Goal: Task Accomplishment & Management: Manage account settings

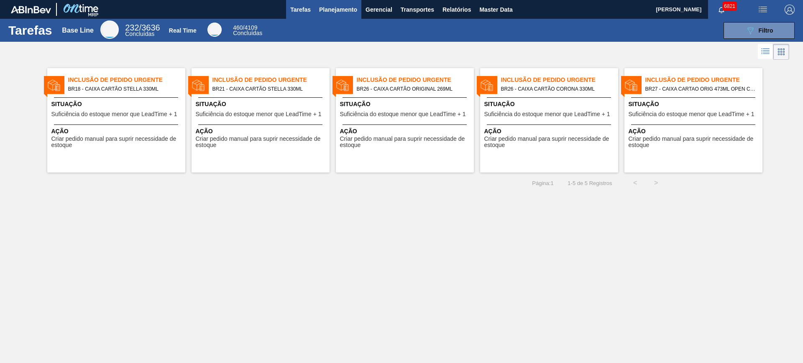
click at [335, 12] on span "Planejamento" at bounding box center [338, 10] width 38 height 10
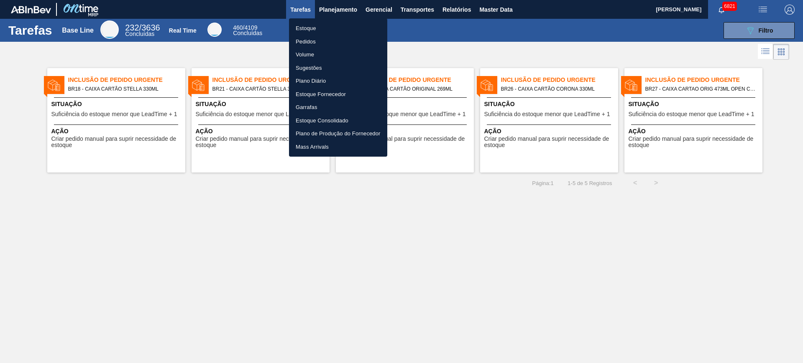
click at [338, 27] on li "Estoque" at bounding box center [338, 28] width 98 height 13
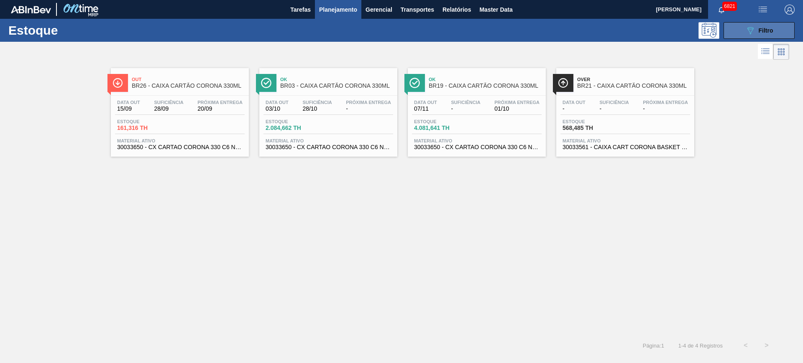
click at [642, 34] on icon "089F7B8B-B2A5-4AFE-B5C0-19BA573D28AC" at bounding box center [750, 31] width 10 height 10
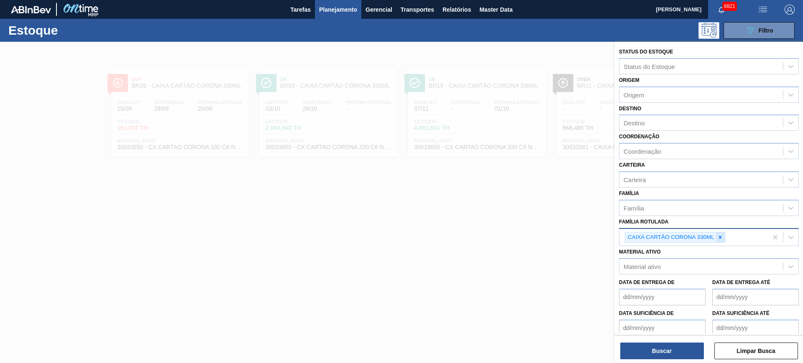
click at [642, 236] on icon at bounding box center [720, 238] width 6 height 6
click at [642, 158] on div "Coordenação" at bounding box center [709, 151] width 180 height 16
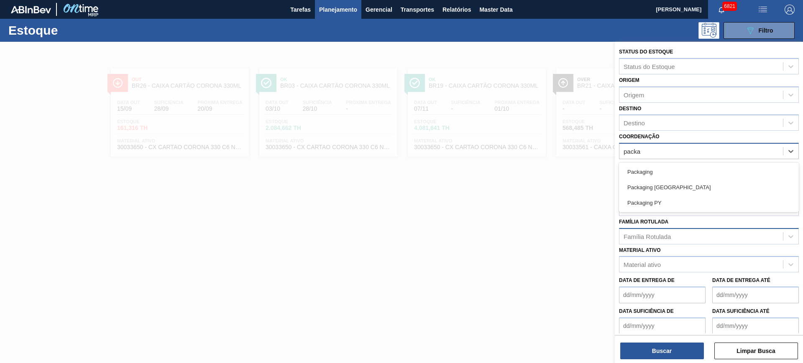
type input "packag"
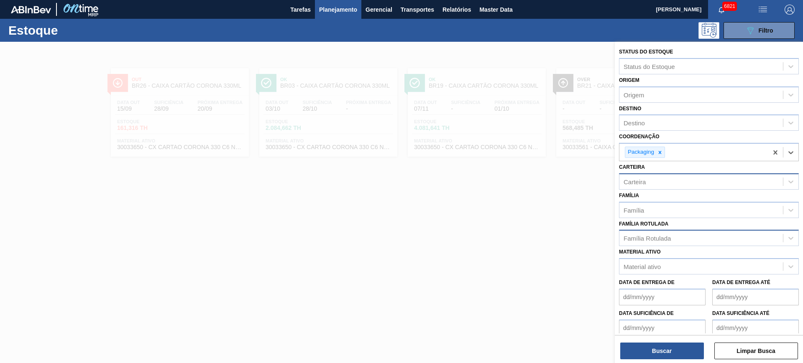
click at [642, 180] on div "Carteira" at bounding box center [701, 182] width 164 height 12
type input "caixa p"
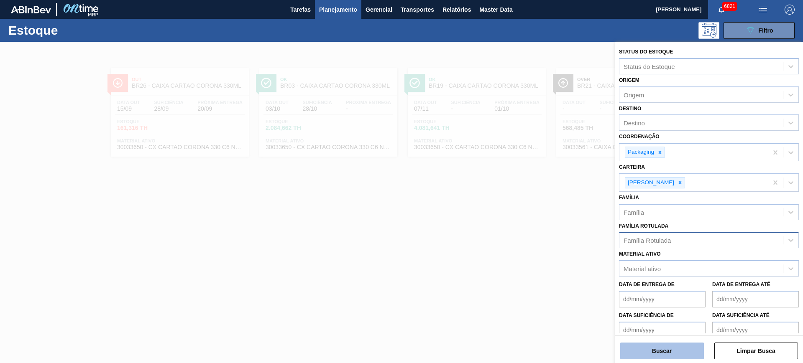
click at [642, 290] on button "Buscar" at bounding box center [662, 351] width 84 height 17
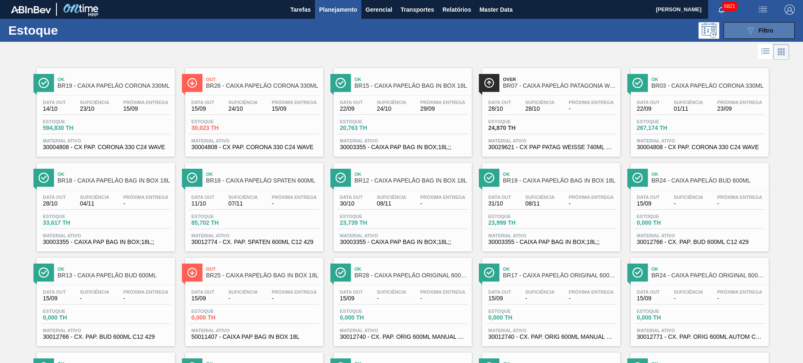
click at [642, 36] on button "089F7B8B-B2A5-4AFE-B5C0-19BA573D28AC Filtro" at bounding box center [758, 30] width 71 height 17
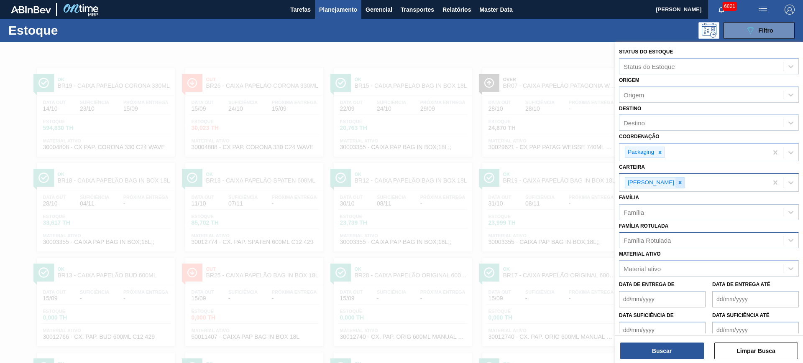
click at [642, 180] on icon at bounding box center [680, 183] width 6 height 6
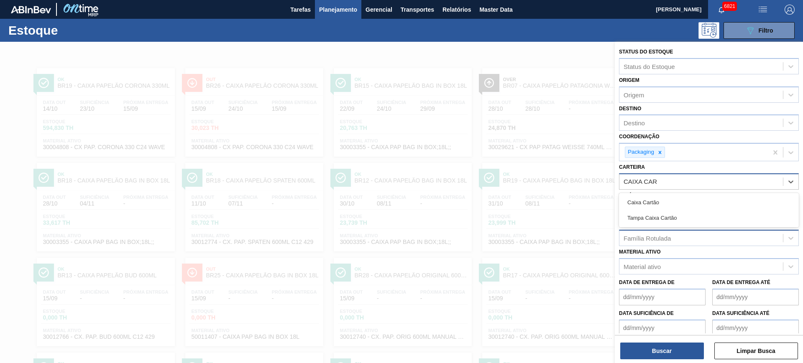
type input "CAIXA CART"
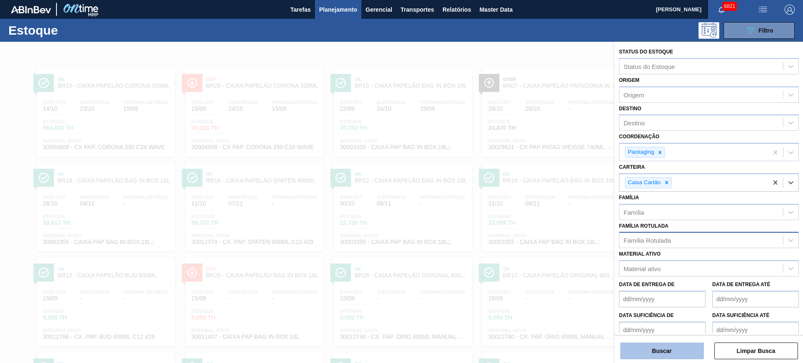
click at [642, 290] on button "Buscar" at bounding box center [662, 351] width 84 height 17
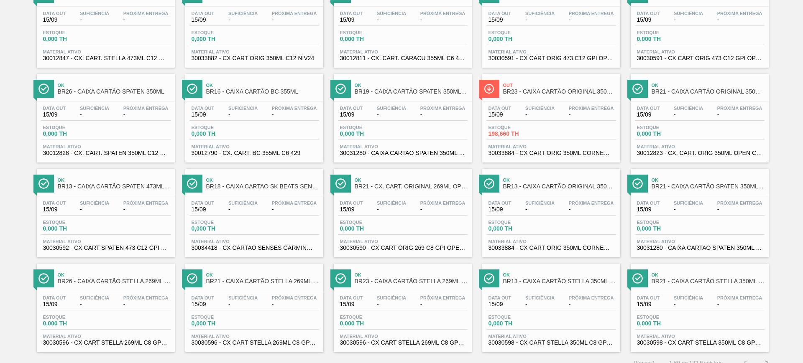
scroll to position [668, 0]
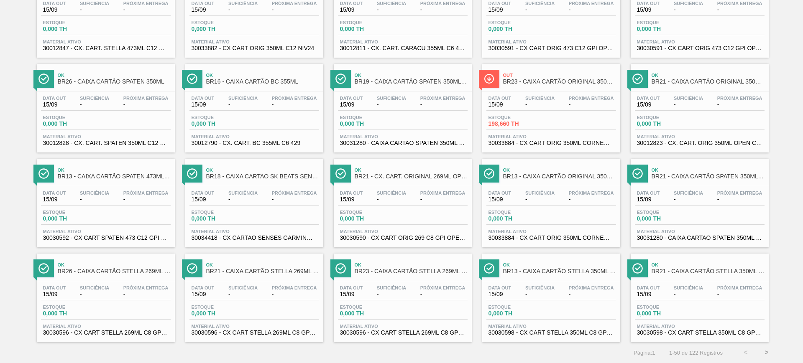
click at [642, 290] on button ">" at bounding box center [766, 353] width 21 height 21
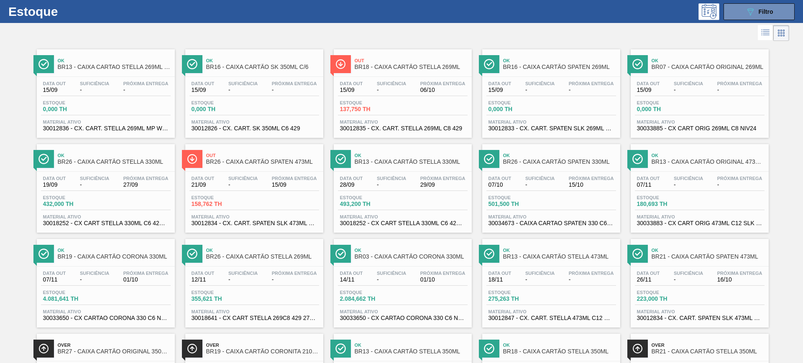
scroll to position [0, 0]
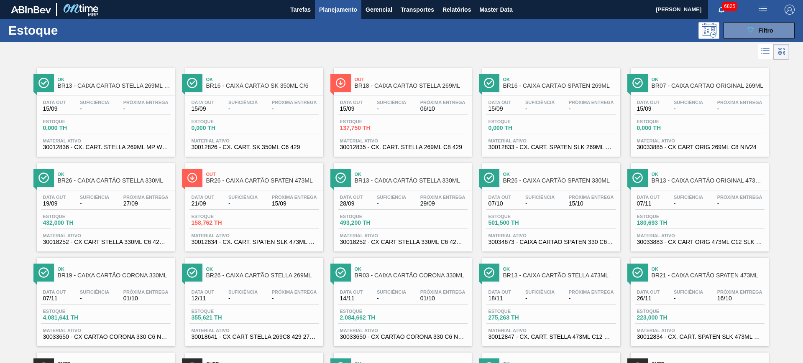
drag, startPoint x: 542, startPoint y: 122, endPoint x: 470, endPoint y: 62, distance: 93.5
click at [568, 47] on div at bounding box center [394, 52] width 789 height 20
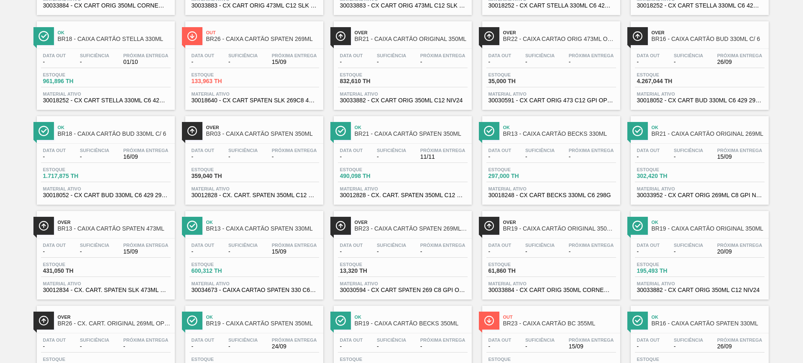
scroll to position [668, 0]
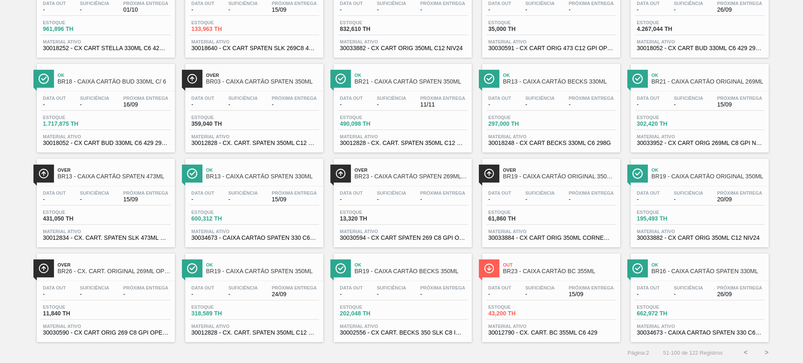
click at [642, 290] on button ">" at bounding box center [766, 353] width 21 height 21
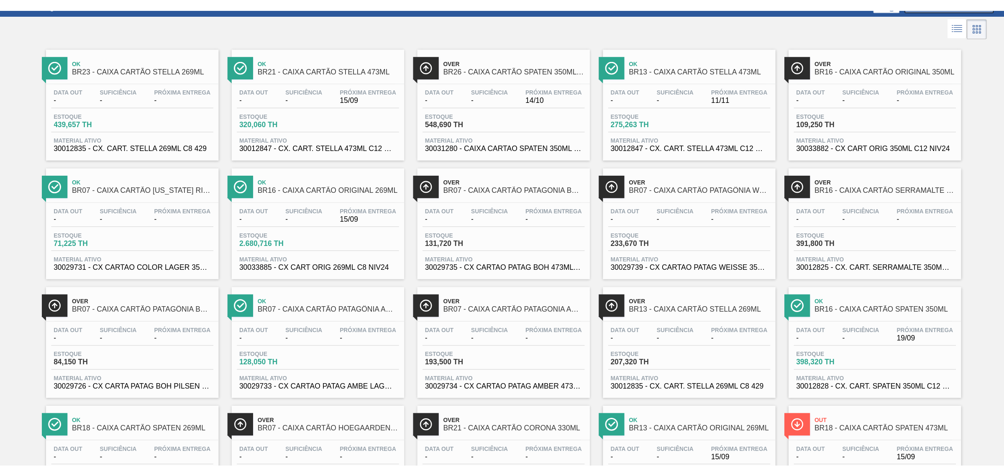
scroll to position [0, 0]
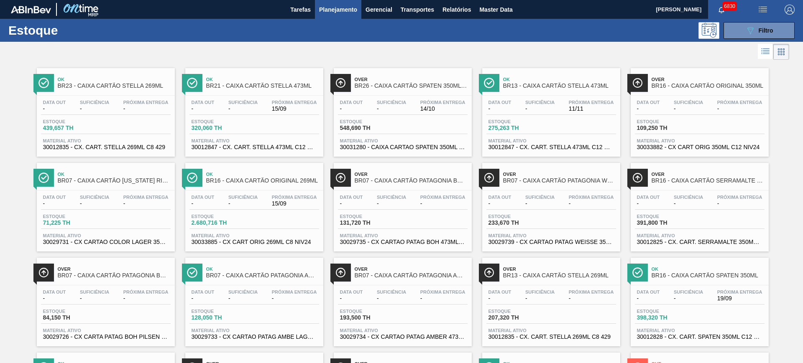
click at [339, 11] on span "Planejamento" at bounding box center [338, 10] width 38 height 10
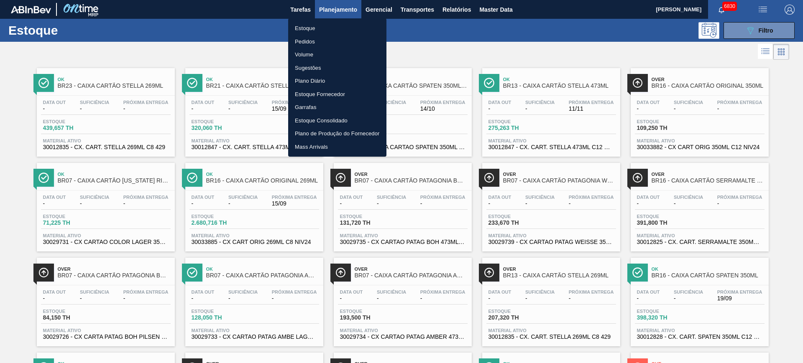
click at [312, 40] on li "Pedidos" at bounding box center [337, 41] width 98 height 13
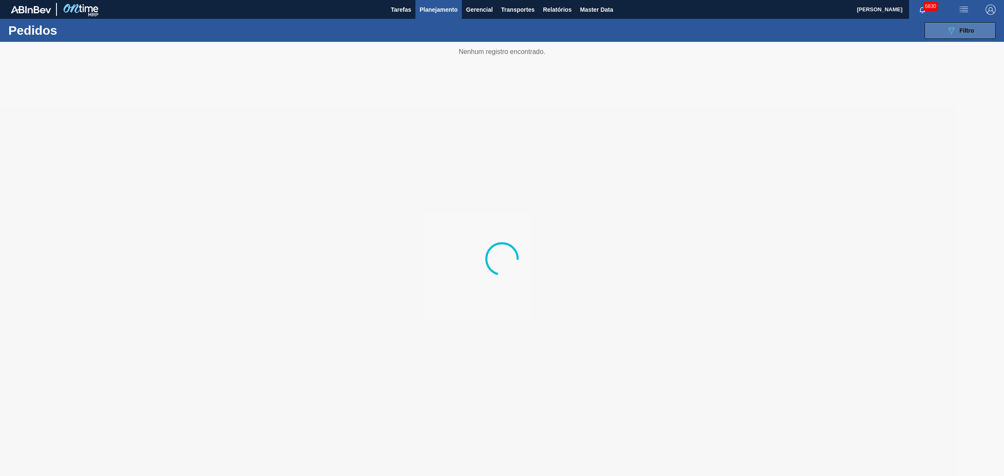
click at [642, 33] on div "089F7B8B-B2A5-4AFE-B5C0-19BA573D28AC Filtro" at bounding box center [960, 31] width 28 height 10
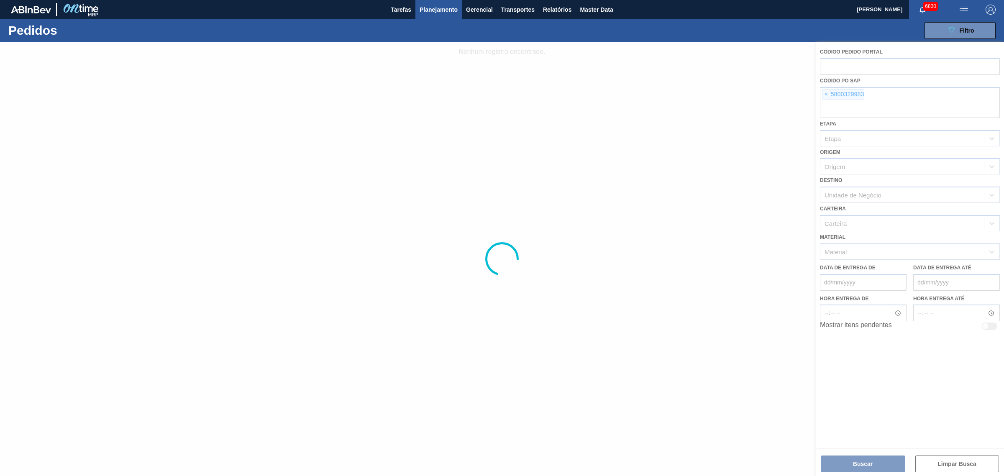
click at [642, 96] on div at bounding box center [502, 259] width 1004 height 434
click at [642, 91] on div at bounding box center [502, 259] width 1004 height 434
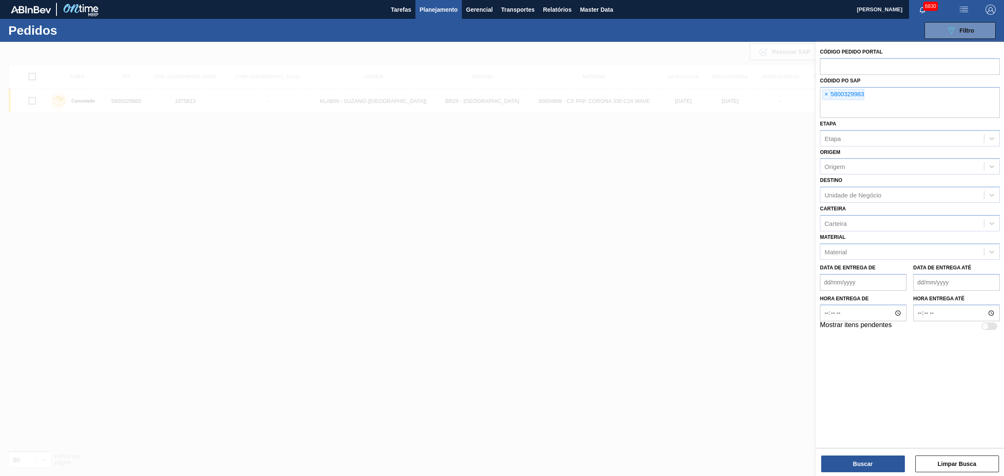
click at [642, 95] on span "×" at bounding box center [826, 94] width 8 height 10
click at [642, 97] on span "×" at bounding box center [826, 94] width 8 height 10
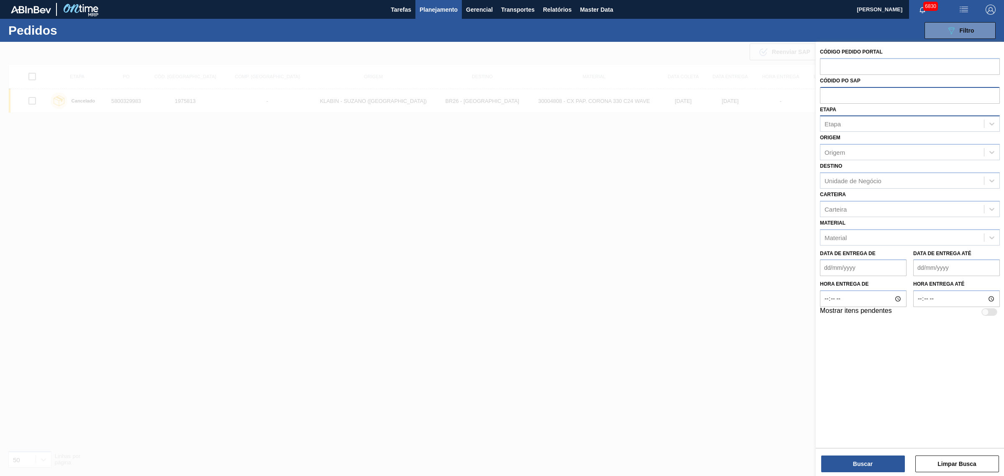
click at [642, 125] on div "Etapa" at bounding box center [832, 123] width 16 height 7
type input "desc"
click at [642, 187] on div "Unidade de Negócio" at bounding box center [902, 182] width 164 height 12
type input "jacar"
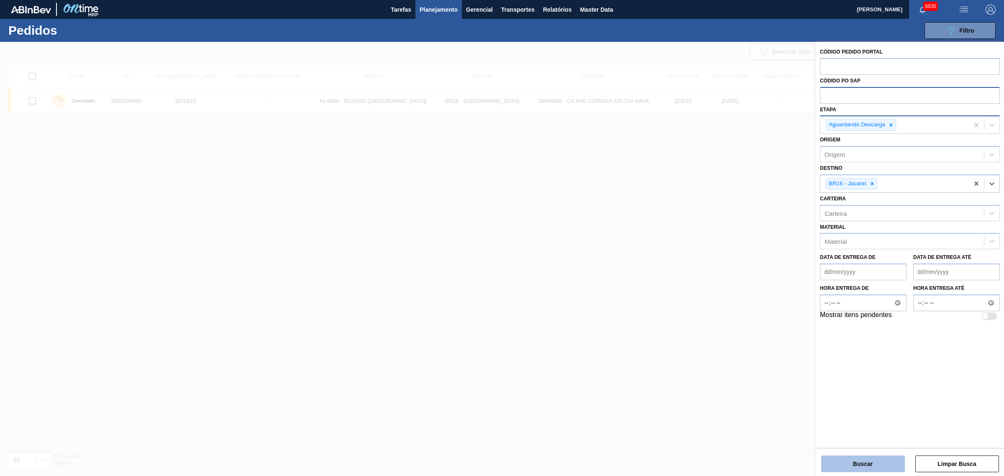
click at [642, 290] on button "Buscar" at bounding box center [863, 463] width 84 height 17
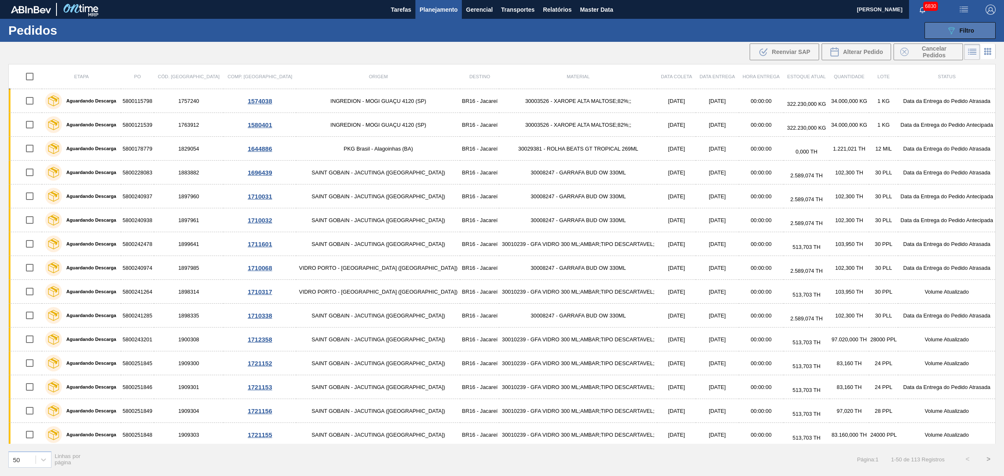
click at [642, 36] on button "089F7B8B-B2A5-4AFE-B5C0-19BA573D28AC Filtro" at bounding box center [959, 30] width 71 height 17
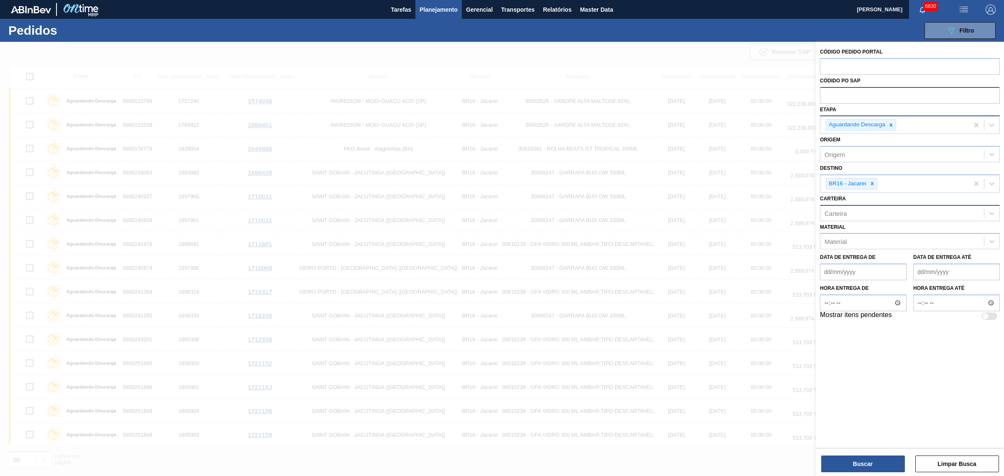
click at [642, 211] on div "Carteira" at bounding box center [902, 213] width 164 height 12
type input "caixa c"
type input "caixa pa"
click at [642, 290] on button "Buscar" at bounding box center [863, 463] width 84 height 17
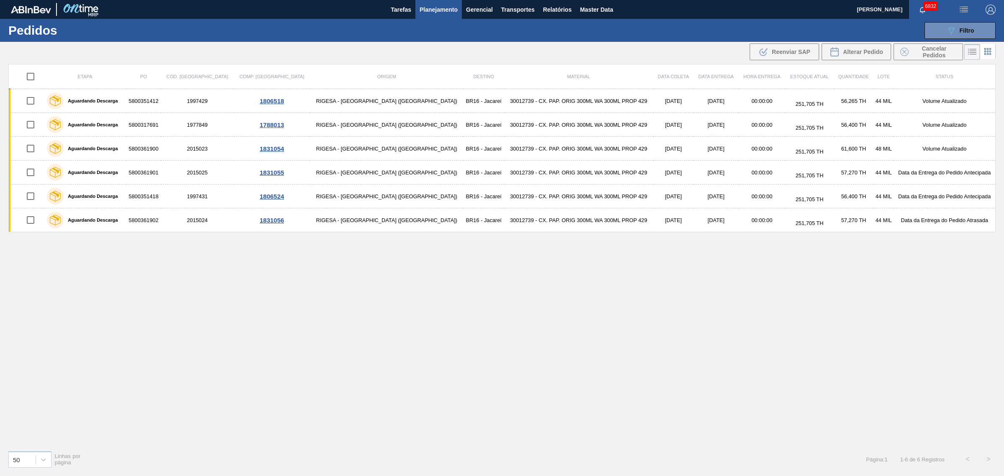
click at [34, 74] on input "checkbox" at bounding box center [31, 77] width 18 height 18
checkbox input "true"
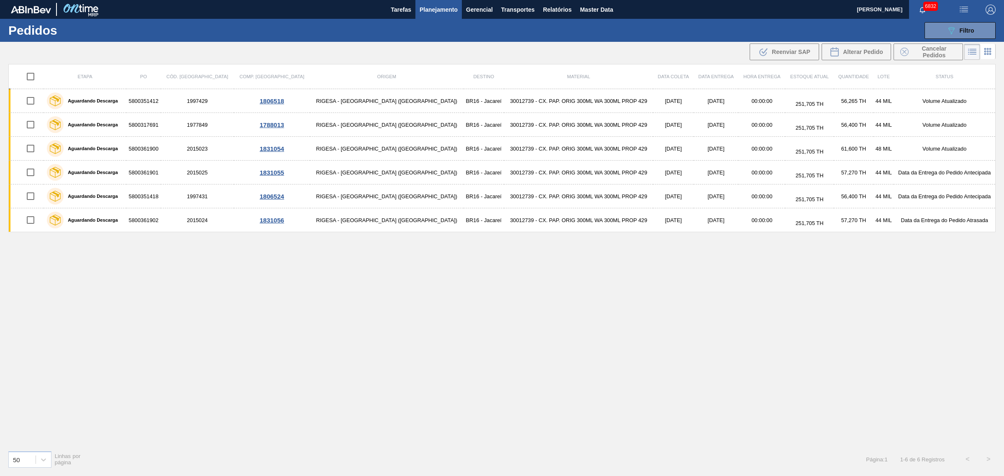
checkbox input "true"
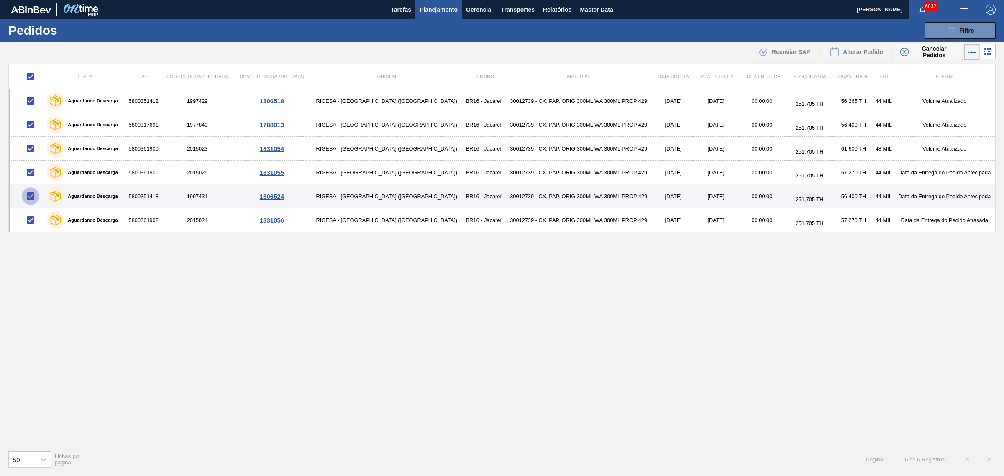
click at [35, 194] on input "checkbox" at bounding box center [31, 196] width 18 height 18
checkbox input "false"
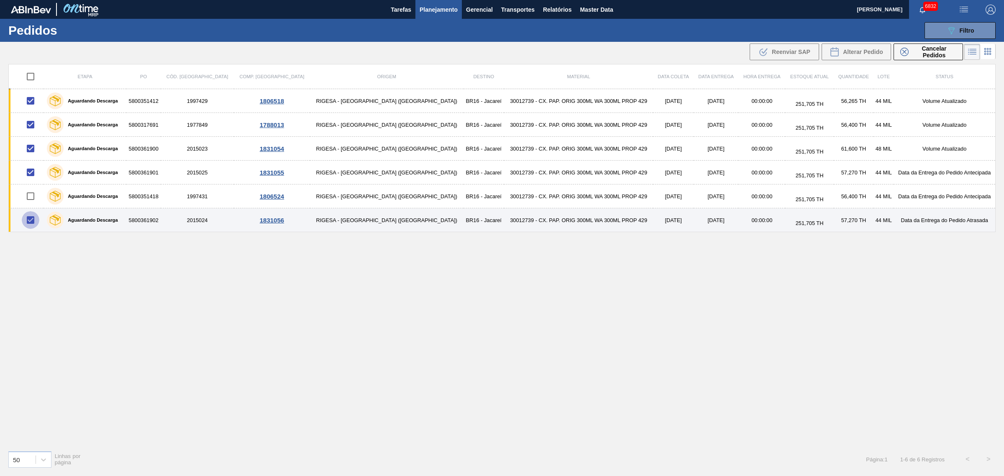
click at [32, 217] on input "checkbox" at bounding box center [31, 220] width 18 height 18
checkbox input "false"
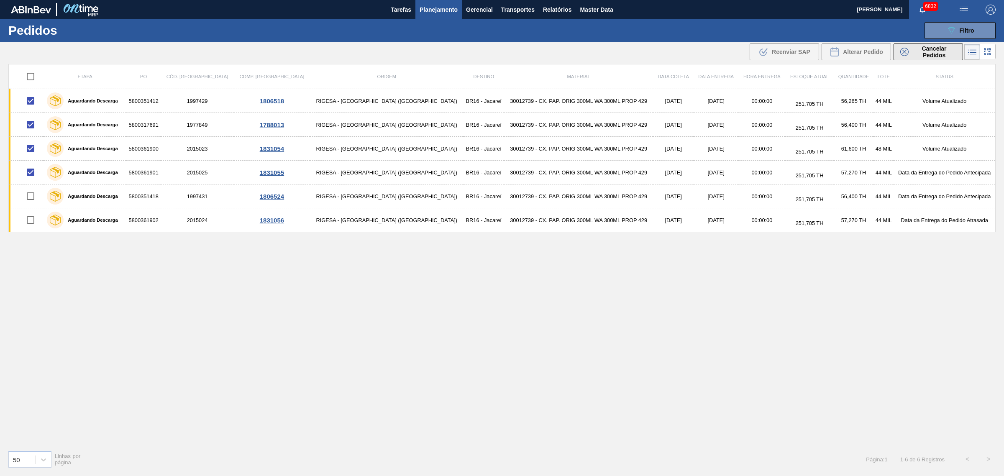
click at [642, 50] on span "Cancelar Pedidos" at bounding box center [934, 51] width 44 height 13
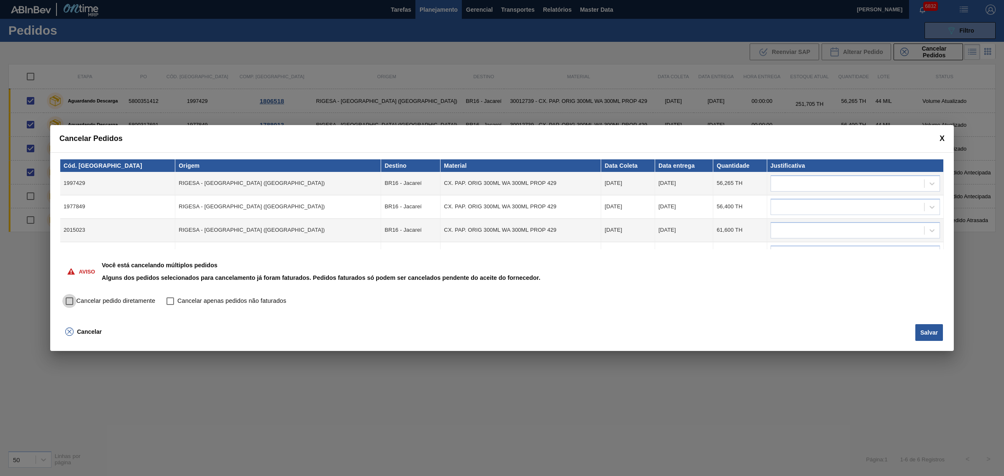
click at [69, 290] on input "Cancelar pedido diretamente" at bounding box center [69, 301] width 14 height 14
checkbox input "true"
click at [642, 290] on button "Salvar" at bounding box center [929, 332] width 28 height 17
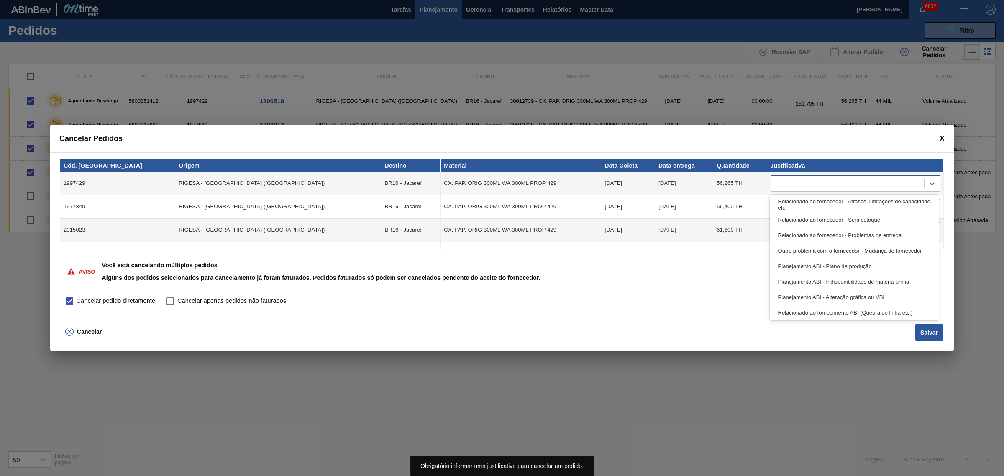
click at [642, 187] on div at bounding box center [847, 183] width 153 height 12
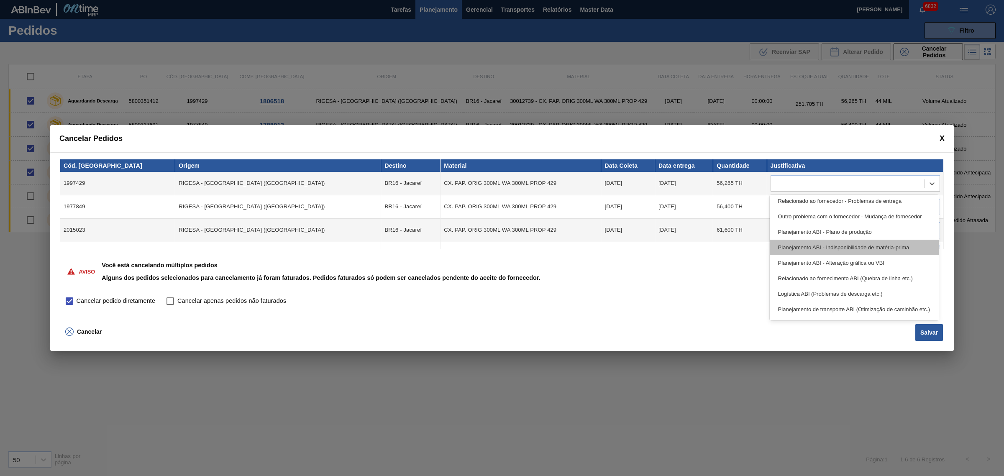
scroll to position [52, 0]
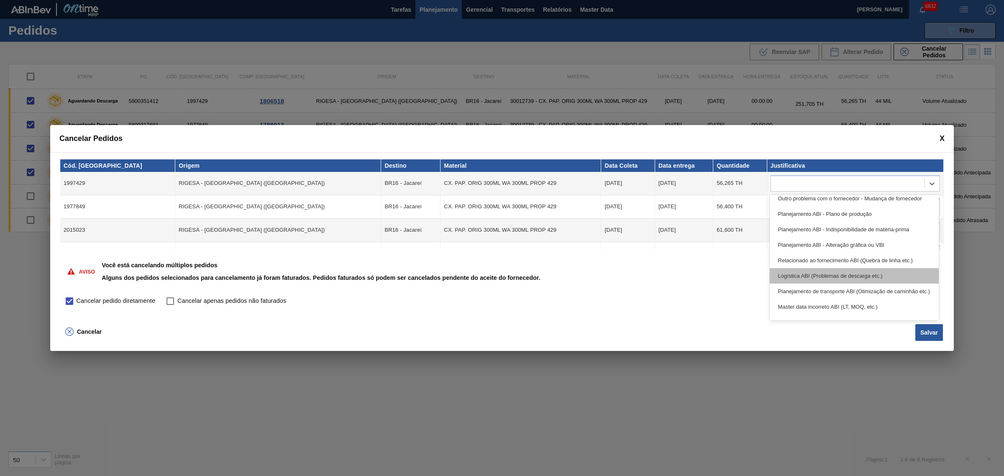
click at [642, 276] on div "Logística ABI (Problemas de descarga etc.)" at bounding box center [853, 275] width 169 height 15
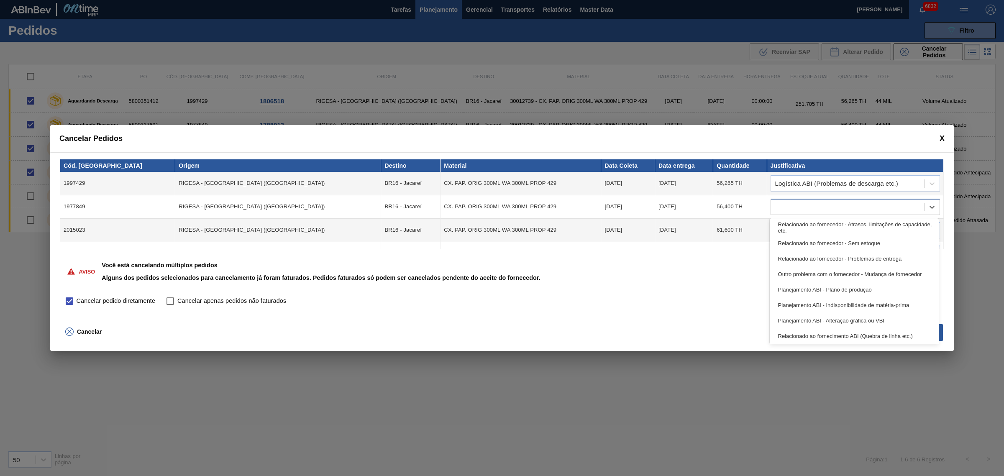
click at [642, 204] on div at bounding box center [847, 207] width 153 height 12
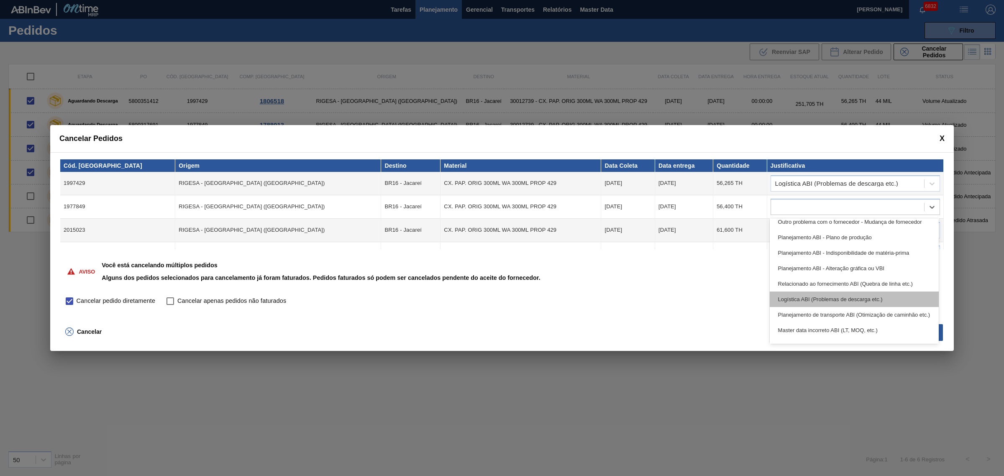
click at [642, 290] on div "Logística ABI (Problemas de descarga etc.)" at bounding box center [853, 298] width 169 height 15
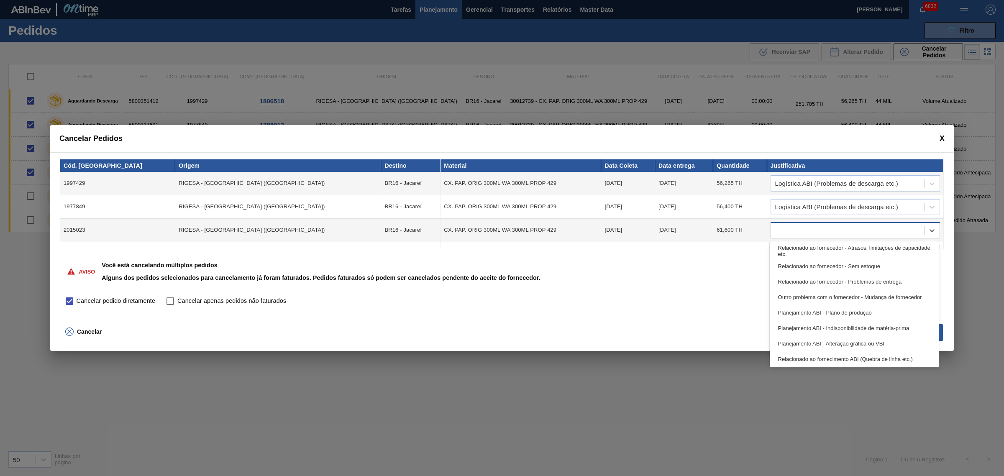
click at [642, 229] on div at bounding box center [847, 230] width 153 height 12
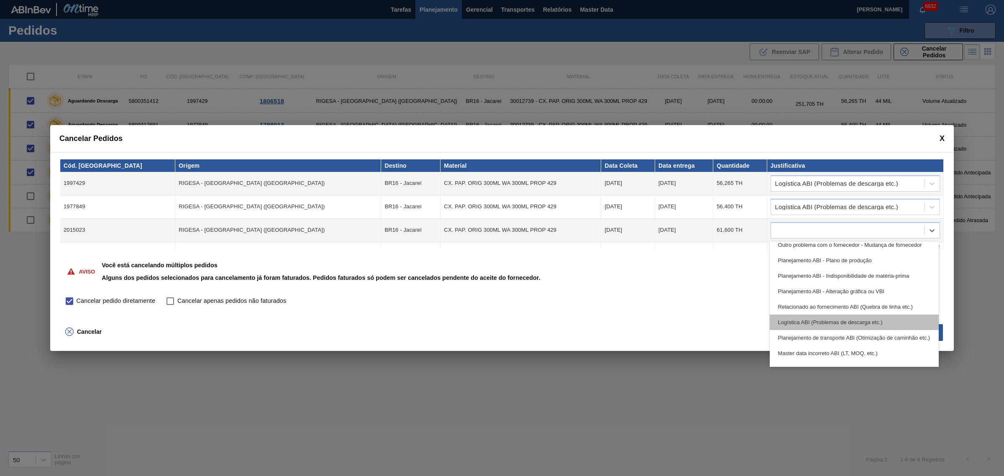
click at [642, 290] on div "Logística ABI (Problemas de descarga etc.)" at bounding box center [853, 321] width 169 height 15
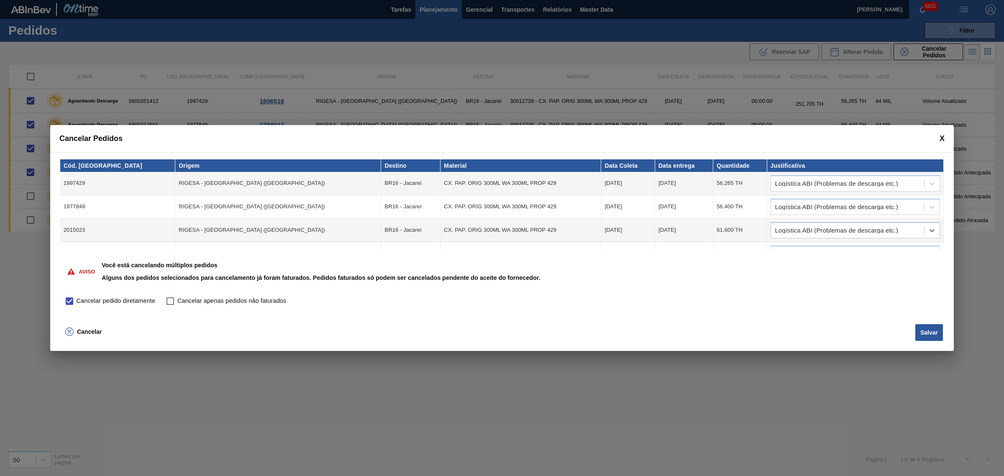
scroll to position [15, 0]
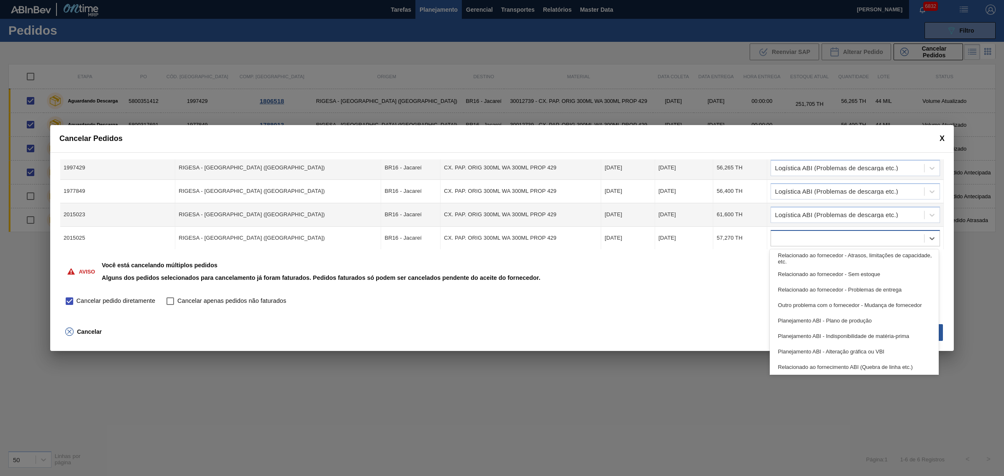
click at [642, 233] on div at bounding box center [847, 238] width 153 height 12
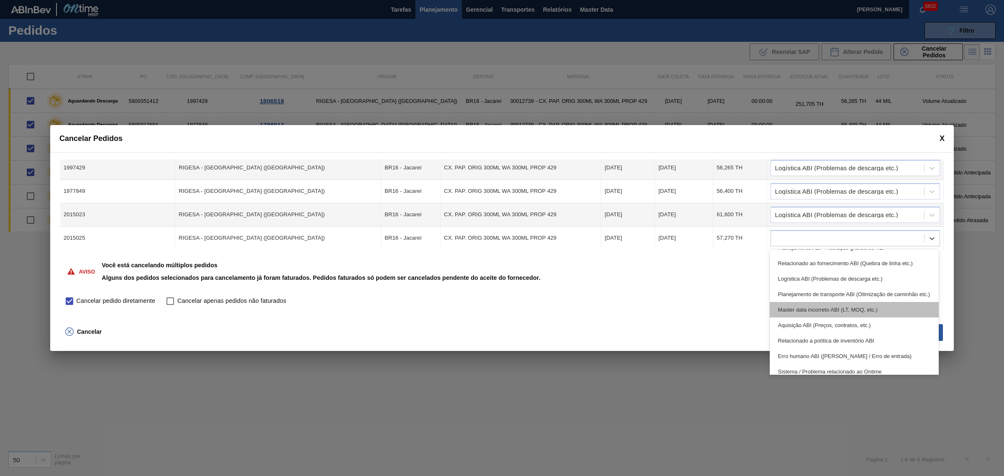
scroll to position [51, 0]
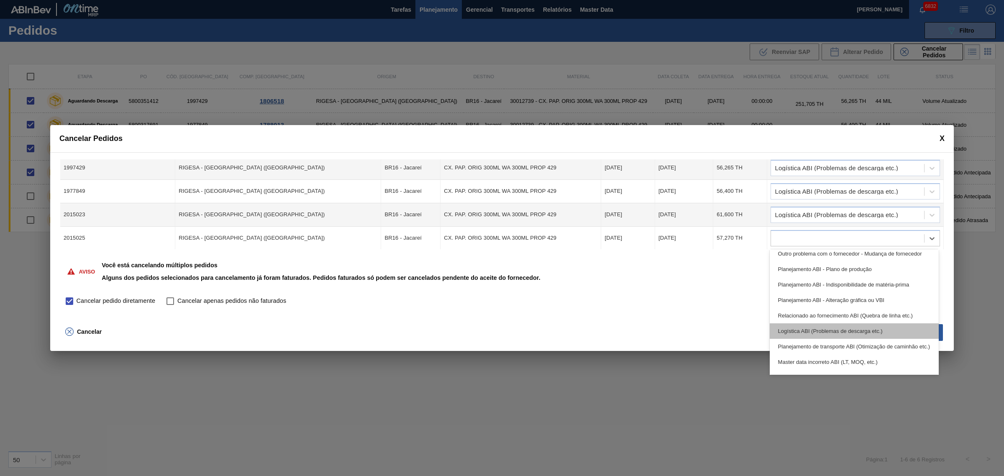
click at [642, 290] on div "Logística ABI (Problemas de descarga etc.)" at bounding box center [853, 330] width 169 height 15
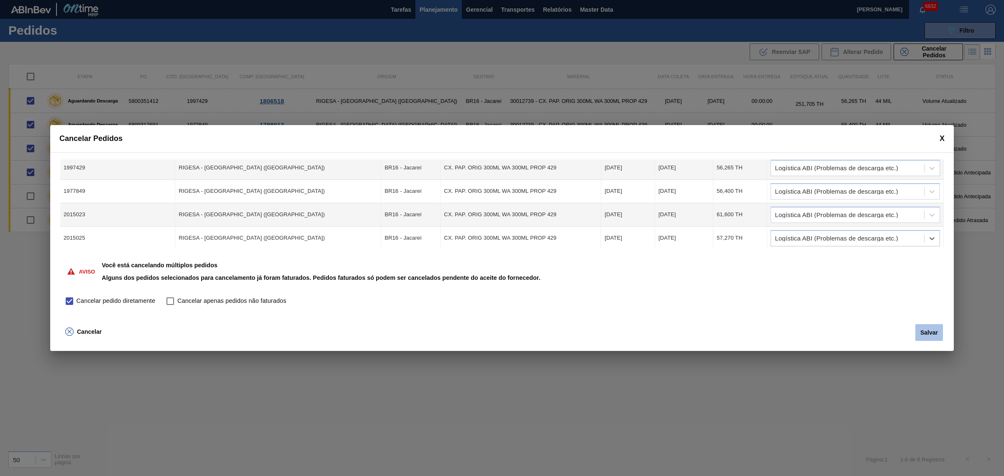
click at [642, 290] on button "Salvar" at bounding box center [929, 332] width 28 height 17
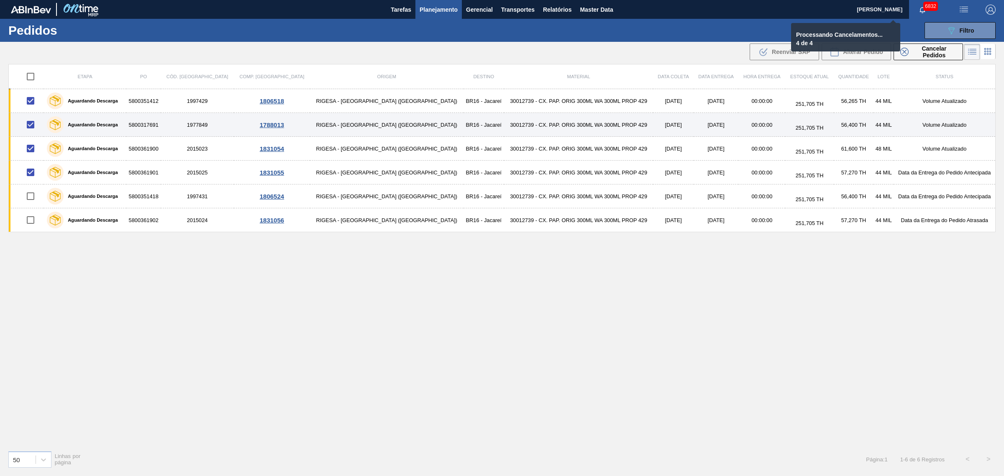
checkbox input "false"
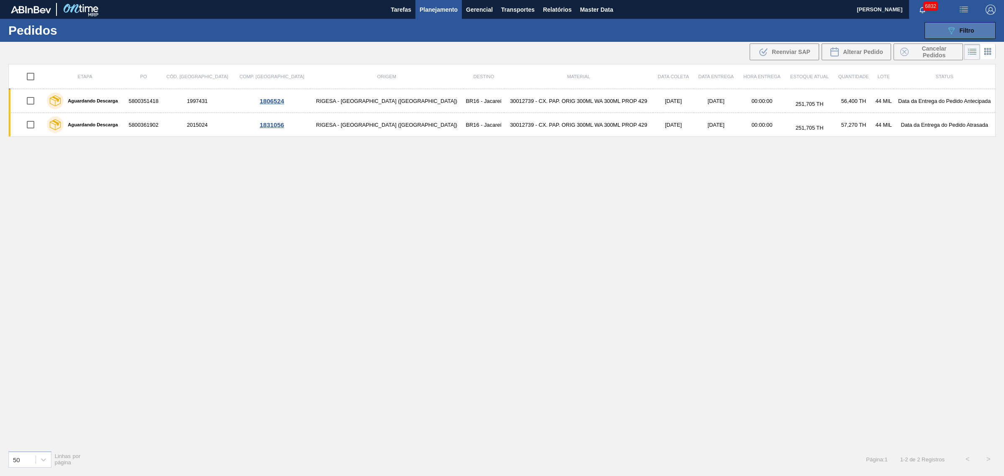
click at [642, 23] on button "089F7B8B-B2A5-4AFE-B5C0-19BA573D28AC Filtro" at bounding box center [959, 30] width 71 height 17
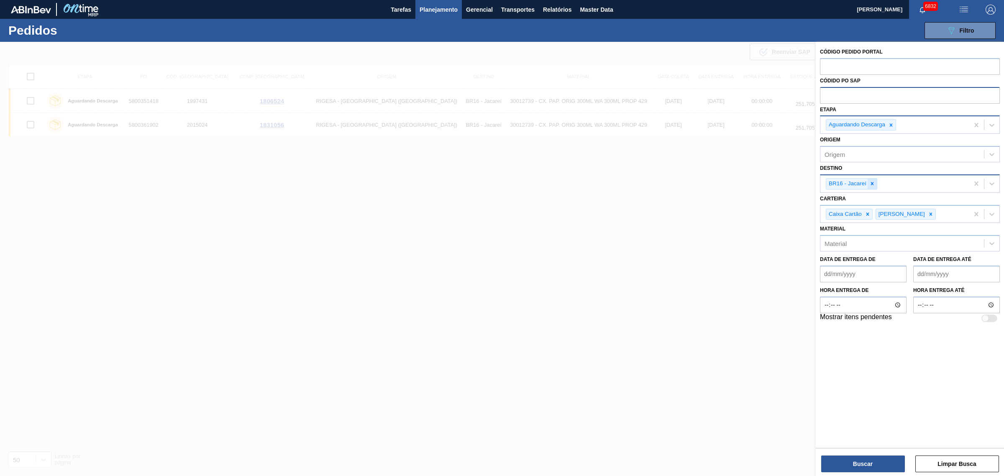
click at [642, 182] on div at bounding box center [871, 184] width 9 height 10
type input "jagua"
click at [642, 290] on button "Buscar" at bounding box center [863, 463] width 84 height 17
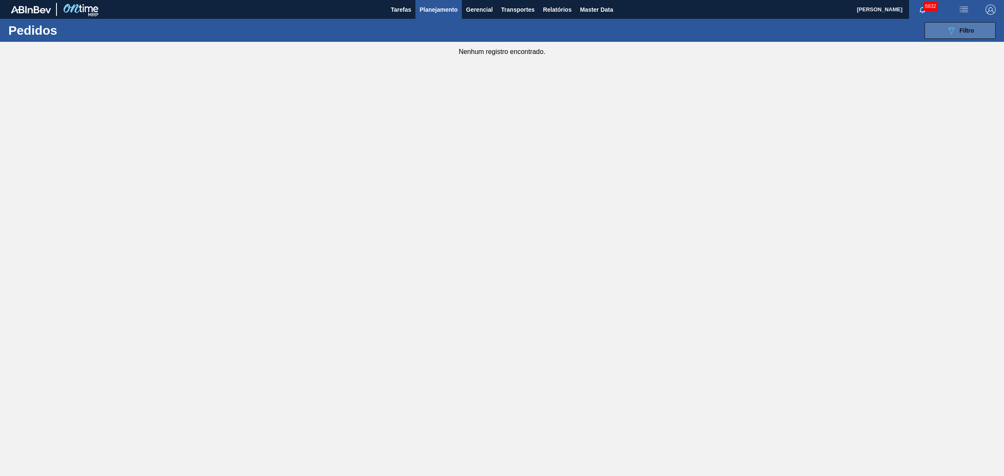
drag, startPoint x: 984, startPoint y: 28, endPoint x: 976, endPoint y: 31, distance: 8.5
click at [642, 28] on button "089F7B8B-B2A5-4AFE-B5C0-19BA573D28AC Filtro" at bounding box center [959, 30] width 71 height 17
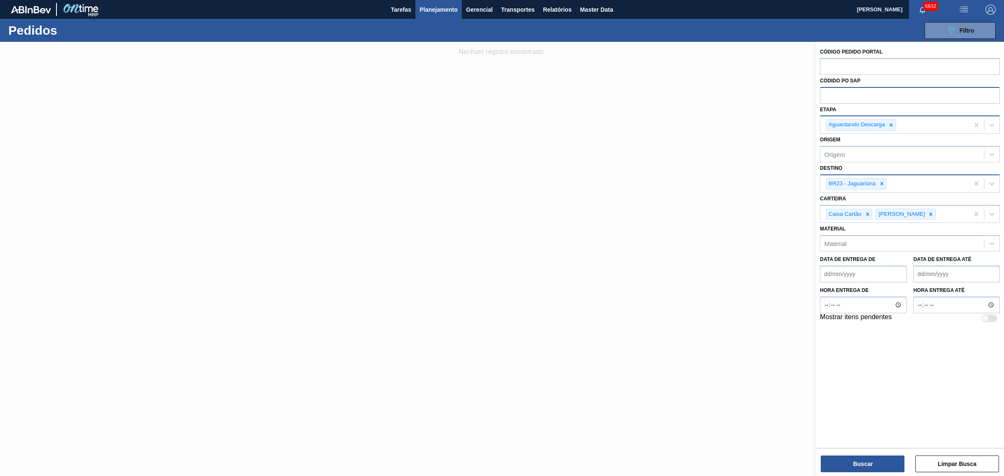
click at [642, 130] on div "Aguardando Descarga" at bounding box center [894, 124] width 148 height 17
type input "trâ"
click at [642, 155] on div "Pedido em Trânsito" at bounding box center [910, 146] width 180 height 19
click at [642, 143] on div "Pedido em Trânsito" at bounding box center [910, 146] width 180 height 15
click at [642, 290] on button "Buscar" at bounding box center [863, 463] width 84 height 17
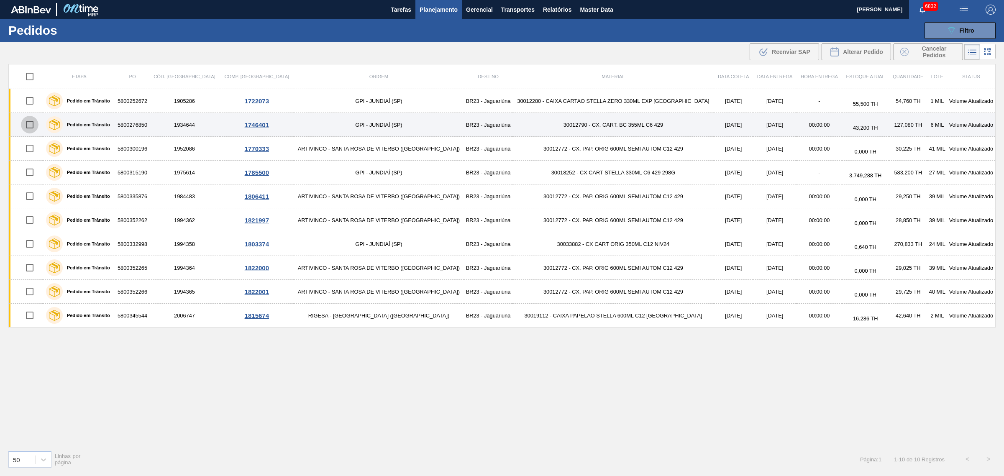
click at [33, 125] on input "checkbox" at bounding box center [30, 125] width 18 height 18
checkbox input "true"
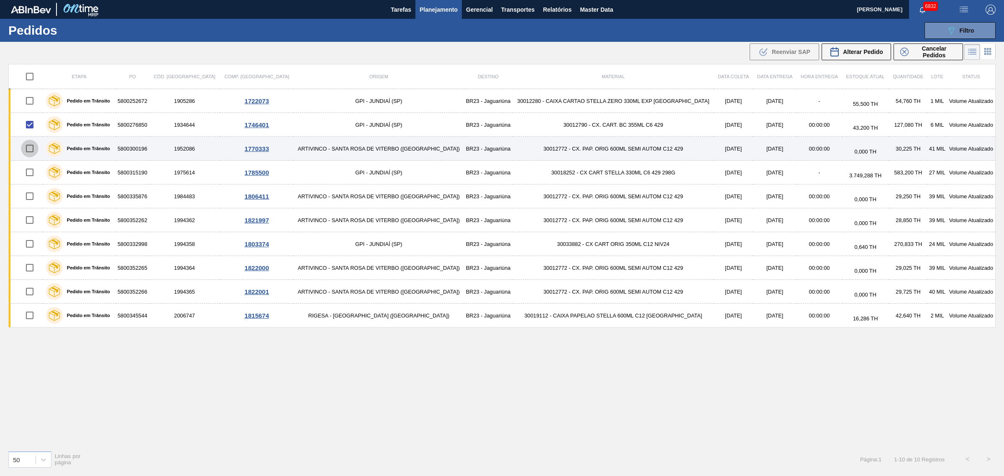
click at [34, 153] on input "checkbox" at bounding box center [30, 149] width 18 height 18
checkbox input "true"
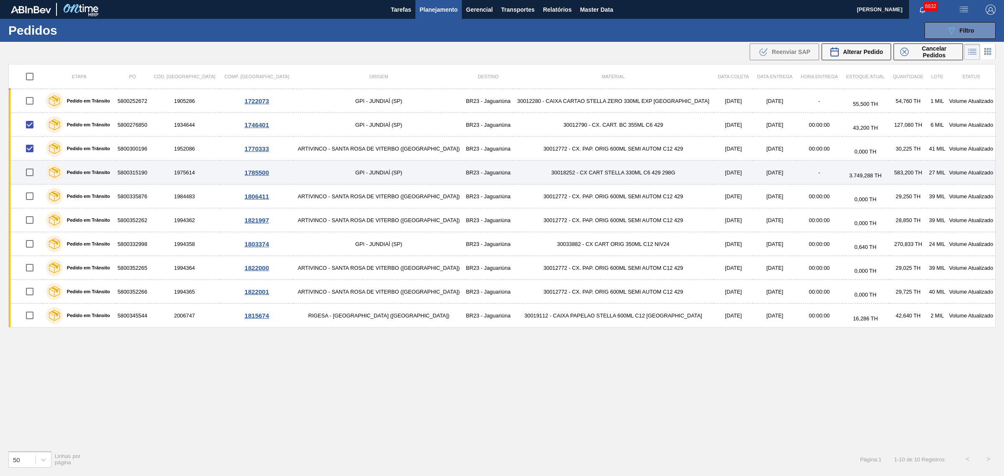
click at [33, 172] on input "checkbox" at bounding box center [30, 173] width 18 height 18
checkbox input "true"
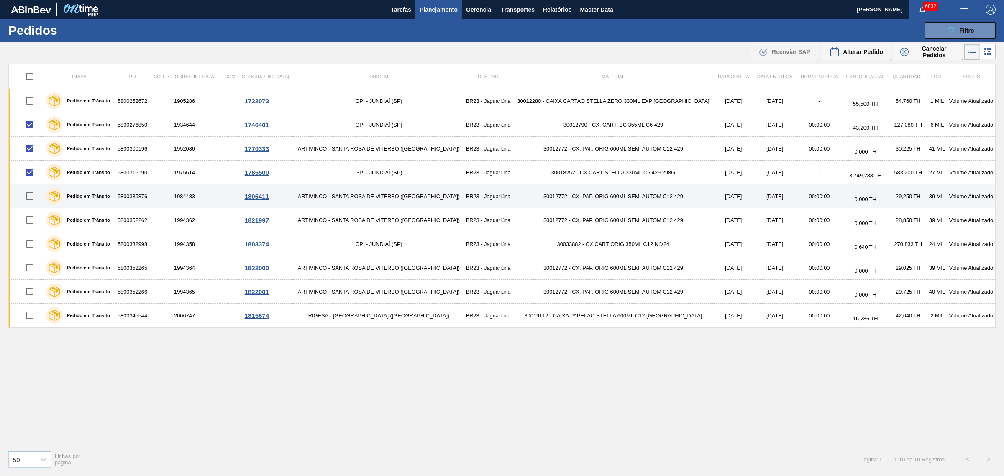
click at [32, 197] on input "checkbox" at bounding box center [30, 196] width 18 height 18
checkbox input "true"
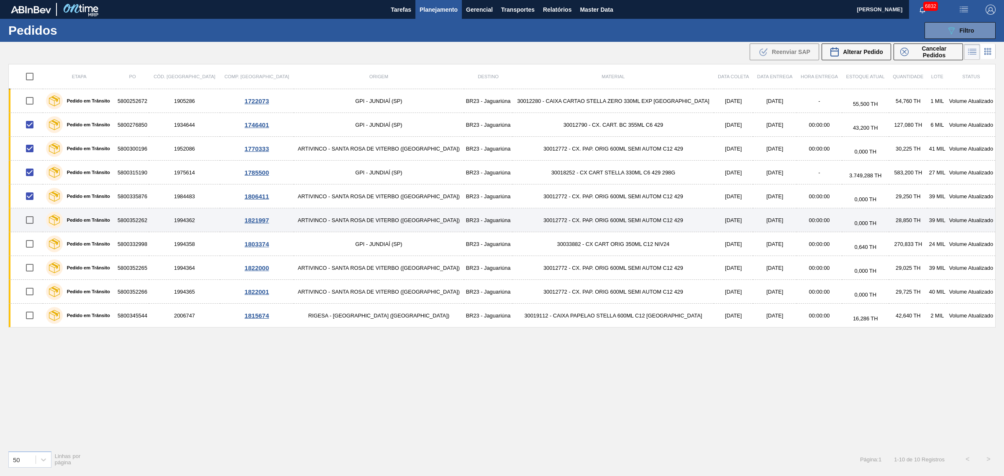
click at [33, 217] on input "checkbox" at bounding box center [30, 220] width 18 height 18
checkbox input "true"
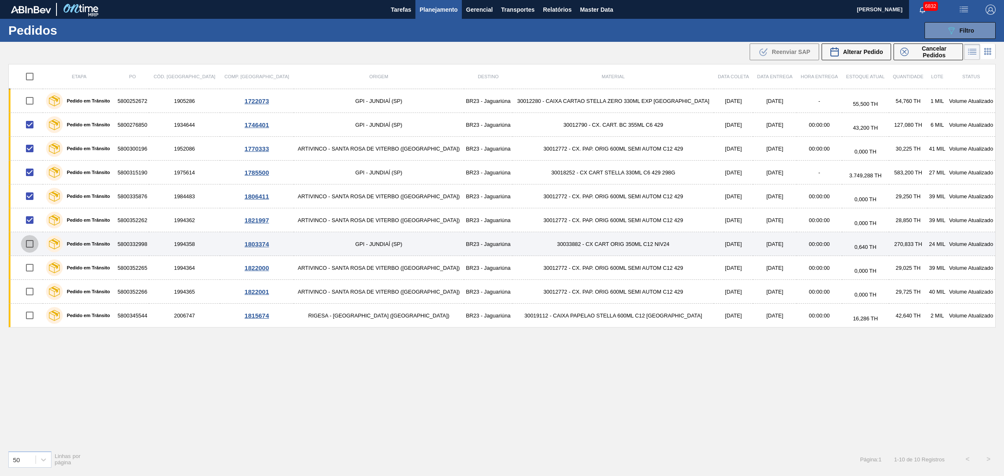
click at [28, 251] on input "checkbox" at bounding box center [30, 244] width 18 height 18
checkbox input "true"
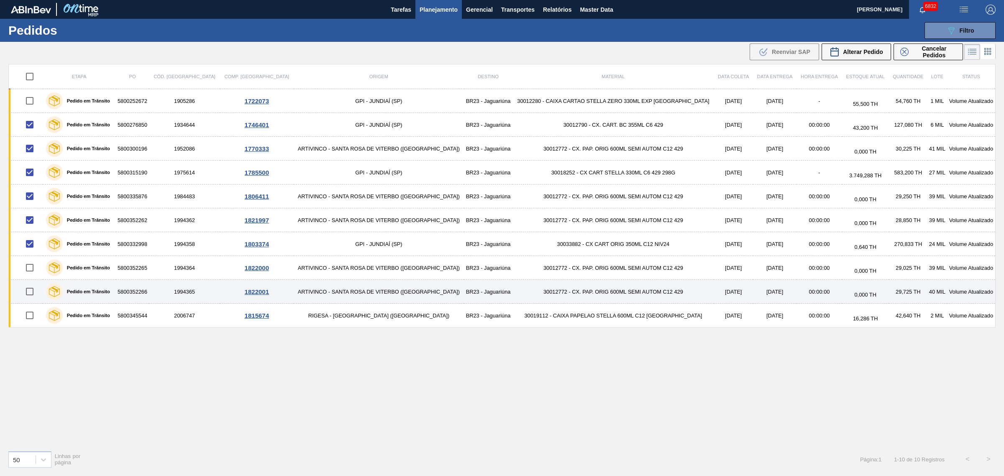
click at [22, 281] on td at bounding box center [26, 292] width 34 height 24
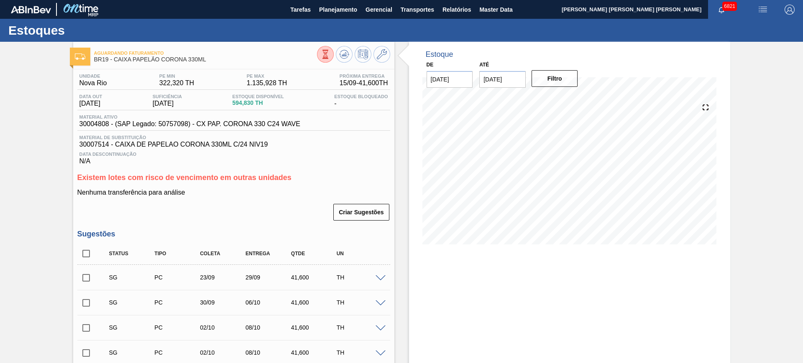
click at [87, 256] on input "checkbox" at bounding box center [86, 254] width 18 height 18
checkbox input "true"
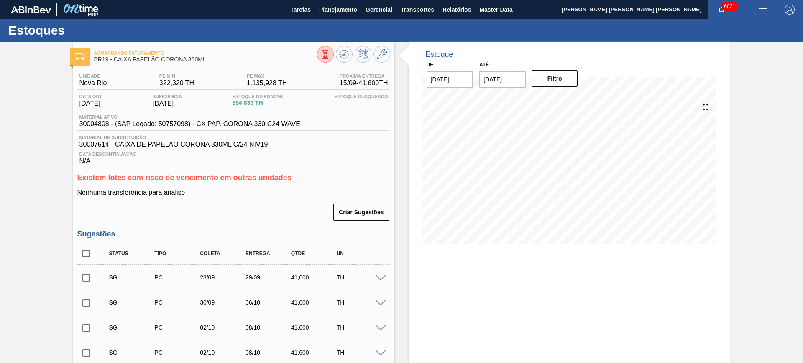
checkbox input "true"
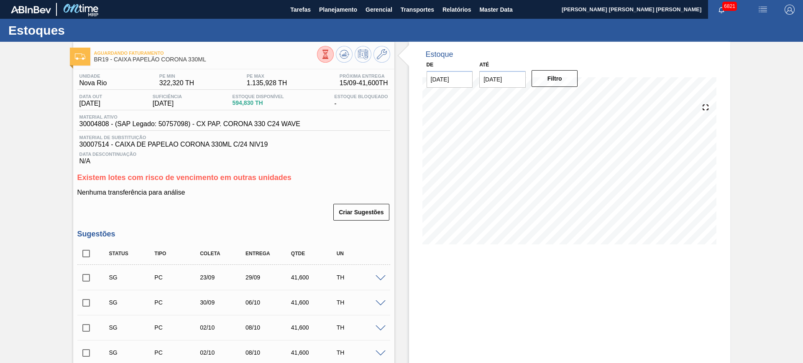
checkbox input "true"
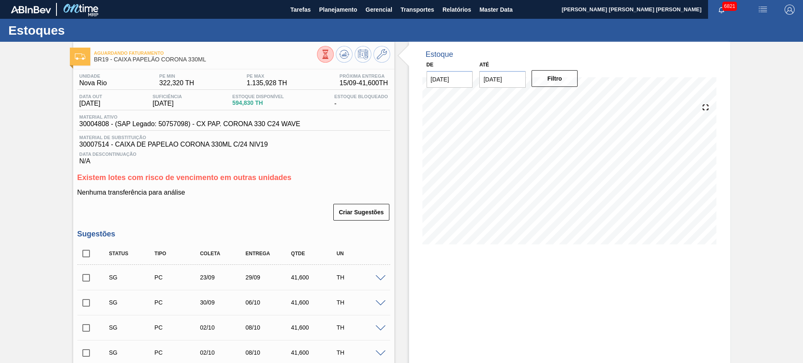
checkbox input "true"
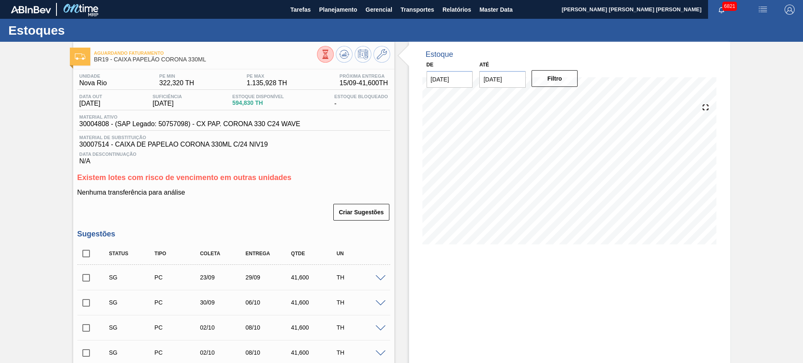
checkbox input "true"
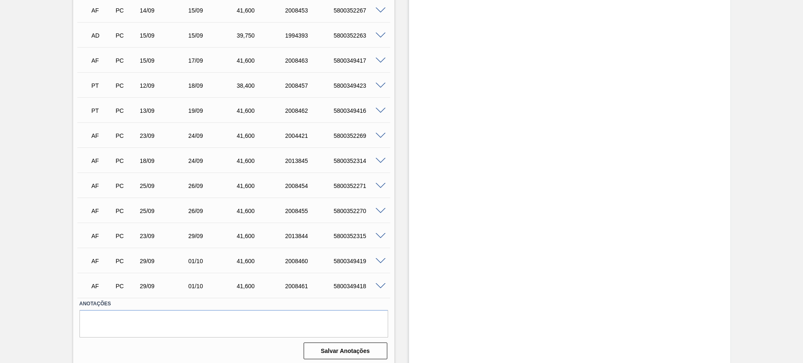
scroll to position [874, 0]
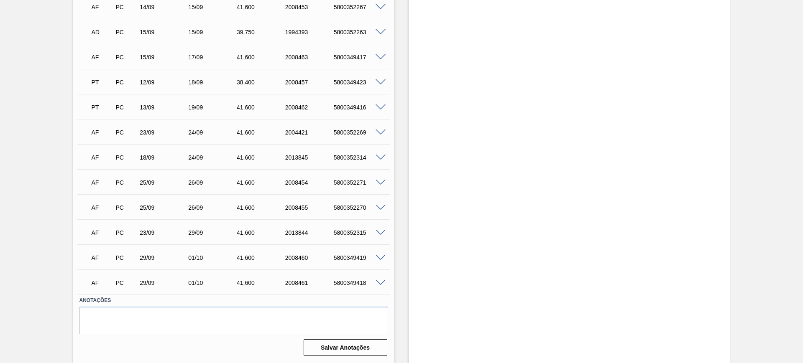
click at [381, 281] on span at bounding box center [381, 283] width 10 height 6
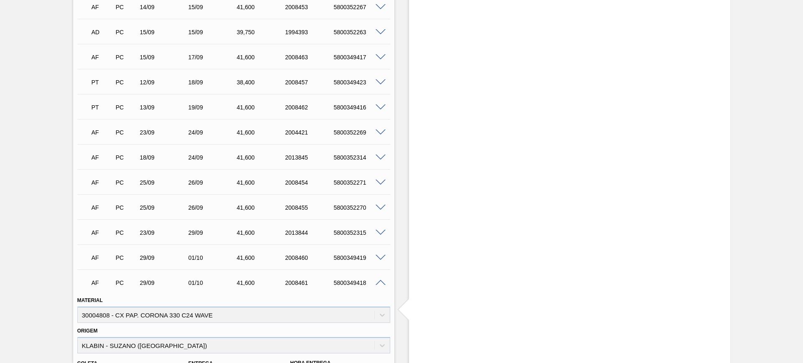
click at [380, 282] on span at bounding box center [381, 283] width 10 height 6
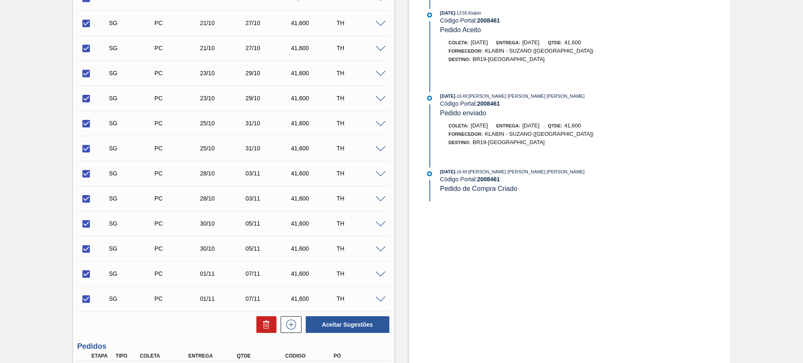
scroll to position [508, 0]
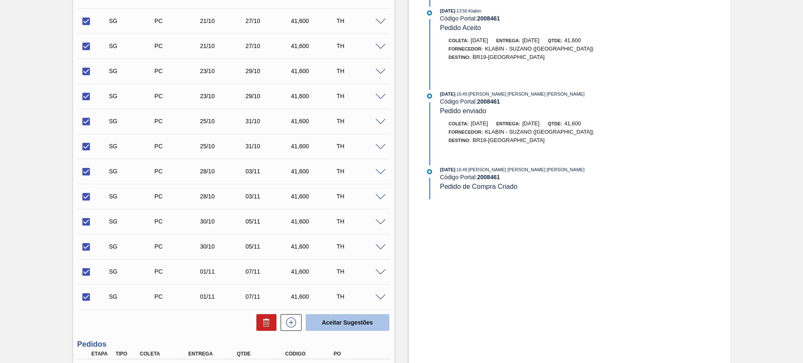
click at [366, 319] on button "Aceitar Sugestões" at bounding box center [348, 322] width 84 height 17
checkbox input "false"
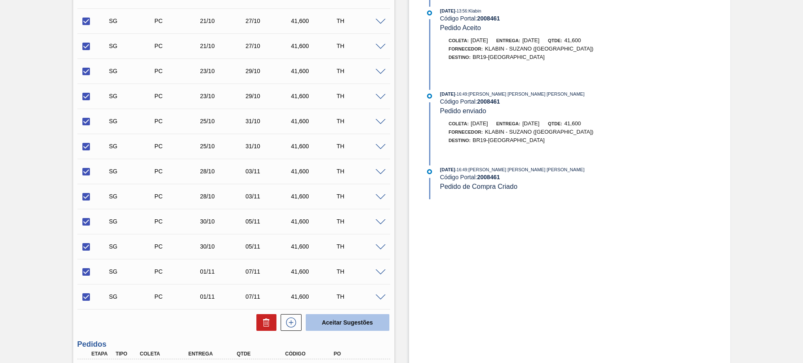
checkbox input "false"
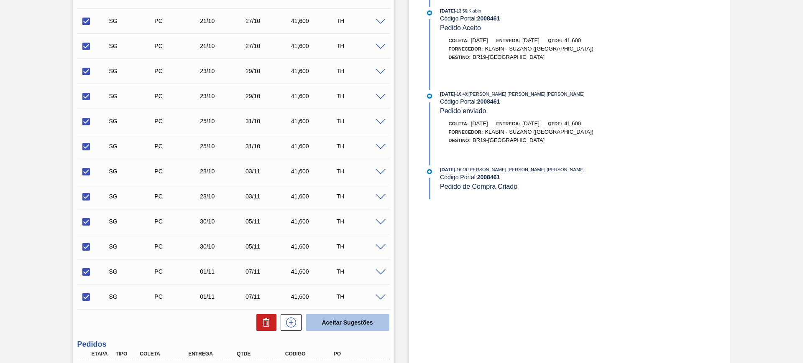
checkbox input "false"
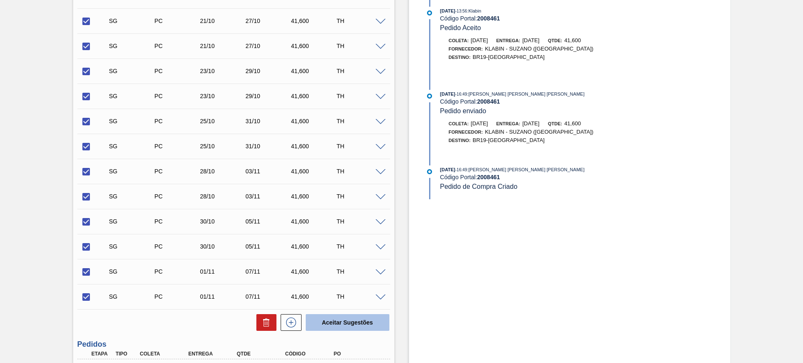
checkbox input "false"
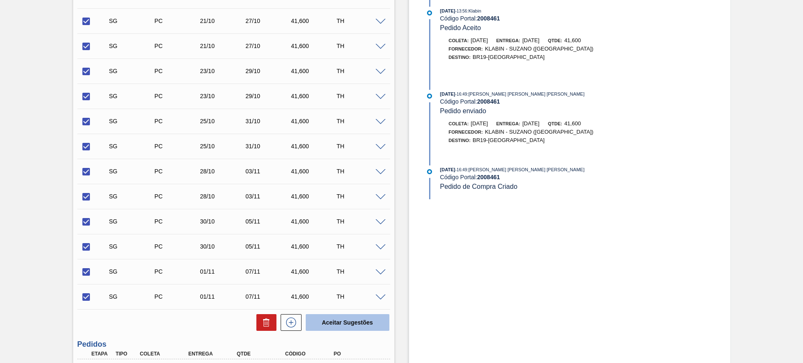
checkbox input "false"
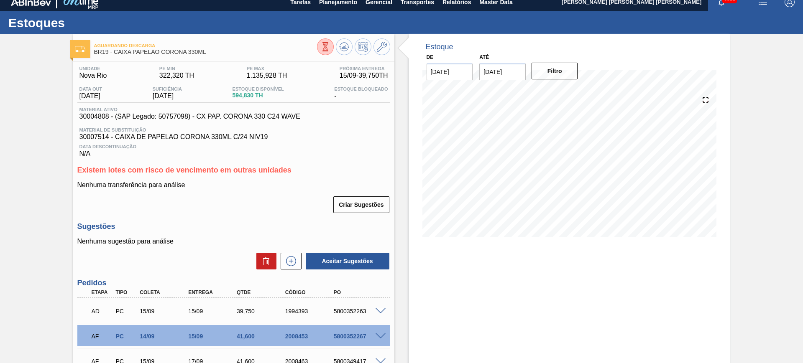
scroll to position [0, 0]
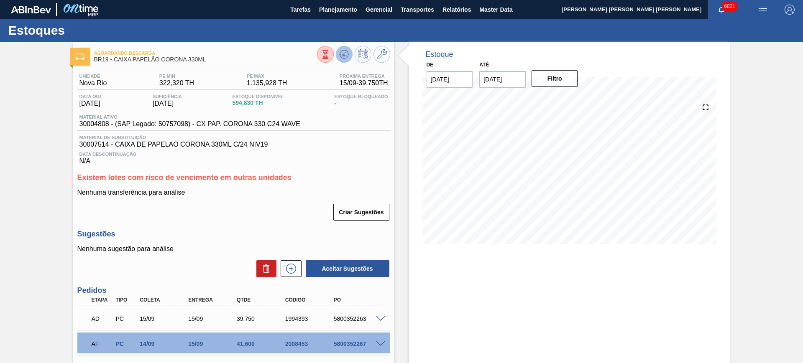
click at [346, 57] on icon at bounding box center [344, 56] width 8 height 4
click at [341, 55] on icon at bounding box center [343, 54] width 5 height 4
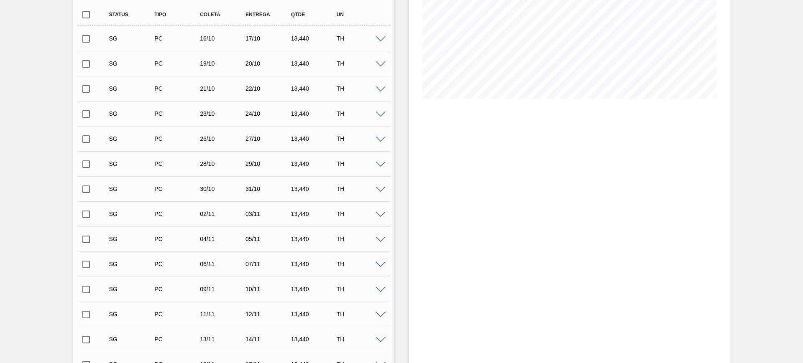
scroll to position [142, 0]
click at [85, 93] on input "checkbox" at bounding box center [86, 93] width 18 height 18
checkbox input "true"
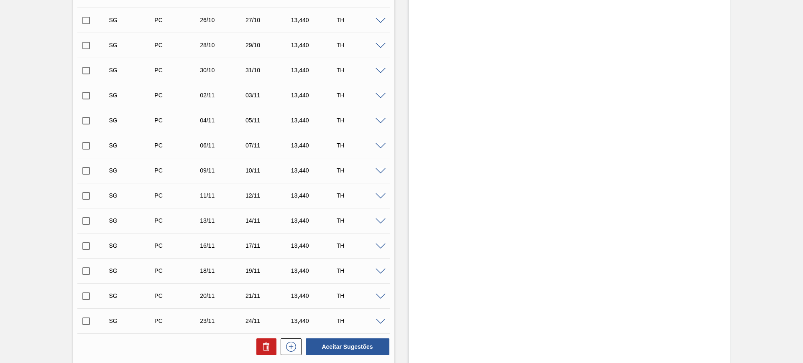
scroll to position [247, 0]
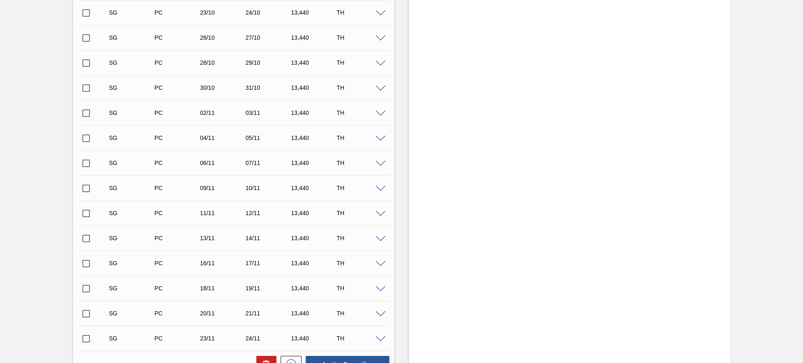
click at [84, 110] on input "checkbox" at bounding box center [86, 114] width 18 height 18
checkbox input "true"
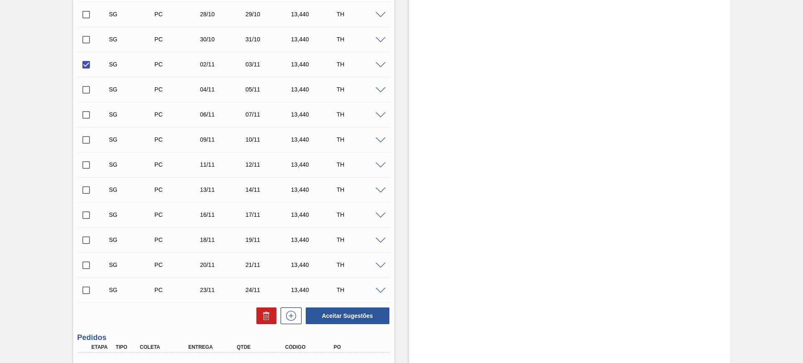
scroll to position [351, 0]
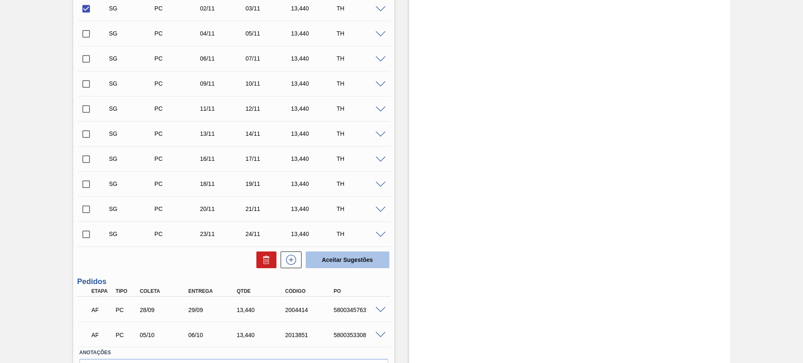
click at [340, 252] on button "Aceitar Sugestões" at bounding box center [348, 260] width 84 height 17
checkbox input "false"
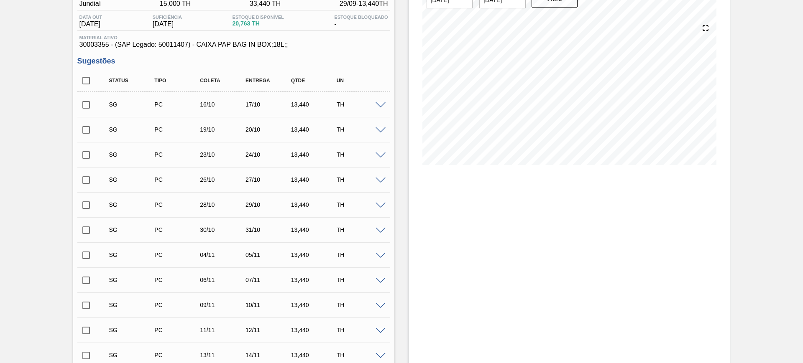
scroll to position [40, 0]
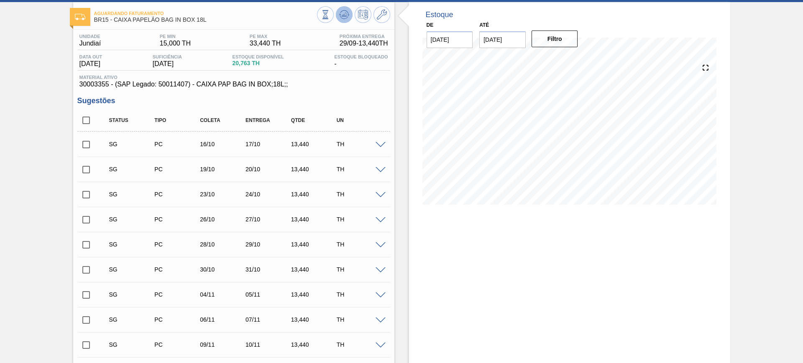
click at [345, 13] on icon at bounding box center [345, 14] width 1 height 3
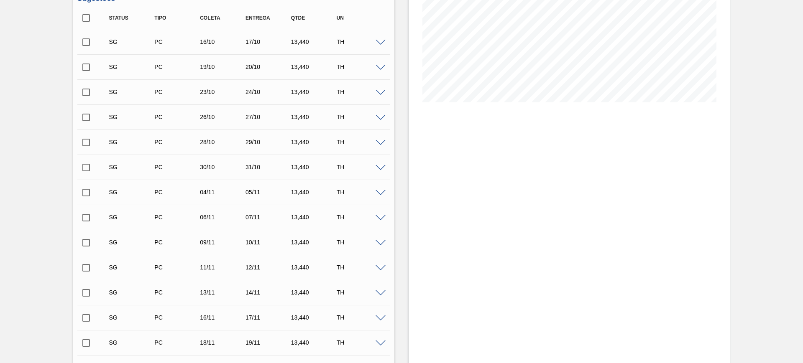
scroll to position [0, 0]
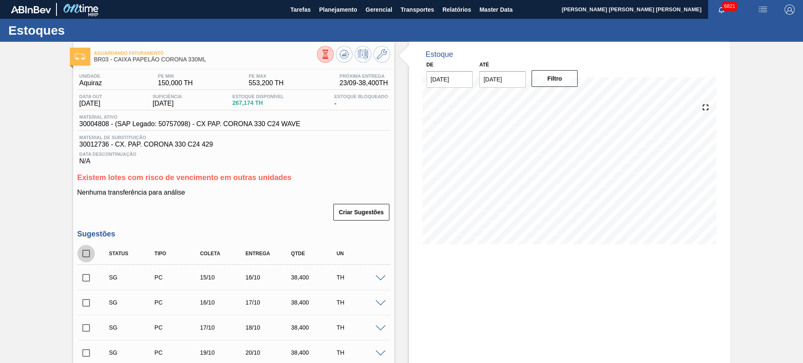
click at [88, 256] on input "checkbox" at bounding box center [86, 254] width 18 height 18
checkbox input "true"
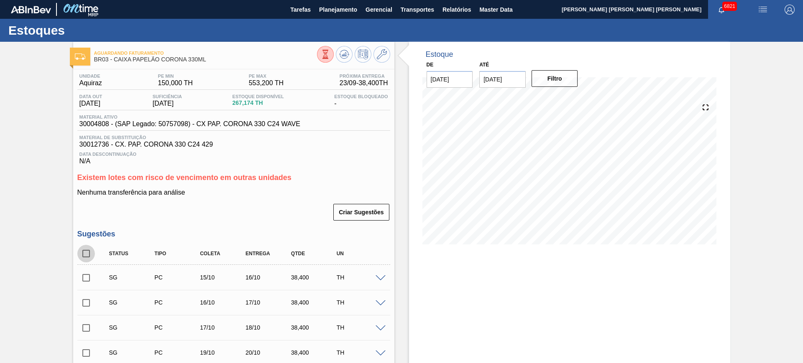
checkbox input "true"
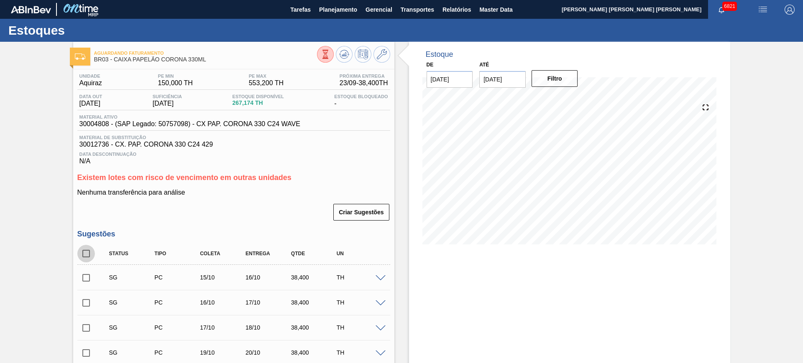
checkbox input "true"
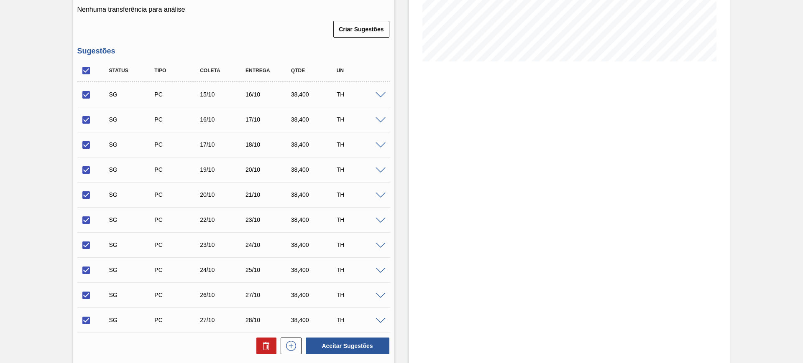
scroll to position [314, 0]
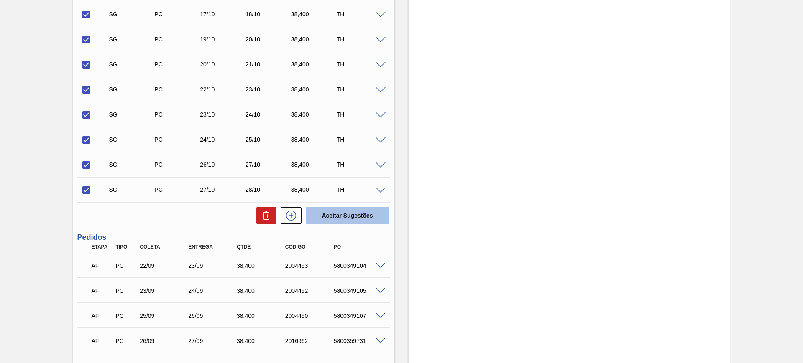
click at [342, 214] on button "Aceitar Sugestões" at bounding box center [348, 215] width 84 height 17
checkbox input "false"
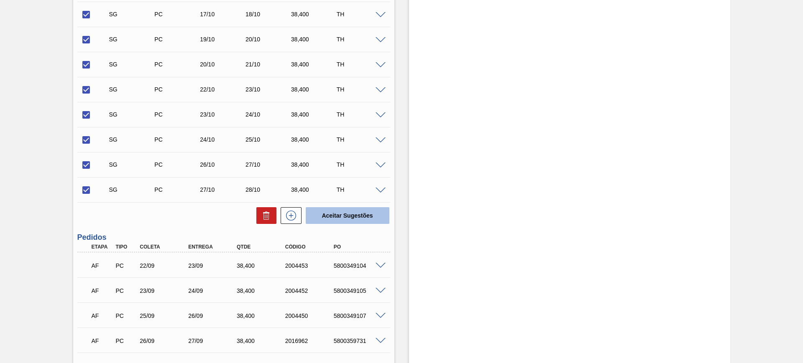
checkbox input "false"
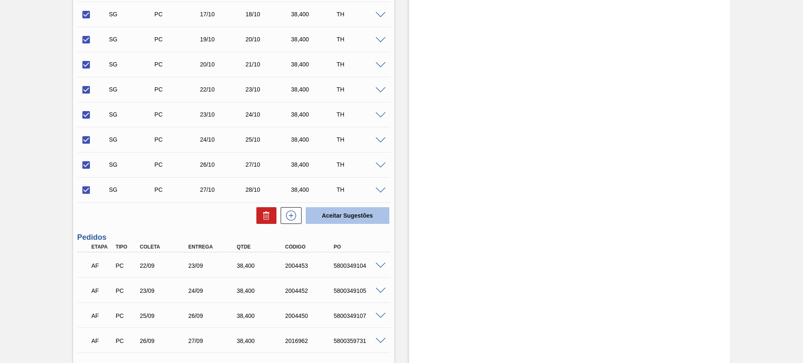
checkbox input "false"
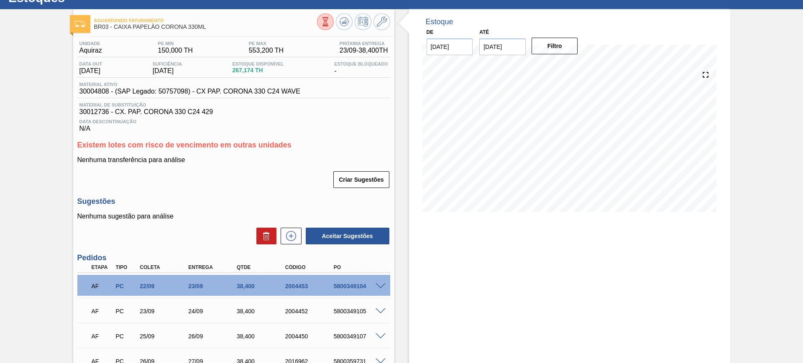
scroll to position [0, 0]
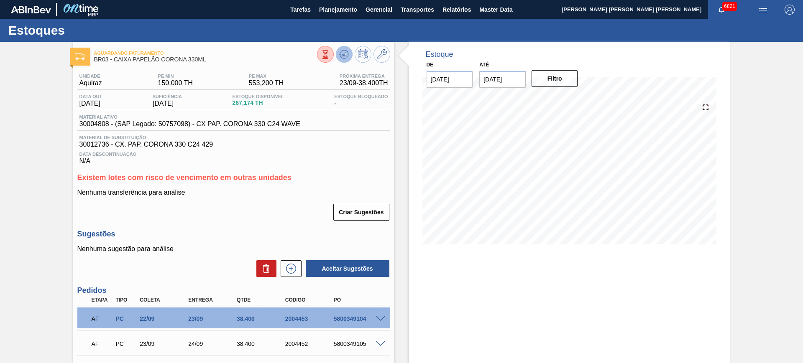
click at [340, 55] on icon at bounding box center [344, 54] width 10 height 10
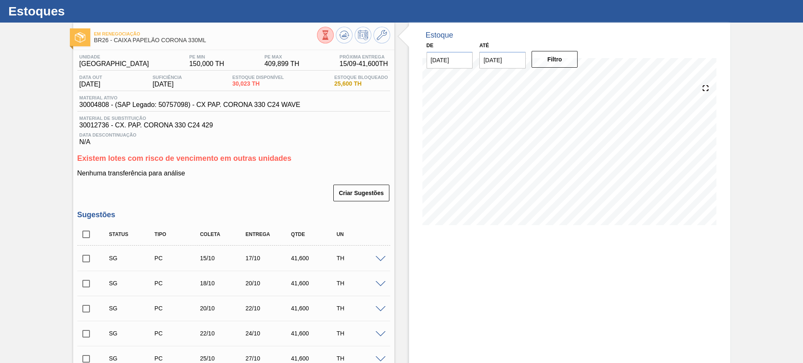
scroll to position [52, 0]
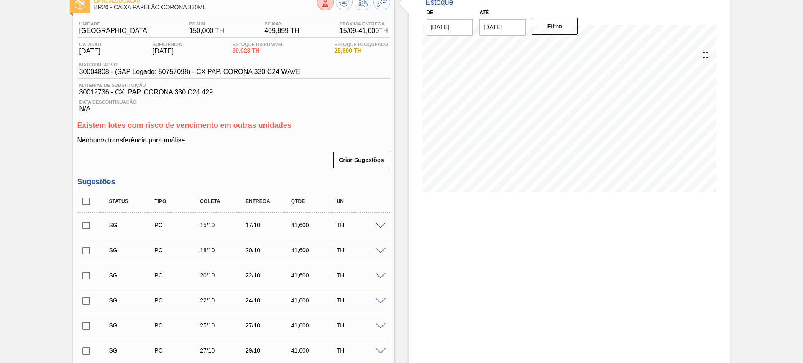
click at [84, 248] on input "checkbox" at bounding box center [86, 251] width 18 height 18
checkbox input "true"
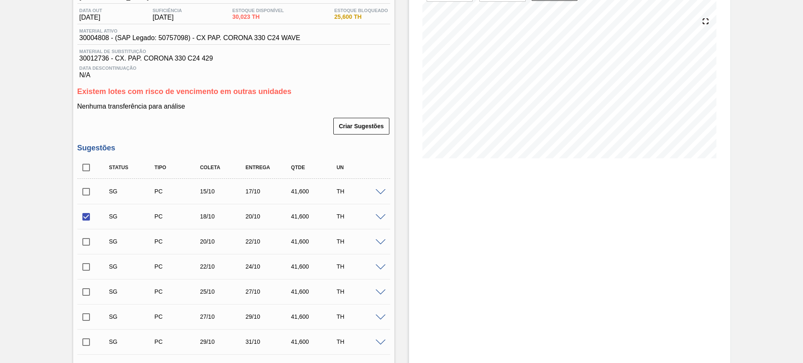
scroll to position [105, 0]
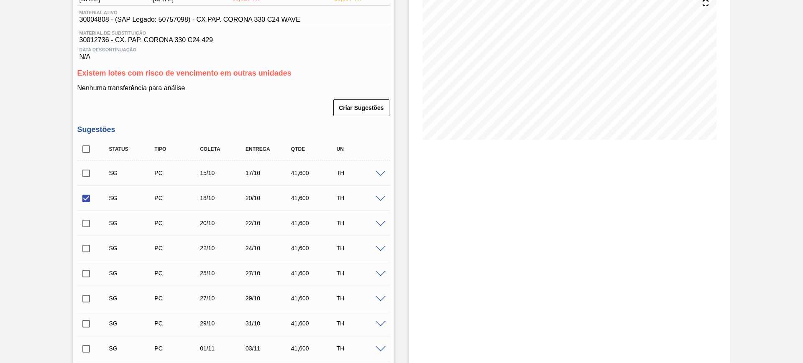
click at [85, 222] on input "checkbox" at bounding box center [86, 224] width 18 height 18
checkbox input "true"
click at [89, 250] on input "checkbox" at bounding box center [86, 249] width 18 height 18
checkbox input "true"
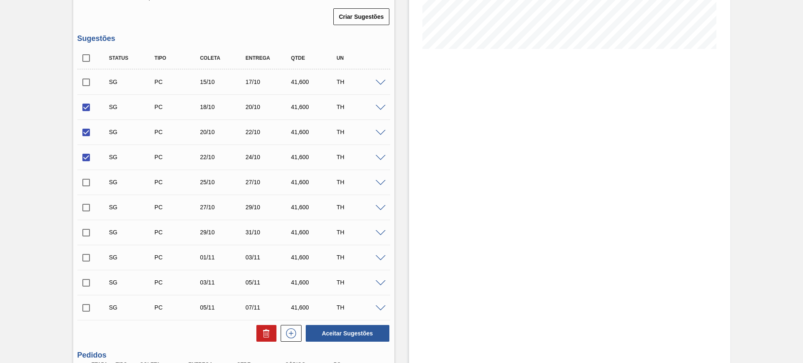
scroll to position [261, 0]
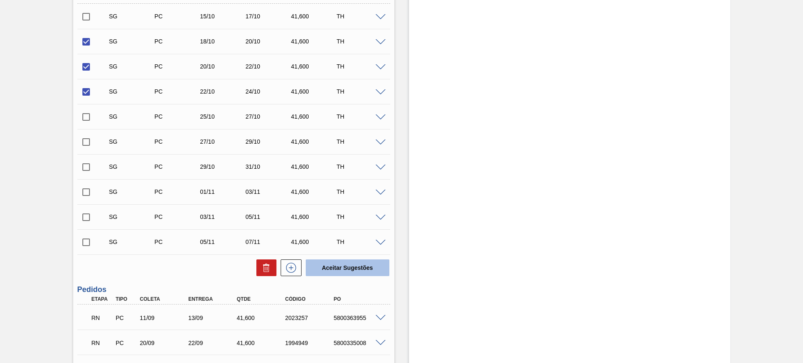
click at [366, 262] on button "Aceitar Sugestões" at bounding box center [348, 268] width 84 height 17
checkbox input "false"
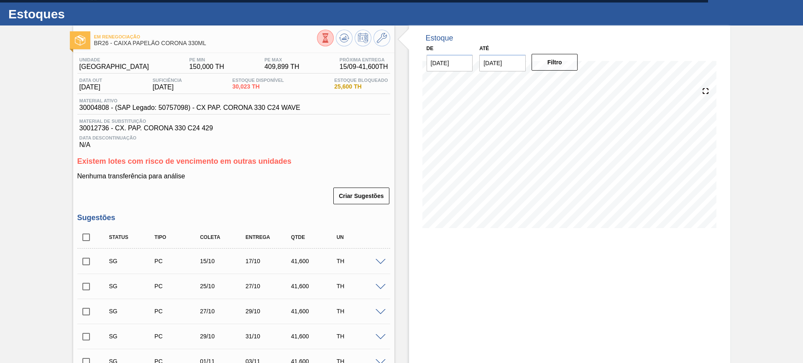
scroll to position [0, 0]
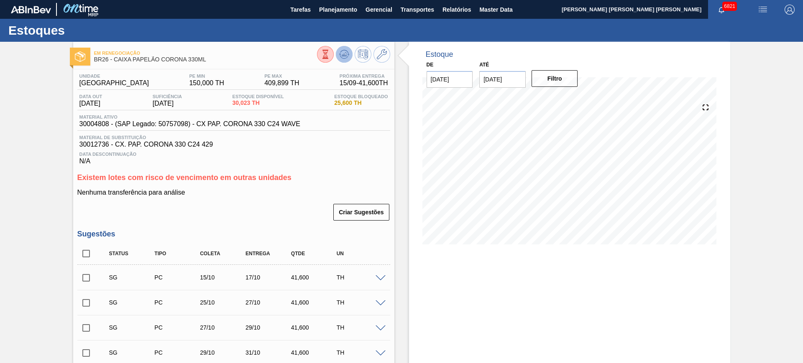
click at [348, 55] on icon at bounding box center [348, 54] width 2 height 1
click at [159, 59] on span "BR26 - CAIXA PAPELÃO CORONA 330ML" at bounding box center [205, 59] width 223 height 6
copy div "BR26 - CAIXA PAPELÃO CORONA 330ML"
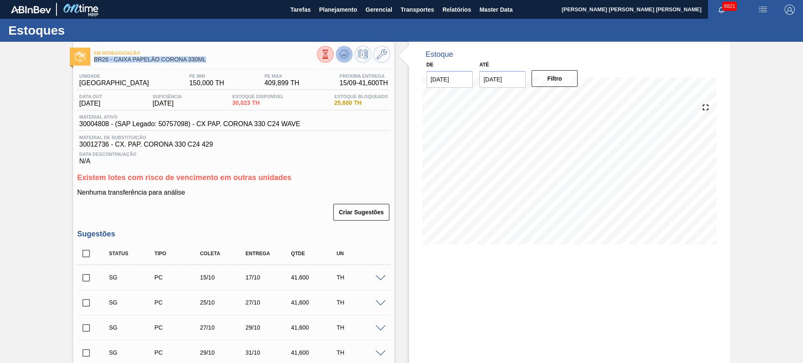
click at [345, 51] on icon at bounding box center [344, 54] width 10 height 10
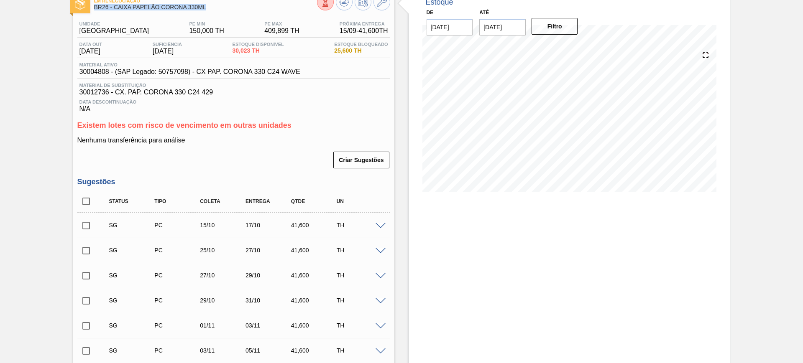
click at [82, 225] on input "checkbox" at bounding box center [86, 226] width 18 height 18
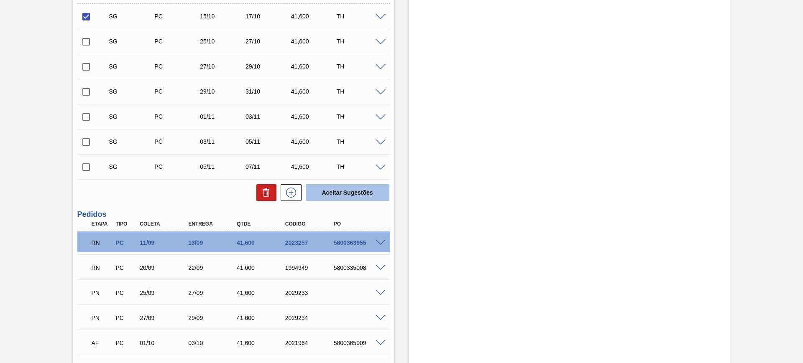
click at [337, 190] on button "Aceitar Sugestões" at bounding box center [348, 192] width 84 height 17
checkbox input "false"
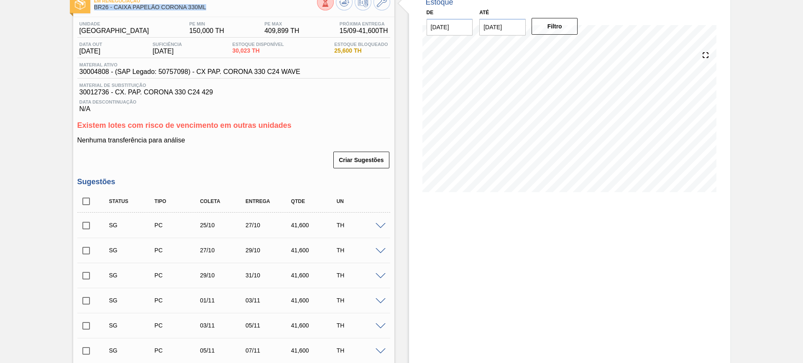
scroll to position [0, 0]
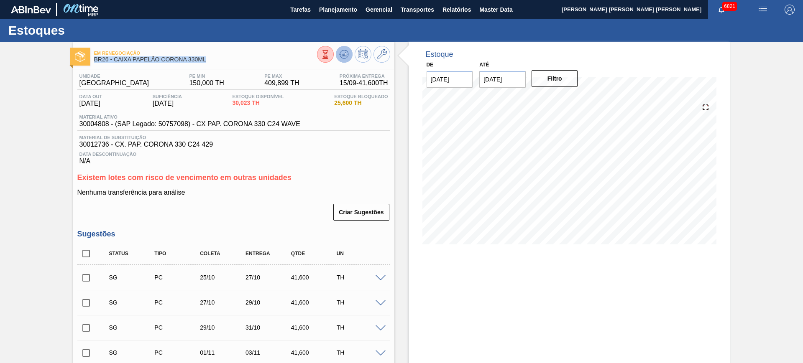
click at [343, 48] on button at bounding box center [344, 54] width 17 height 17
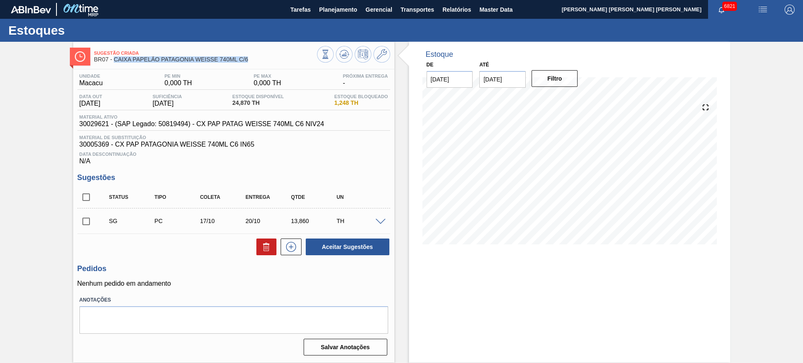
drag, startPoint x: 249, startPoint y: 61, endPoint x: 115, endPoint y: 59, distance: 133.8
click at [115, 59] on span "BR07 - CAIXA PAPELÃO PATAGONIA WEISSE 740ML C/6" at bounding box center [205, 59] width 223 height 6
copy span "CAIXA PAPELÃO PATAGONIA WEISSE 740ML C/6"
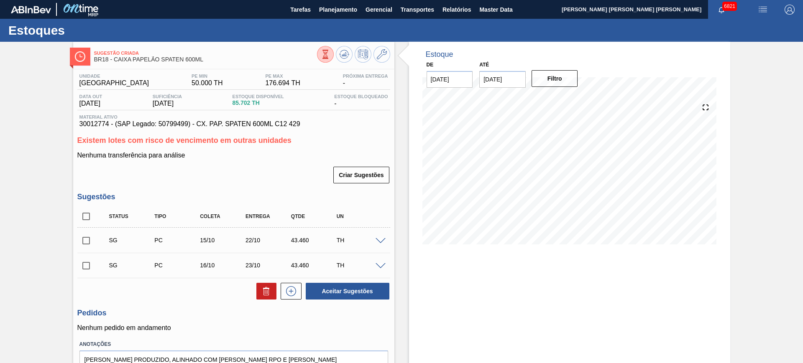
click at [93, 242] on input "checkbox" at bounding box center [86, 241] width 18 height 18
click at [344, 286] on button "Aceitar Sugestões" at bounding box center [348, 291] width 84 height 17
checkbox input "false"
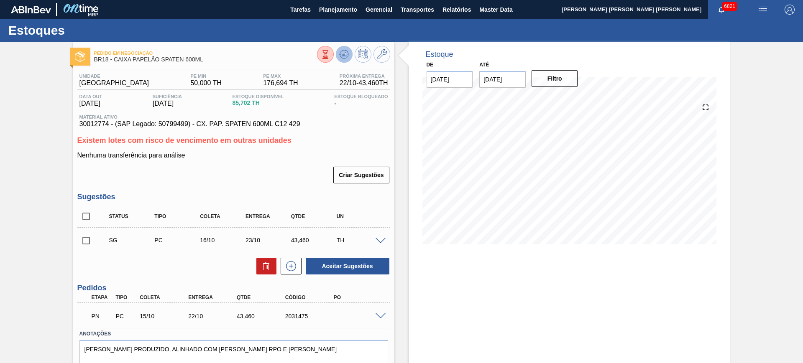
click at [344, 51] on icon at bounding box center [344, 54] width 10 height 10
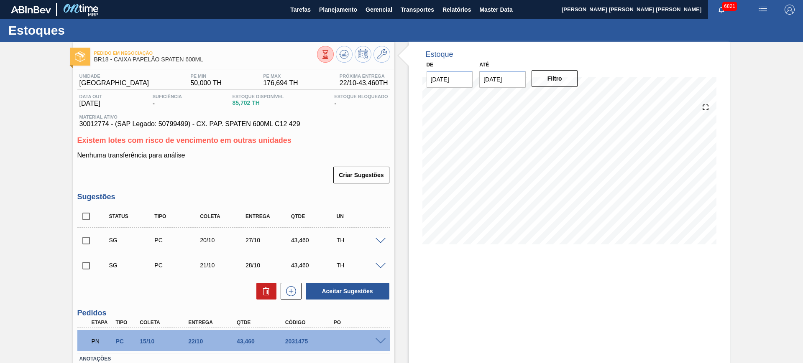
click at [89, 217] on input "checkbox" at bounding box center [86, 217] width 18 height 18
checkbox input "true"
click at [266, 289] on icon at bounding box center [266, 291] width 10 height 10
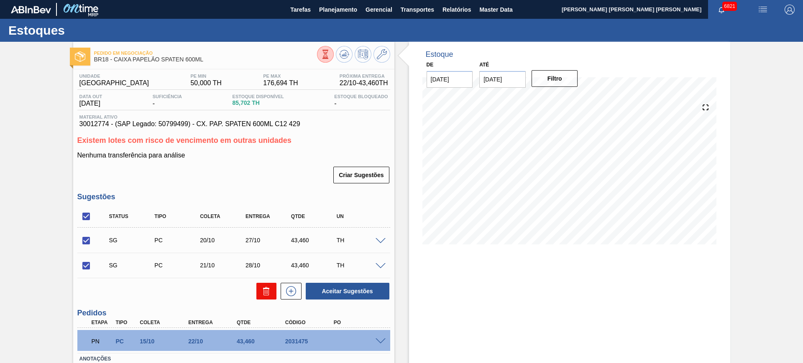
checkbox input "false"
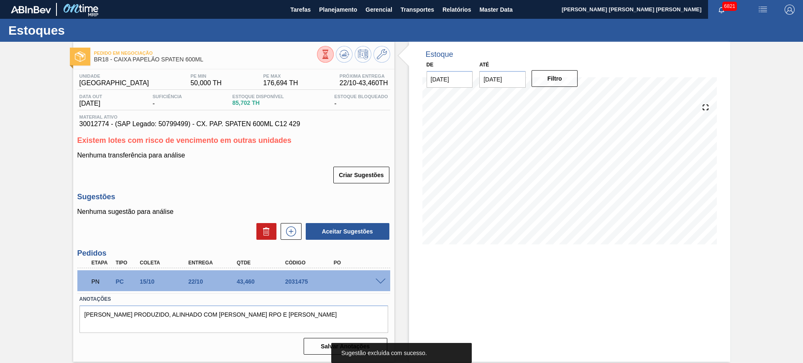
click at [348, 34] on div "Estoques" at bounding box center [401, 30] width 803 height 23
click at [346, 53] on icon at bounding box center [343, 54] width 5 height 4
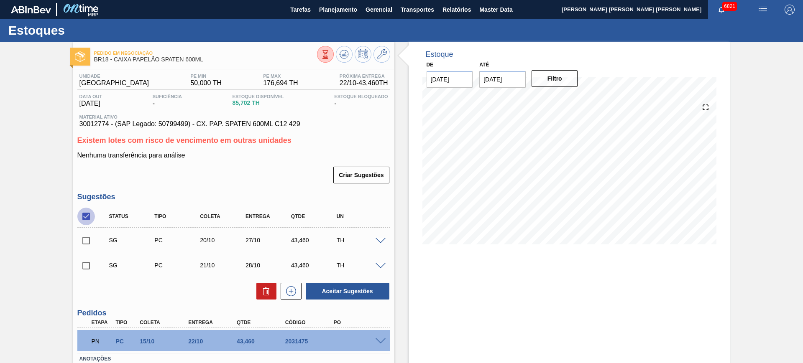
click at [84, 215] on input "checkbox" at bounding box center [86, 217] width 18 height 18
checkbox input "true"
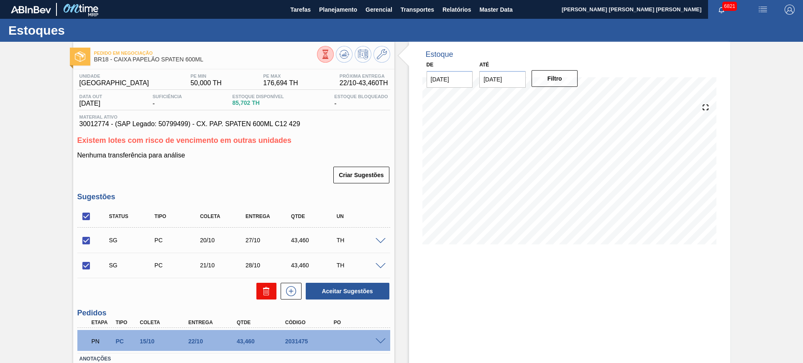
click at [271, 289] on button at bounding box center [266, 291] width 20 height 17
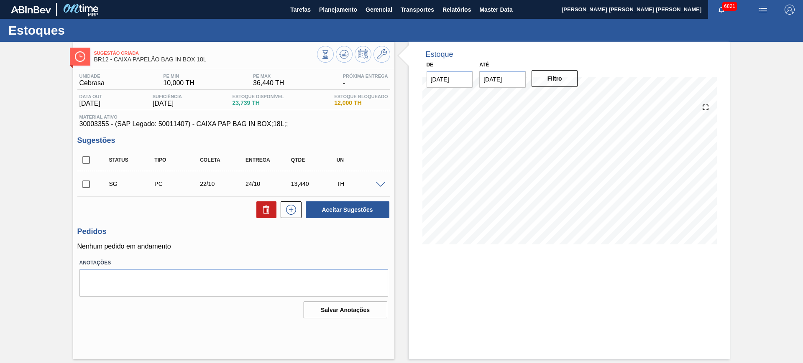
click at [174, 60] on span "BR12 - CAIXA PAPELÃO BAG IN BOX 18L" at bounding box center [205, 59] width 223 height 6
click at [173, 59] on span "BR12 - CAIXA PAPELÃO BAG IN BOX 18L" at bounding box center [205, 59] width 223 height 6
copy div "BR12 - CAIXA PAPELÃO BAG IN BOX 18L"
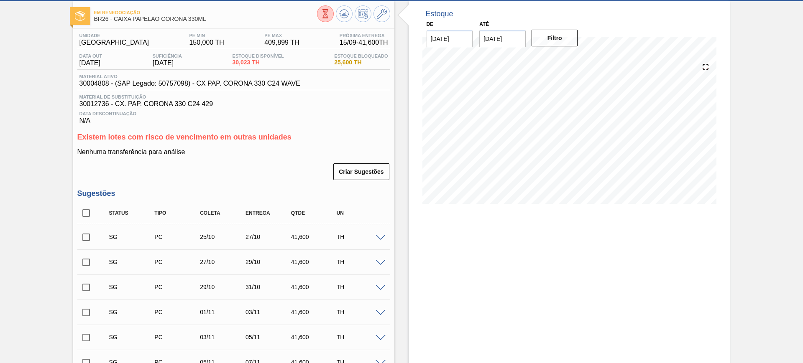
scroll to position [52, 0]
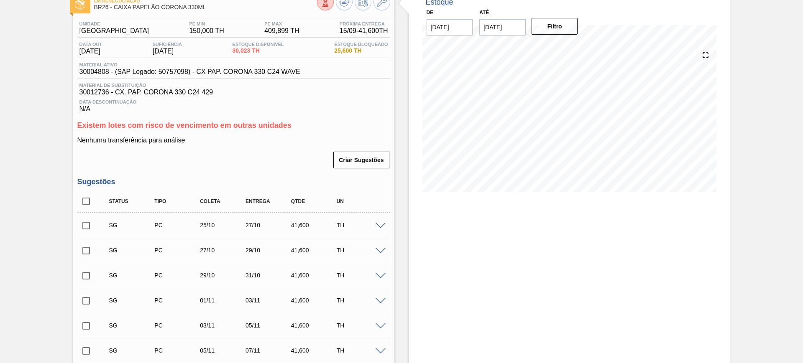
click at [380, 225] on span at bounding box center [381, 226] width 10 height 6
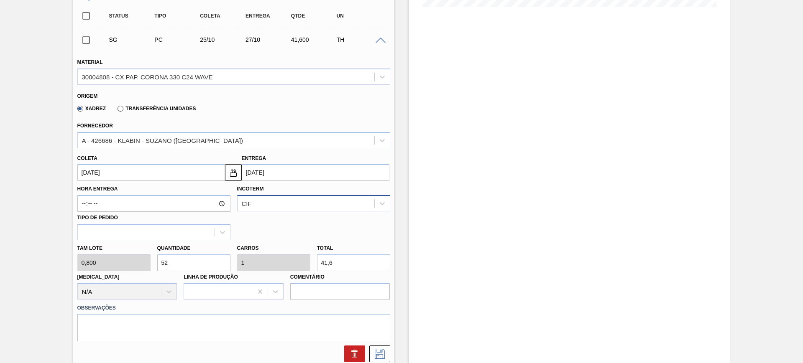
scroll to position [261, 0]
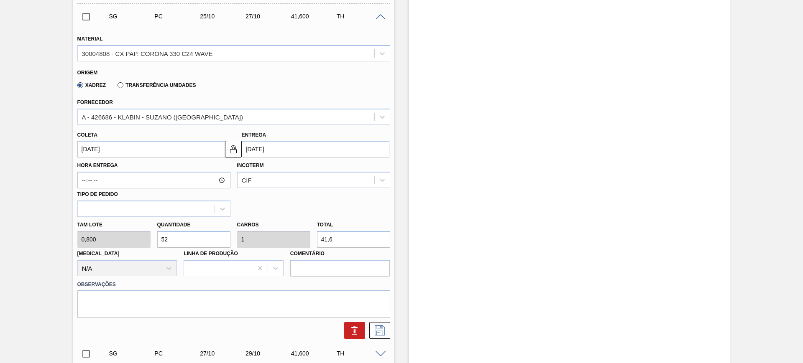
click at [273, 146] on input "[DATE]" at bounding box center [316, 149] width 148 height 17
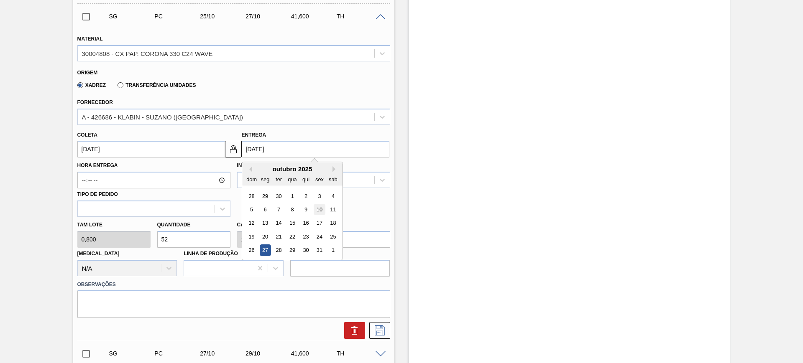
click at [321, 210] on div "10" at bounding box center [319, 209] width 11 height 11
type input "[DATE]"
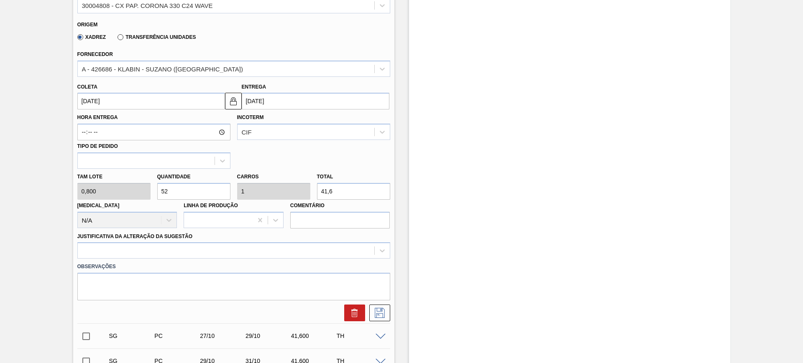
scroll to position [366, 0]
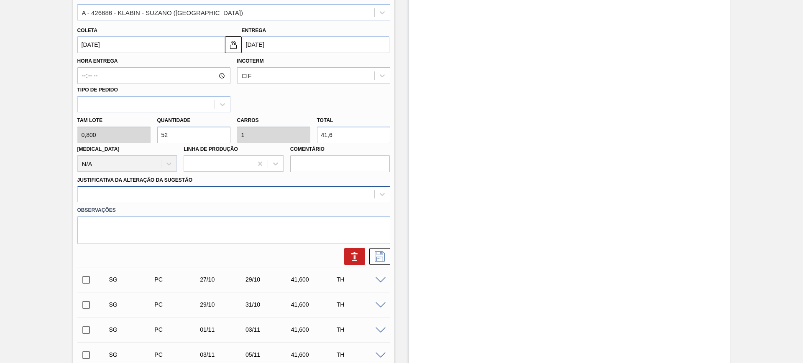
click at [284, 197] on div at bounding box center [226, 195] width 297 height 12
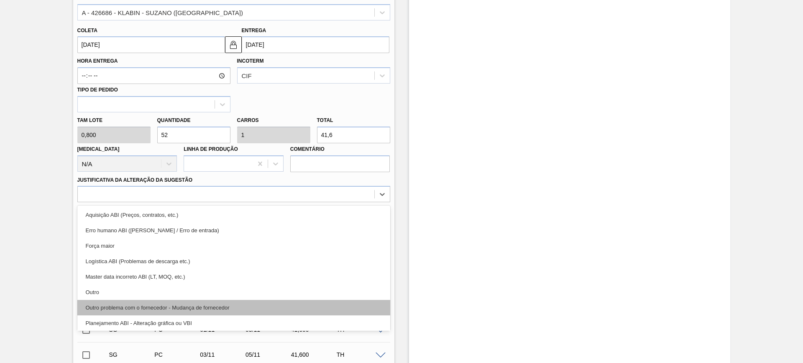
scroll to position [52, 0]
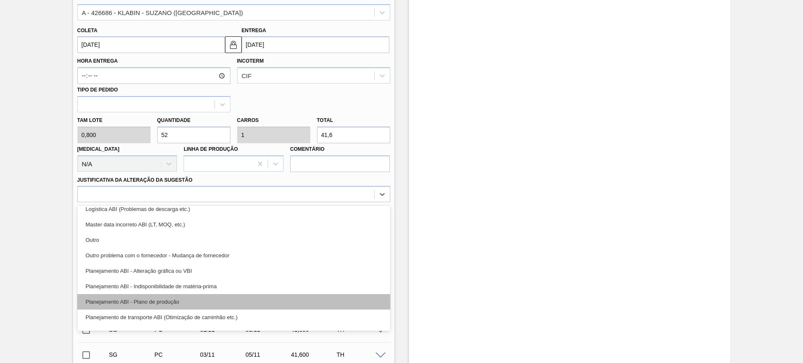
click at [254, 298] on div "Planejamento ABI - Plano de produção" at bounding box center [233, 301] width 313 height 15
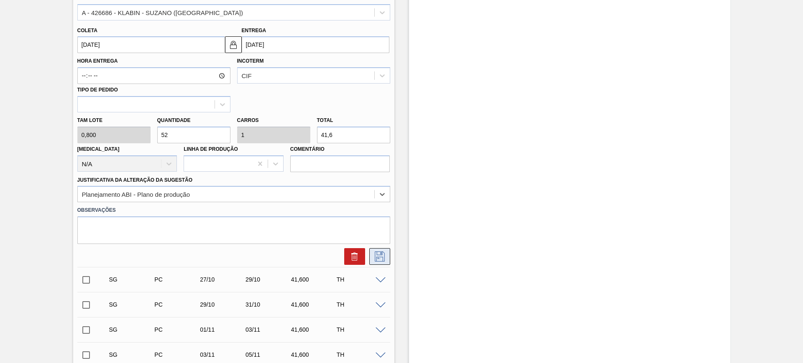
click at [385, 261] on icon at bounding box center [379, 257] width 13 height 10
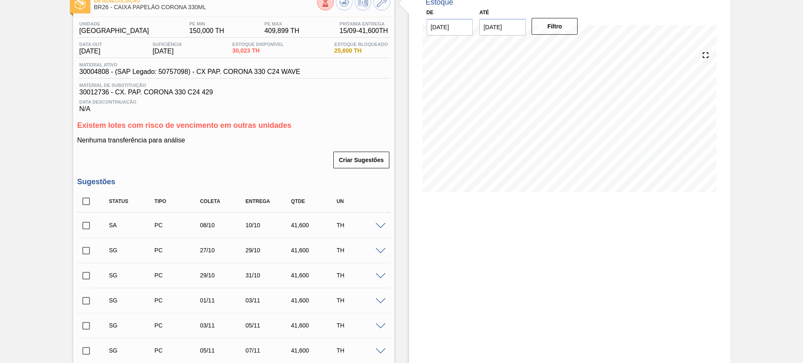
click at [382, 226] on span at bounding box center [381, 226] width 10 height 6
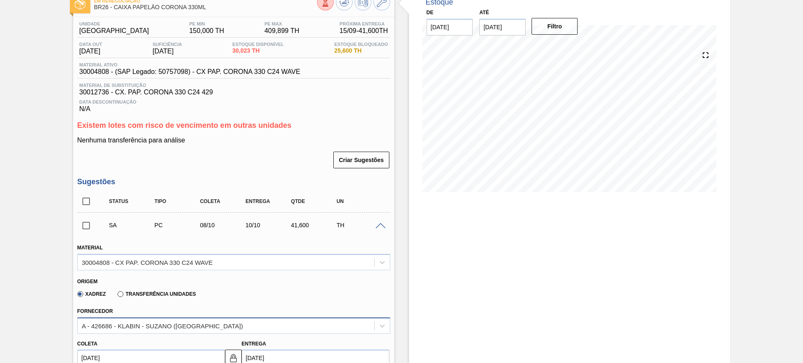
scroll to position [157, 0]
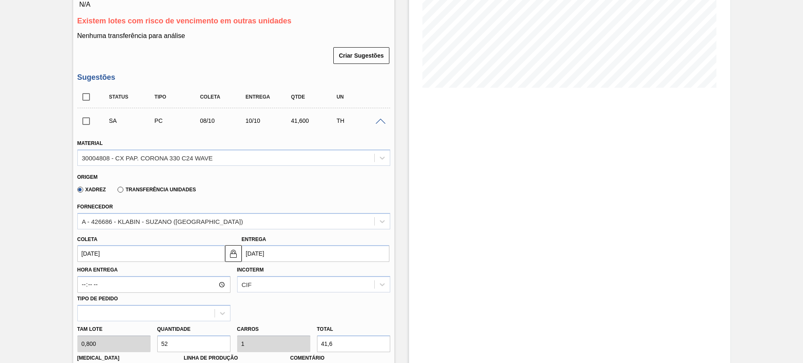
click at [314, 254] on input "10/10/2025" at bounding box center [316, 253] width 148 height 17
click at [284, 202] on div "12 13 14 15 16 17 18" at bounding box center [292, 202] width 95 height 13
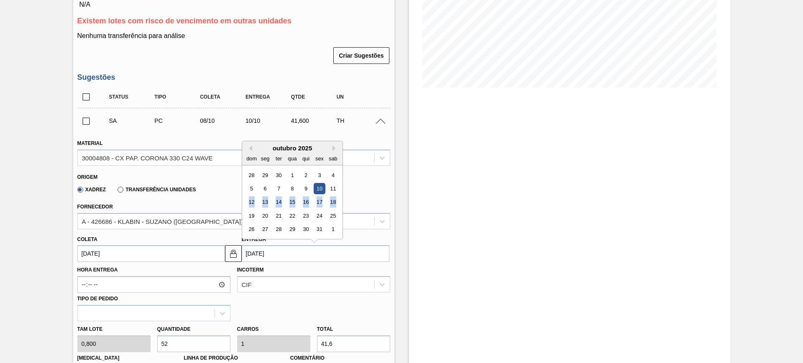
click at [284, 202] on div "12 13 14 15 16 17 18" at bounding box center [292, 202] width 95 height 13
click at [283, 203] on div "14" at bounding box center [278, 202] width 11 height 11
type input "12/10/2025"
type input "14/10/2025"
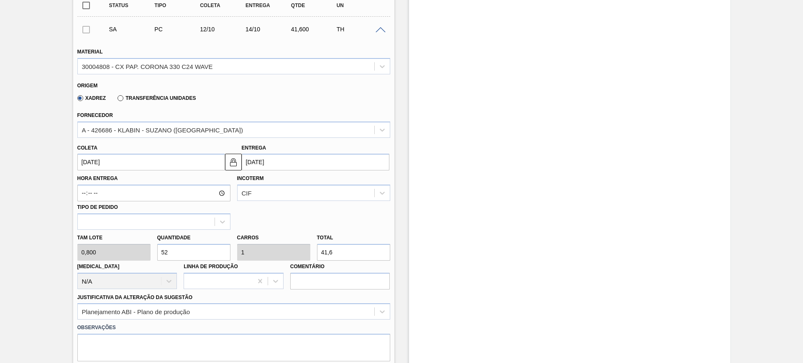
scroll to position [366, 0]
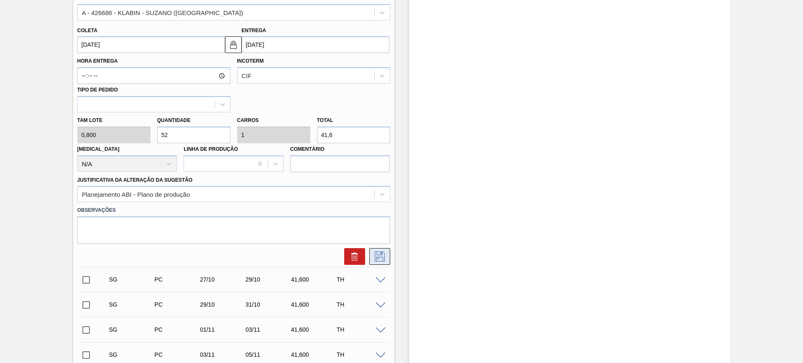
click at [376, 256] on icon at bounding box center [379, 257] width 13 height 10
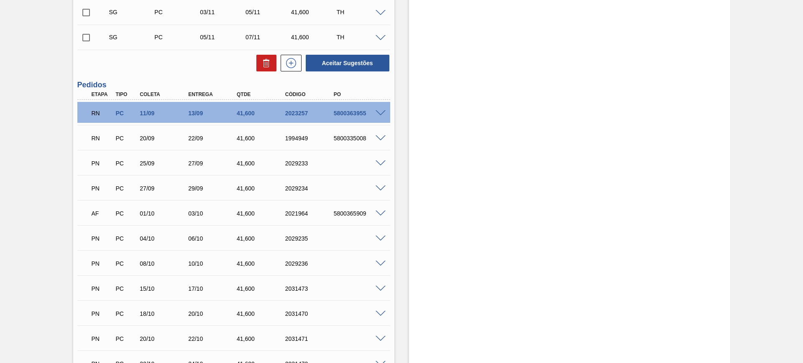
scroll to position [105, 0]
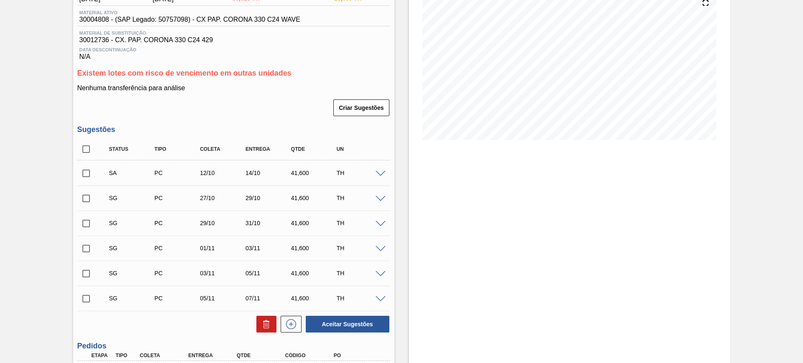
click at [87, 172] on input "checkbox" at bounding box center [86, 174] width 18 height 18
click at [341, 315] on div "Aceitar Sugestões" at bounding box center [346, 324] width 89 height 18
click at [344, 317] on button "Aceitar Sugestões" at bounding box center [348, 324] width 84 height 17
checkbox input "false"
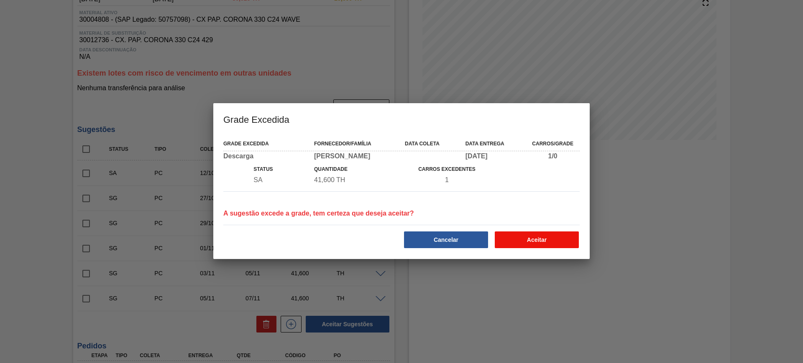
click at [542, 240] on button "Aceitar" at bounding box center [537, 240] width 84 height 17
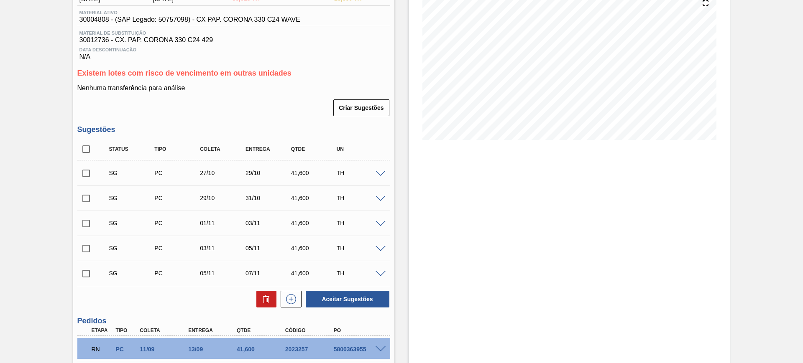
scroll to position [0, 0]
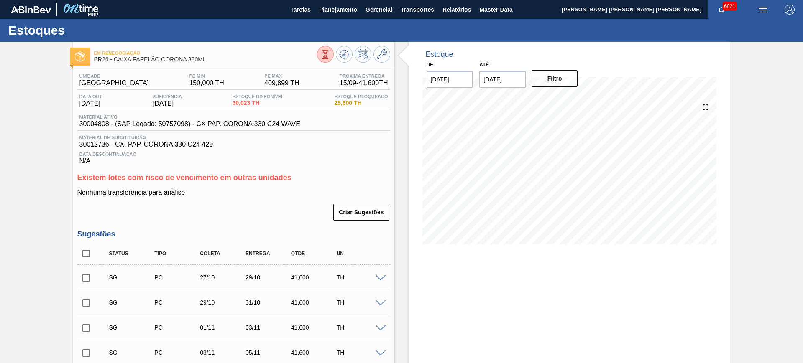
click at [89, 253] on input "checkbox" at bounding box center [86, 254] width 18 height 18
checkbox input "true"
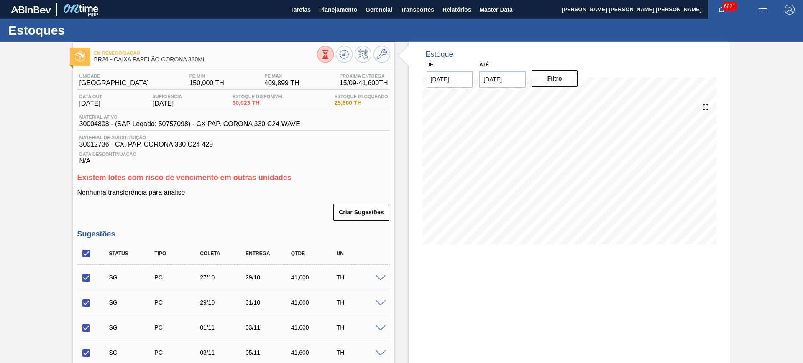
checkbox input "true"
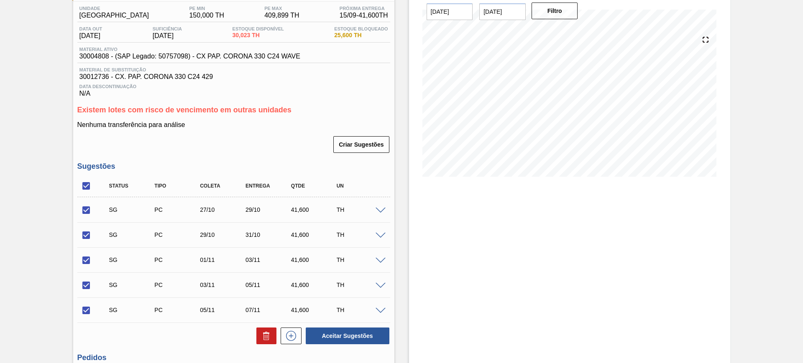
scroll to position [209, 0]
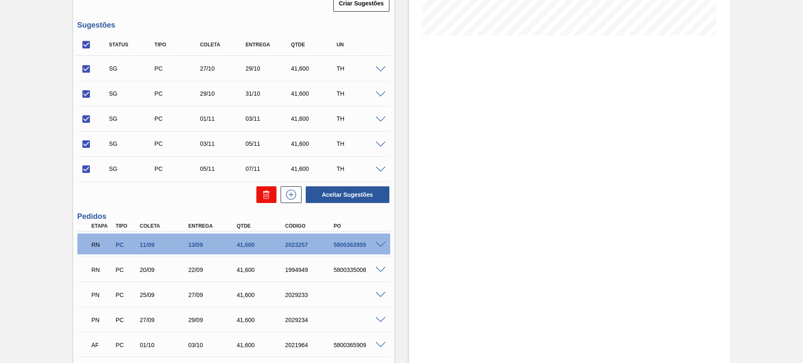
click at [263, 197] on icon at bounding box center [266, 195] width 10 height 10
checkbox input "false"
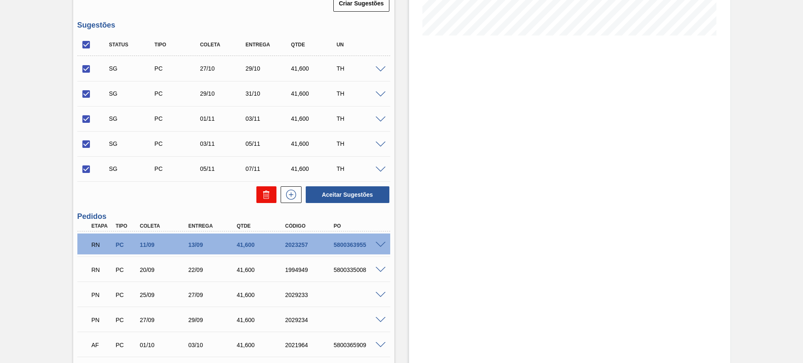
checkbox input "false"
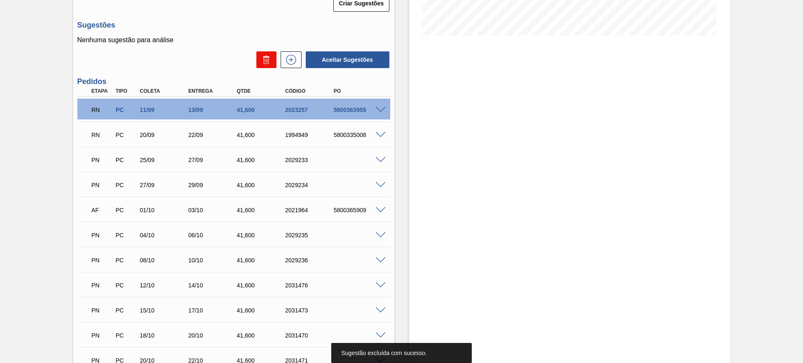
scroll to position [0, 0]
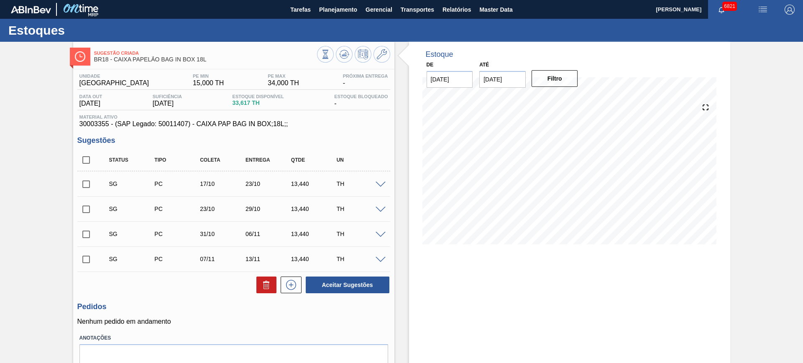
click at [87, 187] on input "checkbox" at bounding box center [86, 185] width 18 height 18
checkbox input "true"
click at [84, 237] on input "checkbox" at bounding box center [86, 235] width 18 height 18
checkbox input "true"
click at [384, 287] on button "Aceitar Sugestões" at bounding box center [348, 285] width 84 height 17
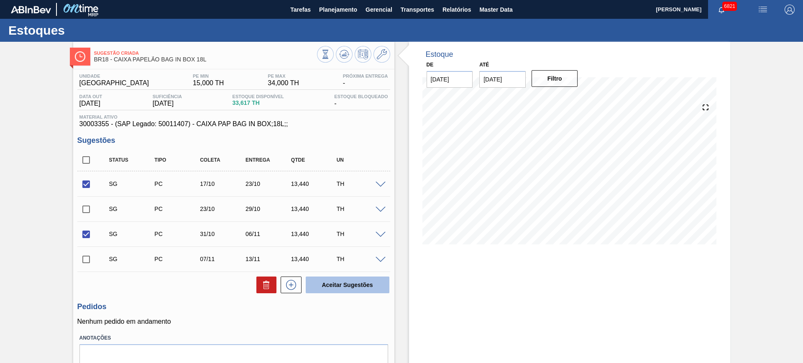
checkbox input "false"
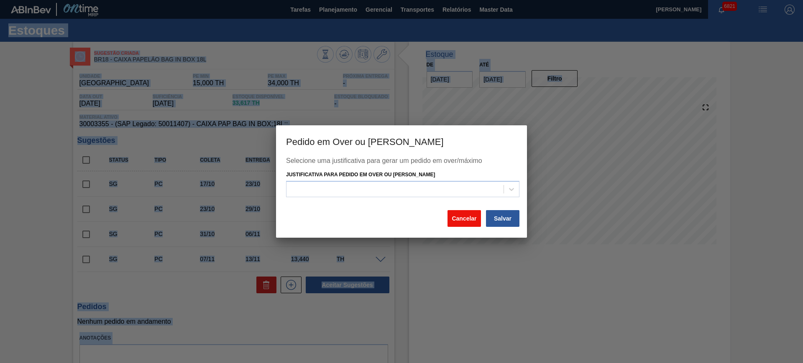
click at [464, 218] on button "Cancelar" at bounding box center [463, 218] width 33 height 17
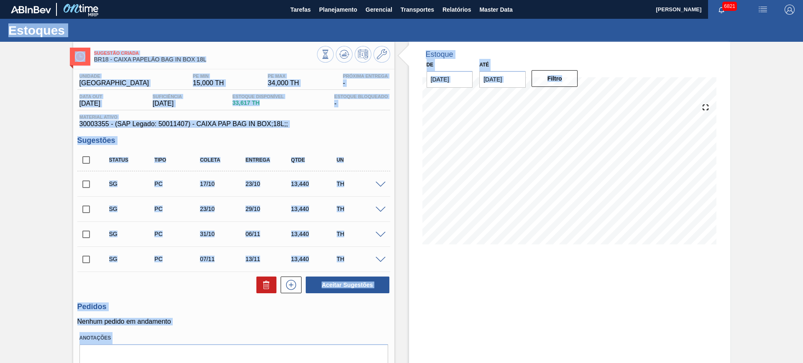
click at [347, 134] on div "Unidade Pernambuco PE MIN 15,000 TH PE MAX 34,000 TH Próxima Entrega - Data out…" at bounding box center [233, 232] width 321 height 327
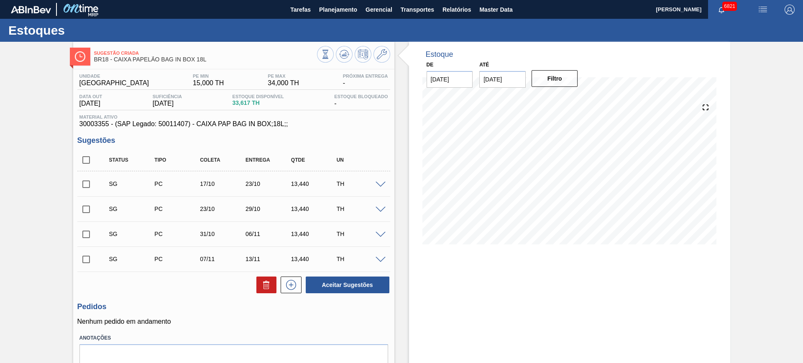
click at [89, 209] on input "checkbox" at bounding box center [86, 210] width 18 height 18
click at [369, 291] on button "Aceitar Sugestões" at bounding box center [348, 285] width 84 height 17
checkbox input "false"
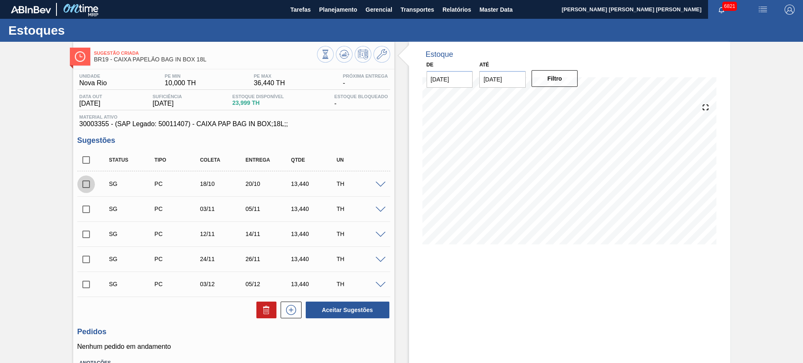
click at [86, 185] on input "checkbox" at bounding box center [86, 185] width 18 height 18
click at [338, 307] on button "Aceitar Sugestões" at bounding box center [348, 310] width 84 height 17
checkbox input "false"
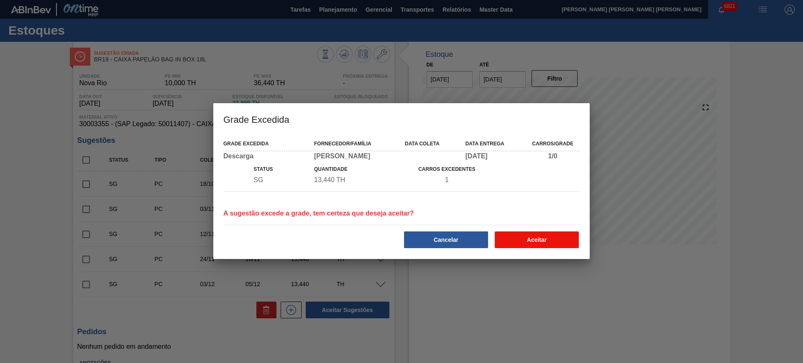
drag, startPoint x: 549, startPoint y: 228, endPoint x: 550, endPoint y: 238, distance: 10.1
click at [549, 231] on div "Cancelar Aceitar" at bounding box center [401, 235] width 363 height 30
click at [550, 238] on button "Aceitar" at bounding box center [537, 240] width 84 height 17
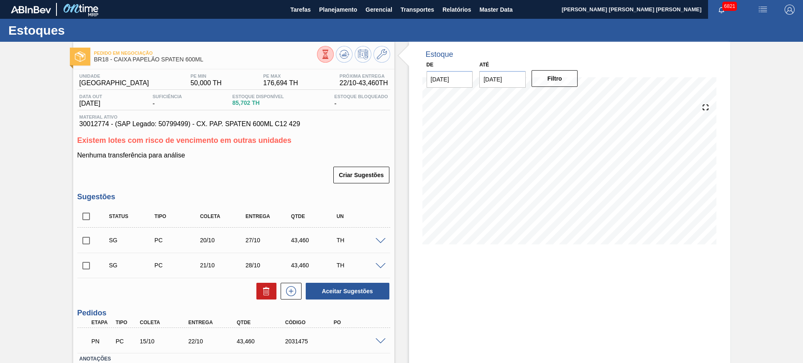
click at [182, 59] on span "BR18 - CAIXA PAPELÃO SPATEN 600ML" at bounding box center [205, 59] width 223 height 6
copy div "BR18 - CAIXA PAPELÃO SPATEN 600ML"
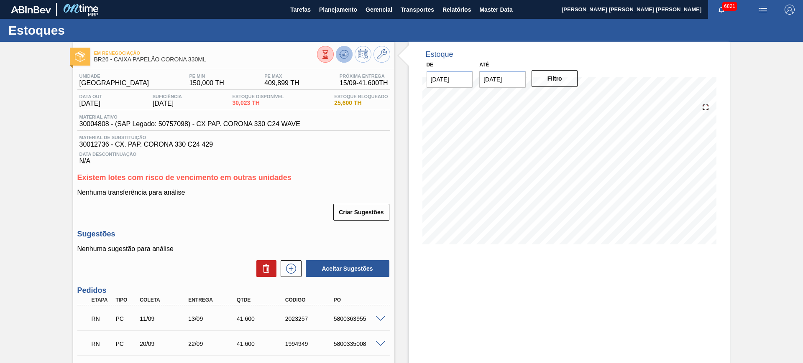
click at [343, 57] on icon at bounding box center [344, 54] width 10 height 10
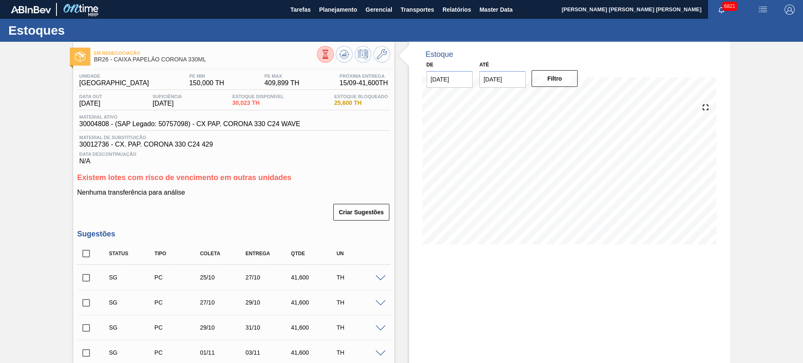
scroll to position [157, 0]
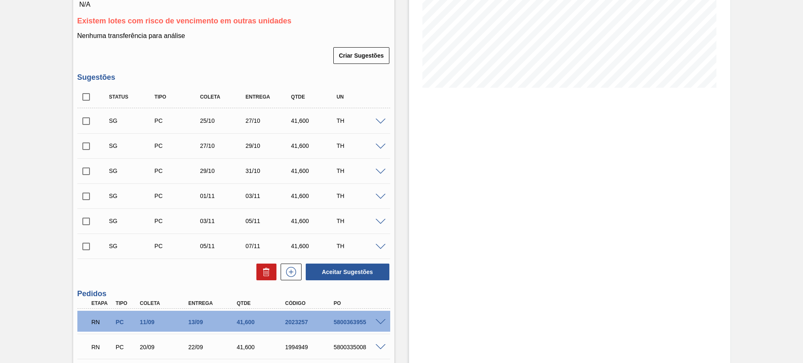
click at [380, 123] on span at bounding box center [381, 122] width 10 height 6
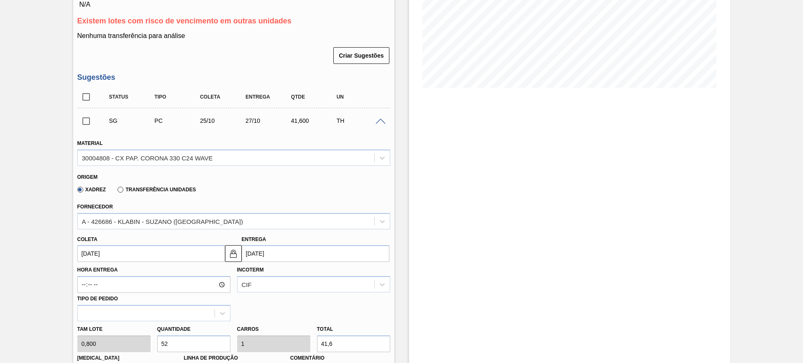
click at [379, 120] on span at bounding box center [381, 122] width 10 height 6
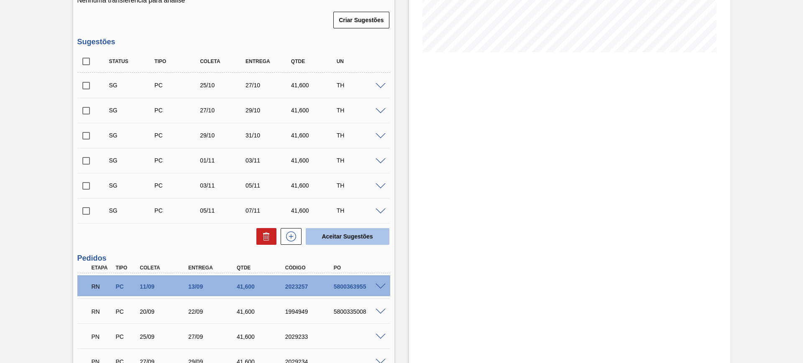
scroll to position [209, 0]
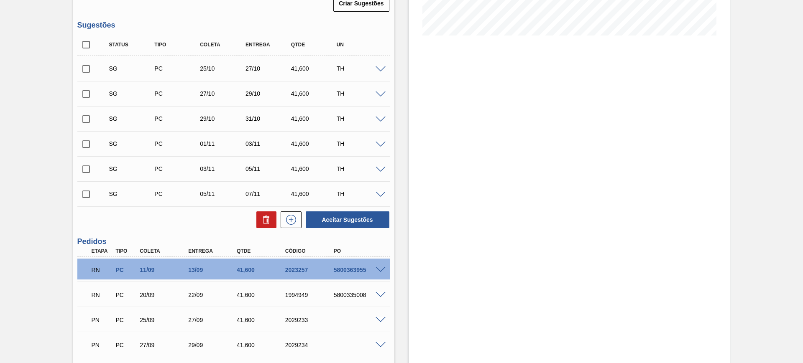
click at [381, 194] on span at bounding box center [381, 195] width 10 height 6
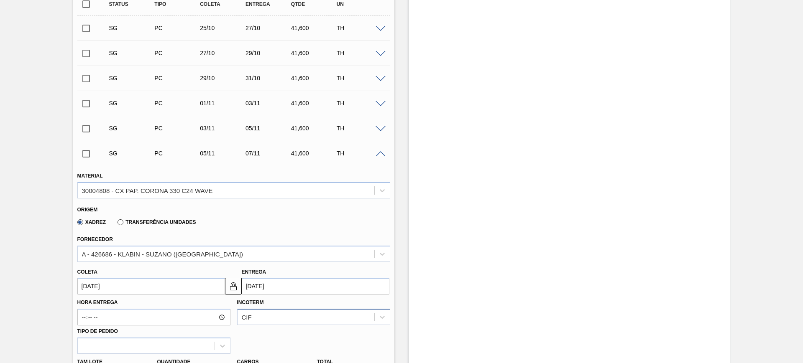
scroll to position [314, 0]
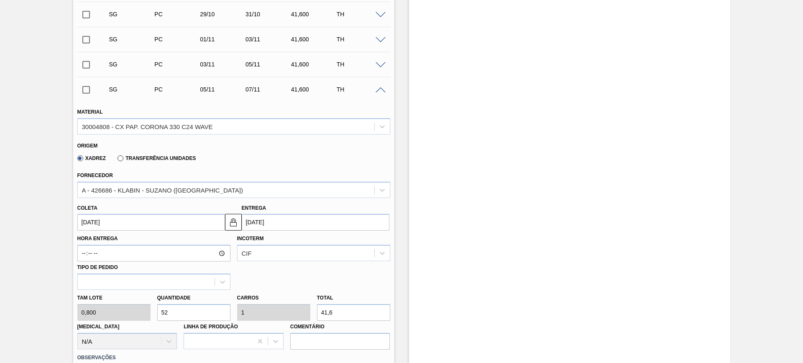
click at [309, 220] on input "07/11/2025" at bounding box center [316, 222] width 148 height 17
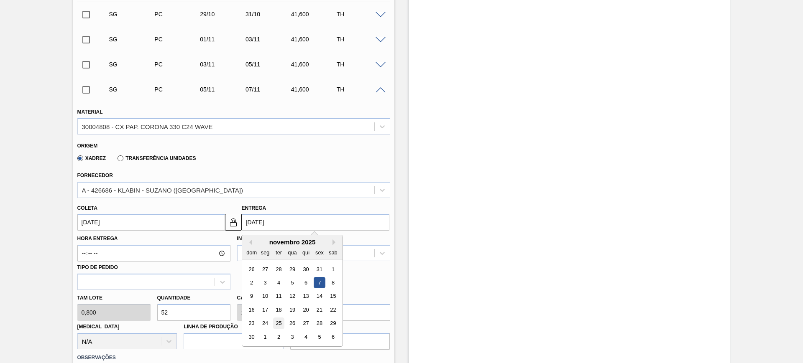
click at [276, 322] on div "25" at bounding box center [278, 323] width 11 height 11
type input "23/11/2025"
type input "25/11/2025"
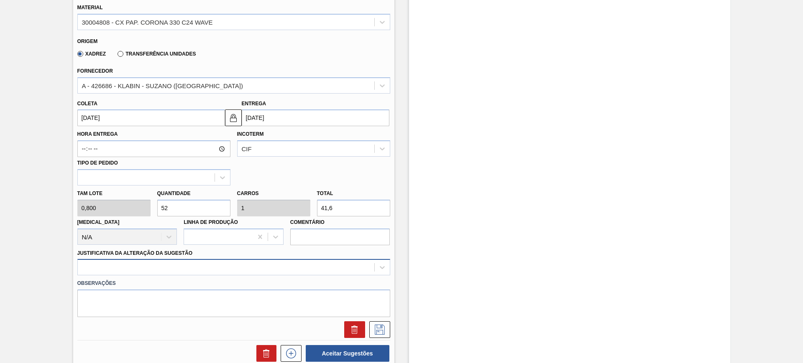
click at [257, 261] on div at bounding box center [233, 267] width 313 height 16
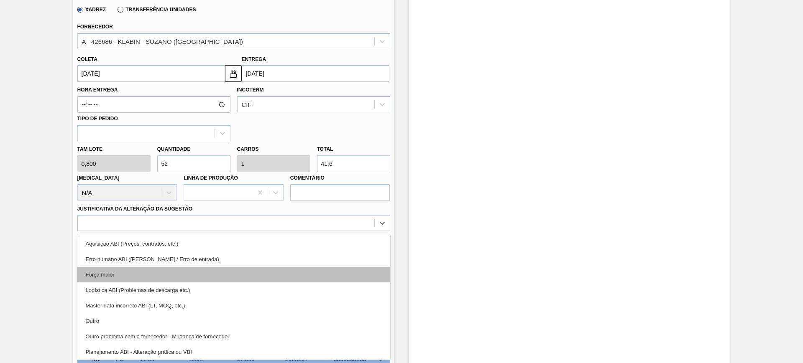
scroll to position [52, 0]
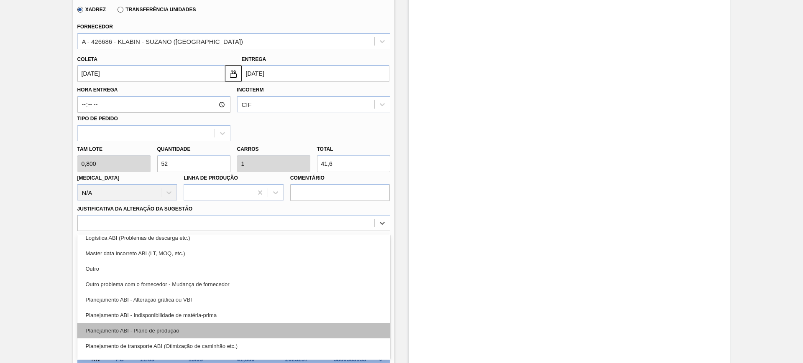
click at [253, 328] on div "Planejamento ABI - Plano de produção" at bounding box center [233, 330] width 313 height 15
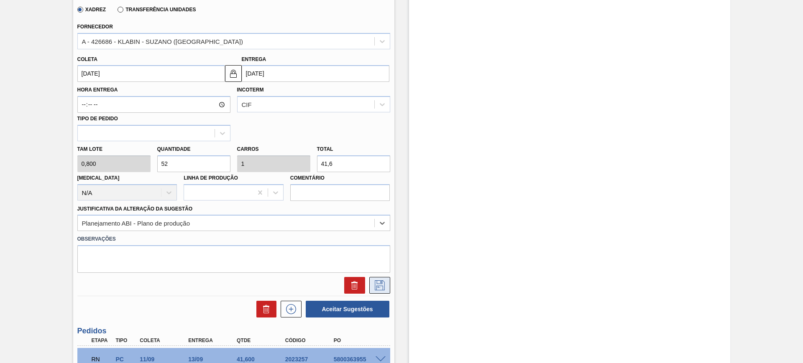
click at [381, 287] on icon at bounding box center [379, 286] width 13 height 10
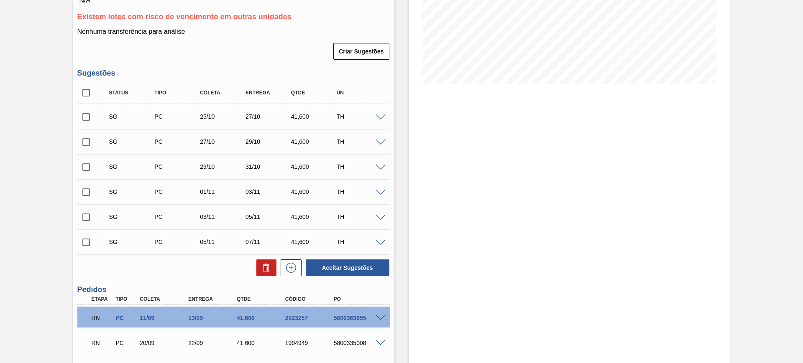
scroll to position [97, 0]
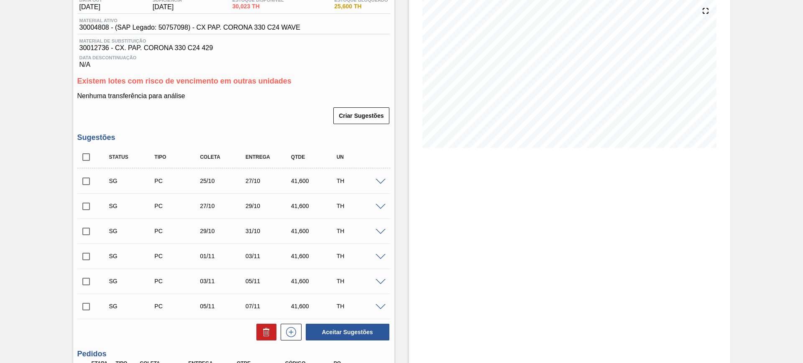
click at [378, 181] on span at bounding box center [381, 182] width 10 height 6
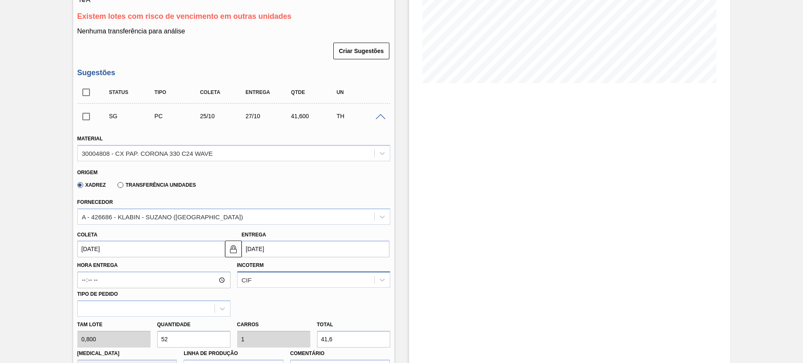
scroll to position [201, 0]
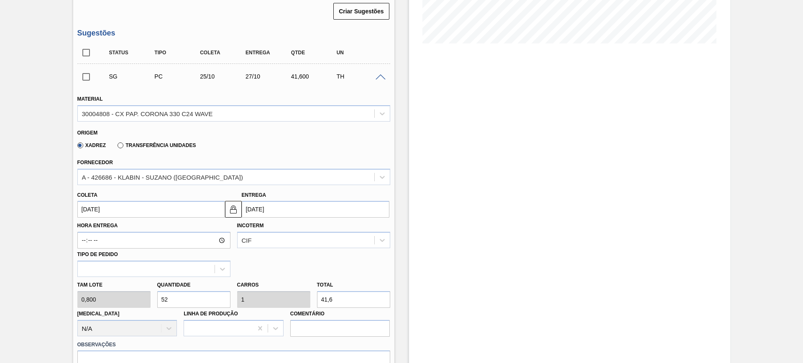
click at [294, 207] on input "27/10/2025" at bounding box center [316, 209] width 148 height 17
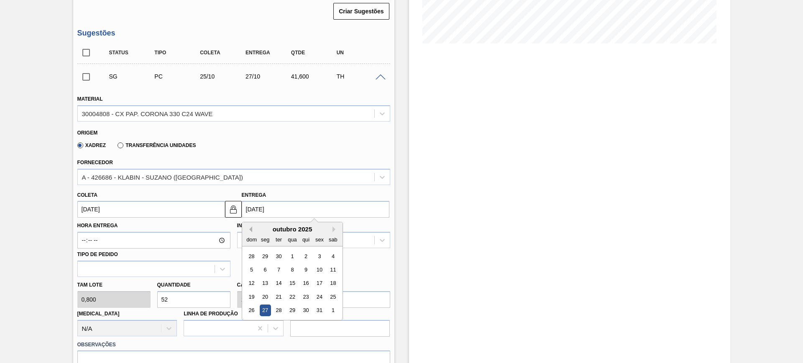
click at [250, 229] on button "Previous Month" at bounding box center [249, 230] width 6 height 6
click at [307, 297] on div "25" at bounding box center [305, 296] width 11 height 11
type input "[DATE]"
type input "25/09/2025"
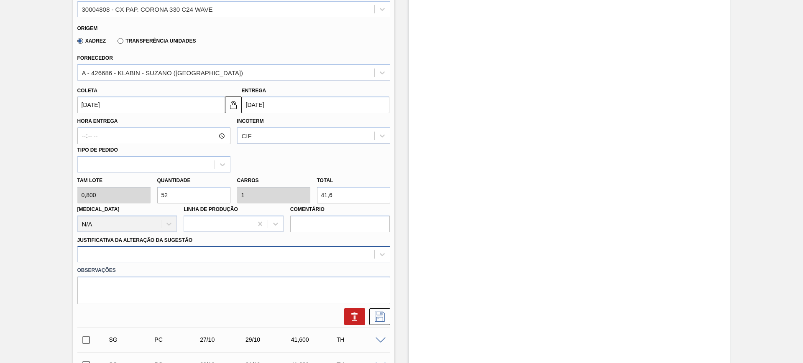
click at [292, 256] on div at bounding box center [233, 254] width 313 height 16
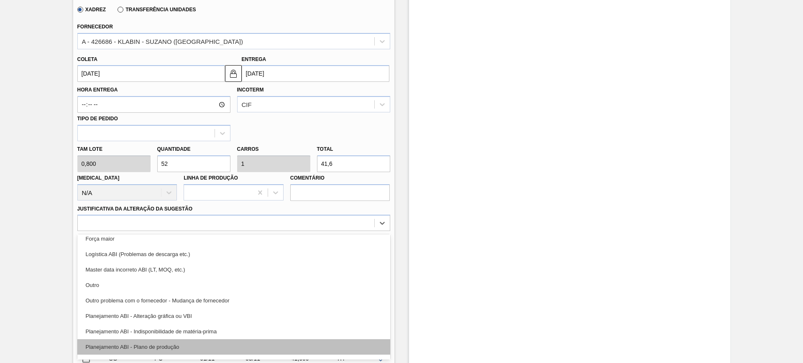
scroll to position [52, 0]
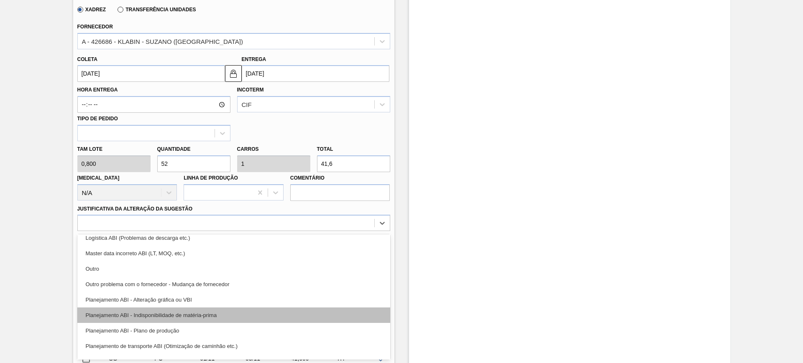
click at [267, 317] on div "Planejamento ABI - Indisponibilidade de matéria-prima" at bounding box center [233, 315] width 313 height 15
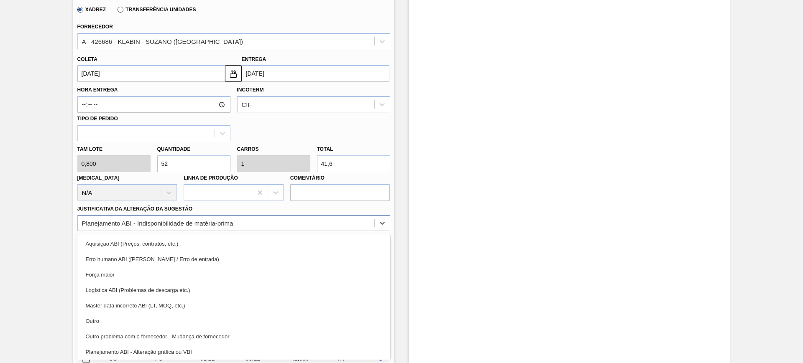
click at [271, 225] on div "Planejamento ABI - Indisponibilidade de matéria-prima" at bounding box center [226, 223] width 297 height 12
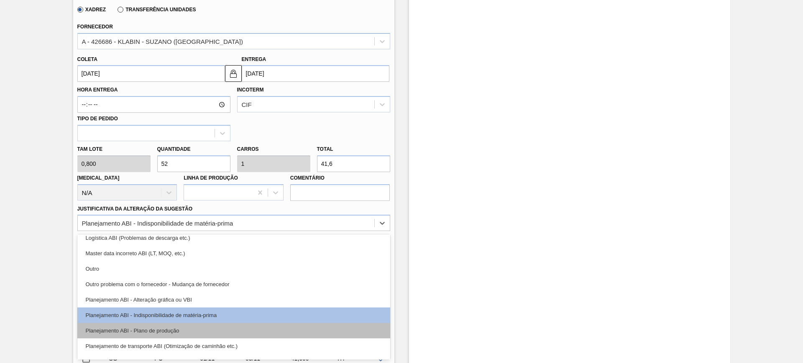
click at [252, 331] on div "Planejamento ABI - Plano de produção" at bounding box center [233, 330] width 313 height 15
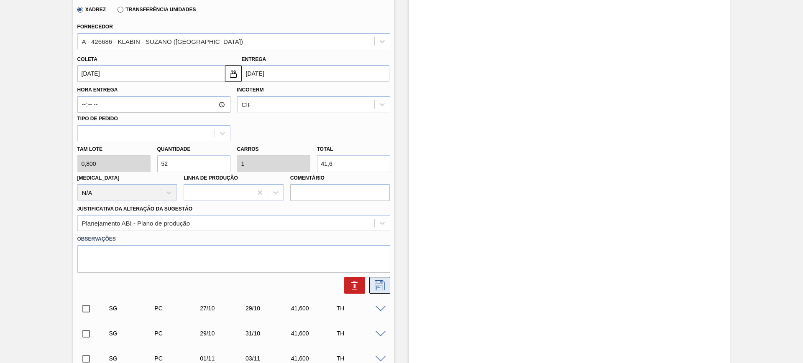
click at [375, 286] on icon at bounding box center [380, 286] width 10 height 10
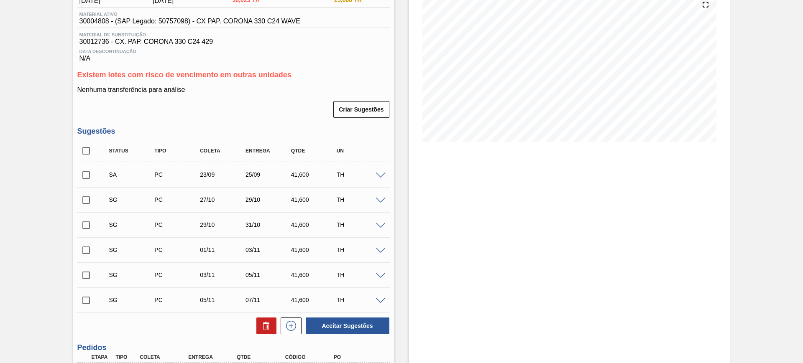
scroll to position [23, 0]
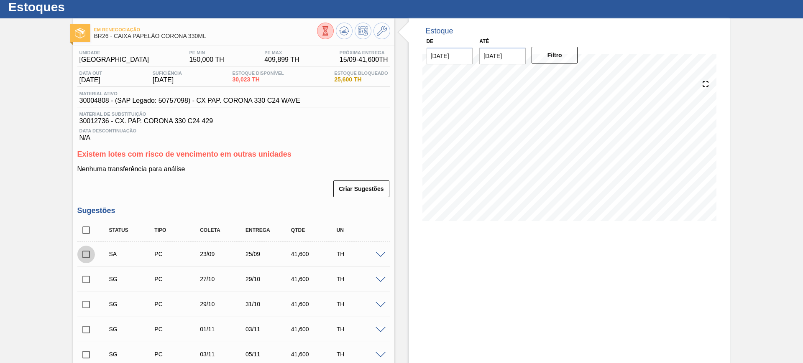
click at [89, 253] on input "checkbox" at bounding box center [86, 255] width 18 height 18
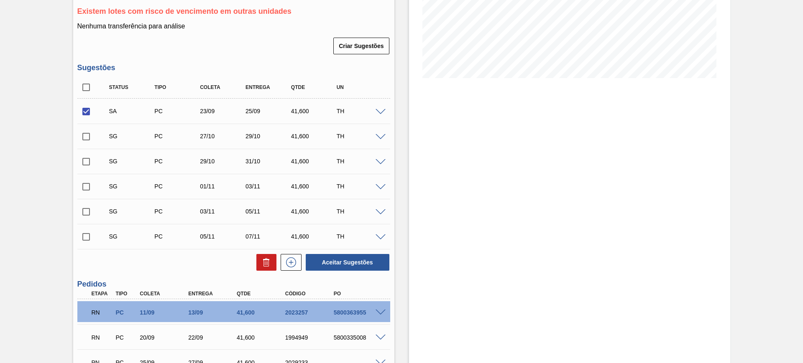
scroll to position [180, 0]
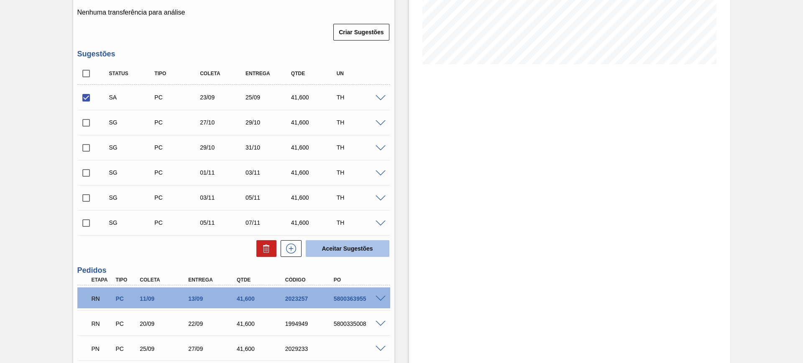
click at [356, 248] on button "Aceitar Sugestões" at bounding box center [348, 248] width 84 height 17
checkbox input "false"
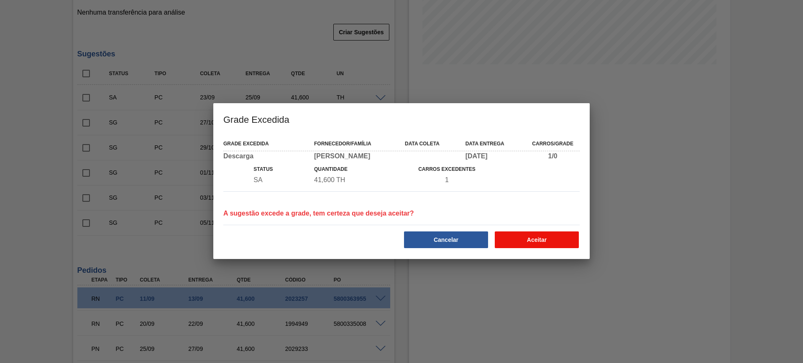
click at [535, 238] on button "Aceitar" at bounding box center [537, 240] width 84 height 17
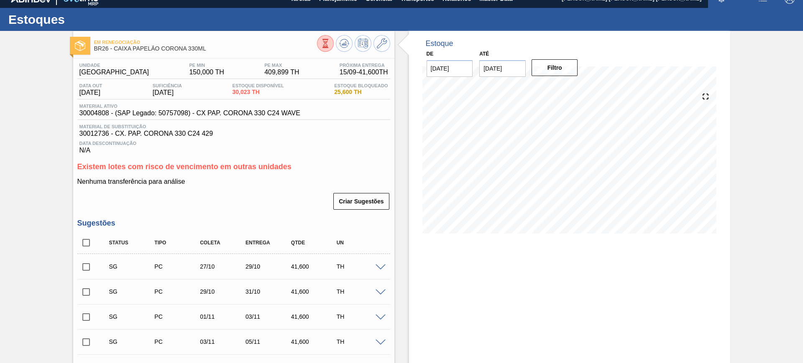
scroll to position [0, 0]
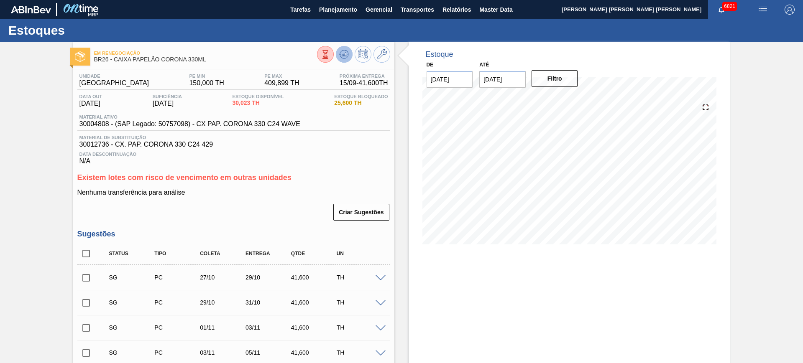
click at [341, 59] on button at bounding box center [344, 54] width 17 height 17
click at [88, 278] on input "checkbox" at bounding box center [86, 278] width 18 height 18
checkbox input "true"
click at [89, 302] on input "checkbox" at bounding box center [86, 303] width 18 height 18
checkbox input "true"
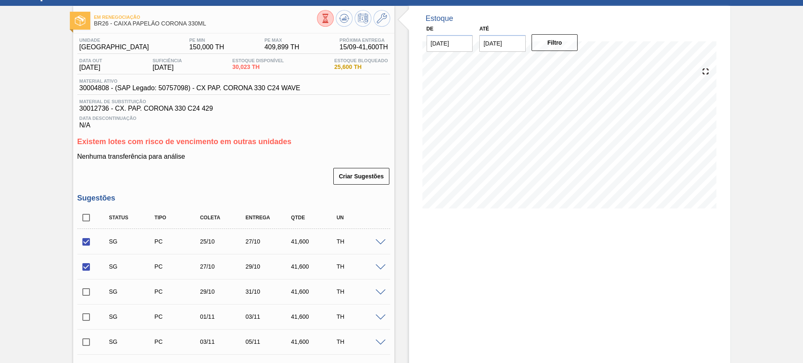
scroll to position [52, 0]
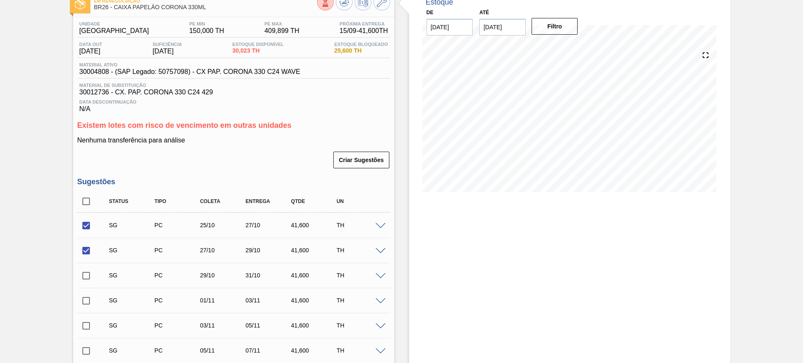
click at [89, 272] on input "checkbox" at bounding box center [86, 276] width 18 height 18
checkbox input "true"
click at [87, 298] on input "checkbox" at bounding box center [86, 301] width 18 height 18
checkbox input "true"
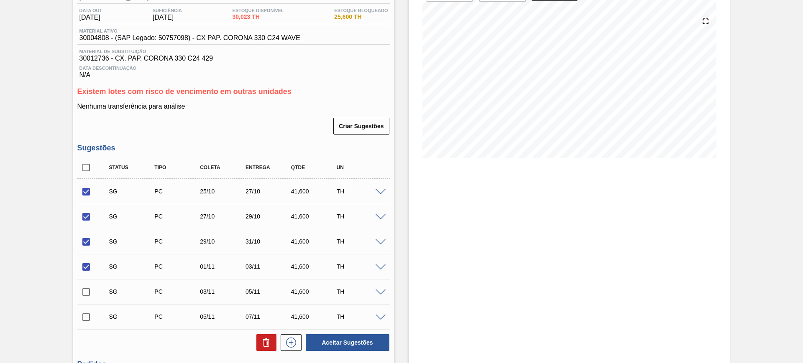
scroll to position [105, 0]
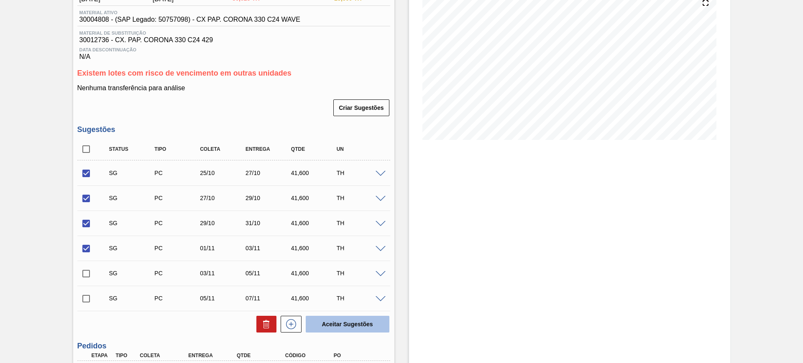
click at [334, 319] on button "Aceitar Sugestões" at bounding box center [348, 324] width 84 height 17
checkbox input "false"
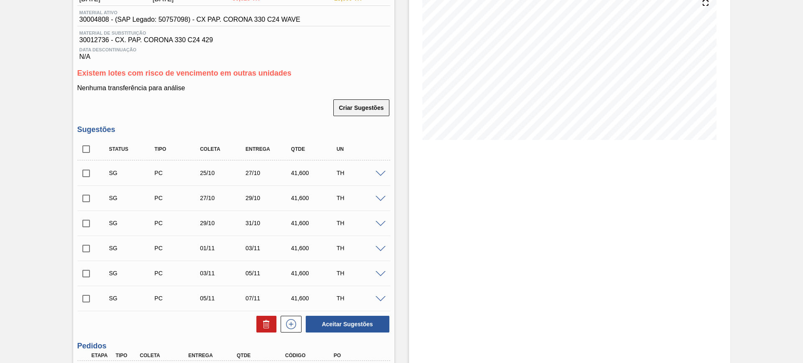
scroll to position [0, 0]
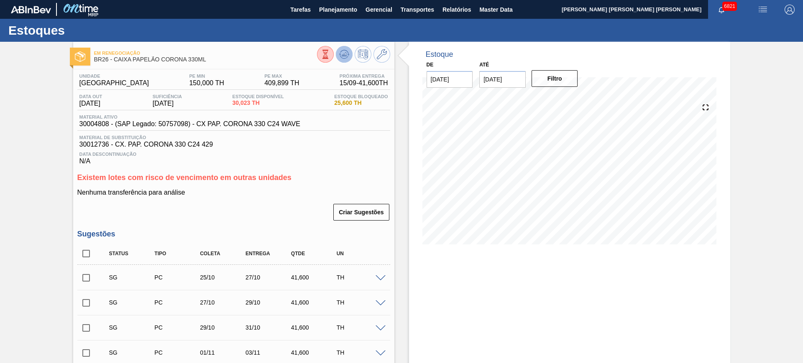
click at [346, 49] on icon at bounding box center [344, 54] width 10 height 10
click at [86, 283] on input "checkbox" at bounding box center [86, 278] width 18 height 18
checkbox input "true"
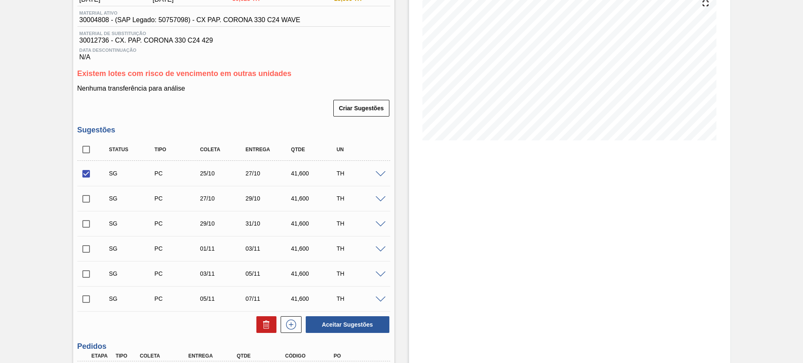
scroll to position [105, 0]
click at [92, 197] on input "checkbox" at bounding box center [86, 199] width 18 height 18
checkbox input "true"
drag, startPoint x: 88, startPoint y: 221, endPoint x: 85, endPoint y: 232, distance: 11.7
click at [88, 222] on input "checkbox" at bounding box center [86, 224] width 18 height 18
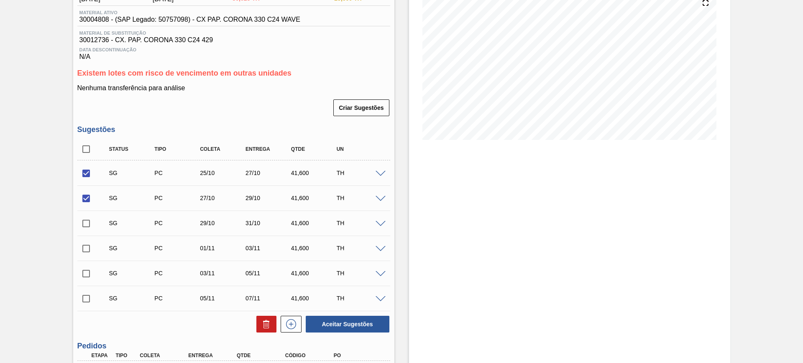
checkbox input "true"
click at [87, 245] on input "checkbox" at bounding box center [86, 249] width 18 height 18
checkbox input "true"
click at [337, 318] on button "Aceitar Sugestões" at bounding box center [348, 324] width 84 height 17
checkbox input "false"
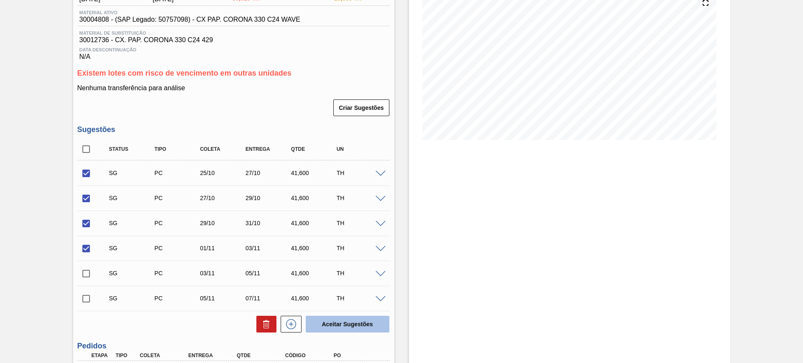
checkbox input "false"
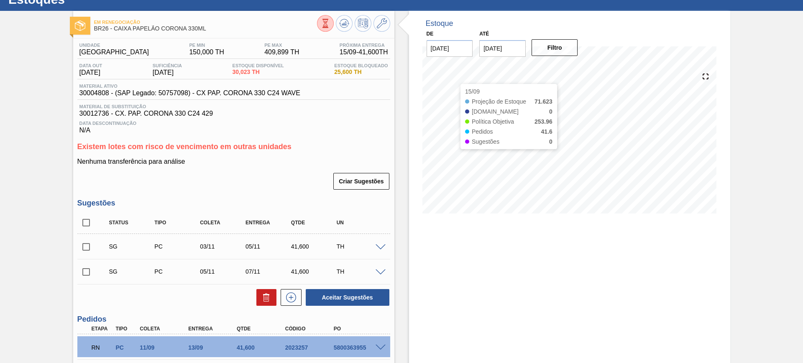
scroll to position [0, 0]
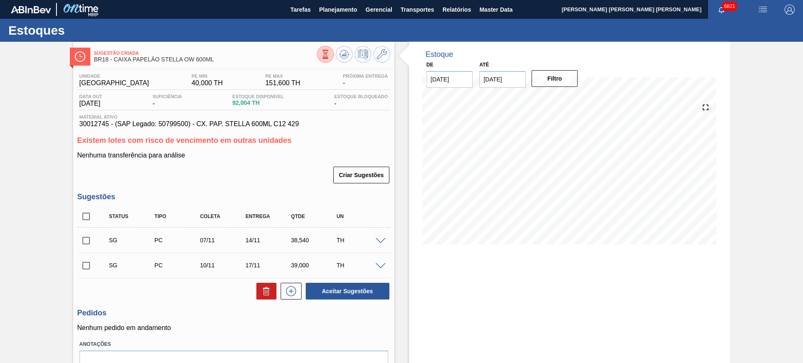
click at [86, 245] on input "checkbox" at bounding box center [86, 241] width 18 height 18
click at [86, 238] on input "checkbox" at bounding box center [86, 241] width 18 height 18
checkbox input "false"
drag, startPoint x: 185, startPoint y: 60, endPoint x: 92, endPoint y: 59, distance: 93.3
click at [92, 59] on div "Sugestão Criada BR18 - CAIXA PAPELÃO STELLA OW 600ML" at bounding box center [233, 55] width 321 height 19
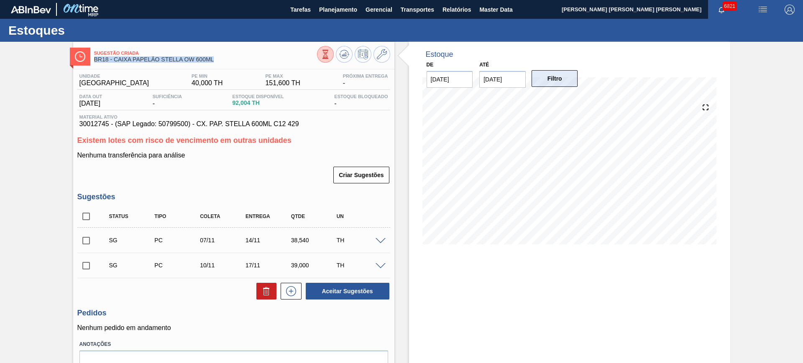
copy span "BR18 - CAIXA PAPELÃO STELLA OW 600ML"
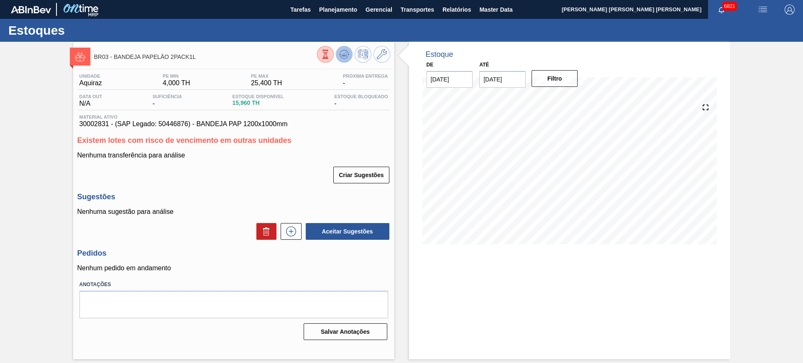
click at [344, 58] on icon at bounding box center [344, 56] width 8 height 4
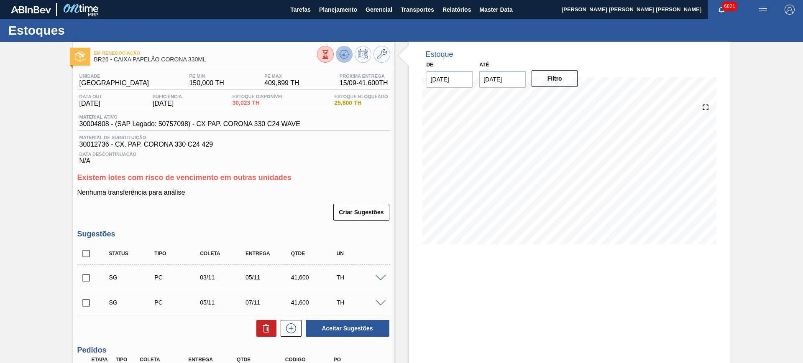
click at [337, 58] on button at bounding box center [344, 54] width 17 height 17
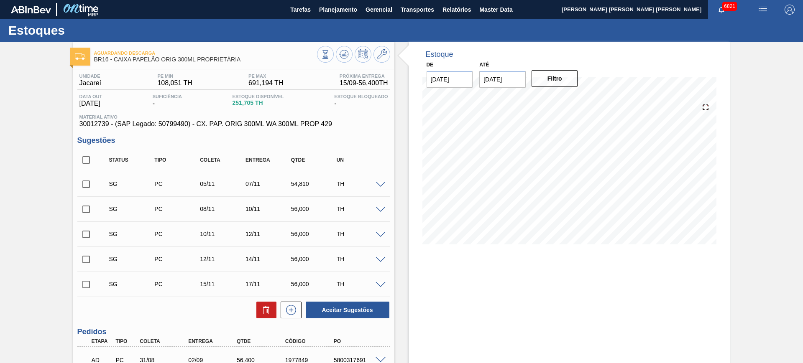
scroll to position [157, 0]
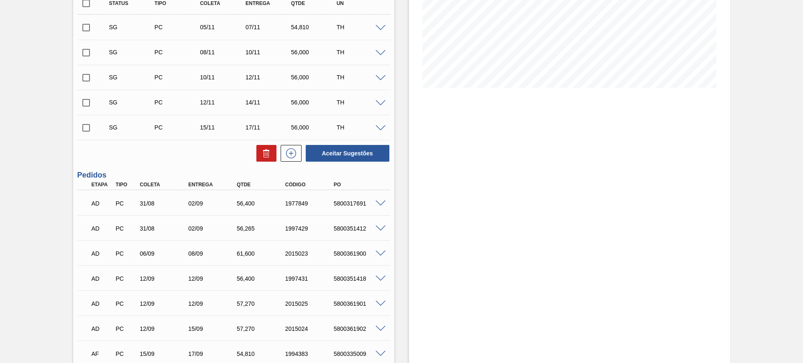
click at [378, 202] on span at bounding box center [381, 204] width 10 height 6
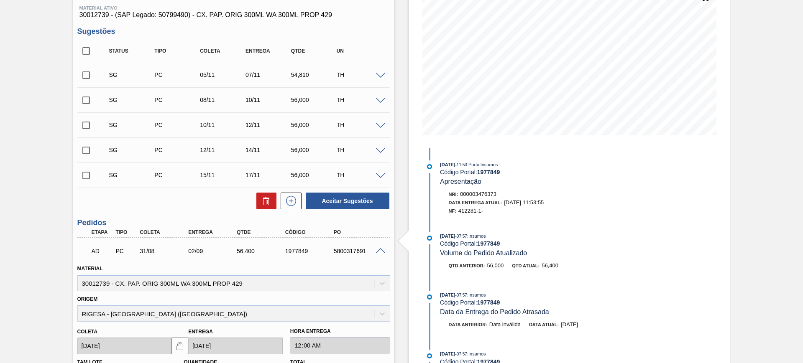
scroll to position [105, 0]
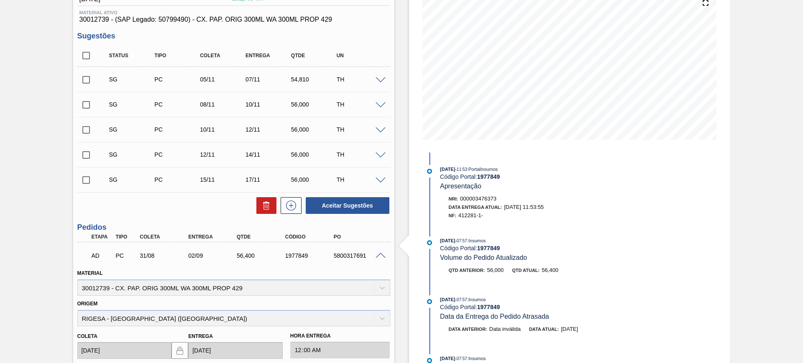
click at [381, 258] on div "5800317691" at bounding box center [359, 256] width 54 height 7
click at [377, 254] on span at bounding box center [381, 256] width 10 height 6
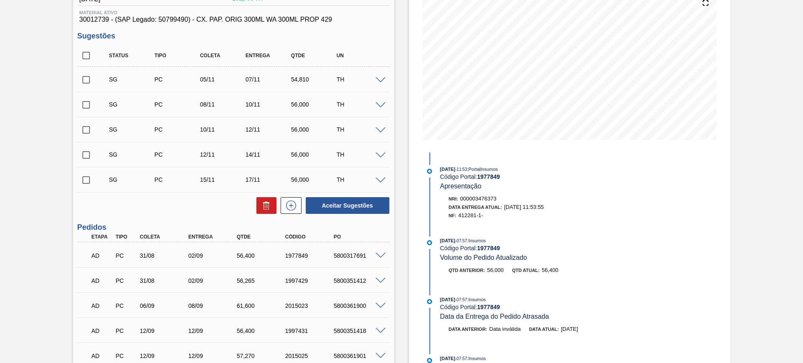
scroll to position [52, 0]
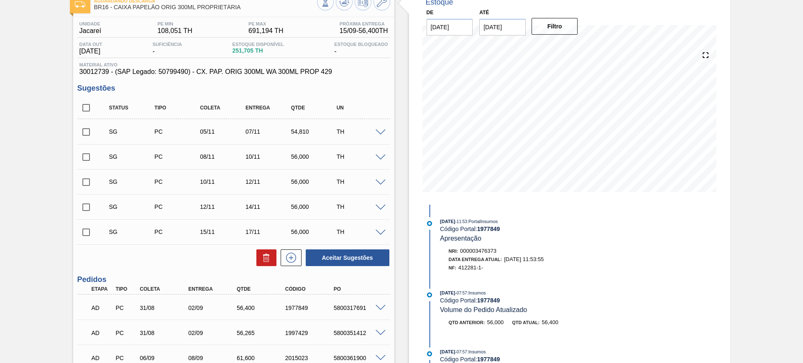
click at [85, 131] on input "checkbox" at bounding box center [86, 132] width 18 height 18
click at [88, 135] on input "checkbox" at bounding box center [86, 132] width 18 height 18
checkbox input "false"
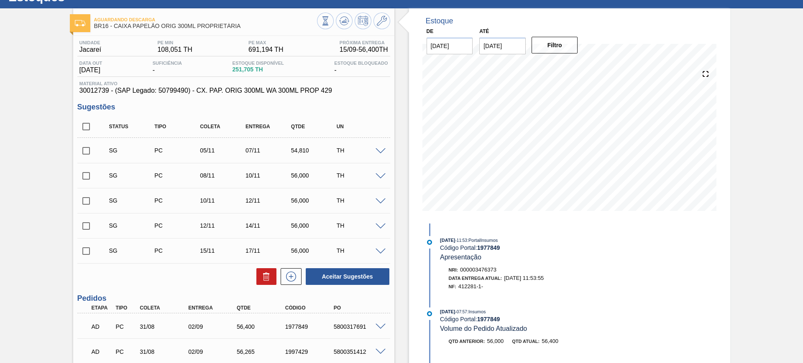
scroll to position [0, 0]
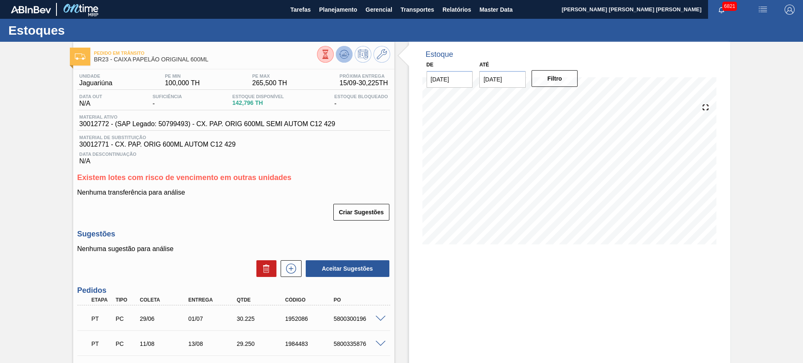
click at [342, 51] on icon at bounding box center [344, 54] width 10 height 10
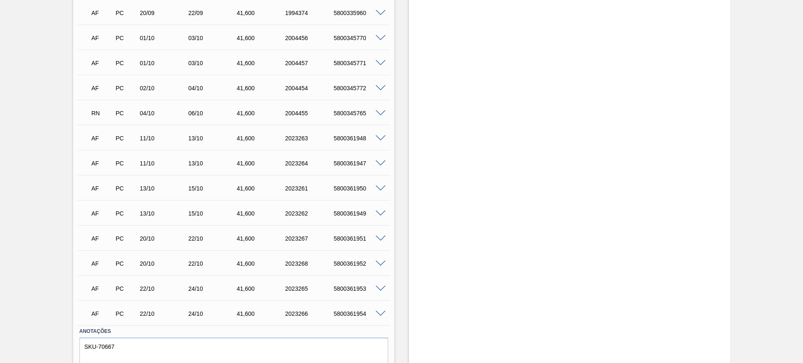
scroll to position [314, 0]
click at [382, 111] on span at bounding box center [381, 113] width 10 height 6
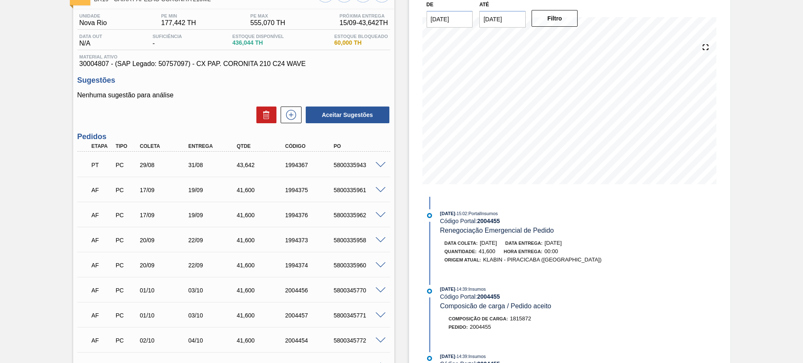
scroll to position [209, 0]
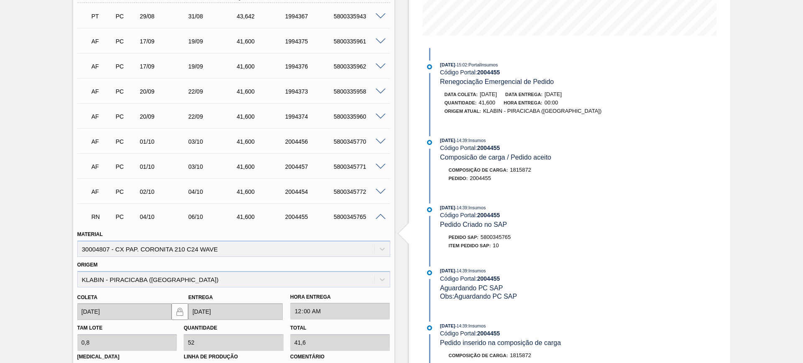
click at [380, 214] on span at bounding box center [381, 217] width 10 height 6
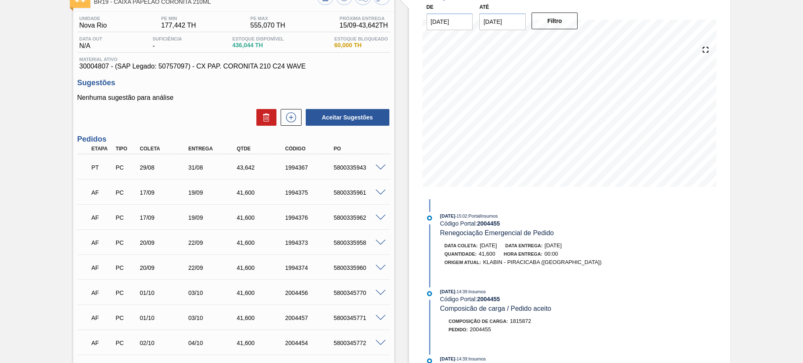
scroll to position [52, 0]
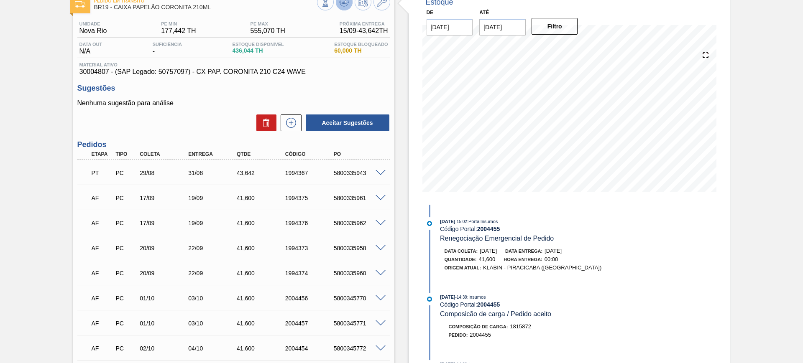
click at [342, 3] on g at bounding box center [344, 2] width 10 height 9
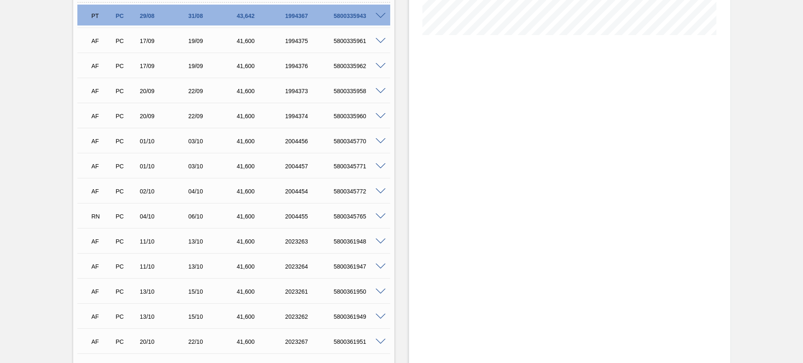
scroll to position [261, 0]
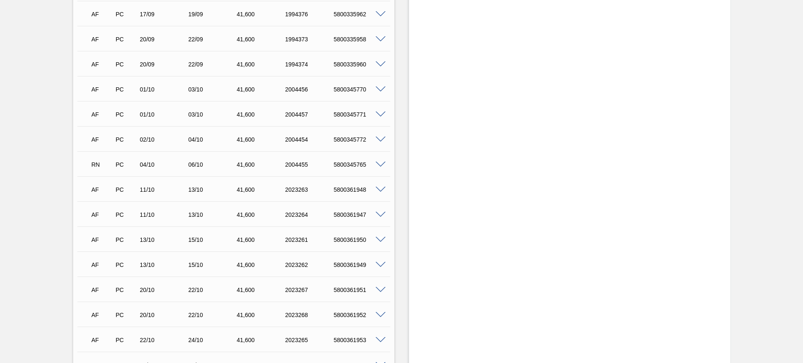
click at [378, 264] on span at bounding box center [381, 265] width 10 height 6
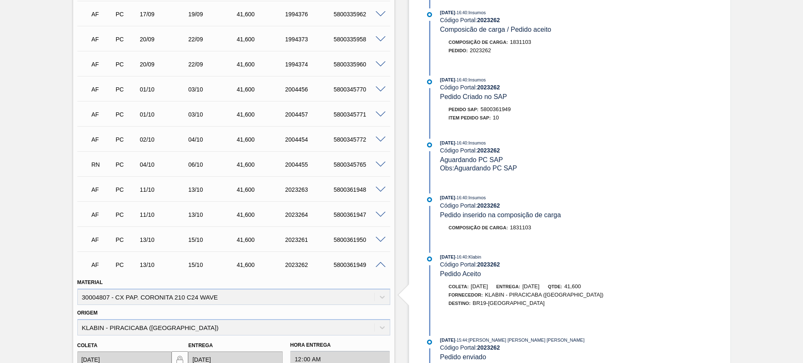
scroll to position [418, 0]
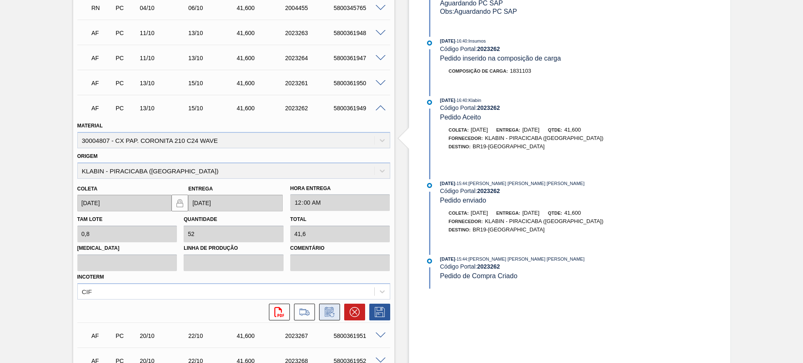
click at [330, 306] on button at bounding box center [329, 312] width 21 height 17
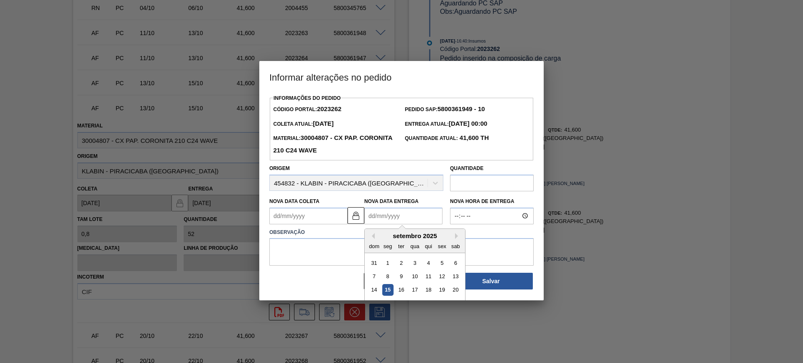
click at [377, 220] on Entrega2023262 "Nova Data Entrega" at bounding box center [403, 216] width 78 height 17
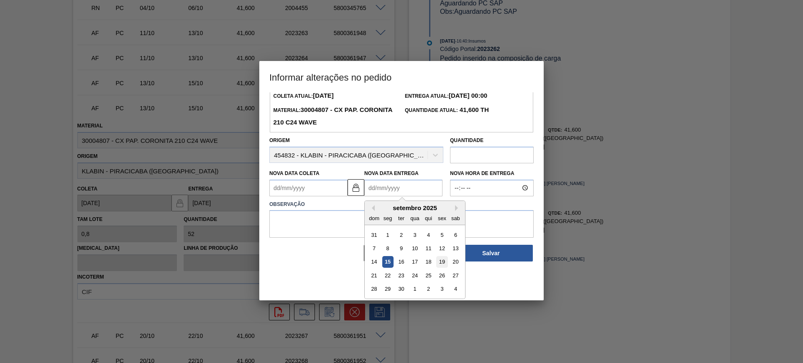
click at [441, 263] on div "19" at bounding box center [441, 261] width 11 height 11
type Coleta2023262 "[DATE]"
type Entrega2023262 "[DATE]"
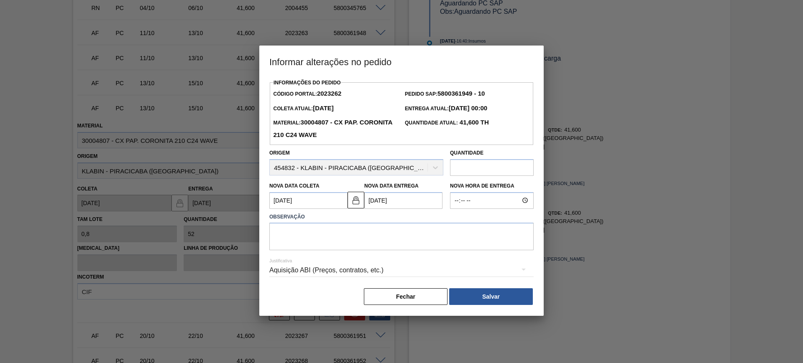
scroll to position [0, 0]
click at [411, 245] on textarea at bounding box center [401, 237] width 264 height 28
type textarea "AJUSTE DATA"
click at [502, 274] on div "Aquisição ABI (Preços, contratos, etc.)" at bounding box center [401, 270] width 264 height 23
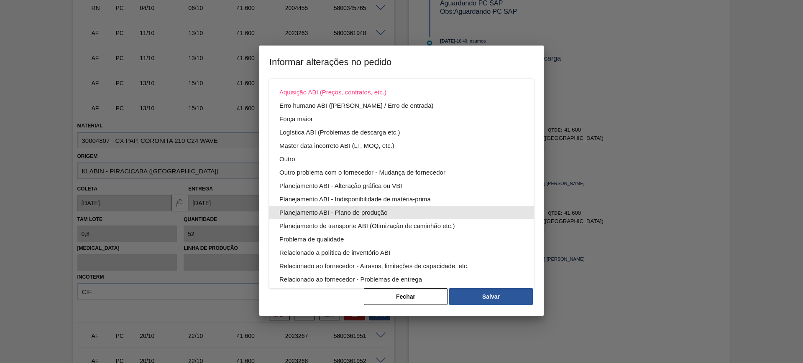
click at [428, 208] on div "Planejamento ABI - Plano de produção" at bounding box center [401, 212] width 244 height 13
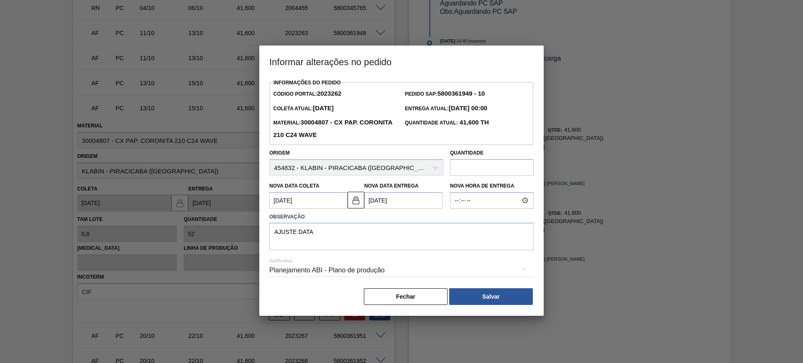
click at [519, 293] on button "Salvar" at bounding box center [491, 297] width 84 height 17
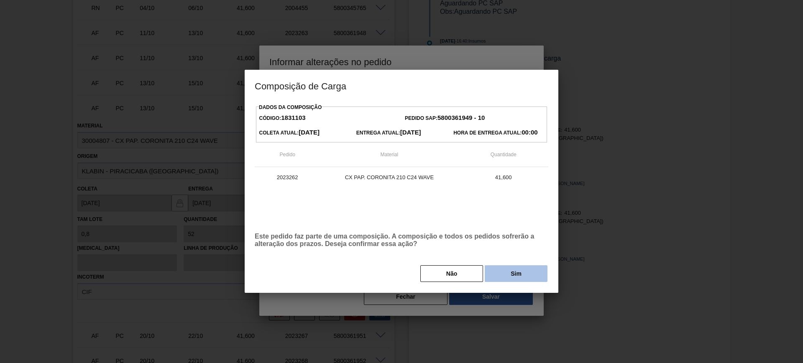
click at [507, 278] on button "Sim" at bounding box center [516, 274] width 63 height 17
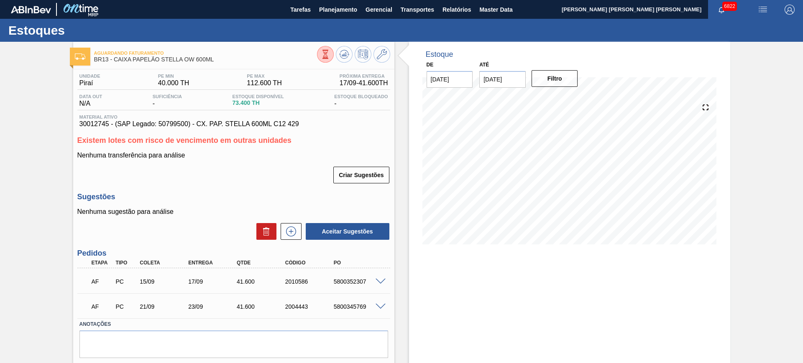
click at [381, 304] on span at bounding box center [381, 307] width 10 height 6
type input "0,8"
type input "41,6"
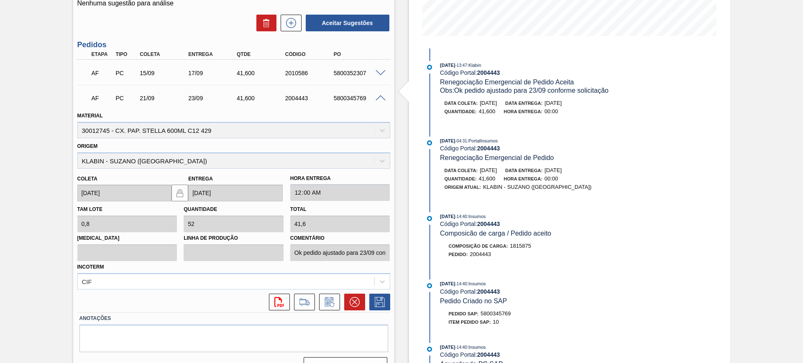
scroll to position [209, 0]
click at [350, 301] on icon at bounding box center [355, 302] width 10 height 10
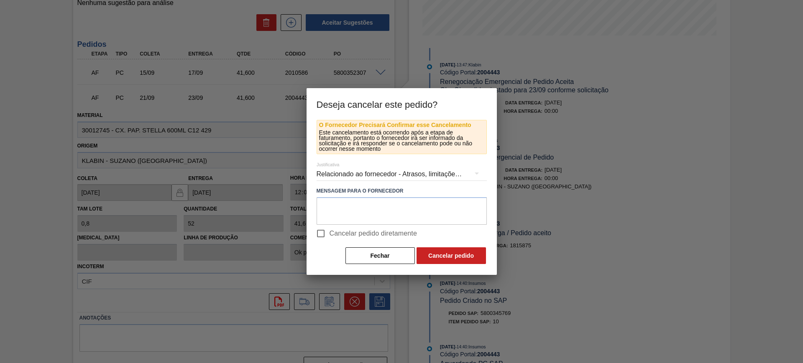
click at [369, 235] on span "Cancelar pedido diretamente" at bounding box center [374, 234] width 88 height 10
click at [330, 235] on input "Cancelar pedido diretamente" at bounding box center [321, 234] width 18 height 18
checkbox input "true"
click at [456, 258] on button "Cancelar pedido" at bounding box center [451, 256] width 69 height 17
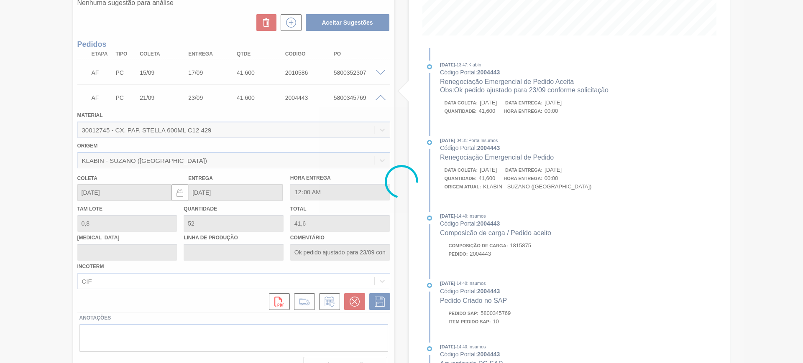
scroll to position [24, 0]
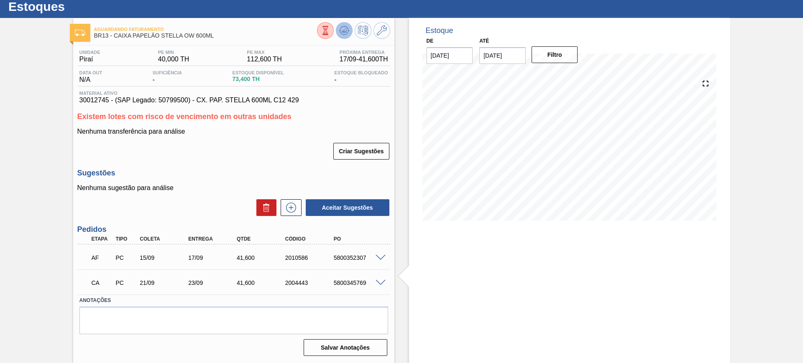
click at [345, 31] on icon at bounding box center [345, 30] width 1 height 3
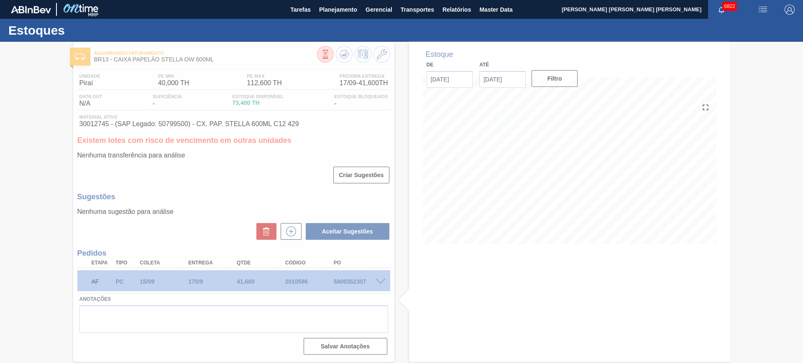
scroll to position [0, 0]
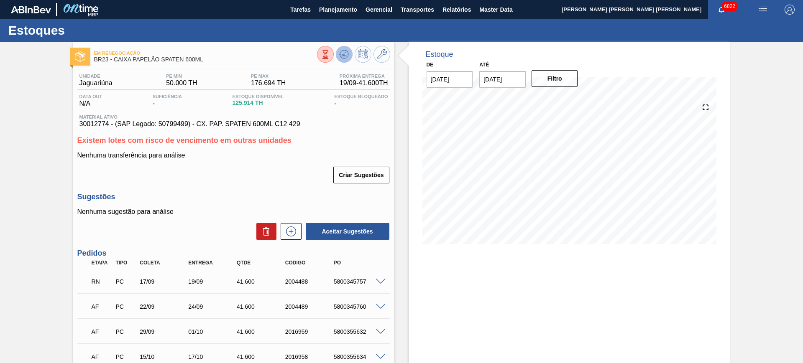
click at [345, 55] on icon at bounding box center [345, 54] width 1 height 3
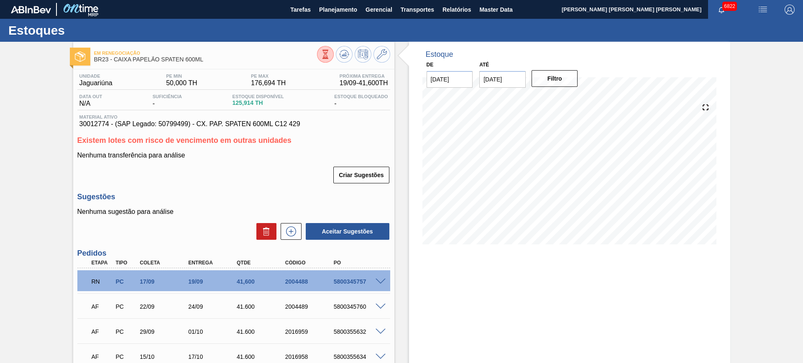
click at [384, 286] on div "RN PC 17/09 19/09 41,[PHONE_NUMBER] 5800345757" at bounding box center [233, 281] width 313 height 21
click at [379, 280] on span at bounding box center [381, 282] width 10 height 6
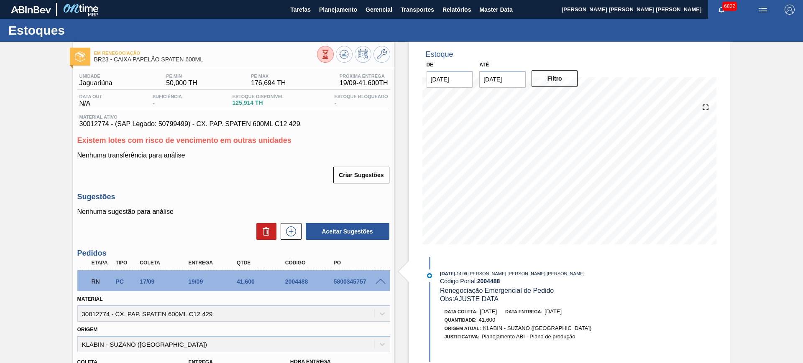
click at [380, 281] on span at bounding box center [381, 282] width 10 height 6
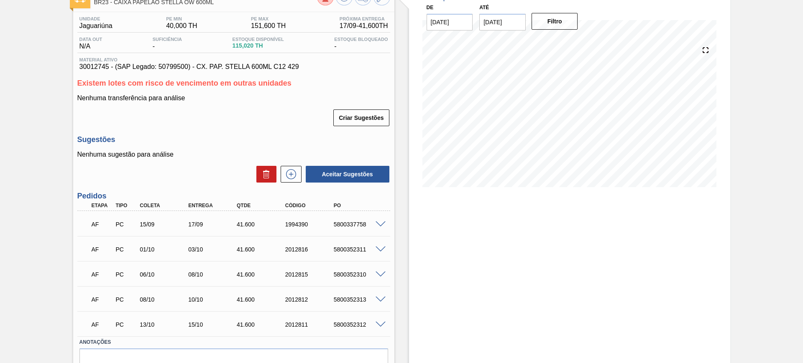
scroll to position [99, 0]
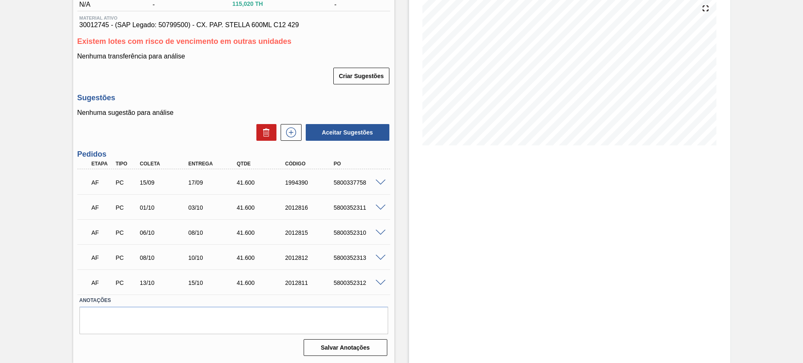
click at [379, 284] on span at bounding box center [381, 283] width 10 height 6
type input "0,8"
type input "41,6"
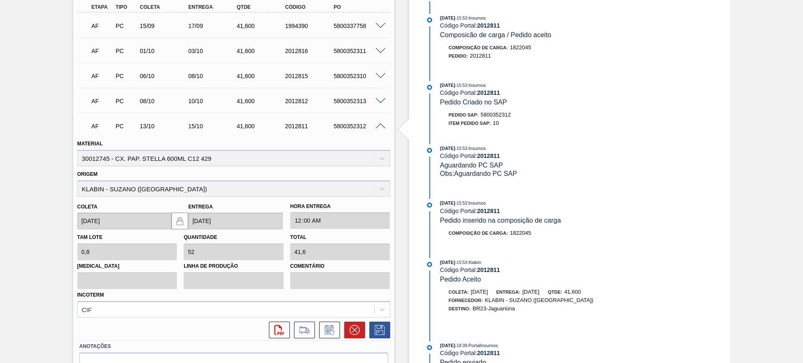
scroll to position [302, 0]
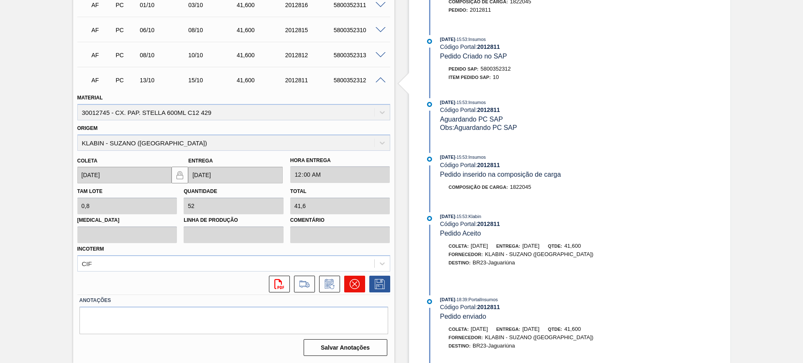
click at [350, 284] on icon at bounding box center [355, 284] width 10 height 10
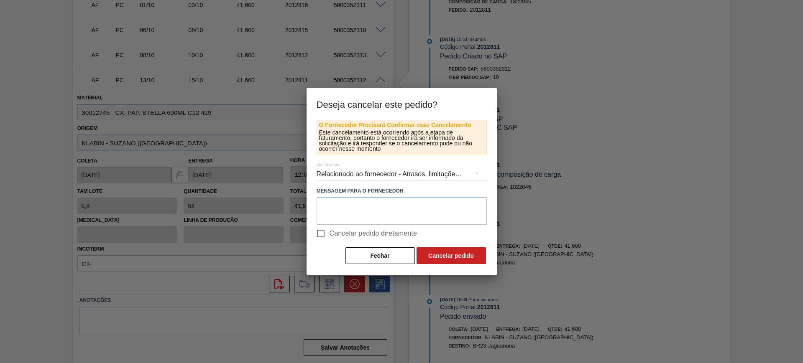
click at [356, 236] on span "Cancelar pedido diretamente" at bounding box center [374, 234] width 88 height 10
click at [330, 236] on input "Cancelar pedido diretamente" at bounding box center [321, 234] width 18 height 18
checkbox input "true"
click at [436, 258] on button "Cancelar pedido" at bounding box center [451, 256] width 69 height 17
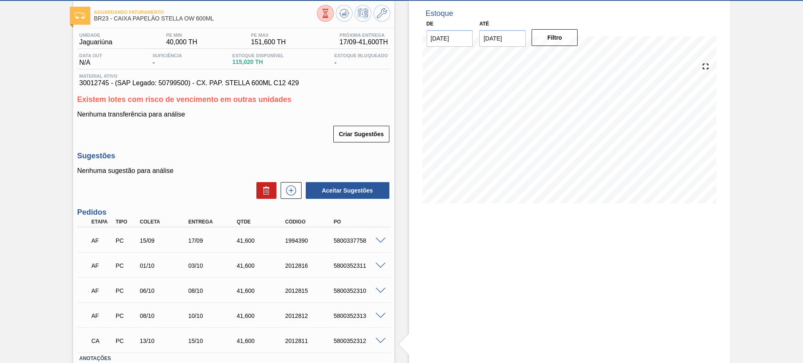
scroll to position [0, 0]
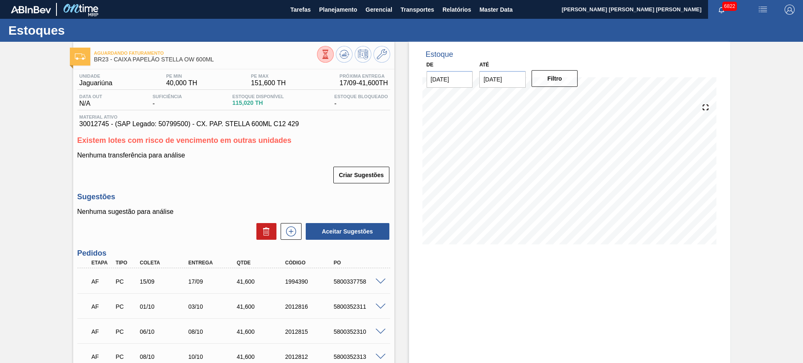
click at [339, 46] on div "Aguardando Faturamento BR23 - CAIXA PAPELÃO STELLA OW 600ML" at bounding box center [233, 53] width 321 height 23
click at [345, 45] on div "Aguardando Faturamento BR23 - CAIXA PAPELÃO STELLA OW 600ML" at bounding box center [233, 53] width 321 height 23
click at [342, 53] on icon at bounding box center [344, 54] width 10 height 10
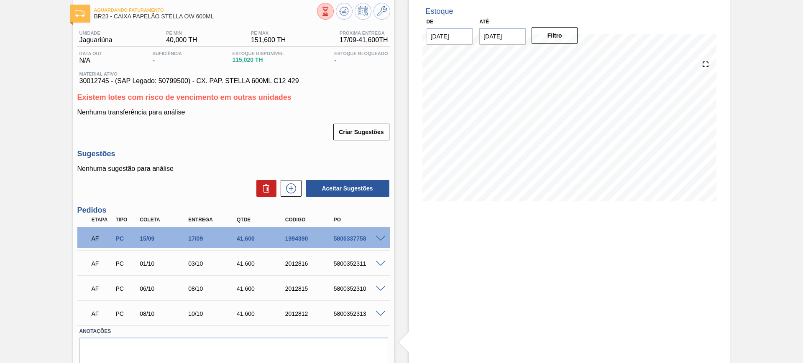
scroll to position [74, 0]
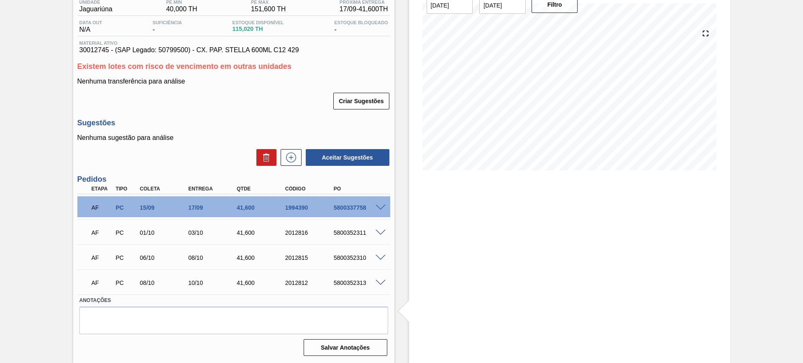
click at [384, 282] on span at bounding box center [381, 283] width 10 height 6
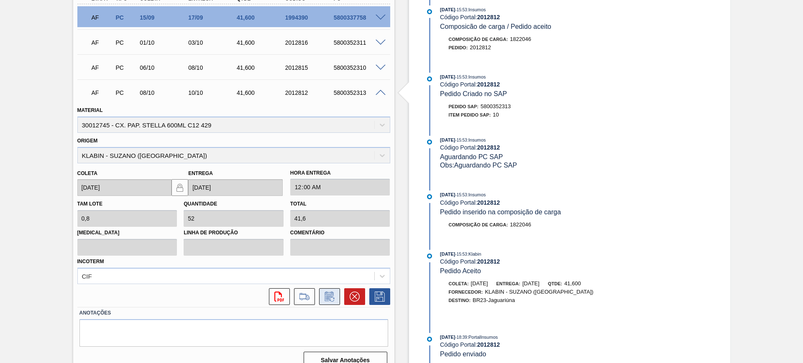
scroll to position [277, 0]
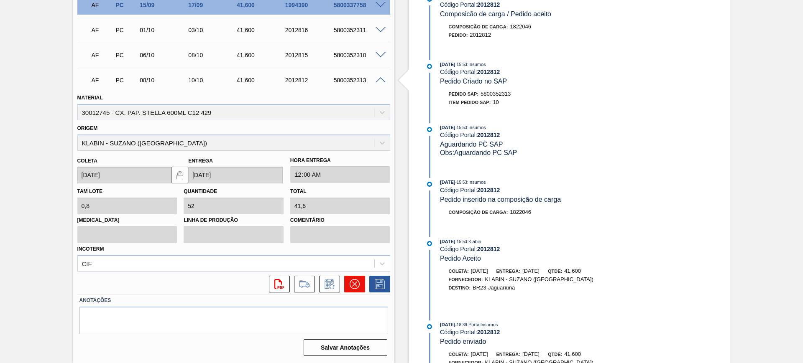
click at [354, 281] on icon at bounding box center [355, 284] width 10 height 10
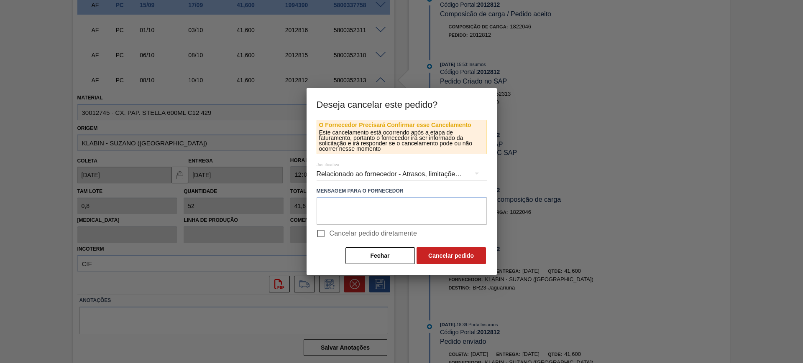
click at [352, 231] on span "Cancelar pedido diretamente" at bounding box center [374, 234] width 88 height 10
click at [330, 231] on input "Cancelar pedido diretamente" at bounding box center [321, 234] width 18 height 18
checkbox input "true"
click at [433, 250] on button "Cancelar pedido" at bounding box center [451, 256] width 69 height 17
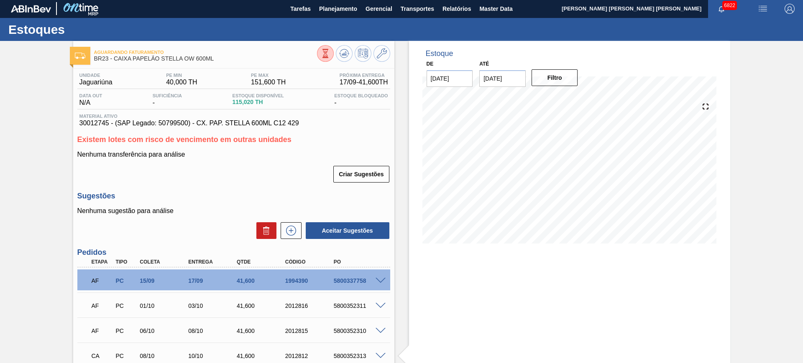
scroll to position [0, 0]
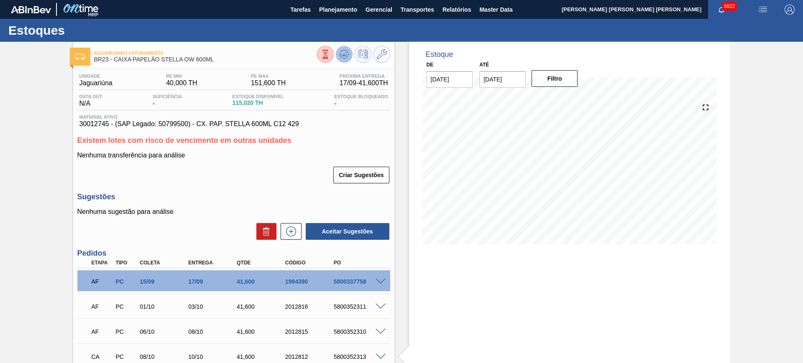
click at [344, 46] on button at bounding box center [344, 54] width 17 height 17
click at [343, 59] on button at bounding box center [344, 54] width 17 height 17
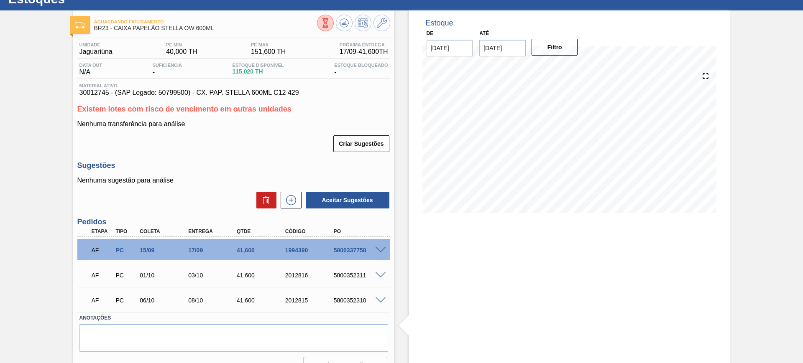
scroll to position [49, 0]
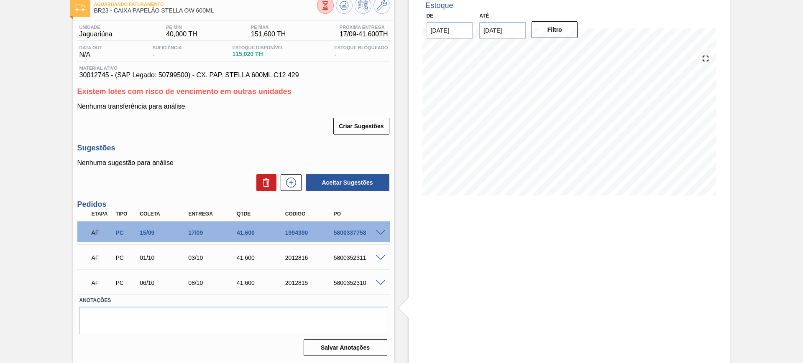
click at [381, 286] on div "5800352310" at bounding box center [359, 283] width 54 height 7
click at [379, 281] on span at bounding box center [381, 283] width 10 height 6
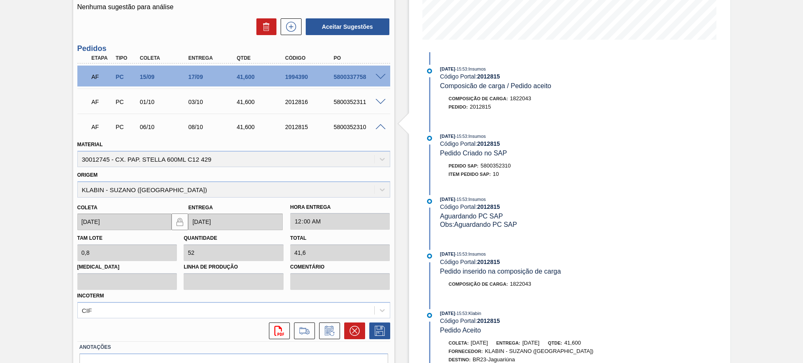
scroll to position [206, 0]
click at [332, 327] on icon at bounding box center [329, 330] width 13 height 10
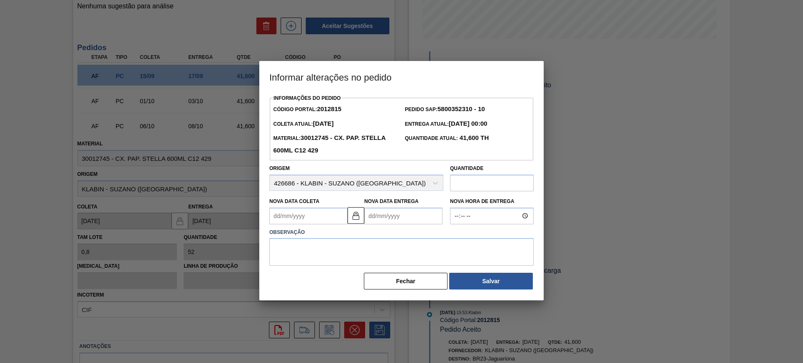
click at [396, 216] on Entrega2012815 "Nova Data Entrega" at bounding box center [403, 216] width 78 height 17
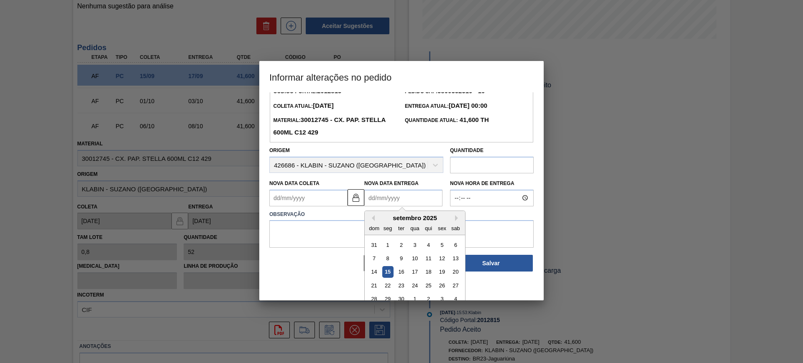
scroll to position [28, 0]
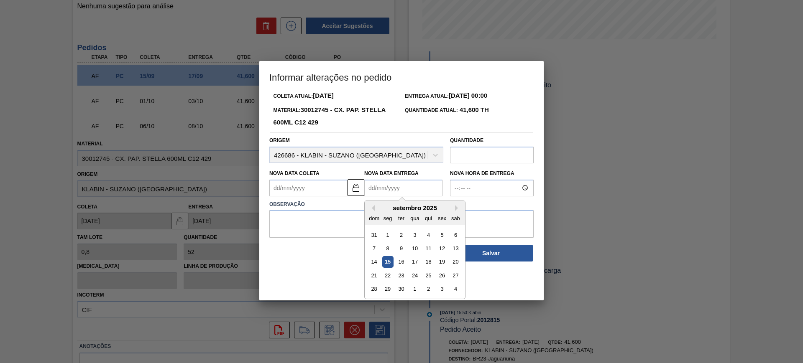
click at [454, 208] on div "setembro 2025" at bounding box center [415, 207] width 100 height 7
click at [455, 209] on button "Next Month" at bounding box center [458, 208] width 6 height 6
click at [404, 265] on div "14" at bounding box center [401, 261] width 11 height 11
type Coleta2012815 "[DATE]"
type Entrega2012815 "[DATE]"
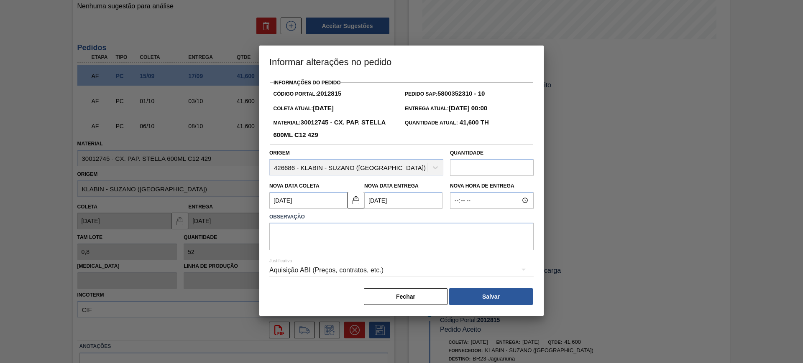
scroll to position [0, 0]
click at [379, 242] on textarea at bounding box center [401, 237] width 264 height 28
type textarea "AJUSTE DATA"
click at [383, 266] on div "Aquisição ABI (Preços, contratos, etc.)" at bounding box center [401, 270] width 264 height 23
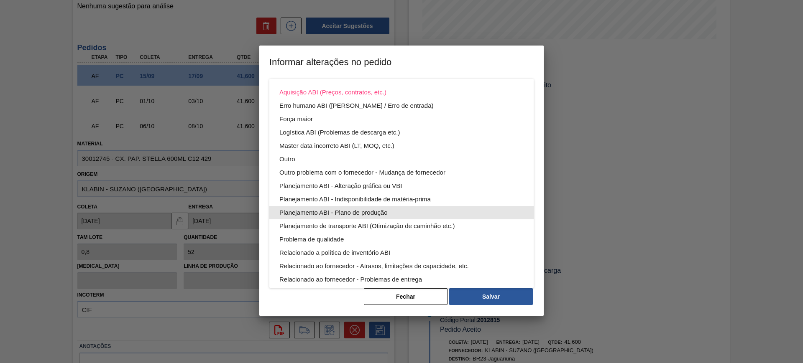
click at [410, 213] on div "Planejamento ABI - Plano de produção" at bounding box center [401, 212] width 244 height 13
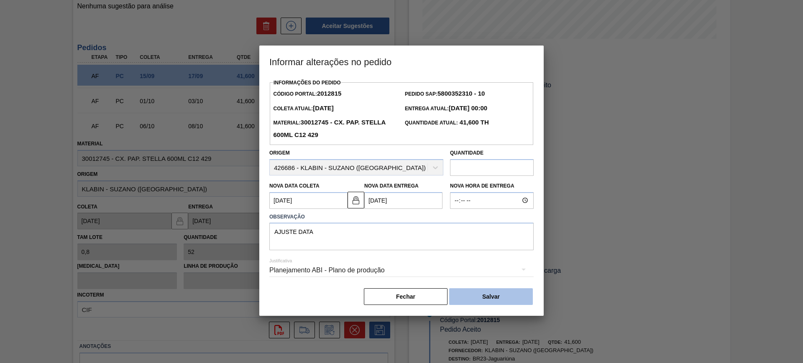
click at [504, 291] on button "Salvar" at bounding box center [491, 297] width 84 height 17
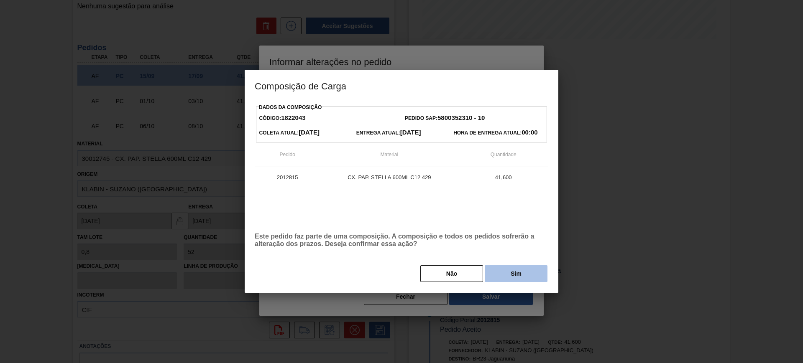
click at [511, 277] on button "Sim" at bounding box center [516, 274] width 63 height 17
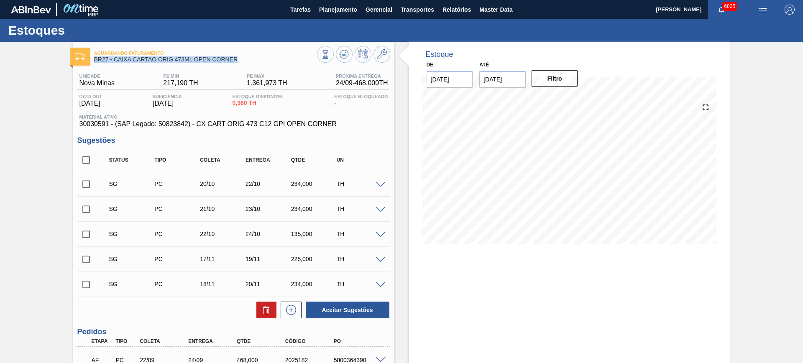
drag, startPoint x: 238, startPoint y: 58, endPoint x: 91, endPoint y: 65, distance: 147.4
click at [91, 65] on div "Aguardando Faturamento BR27 - CAIXA CARTAO ORIG 473ML OPEN CORNER Unidade Nova …" at bounding box center [233, 254] width 321 height 424
click at [86, 122] on span "30030591 - (SAP Legado: 50823842) - CX CART ORIG 473 C12 GPI OPEN CORNER" at bounding box center [233, 124] width 309 height 8
copy span "30030591"
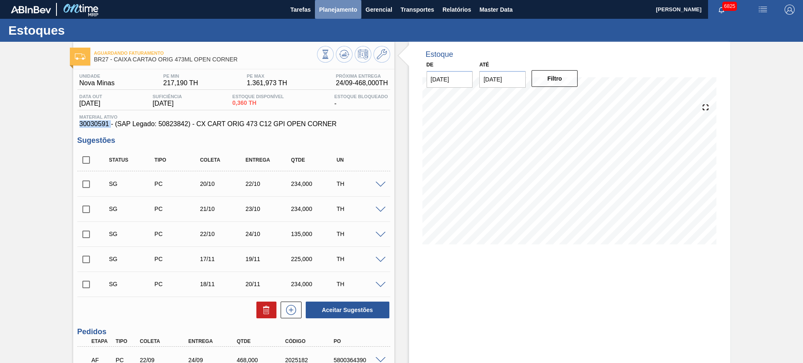
click at [351, 8] on span "Planejamento" at bounding box center [338, 10] width 38 height 10
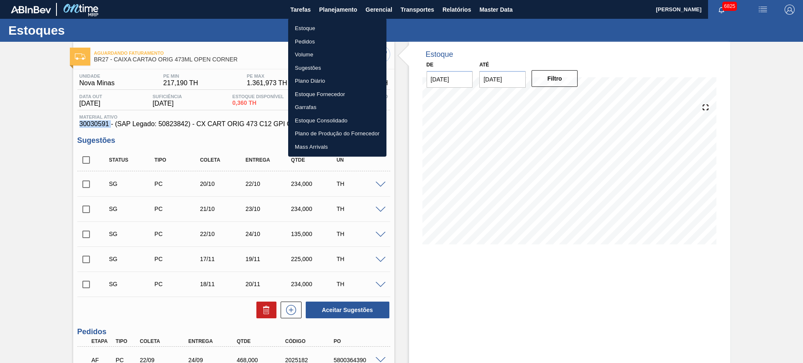
click at [330, 28] on li "Estoque" at bounding box center [337, 28] width 98 height 13
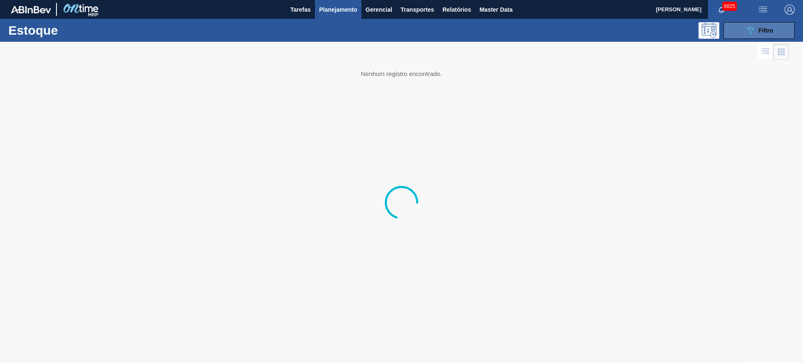
click at [726, 32] on button "089F7B8B-B2A5-4AFE-B5C0-19BA573D28AC Filtro" at bounding box center [758, 30] width 71 height 17
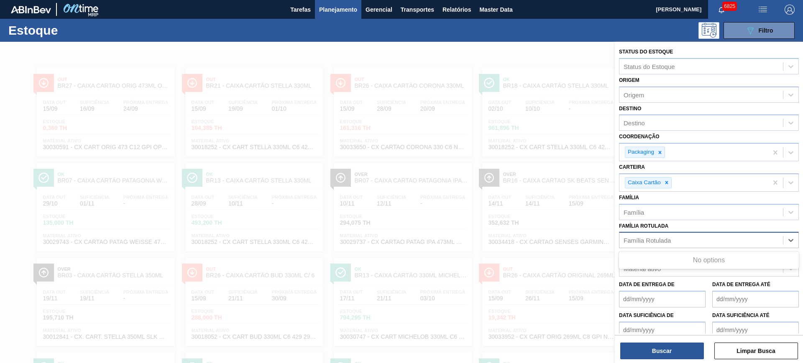
click at [661, 240] on div "Família Rotulada" at bounding box center [647, 240] width 47 height 7
type Rotulada "caixa cartão original 473"
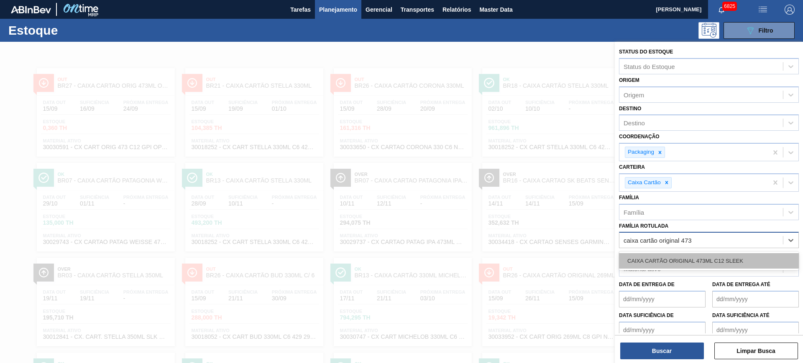
click at [669, 258] on div "CAIXA CARTÃO ORIGINAL 473ML C12 SLEEK" at bounding box center [709, 260] width 180 height 15
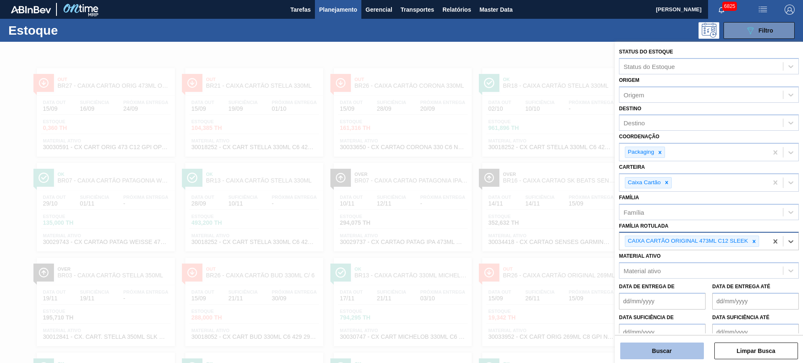
click at [674, 348] on button "Buscar" at bounding box center [662, 351] width 84 height 17
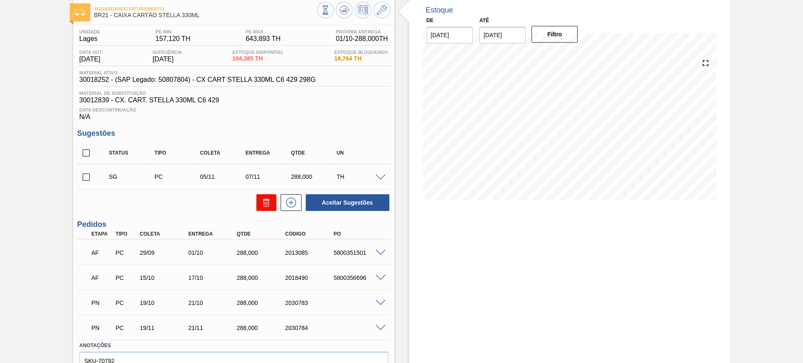
scroll to position [89, 0]
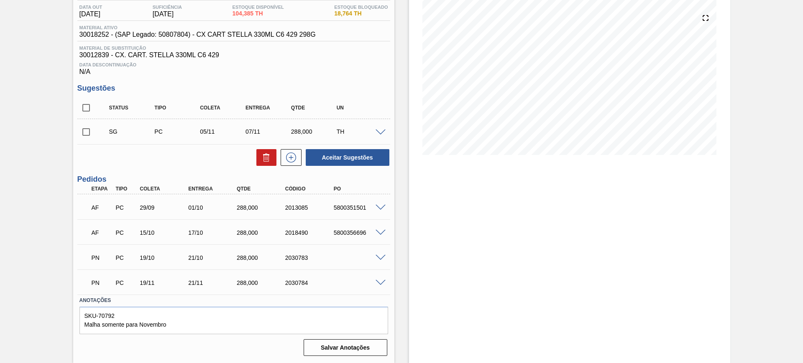
click at [381, 234] on span at bounding box center [381, 233] width 10 height 6
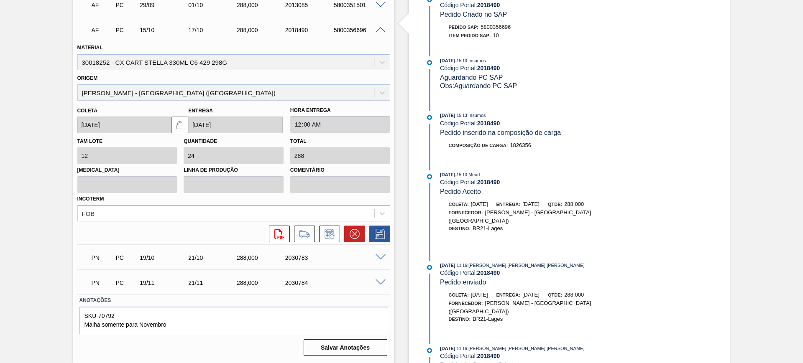
scroll to position [0, 0]
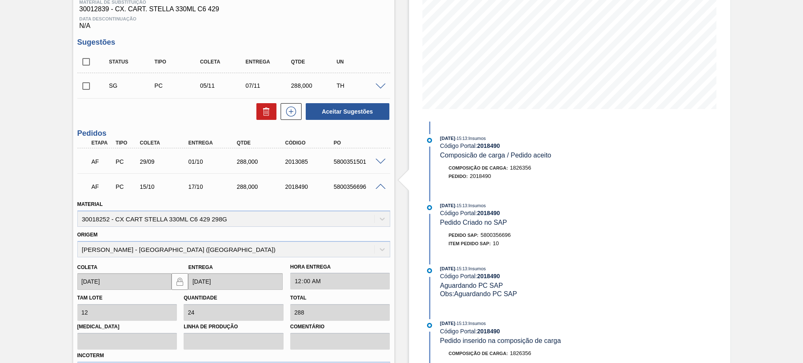
click at [383, 184] on span at bounding box center [381, 187] width 10 height 6
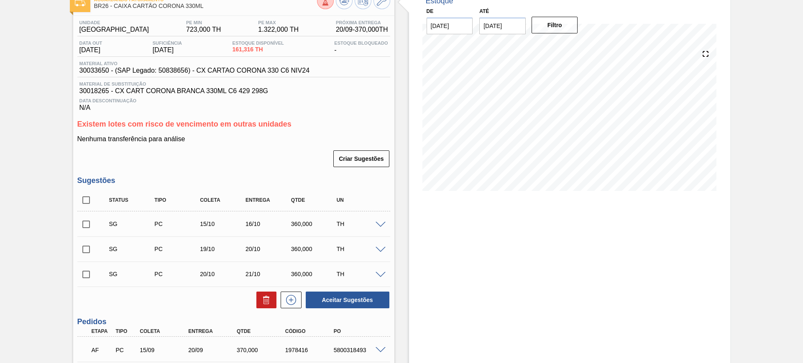
scroll to position [105, 0]
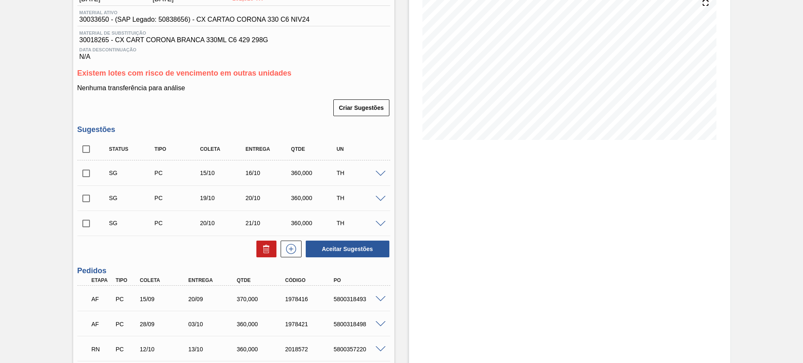
click at [381, 174] on span at bounding box center [381, 174] width 10 height 6
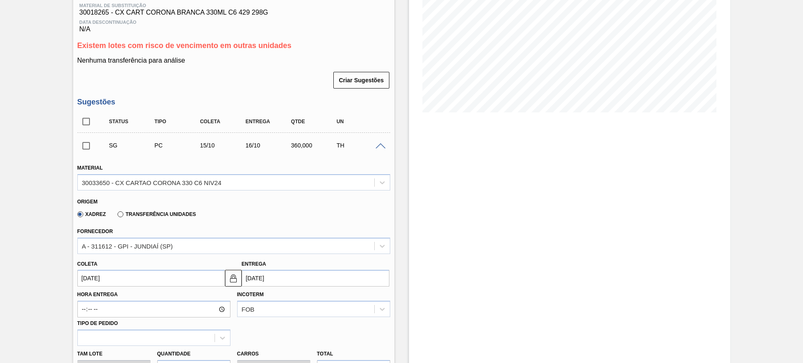
scroll to position [157, 0]
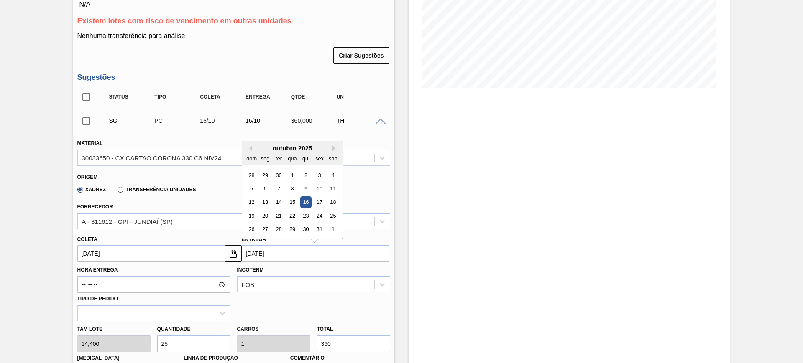
click at [266, 248] on input "[DATE]" at bounding box center [316, 253] width 148 height 17
click at [248, 148] on button "Previous Month" at bounding box center [249, 149] width 6 height 6
click at [274, 215] on div "23" at bounding box center [278, 215] width 11 height 11
type input "[DATE]"
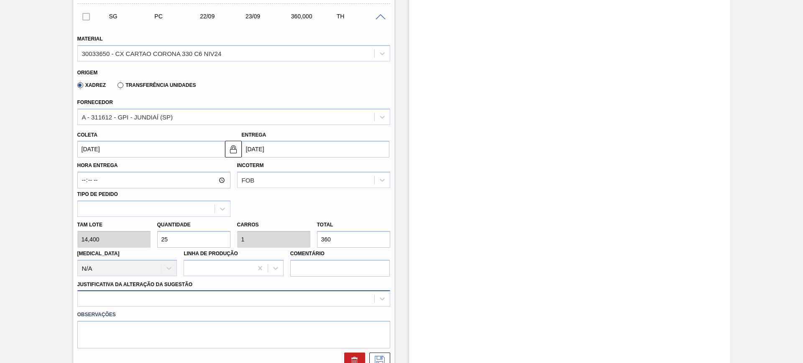
click at [280, 295] on div at bounding box center [233, 299] width 313 height 16
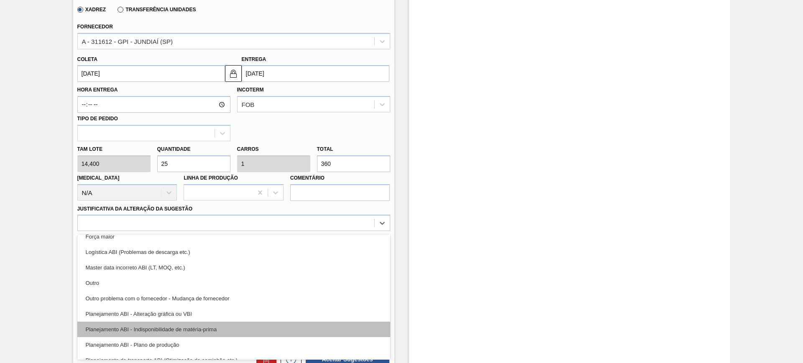
scroll to position [52, 0]
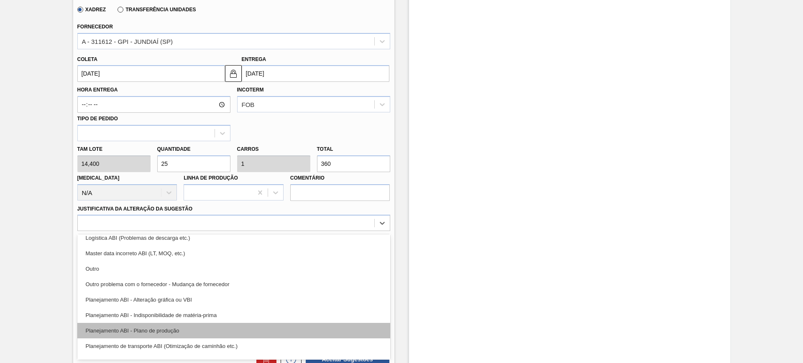
click at [258, 332] on div "Planejamento ABI - Plano de produção" at bounding box center [233, 330] width 313 height 15
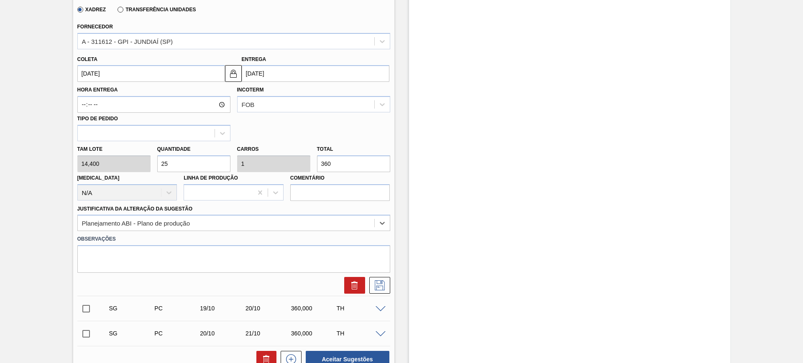
click at [393, 282] on div "Unidade Uberlândia PE MIN 723,000 TH PE MAX 1.322,000 TH Próxima Entrega 20/09 …" at bounding box center [233, 146] width 321 height 829
click at [382, 285] on icon at bounding box center [379, 286] width 13 height 10
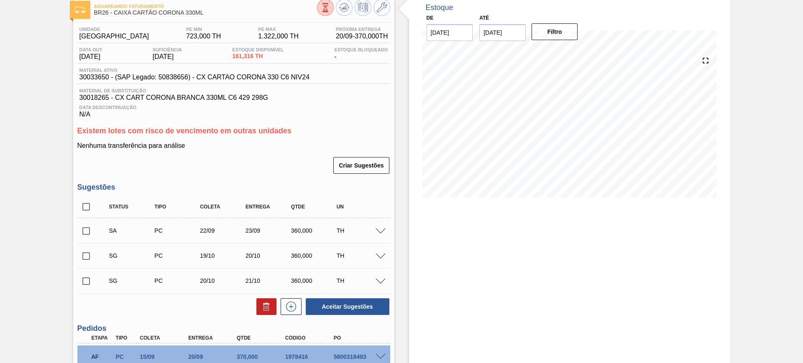
scroll to position [0, 0]
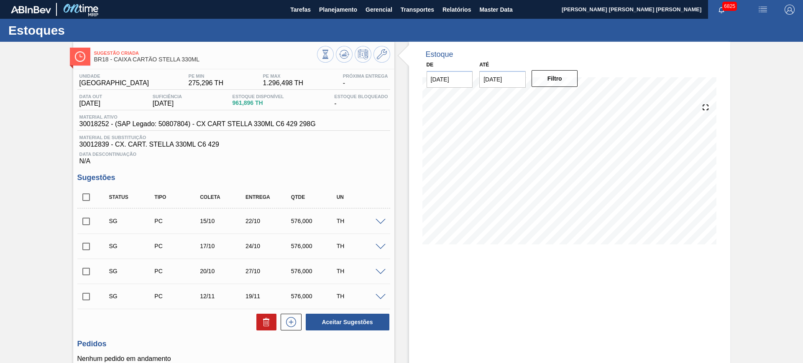
click at [381, 222] on span at bounding box center [381, 222] width 10 height 6
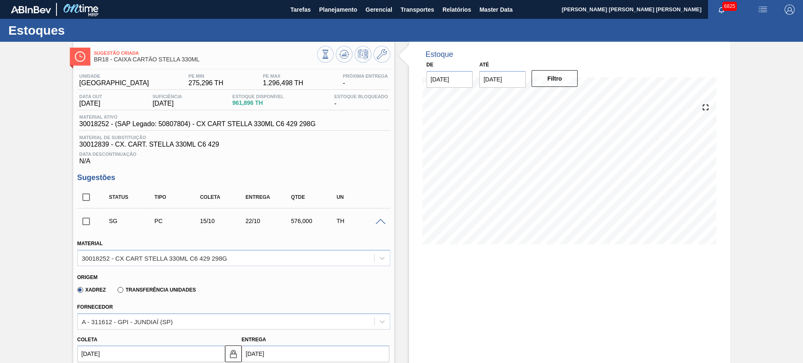
click at [379, 219] on span at bounding box center [381, 222] width 10 height 6
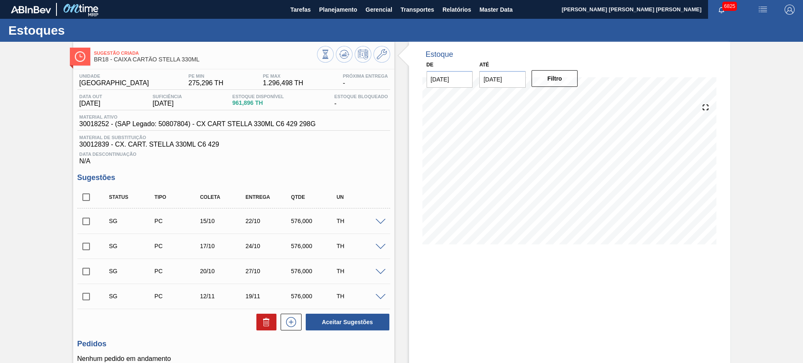
click at [381, 218] on div at bounding box center [381, 221] width 17 height 6
click at [377, 220] on span at bounding box center [381, 222] width 10 height 6
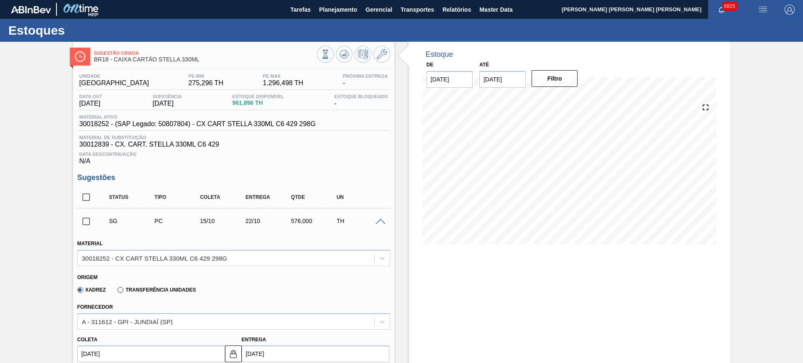
scroll to position [105, 0]
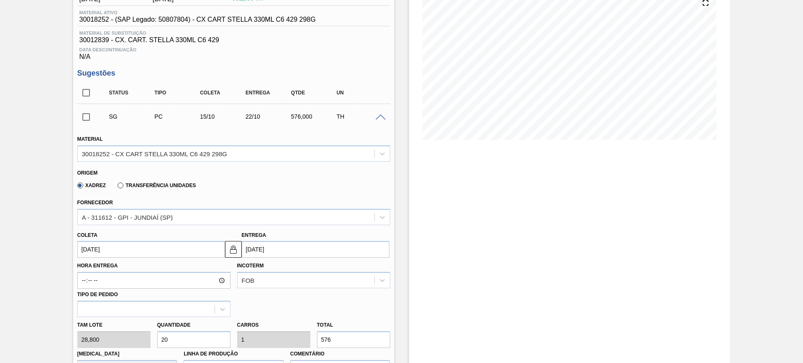
click at [300, 256] on input "[DATE]" at bounding box center [316, 249] width 148 height 17
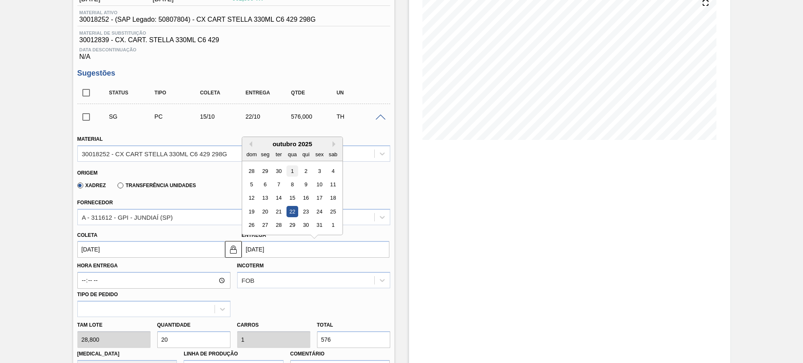
click at [291, 173] on div "1" at bounding box center [291, 171] width 11 height 11
type input "[DATE]"
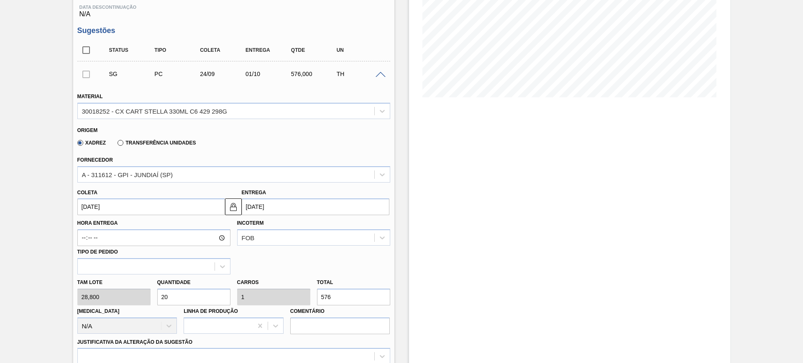
scroll to position [209, 0]
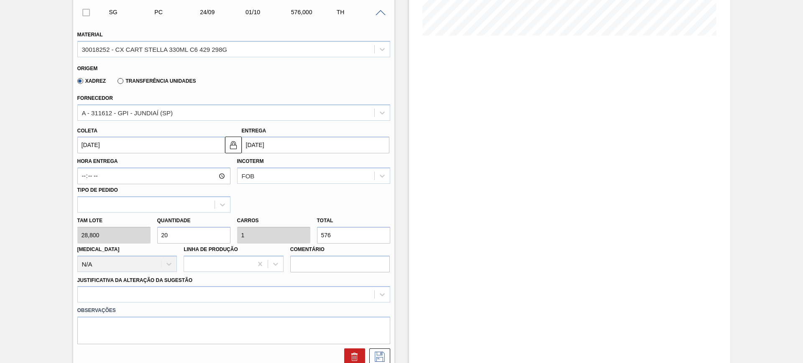
click at [232, 285] on div "Justificativa da Alteração da Sugestão" at bounding box center [233, 289] width 313 height 28
click at [238, 295] on div at bounding box center [233, 294] width 313 height 16
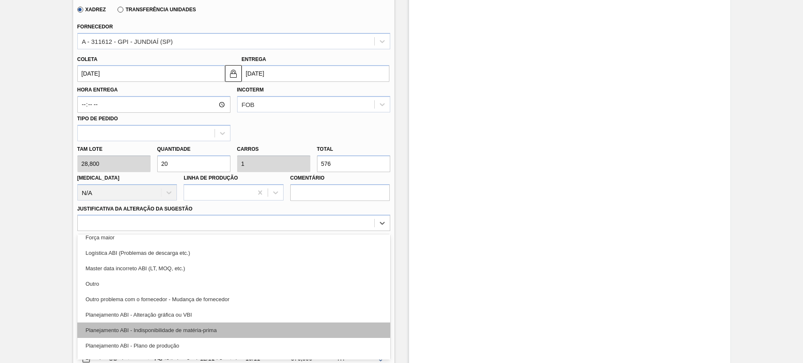
scroll to position [52, 0]
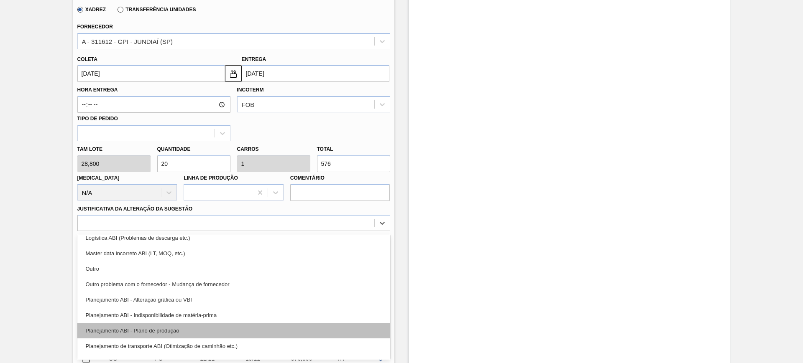
click at [244, 329] on div "Planejamento ABI - Plano de produção" at bounding box center [233, 330] width 313 height 15
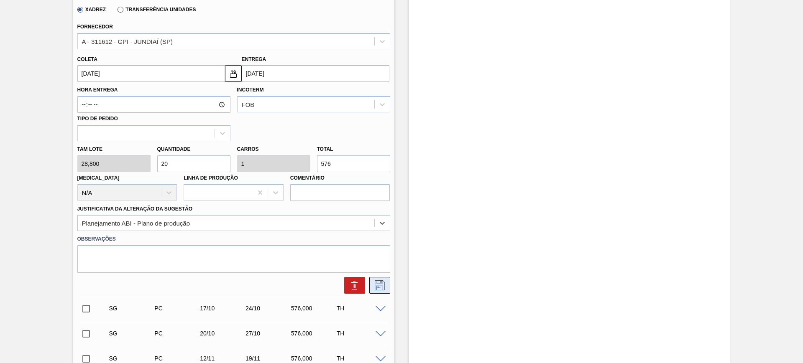
click at [373, 285] on icon at bounding box center [379, 286] width 13 height 10
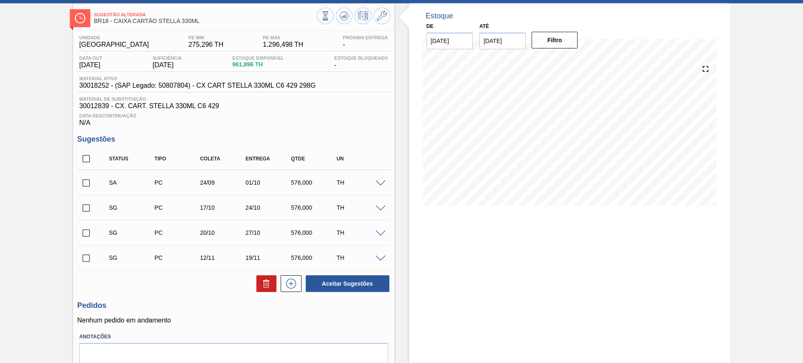
scroll to position [0, 0]
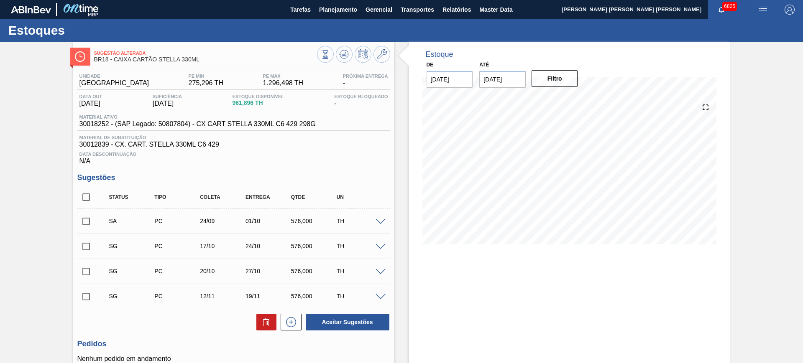
click at [81, 221] on input "checkbox" at bounding box center [86, 222] width 18 height 18
click at [347, 320] on button "Aceitar Sugestões" at bounding box center [348, 322] width 84 height 17
checkbox input "false"
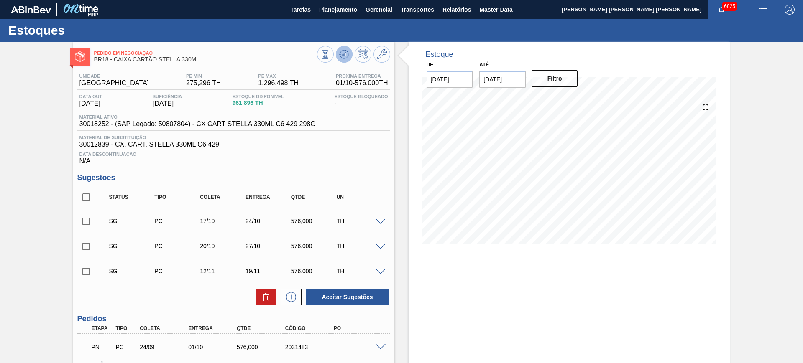
click at [345, 59] on icon at bounding box center [344, 54] width 10 height 10
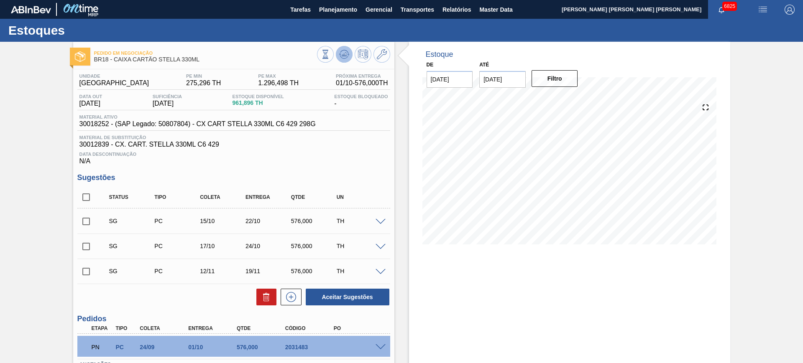
click at [341, 53] on icon at bounding box center [344, 54] width 10 height 10
click at [380, 221] on span at bounding box center [381, 222] width 10 height 6
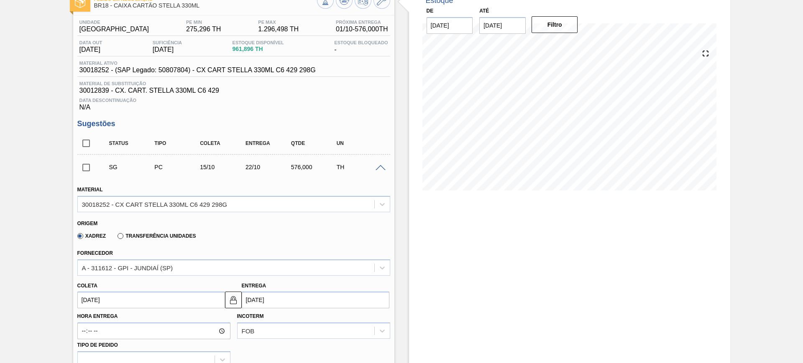
scroll to position [105, 0]
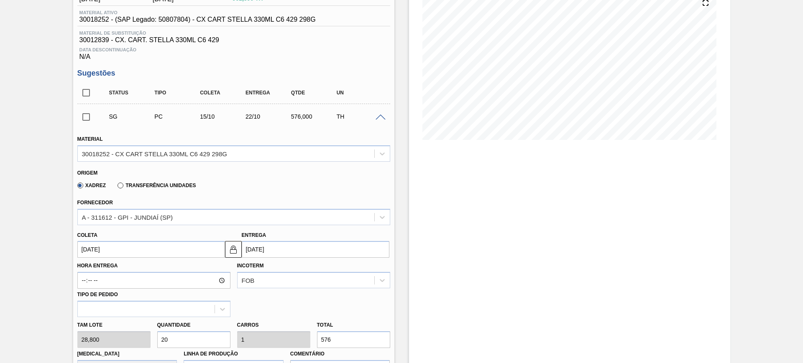
click at [281, 252] on input "[DATE]" at bounding box center [316, 249] width 148 height 17
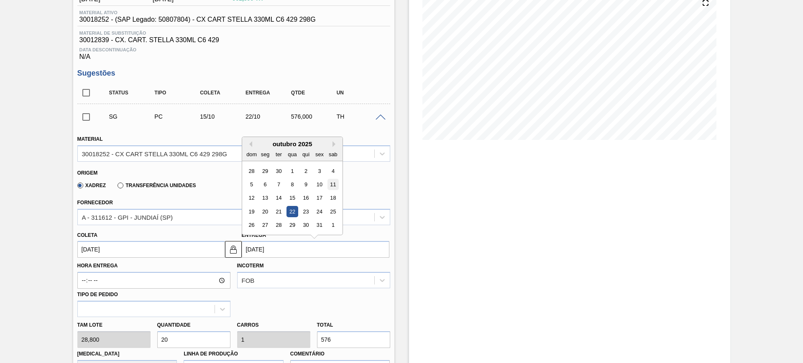
click at [332, 182] on div "11" at bounding box center [332, 184] width 11 height 11
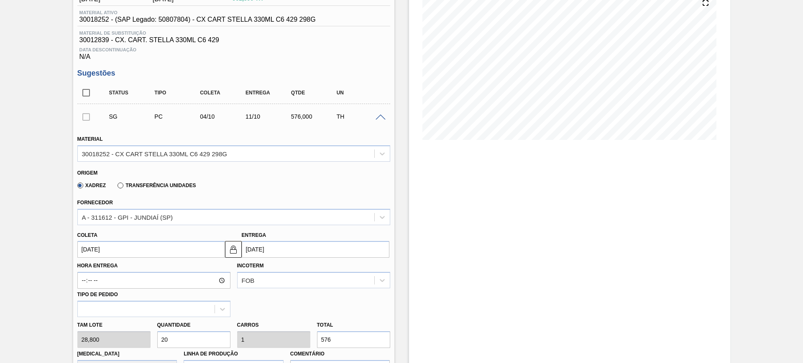
type input "[DATE]"
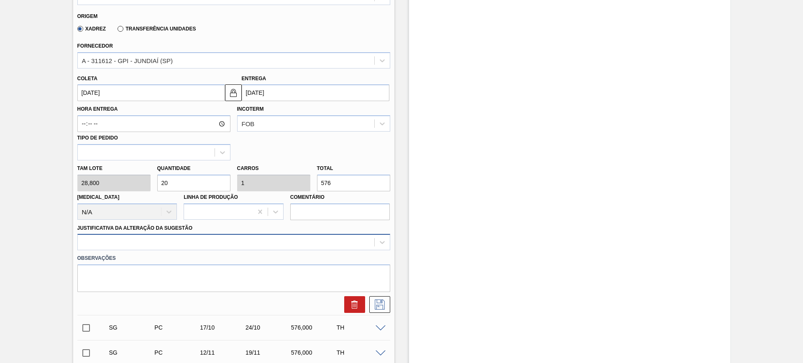
click at [244, 246] on div at bounding box center [233, 242] width 313 height 16
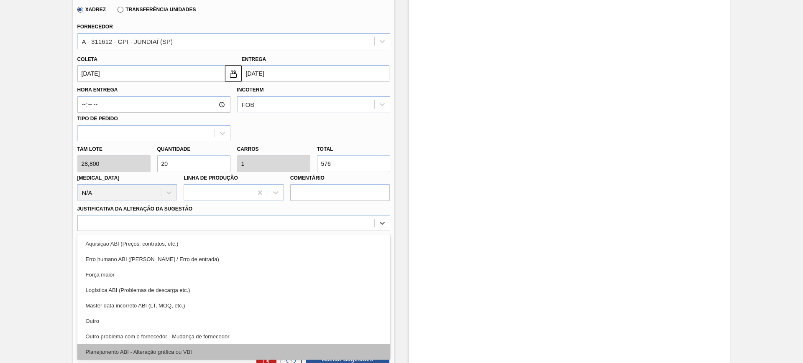
click at [259, 345] on div "Planejamento ABI - Alteração gráfica ou VBI" at bounding box center [233, 352] width 313 height 15
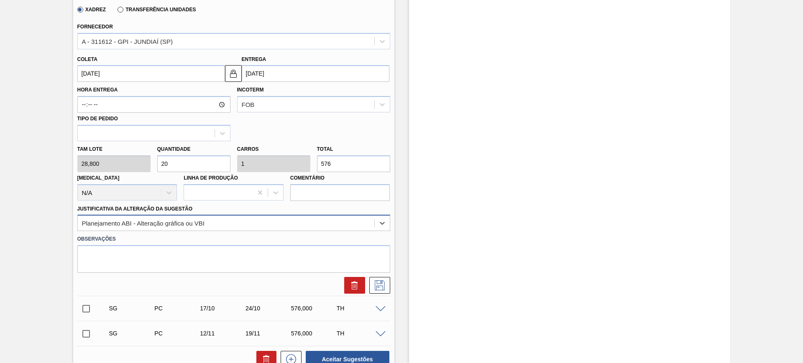
click at [315, 227] on div "Planejamento ABI - Alteração gráfica ou VBI" at bounding box center [226, 223] width 297 height 12
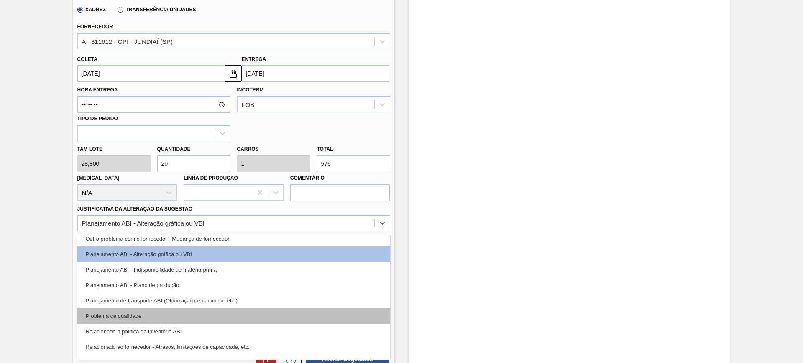
scroll to position [105, 0]
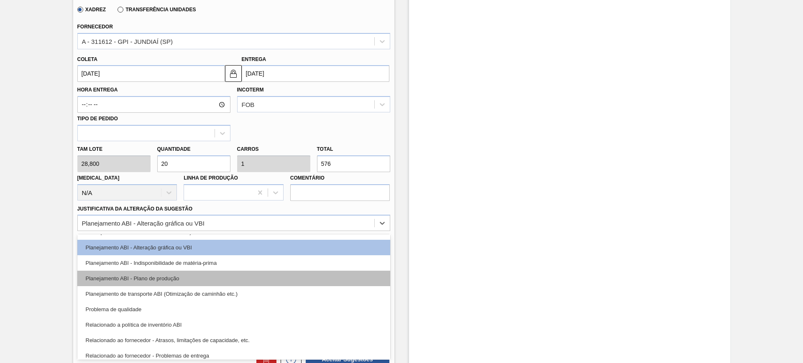
click at [248, 278] on div "Planejamento ABI - Plano de produção" at bounding box center [233, 278] width 313 height 15
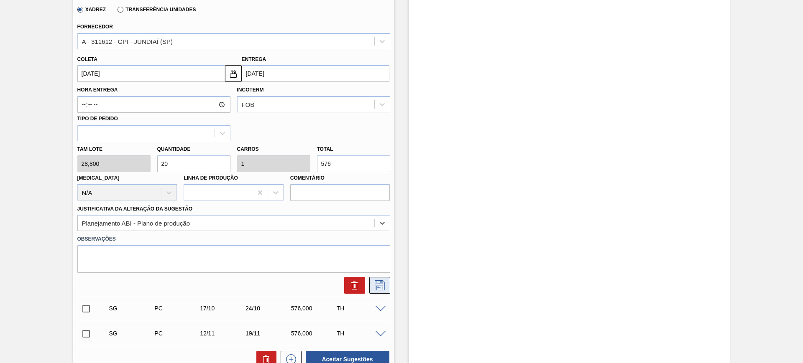
click at [387, 288] on button at bounding box center [379, 285] width 21 height 17
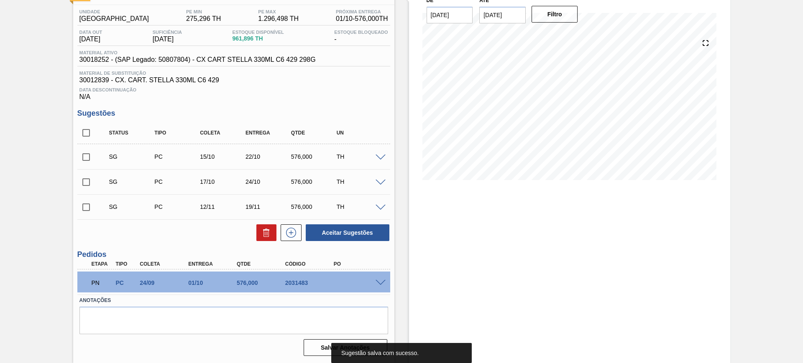
scroll to position [64, 0]
click at [382, 156] on span at bounding box center [381, 158] width 10 height 6
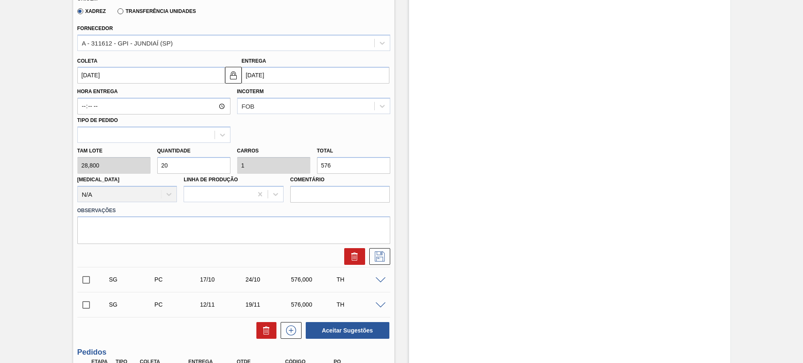
scroll to position [272, 0]
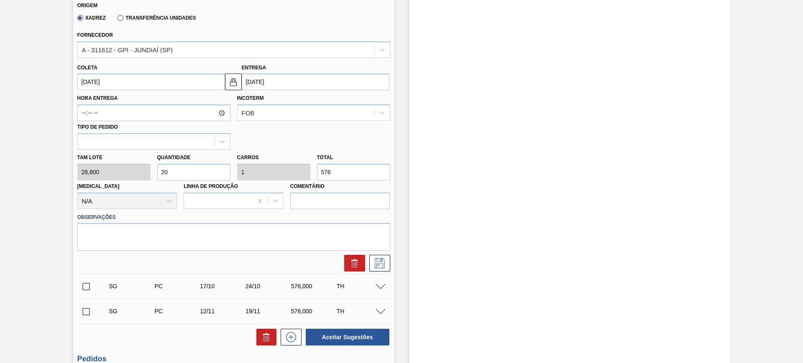
click at [331, 81] on input "[DATE]" at bounding box center [316, 82] width 148 height 17
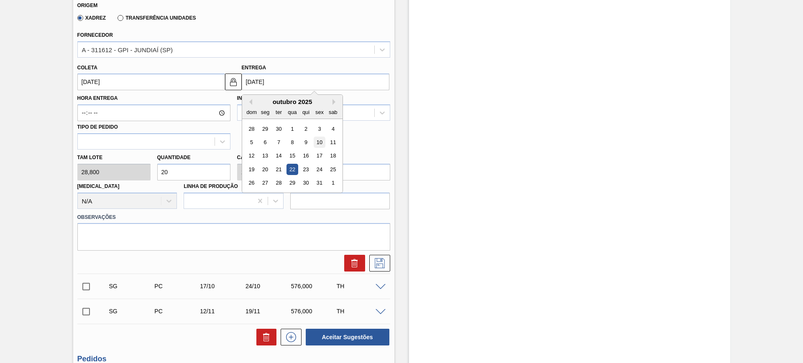
click at [318, 142] on div "10" at bounding box center [319, 142] width 11 height 11
type input "[DATE]"
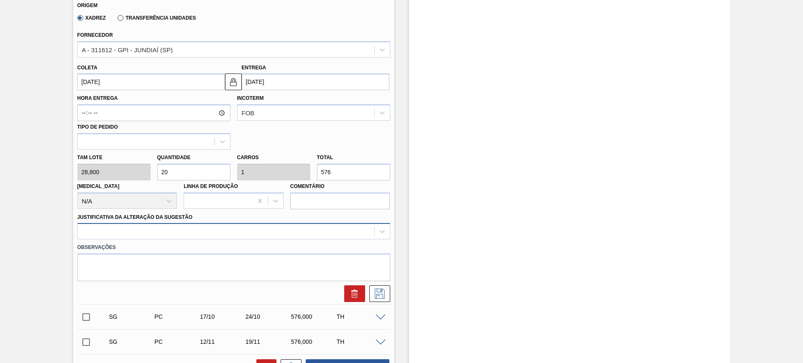
click at [326, 238] on div at bounding box center [233, 231] width 313 height 16
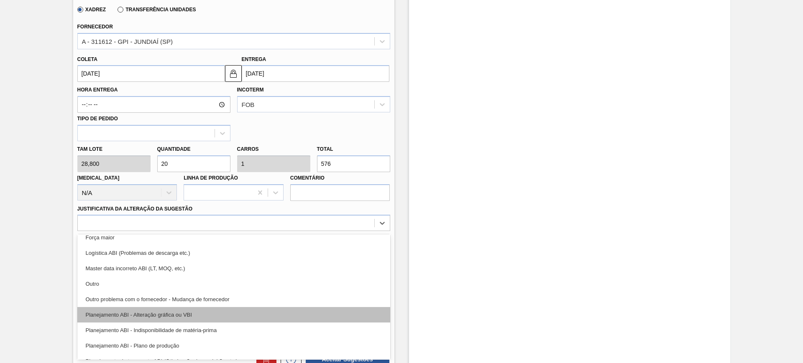
scroll to position [52, 0]
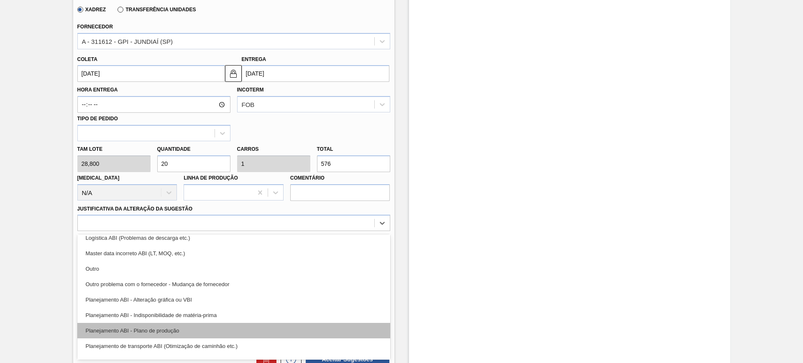
click at [266, 324] on div "Planejamento ABI - Plano de produção" at bounding box center [233, 330] width 313 height 15
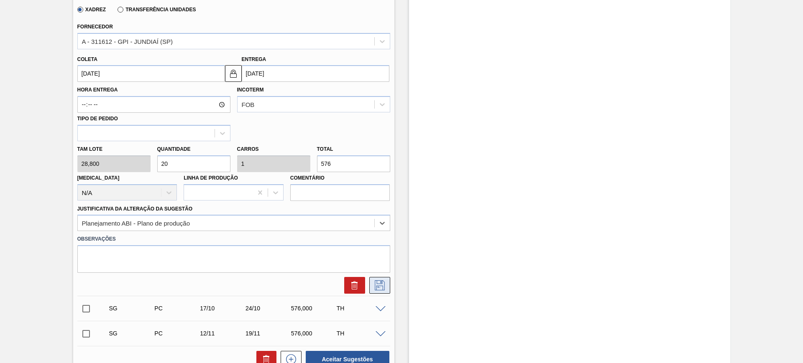
click at [383, 285] on icon at bounding box center [379, 286] width 13 height 10
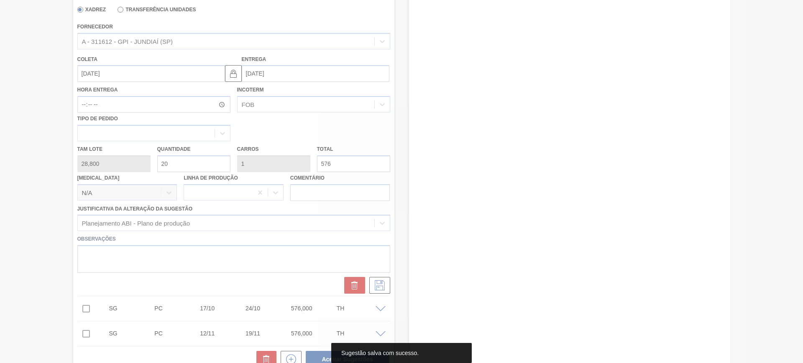
scroll to position [64, 0]
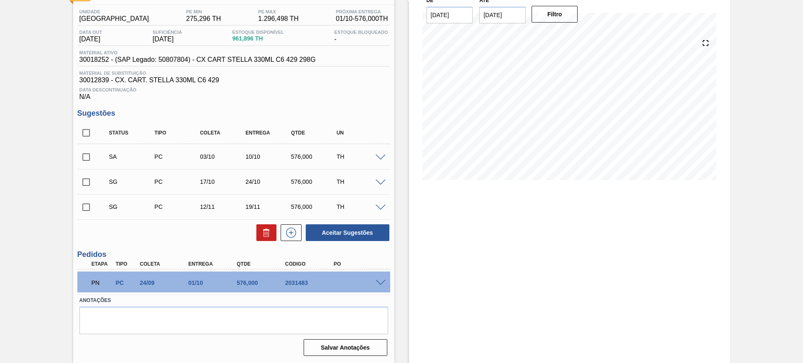
click at [82, 133] on input "checkbox" at bounding box center [86, 133] width 18 height 18
checkbox input "true"
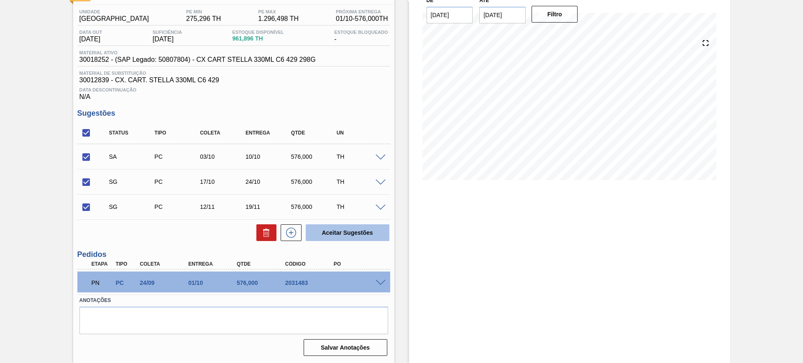
click at [368, 236] on button "Aceitar Sugestões" at bounding box center [348, 233] width 84 height 17
checkbox input "false"
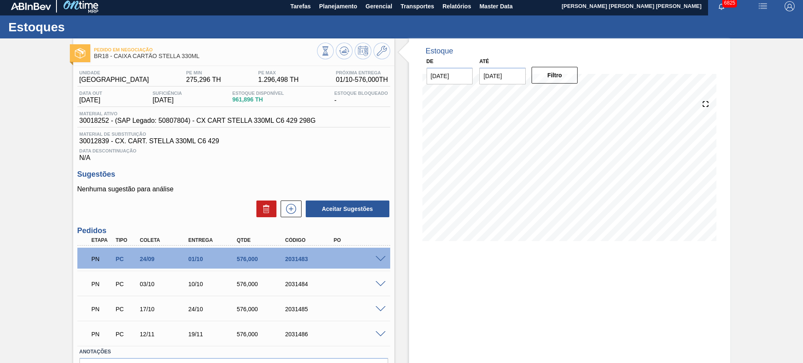
scroll to position [0, 0]
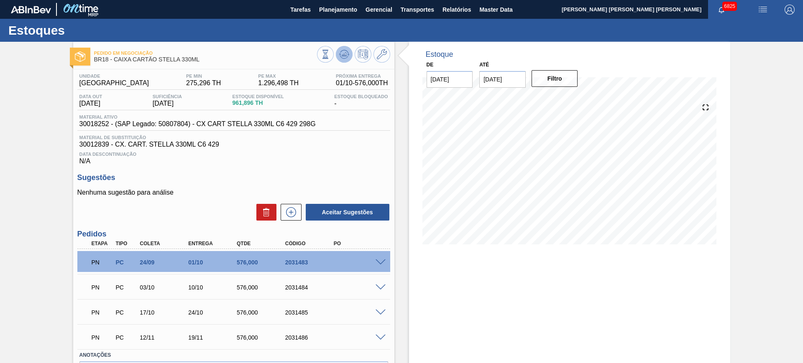
click at [340, 52] on icon at bounding box center [344, 54] width 10 height 10
drag, startPoint x: 211, startPoint y: 60, endPoint x: 90, endPoint y: 60, distance: 120.4
click at [90, 60] on div "Pedido em Negociação BR18 - CAIXA CARTÃO STELLA 330ML" at bounding box center [233, 55] width 321 height 19
copy span "BR18 - CAIXA CARTÃO STELLA 330ML"
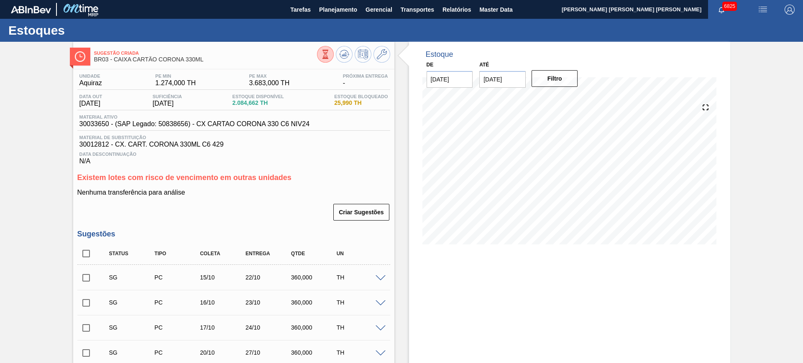
scroll to position [157, 0]
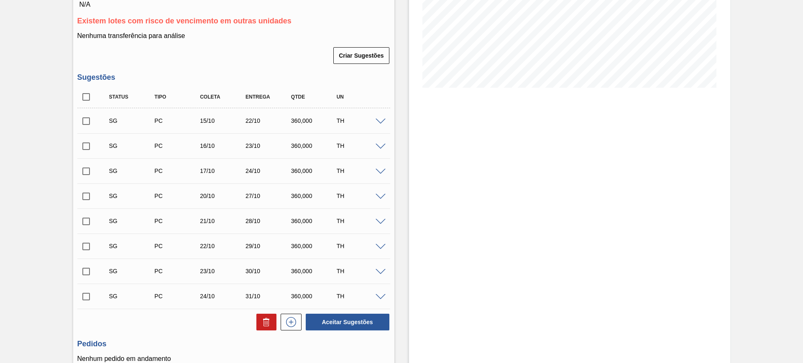
click at [383, 122] on span at bounding box center [381, 122] width 10 height 6
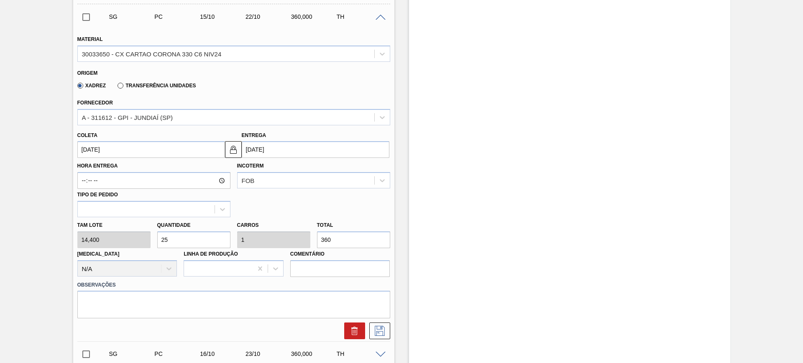
scroll to position [261, 0]
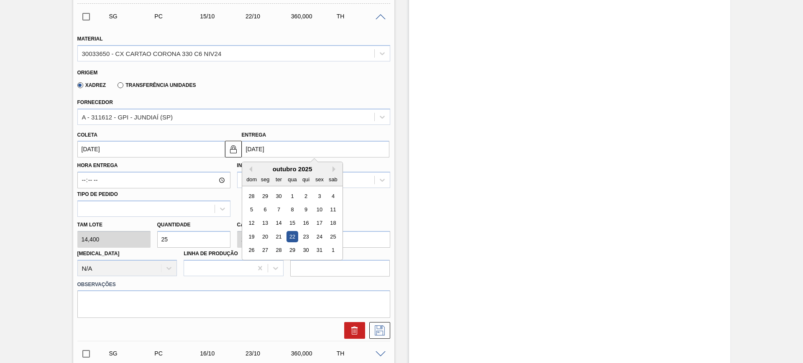
click at [298, 143] on input "22/10/2025" at bounding box center [316, 149] width 148 height 17
click at [291, 194] on div "1" at bounding box center [291, 196] width 11 height 11
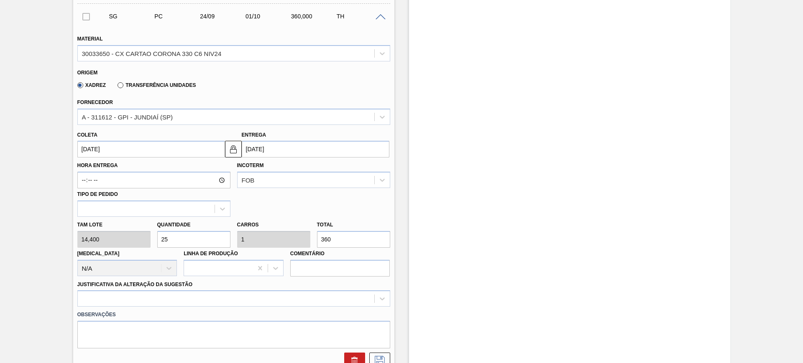
type input "24/09/2025"
type input "01/10/2025"
click at [290, 298] on div at bounding box center [233, 299] width 313 height 16
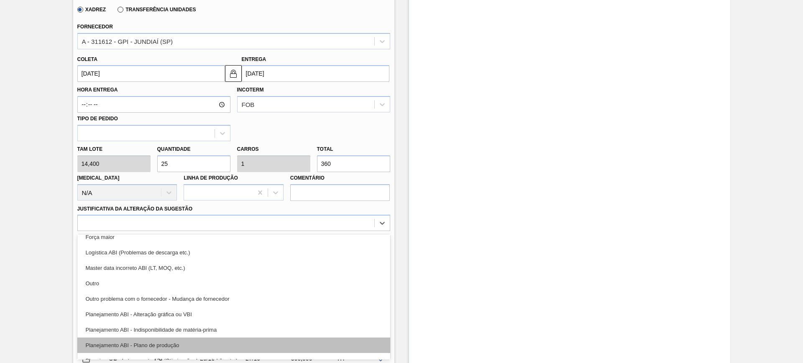
scroll to position [52, 0]
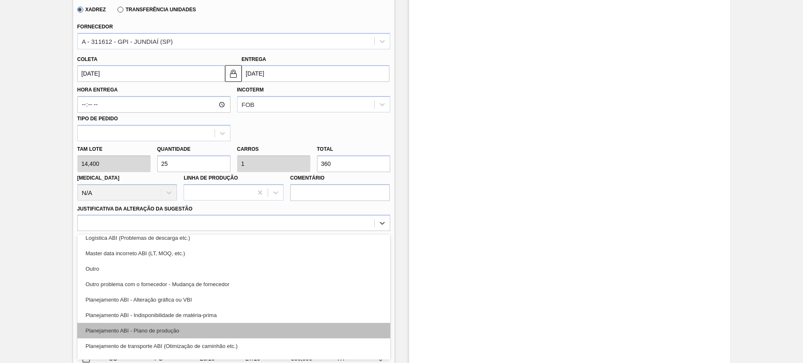
click at [266, 330] on div "Planejamento ABI - Plano de produção" at bounding box center [233, 330] width 313 height 15
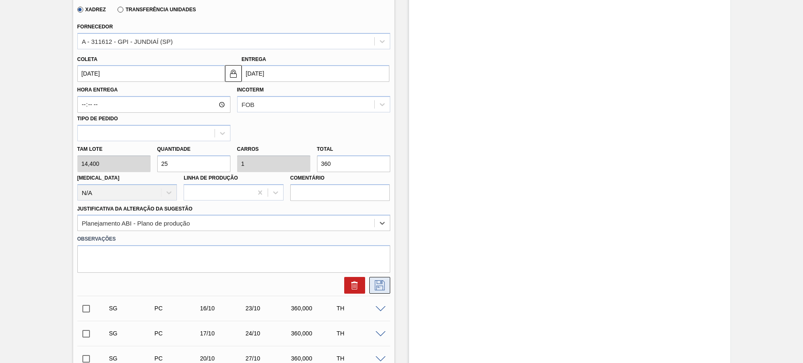
click at [381, 285] on icon at bounding box center [379, 286] width 13 height 10
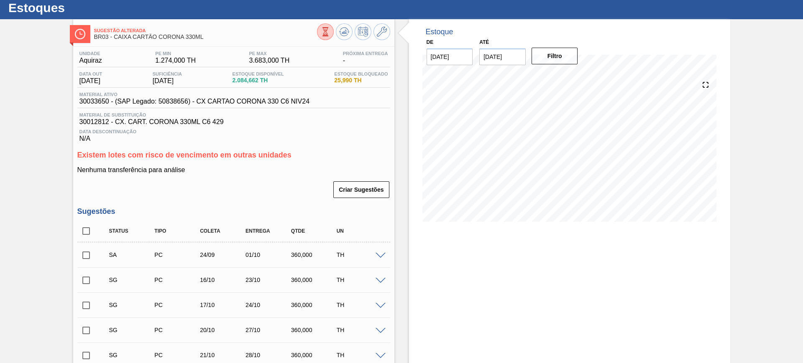
scroll to position [75, 0]
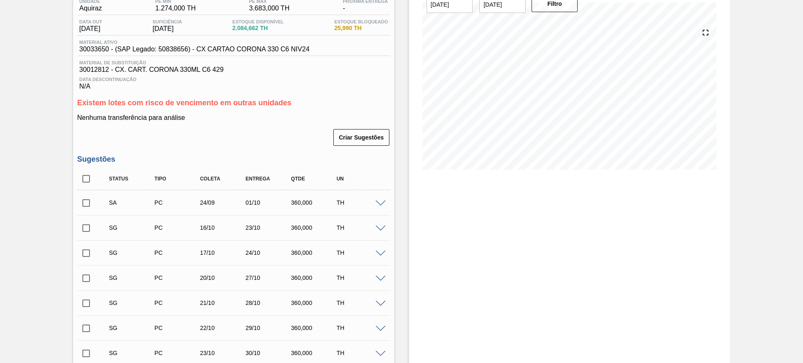
click at [380, 227] on span at bounding box center [381, 229] width 10 height 6
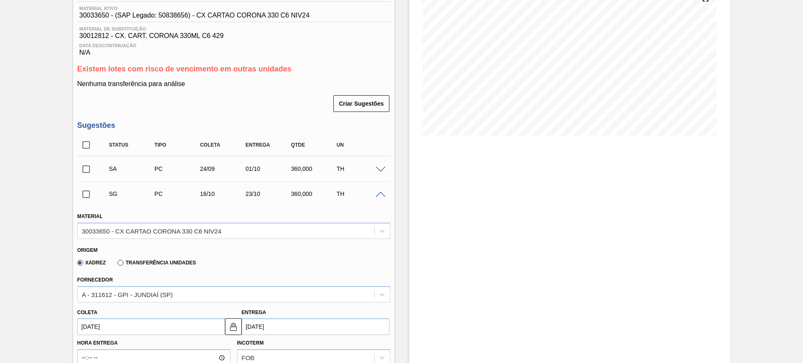
scroll to position [127, 0]
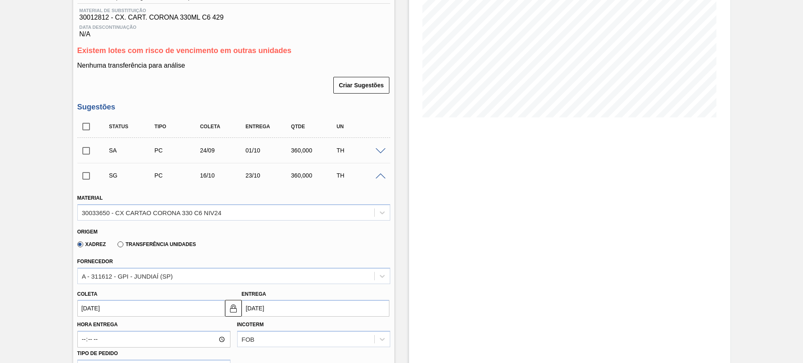
click at [310, 312] on input "23/10/2025" at bounding box center [316, 308] width 148 height 17
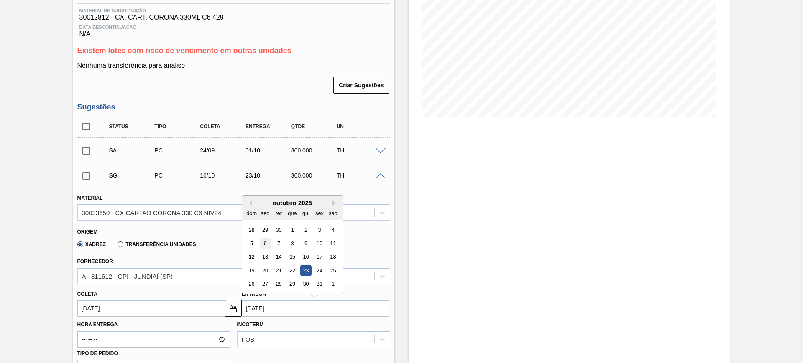
click at [266, 241] on div "6" at bounding box center [264, 243] width 11 height 11
type input "29/09/2025"
type input "06/10/2025"
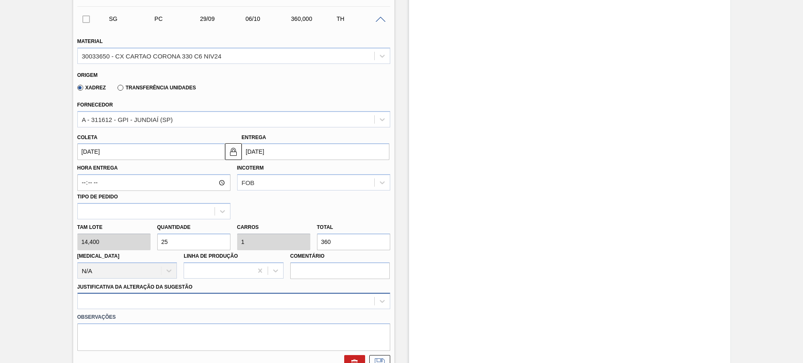
click at [343, 304] on div at bounding box center [233, 301] width 313 height 16
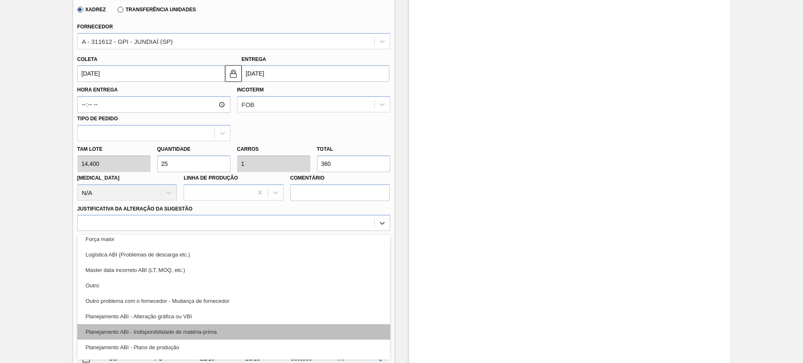
scroll to position [52, 0]
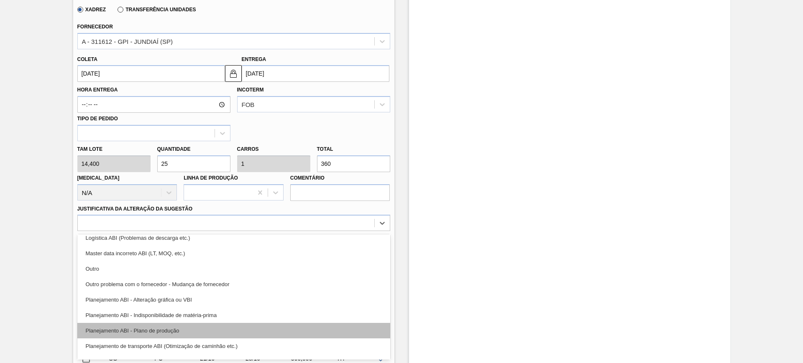
click at [306, 325] on div "Planejamento ABI - Plano de produção" at bounding box center [233, 330] width 313 height 15
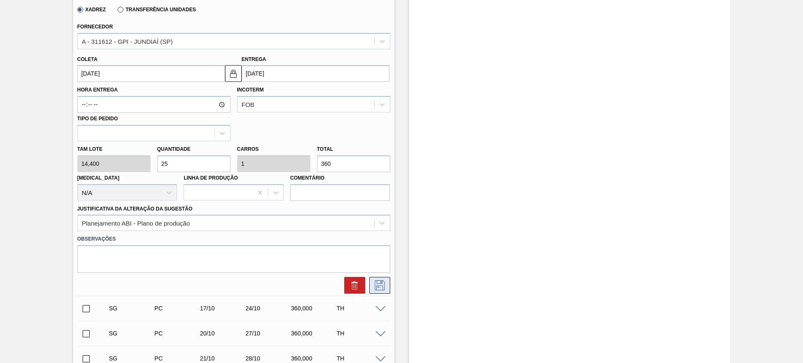
click at [377, 286] on icon at bounding box center [380, 286] width 10 height 10
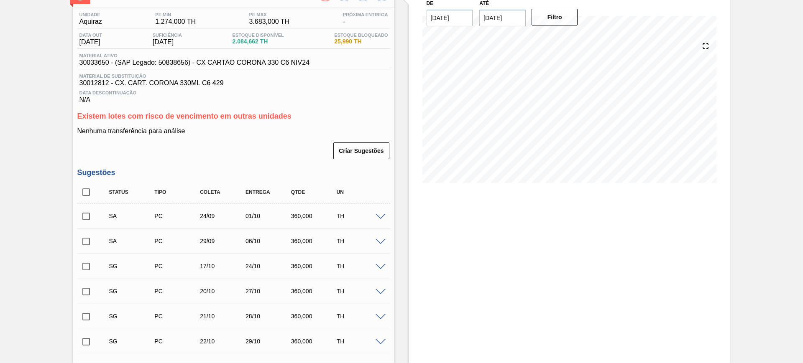
scroll to position [127, 0]
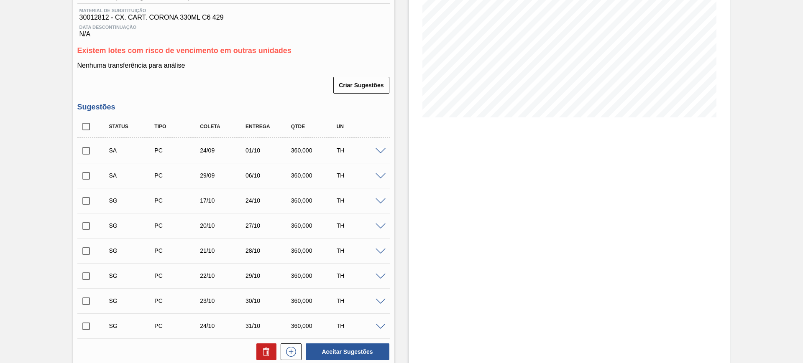
click at [381, 202] on span at bounding box center [381, 202] width 10 height 6
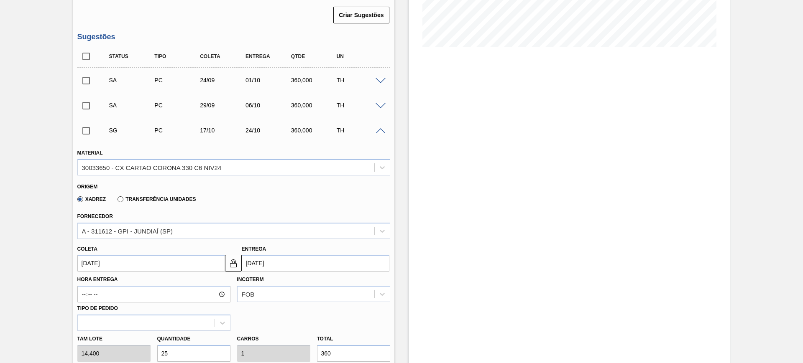
scroll to position [284, 0]
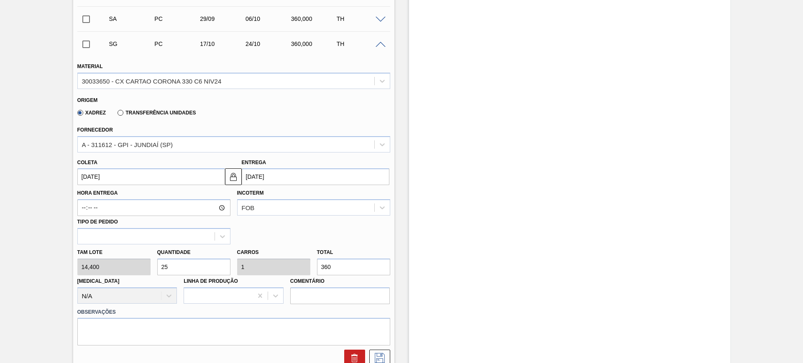
click at [302, 178] on input "24/10/2025" at bounding box center [316, 177] width 148 height 17
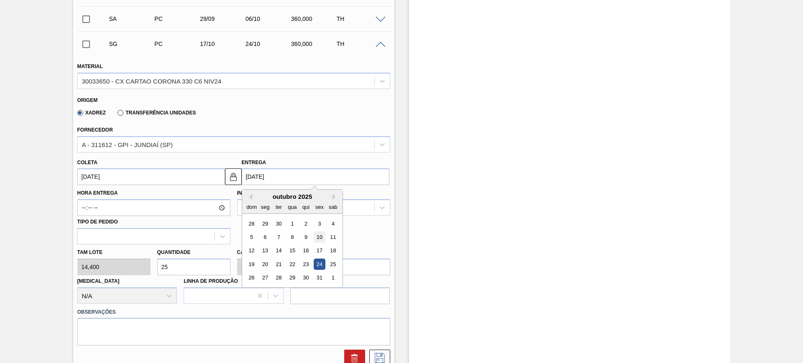
click at [319, 237] on div "10" at bounding box center [319, 237] width 11 height 11
type input "03/10/2025"
type input "10/10/2025"
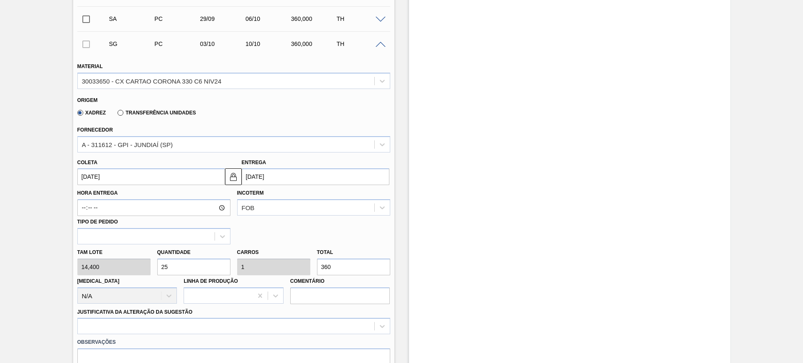
scroll to position [389, 0]
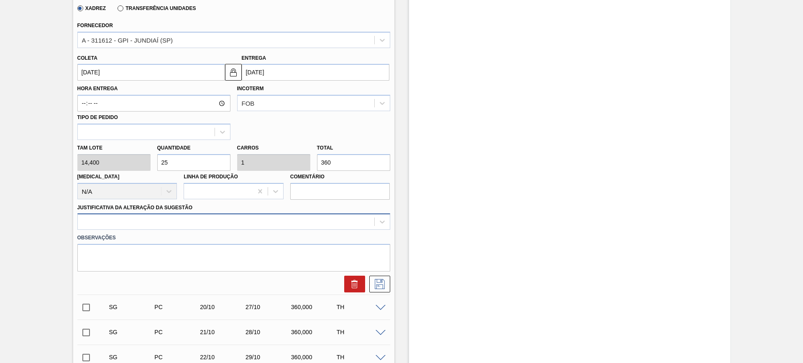
click at [292, 224] on div at bounding box center [226, 222] width 297 height 12
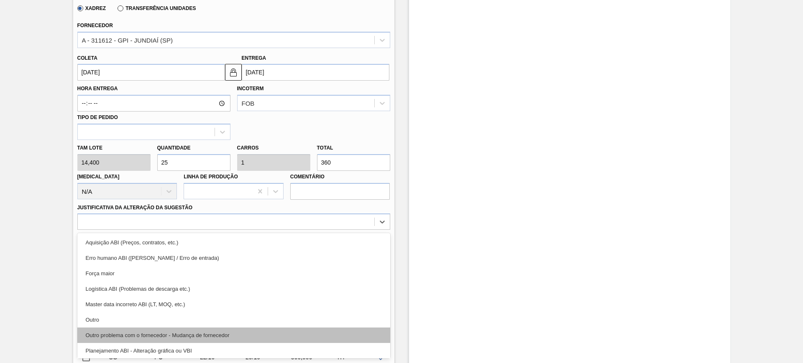
scroll to position [52, 0]
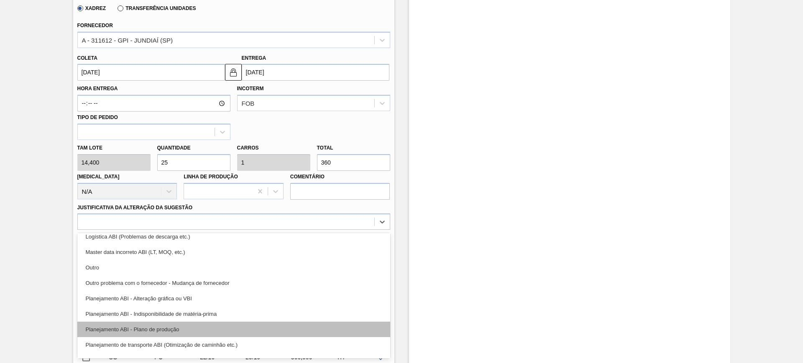
click at [289, 327] on div "Planejamento ABI - Plano de produção" at bounding box center [233, 329] width 313 height 15
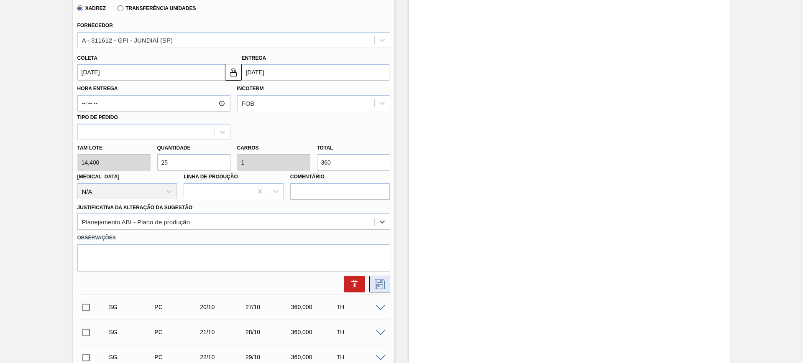
click at [377, 282] on icon at bounding box center [379, 284] width 13 height 10
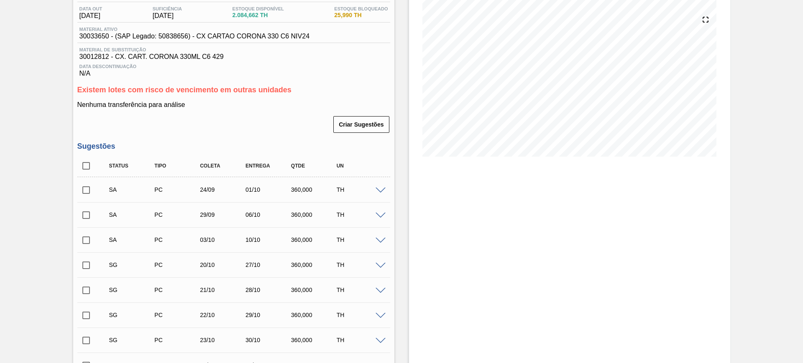
scroll to position [23, 0]
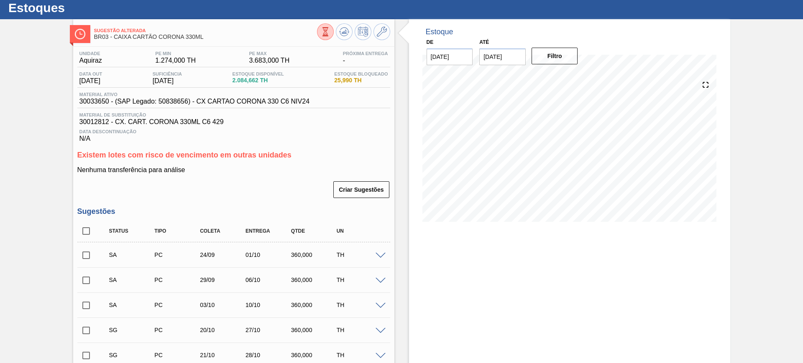
drag, startPoint x: 86, startPoint y: 248, endPoint x: 93, endPoint y: 268, distance: 20.9
click at [86, 248] on input "checkbox" at bounding box center [86, 256] width 18 height 18
checkbox input "true"
click at [90, 276] on input "checkbox" at bounding box center [86, 281] width 18 height 18
checkbox input "true"
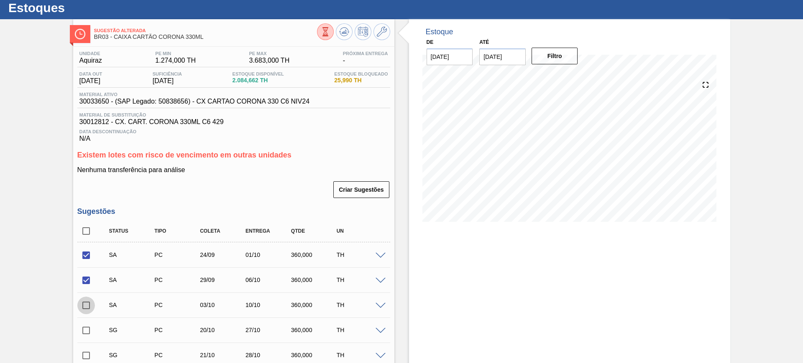
click at [89, 301] on input "checkbox" at bounding box center [86, 306] width 18 height 18
checkbox input "true"
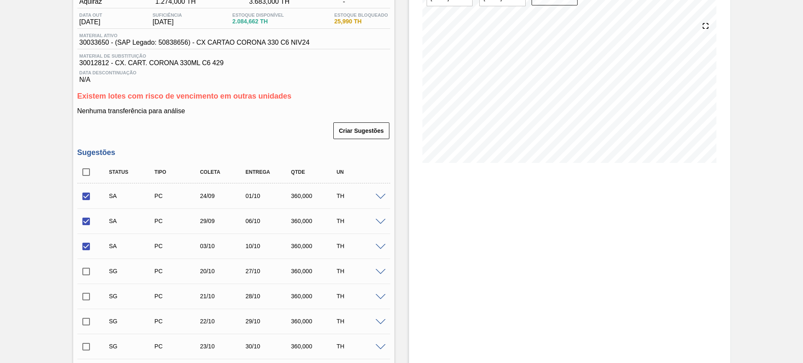
scroll to position [127, 0]
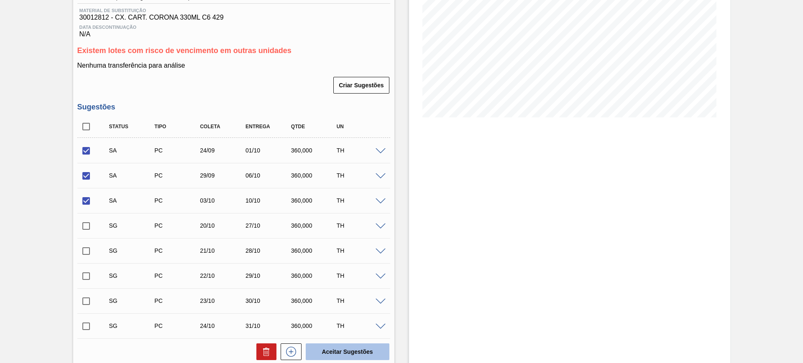
click at [371, 346] on button "Aceitar Sugestões" at bounding box center [348, 352] width 84 height 17
checkbox input "false"
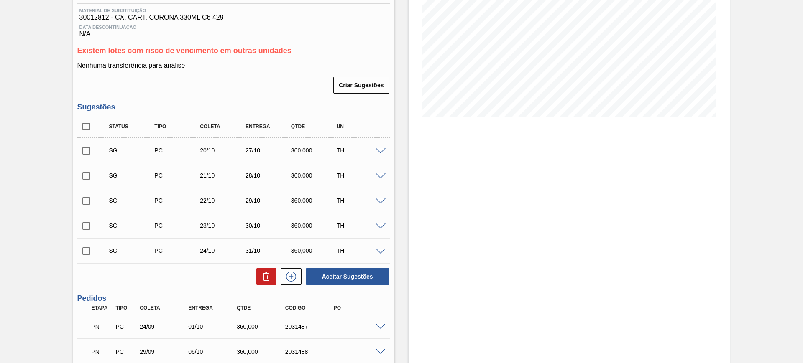
scroll to position [0, 0]
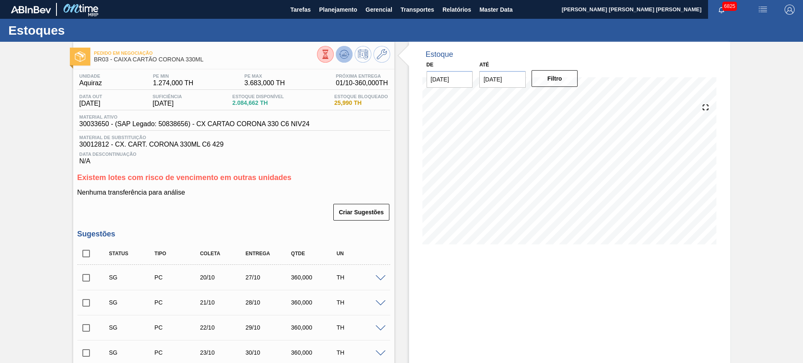
click at [343, 54] on icon at bounding box center [343, 55] width 1 height 2
click at [87, 282] on input "checkbox" at bounding box center [86, 278] width 18 height 18
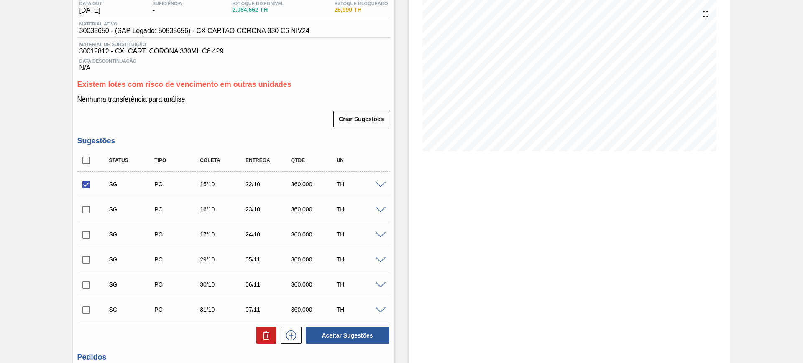
scroll to position [105, 0]
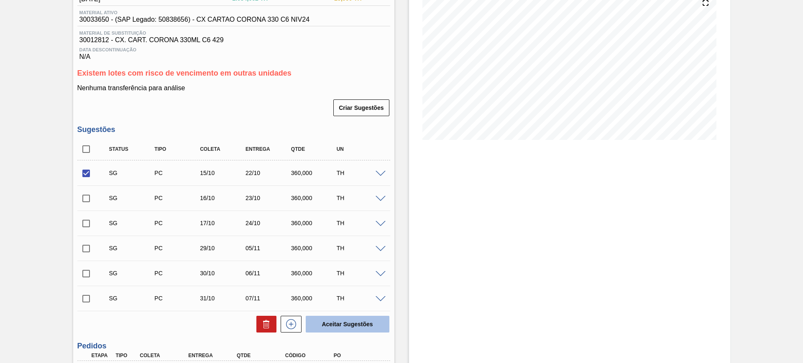
click at [333, 318] on button "Aceitar Sugestões" at bounding box center [348, 324] width 84 height 17
checkbox input "false"
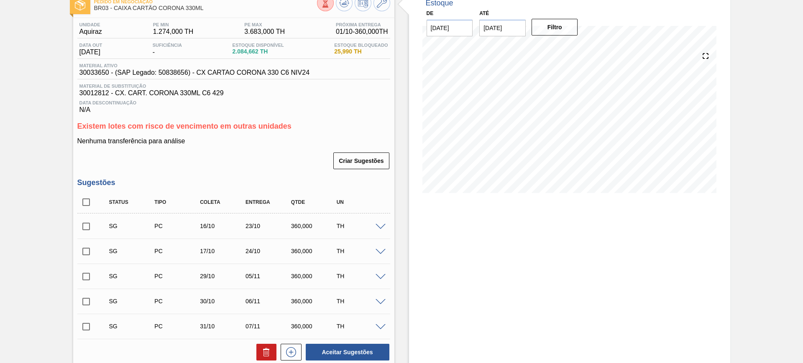
scroll to position [0, 0]
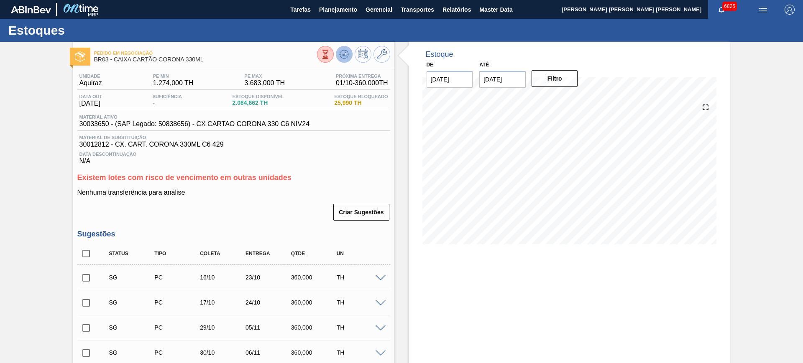
click at [346, 55] on icon at bounding box center [344, 54] width 10 height 10
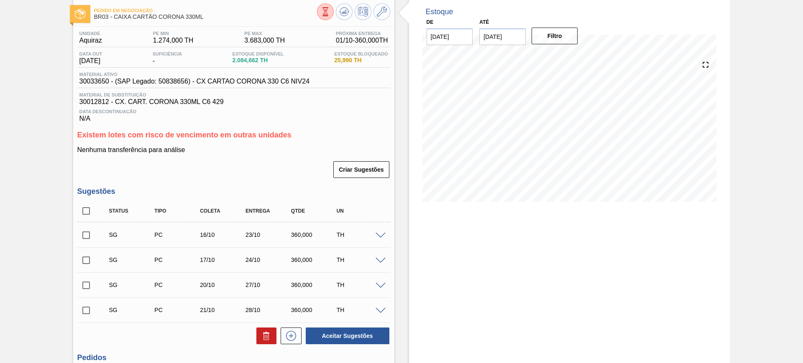
scroll to position [105, 0]
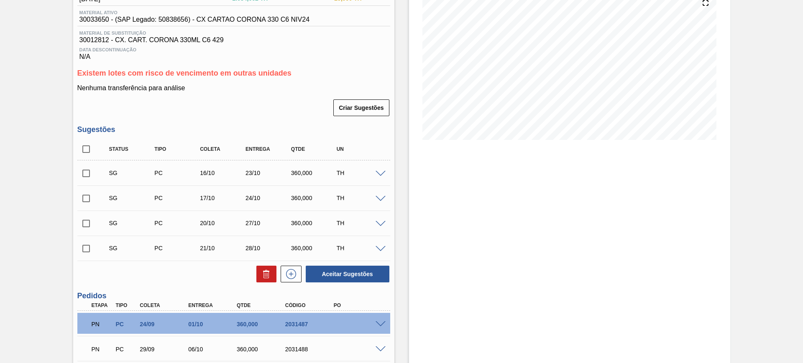
click at [376, 172] on span at bounding box center [381, 174] width 10 height 6
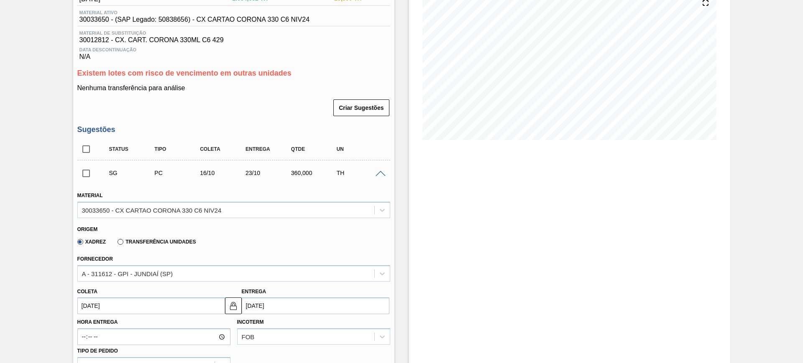
click at [376, 172] on span at bounding box center [381, 174] width 10 height 6
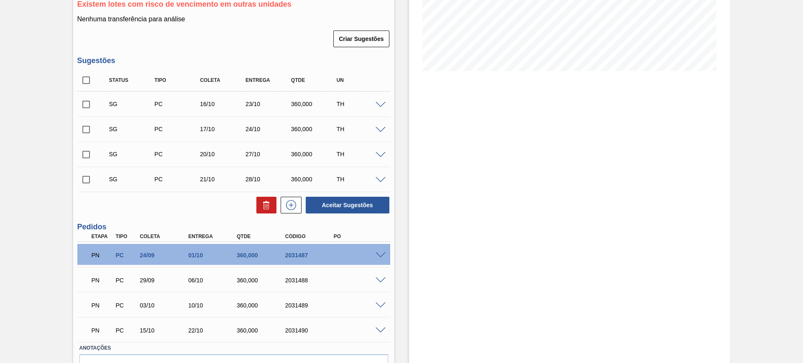
scroll to position [157, 0]
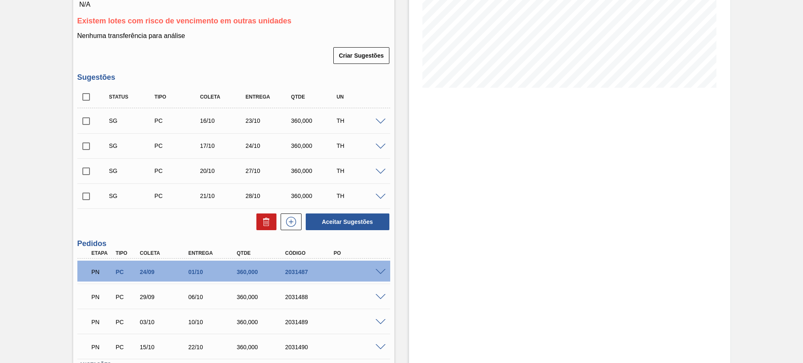
click at [381, 122] on span at bounding box center [381, 122] width 10 height 6
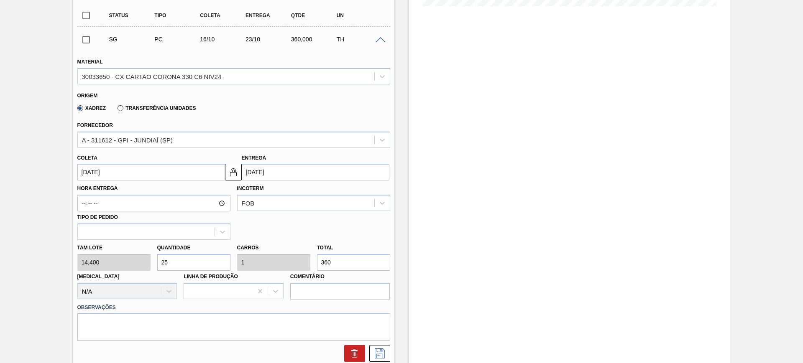
scroll to position [314, 0]
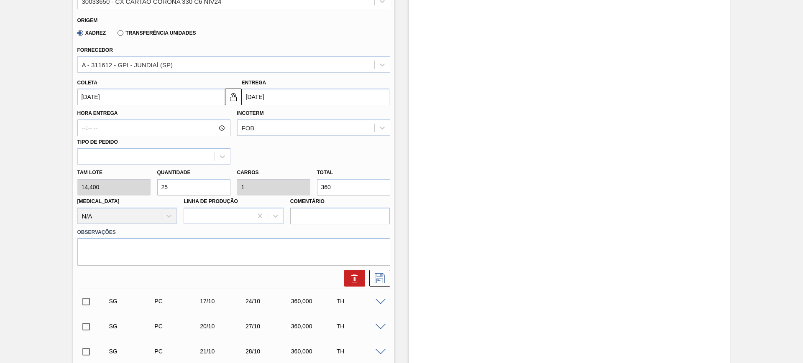
click at [298, 95] on input "23/10/2025" at bounding box center [316, 97] width 148 height 17
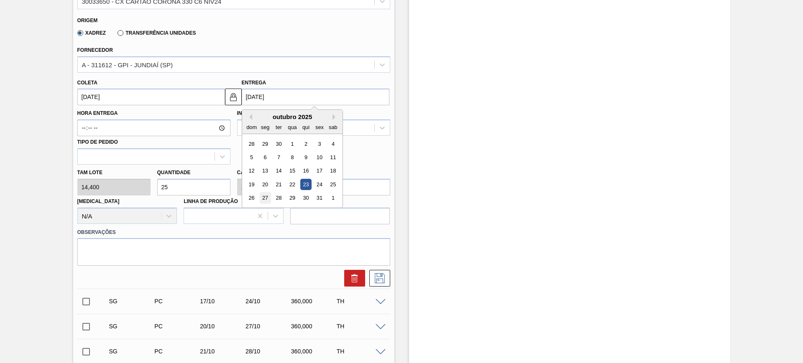
click at [260, 199] on div "27" at bounding box center [264, 198] width 11 height 11
type input "[DATE]"
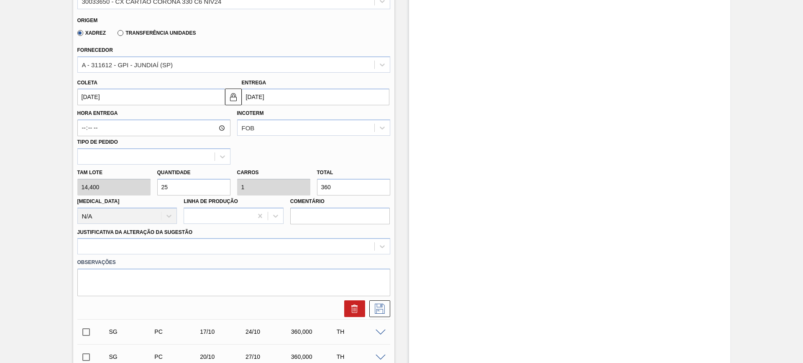
click at [212, 255] on div "Observações" at bounding box center [234, 276] width 320 height 42
click at [200, 243] on div at bounding box center [233, 246] width 313 height 16
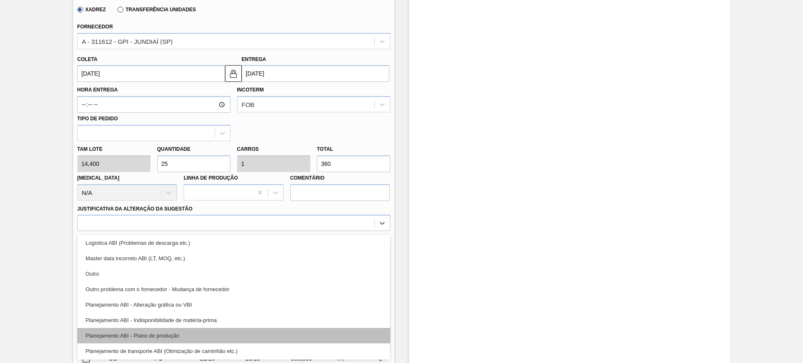
scroll to position [105, 0]
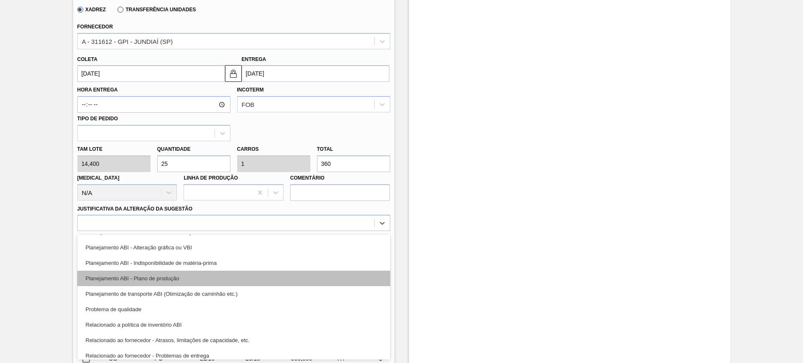
click at [210, 276] on div "Planejamento ABI - Plano de produção" at bounding box center [233, 278] width 313 height 15
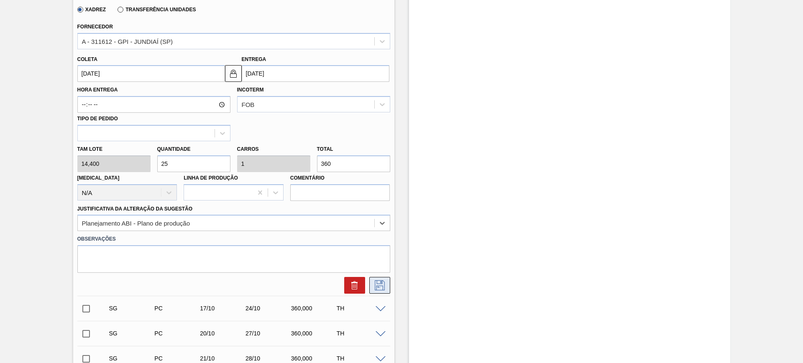
click at [382, 283] on icon at bounding box center [379, 286] width 13 height 10
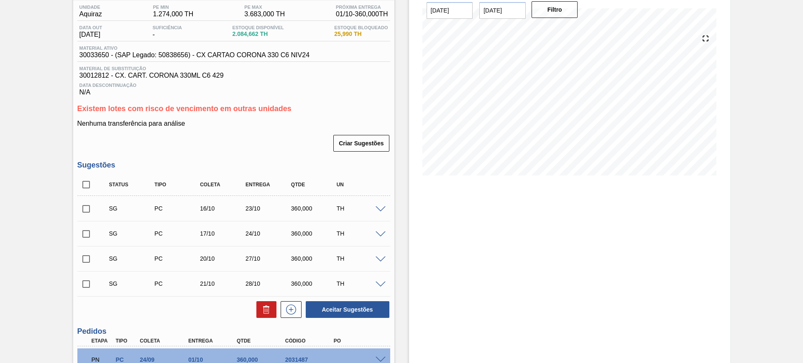
scroll to position [64, 0]
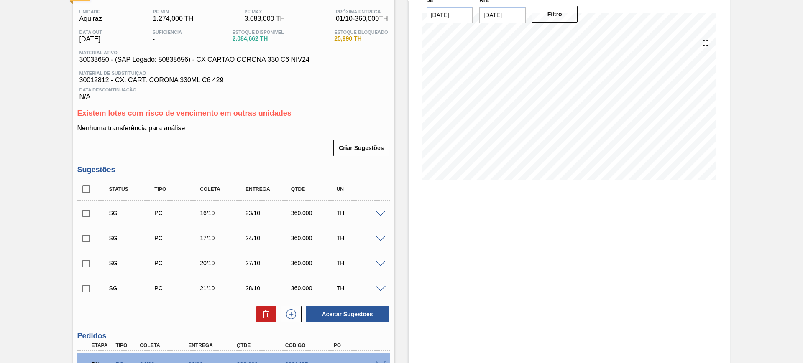
click at [380, 212] on span at bounding box center [381, 214] width 10 height 6
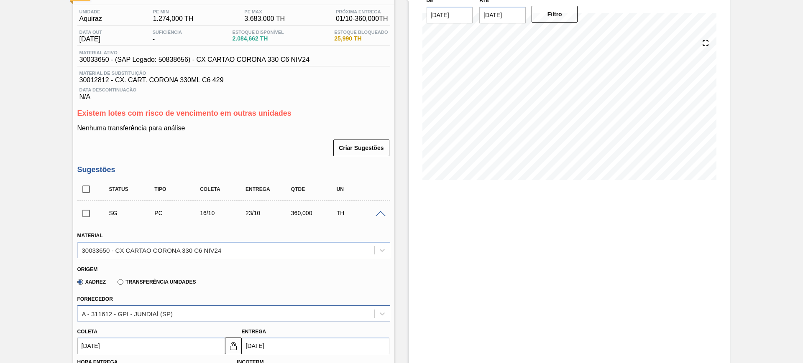
scroll to position [221, 0]
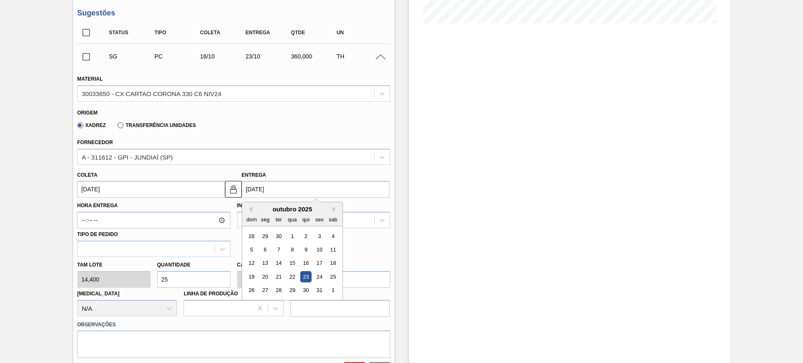
click at [271, 192] on input "23/10/2025" at bounding box center [316, 189] width 148 height 17
click at [264, 292] on div "27" at bounding box center [264, 290] width 11 height 11
type input "20/10/2025"
type input "27/10/2025"
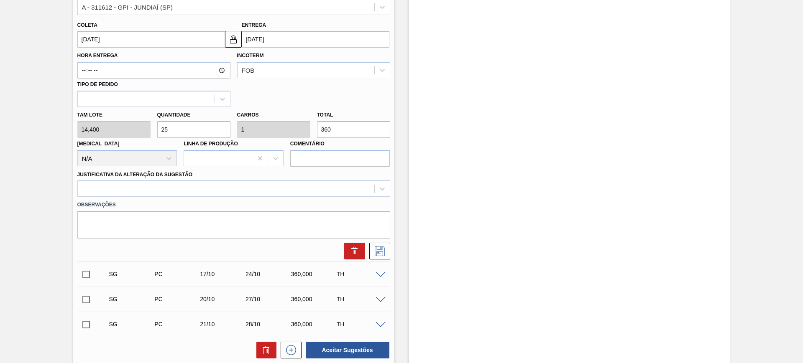
scroll to position [378, 0]
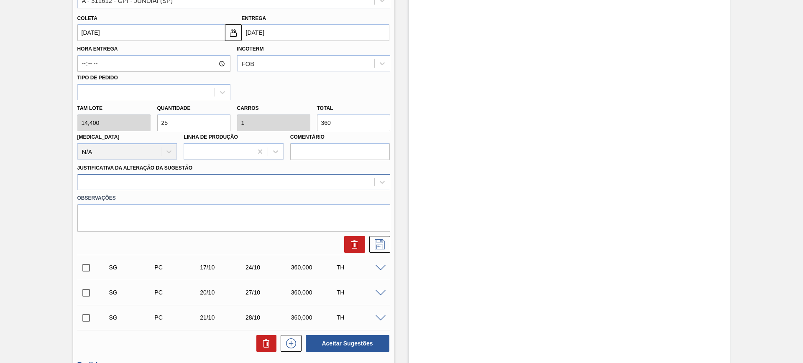
click at [189, 178] on div at bounding box center [226, 182] width 297 height 12
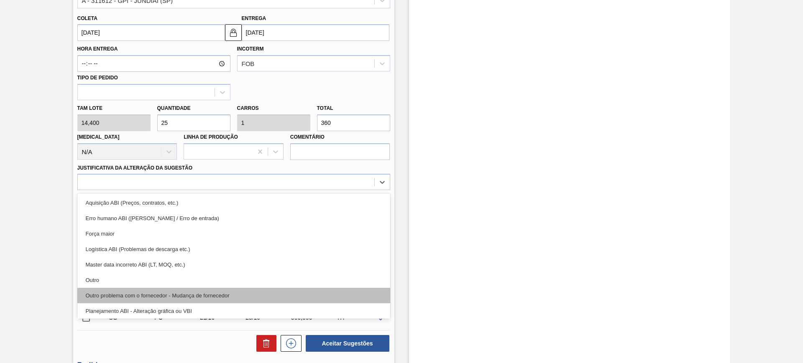
scroll to position [52, 0]
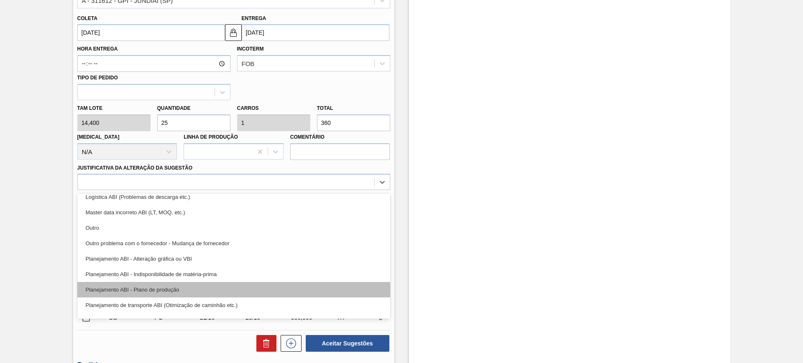
click at [198, 289] on div "Planejamento ABI - Plano de produção" at bounding box center [233, 289] width 313 height 15
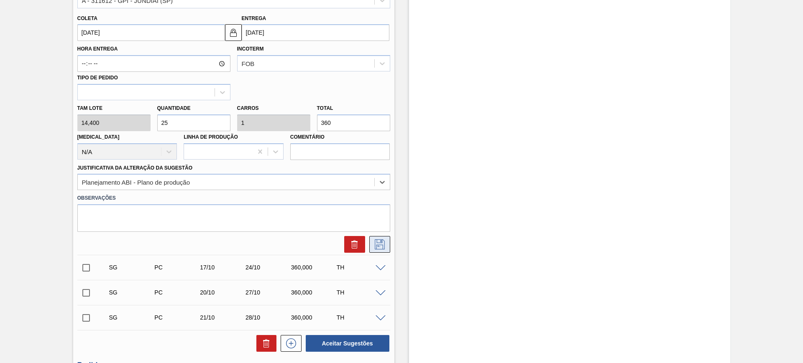
click at [383, 250] on button at bounding box center [379, 244] width 21 height 17
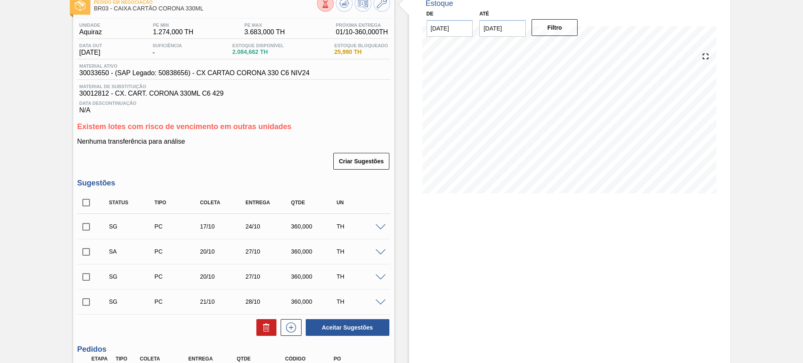
scroll to position [115, 0]
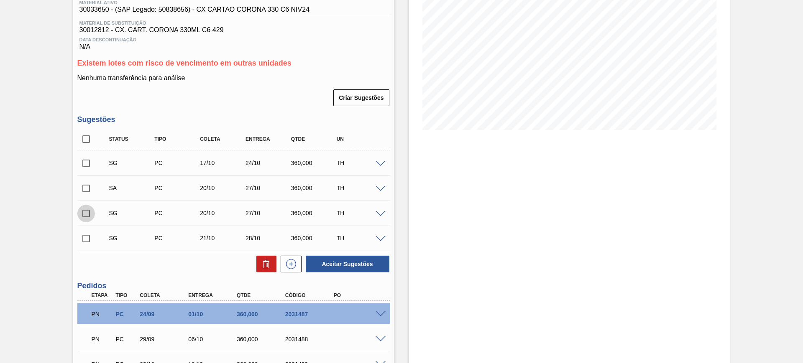
click at [81, 215] on input "checkbox" at bounding box center [86, 214] width 18 height 18
click at [350, 264] on button "Aceitar Sugestões" at bounding box center [348, 264] width 84 height 17
checkbox input "false"
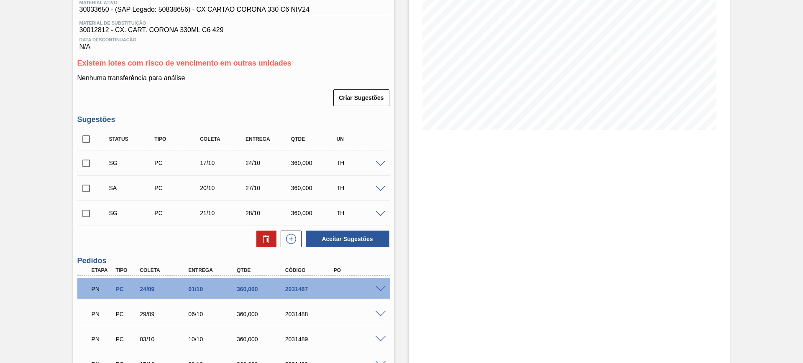
click at [87, 141] on input "checkbox" at bounding box center [86, 139] width 18 height 18
checkbox input "true"
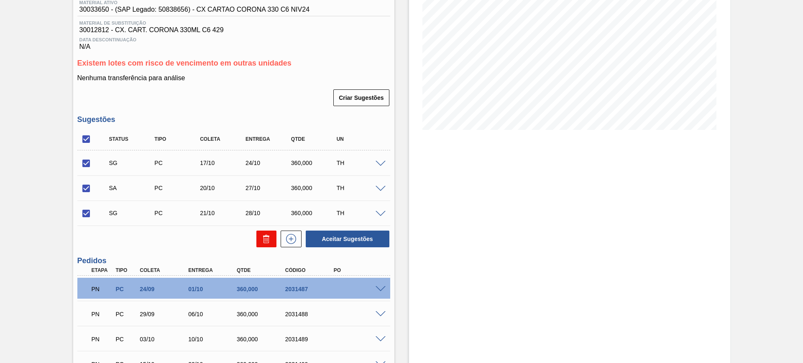
click at [263, 235] on icon at bounding box center [266, 239] width 10 height 10
checkbox input "false"
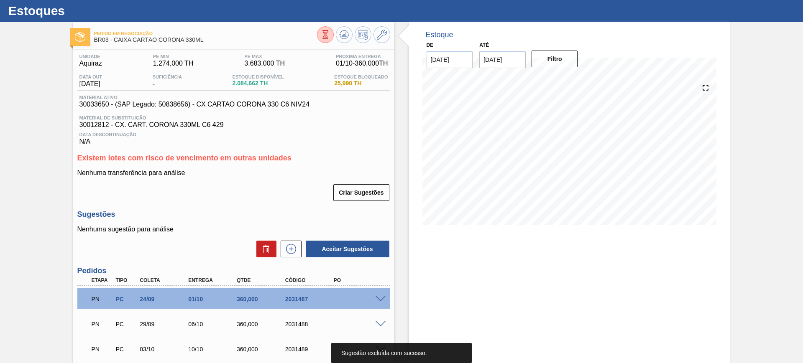
scroll to position [0, 0]
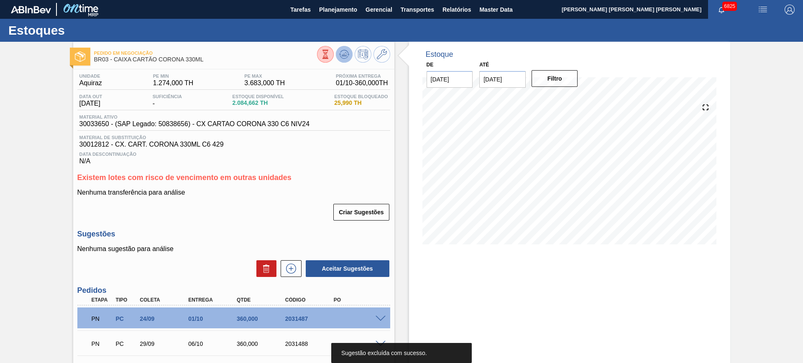
click at [338, 49] on button at bounding box center [344, 54] width 17 height 17
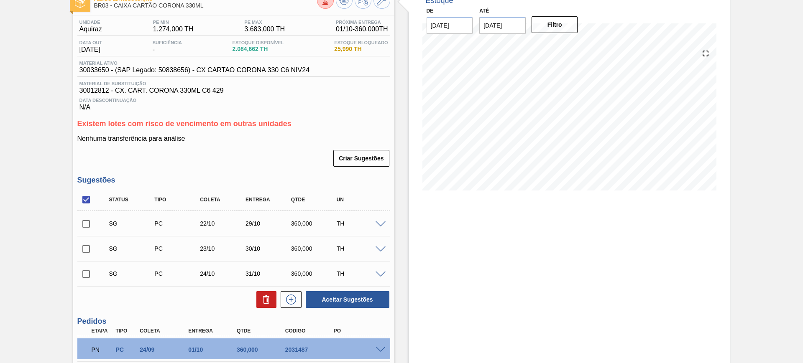
scroll to position [105, 0]
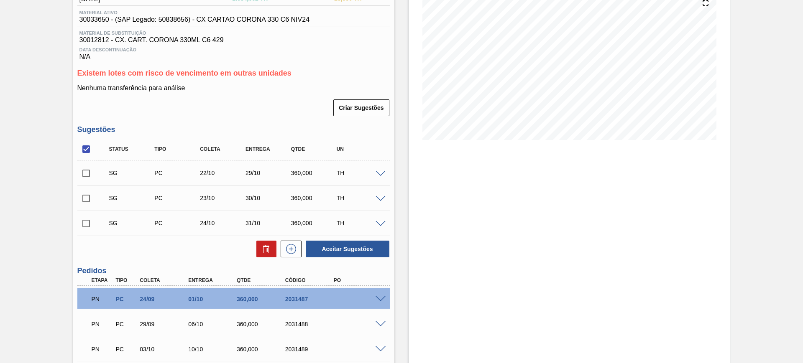
click at [85, 220] on input "checkbox" at bounding box center [86, 224] width 18 height 18
checkbox input "true"
click at [344, 243] on button "Aceitar Sugestões" at bounding box center [348, 249] width 84 height 17
click at [89, 223] on input "checkbox" at bounding box center [86, 224] width 18 height 18
click at [326, 245] on button "Aceitar Sugestões" at bounding box center [348, 249] width 84 height 17
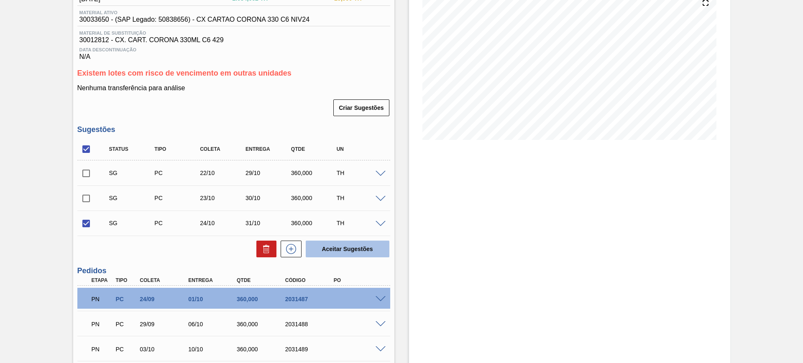
checkbox input "false"
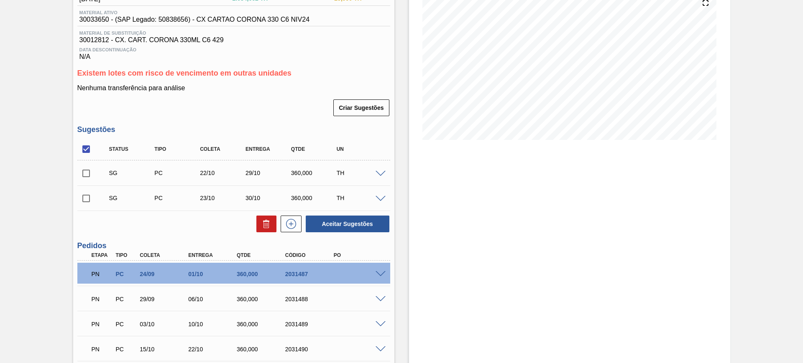
click at [86, 148] on input "checkbox" at bounding box center [86, 150] width 18 height 18
checkbox input "true"
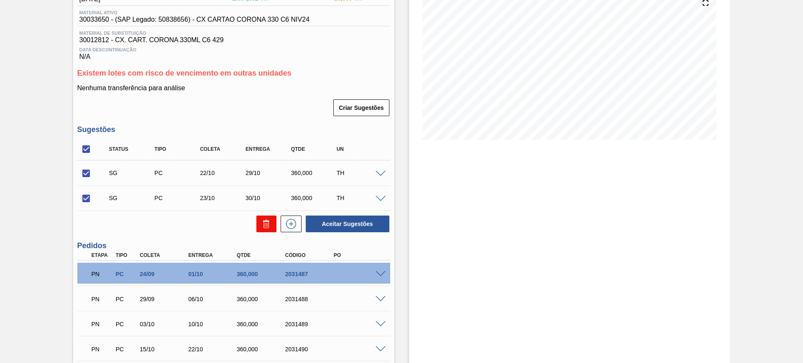
click at [266, 227] on icon at bounding box center [266, 224] width 10 height 10
checkbox input "false"
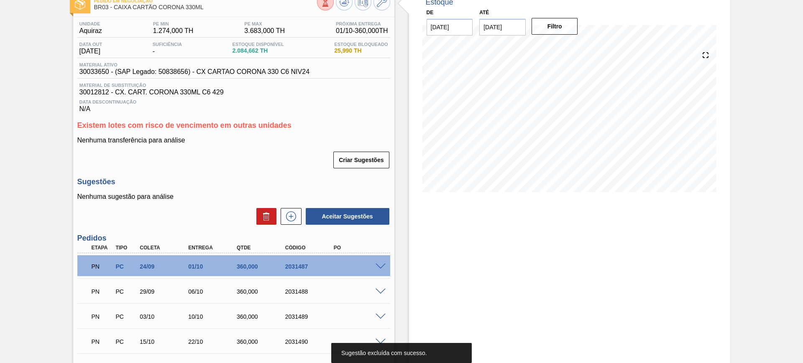
scroll to position [0, 0]
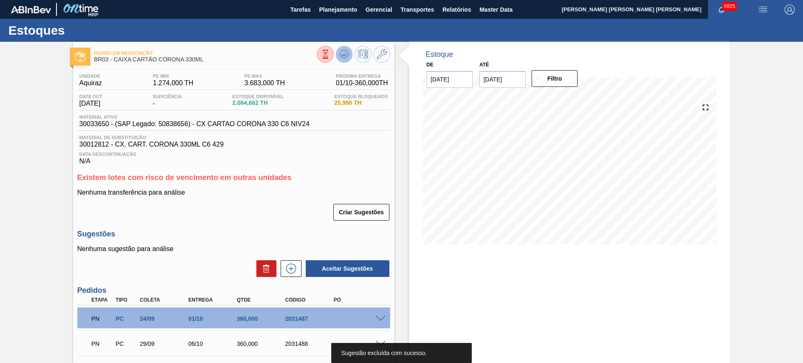
click at [345, 57] on icon at bounding box center [344, 54] width 10 height 10
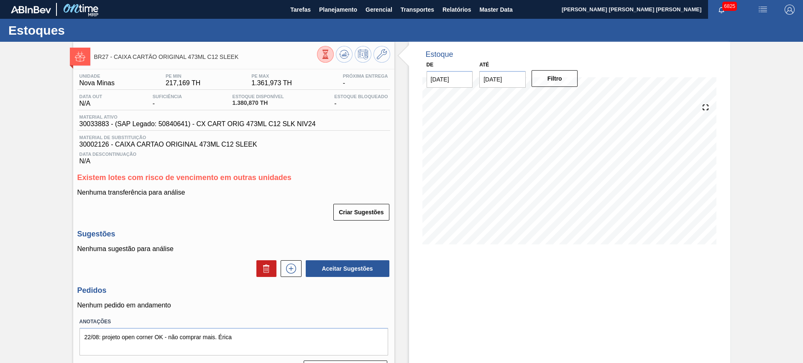
click at [325, 55] on icon at bounding box center [325, 54] width 9 height 9
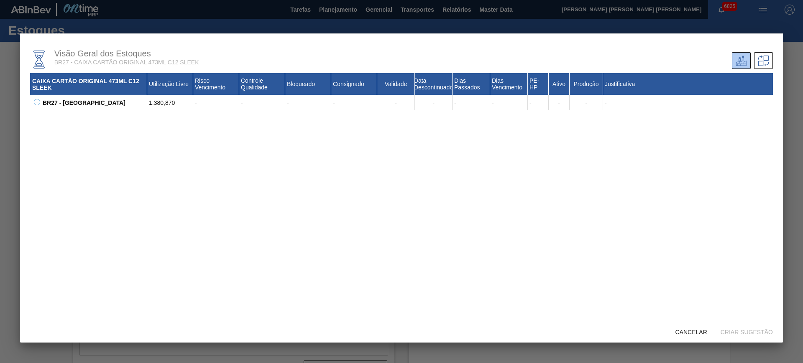
click at [36, 101] on icon at bounding box center [37, 102] width 6 height 6
drag, startPoint x: 123, startPoint y: 137, endPoint x: 51, endPoint y: 131, distance: 73.0
click at [51, 131] on div "30033883 - CX CART ORIG 473ML C12 SLK NIV24 1.371,870 - - - - - - - - 75 Sim Si…" at bounding box center [407, 132] width 732 height 15
copy div "30033883 - CX CART ORIG 473ML C12 SLK NIV24"
click at [11, 110] on div at bounding box center [401, 181] width 803 height 363
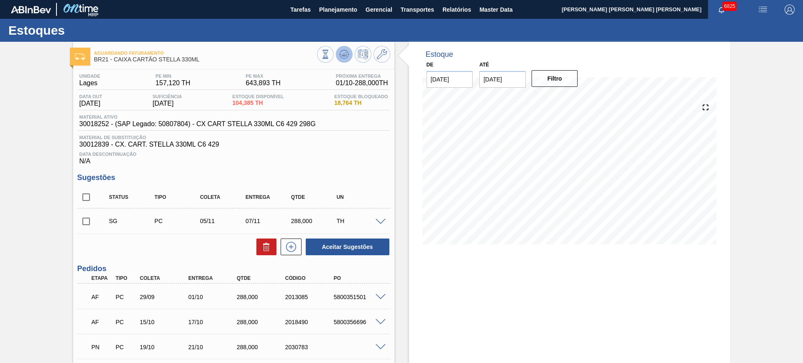
click at [340, 57] on icon at bounding box center [344, 56] width 8 height 4
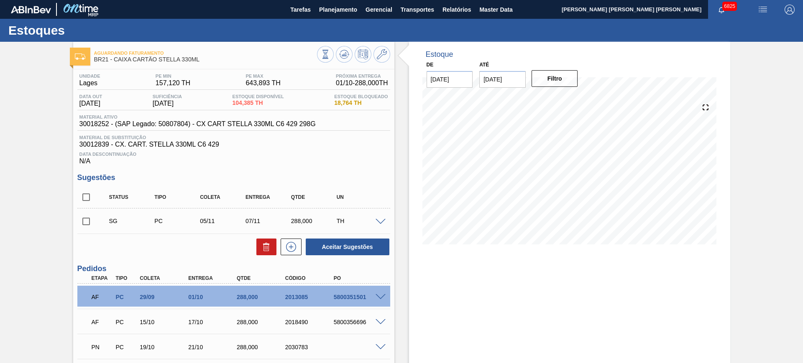
click at [378, 297] on span at bounding box center [381, 297] width 10 height 6
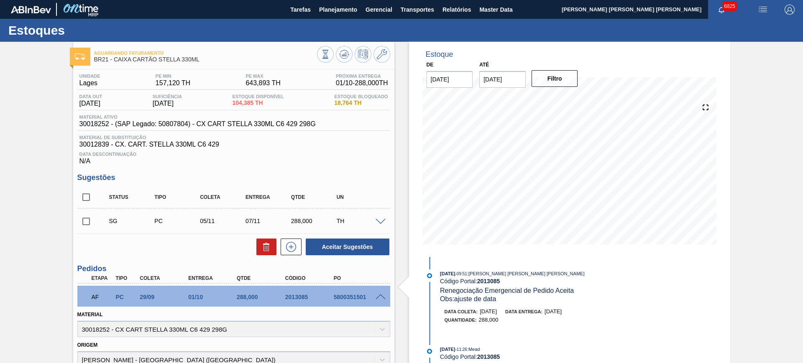
click at [381, 295] on span at bounding box center [381, 297] width 10 height 6
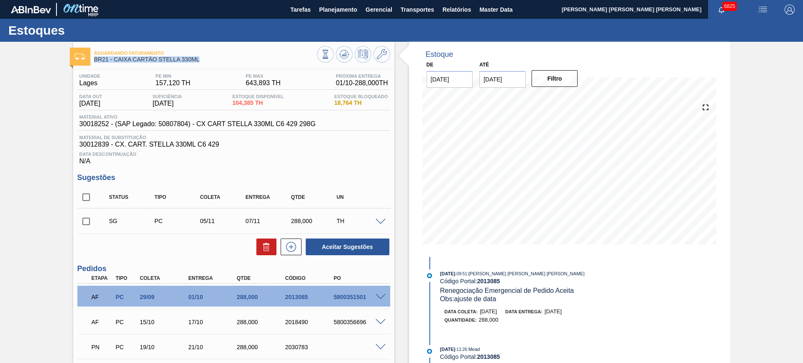
drag, startPoint x: 201, startPoint y: 59, endPoint x: 94, endPoint y: 63, distance: 106.7
click at [94, 63] on div "Aguardando Faturamento BR21 - CAIXA CARTÃO STELLA 330ML" at bounding box center [205, 56] width 223 height 19
copy span "BR21 - CAIXA CARTÃO STELLA 330ML"
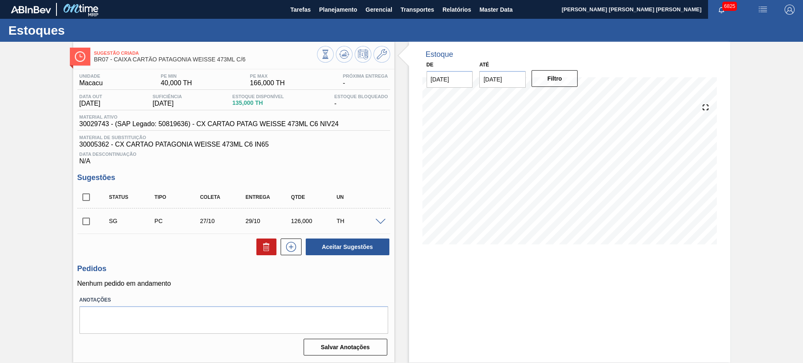
click at [184, 59] on span "BR07 - CAIXA CARTÃO PATAGONIA WEISSE 473ML C/6" at bounding box center [205, 59] width 223 height 6
copy div "BR07 - CAIXA CARTÃO PATAGONIA WEISSE 473ML C/6"
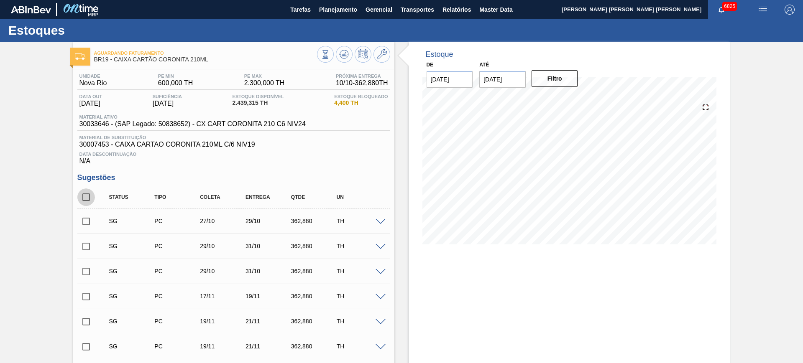
click at [88, 199] on input "checkbox" at bounding box center [86, 198] width 18 height 18
checkbox input "true"
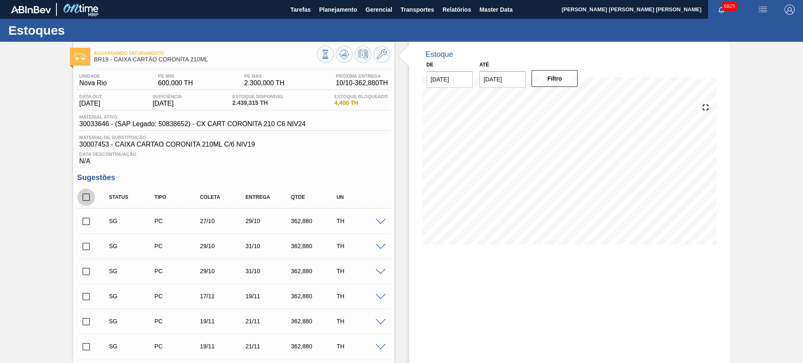
checkbox input "true"
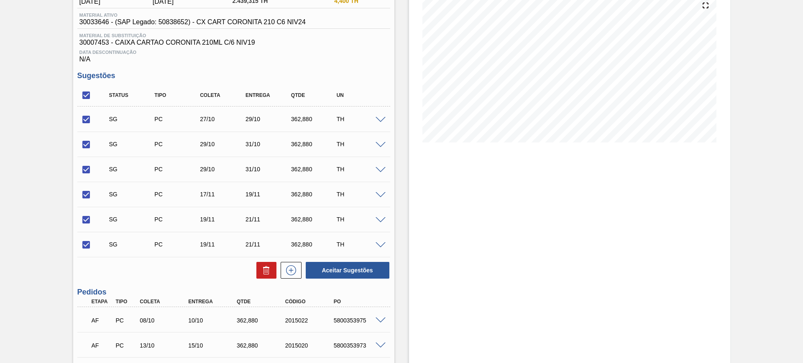
scroll to position [190, 0]
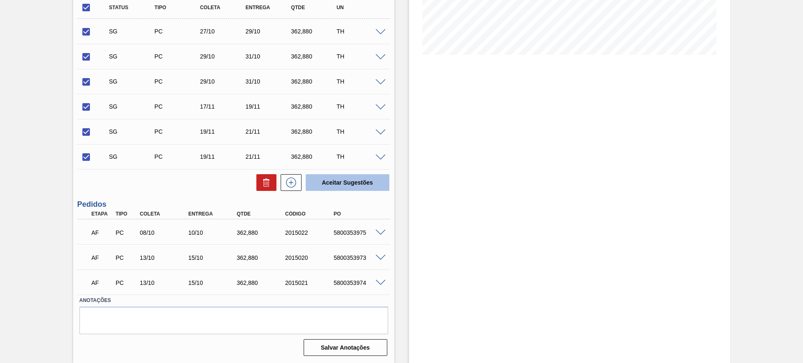
click at [341, 188] on button "Aceitar Sugestões" at bounding box center [348, 182] width 84 height 17
checkbox input "false"
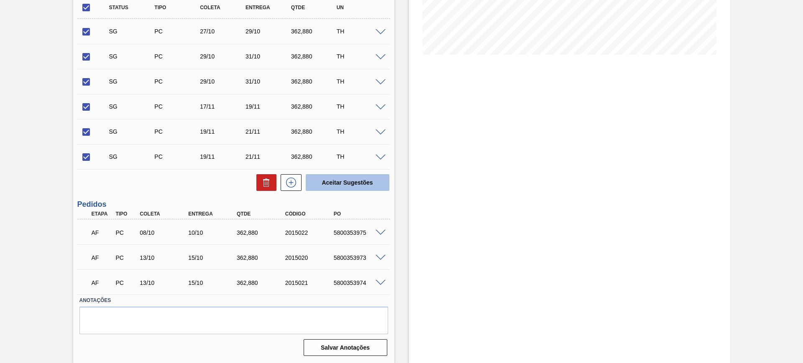
checkbox input "false"
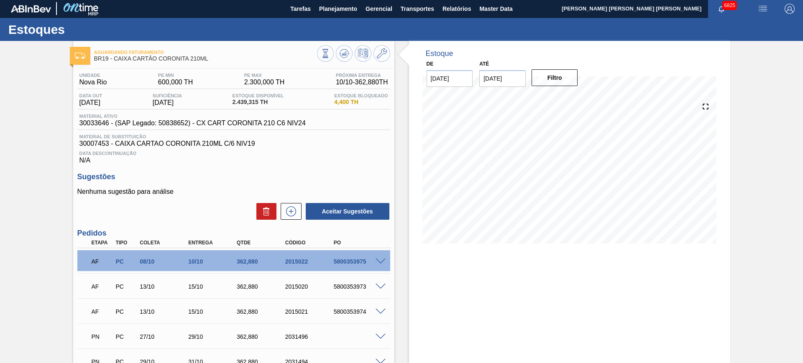
scroll to position [0, 0]
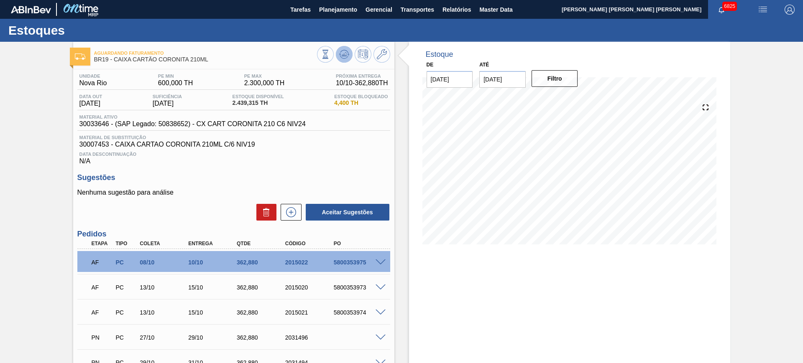
click at [340, 55] on icon at bounding box center [344, 56] width 8 height 4
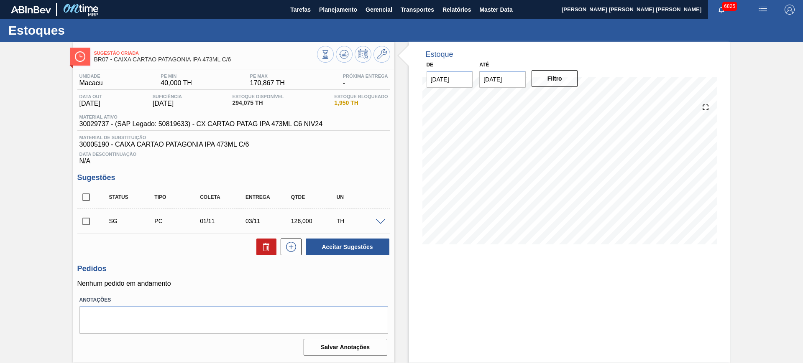
click at [222, 57] on span "BR07 - CAIXA CARTAO PATAGONIA IPA 473ML C/6" at bounding box center [205, 59] width 223 height 6
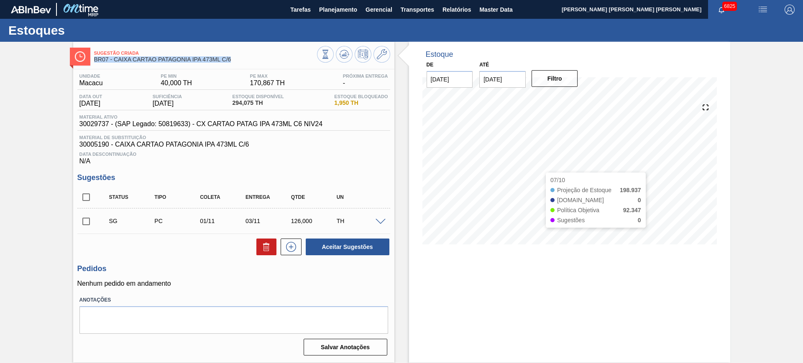
copy div "BR07 - CAIXA CARTAO PATAGONIA IPA 473ML C/6"
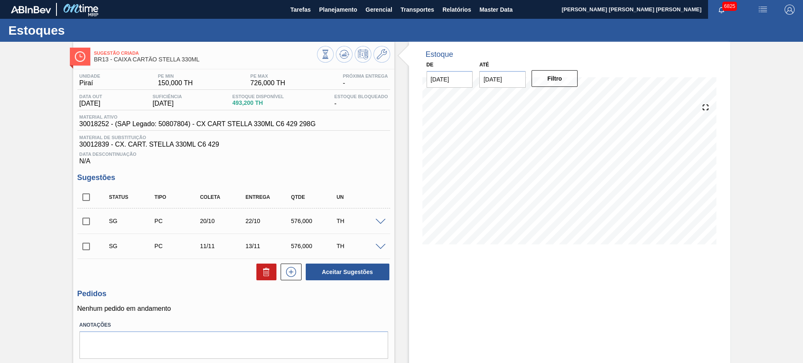
click at [381, 219] on span at bounding box center [381, 222] width 10 height 6
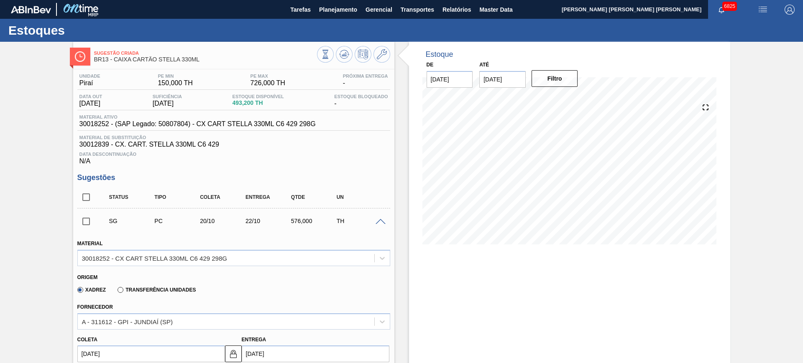
click at [381, 219] on span at bounding box center [381, 222] width 10 height 6
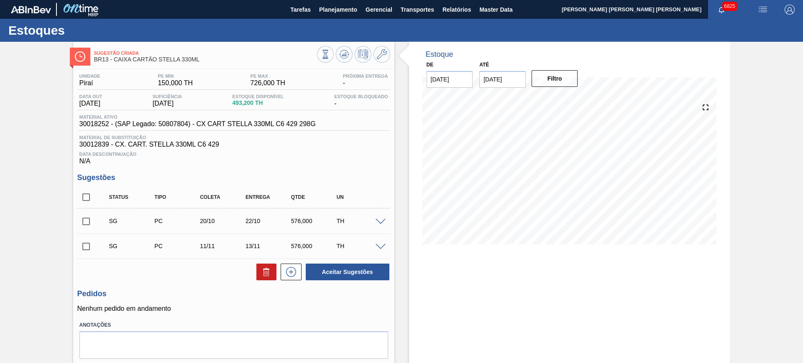
click at [156, 57] on span "BR13 - CAIXA CARTÃO STELLA 330ML" at bounding box center [205, 59] width 223 height 6
copy div "BR13 - CAIXA CARTÃO STELLA 330ML"
click at [382, 221] on span at bounding box center [381, 222] width 10 height 6
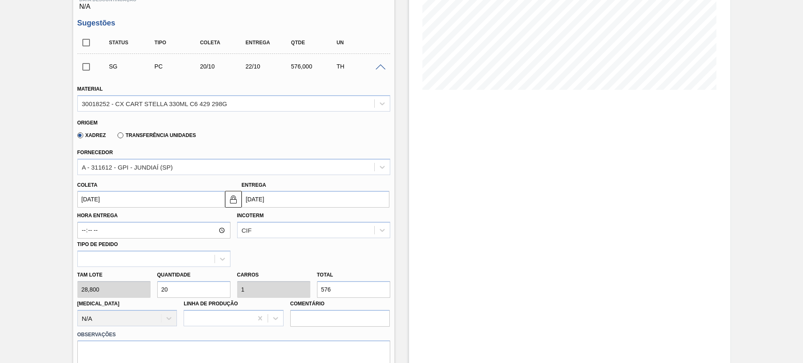
scroll to position [157, 0]
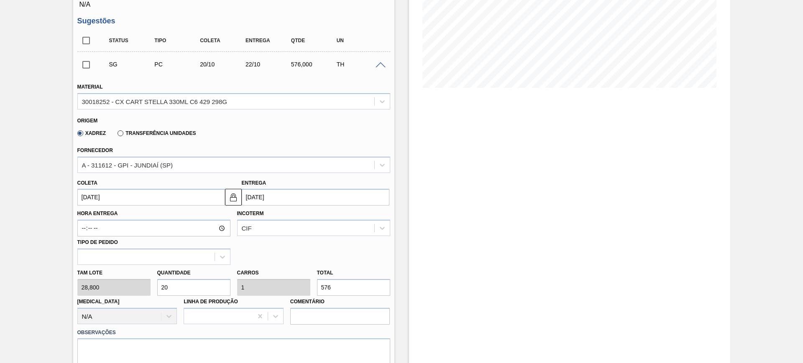
click at [297, 192] on input "[DATE]" at bounding box center [316, 197] width 148 height 17
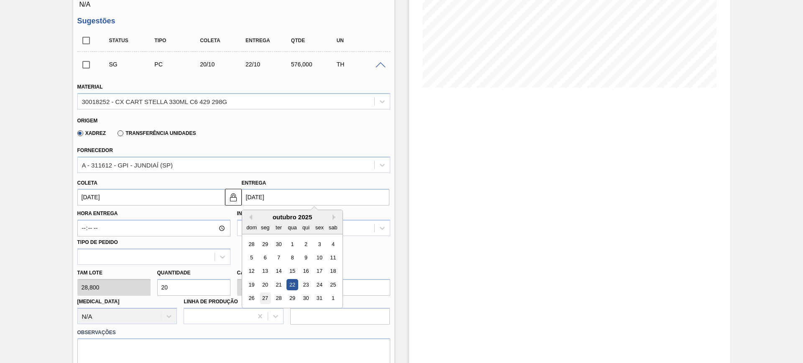
click at [265, 298] on div "27" at bounding box center [264, 298] width 11 height 11
type input "[DATE]"
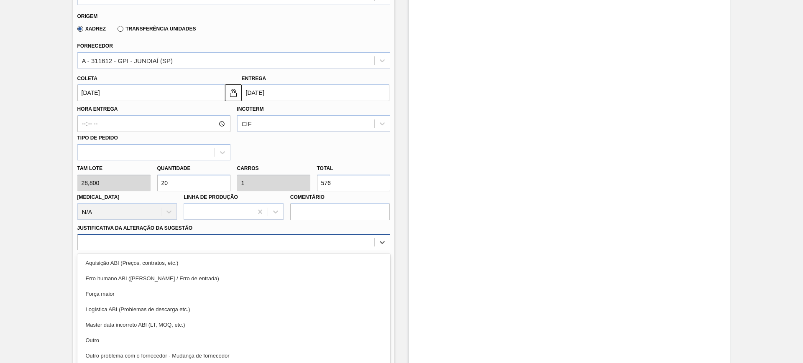
click at [235, 239] on div "option Aquisição ABI (Preços, contratos, etc.) focused, 1 of 18. 18 results ava…" at bounding box center [233, 242] width 313 height 16
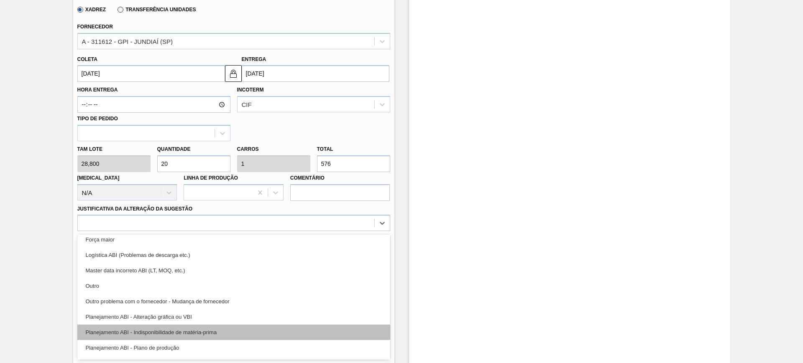
scroll to position [52, 0]
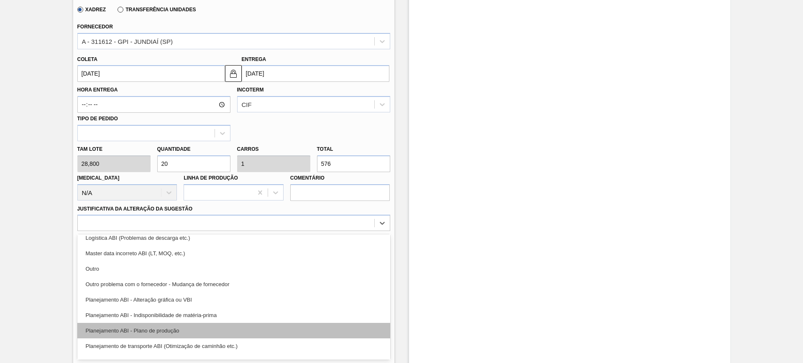
click at [253, 325] on div "Planejamento ABI - Plano de produção" at bounding box center [233, 330] width 313 height 15
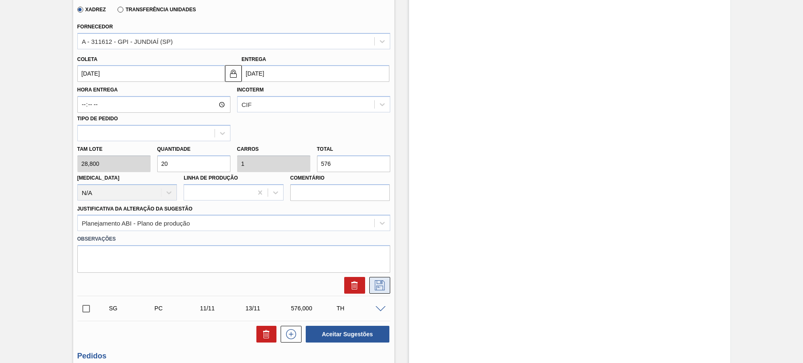
click at [377, 289] on icon at bounding box center [379, 286] width 13 height 10
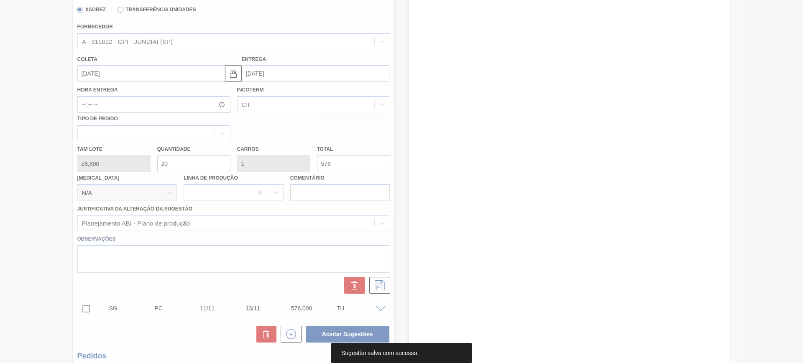
scroll to position [25, 0]
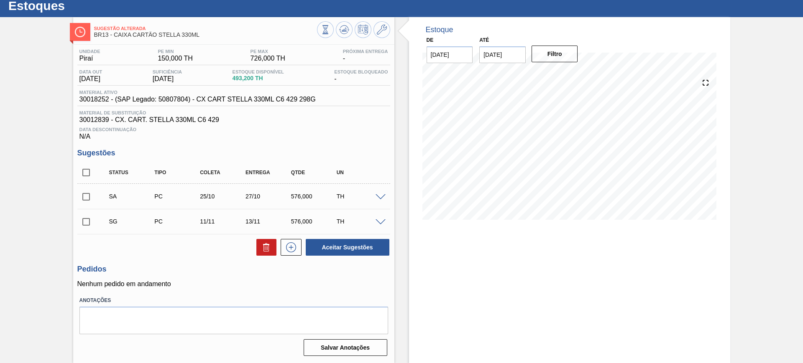
click at [381, 194] on span at bounding box center [381, 197] width 10 height 6
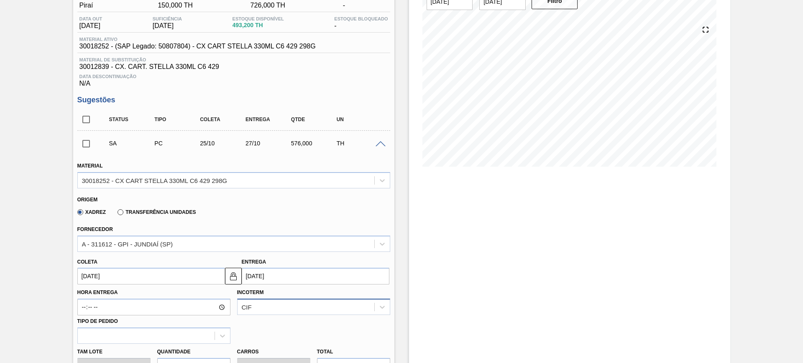
scroll to position [129, 0]
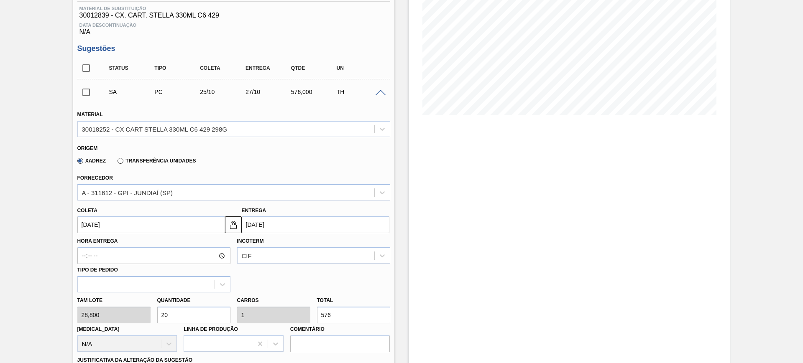
click at [304, 225] on input "[DATE]" at bounding box center [316, 225] width 148 height 17
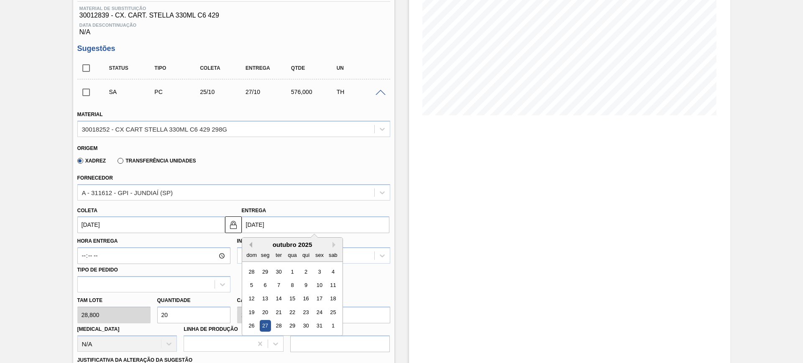
click at [251, 244] on button "Previous Month" at bounding box center [249, 245] width 6 height 6
click at [318, 310] on div "26" at bounding box center [319, 312] width 11 height 11
type input "[DATE]"
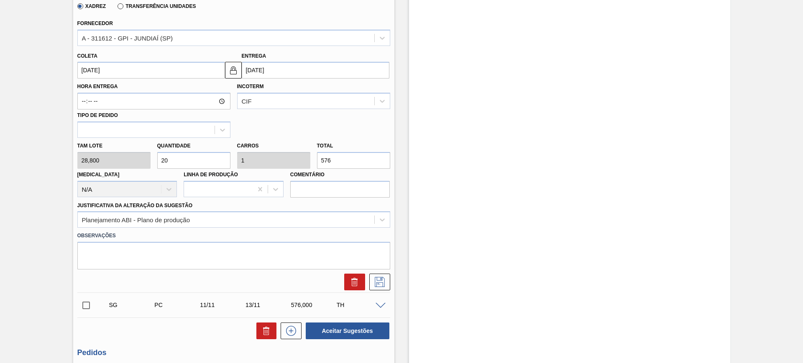
scroll to position [286, 0]
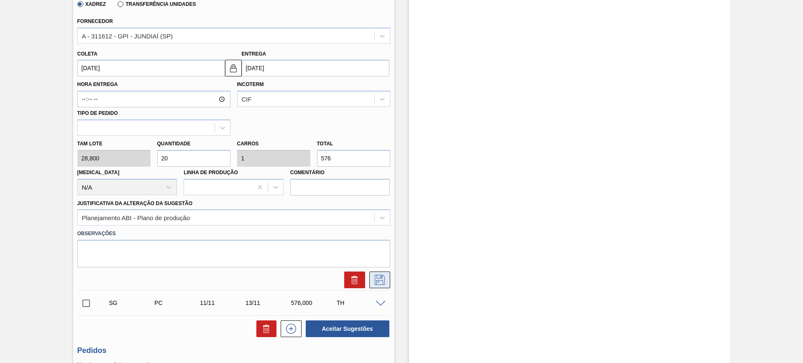
click at [386, 281] on button at bounding box center [379, 280] width 21 height 17
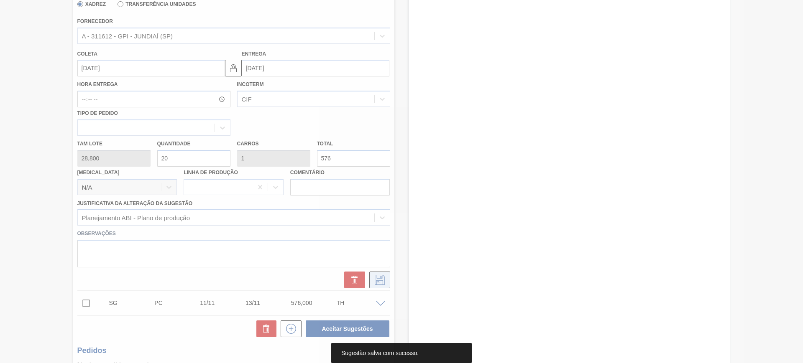
scroll to position [25, 0]
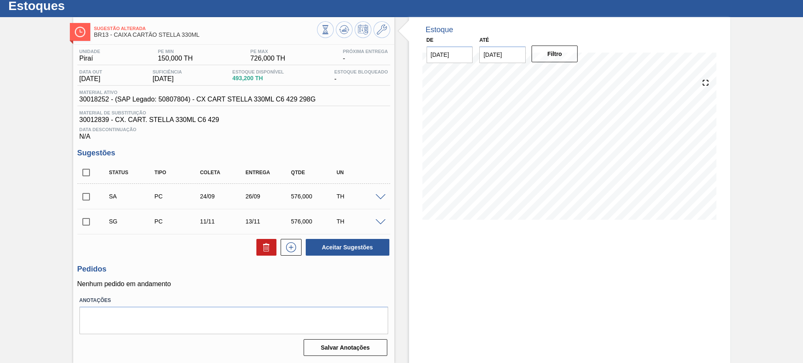
click at [380, 198] on span at bounding box center [381, 197] width 10 height 6
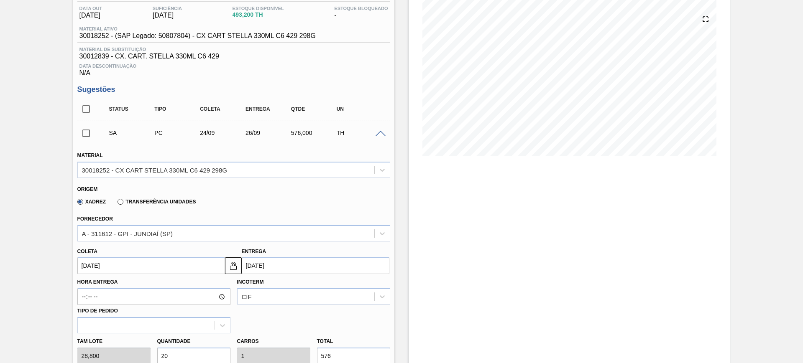
scroll to position [129, 0]
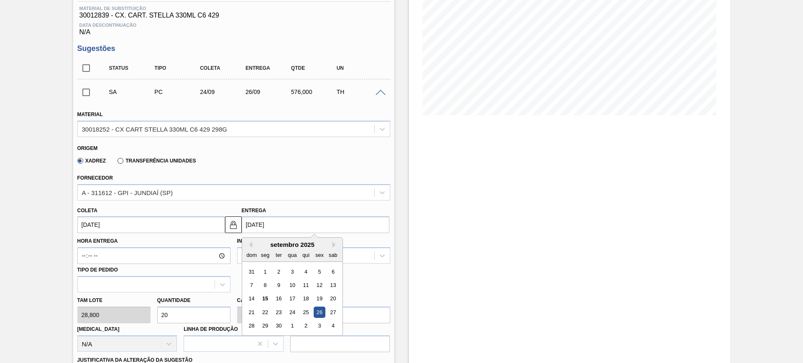
click at [269, 223] on input "[DATE]" at bounding box center [316, 225] width 148 height 17
click at [263, 326] on div "29" at bounding box center [264, 326] width 11 height 11
type input "[DATE]"
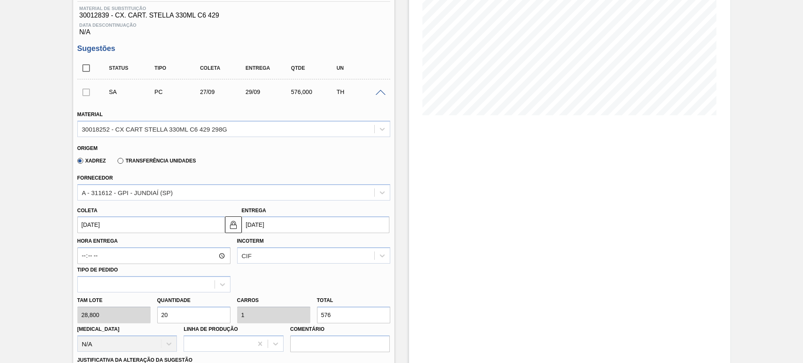
scroll to position [234, 0]
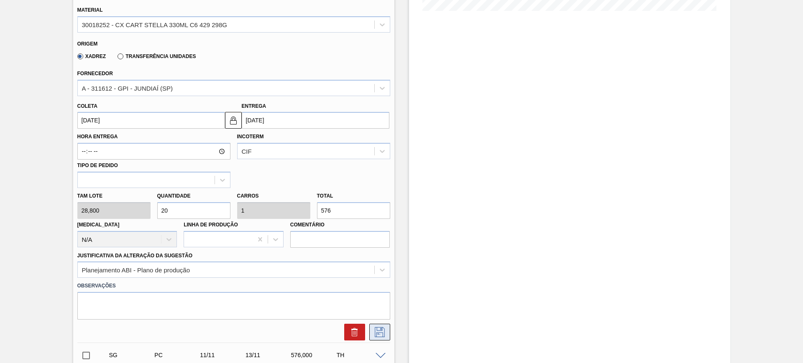
click at [376, 336] on icon at bounding box center [379, 332] width 13 height 10
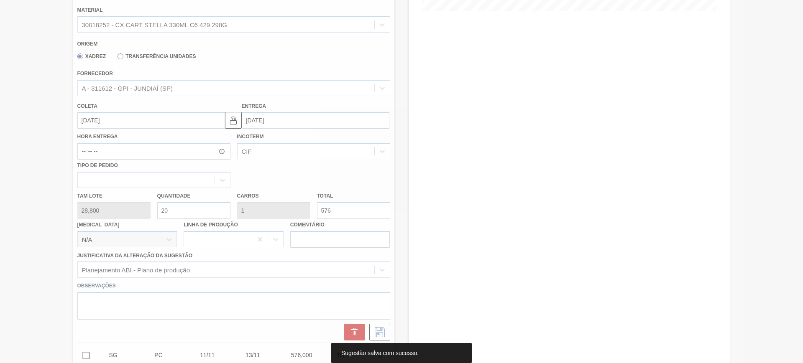
scroll to position [25, 0]
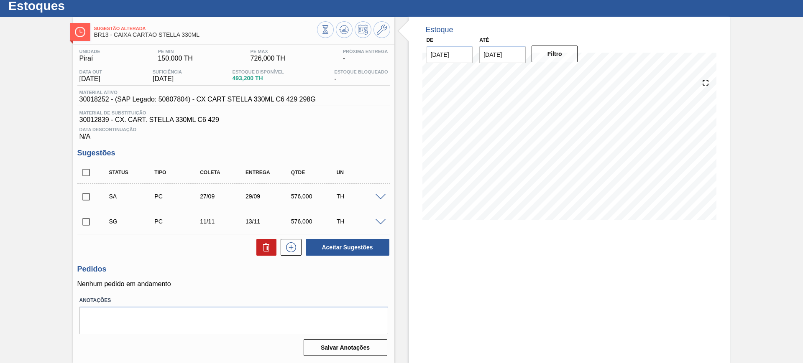
click at [92, 193] on input "checkbox" at bounding box center [86, 197] width 18 height 18
click at [371, 253] on button "Aceitar Sugestões" at bounding box center [348, 247] width 84 height 17
checkbox input "false"
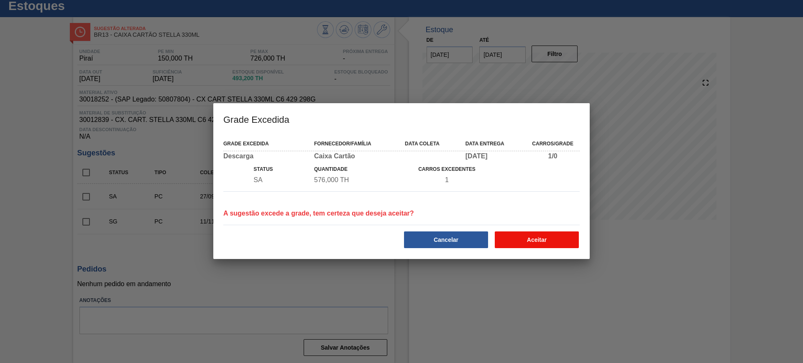
click at [524, 241] on button "Aceitar" at bounding box center [537, 240] width 84 height 17
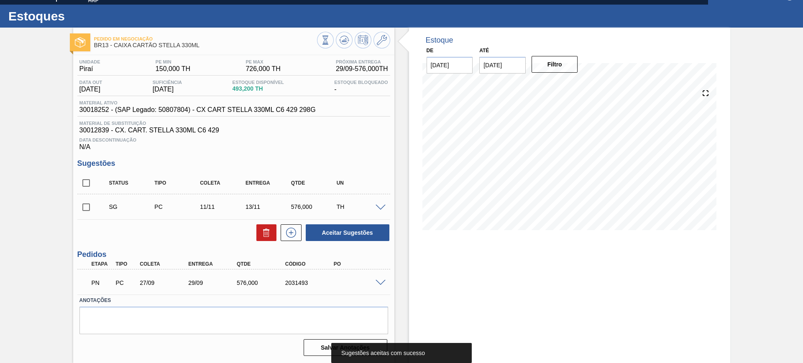
scroll to position [14, 0]
click at [380, 39] on icon at bounding box center [382, 40] width 10 height 10
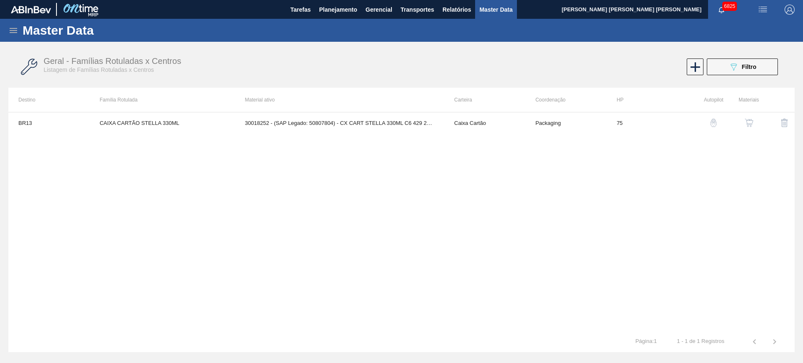
click at [752, 122] on img "button" at bounding box center [749, 123] width 8 height 8
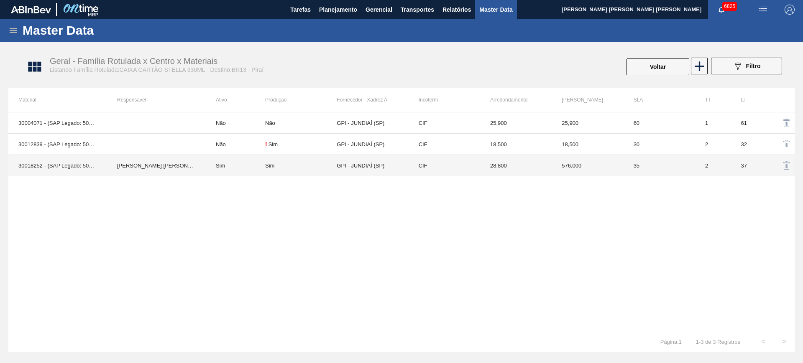
click at [236, 169] on td "Sim" at bounding box center [235, 165] width 59 height 21
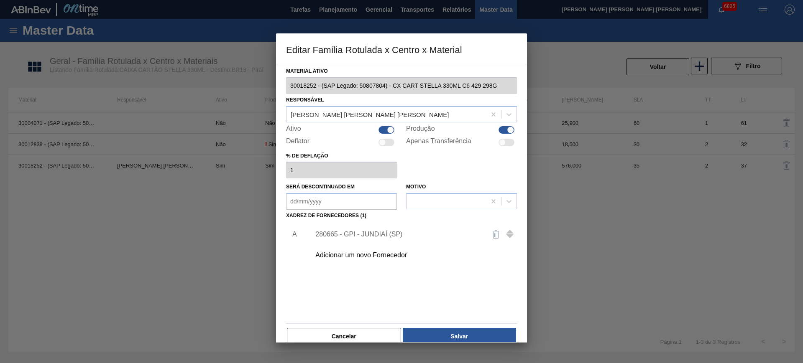
click at [364, 232] on div "280665 - GPI - JUNDIAÍ (SP)" at bounding box center [397, 235] width 164 height 8
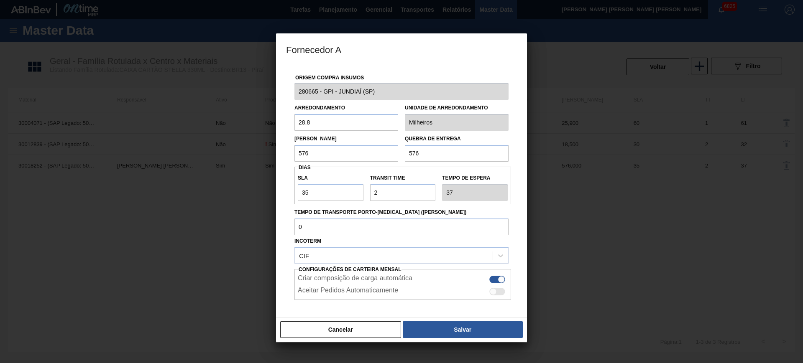
click at [366, 156] on input "576" at bounding box center [346, 153] width 104 height 17
type input "288"
click at [498, 326] on button "Salvar" at bounding box center [463, 330] width 120 height 17
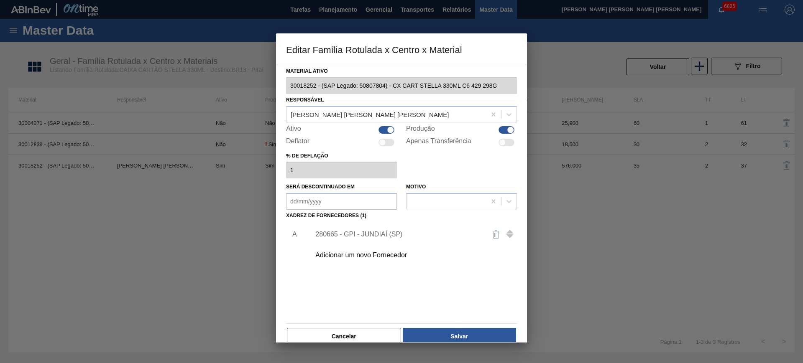
click at [369, 231] on div "280665 - GPI - JUNDIAÍ (SP)" at bounding box center [397, 235] width 164 height 8
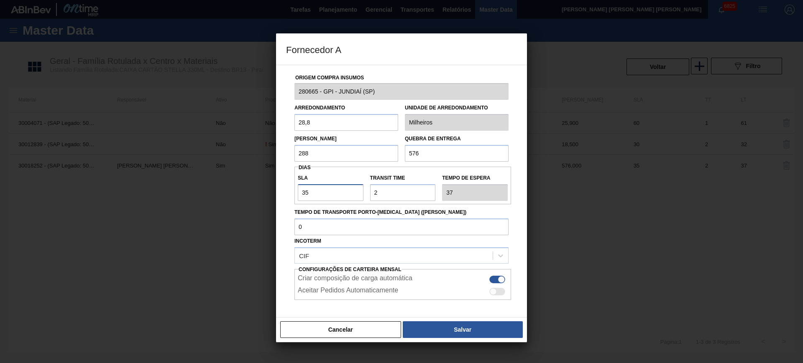
click at [334, 192] on input "35" at bounding box center [331, 192] width 66 height 17
type input "3"
type input "5"
type input "30"
type input "32"
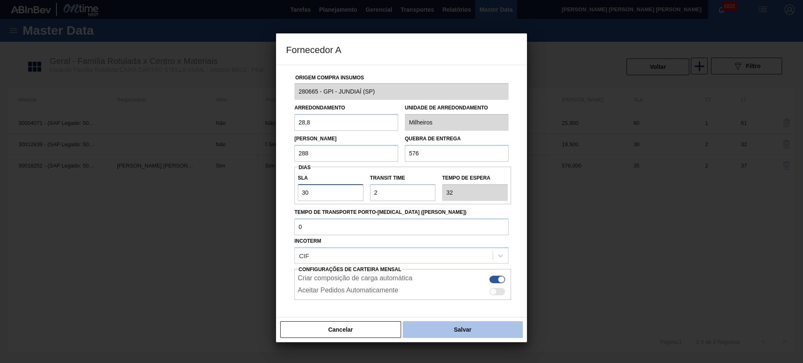
type input "30"
click at [454, 330] on button "Salvar" at bounding box center [463, 330] width 120 height 17
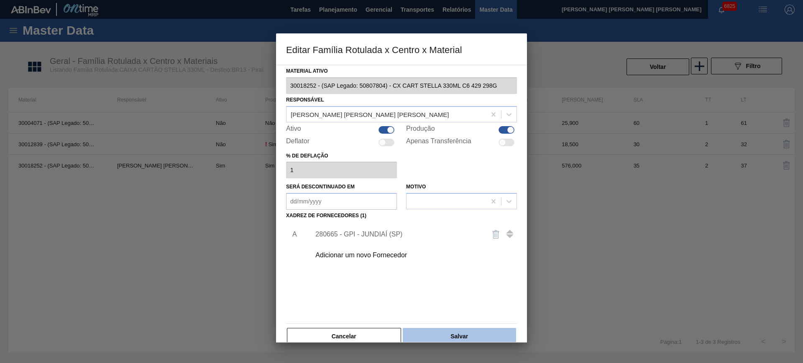
click at [475, 330] on button "Salvar" at bounding box center [459, 336] width 113 height 17
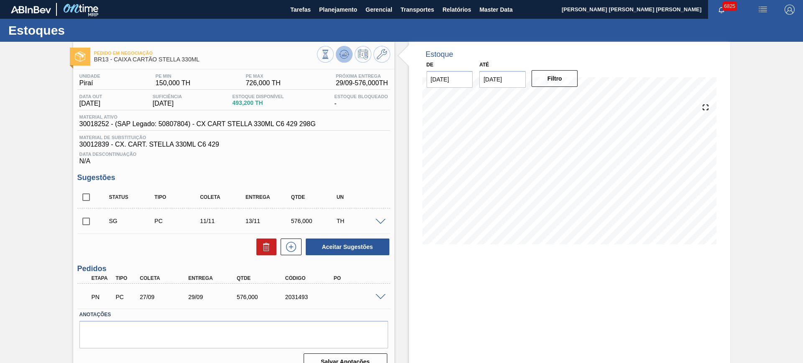
click at [350, 54] on button at bounding box center [344, 54] width 17 height 17
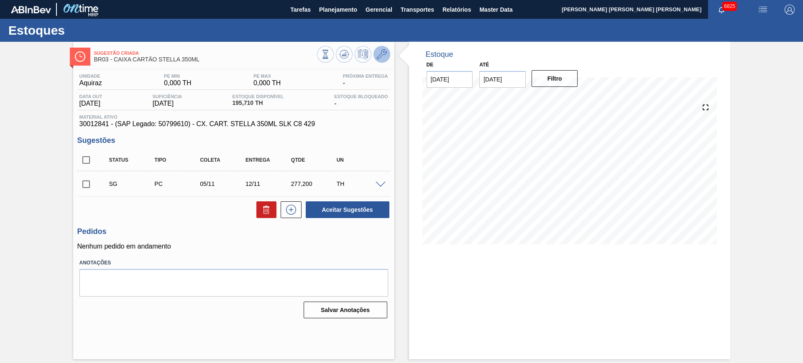
click at [379, 54] on icon at bounding box center [382, 54] width 10 height 10
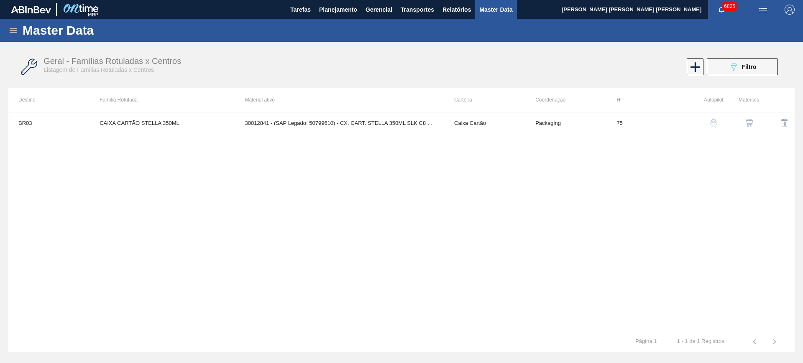
click at [751, 122] on img "button" at bounding box center [749, 123] width 8 height 8
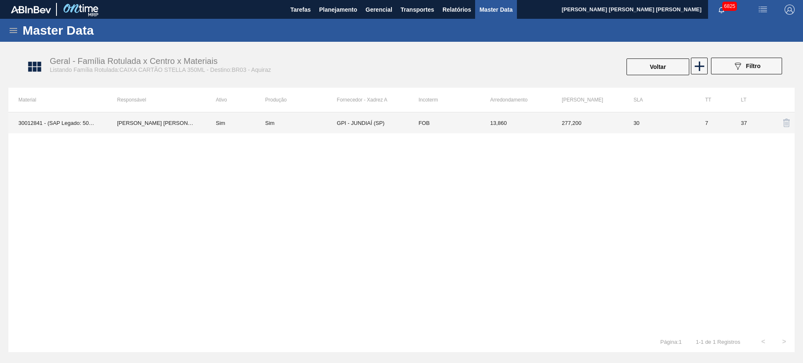
click at [249, 126] on td "Sim" at bounding box center [235, 122] width 59 height 21
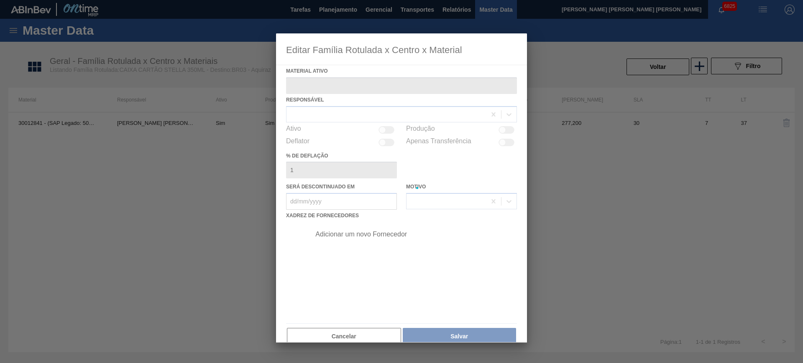
type ativo "30012841 - (SAP Legado: 50799610) - CX. CART. STELLA 350ML SLK C8 429"
checkbox input "true"
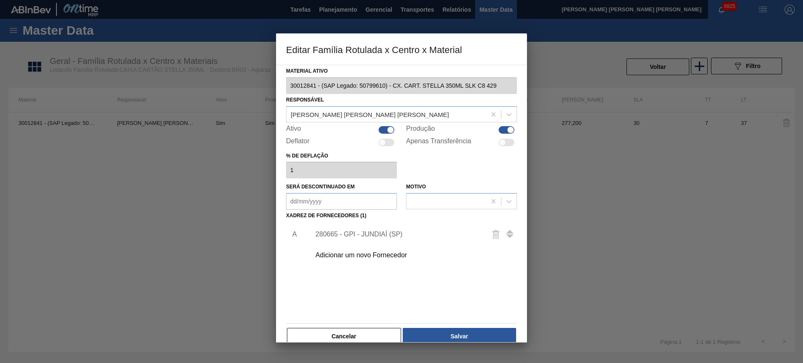
click at [364, 231] on div "280665 - GPI - JUNDIAÍ (SP)" at bounding box center [397, 235] width 164 height 8
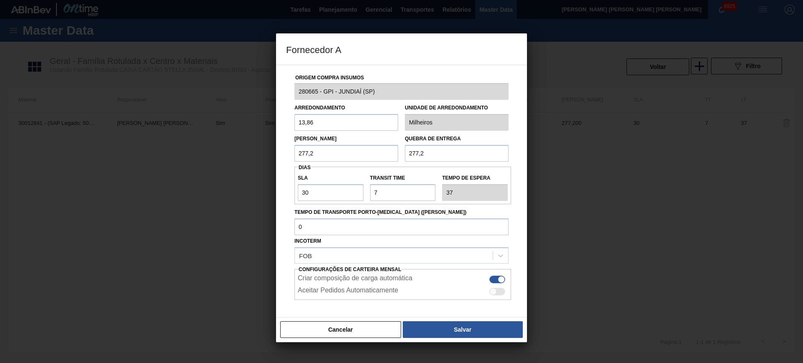
click at [343, 155] on input "277,2" at bounding box center [346, 153] width 104 height 17
type input "138,6"
click at [445, 327] on button "Salvar" at bounding box center [463, 330] width 120 height 17
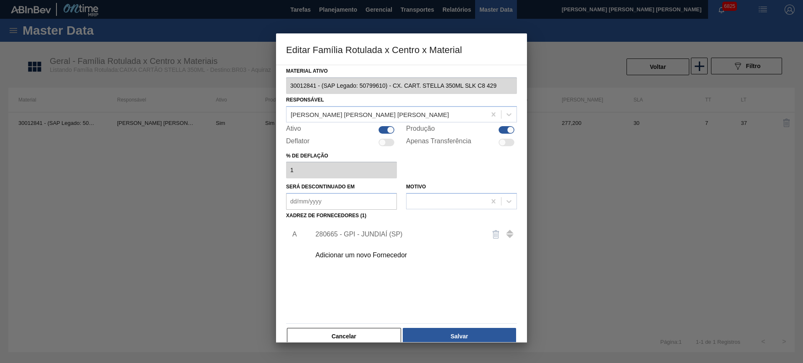
click at [346, 230] on div "280665 - GPI - JUNDIAÍ (SP)" at bounding box center [411, 234] width 211 height 21
click at [340, 235] on div "280665 - GPI - JUNDIAÍ (SP)" at bounding box center [397, 235] width 164 height 8
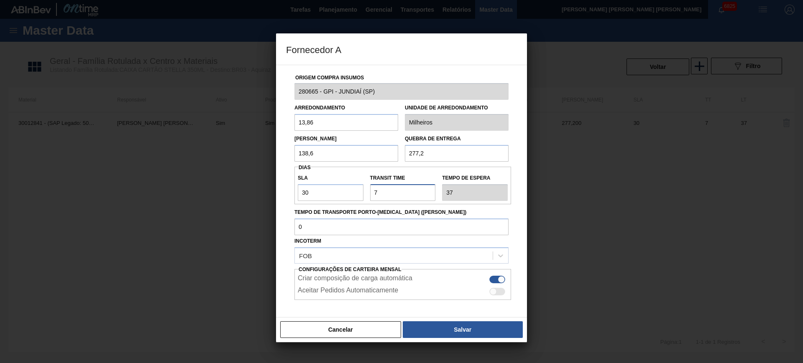
click at [398, 187] on input "Transit Time" at bounding box center [403, 192] width 66 height 17
click at [359, 332] on button "Cancelar" at bounding box center [340, 330] width 121 height 17
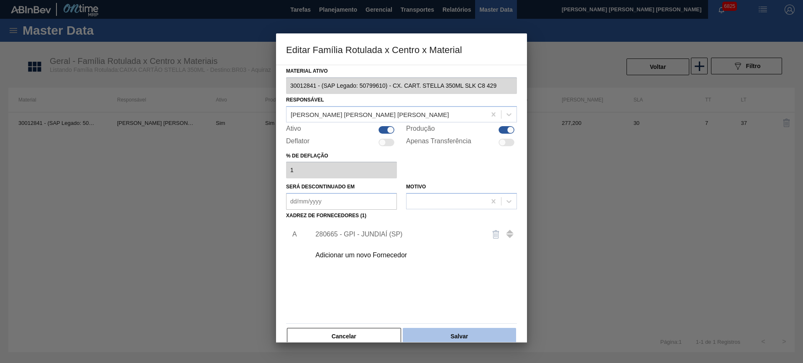
click at [459, 340] on button "Salvar" at bounding box center [459, 336] width 113 height 17
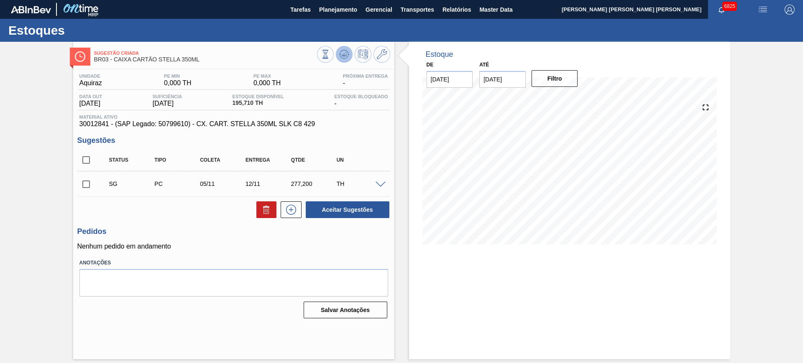
click at [335, 56] on div at bounding box center [353, 55] width 73 height 19
click at [350, 57] on button at bounding box center [344, 54] width 17 height 17
click at [86, 163] on input "checkbox" at bounding box center [86, 160] width 18 height 18
checkbox input "true"
click at [342, 201] on div "Aceitar Sugestões" at bounding box center [346, 210] width 89 height 18
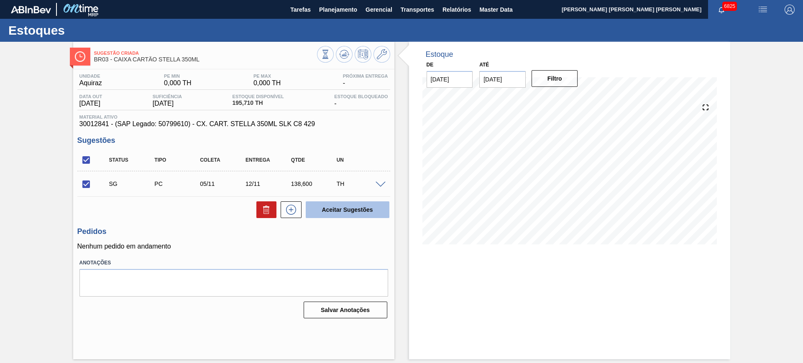
click at [345, 207] on button "Aceitar Sugestões" at bounding box center [348, 210] width 84 height 17
checkbox input "false"
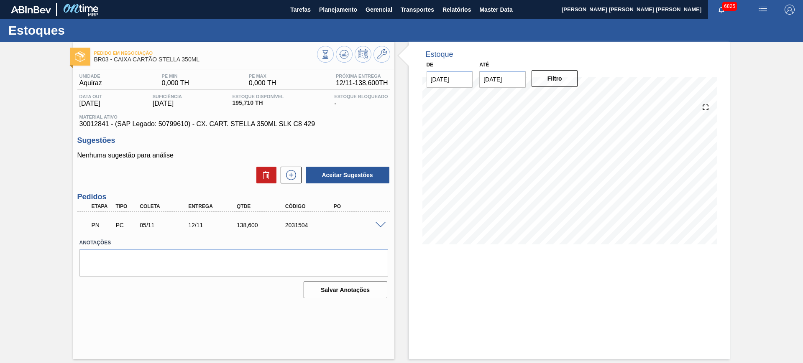
click at [179, 59] on span "BR03 - CAIXA CARTÃO STELLA 350ML" at bounding box center [205, 59] width 223 height 6
copy div "BR03 - CAIXA CARTÃO STELLA 350ML"
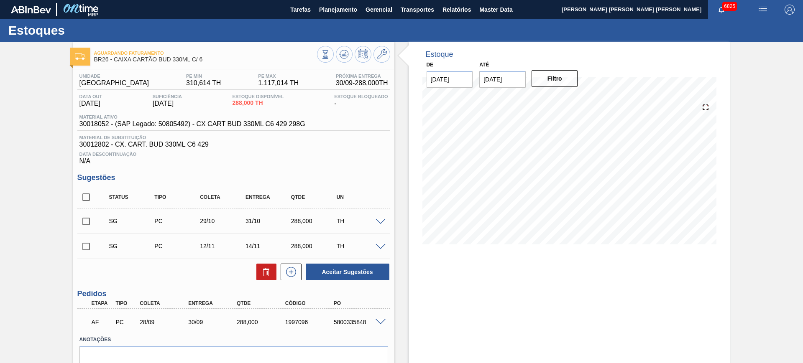
click at [87, 222] on input "checkbox" at bounding box center [86, 222] width 18 height 18
click at [326, 267] on button "Aceitar Sugestões" at bounding box center [348, 272] width 84 height 17
checkbox input "false"
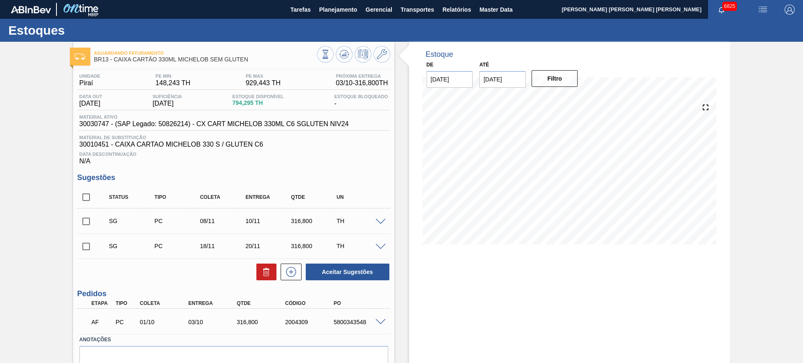
click at [87, 197] on input "checkbox" at bounding box center [86, 198] width 18 height 18
checkbox input "true"
click at [355, 267] on button "Aceitar Sugestões" at bounding box center [348, 272] width 84 height 17
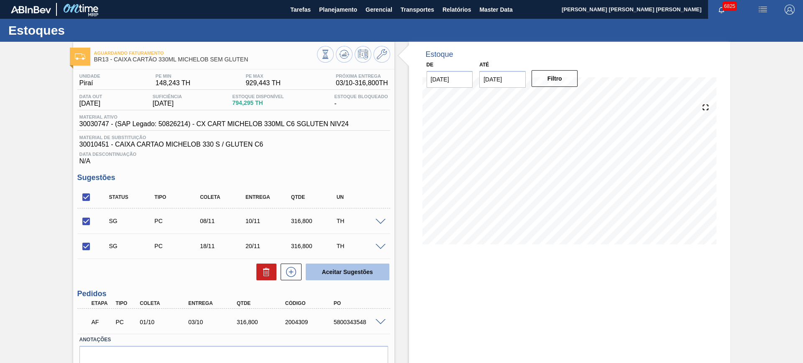
checkbox input "false"
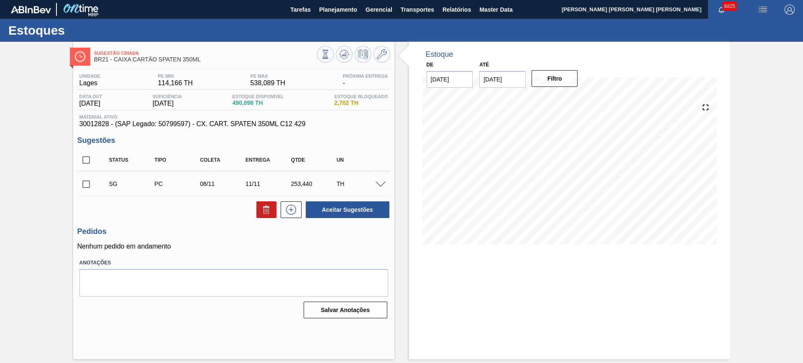
click at [88, 160] on input "checkbox" at bounding box center [86, 160] width 18 height 18
checkbox input "true"
click at [351, 210] on button "Aceitar Sugestões" at bounding box center [348, 210] width 84 height 17
checkbox input "false"
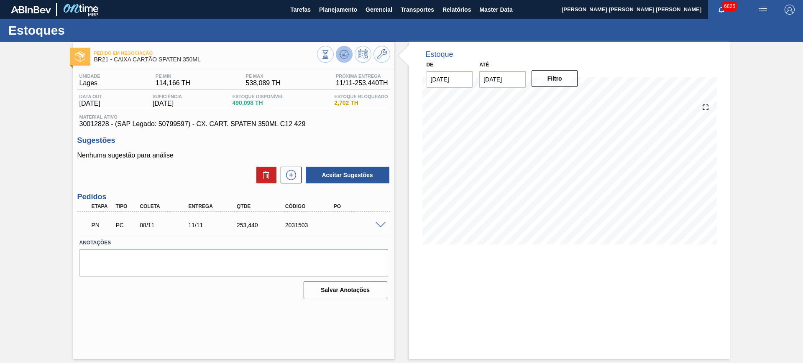
click at [340, 54] on icon at bounding box center [340, 54] width 2 height 1
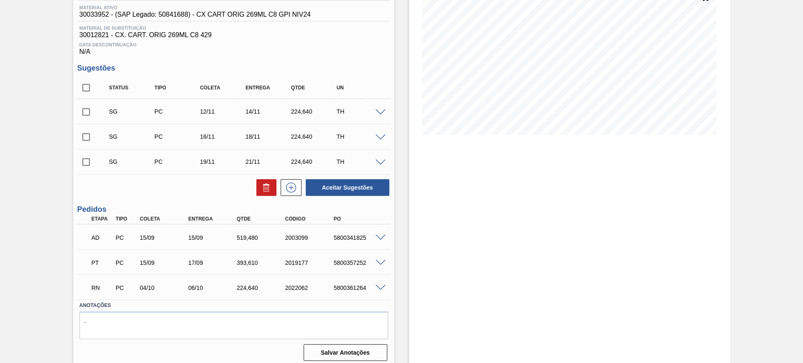
scroll to position [115, 0]
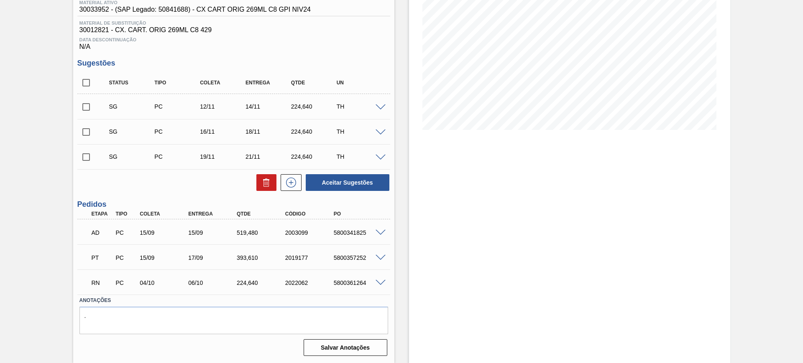
click at [379, 283] on span at bounding box center [381, 283] width 10 height 6
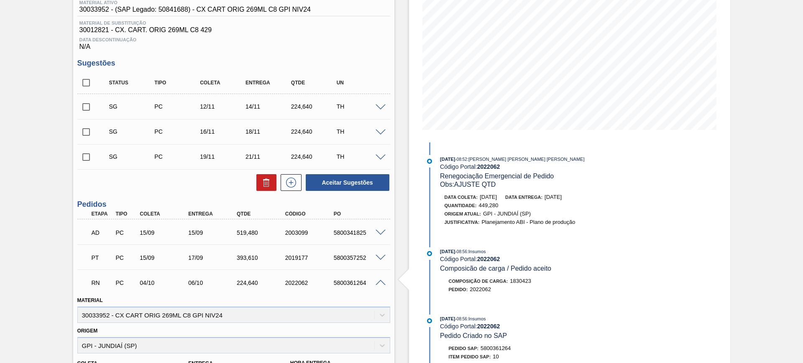
click at [376, 281] on span at bounding box center [381, 283] width 10 height 6
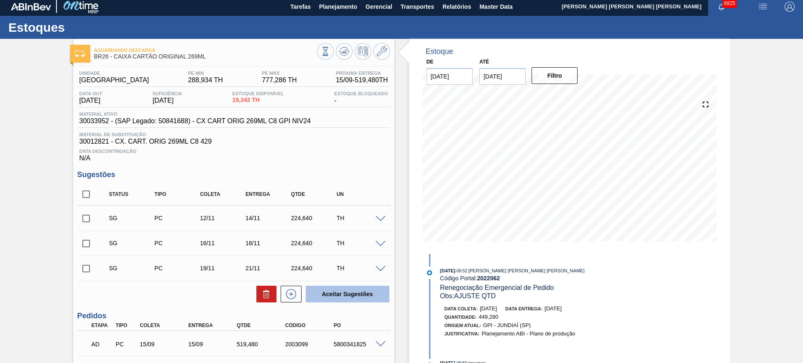
scroll to position [0, 0]
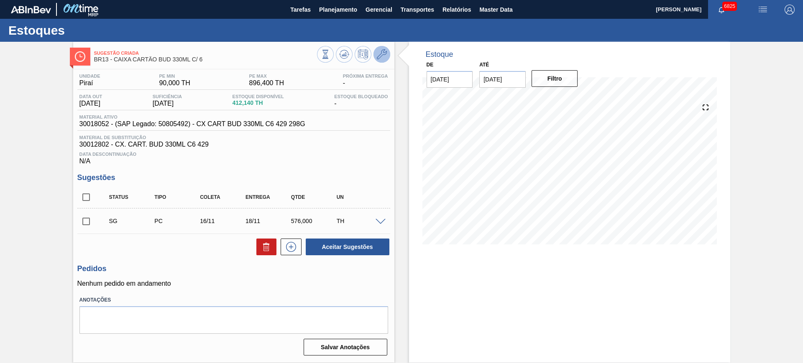
click at [386, 57] on icon at bounding box center [382, 54] width 10 height 10
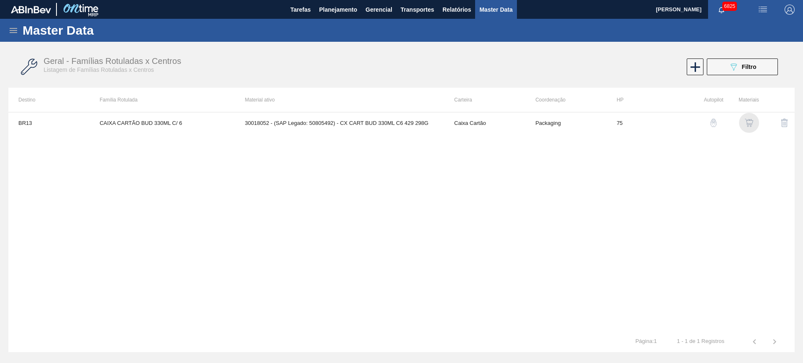
click at [743, 120] on button "button" at bounding box center [749, 123] width 20 height 20
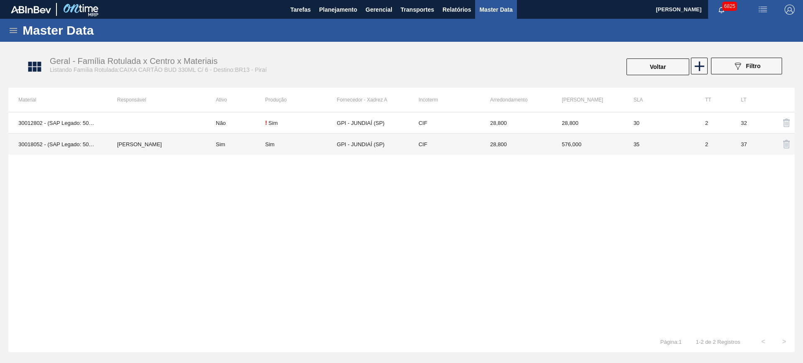
click at [225, 148] on td "Sim" at bounding box center [235, 144] width 59 height 21
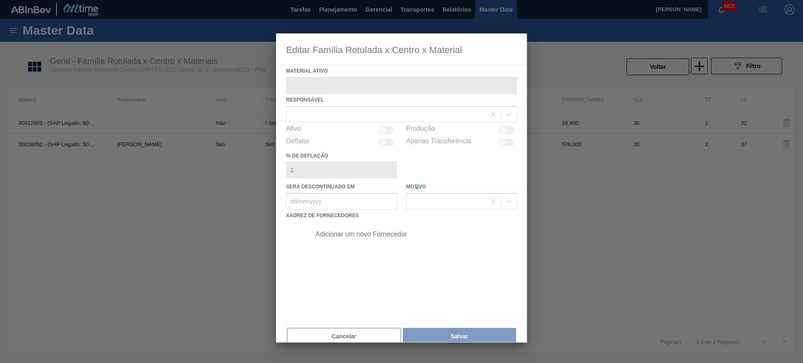
type ativo "30018052 - (SAP Legado: 50805492) - CX CART BUD 330ML C6 429 298G"
checkbox input "true"
type deflação "7"
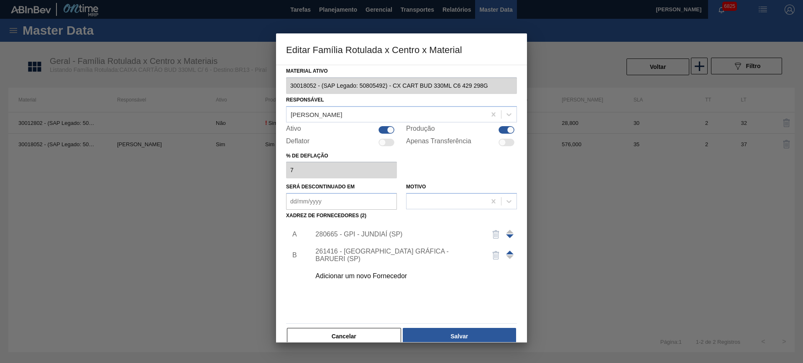
click at [360, 232] on div "280665 - GPI - JUNDIAÍ (SP)" at bounding box center [397, 235] width 164 height 8
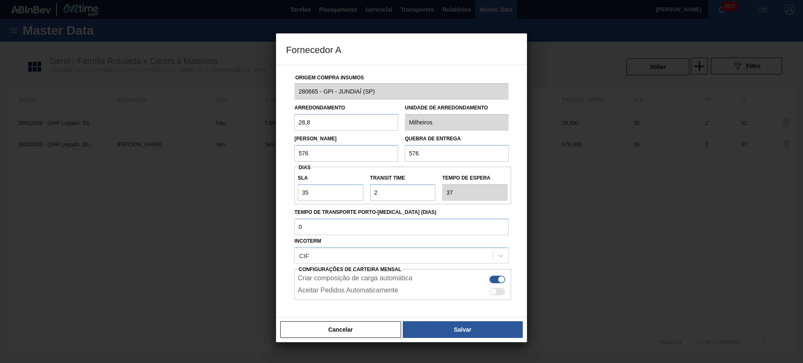
click at [352, 154] on input "576" at bounding box center [346, 153] width 104 height 17
type input "288"
click at [324, 191] on input "35" at bounding box center [331, 192] width 66 height 17
type input "3"
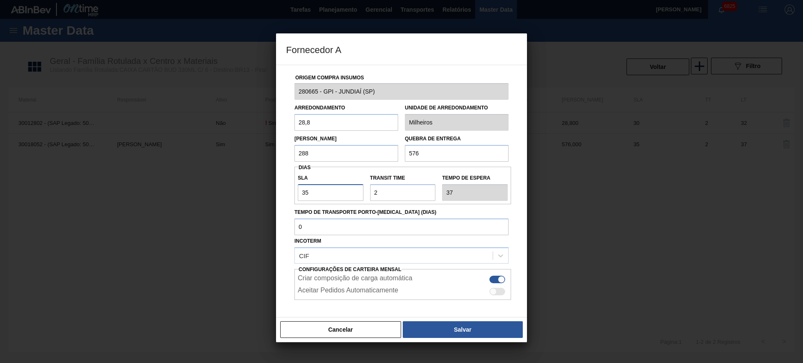
type input "5"
type input "30"
type input "32"
type input "30"
click at [454, 329] on button "Salvar" at bounding box center [463, 330] width 120 height 17
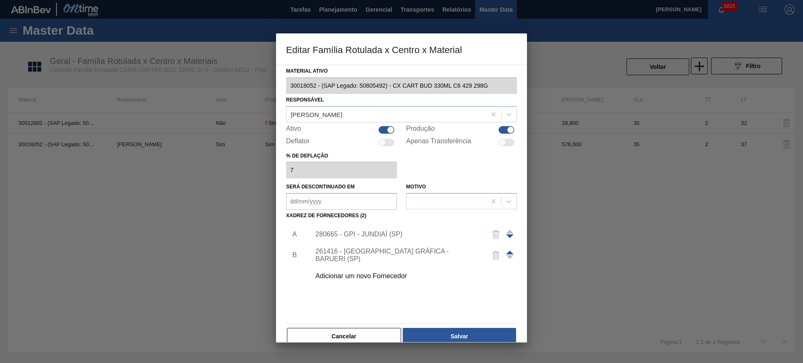
click at [466, 327] on div "Material ativo 30018052 - (SAP Legado: 50805492) - CX CART BUD 330ML C6 429 298…" at bounding box center [401, 205] width 231 height 281
click at [466, 331] on button "Salvar" at bounding box center [459, 336] width 113 height 17
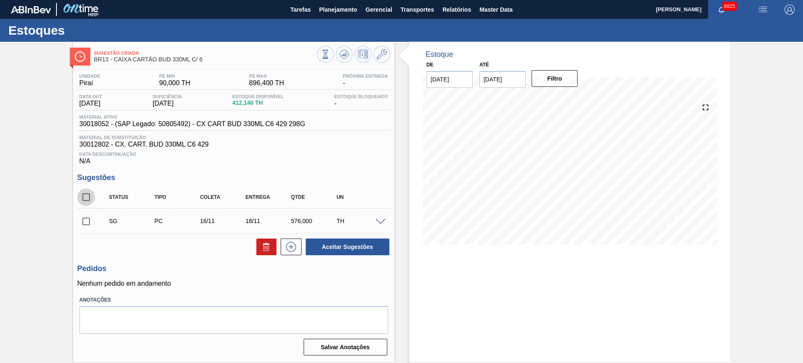
click at [84, 197] on input "checkbox" at bounding box center [86, 198] width 18 height 18
checkbox input "true"
click at [366, 246] on button "Aceitar Sugestões" at bounding box center [348, 247] width 84 height 17
checkbox input "false"
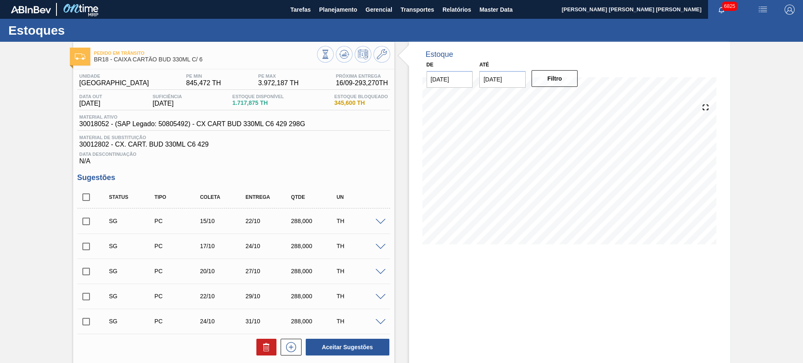
click at [83, 197] on input "checkbox" at bounding box center [86, 198] width 18 height 18
checkbox input "true"
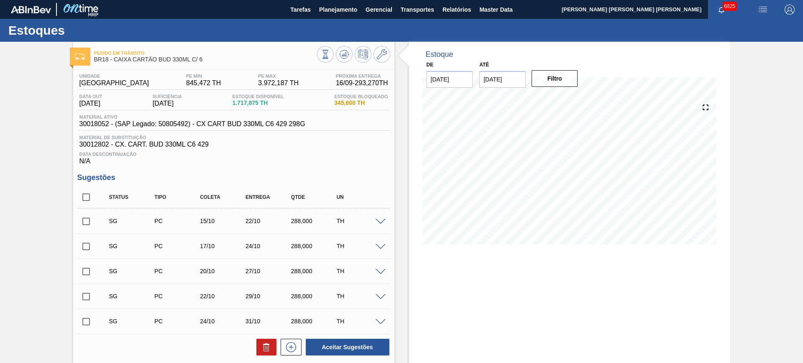
checkbox input "true"
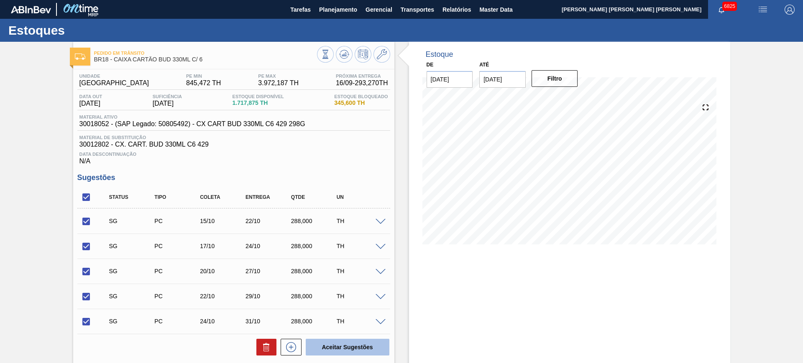
click at [329, 341] on button "Aceitar Sugestões" at bounding box center [348, 347] width 84 height 17
checkbox input "false"
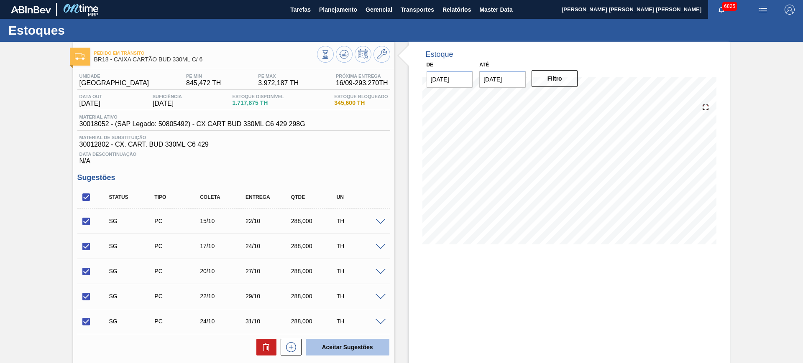
checkbox input "false"
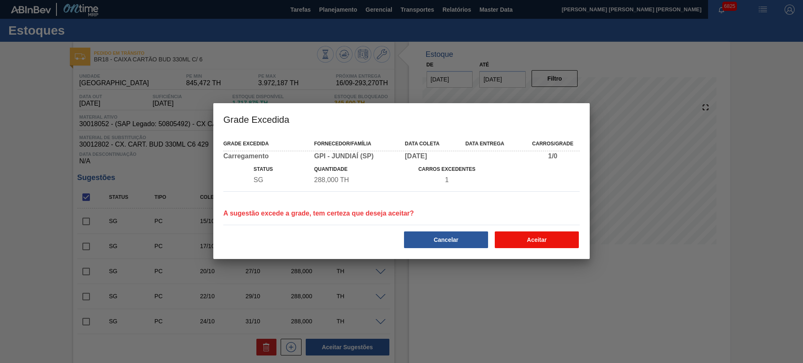
click at [531, 232] on button "Aceitar" at bounding box center [537, 240] width 84 height 17
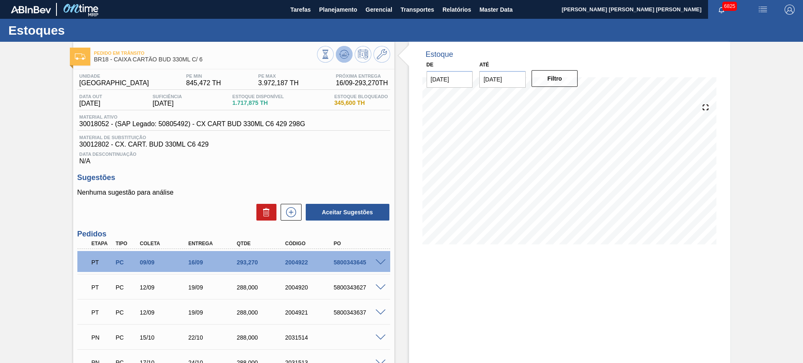
click at [348, 58] on button at bounding box center [344, 54] width 17 height 17
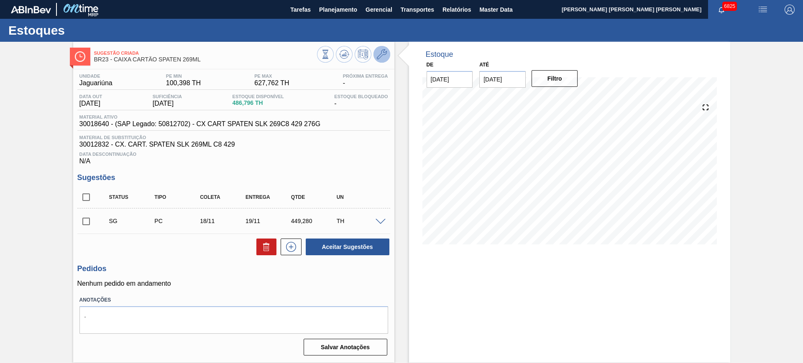
click at [383, 56] on icon at bounding box center [382, 54] width 10 height 10
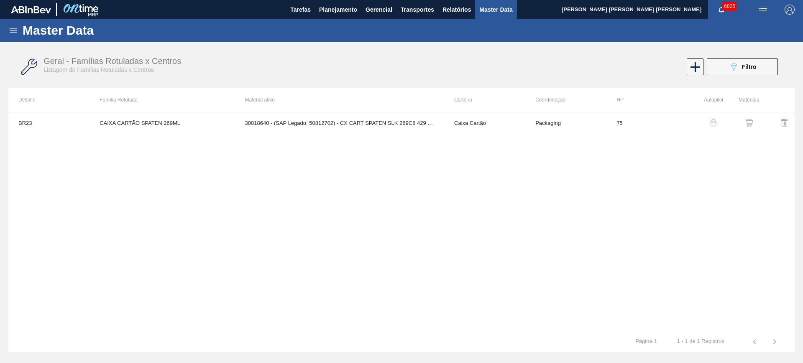
click at [754, 119] on button "button" at bounding box center [749, 123] width 20 height 20
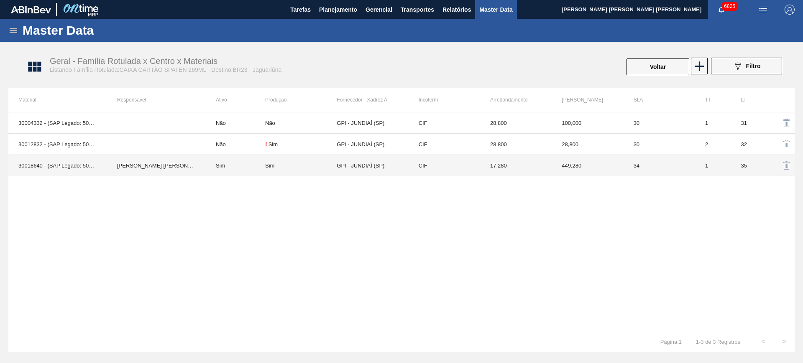
click at [302, 169] on td "Sim" at bounding box center [301, 165] width 72 height 21
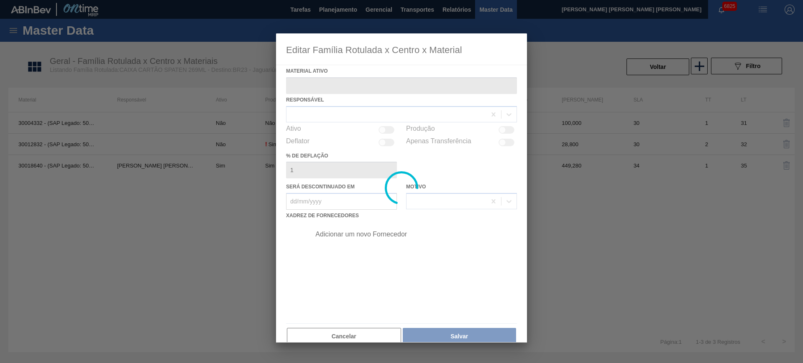
type ativo "30018640 - (SAP Legado: 50812702) - CX CART SPATEN SLK 269C8 429 276G"
checkbox input "true"
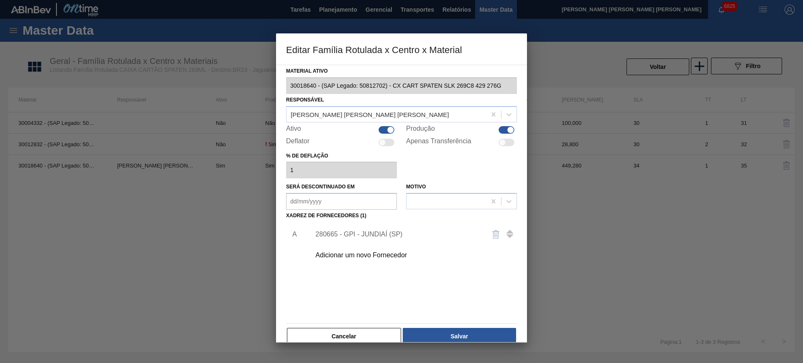
click at [352, 231] on div "280665 - GPI - JUNDIAÍ (SP)" at bounding box center [397, 235] width 164 height 8
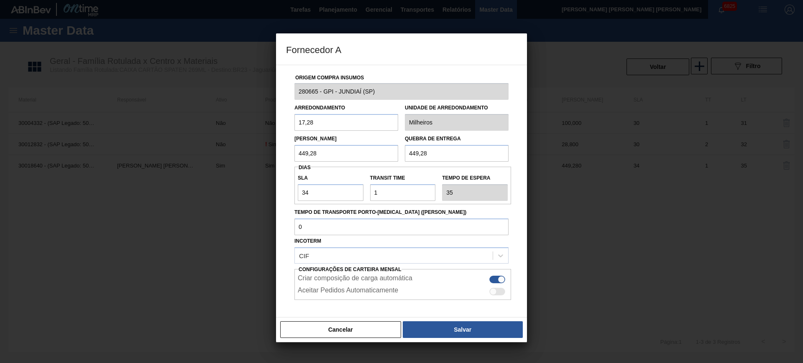
click at [350, 156] on input "449,28" at bounding box center [346, 153] width 104 height 17
type input "224,64"
click at [335, 197] on input "34" at bounding box center [331, 192] width 66 height 17
type input "3"
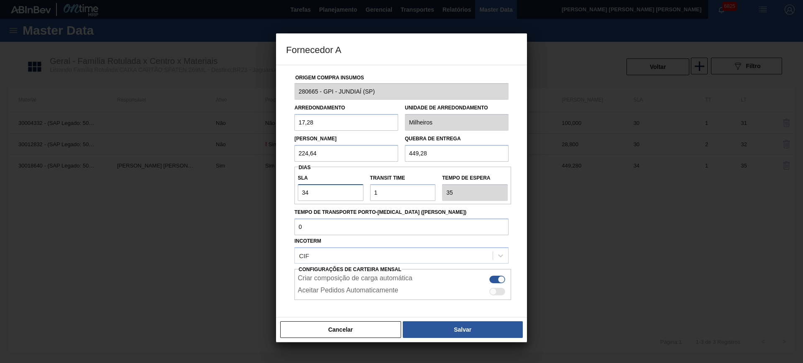
type input "4"
type input "30"
type input "31"
type input "30"
click at [449, 328] on button "Salvar" at bounding box center [463, 330] width 120 height 17
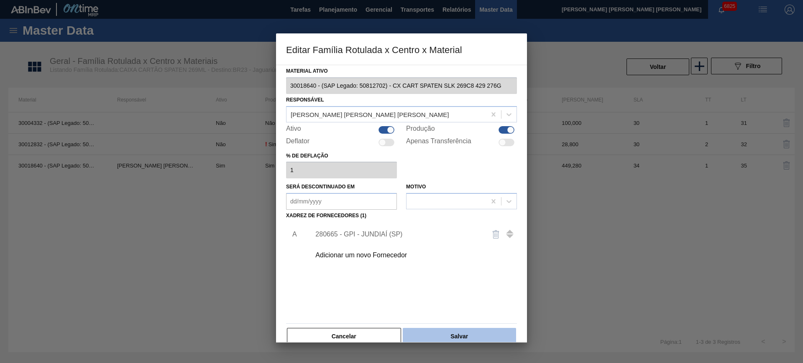
click at [470, 337] on button "Salvar" at bounding box center [459, 336] width 113 height 17
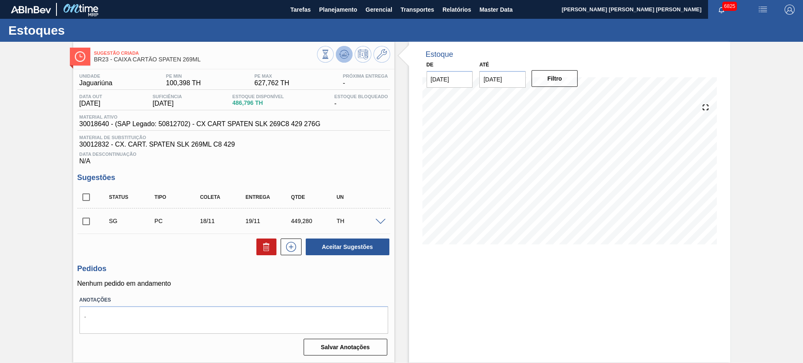
click at [347, 54] on icon at bounding box center [344, 54] width 10 height 10
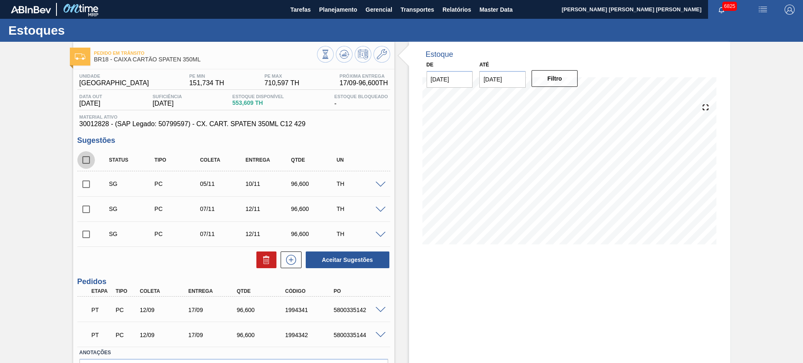
click at [92, 157] on input "checkbox" at bounding box center [86, 160] width 18 height 18
checkbox input "true"
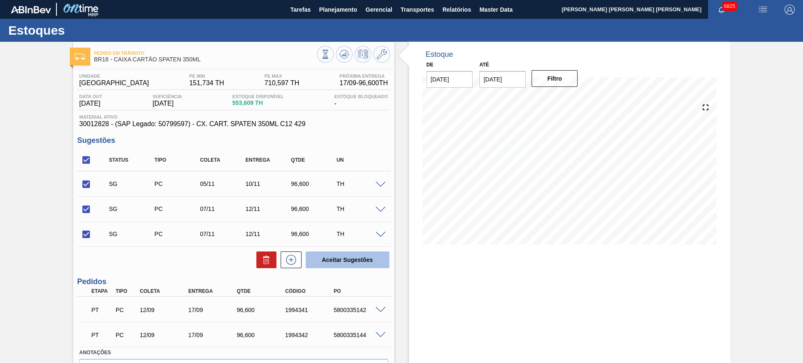
click at [376, 260] on button "Aceitar Sugestões" at bounding box center [348, 260] width 84 height 17
checkbox input "false"
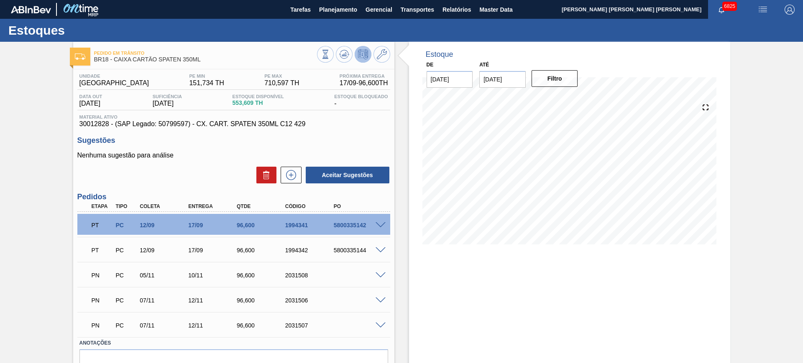
click at [364, 59] on icon at bounding box center [363, 54] width 10 height 10
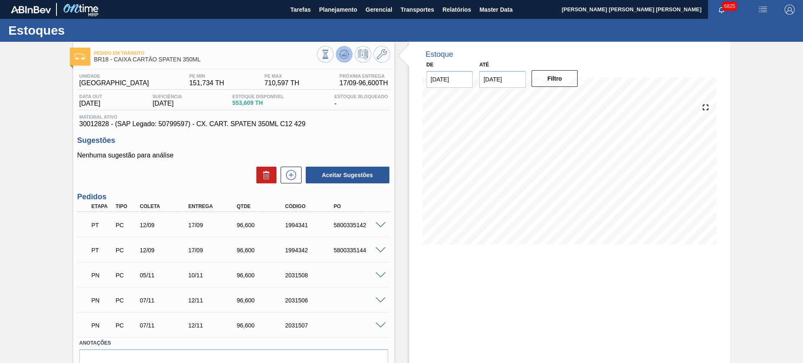
click at [348, 55] on icon at bounding box center [344, 54] width 10 height 10
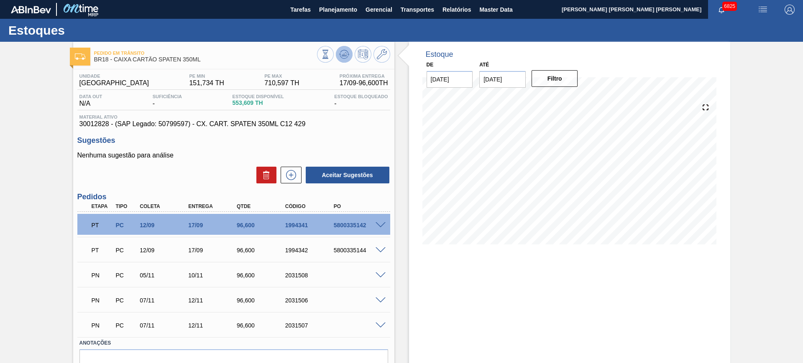
click at [348, 54] on button at bounding box center [344, 54] width 17 height 17
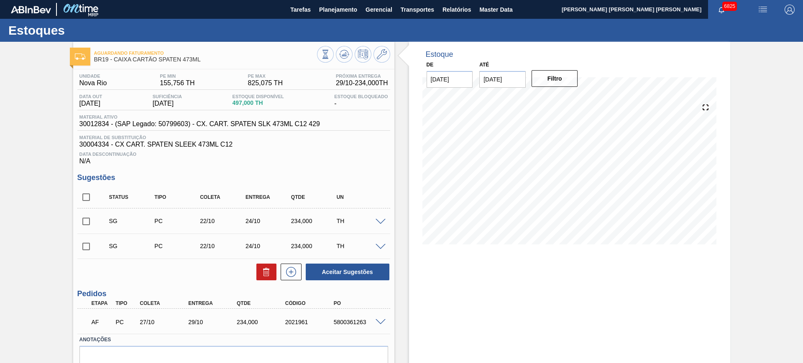
click at [88, 220] on input "checkbox" at bounding box center [86, 222] width 18 height 18
click at [325, 271] on button "Aceitar Sugestões" at bounding box center [348, 272] width 84 height 17
checkbox input "false"
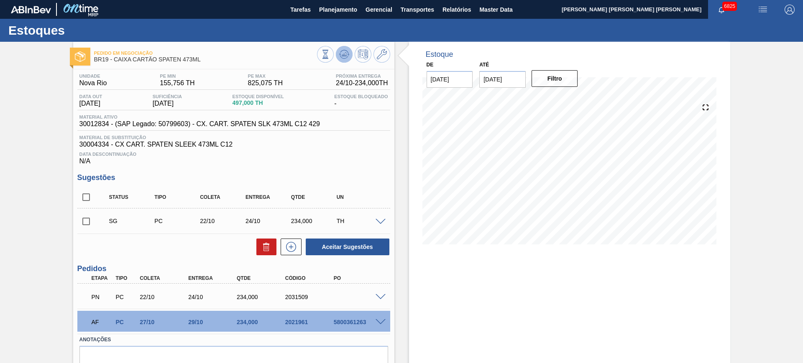
click at [345, 54] on icon at bounding box center [344, 54] width 10 height 10
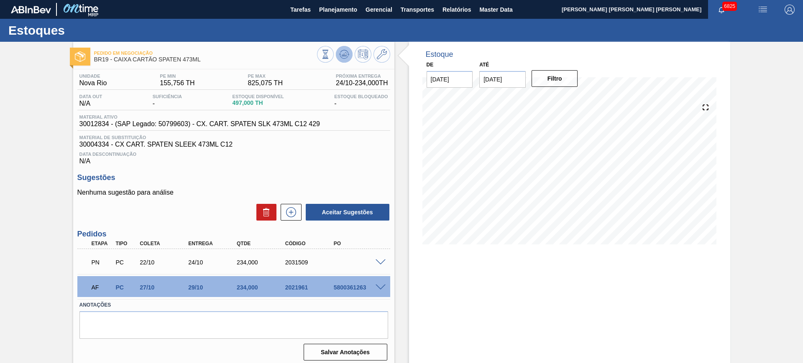
click at [341, 51] on icon at bounding box center [344, 54] width 10 height 10
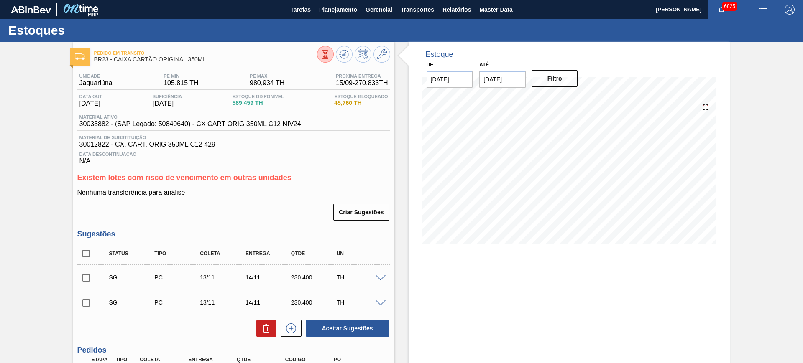
scroll to position [105, 0]
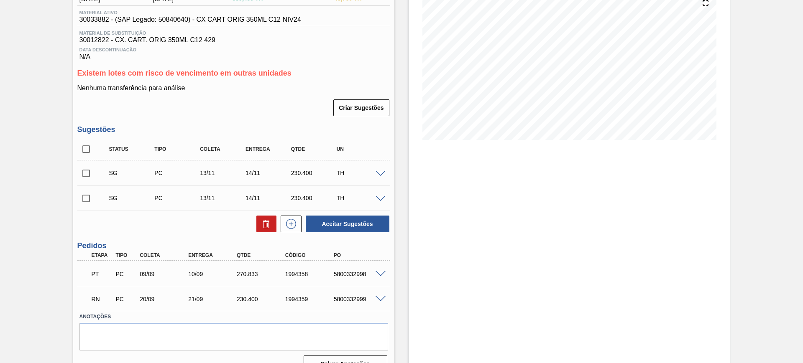
click at [381, 299] on span at bounding box center [381, 300] width 10 height 6
type input "11,52"
type input "230,4"
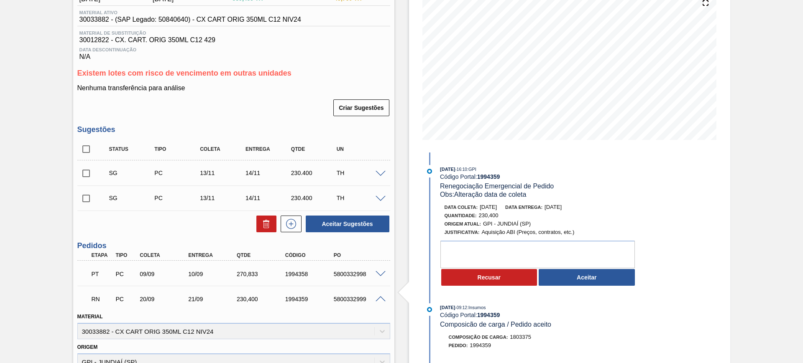
click at [578, 280] on button "Aceitar" at bounding box center [587, 277] width 96 height 17
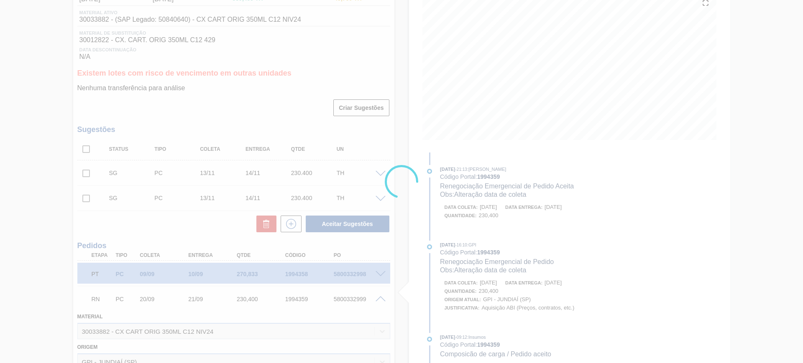
type input "Alteração data de coleta"
type input "[DATE]"
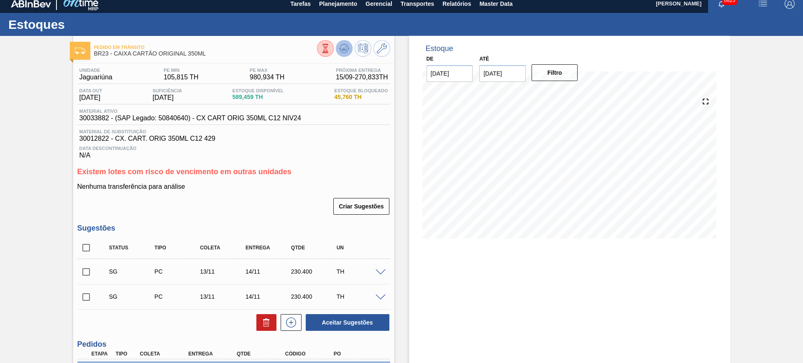
scroll to position [0, 0]
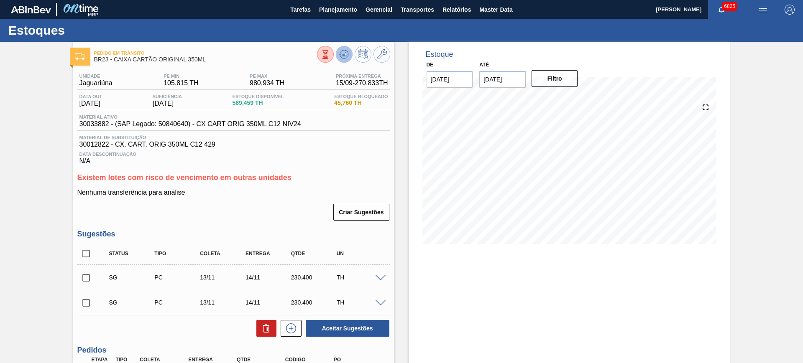
click at [344, 48] on button at bounding box center [344, 54] width 17 height 17
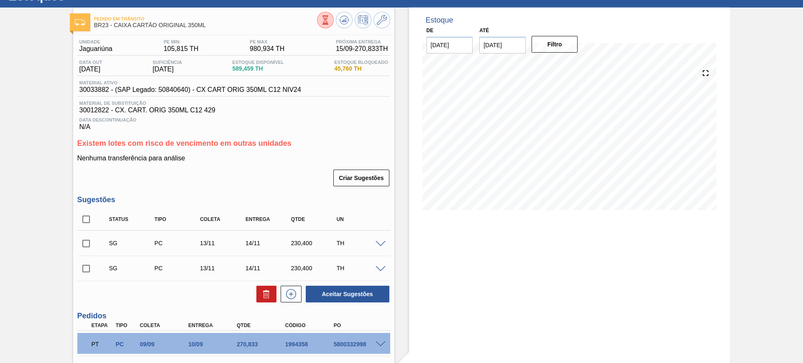
scroll to position [52, 0]
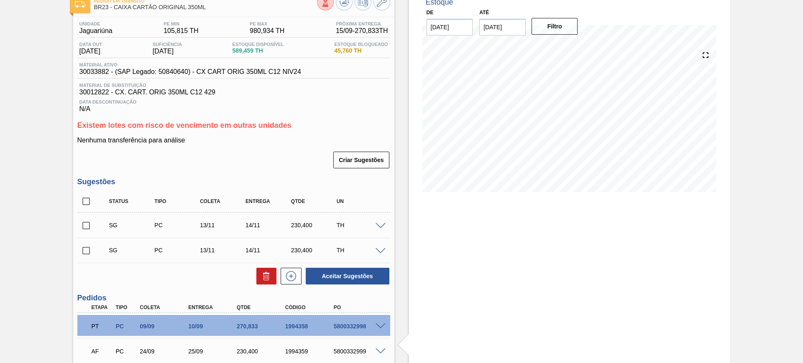
click at [379, 350] on span at bounding box center [381, 352] width 10 height 6
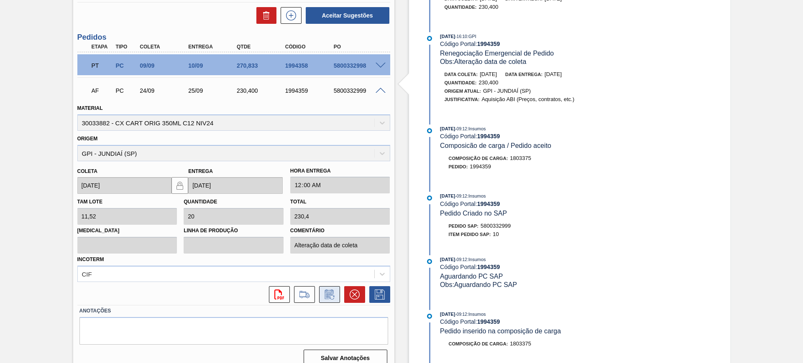
scroll to position [314, 0]
click at [334, 295] on icon at bounding box center [329, 294] width 13 height 10
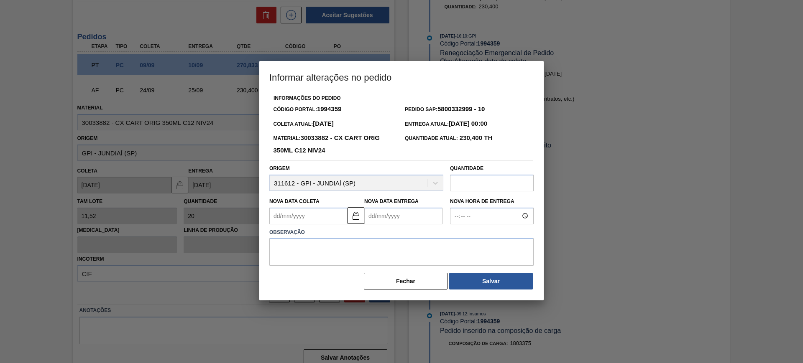
click at [376, 217] on Entrega1994359 "Nova Data Entrega" at bounding box center [403, 216] width 78 height 17
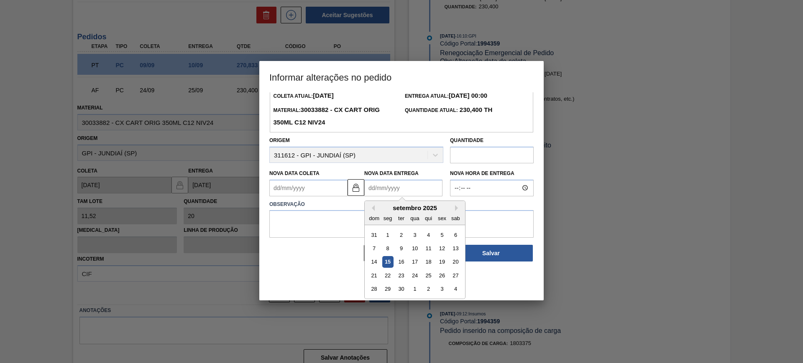
scroll to position [0, 0]
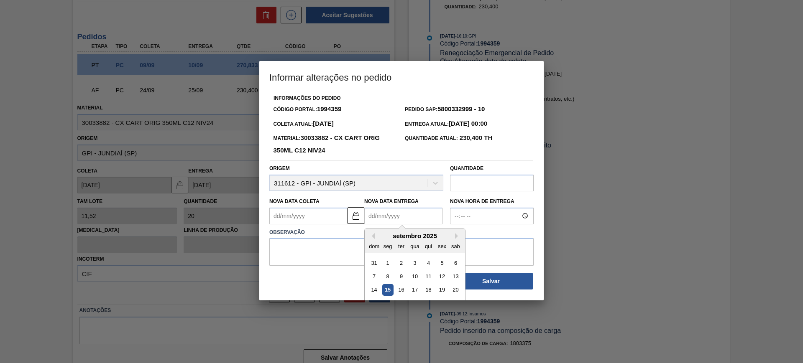
click at [594, 219] on div at bounding box center [401, 181] width 803 height 363
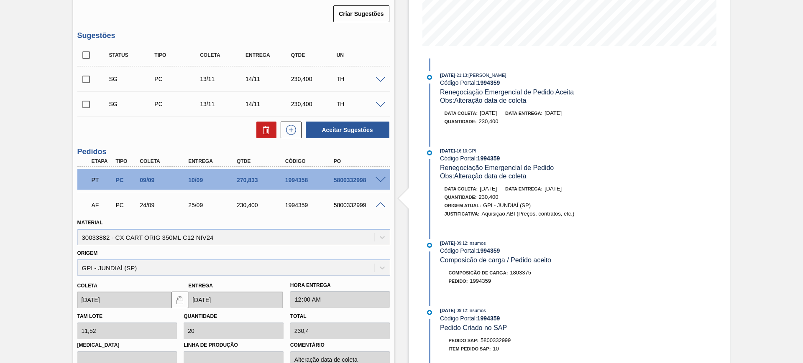
scroll to position [324, 0]
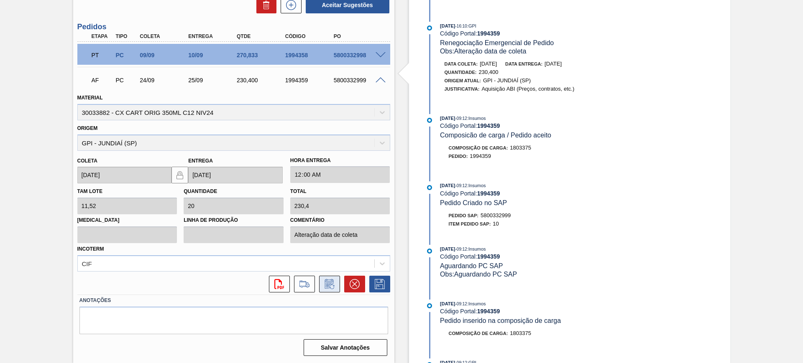
click at [328, 291] on button at bounding box center [329, 284] width 21 height 17
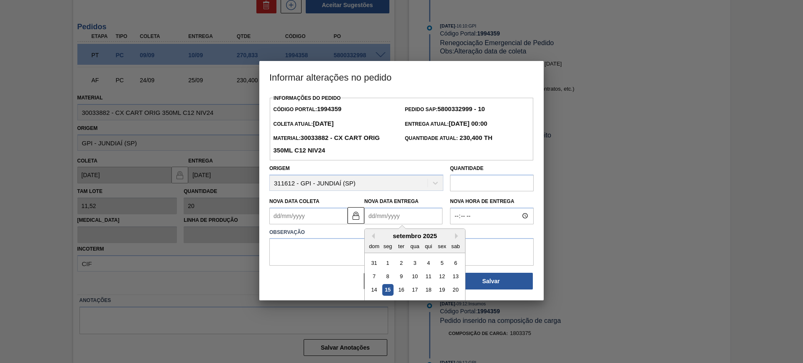
click at [389, 215] on Entrega1994359 "Nova Data Entrega" at bounding box center [403, 216] width 78 height 17
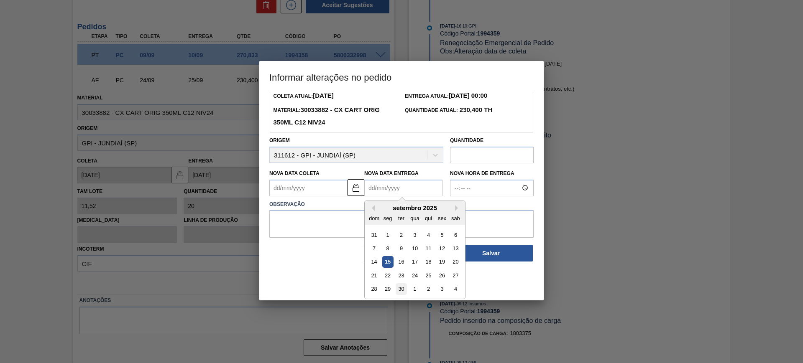
click at [398, 289] on div "30" at bounding box center [401, 289] width 11 height 11
type Coleta1994359 "[DATE]"
type Entrega1994359 "[DATE]"
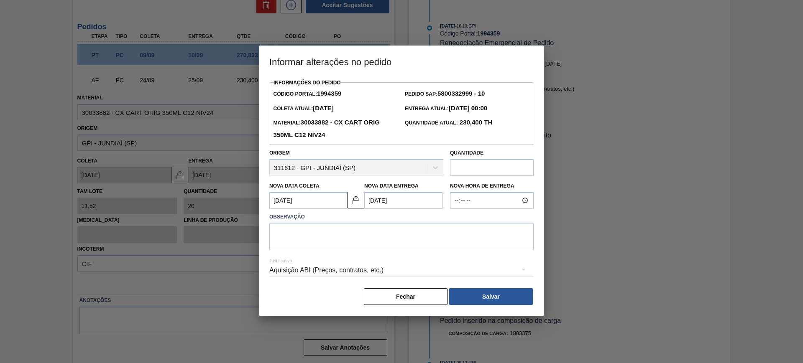
scroll to position [0, 0]
click at [353, 268] on div "Aquisição ABI (Preços, contratos, etc.)" at bounding box center [401, 270] width 264 height 23
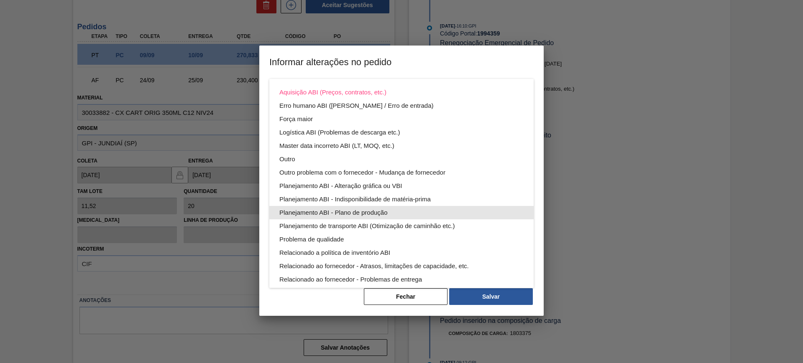
click at [394, 211] on div "Planejamento ABI - Plano de produção" at bounding box center [401, 212] width 244 height 13
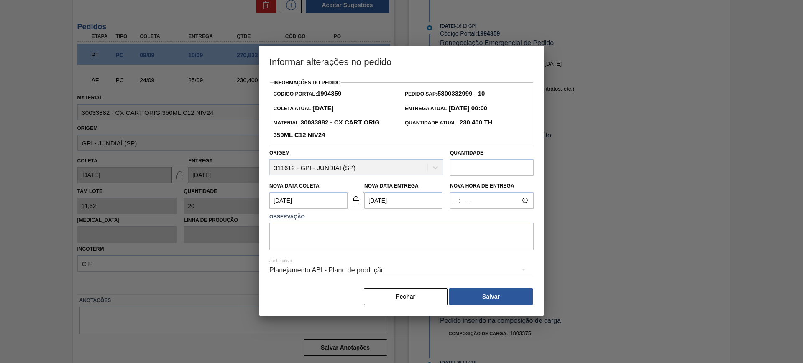
click at [368, 241] on textarea at bounding box center [401, 237] width 264 height 28
type textarea "AJUSTE DATA"
click at [484, 309] on div "Informações do Pedido Código Portal: 1994359 Pedido SAP: 5800332999 - 10 Coleta…" at bounding box center [401, 196] width 284 height 239
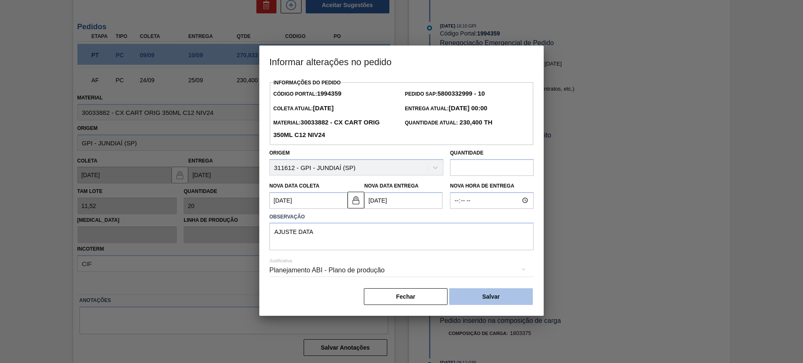
click at [482, 300] on button "Salvar" at bounding box center [491, 297] width 84 height 17
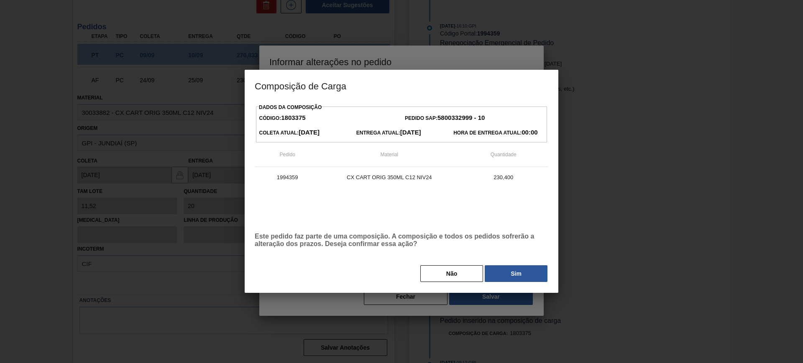
click at [503, 283] on div "Não Sim" at bounding box center [402, 274] width 294 height 18
click at [503, 273] on button "Sim" at bounding box center [516, 274] width 63 height 17
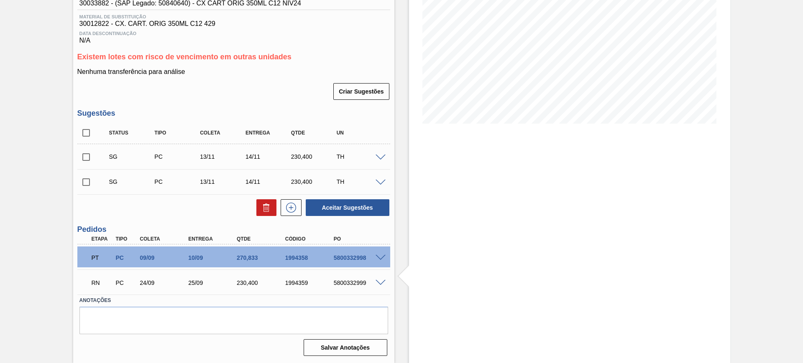
scroll to position [69, 0]
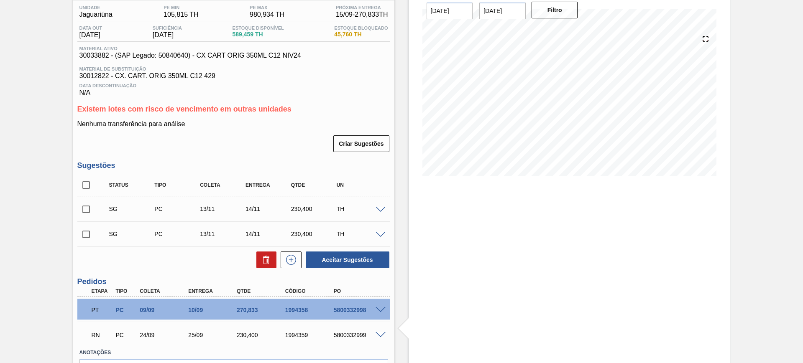
click at [381, 207] on span at bounding box center [381, 210] width 10 height 6
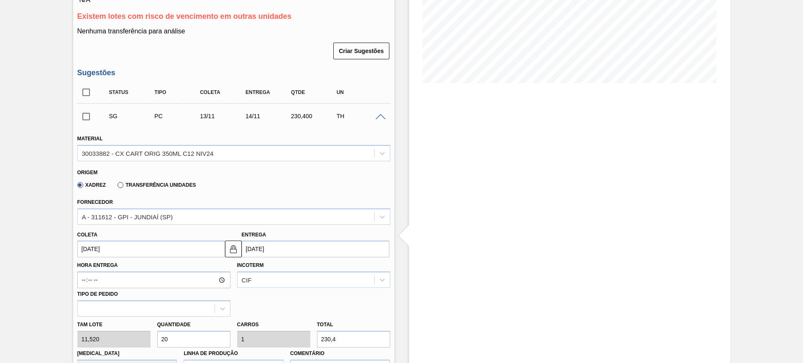
scroll to position [173, 0]
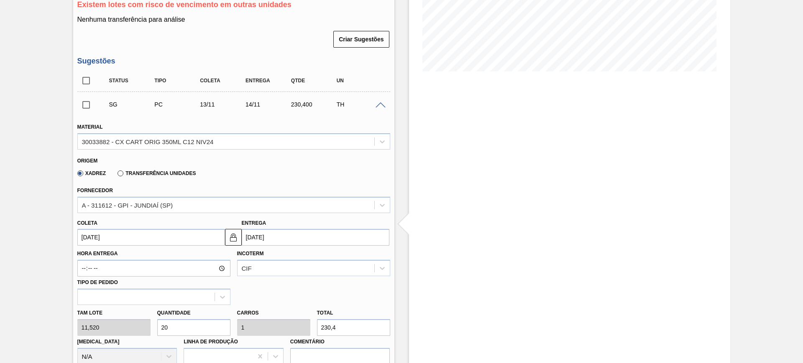
click at [273, 238] on input "[DATE]" at bounding box center [316, 237] width 148 height 17
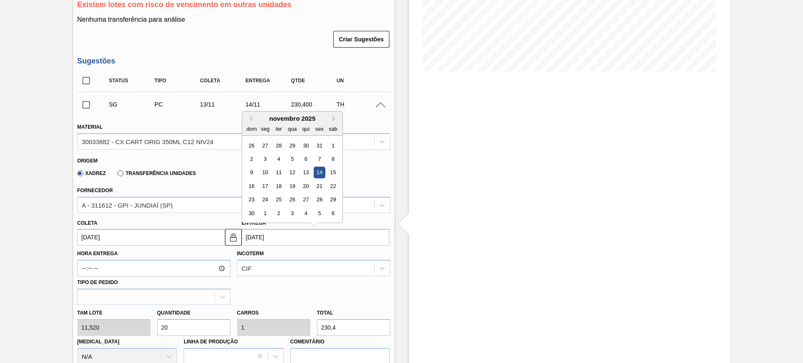
click at [250, 115] on div "novembro 2025" at bounding box center [292, 118] width 100 height 7
click at [250, 118] on button "Previous Month" at bounding box center [249, 119] width 6 height 6
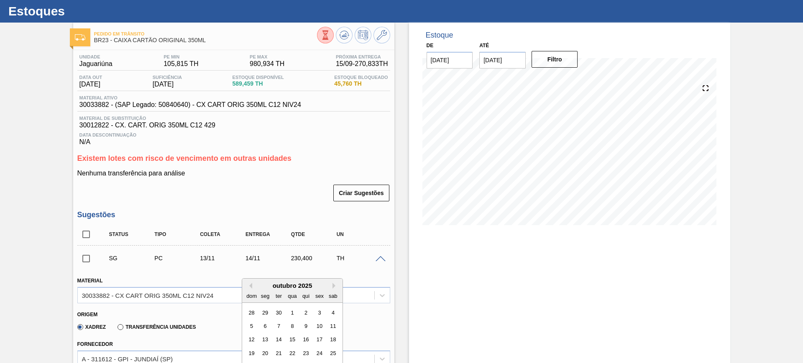
scroll to position [16, 0]
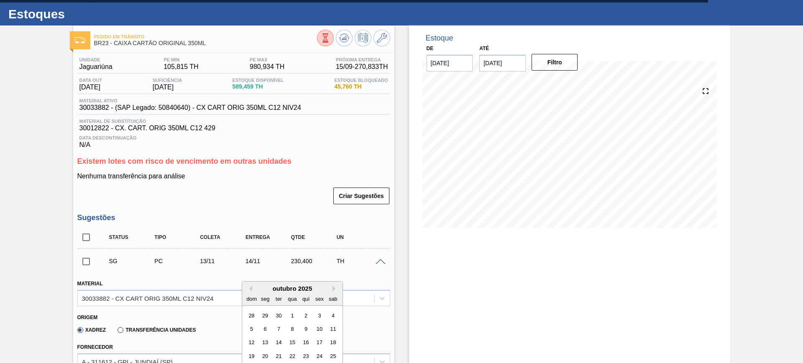
click at [359, 276] on div "Material 30033882 - CX CART ORIG 350ML C12 NIV24" at bounding box center [234, 291] width 320 height 31
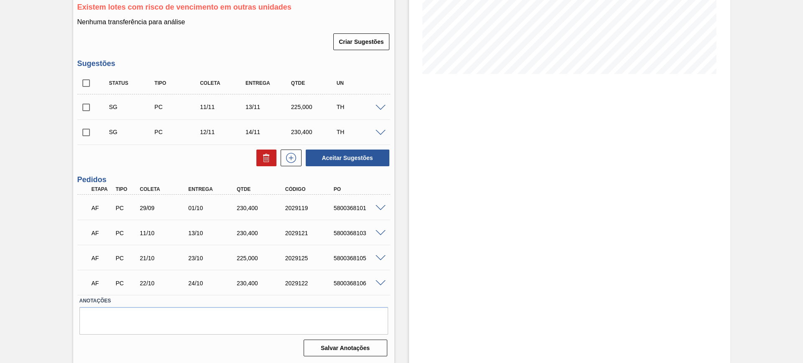
scroll to position [171, 0]
click at [384, 283] on span at bounding box center [381, 283] width 10 height 6
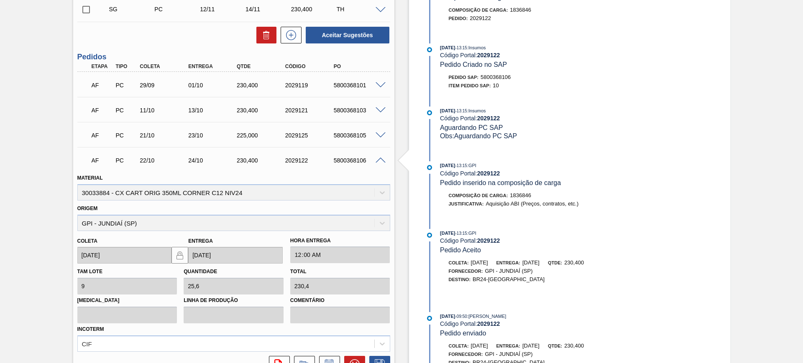
scroll to position [328, 0]
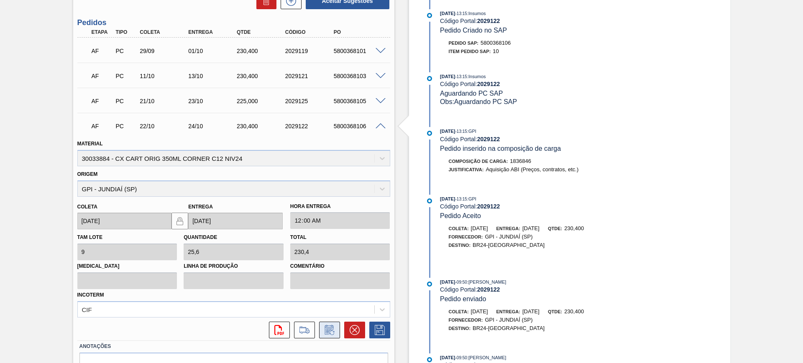
click at [329, 327] on icon at bounding box center [329, 330] width 9 height 10
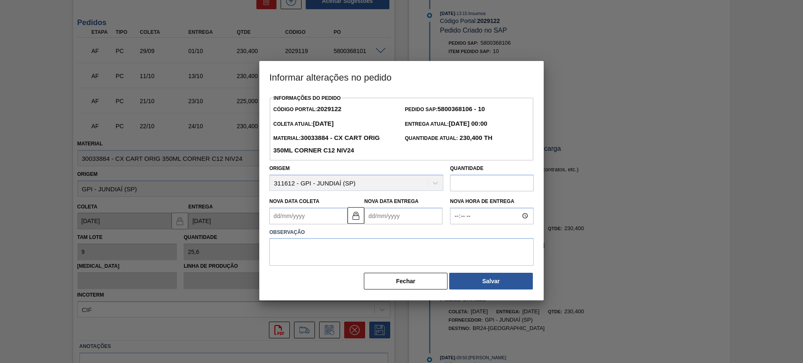
click at [376, 219] on Entrega2029122 "Nova Data Entrega" at bounding box center [403, 216] width 78 height 17
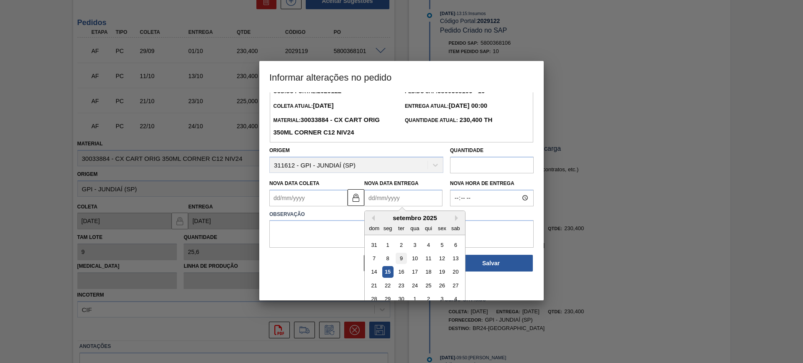
scroll to position [28, 0]
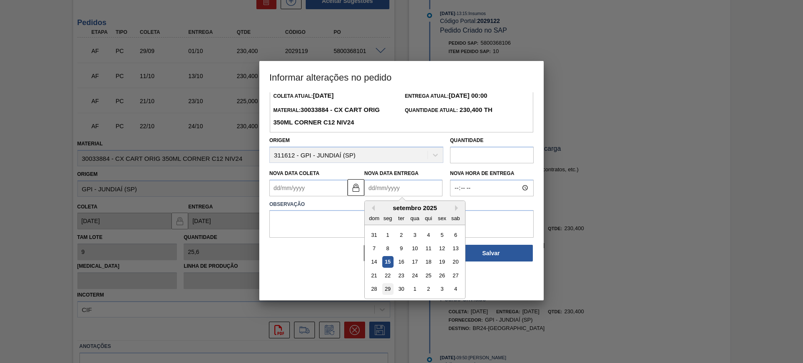
click at [383, 294] on div "29" at bounding box center [387, 289] width 11 height 11
type Coleta2029122 "27/09/2025"
type Entrega2029122 "29/09/2025"
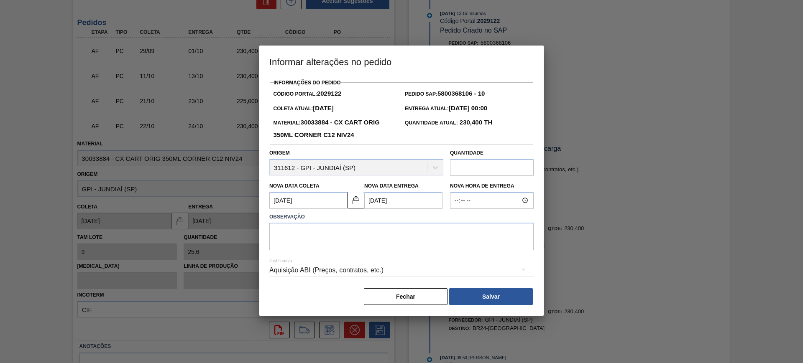
scroll to position [0, 0]
click at [345, 240] on textarea at bounding box center [401, 237] width 264 height 28
type textarea "AJUSTE DATA"
click at [360, 265] on div "Aquisição ABI (Preços, contratos, etc.)" at bounding box center [401, 270] width 264 height 23
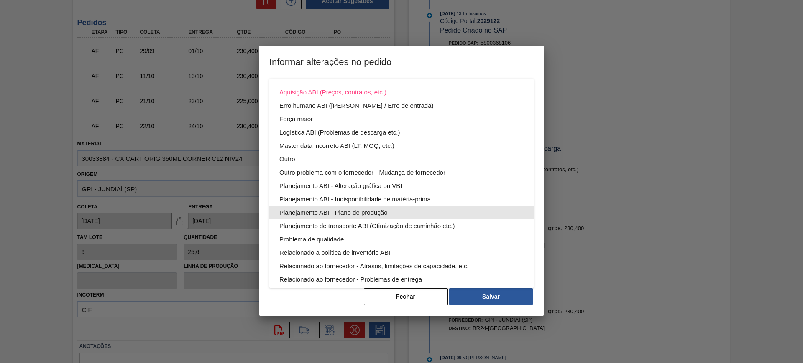
click at [416, 208] on div "Planejamento ABI - Plano de produção" at bounding box center [401, 212] width 244 height 13
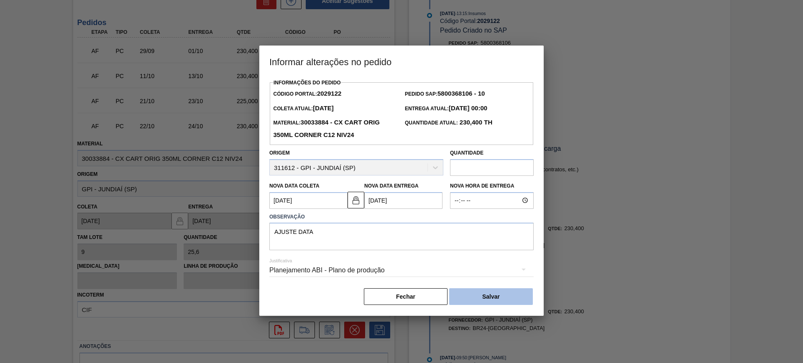
click at [522, 294] on button "Salvar" at bounding box center [491, 297] width 84 height 17
click at [496, 0] on body "Tarefas Planejamento Gerencial Transportes Relatórios Master Data CEZAR LEAO PE…" at bounding box center [401, 0] width 803 height 0
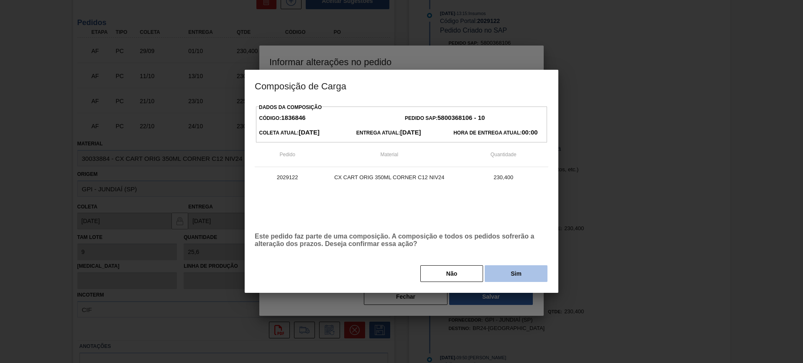
click at [510, 280] on button "Sim" at bounding box center [516, 274] width 63 height 17
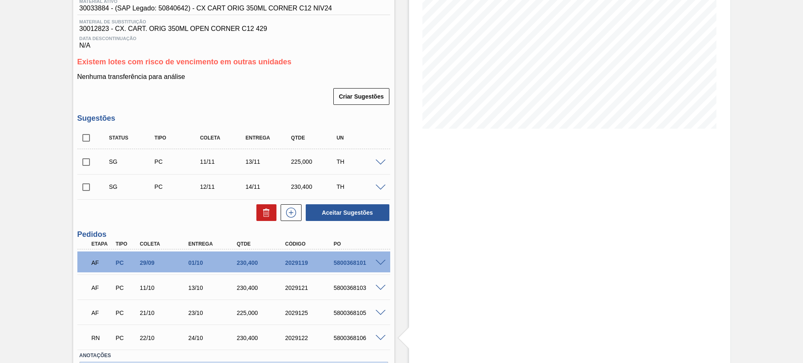
scroll to position [14, 0]
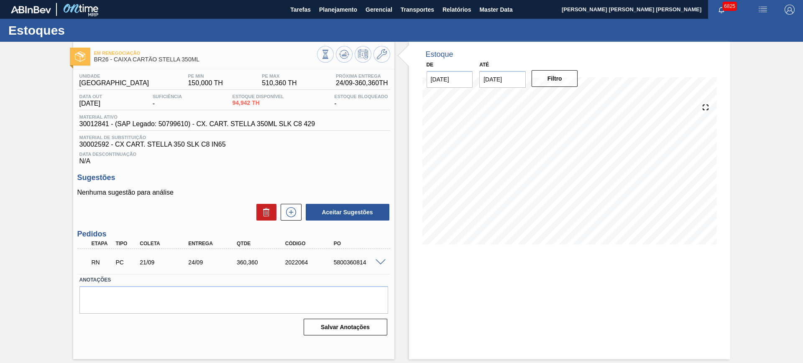
click at [381, 263] on span at bounding box center [381, 263] width 10 height 6
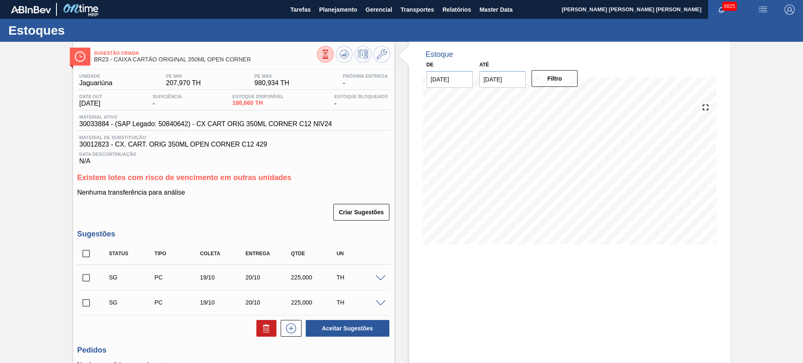
click at [87, 276] on input "checkbox" at bounding box center [86, 278] width 18 height 18
click at [369, 333] on button "Aceitar Sugestões" at bounding box center [348, 328] width 84 height 17
checkbox input "false"
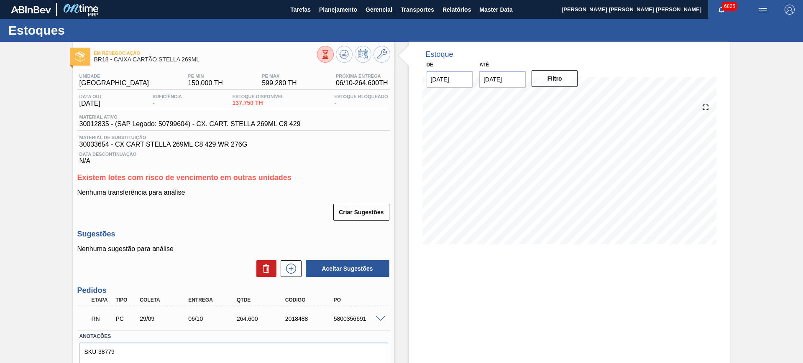
click at [383, 318] on span at bounding box center [381, 319] width 10 height 6
type input "12,6"
type input "264,6"
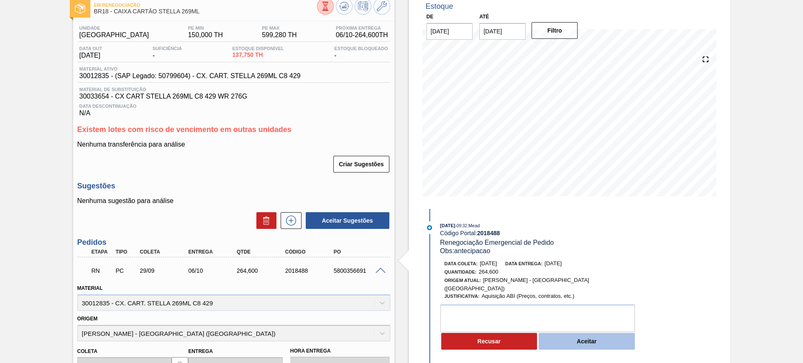
scroll to position [105, 0]
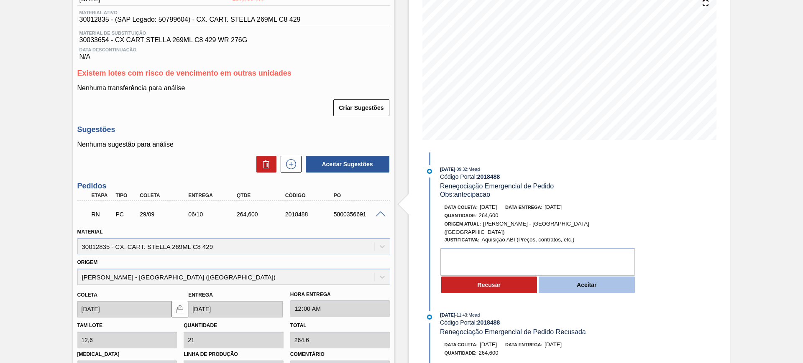
click at [594, 277] on button "Aceitar" at bounding box center [587, 285] width 96 height 17
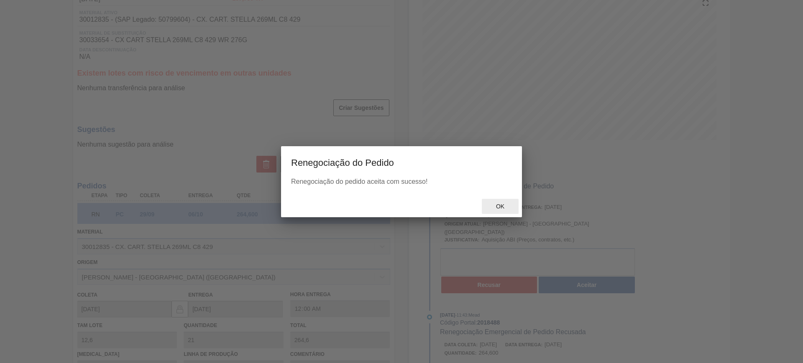
click at [506, 207] on span "Ok" at bounding box center [500, 206] width 22 height 7
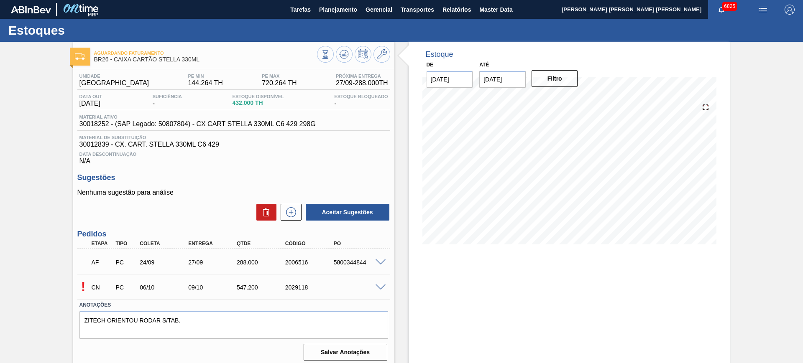
click at [378, 288] on span at bounding box center [381, 288] width 10 height 6
type input "28,8"
type input "547,2"
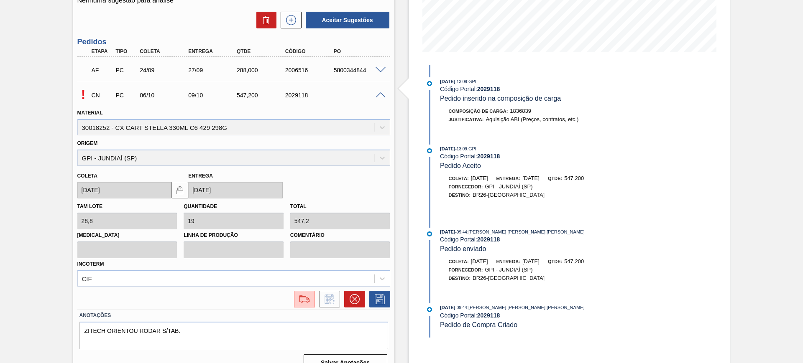
scroll to position [207, 0]
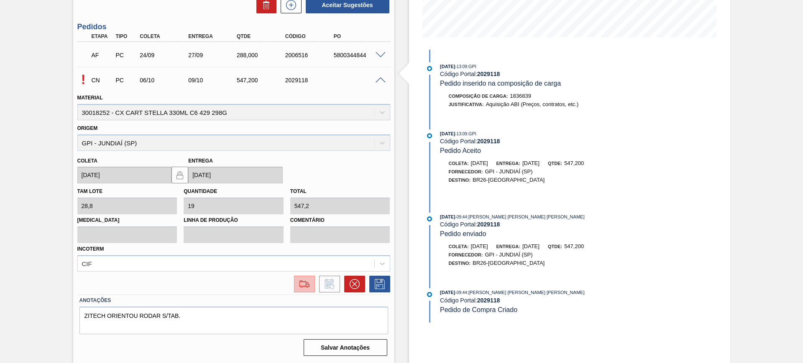
click at [310, 284] on img at bounding box center [304, 284] width 13 height 10
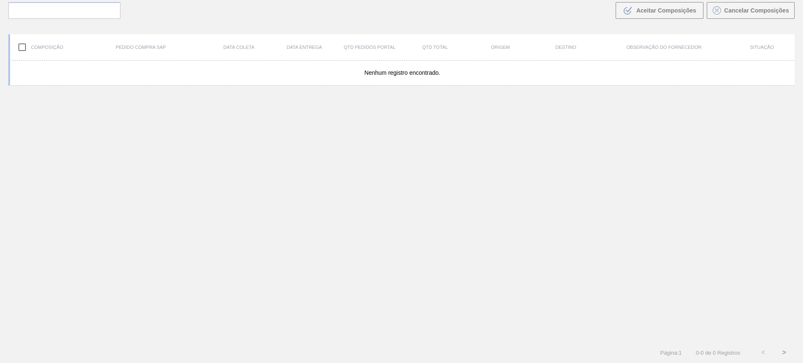
scroll to position [60, 0]
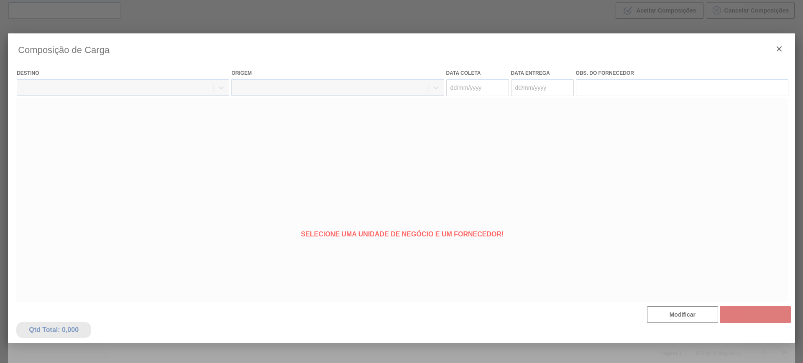
type coleta "06/10/2025"
type entrega "09/10/2025"
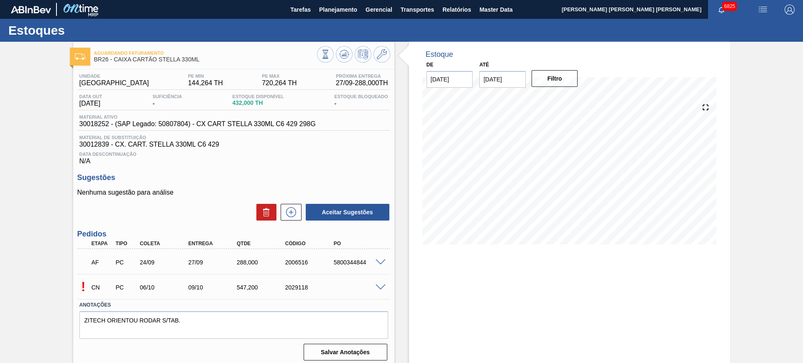
click at [379, 287] on span at bounding box center [381, 288] width 10 height 6
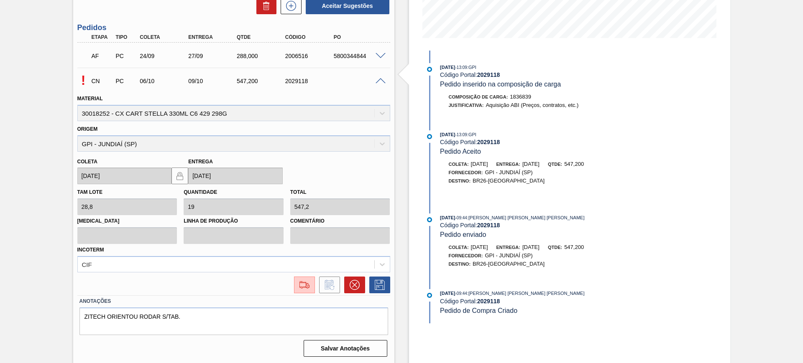
scroll to position [207, 0]
click at [304, 287] on img at bounding box center [304, 284] width 13 height 10
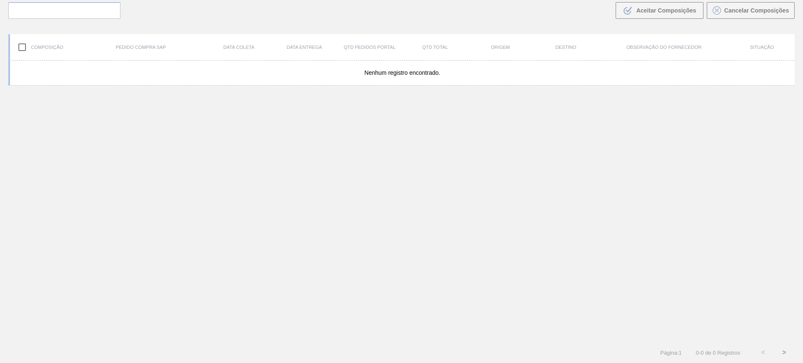
scroll to position [60, 0]
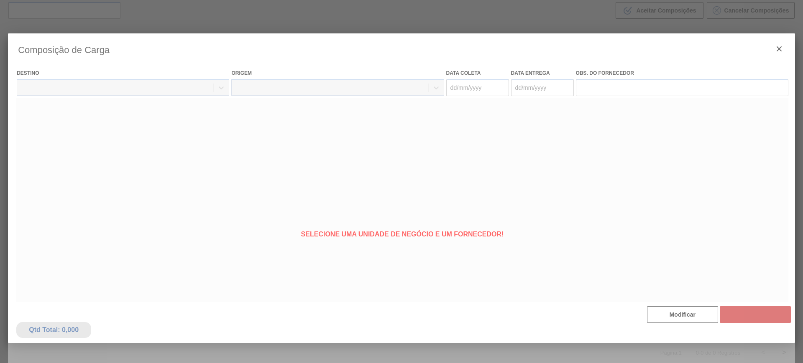
type coleta "06/10/2025"
type entrega "09/10/2025"
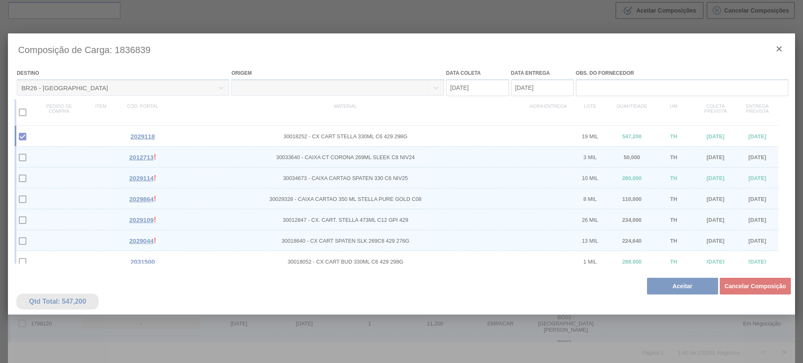
click at [670, 282] on div at bounding box center [401, 221] width 787 height 376
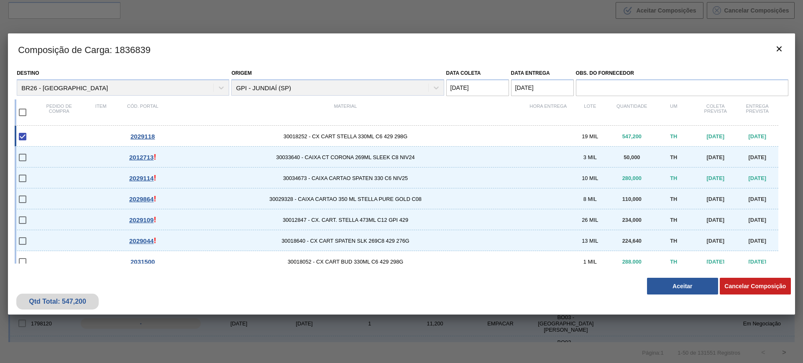
click at [681, 286] on button "Aceitar" at bounding box center [682, 286] width 71 height 17
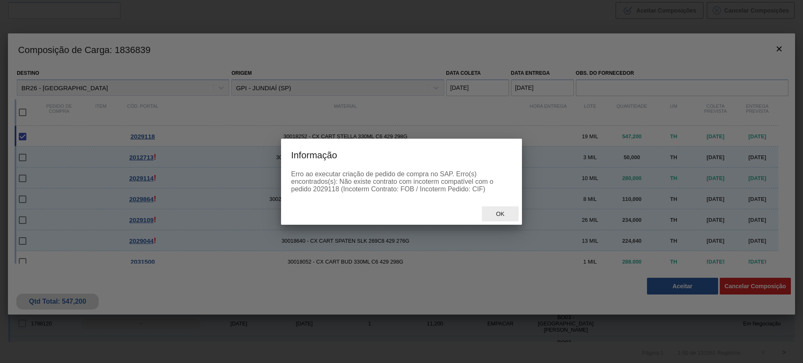
click at [500, 211] on span "Ok" at bounding box center [500, 214] width 22 height 7
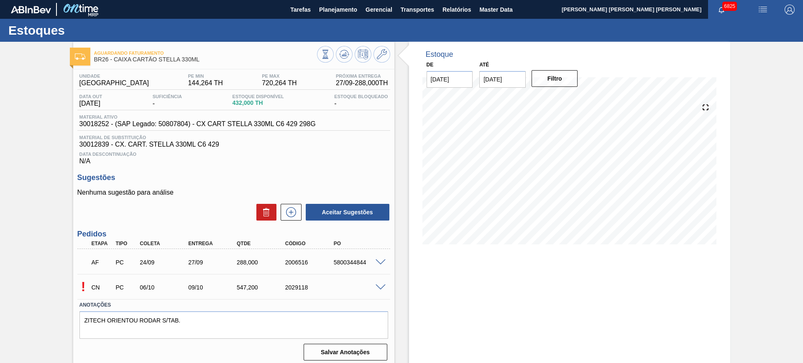
click at [380, 286] on span at bounding box center [381, 288] width 10 height 6
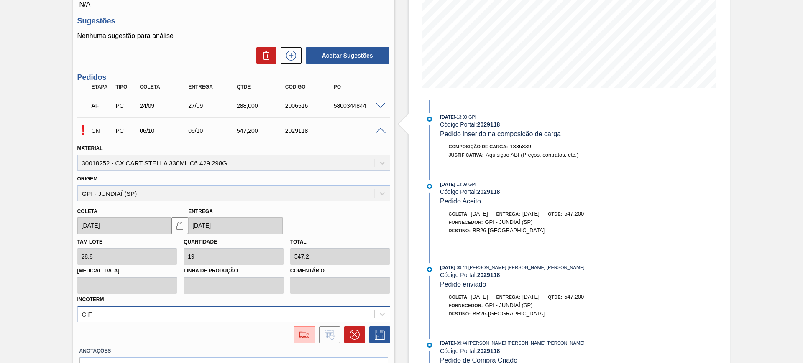
click at [292, 310] on div "CIF" at bounding box center [233, 314] width 313 height 16
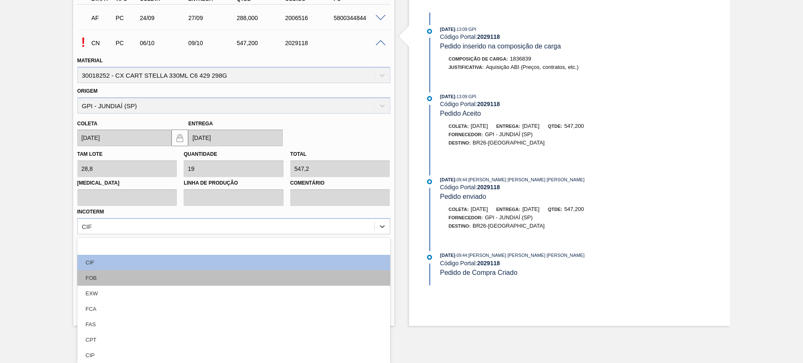
click at [169, 278] on div "FOB" at bounding box center [233, 278] width 313 height 15
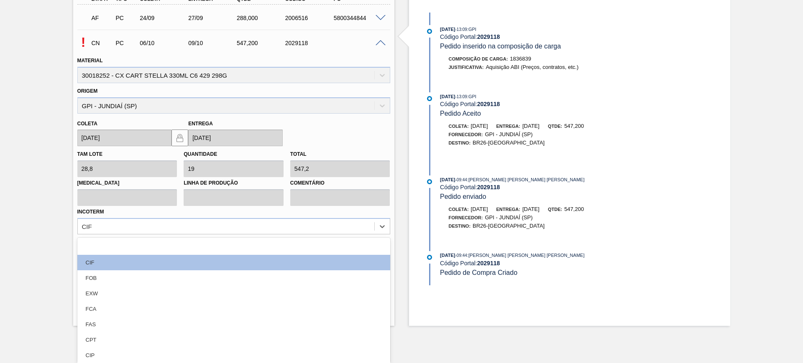
scroll to position [207, 0]
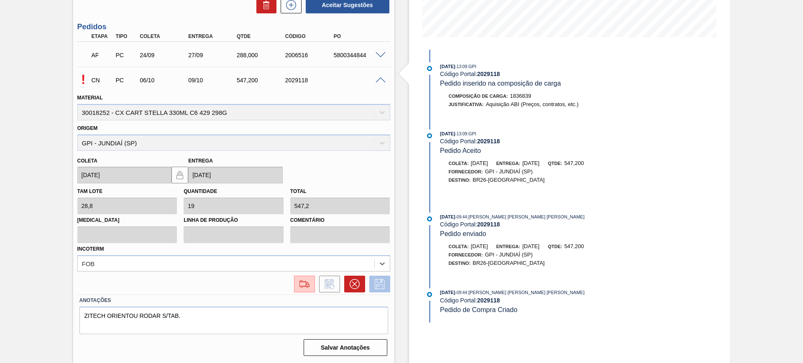
click at [378, 285] on icon at bounding box center [379, 284] width 13 height 10
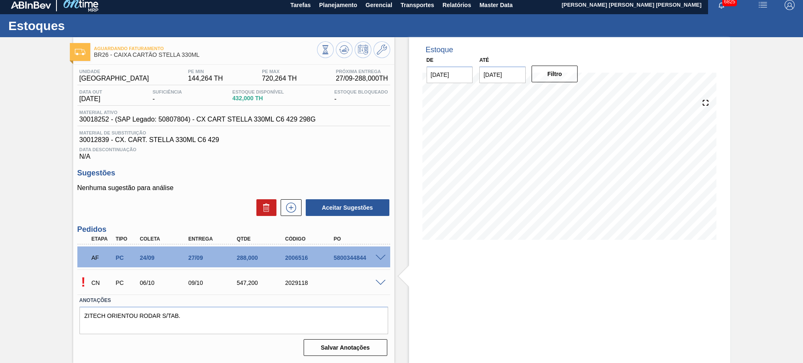
scroll to position [5, 0]
click at [376, 284] on span at bounding box center [381, 283] width 10 height 6
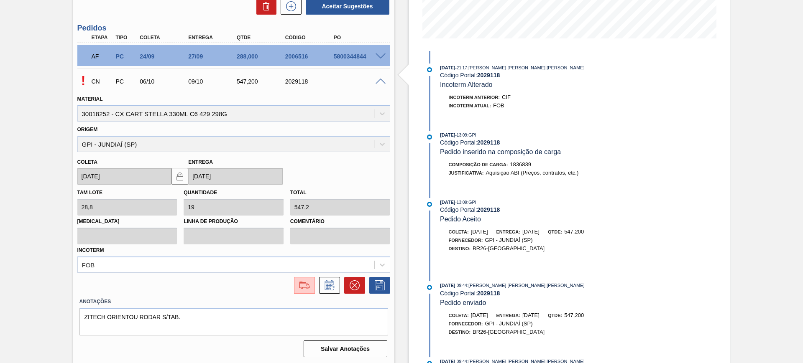
scroll to position [207, 0]
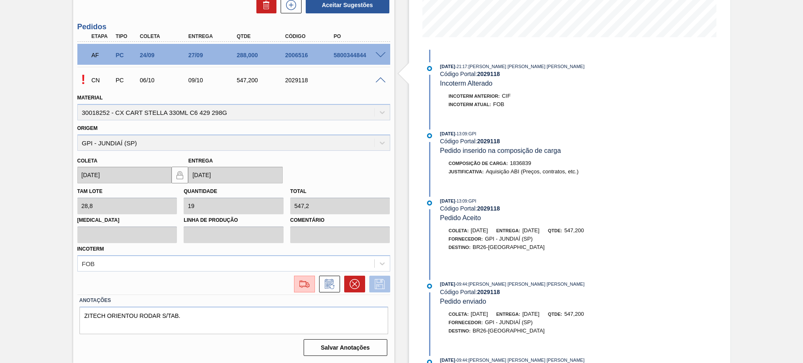
click at [381, 285] on icon at bounding box center [379, 284] width 13 height 10
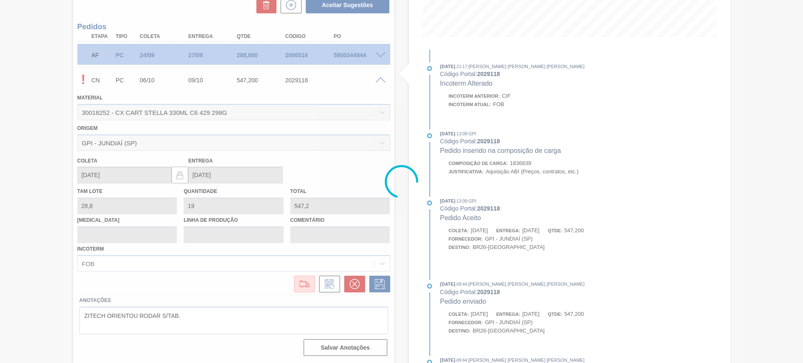
click at [299, 285] on div at bounding box center [401, 181] width 803 height 363
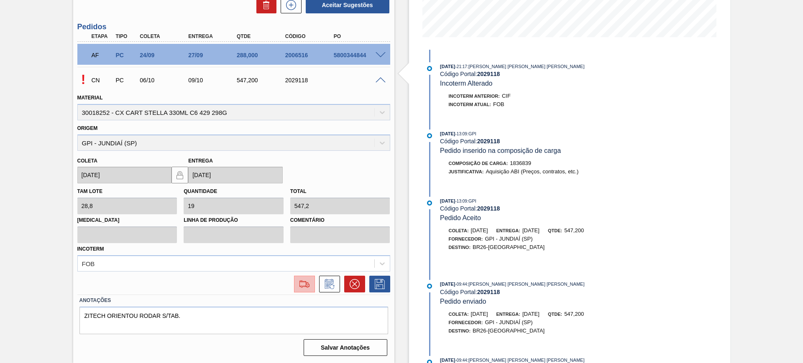
click at [299, 286] on img at bounding box center [304, 284] width 13 height 10
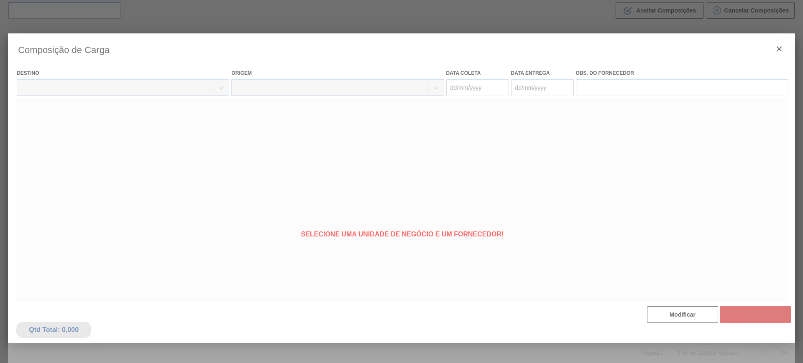
type coleta "06/10/2025"
type entrega "09/10/2025"
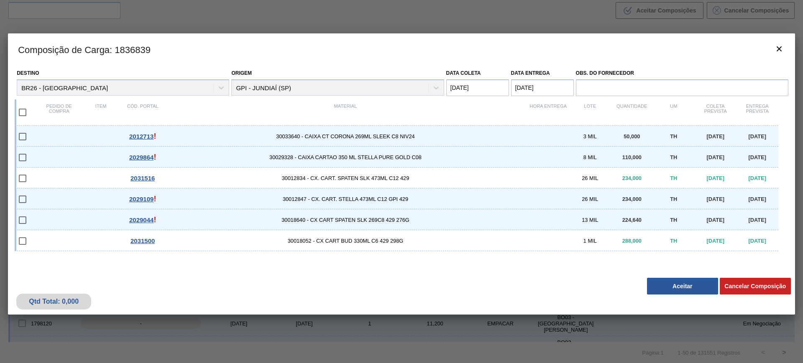
click at [685, 290] on button "Aceitar" at bounding box center [682, 286] width 71 height 17
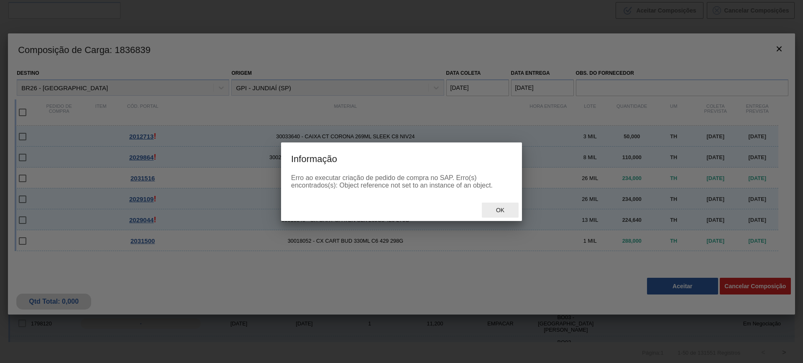
click at [504, 210] on span "Ok" at bounding box center [500, 210] width 22 height 7
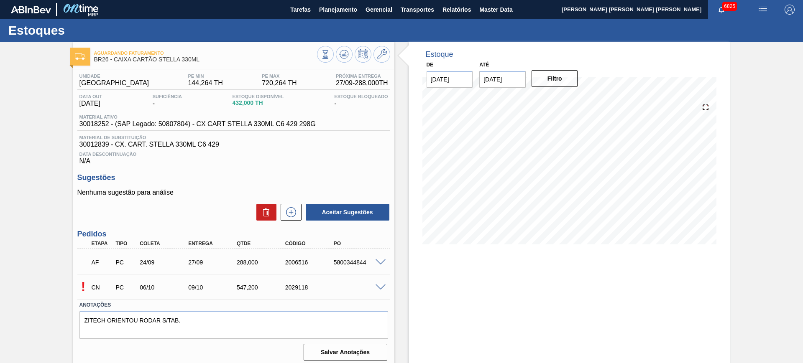
click at [379, 288] on span at bounding box center [381, 288] width 10 height 6
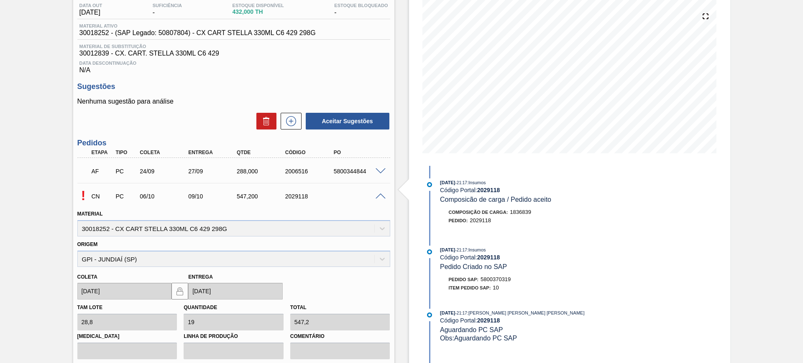
scroll to position [157, 0]
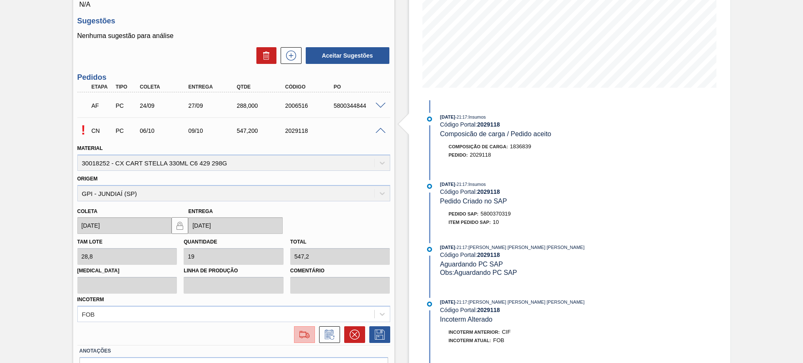
click at [306, 327] on button at bounding box center [304, 335] width 21 height 17
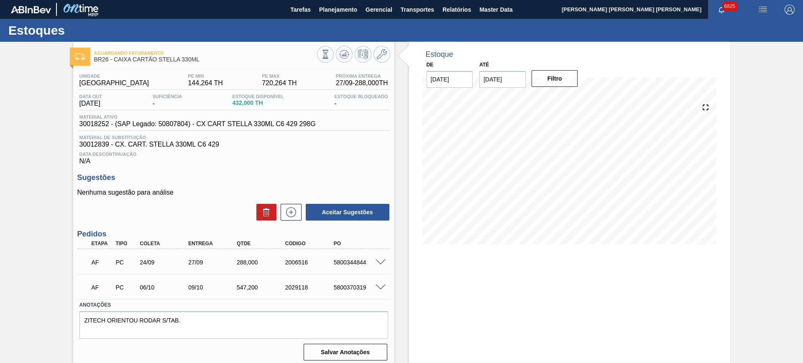
click at [379, 286] on span at bounding box center [381, 288] width 10 height 6
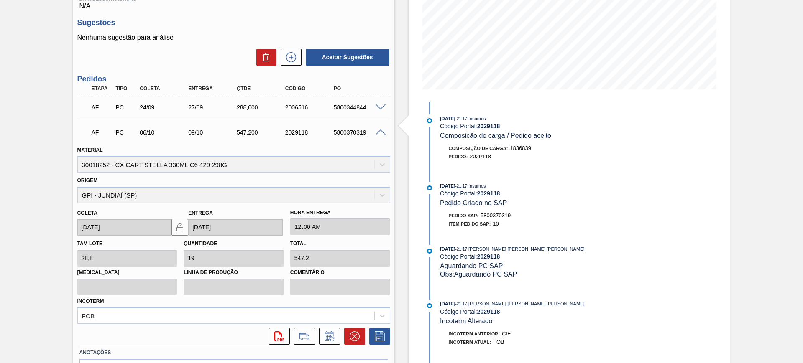
scroll to position [157, 0]
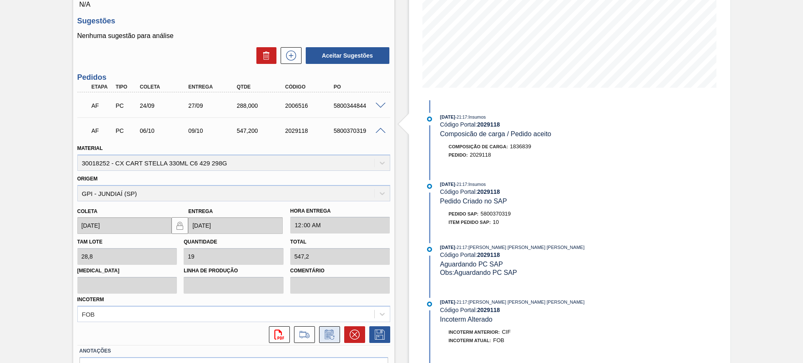
click at [332, 333] on icon at bounding box center [329, 335] width 9 height 10
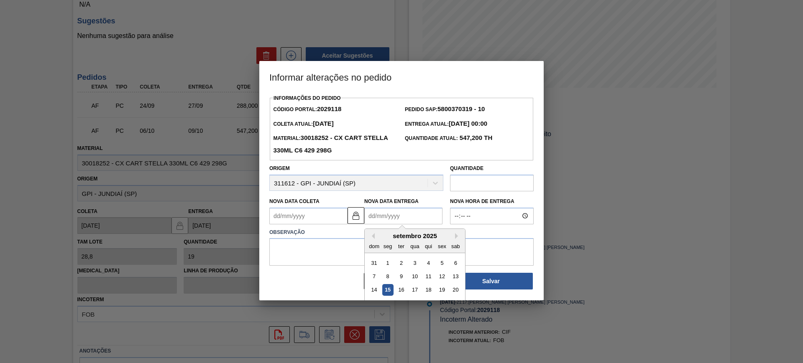
click at [399, 222] on Entrega2029118 "Nova Data Entrega" at bounding box center [403, 216] width 78 height 17
click at [477, 182] on input "text" at bounding box center [492, 183] width 84 height 17
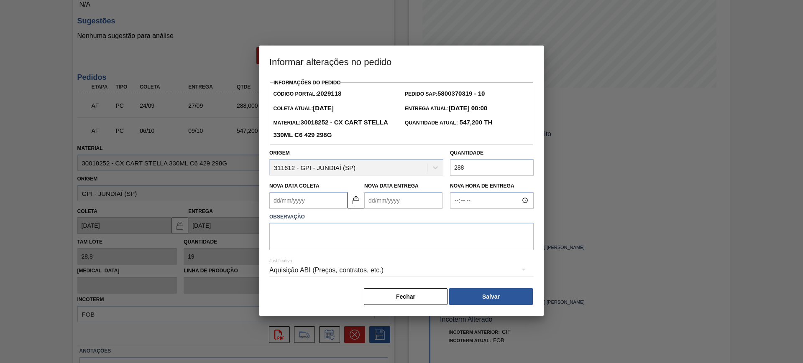
type input "288"
click at [443, 242] on textarea at bounding box center [401, 237] width 264 height 28
type textarea "AJUSTE DATA"
click at [427, 263] on div "Aquisição ABI (Preços, contratos, etc.)" at bounding box center [401, 270] width 264 height 23
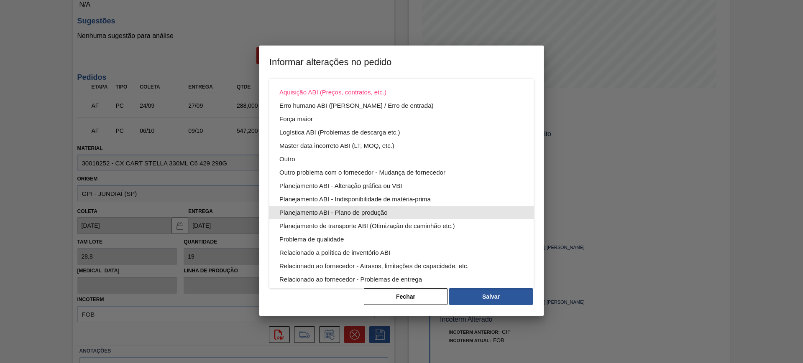
click at [396, 211] on div "Planejamento ABI - Plano de produção" at bounding box center [401, 212] width 244 height 13
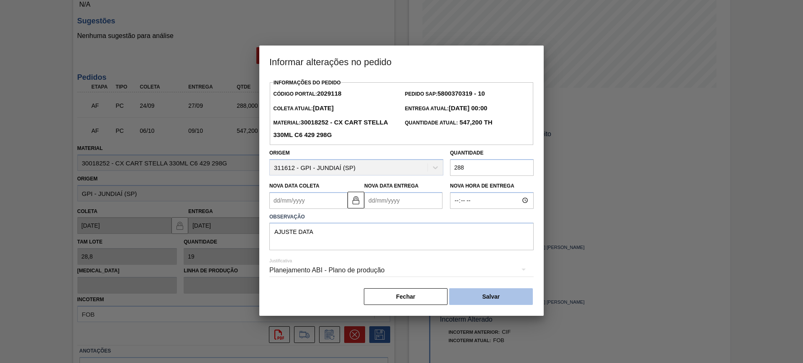
click at [472, 304] on button "Salvar" at bounding box center [491, 297] width 84 height 17
click at [487, 296] on button "Salvar" at bounding box center [491, 297] width 84 height 17
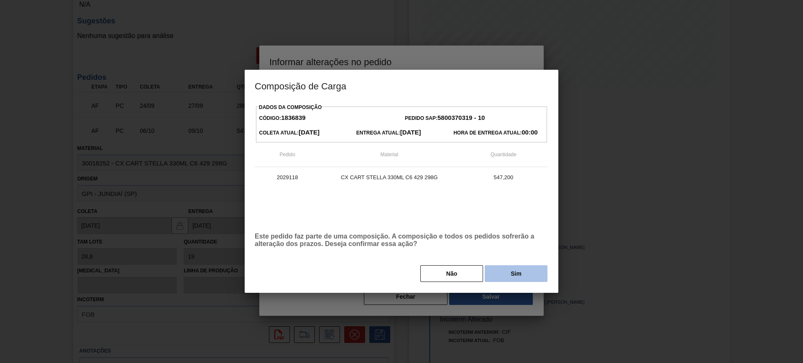
click at [496, 266] on button "Sim" at bounding box center [516, 274] width 63 height 17
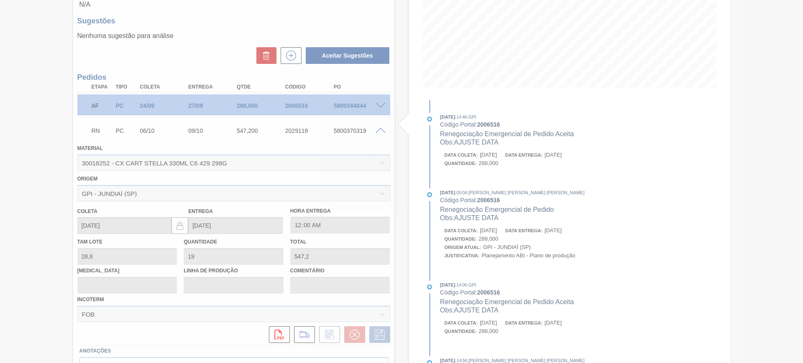
scroll to position [5, 0]
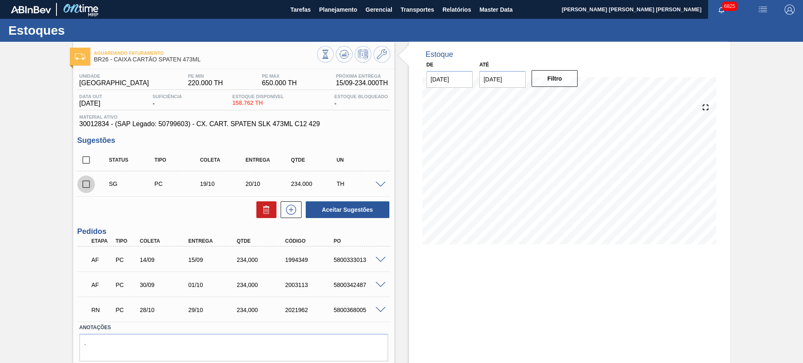
click at [93, 189] on input "checkbox" at bounding box center [86, 185] width 18 height 18
click at [329, 208] on button "Aceitar Sugestões" at bounding box center [348, 210] width 84 height 17
checkbox input "false"
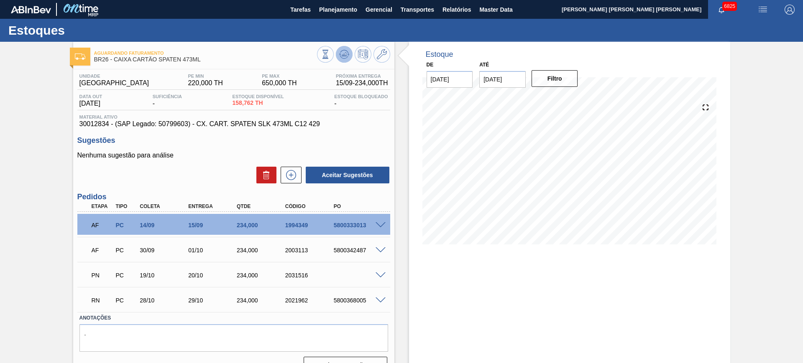
click at [343, 51] on icon at bounding box center [344, 54] width 10 height 10
click at [382, 305] on div "RN PC 28/10 29/10 234,000 2021962 5800368005" at bounding box center [233, 299] width 313 height 21
click at [379, 298] on span at bounding box center [381, 301] width 10 height 6
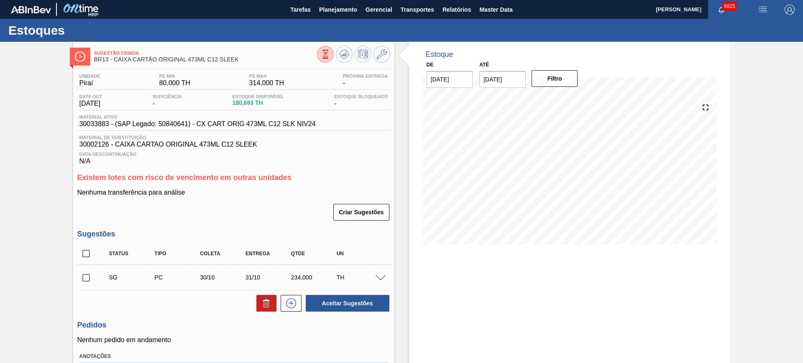
click at [390, 49] on div "Sugestão Criada BR13 - CAIXA CARTÃO ORIGINAL 473ML C12 SLEEK" at bounding box center [233, 55] width 321 height 19
click at [379, 52] on icon at bounding box center [382, 54] width 10 height 10
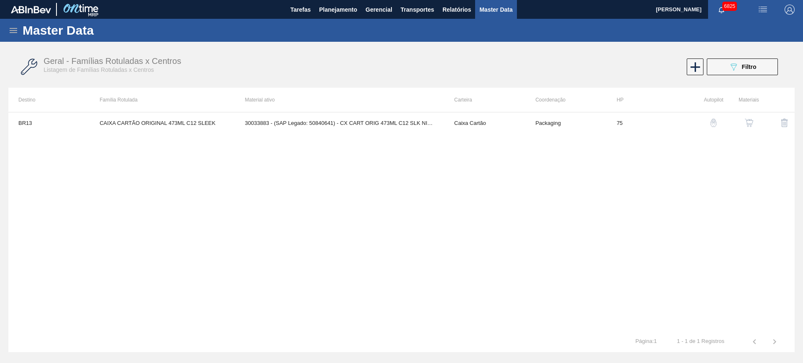
click at [750, 122] on img "button" at bounding box center [749, 123] width 8 height 8
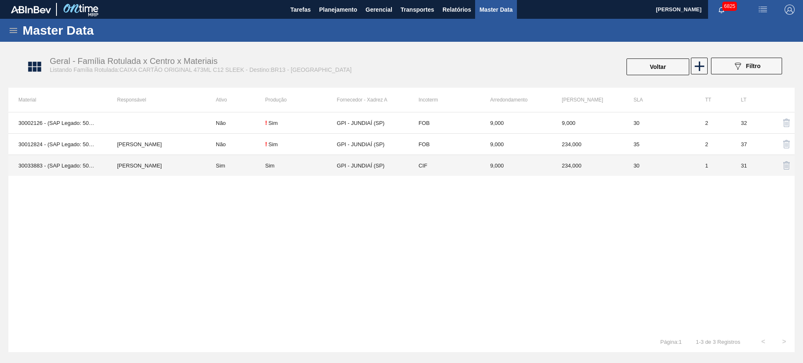
click at [225, 170] on td "Sim" at bounding box center [235, 165] width 59 height 21
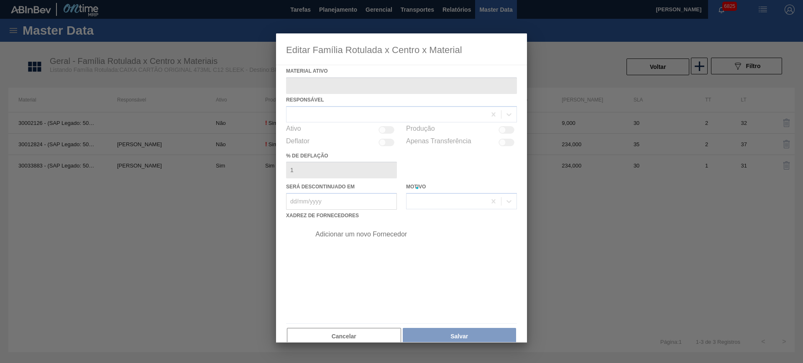
type ativo "30033883 - (SAP Legado: 50840641) - CX CART ORIG 473ML C12 SLK NIV24"
checkbox input "true"
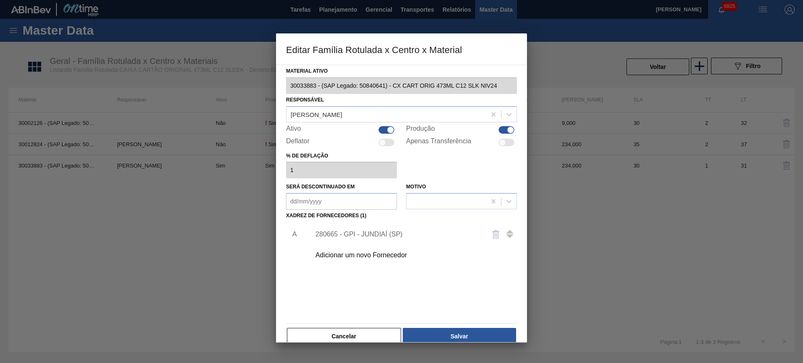
click at [357, 235] on div "280665 - GPI - JUNDIAÍ (SP)" at bounding box center [397, 235] width 164 height 8
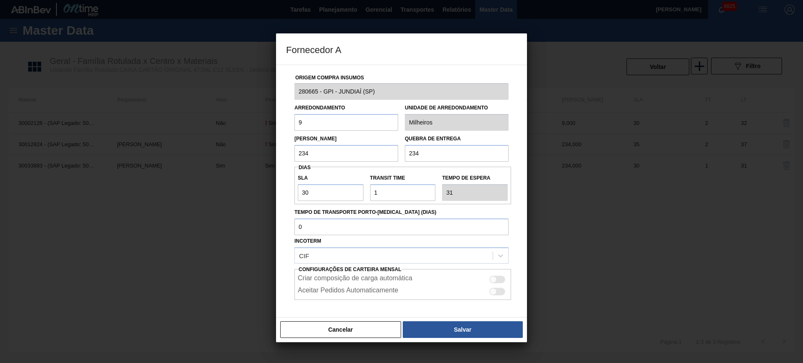
click at [332, 148] on input "234" at bounding box center [346, 153] width 104 height 17
type input "117"
click at [435, 319] on div "Cancelar Salvar" at bounding box center [401, 329] width 251 height 25
click at [437, 322] on button "Salvar" at bounding box center [463, 330] width 120 height 17
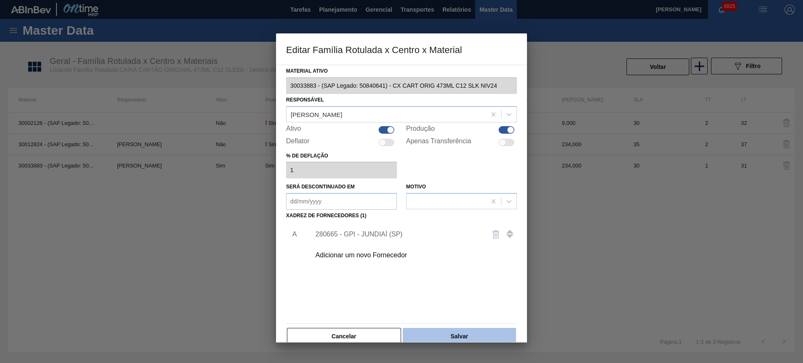
click at [460, 333] on button "Salvar" at bounding box center [459, 336] width 113 height 17
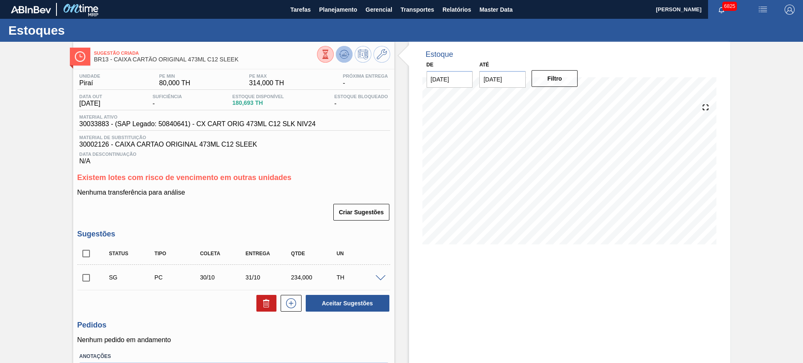
click at [345, 46] on button at bounding box center [344, 54] width 17 height 17
click at [86, 260] on input "checkbox" at bounding box center [86, 254] width 18 height 18
checkbox input "true"
click at [336, 298] on button "Aceitar Sugestões" at bounding box center [348, 303] width 84 height 17
checkbox input "false"
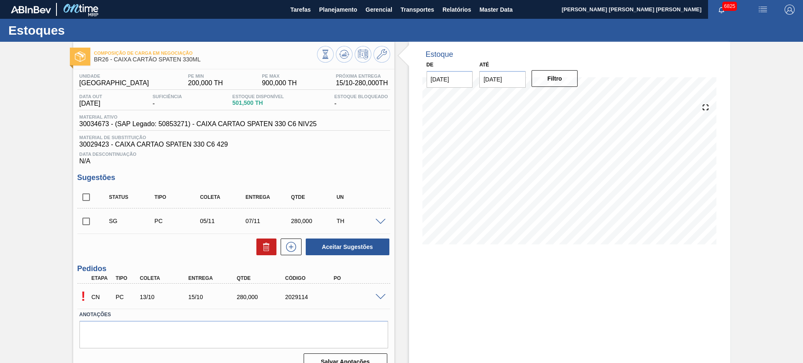
click at [382, 299] on span at bounding box center [381, 297] width 10 height 6
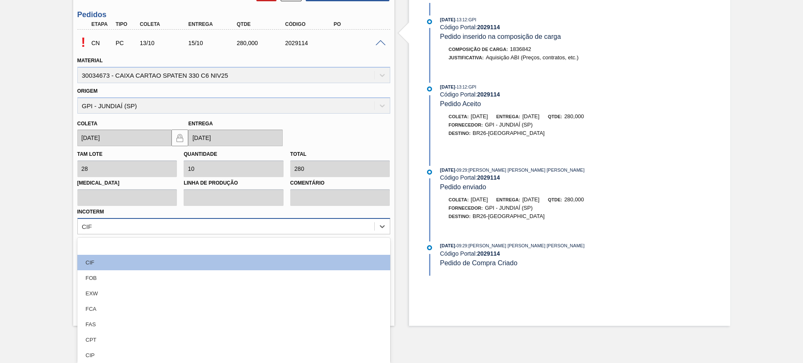
click at [268, 235] on div "option FAS focused, 6 of 12. 12 results available. Use Up and Down to choose op…" at bounding box center [233, 226] width 313 height 16
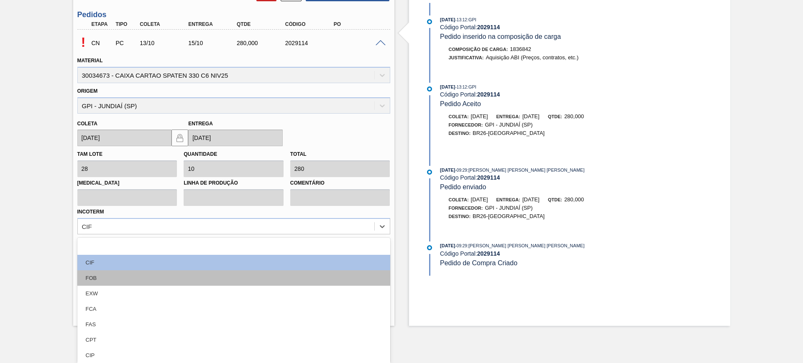
click at [174, 280] on div "FOB" at bounding box center [233, 278] width 313 height 15
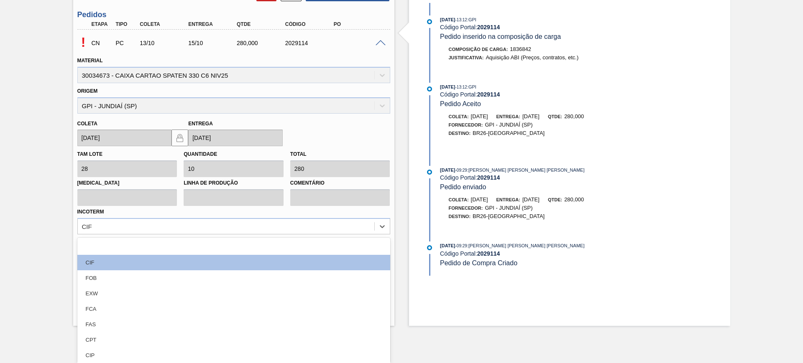
scroll to position [217, 0]
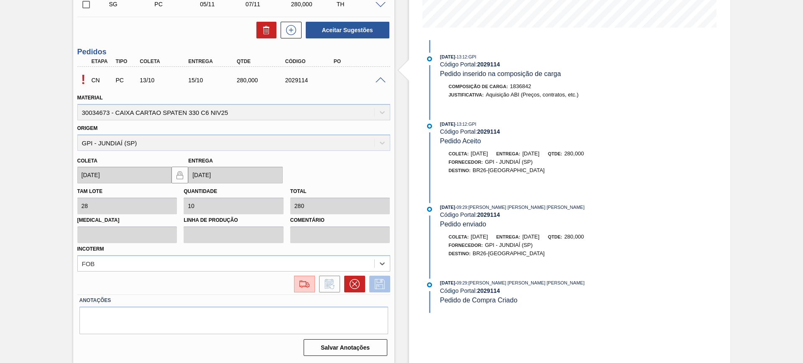
click at [375, 286] on icon at bounding box center [379, 284] width 13 height 10
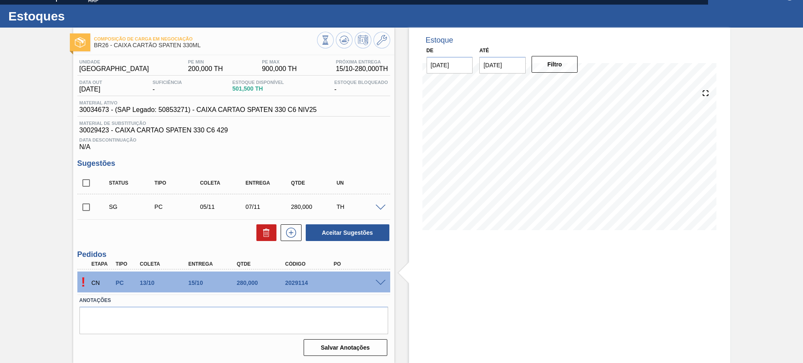
scroll to position [14, 0]
click at [381, 280] on span at bounding box center [381, 283] width 10 height 6
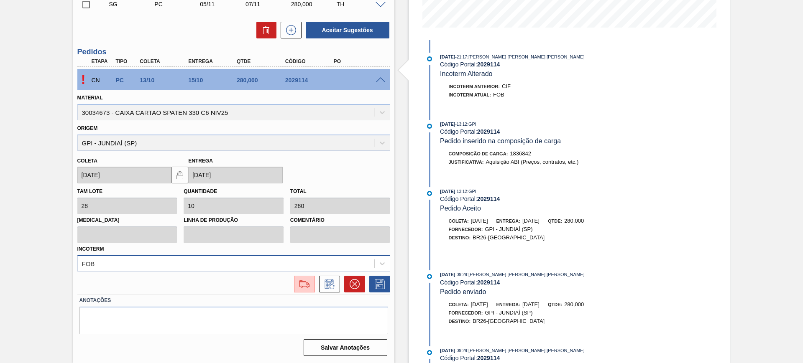
click at [194, 269] on div "FOB" at bounding box center [233, 264] width 313 height 16
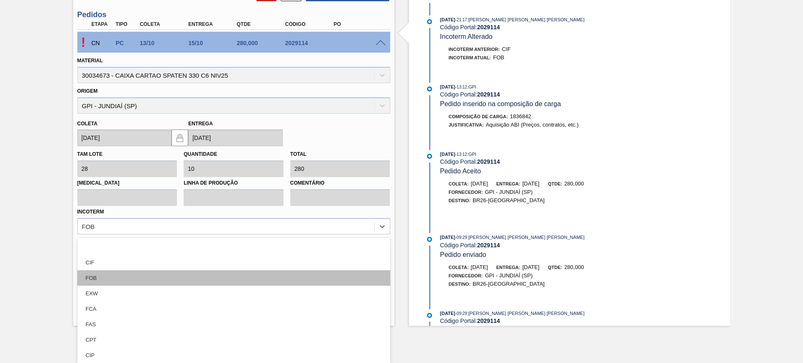
click at [187, 280] on div "FOB" at bounding box center [233, 278] width 313 height 15
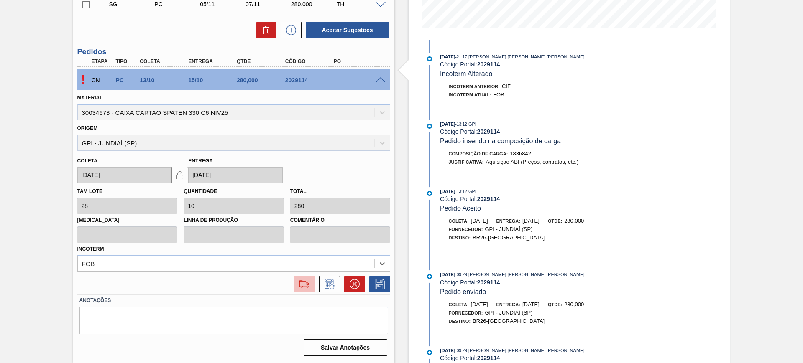
click at [311, 286] on div at bounding box center [304, 284] width 15 height 10
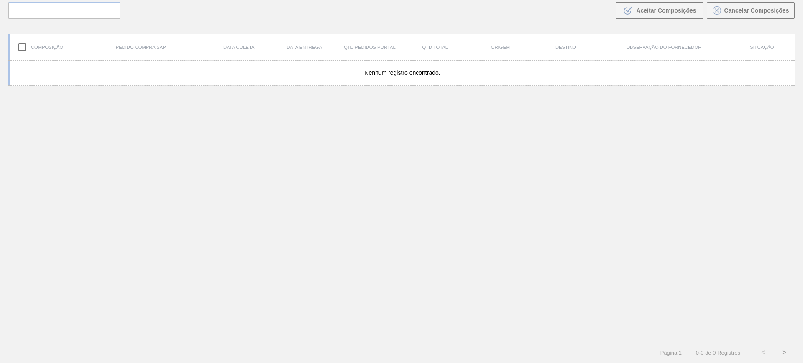
scroll to position [60, 0]
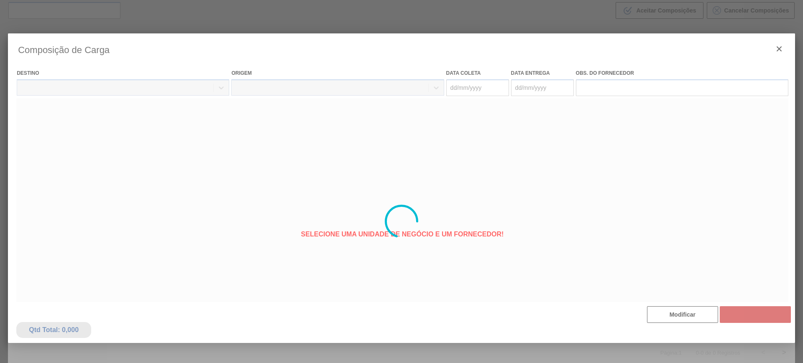
type coleta "[DATE]"
type entrega "[DATE]"
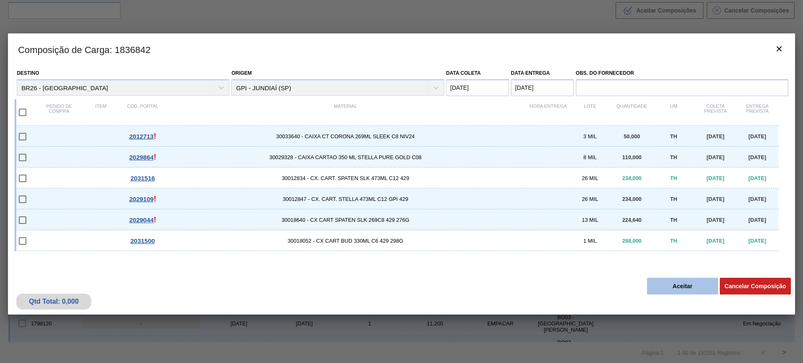
click at [657, 281] on button "Aceitar" at bounding box center [682, 286] width 71 height 17
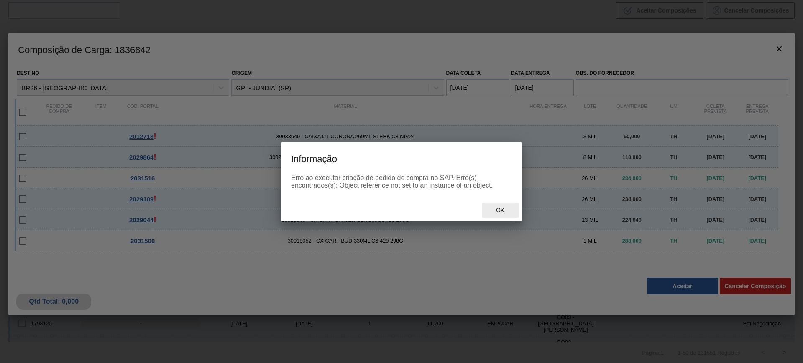
click at [496, 210] on span "Ok" at bounding box center [500, 210] width 22 height 7
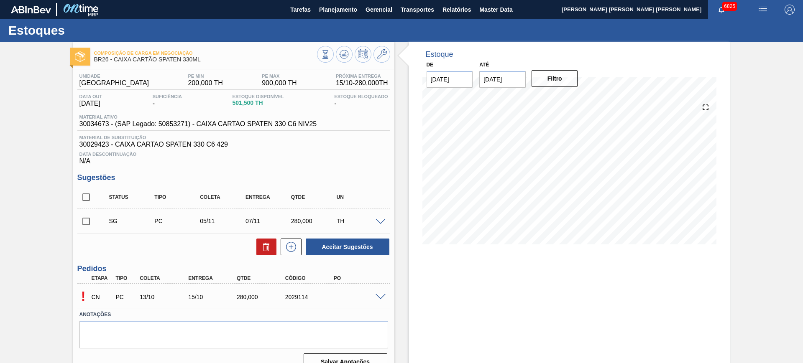
click at [382, 295] on span at bounding box center [381, 297] width 10 height 6
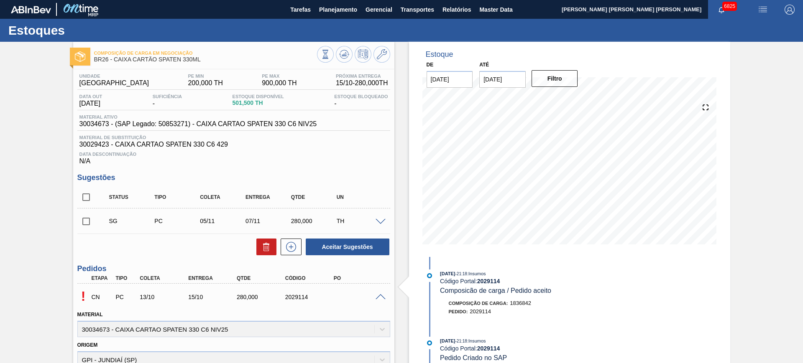
scroll to position [157, 0]
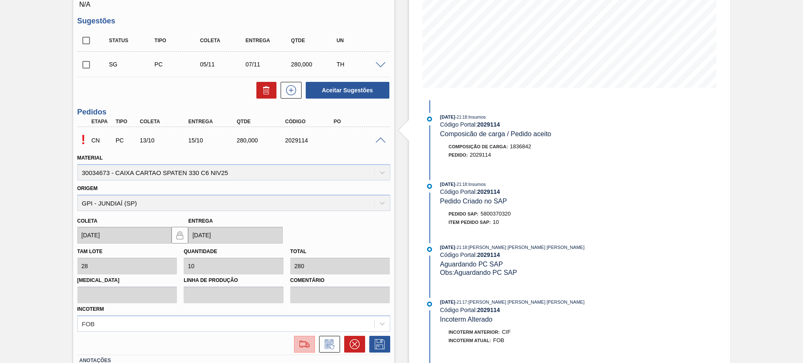
click at [304, 349] on img at bounding box center [304, 345] width 13 height 10
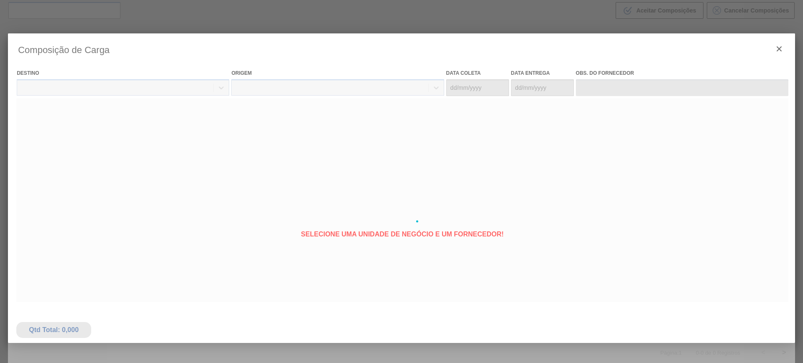
type coleta "13/10/2025"
type entrega "15/10/2025"
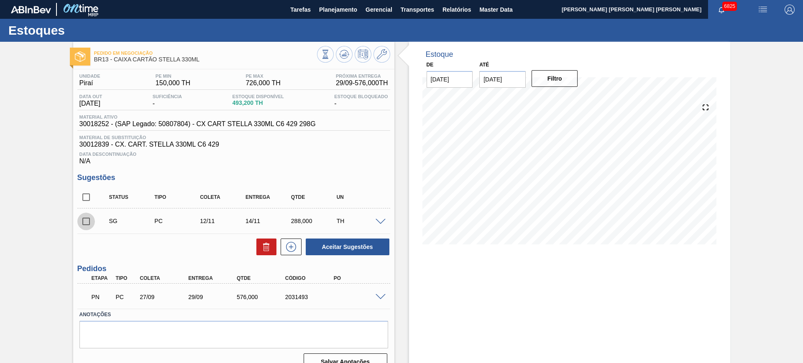
click at [86, 219] on input "checkbox" at bounding box center [86, 222] width 18 height 18
click at [339, 245] on button "Aceitar Sugestões" at bounding box center [348, 247] width 84 height 17
checkbox input "false"
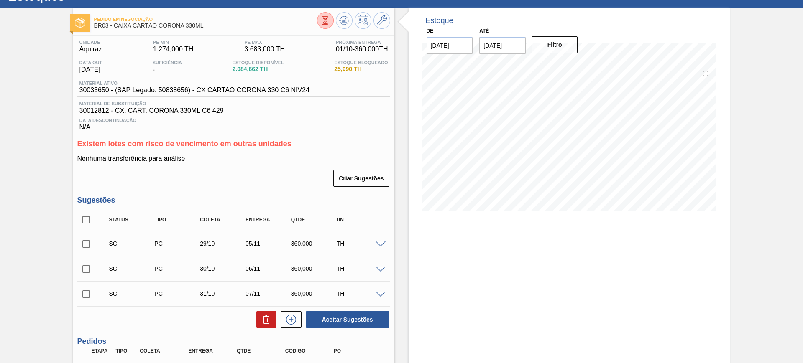
scroll to position [105, 0]
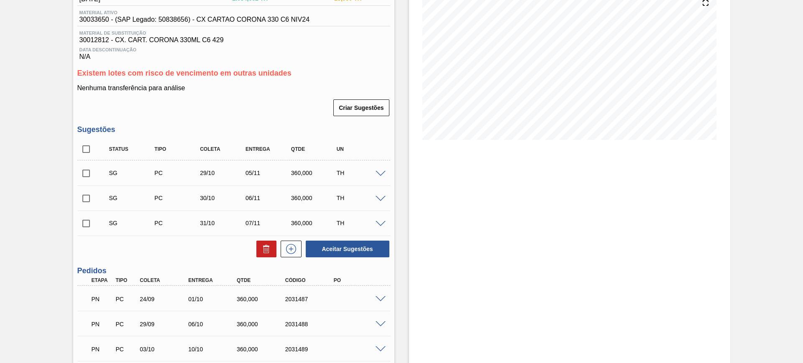
click at [84, 168] on input "checkbox" at bounding box center [86, 174] width 18 height 18
click at [355, 252] on button "Aceitar Sugestões" at bounding box center [348, 249] width 84 height 17
checkbox input "false"
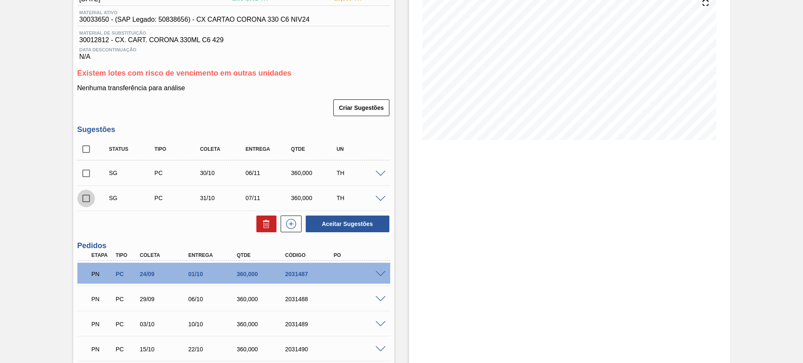
click at [87, 198] on input "checkbox" at bounding box center [86, 199] width 18 height 18
click at [336, 217] on button "Aceitar Sugestões" at bounding box center [348, 224] width 84 height 17
checkbox input "false"
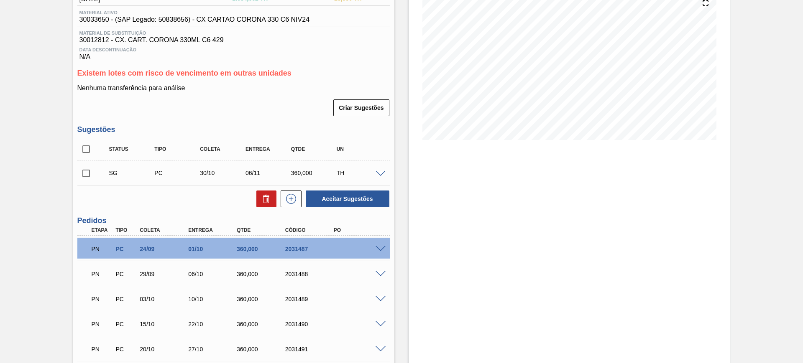
scroll to position [0, 0]
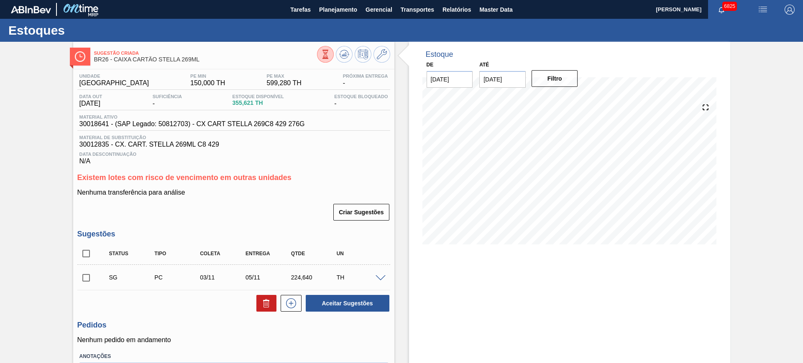
click at [84, 256] on input "checkbox" at bounding box center [86, 254] width 18 height 18
checkbox input "true"
click at [346, 301] on button "Aceitar Sugestões" at bounding box center [348, 303] width 84 height 17
checkbox input "false"
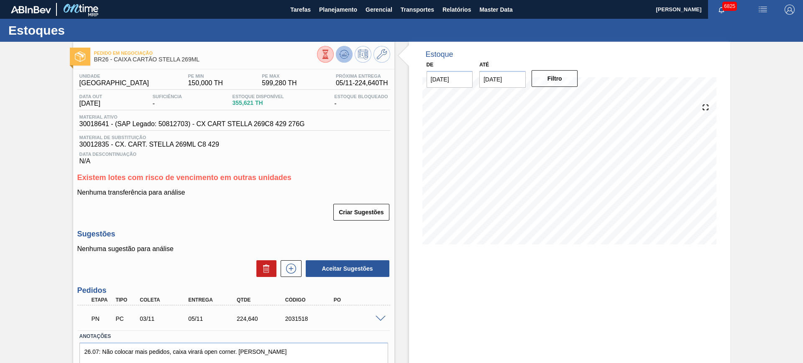
click at [346, 55] on icon at bounding box center [344, 54] width 10 height 10
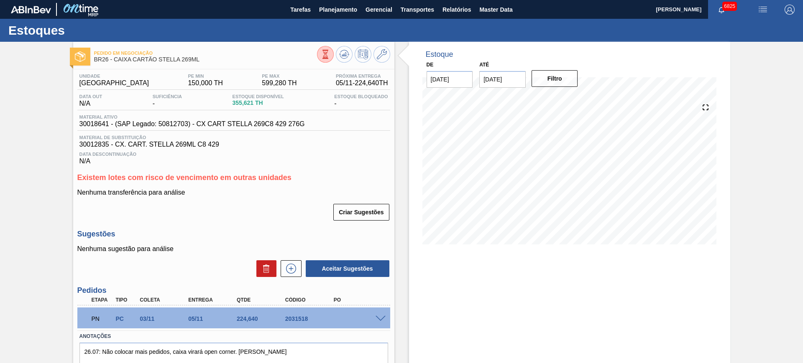
click at [382, 319] on span at bounding box center [381, 319] width 10 height 6
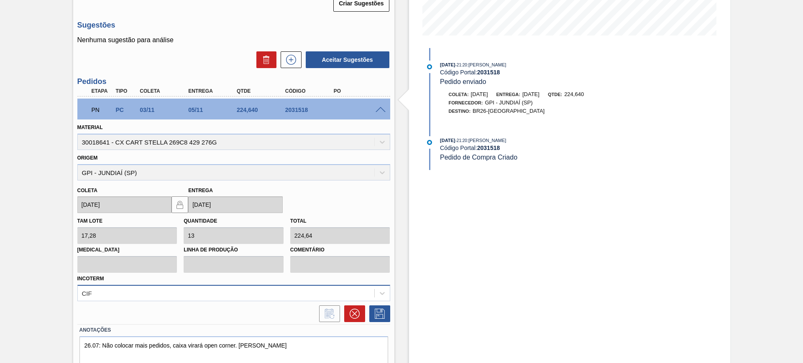
click at [215, 294] on div "CIF" at bounding box center [233, 293] width 313 height 16
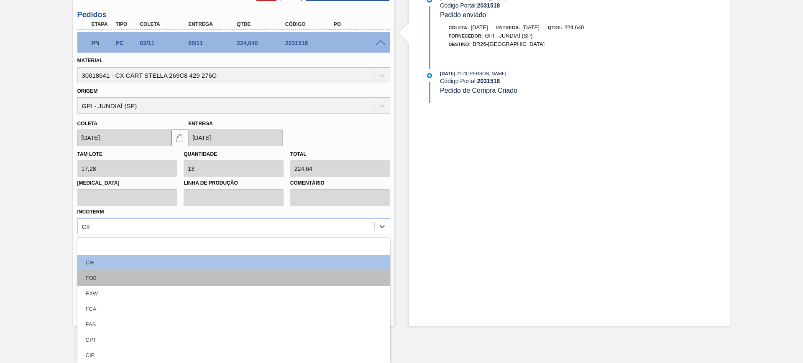
click at [156, 282] on div "FOB" at bounding box center [233, 278] width 313 height 15
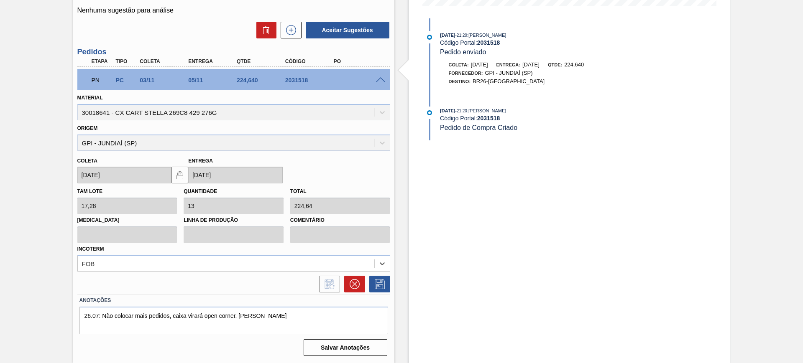
scroll to position [239, 0]
click at [384, 279] on icon at bounding box center [379, 284] width 13 height 10
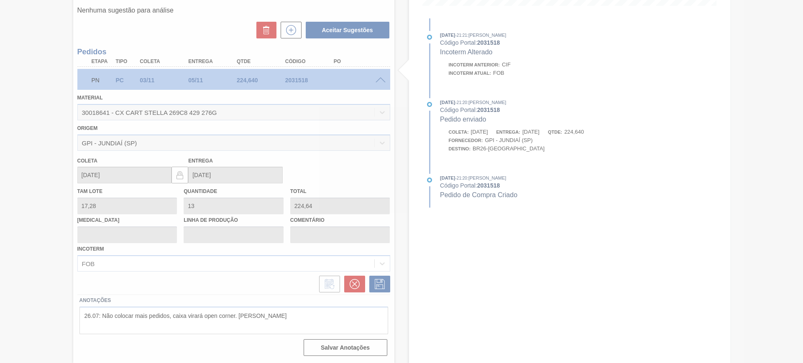
scroll to position [36, 0]
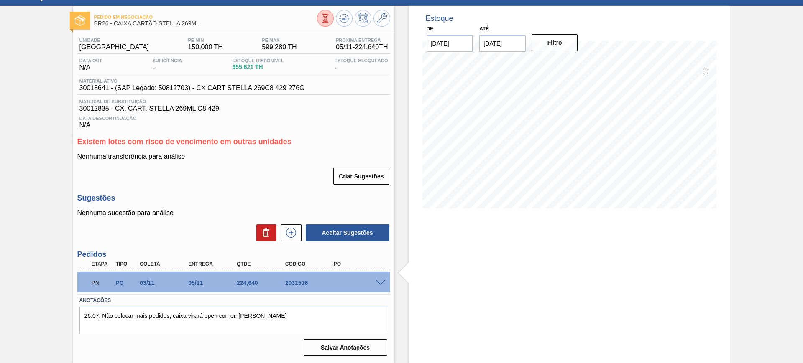
click at [381, 281] on span at bounding box center [381, 283] width 10 height 6
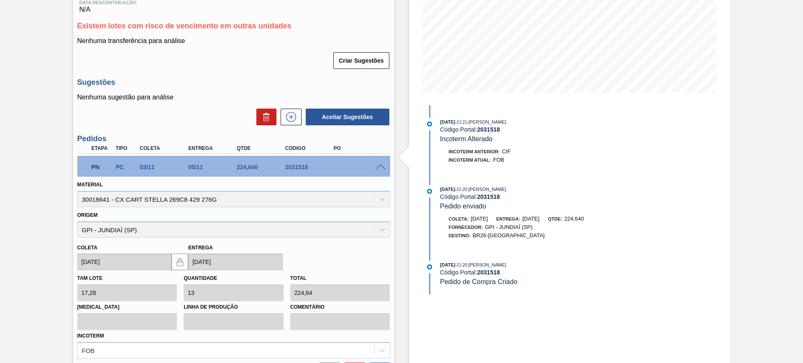
scroll to position [30, 0]
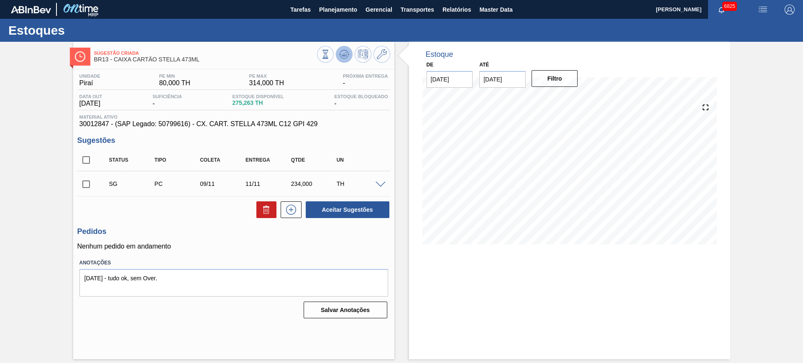
click at [351, 57] on button at bounding box center [344, 54] width 17 height 17
click at [387, 43] on div "Sugestão Criada BR13 - CAIXA CARTÃO STELLA 473ML" at bounding box center [233, 53] width 321 height 23
click at [387, 51] on button at bounding box center [381, 54] width 17 height 17
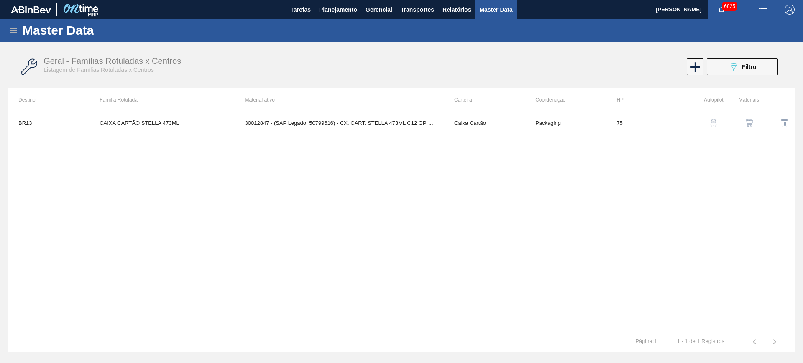
click at [749, 121] on img "button" at bounding box center [749, 123] width 8 height 8
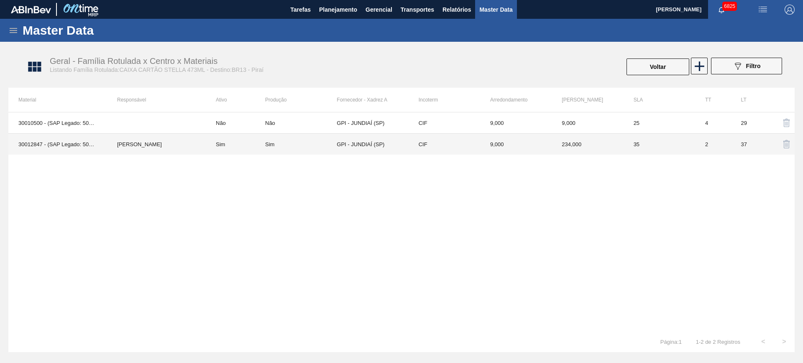
click at [258, 146] on td "Sim" at bounding box center [235, 144] width 59 height 21
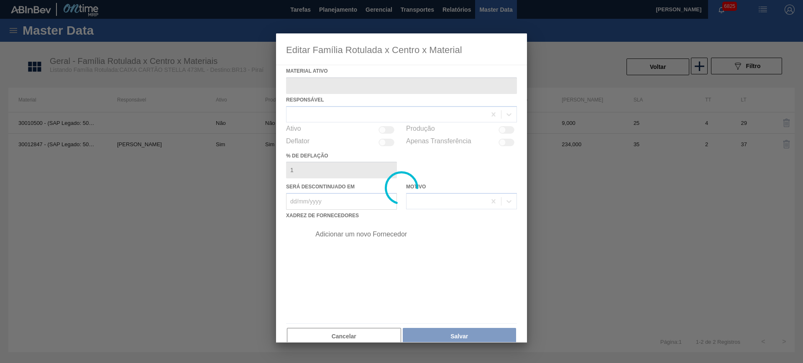
drag, startPoint x: 391, startPoint y: 235, endPoint x: 383, endPoint y: 251, distance: 18.0
click at [392, 244] on div at bounding box center [401, 187] width 251 height 309
type ativo "30012847 - (SAP Legado: 50799616) - CX. CART. STELLA 473ML C12 GPI 429"
checkbox input "true"
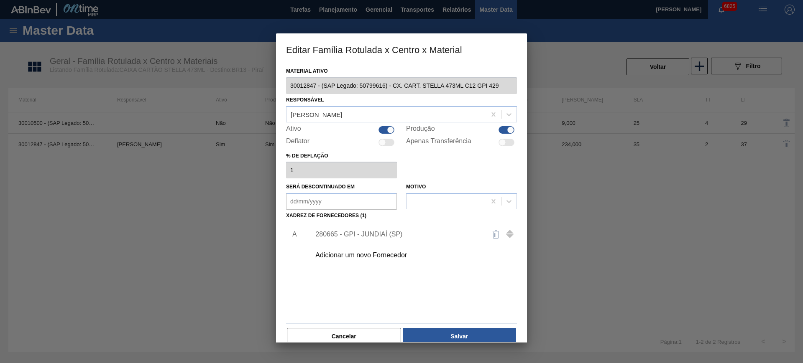
click at [361, 234] on div "280665 - GPI - JUNDIAÍ (SP)" at bounding box center [397, 235] width 164 height 8
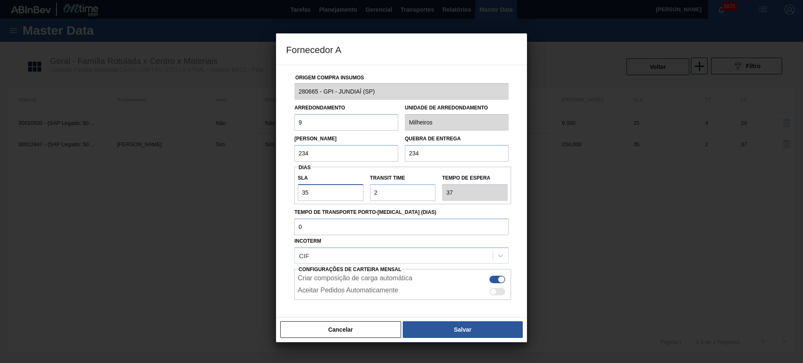
click at [331, 195] on input "35" at bounding box center [331, 192] width 66 height 17
type input "3"
type input "5"
type input "30"
type input "32"
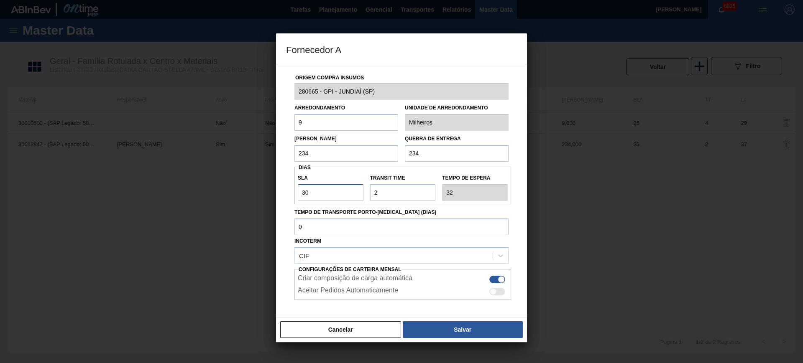
type input "30"
click at [327, 156] on input "234" at bounding box center [346, 153] width 104 height 17
type input "117"
click at [449, 322] on button "Salvar" at bounding box center [463, 330] width 120 height 17
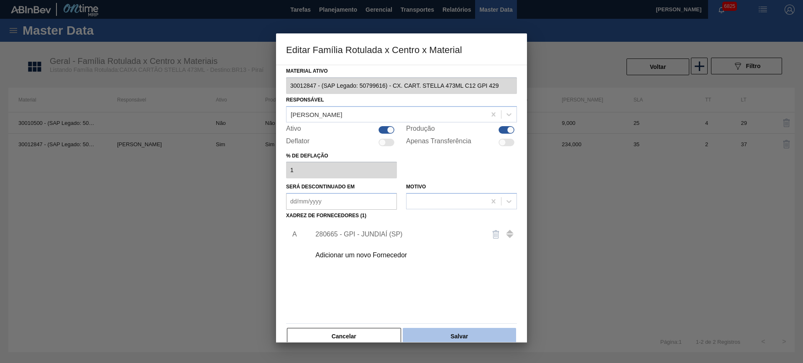
click at [465, 334] on button "Salvar" at bounding box center [459, 336] width 113 height 17
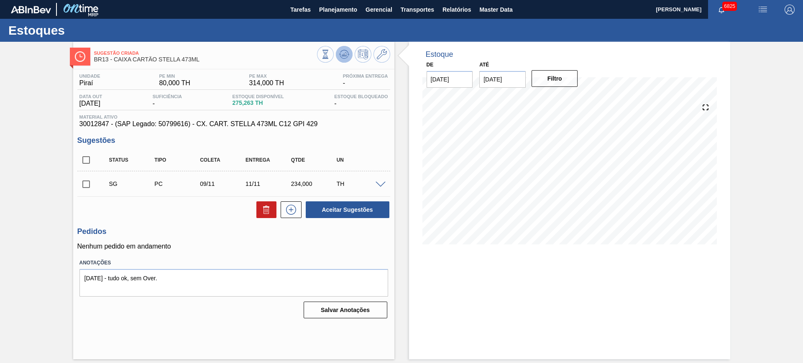
click at [346, 53] on icon at bounding box center [344, 54] width 10 height 10
click at [82, 158] on input "checkbox" at bounding box center [86, 160] width 18 height 18
checkbox input "true"
click at [340, 206] on button "Aceitar Sugestões" at bounding box center [348, 210] width 84 height 17
checkbox input "false"
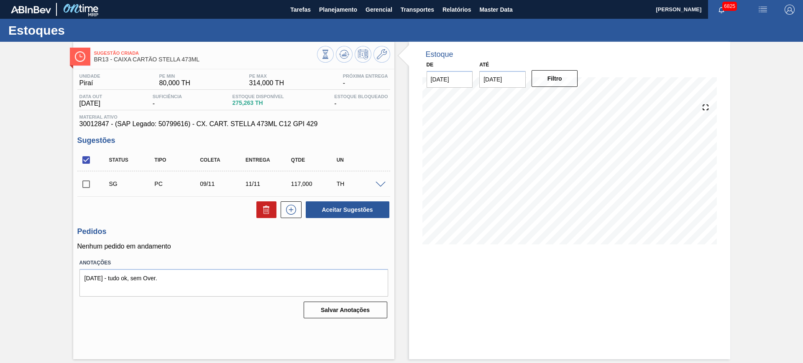
click at [86, 157] on input "checkbox" at bounding box center [86, 160] width 18 height 18
checkbox input "true"
click at [354, 211] on button "Aceitar Sugestões" at bounding box center [348, 210] width 84 height 17
checkbox input "false"
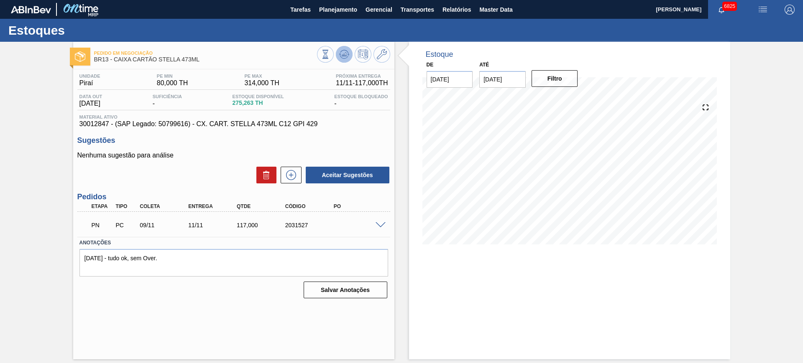
click at [348, 57] on icon at bounding box center [344, 54] width 10 height 10
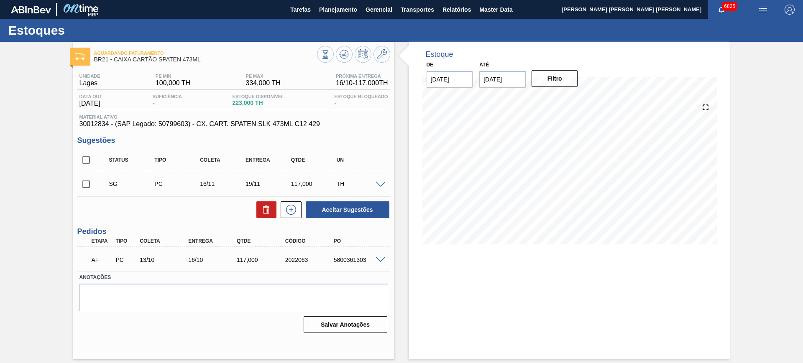
click at [88, 161] on input "checkbox" at bounding box center [86, 160] width 18 height 18
checkbox input "true"
click at [335, 206] on button "Aceitar Sugestões" at bounding box center [348, 210] width 84 height 17
checkbox input "false"
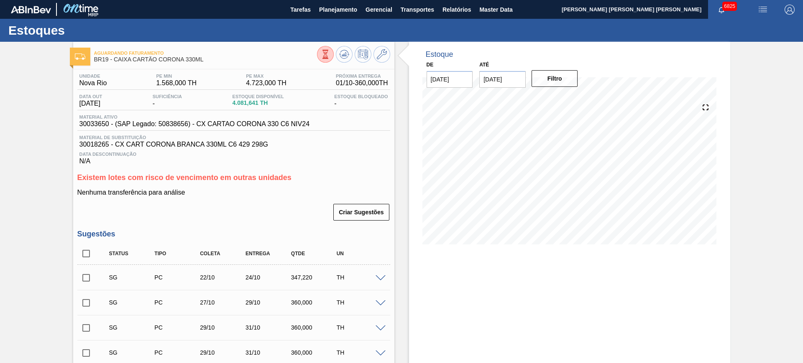
scroll to position [105, 0]
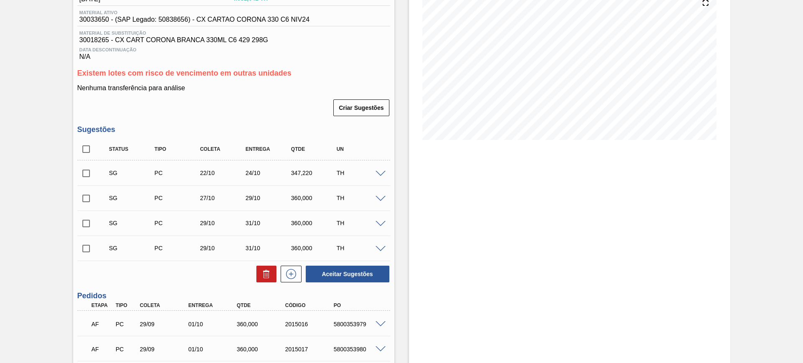
click at [86, 156] on input "checkbox" at bounding box center [86, 150] width 18 height 18
checkbox input "true"
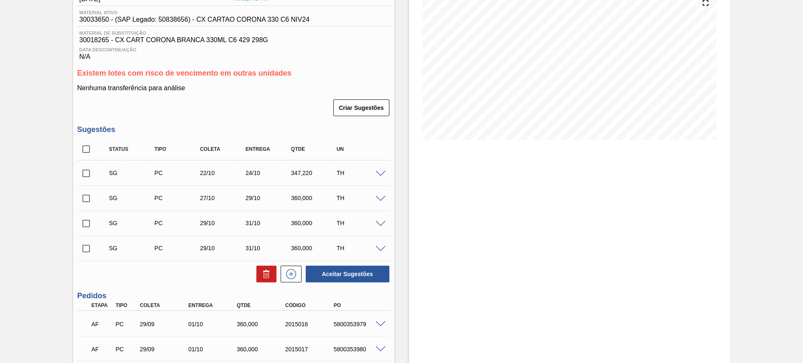
checkbox input "true"
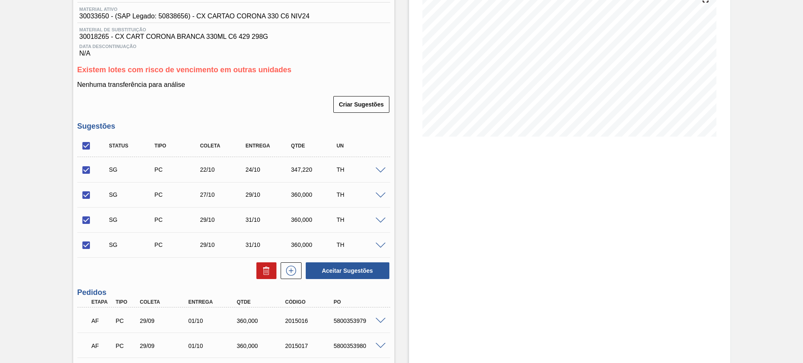
scroll to position [209, 0]
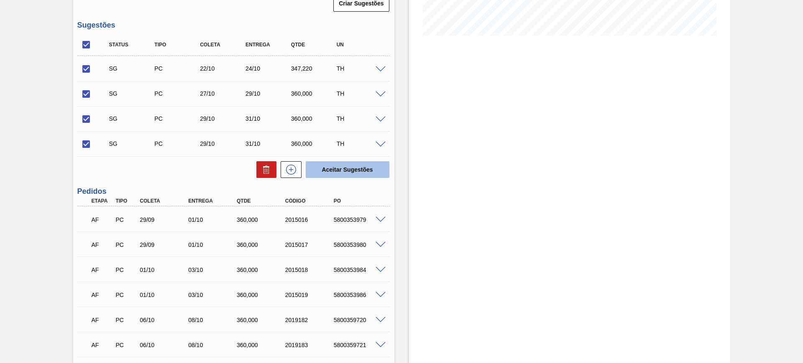
click at [327, 175] on button "Aceitar Sugestões" at bounding box center [348, 169] width 84 height 17
checkbox input "false"
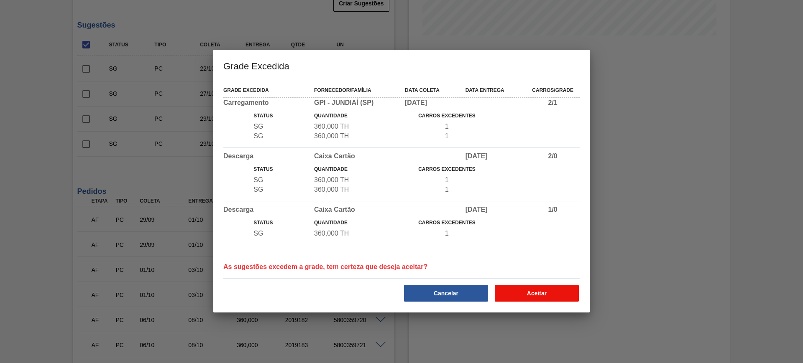
click at [533, 287] on button "Aceitar" at bounding box center [537, 293] width 84 height 17
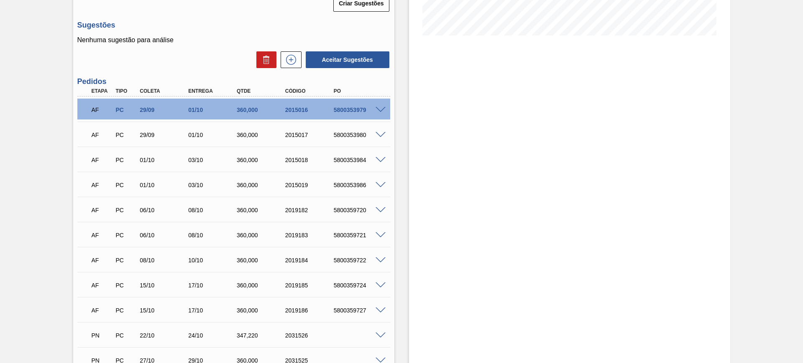
scroll to position [0, 0]
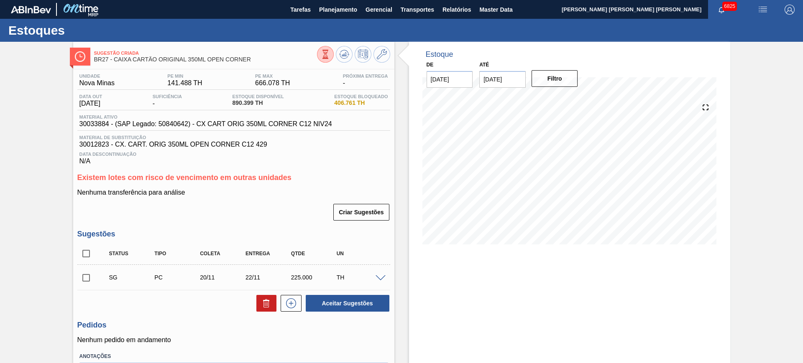
click at [83, 257] on input "checkbox" at bounding box center [86, 254] width 18 height 18
checkbox input "true"
click at [86, 254] on input "checkbox" at bounding box center [86, 254] width 18 height 18
checkbox input "false"
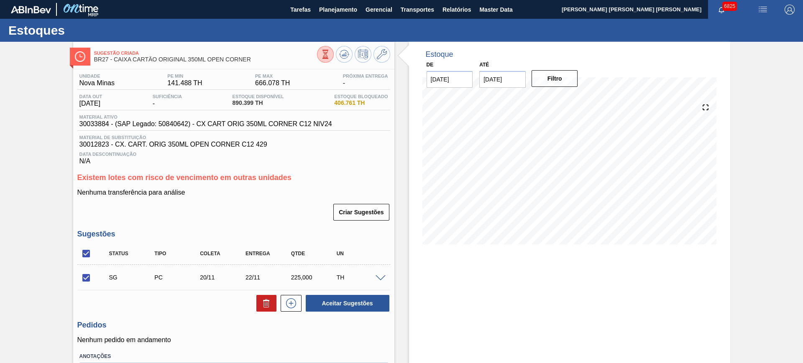
checkbox input "false"
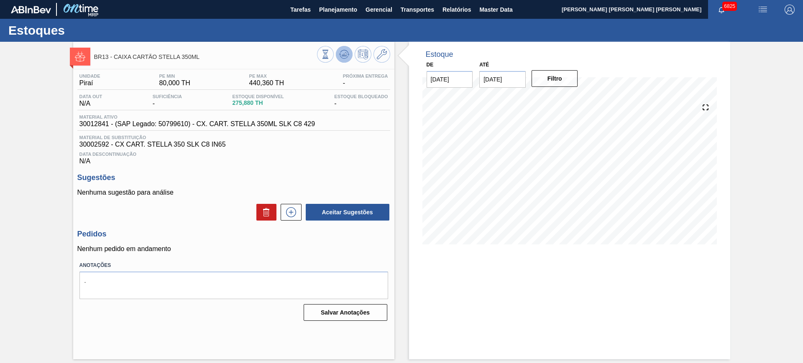
click at [349, 55] on icon at bounding box center [344, 54] width 10 height 10
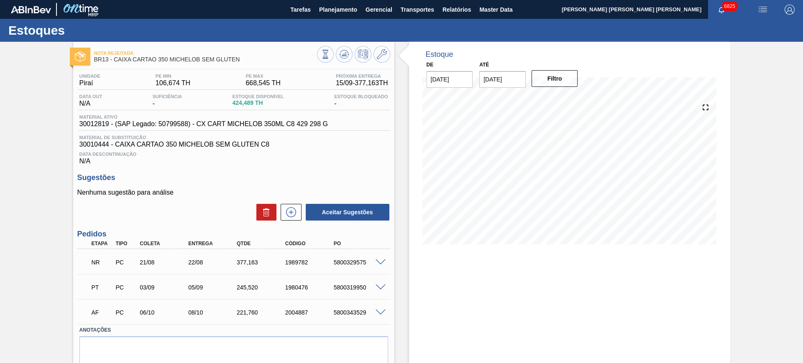
click at [383, 260] on span at bounding box center [381, 263] width 10 height 6
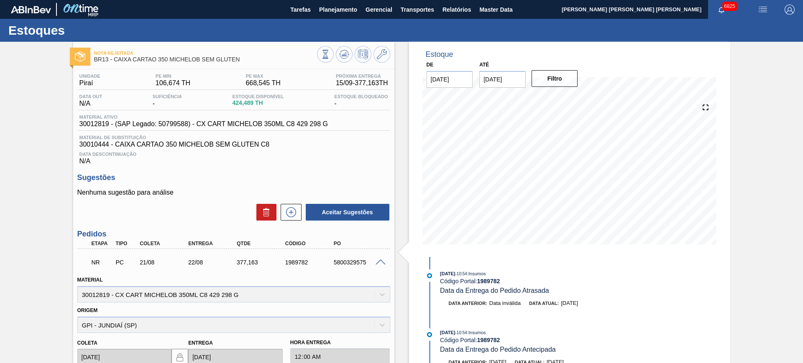
click at [377, 260] on span at bounding box center [381, 263] width 10 height 6
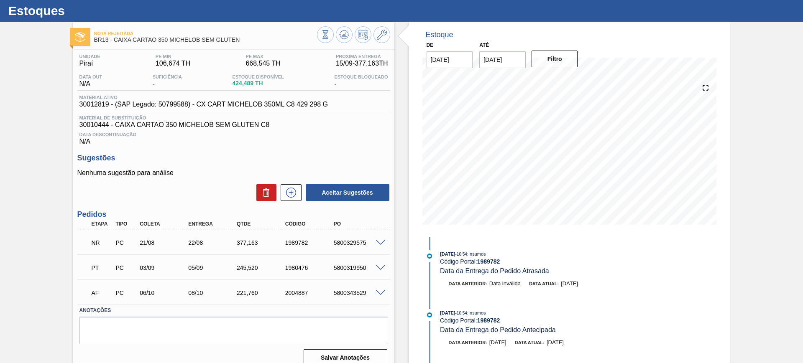
scroll to position [30, 0]
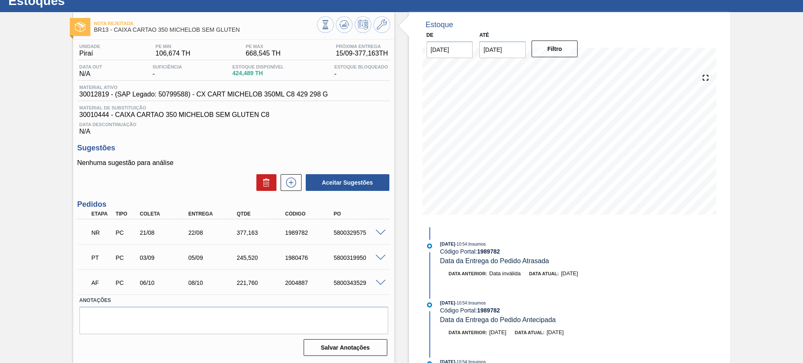
click at [379, 235] on div "5800329575" at bounding box center [359, 233] width 54 height 7
click at [381, 230] on span at bounding box center [381, 233] width 10 height 6
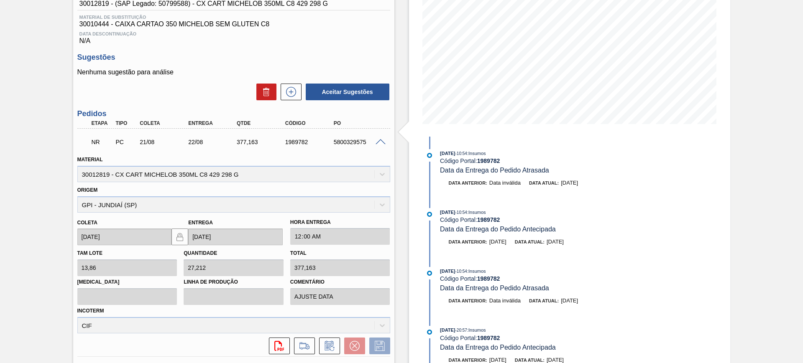
scroll to position [233, 0]
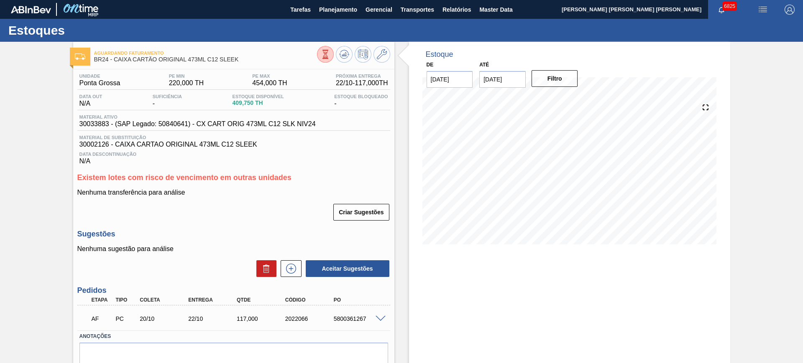
click at [381, 317] on span at bounding box center [381, 319] width 10 height 6
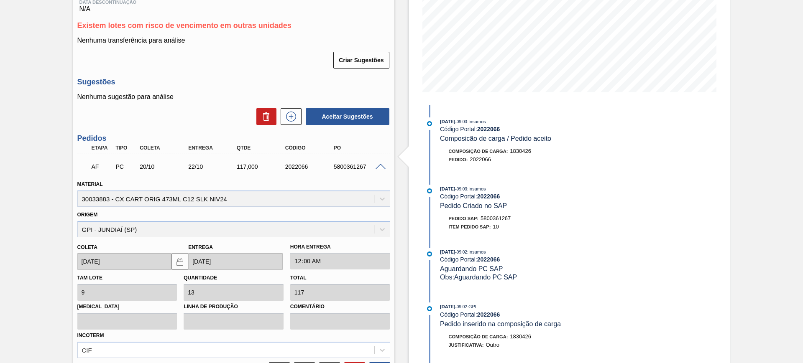
scroll to position [209, 0]
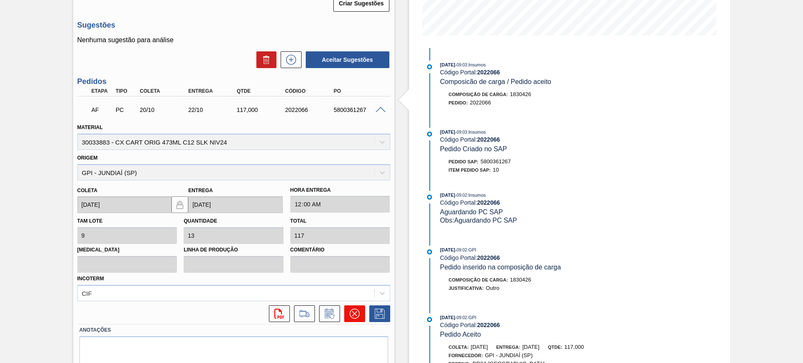
click at [353, 317] on icon at bounding box center [355, 314] width 10 height 10
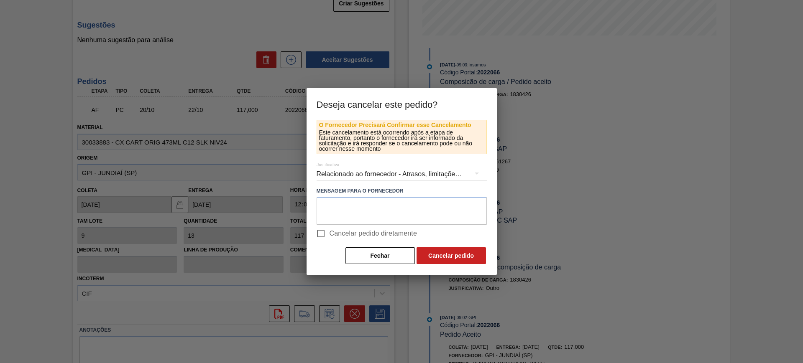
click at [337, 233] on span "Cancelar pedido diretamente" at bounding box center [374, 234] width 88 height 10
click at [330, 233] on input "Cancelar pedido diretamente" at bounding box center [321, 234] width 18 height 18
checkbox input "true"
click at [451, 250] on button "Cancelar pedido" at bounding box center [451, 256] width 69 height 17
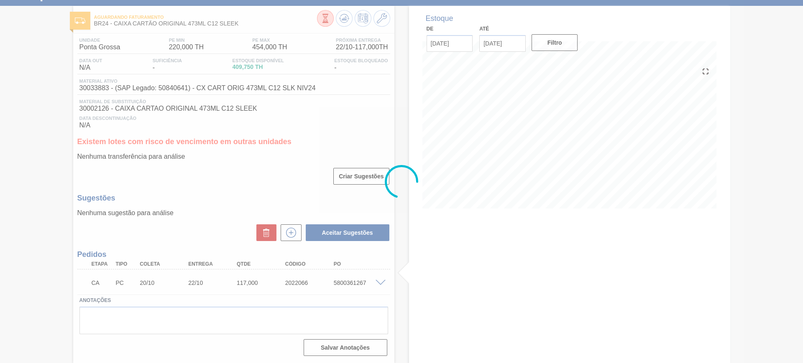
scroll to position [36, 0]
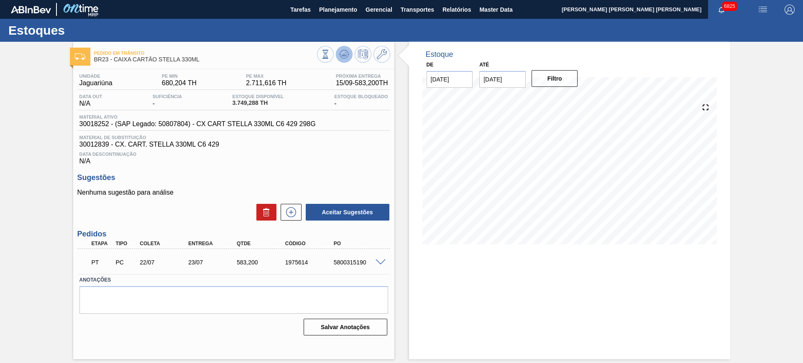
click at [350, 53] on button at bounding box center [344, 54] width 17 height 17
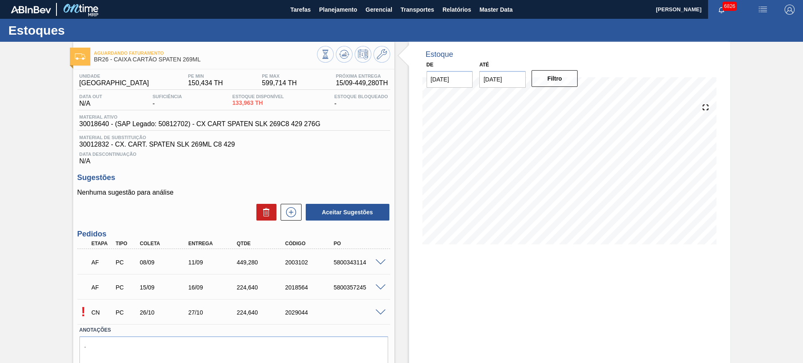
click at [361, 273] on div "AF PC 08/09 11/09 449,280 2003102 5800343114 Material 30018640 - CX CART SPATEN…" at bounding box center [233, 261] width 313 height 25
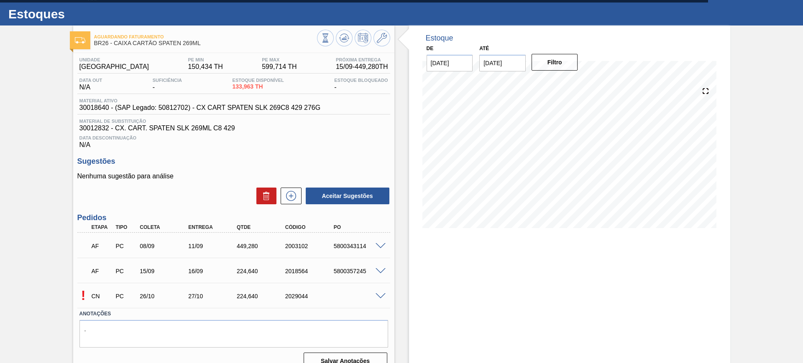
scroll to position [30, 0]
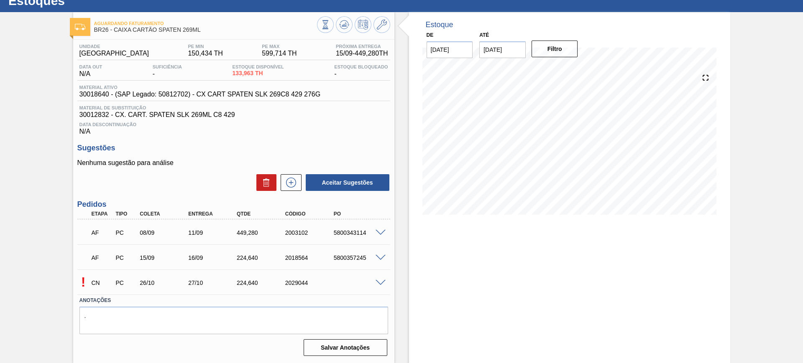
click at [378, 284] on span at bounding box center [381, 283] width 10 height 6
type input "17.28"
type input "224.64"
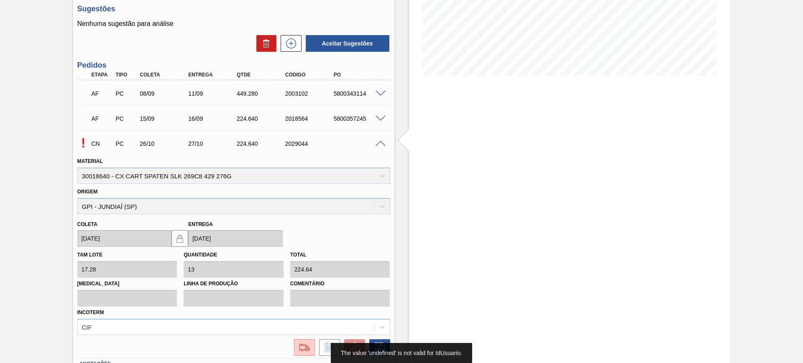
scroll to position [187, 0]
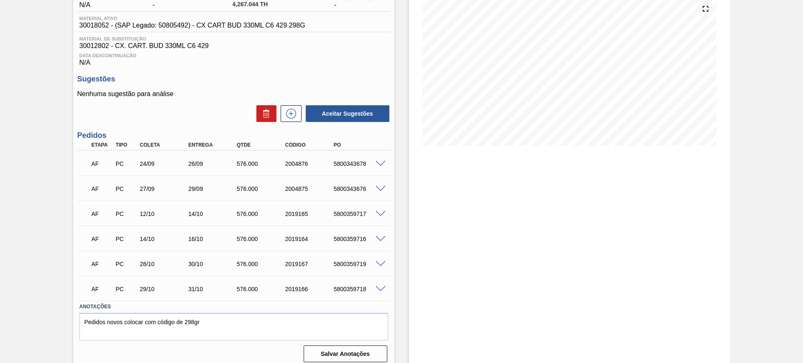
scroll to position [105, 0]
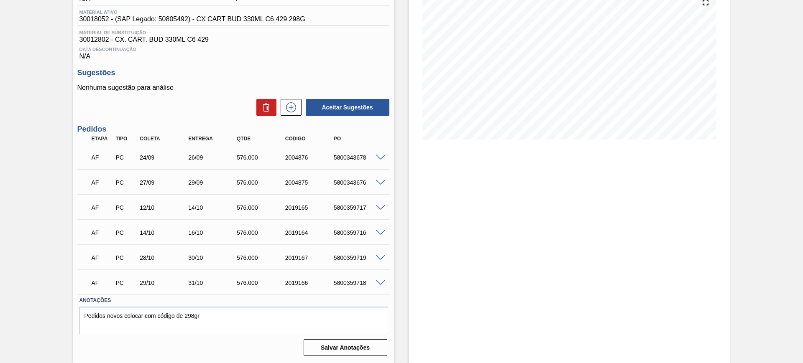
click at [381, 282] on span at bounding box center [381, 283] width 10 height 6
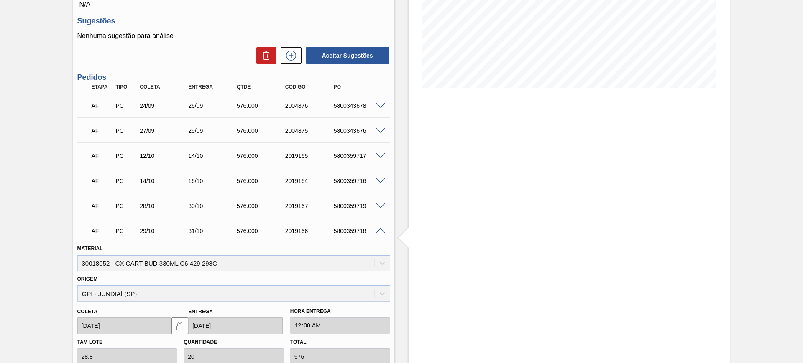
scroll to position [0, 0]
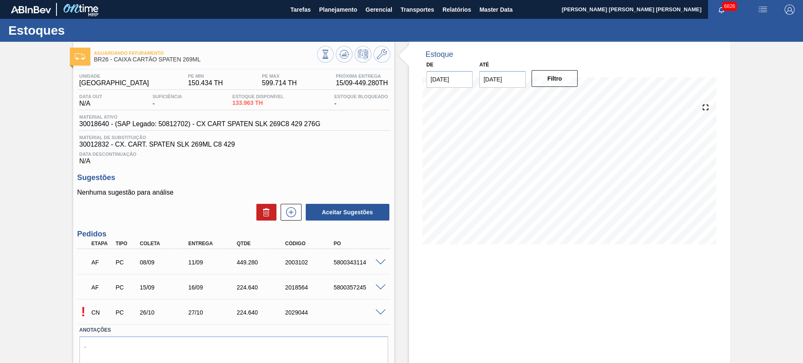
click at [381, 311] on span at bounding box center [381, 313] width 10 height 6
type input "17,28"
type input "224,64"
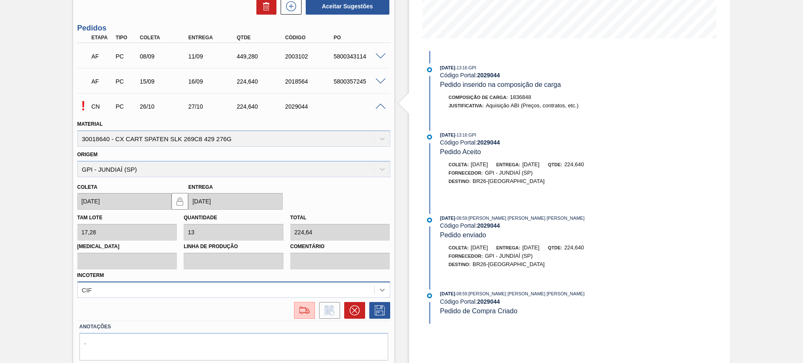
scroll to position [209, 0]
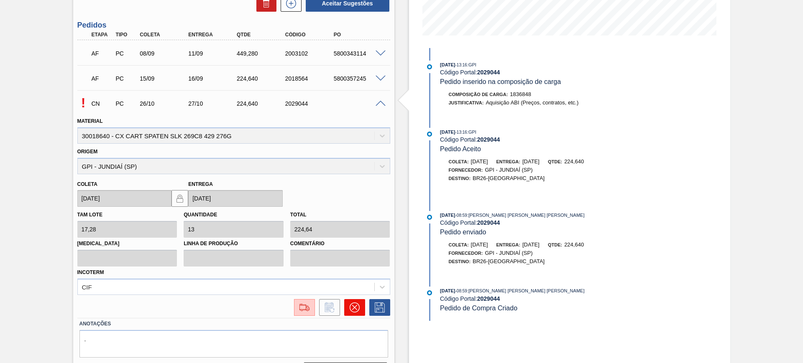
click at [358, 305] on icon at bounding box center [354, 308] width 10 height 10
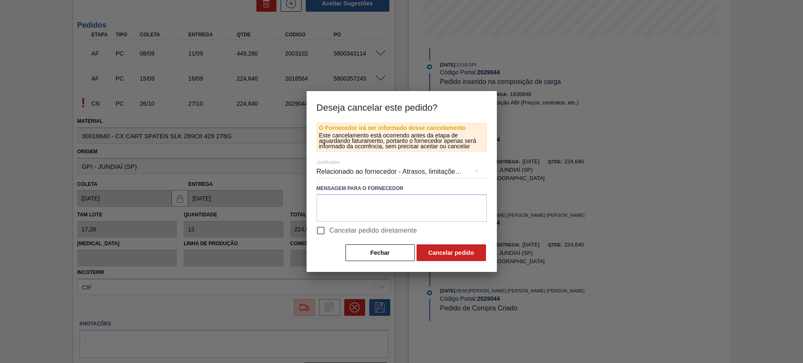
click at [338, 231] on span "Cancelar pedido diretamente" at bounding box center [374, 231] width 88 height 10
click at [330, 231] on input "Cancelar pedido diretamente" at bounding box center [321, 231] width 18 height 18
checkbox input "true"
click at [426, 256] on button "Cancelar pedido" at bounding box center [451, 253] width 69 height 17
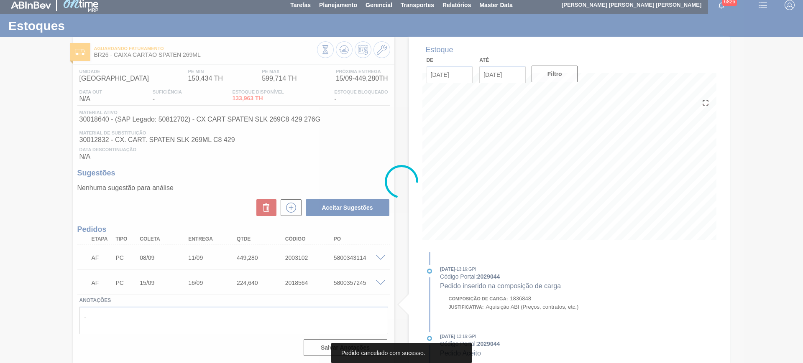
scroll to position [5, 0]
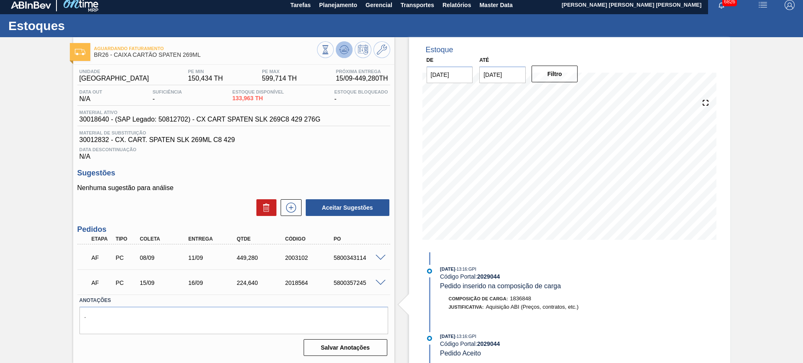
click at [342, 51] on icon at bounding box center [343, 50] width 5 height 4
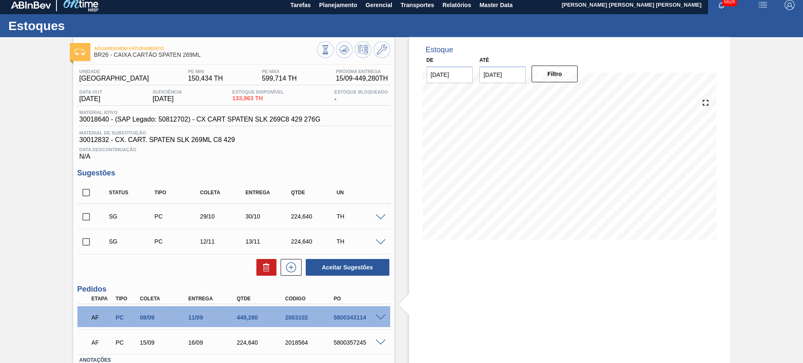
click at [84, 193] on input "checkbox" at bounding box center [86, 193] width 18 height 18
checkbox input "true"
click at [323, 263] on button "Aceitar Sugestões" at bounding box center [348, 267] width 84 height 17
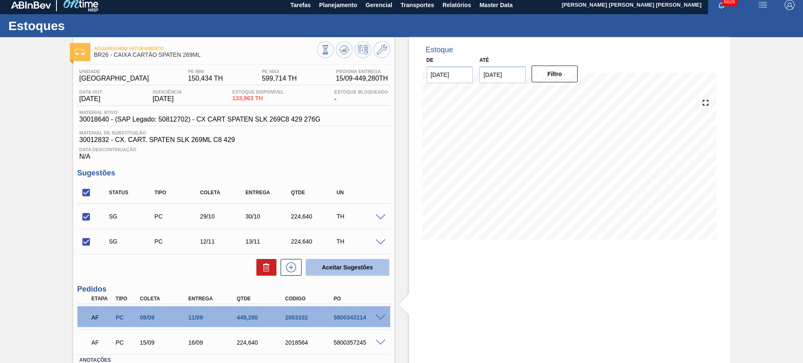
checkbox input "false"
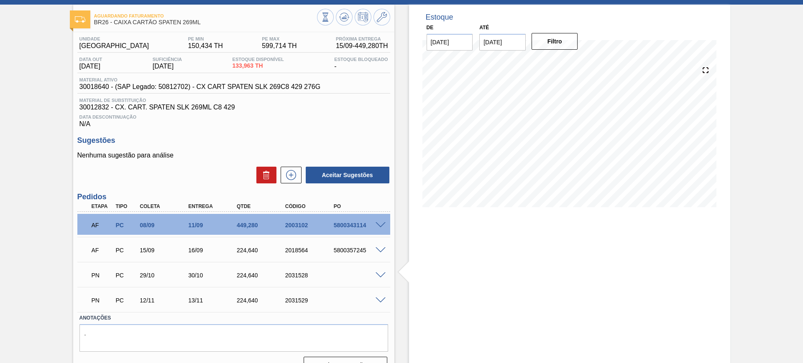
scroll to position [55, 0]
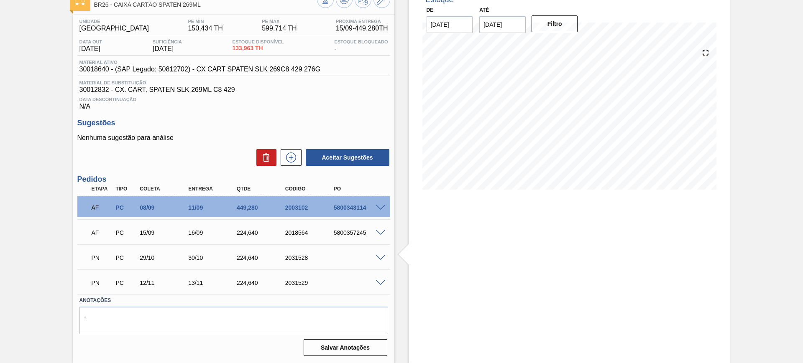
click at [381, 256] on span at bounding box center [381, 258] width 10 height 6
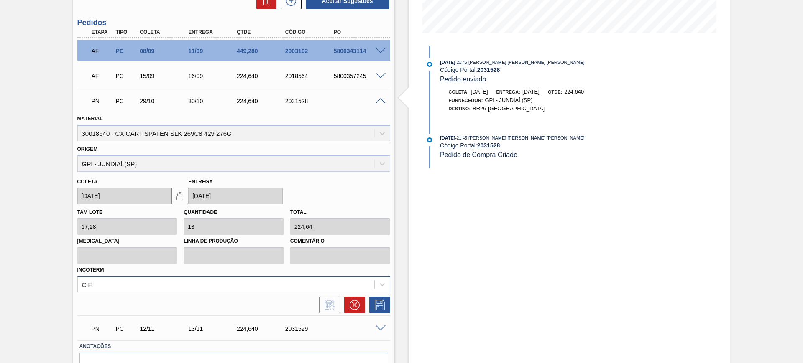
click at [217, 291] on div "CIF" at bounding box center [233, 284] width 313 height 16
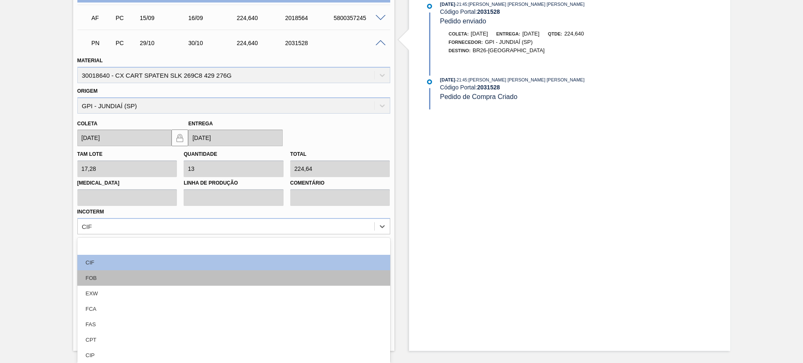
click at [164, 276] on div "FOB" at bounding box center [233, 278] width 313 height 15
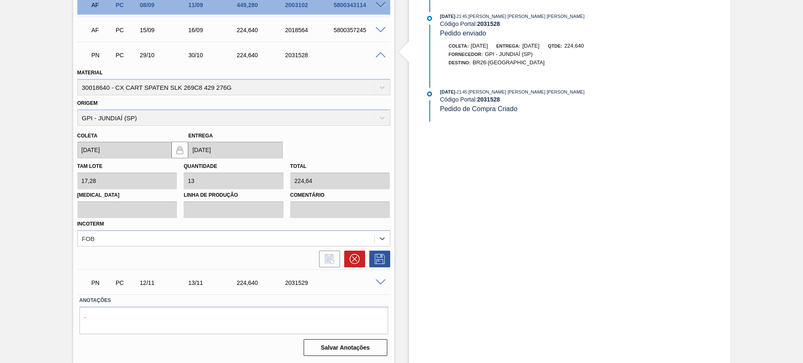
scroll to position [258, 0]
click at [382, 258] on icon at bounding box center [379, 259] width 13 height 10
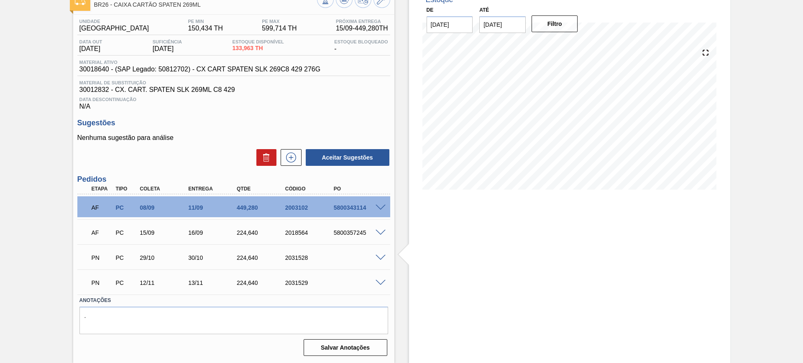
scroll to position [55, 0]
click at [380, 282] on span at bounding box center [381, 283] width 10 height 6
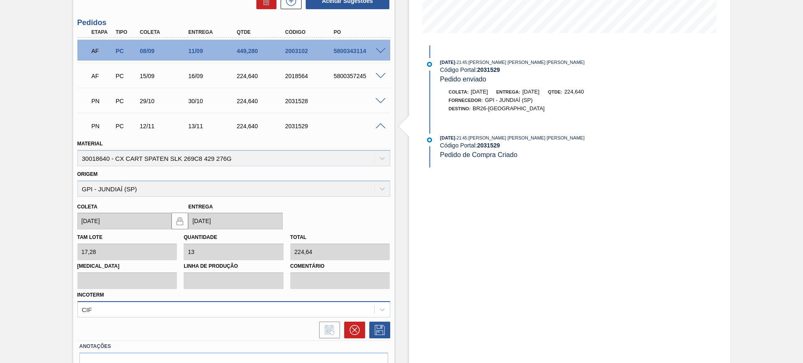
click at [288, 312] on div "CIF" at bounding box center [233, 310] width 313 height 16
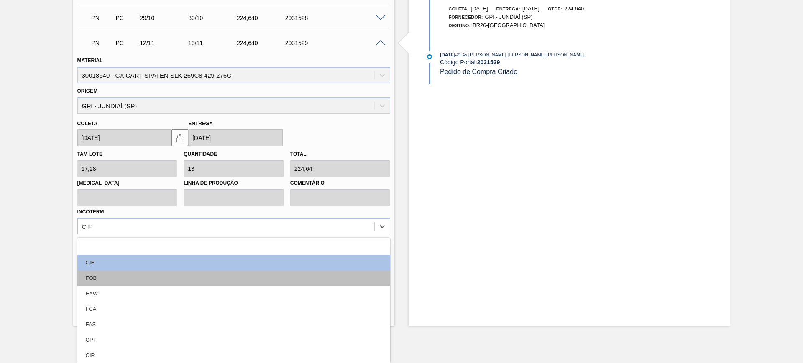
click at [166, 283] on div "FOB" at bounding box center [233, 278] width 313 height 15
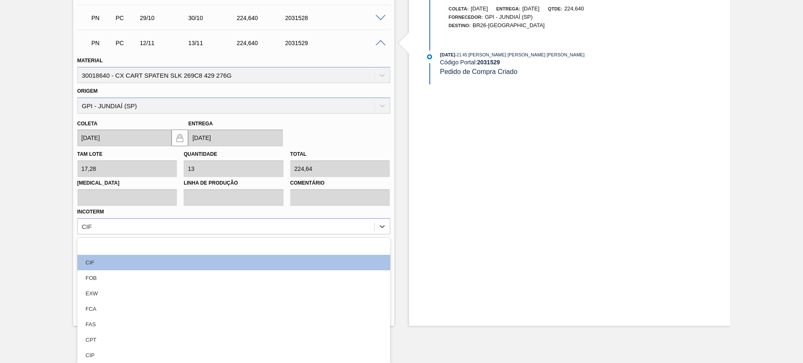
scroll to position [258, 0]
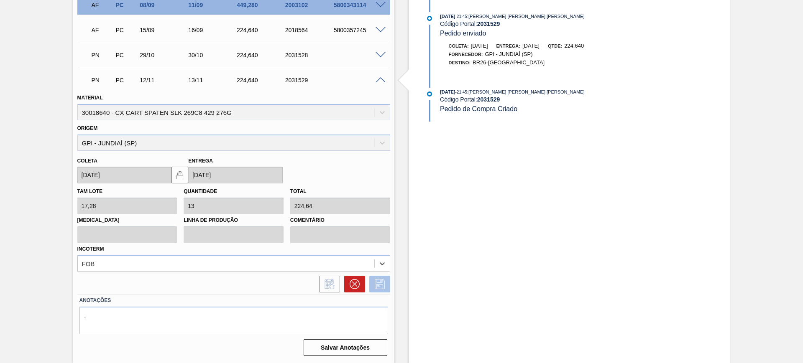
click at [370, 285] on button at bounding box center [379, 284] width 21 height 17
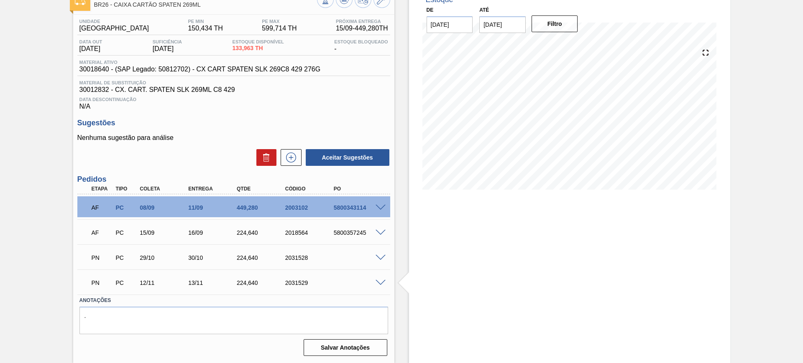
scroll to position [55, 0]
click at [343, 6] on button at bounding box center [344, -1] width 17 height 17
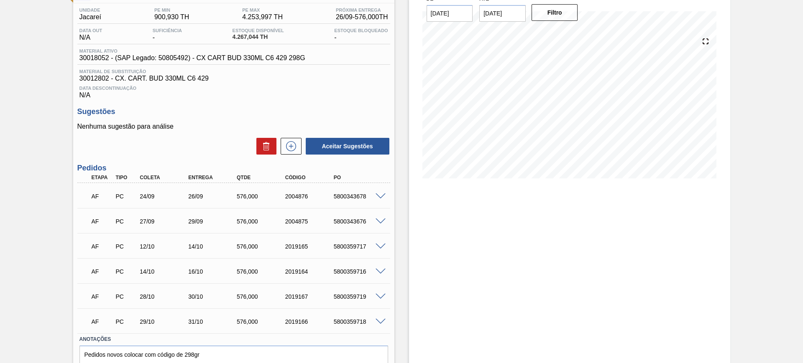
scroll to position [105, 0]
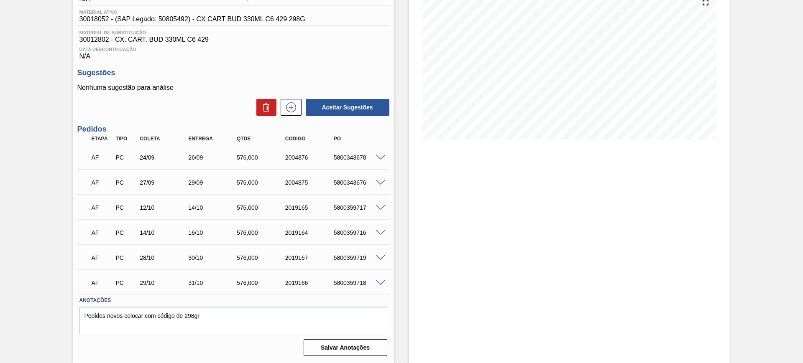
click at [378, 276] on div "AF PC 29/10 31/10 576,000 2019166 5800359718" at bounding box center [233, 282] width 313 height 21
click at [379, 279] on div at bounding box center [381, 282] width 17 height 6
click at [380, 280] on span at bounding box center [381, 283] width 10 height 6
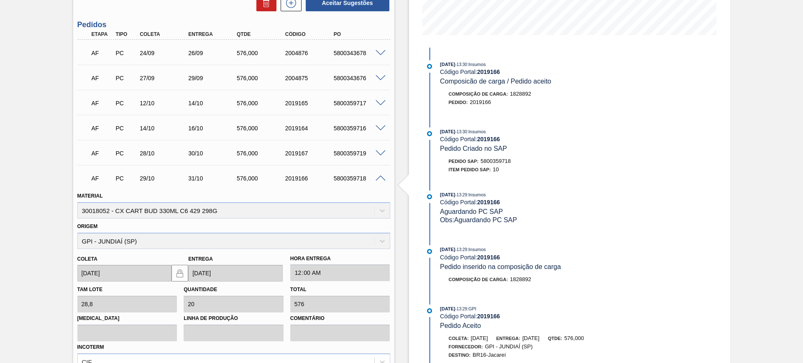
scroll to position [308, 0]
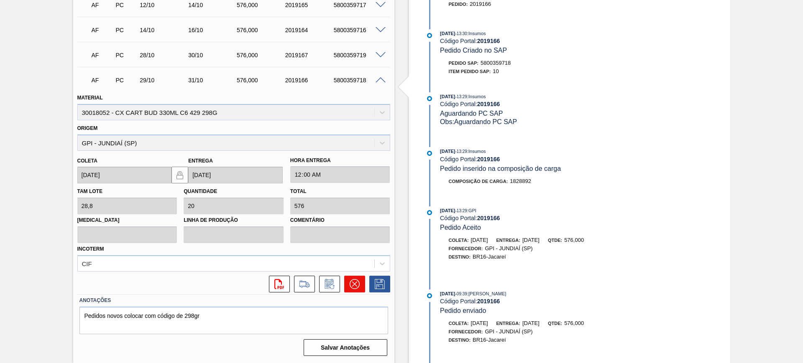
click at [358, 291] on button at bounding box center [354, 284] width 21 height 17
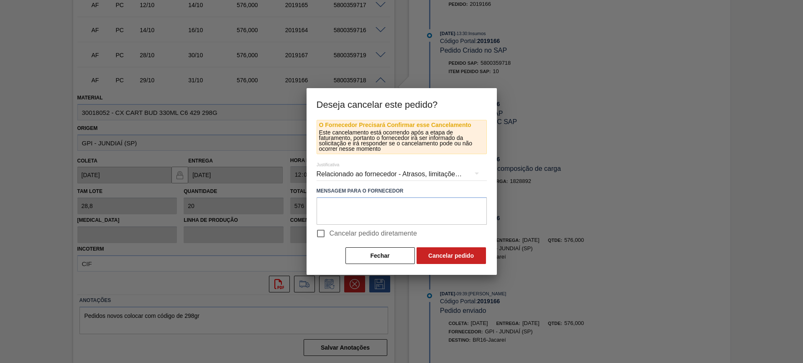
click at [342, 228] on label "Cancelar pedido diretamente" at bounding box center [364, 234] width 105 height 18
click at [330, 228] on input "Cancelar pedido diretamente" at bounding box center [321, 234] width 18 height 18
checkbox input "true"
click at [432, 256] on button "Cancelar pedido" at bounding box center [451, 256] width 69 height 17
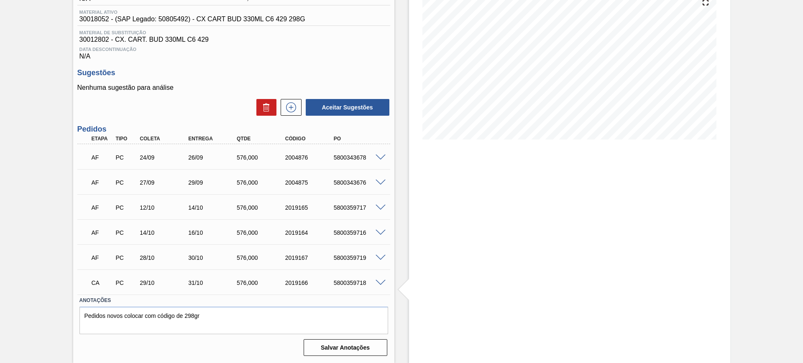
scroll to position [105, 0]
click at [381, 232] on span at bounding box center [381, 233] width 10 height 6
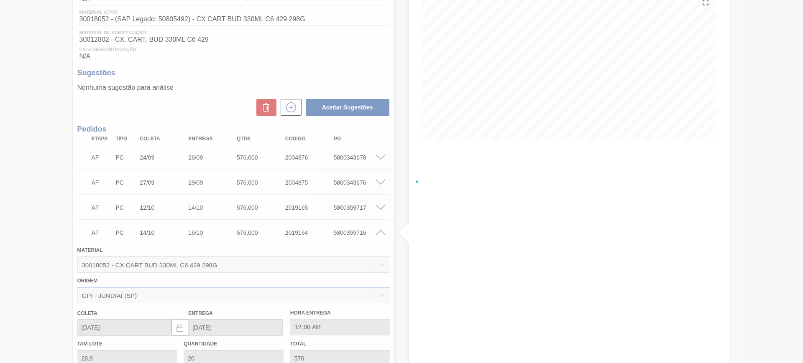
scroll to position [308, 0]
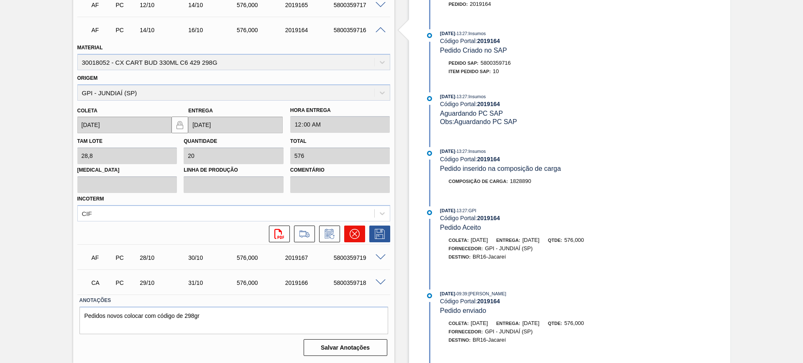
click at [351, 234] on icon at bounding box center [355, 234] width 10 height 10
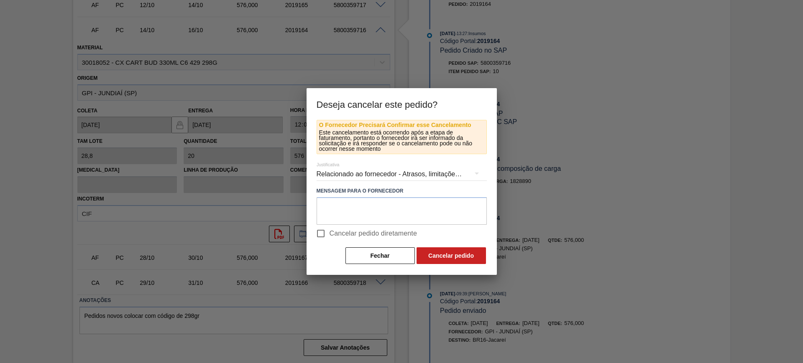
drag, startPoint x: 361, startPoint y: 231, endPoint x: 383, endPoint y: 238, distance: 23.7
click at [361, 232] on span "Cancelar pedido diretamente" at bounding box center [374, 234] width 88 height 10
click at [330, 232] on input "Cancelar pedido diretamente" at bounding box center [321, 234] width 18 height 18
checkbox input "true"
click at [436, 253] on button "Cancelar pedido" at bounding box center [451, 256] width 69 height 17
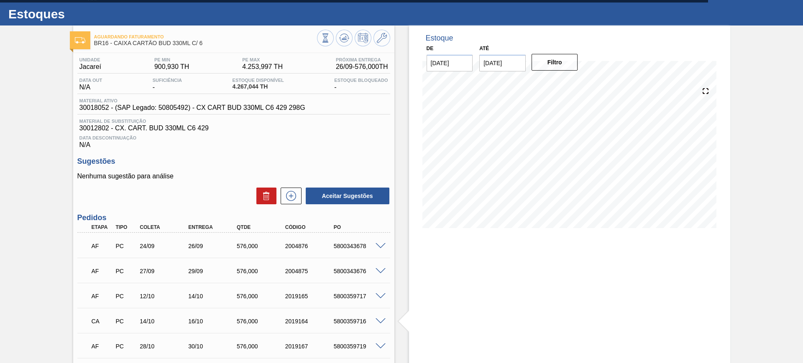
scroll to position [0, 0]
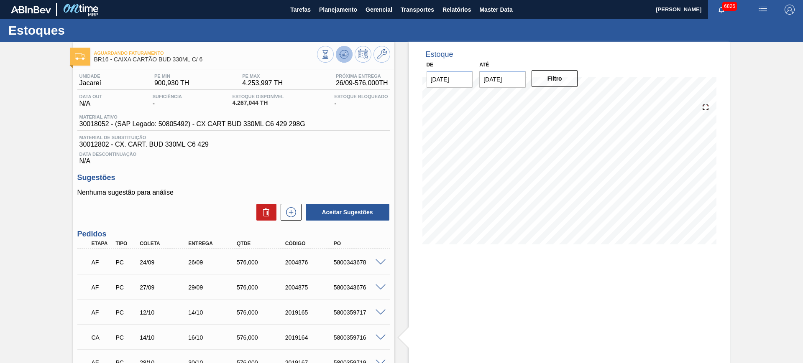
click at [347, 56] on icon at bounding box center [344, 54] width 10 height 10
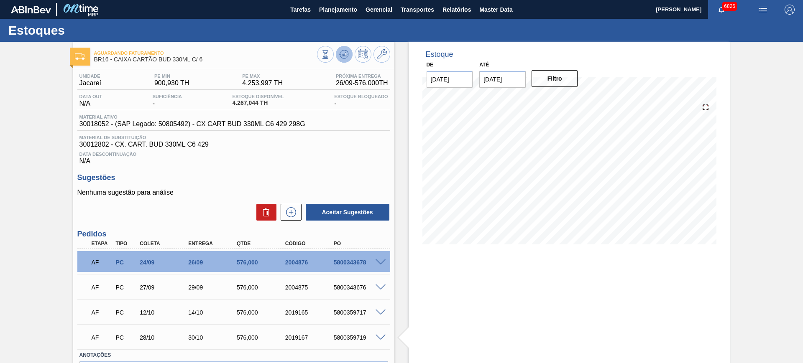
click at [344, 56] on icon at bounding box center [344, 54] width 10 height 10
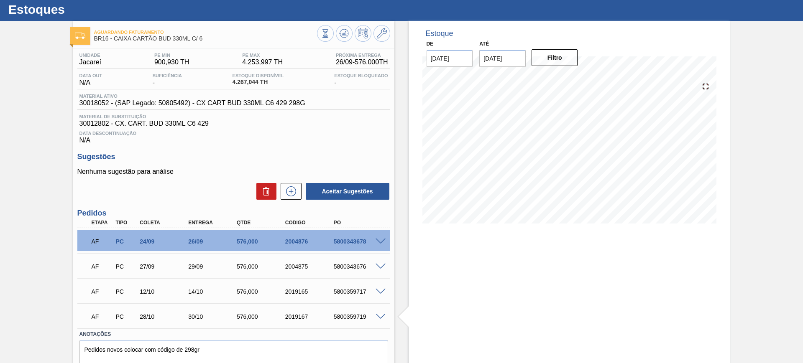
scroll to position [3, 0]
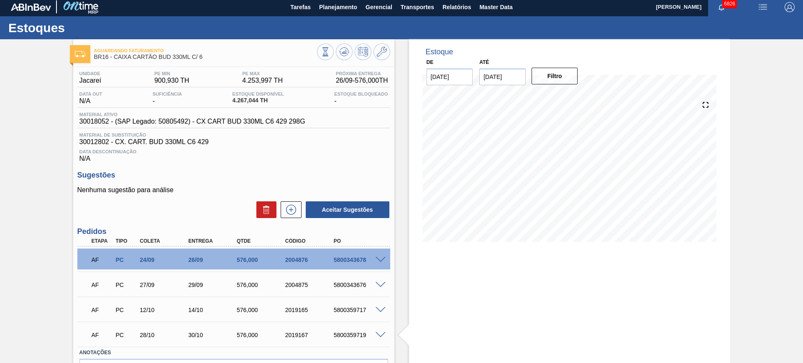
click at [382, 283] on span at bounding box center [381, 285] width 10 height 6
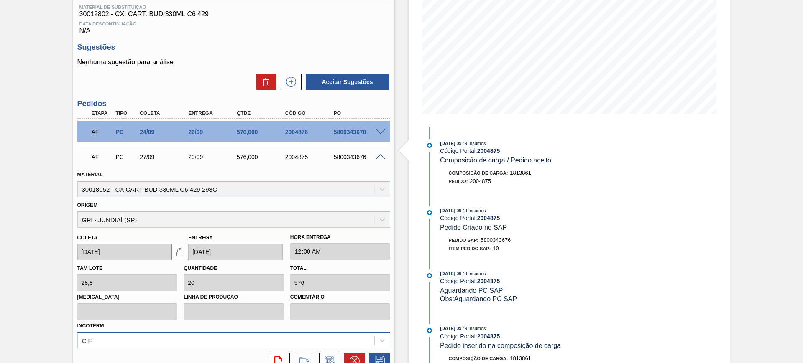
scroll to position [159, 0]
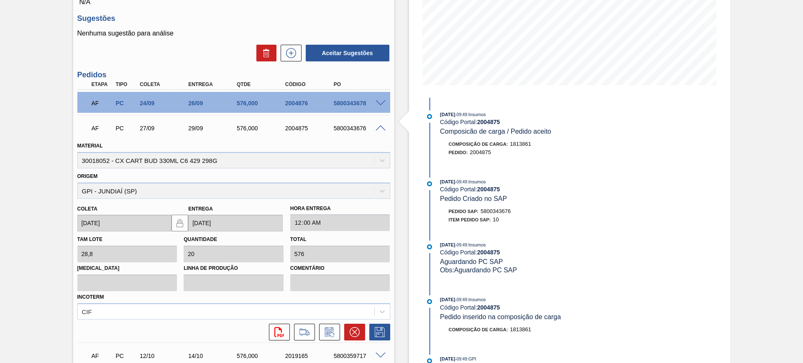
click at [329, 345] on div "AF PC 12/10 14/10 576,000 2019165 5800359717" at bounding box center [233, 355] width 313 height 21
click at [328, 328] on icon at bounding box center [329, 332] width 13 height 10
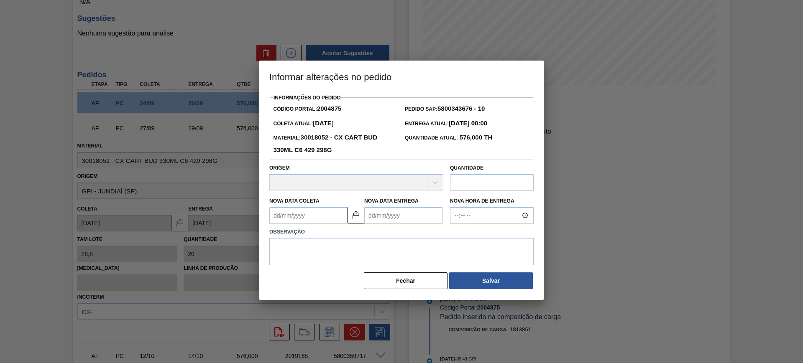
click at [373, 218] on Entrega2004875 "Nova Data Entrega" at bounding box center [403, 215] width 78 height 17
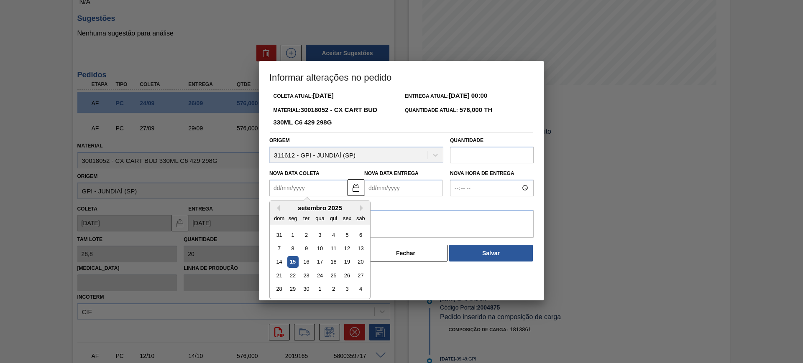
scroll to position [0, 0]
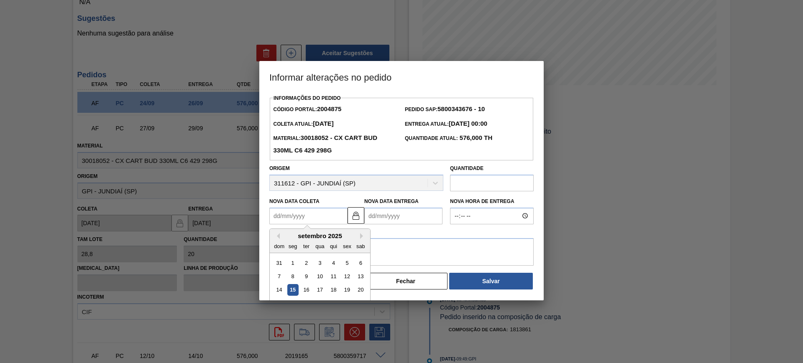
click at [312, 185] on div "Informações do Pedido Código Portal: 2004875 Pedido SAP: 5800343676 - 10 Coleta…" at bounding box center [401, 191] width 264 height 198
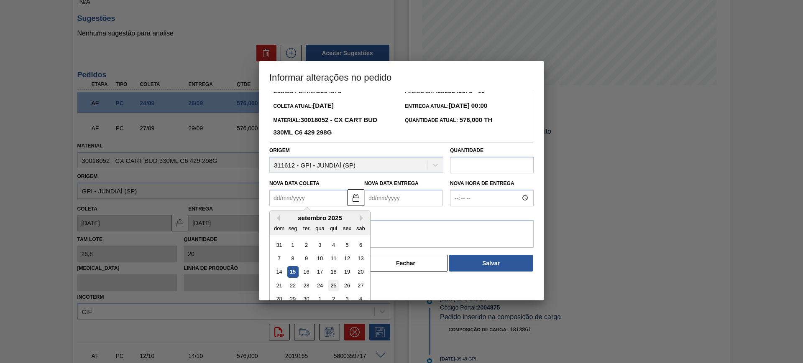
scroll to position [28, 0]
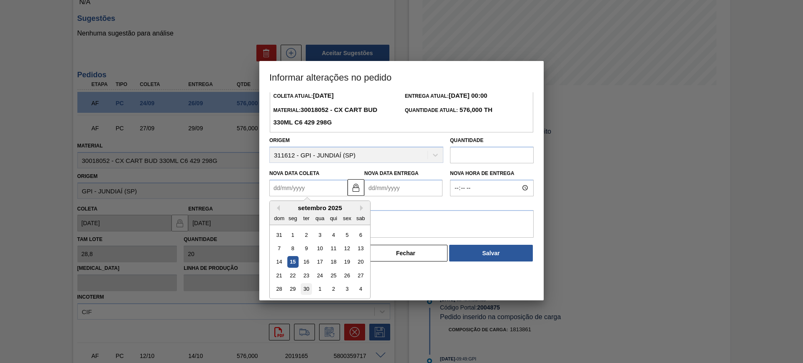
click at [311, 293] on div "30" at bounding box center [306, 289] width 11 height 11
type Coleta2004875 "30/09/2025"
type Entrega2004875 "02/10/2025"
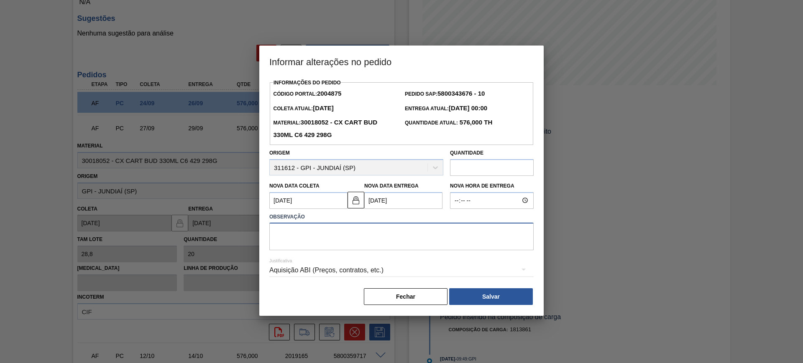
click at [352, 243] on textarea at bounding box center [401, 237] width 264 height 28
type textarea "AJUSTE DATA"
click at [367, 268] on div "Aquisição ABI (Preços, contratos, etc.)" at bounding box center [401, 270] width 264 height 23
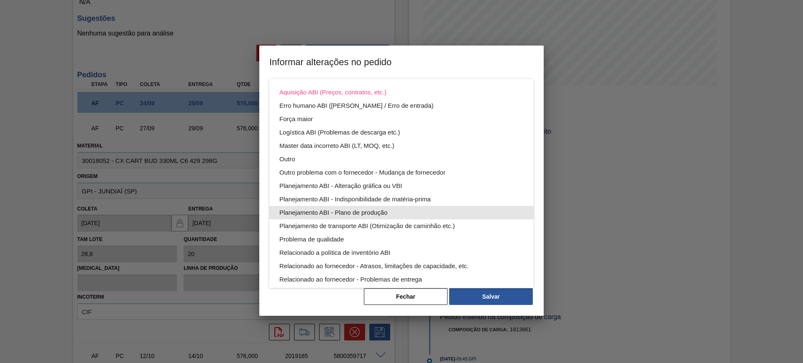
click at [400, 210] on div "Planejamento ABI - Plano de produção" at bounding box center [401, 212] width 244 height 13
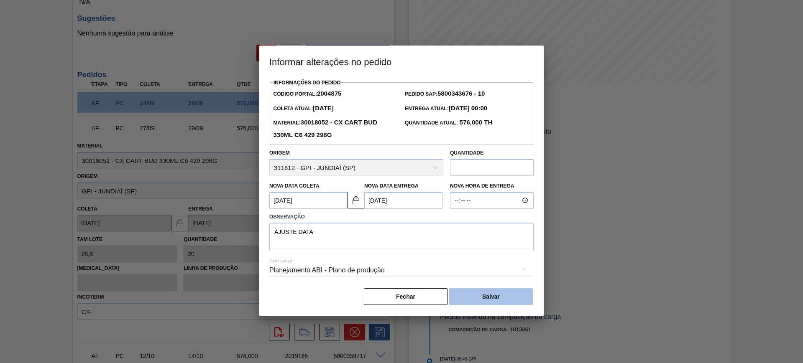
click at [501, 301] on button "Salvar" at bounding box center [491, 297] width 84 height 17
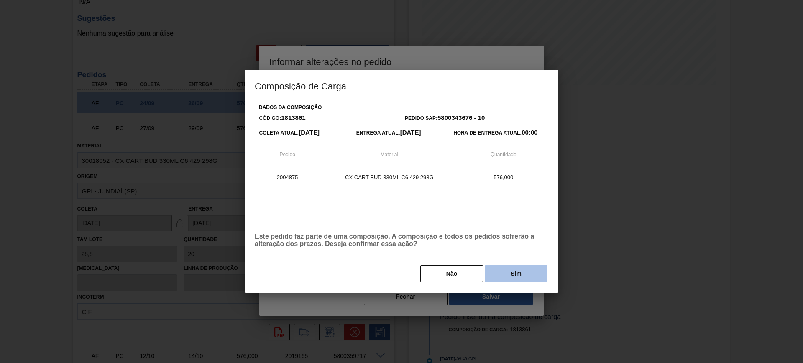
click at [516, 281] on button "Sim" at bounding box center [516, 274] width 63 height 17
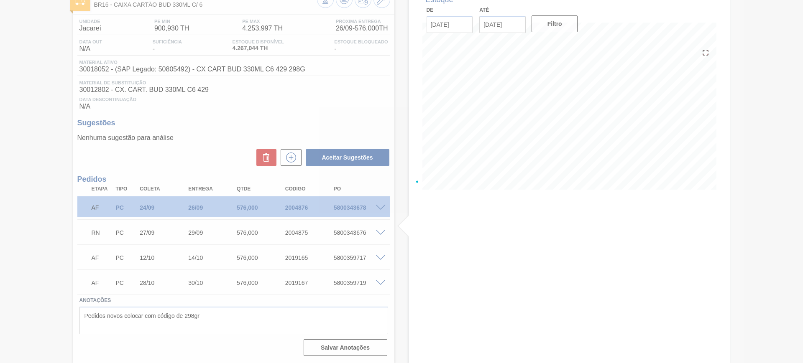
scroll to position [55, 0]
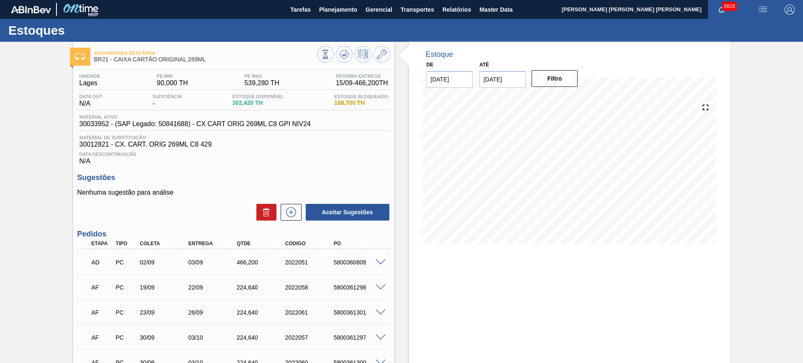
click at [351, 53] on button at bounding box center [344, 54] width 17 height 17
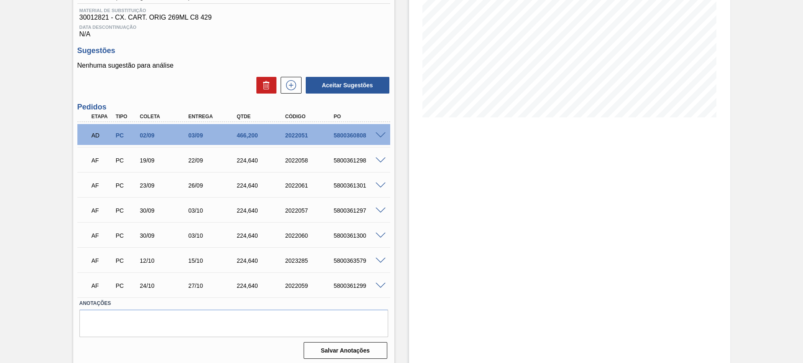
scroll to position [130, 0]
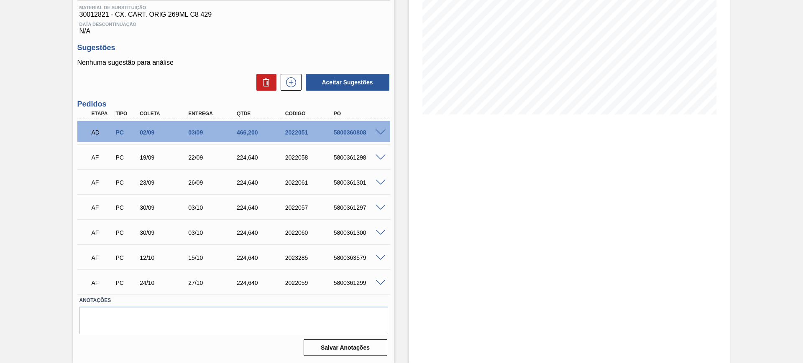
click at [381, 283] on span at bounding box center [381, 283] width 10 height 6
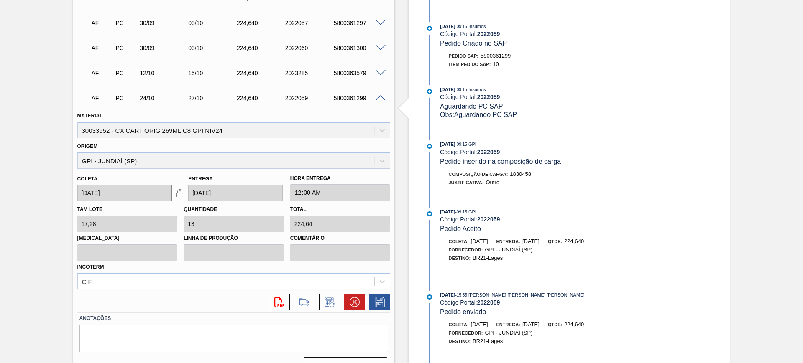
scroll to position [333, 0]
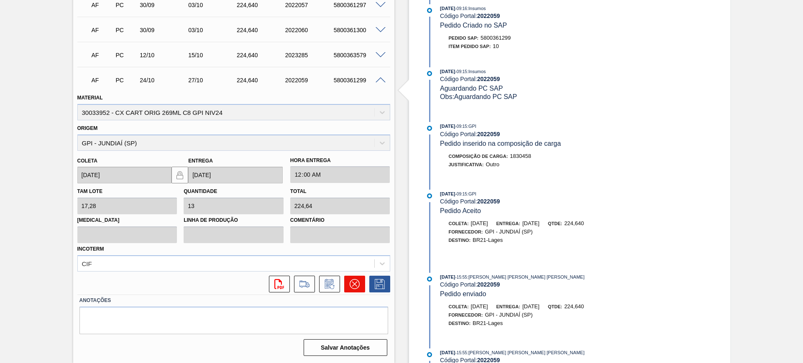
click at [355, 275] on div "svg{fill:#ff0000}" at bounding box center [234, 282] width 320 height 21
click at [356, 283] on icon at bounding box center [355, 284] width 10 height 10
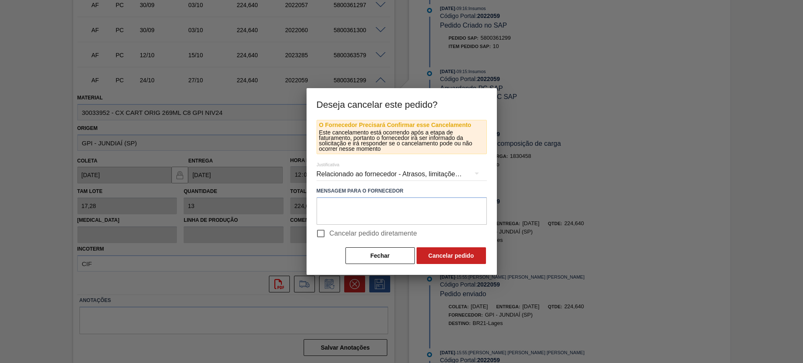
click at [359, 232] on span "Cancelar pedido diretamente" at bounding box center [374, 234] width 88 height 10
click at [330, 232] on input "Cancelar pedido diretamente" at bounding box center [321, 234] width 18 height 18
checkbox input "true"
click at [430, 256] on button "Cancelar pedido" at bounding box center [451, 256] width 69 height 17
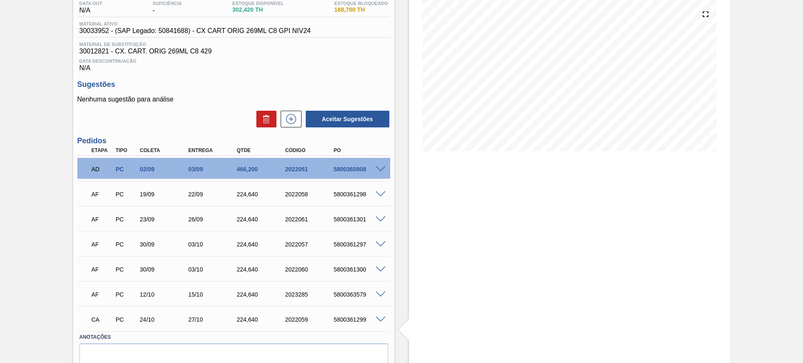
scroll to position [78, 0]
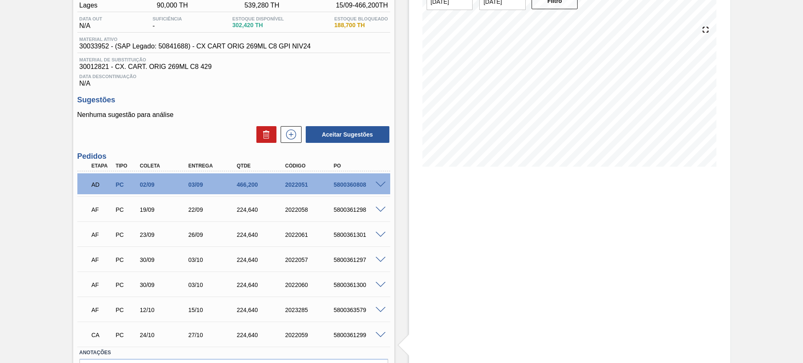
click at [381, 308] on span at bounding box center [381, 310] width 10 height 6
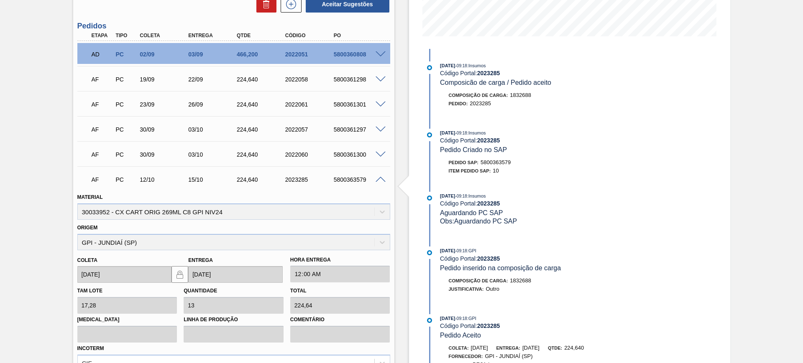
scroll to position [235, 0]
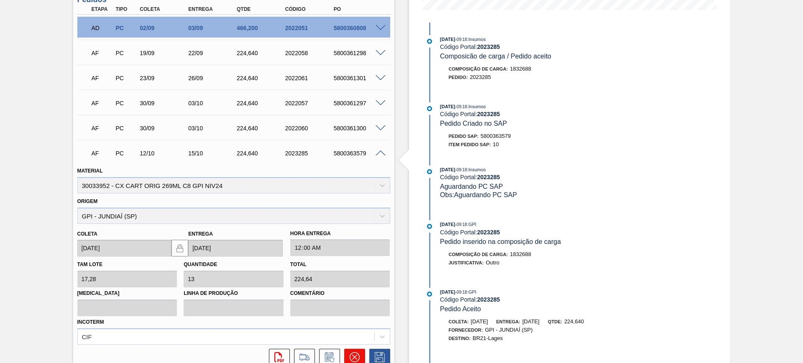
click at [355, 349] on button at bounding box center [354, 357] width 21 height 17
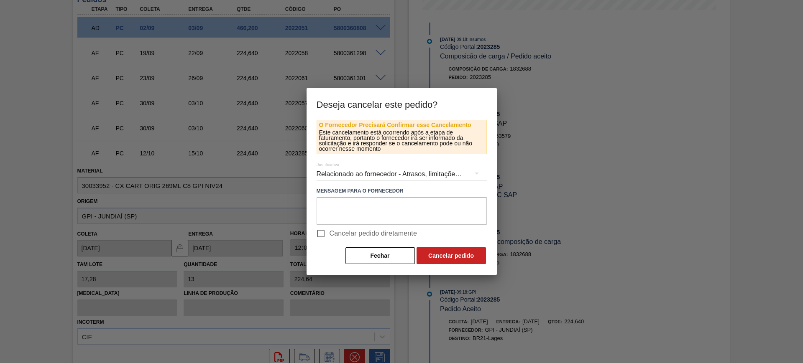
click at [360, 235] on span "Cancelar pedido diretamente" at bounding box center [374, 234] width 88 height 10
click at [330, 235] on input "Cancelar pedido diretamente" at bounding box center [321, 234] width 18 height 18
checkbox input "true"
click at [450, 251] on button "Cancelar pedido" at bounding box center [451, 256] width 69 height 17
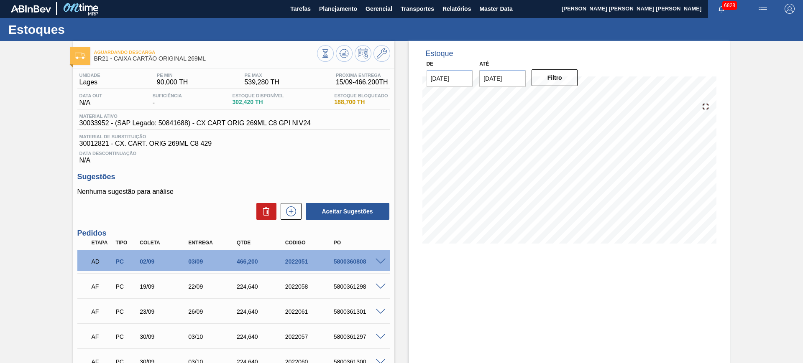
scroll to position [0, 0]
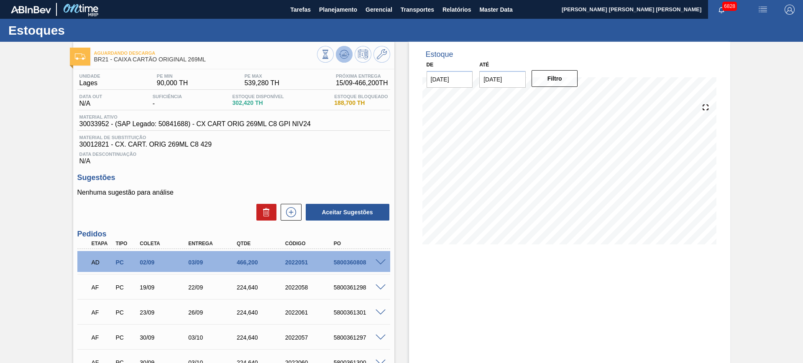
click at [348, 60] on button at bounding box center [344, 54] width 17 height 17
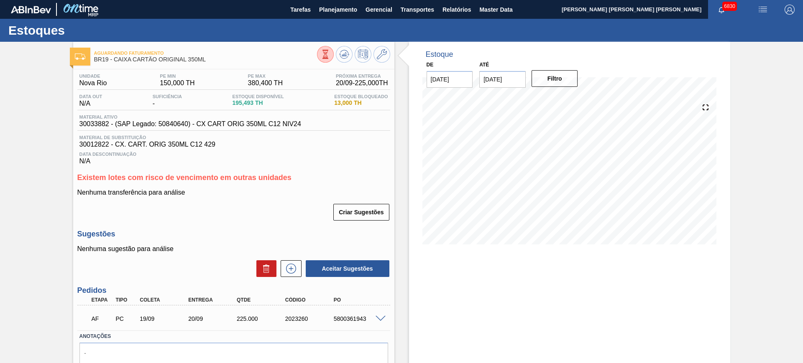
click at [381, 317] on span at bounding box center [381, 319] width 10 height 6
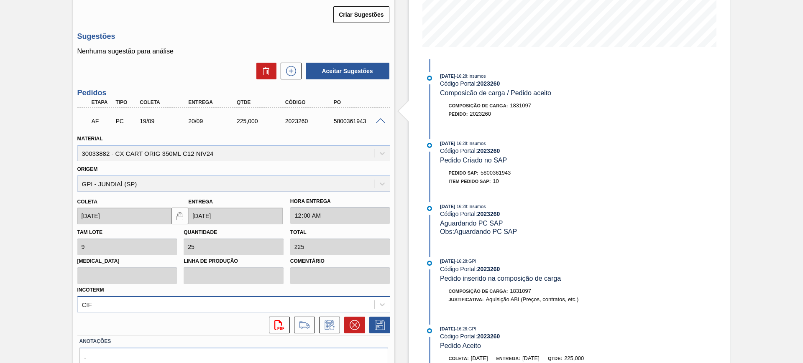
scroll to position [209, 0]
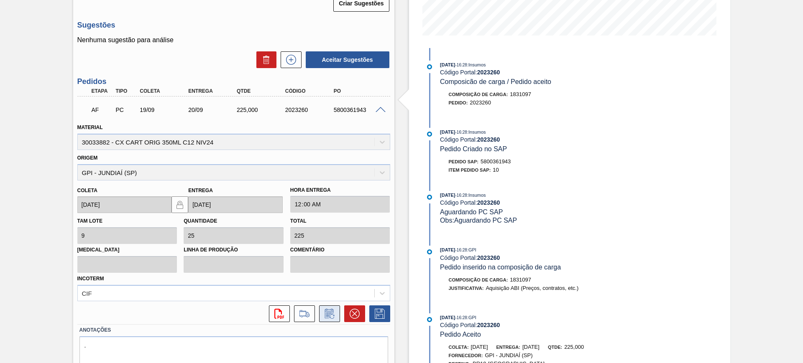
click at [330, 317] on icon at bounding box center [332, 316] width 5 height 5
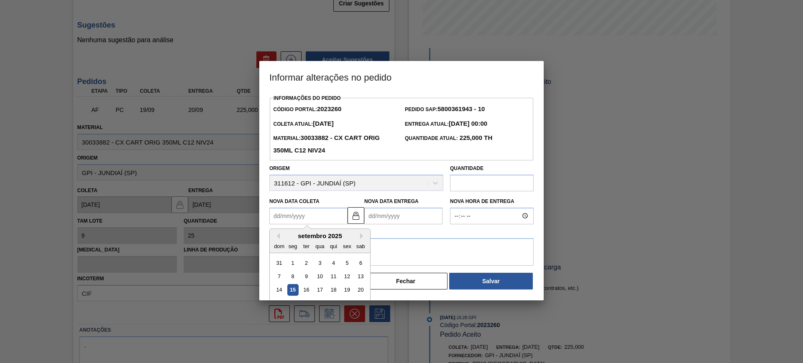
click at [304, 215] on Coleta2023260 "Nova Data Coleta" at bounding box center [308, 216] width 78 height 17
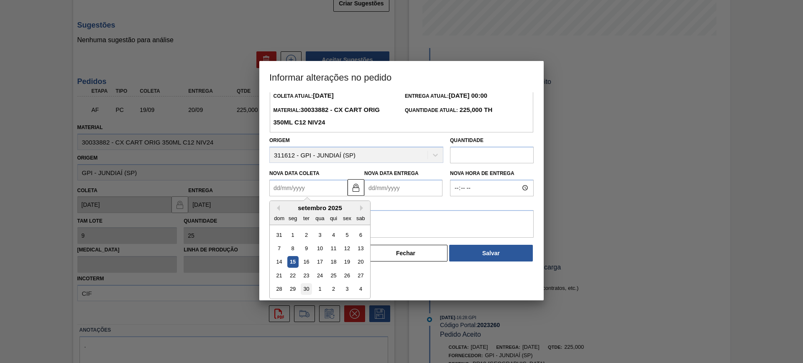
click at [307, 293] on div "30" at bounding box center [306, 289] width 11 height 11
type Coleta2023260 "30/09/2025"
type Entrega2023260 "01/10/2025"
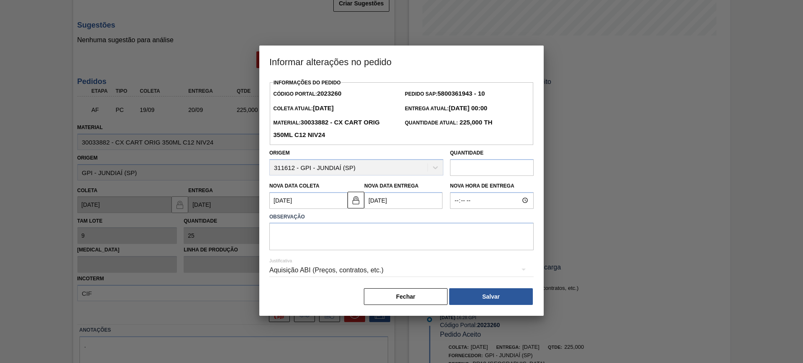
scroll to position [0, 0]
click at [309, 237] on textarea at bounding box center [401, 237] width 264 height 28
type textarea "AJUSTE DATA"
click at [360, 271] on div "Aquisição ABI (Preços, contratos, etc.)" at bounding box center [401, 270] width 264 height 23
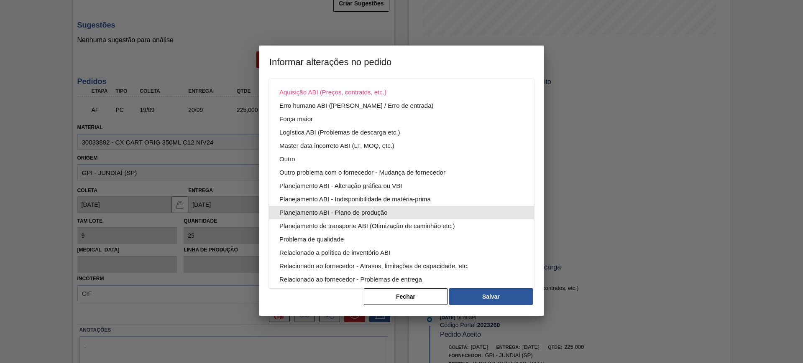
click at [414, 214] on div "Planejamento ABI - Plano de produção" at bounding box center [401, 212] width 244 height 13
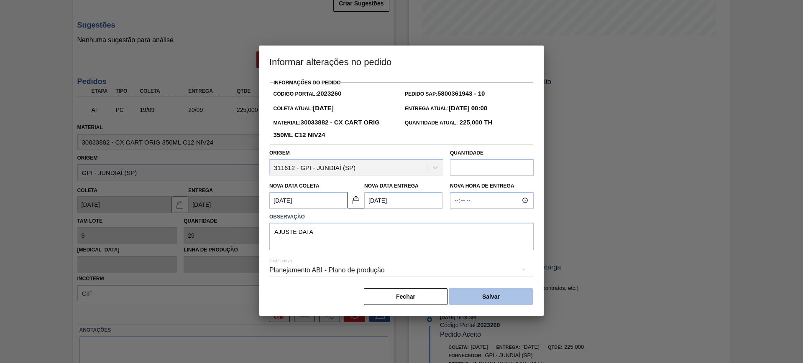
click at [498, 299] on button "Salvar" at bounding box center [491, 297] width 84 height 17
click at [506, 0] on body "Tarefas Planejamento Gerencial Transportes Relatórios Master Data CEZAR LEAO PE…" at bounding box center [401, 0] width 803 height 0
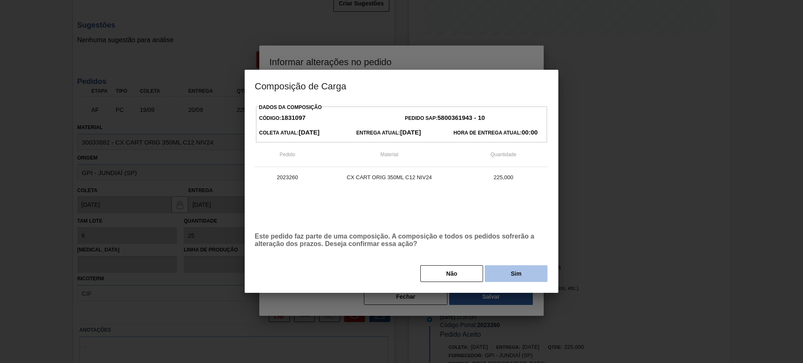
click at [524, 276] on button "Sim" at bounding box center [516, 274] width 63 height 17
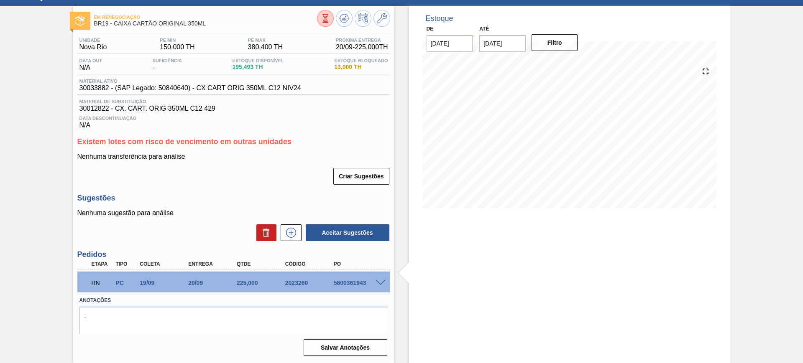
scroll to position [36, 0]
click at [380, 282] on span at bounding box center [381, 283] width 10 height 6
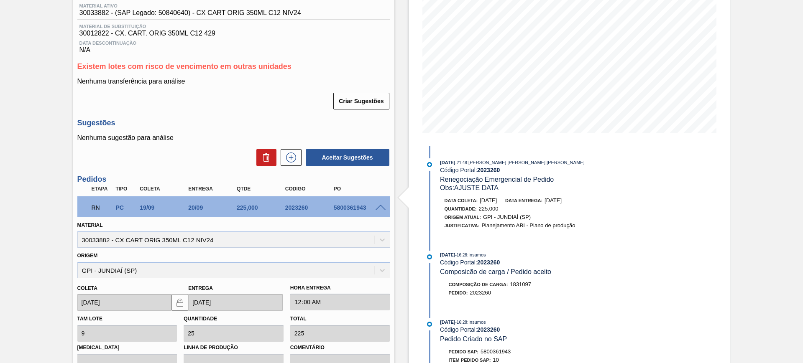
scroll to position [105, 0]
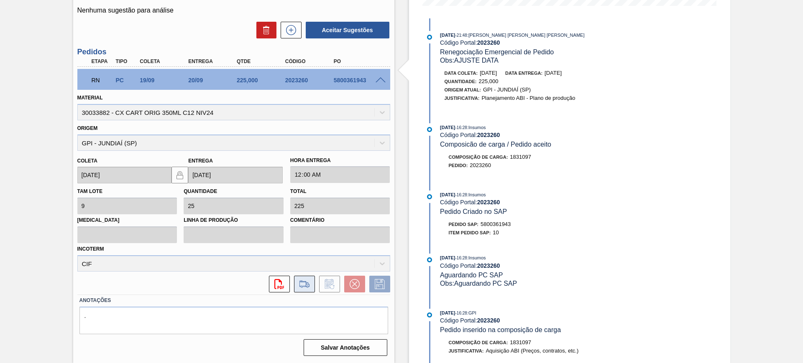
click at [306, 283] on icon at bounding box center [304, 284] width 10 height 6
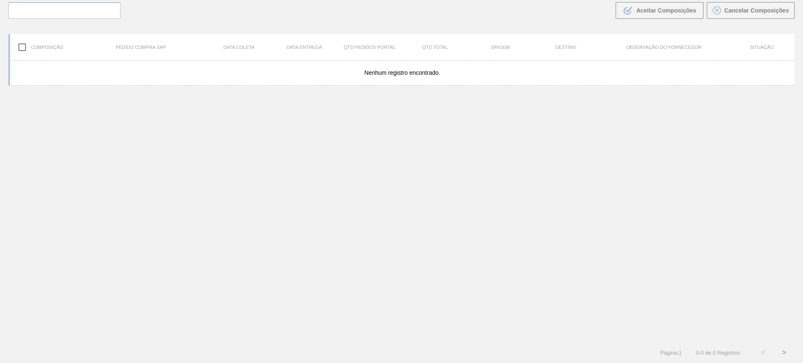
scroll to position [60, 0]
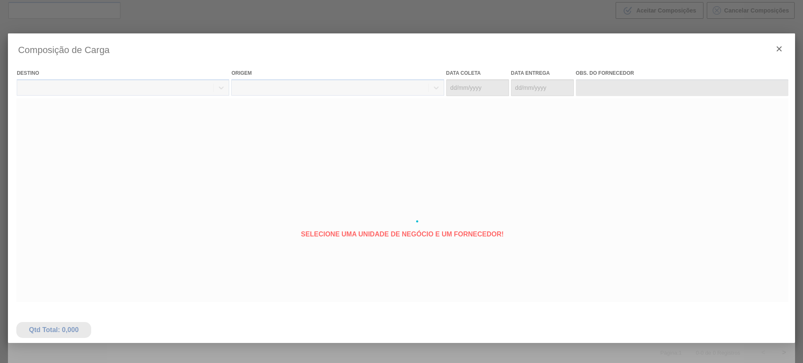
type coleta "19/09/2025"
type entrega "20/09/2025"
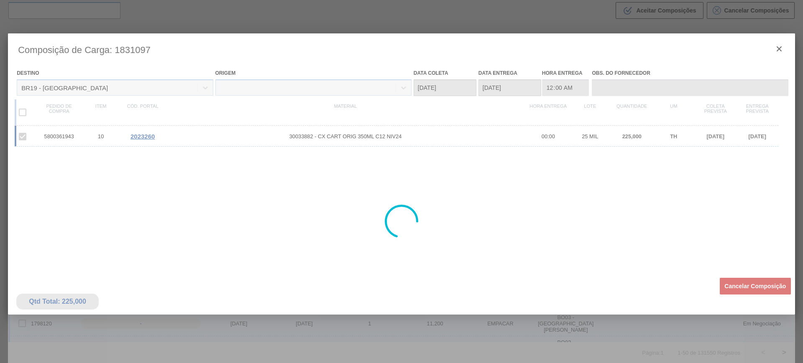
click at [766, 286] on div at bounding box center [401, 221] width 787 height 376
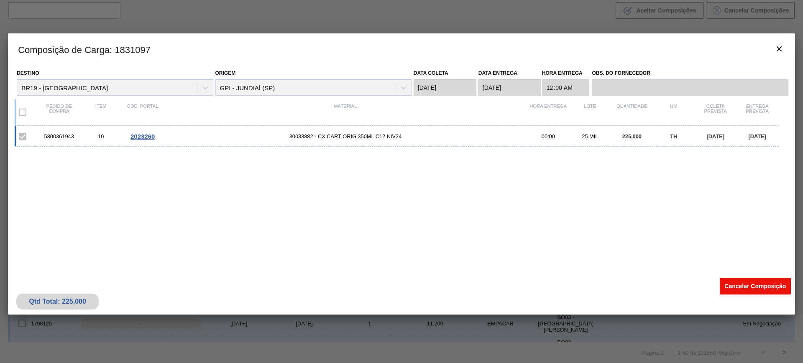
click at [757, 284] on button "Cancelar Composição" at bounding box center [755, 286] width 71 height 17
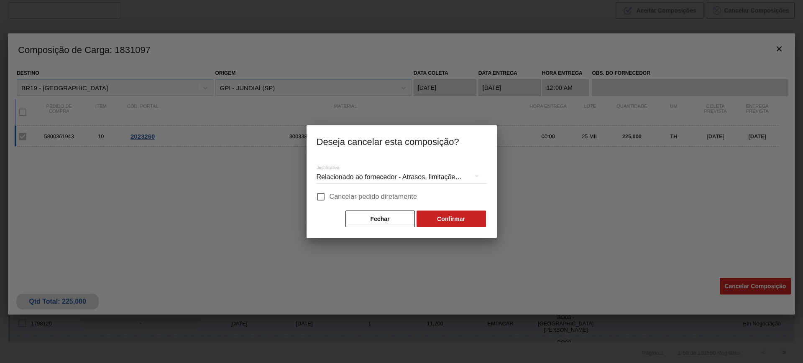
click at [346, 202] on label "Cancelar pedido diretamente" at bounding box center [364, 197] width 105 height 18
click at [330, 202] on input "Cancelar pedido diretamente" at bounding box center [321, 197] width 18 height 18
checkbox input "true"
click at [435, 219] on button "Confirmar" at bounding box center [451, 219] width 69 height 17
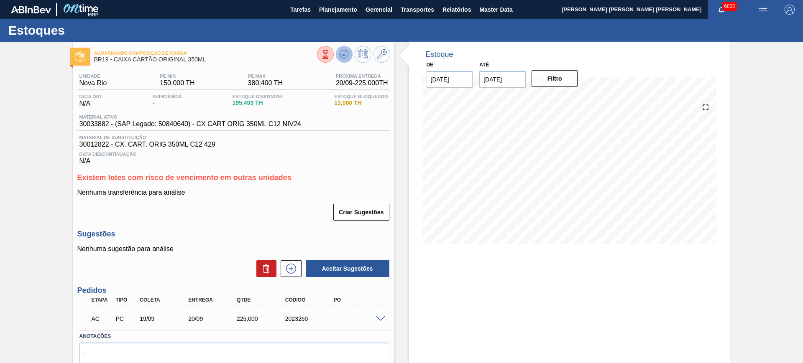
click at [349, 55] on button at bounding box center [344, 54] width 17 height 17
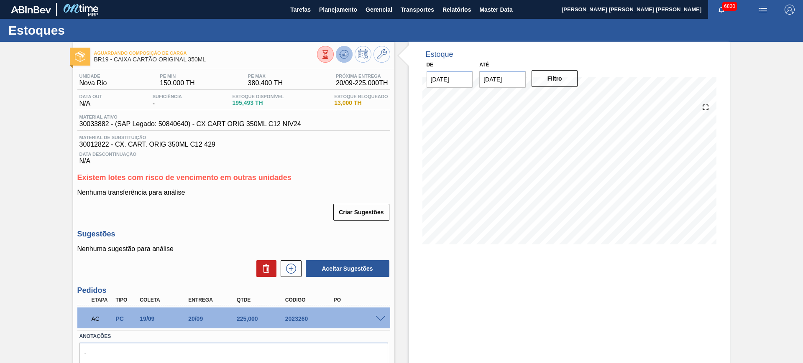
click at [345, 56] on icon at bounding box center [344, 54] width 10 height 10
drag, startPoint x: 366, startPoint y: 309, endPoint x: 374, endPoint y: 323, distance: 16.0
click at [373, 322] on div "AC PC 19/09 20/09 225,000 2023260" at bounding box center [233, 318] width 313 height 21
click at [381, 318] on span at bounding box center [381, 319] width 10 height 6
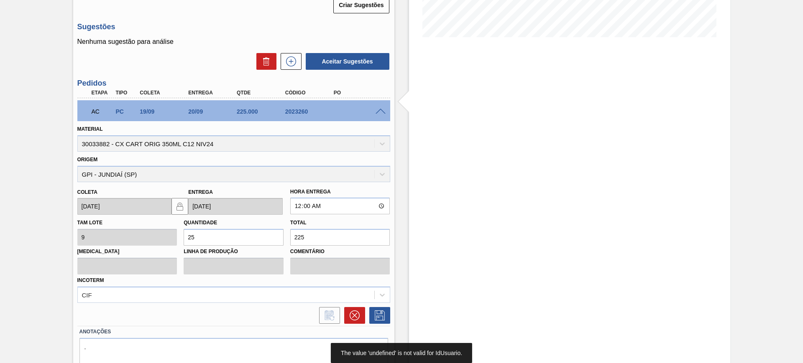
scroll to position [209, 0]
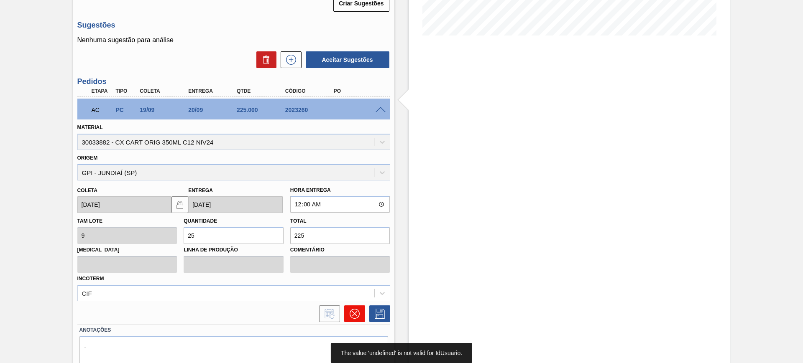
click at [350, 318] on icon at bounding box center [355, 314] width 10 height 10
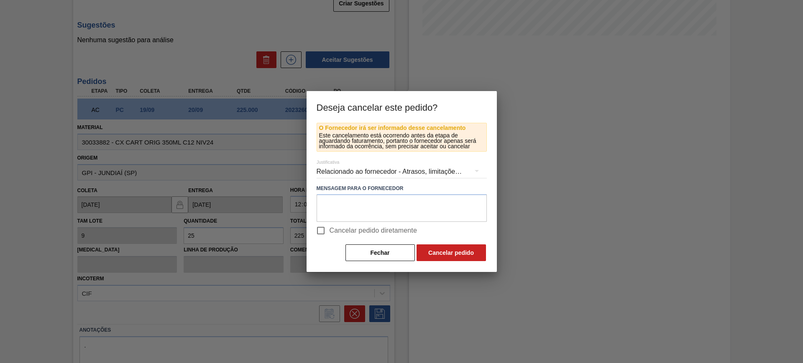
click at [350, 229] on span "Cancelar pedido diretamente" at bounding box center [374, 231] width 88 height 10
click at [330, 229] on input "Cancelar pedido diretamente" at bounding box center [321, 231] width 18 height 18
checkbox input "true"
click at [435, 253] on button "Cancelar pedido" at bounding box center [451, 253] width 69 height 17
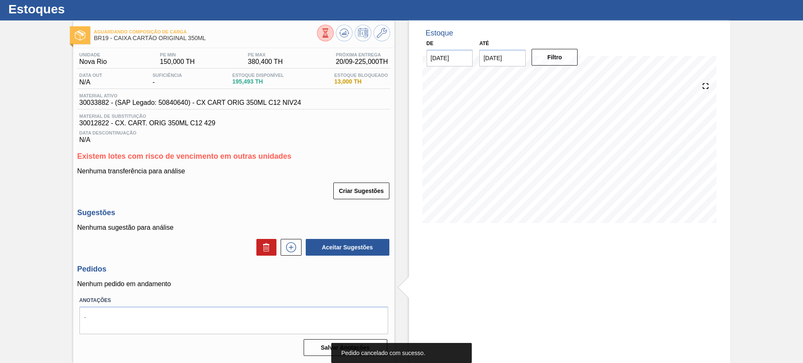
scroll to position [21, 0]
click at [339, 34] on icon at bounding box center [344, 33] width 10 height 10
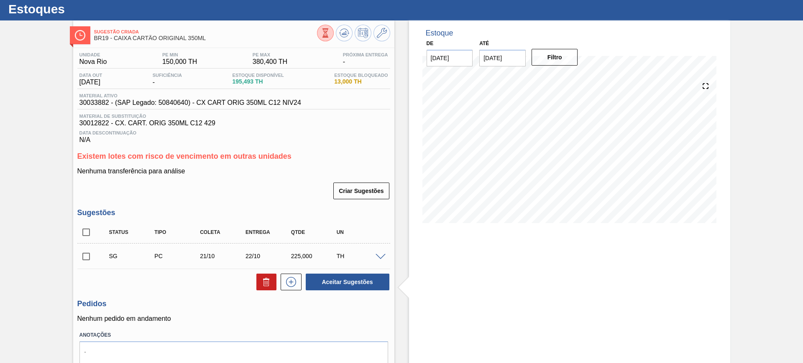
click at [87, 239] on input "checkbox" at bounding box center [86, 233] width 18 height 18
checkbox input "true"
click at [331, 281] on button "Aceitar Sugestões" at bounding box center [348, 282] width 84 height 17
checkbox input "false"
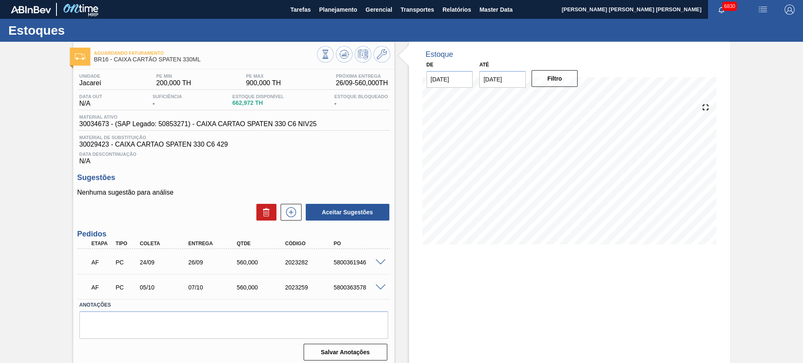
click at [381, 289] on span at bounding box center [381, 288] width 10 height 6
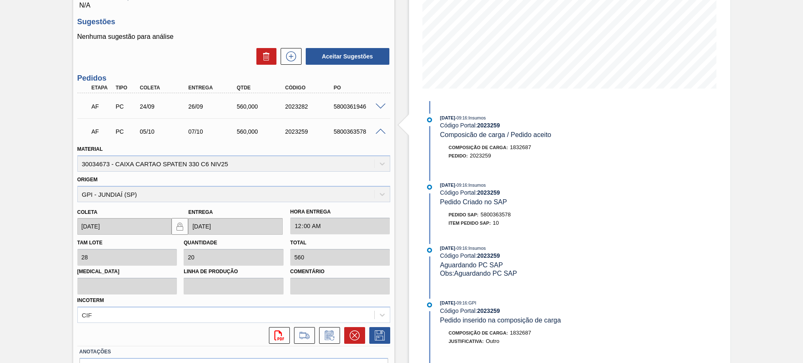
scroll to position [157, 0]
click at [354, 341] on button at bounding box center [354, 335] width 21 height 17
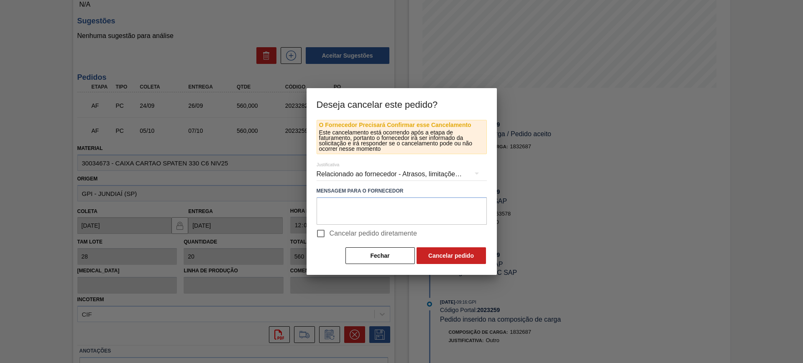
click at [355, 233] on span "Cancelar pedido diretamente" at bounding box center [374, 234] width 88 height 10
click at [330, 233] on input "Cancelar pedido diretamente" at bounding box center [321, 234] width 18 height 18
checkbox input "true"
click at [455, 257] on button "Cancelar pedido" at bounding box center [451, 256] width 69 height 17
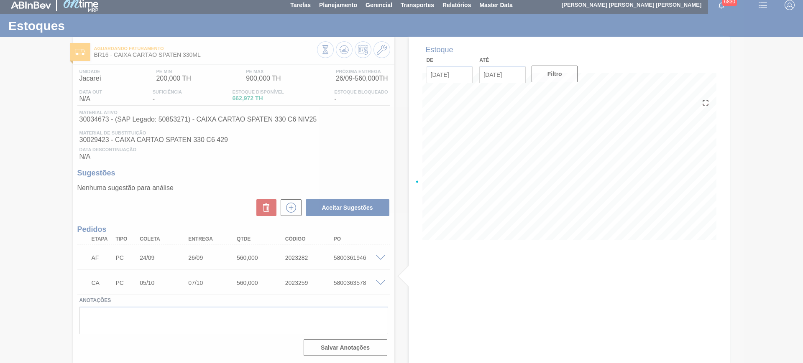
scroll to position [5, 0]
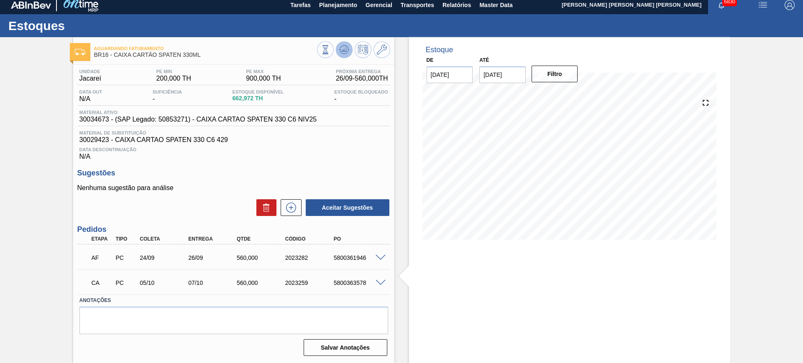
click at [345, 50] on icon at bounding box center [344, 50] width 10 height 10
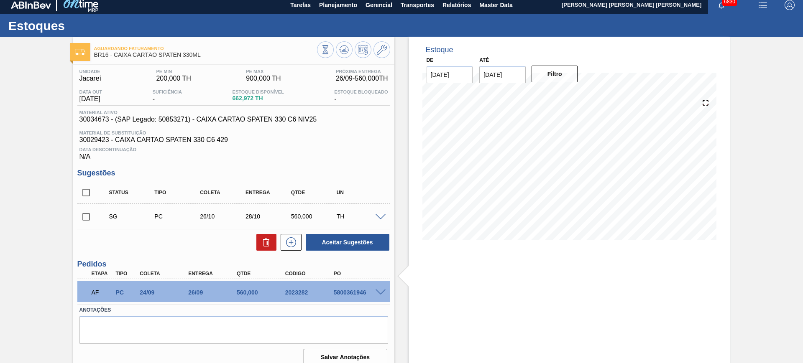
click at [86, 193] on input "checkbox" at bounding box center [86, 193] width 18 height 18
checkbox input "true"
click at [340, 243] on button "Aceitar Sugestões" at bounding box center [348, 242] width 84 height 17
checkbox input "false"
click at [86, 196] on input "checkbox" at bounding box center [86, 193] width 18 height 18
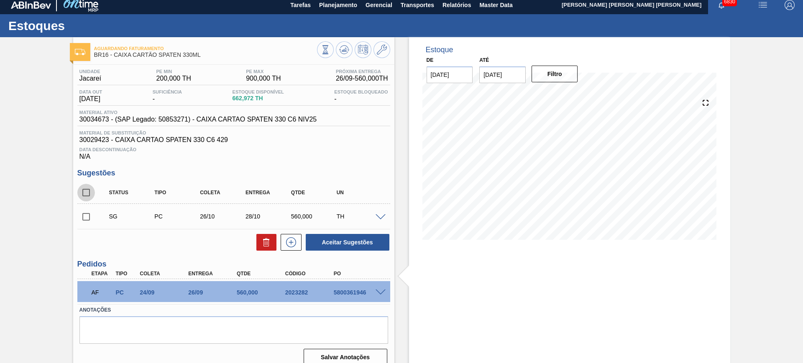
click at [86, 196] on input "checkbox" at bounding box center [86, 193] width 18 height 18
checkbox input "true"
click at [354, 237] on button "Aceitar Sugestões" at bounding box center [348, 242] width 84 height 17
checkbox input "false"
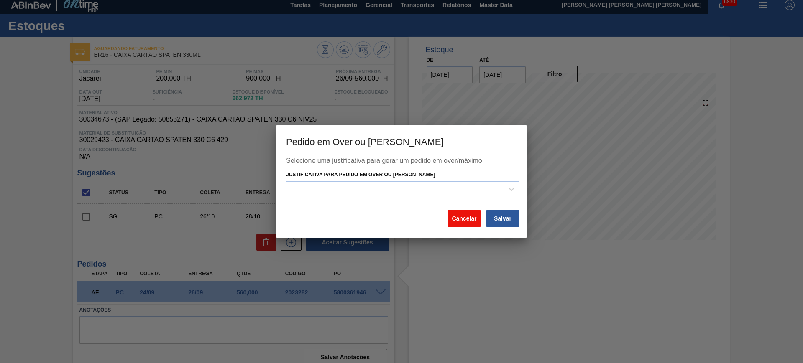
click at [458, 217] on button "Cancelar" at bounding box center [463, 218] width 33 height 17
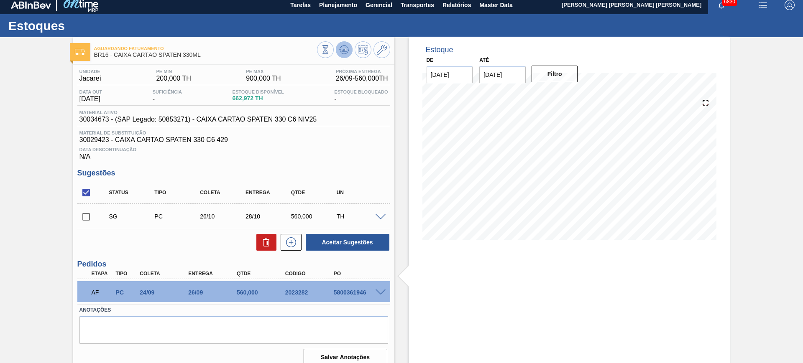
click at [348, 48] on icon at bounding box center [344, 50] width 10 height 10
click at [381, 215] on span at bounding box center [381, 218] width 10 height 6
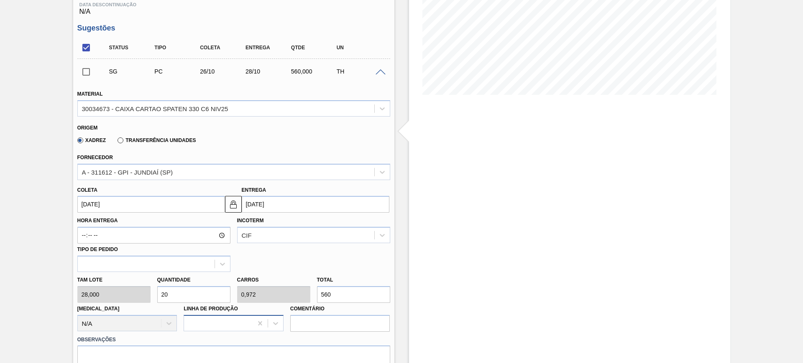
scroll to position [161, 0]
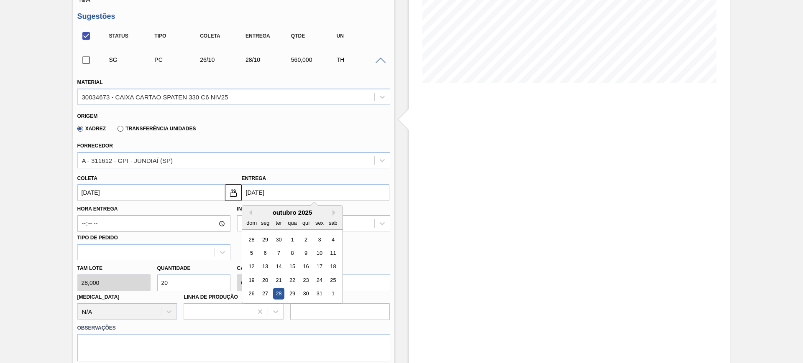
click at [276, 190] on input "28/10/2025" at bounding box center [316, 192] width 148 height 17
click at [310, 292] on div "30" at bounding box center [305, 294] width 11 height 11
type input "28/10/2025"
type input "30/10/2025"
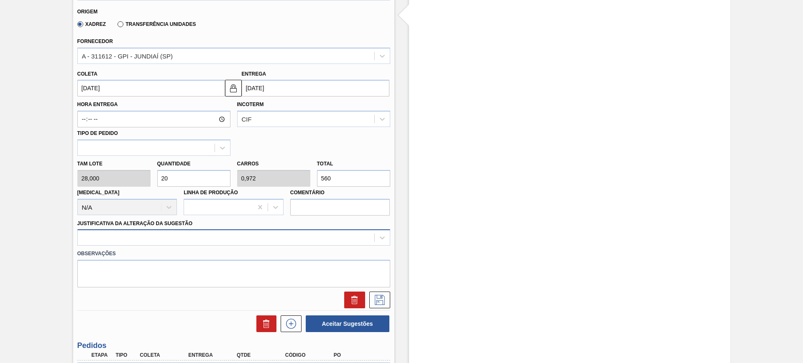
click at [345, 240] on div at bounding box center [233, 238] width 313 height 16
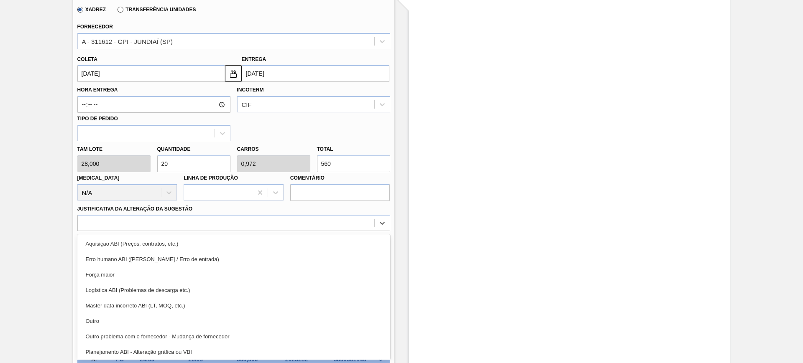
scroll to position [52, 0]
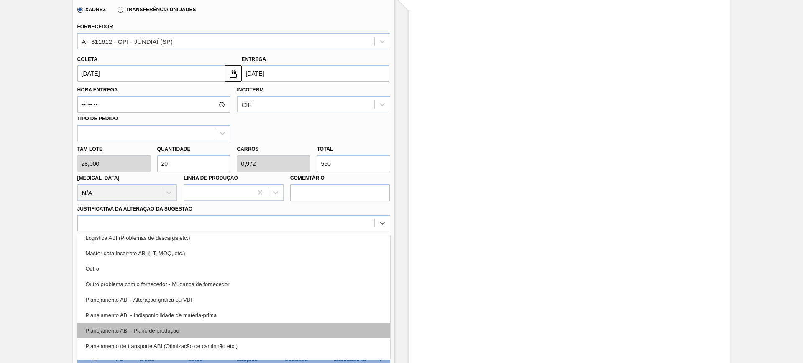
click at [268, 326] on div "Planejamento ABI - Plano de produção" at bounding box center [233, 330] width 313 height 15
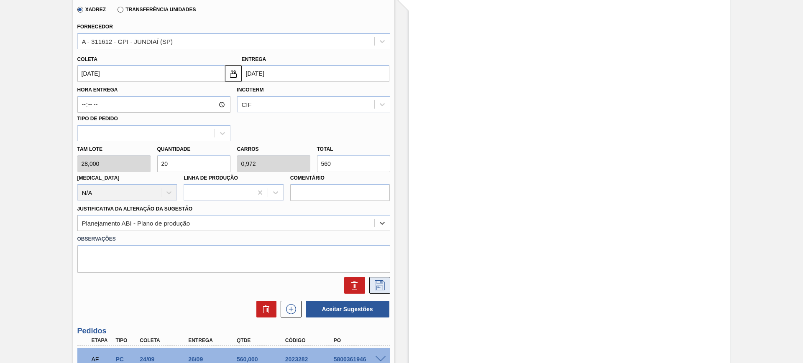
click at [389, 282] on button at bounding box center [379, 285] width 21 height 17
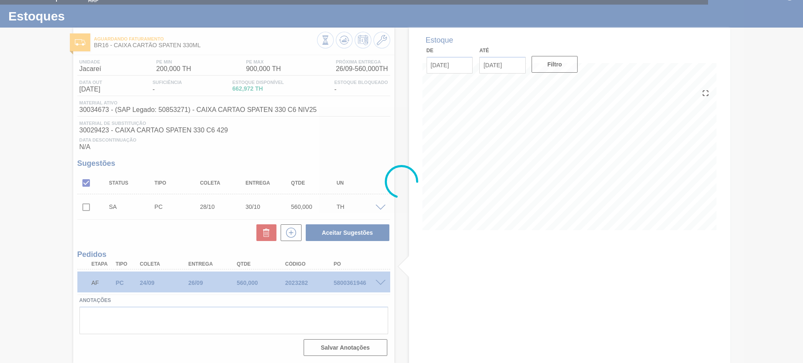
scroll to position [14, 0]
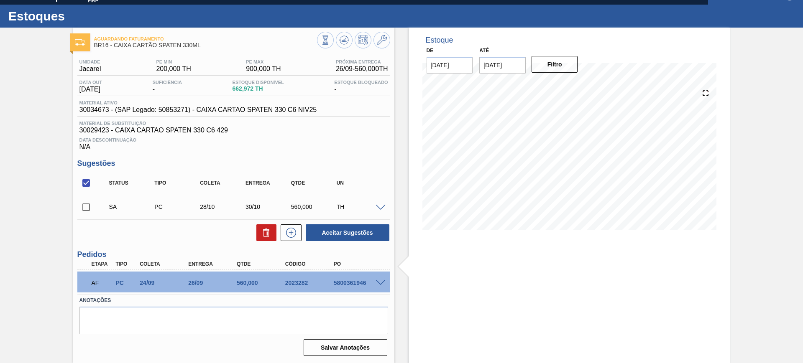
click at [77, 184] on input "checkbox" at bounding box center [86, 183] width 18 height 18
click at [84, 184] on input "checkbox" at bounding box center [86, 183] width 18 height 18
checkbox input "true"
click at [352, 232] on button "Aceitar Sugestões" at bounding box center [348, 233] width 84 height 17
checkbox input "false"
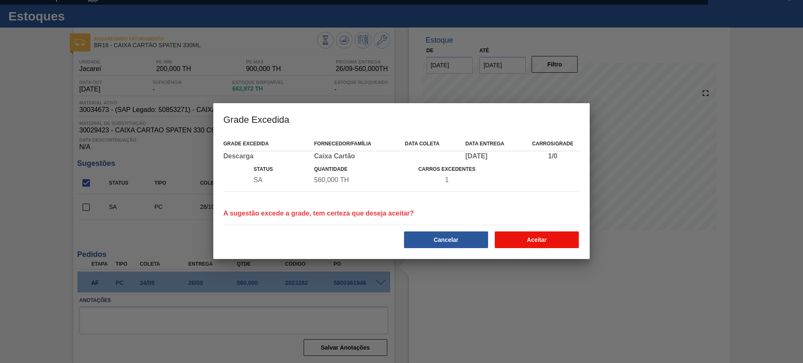
click at [553, 239] on button "Aceitar" at bounding box center [537, 240] width 84 height 17
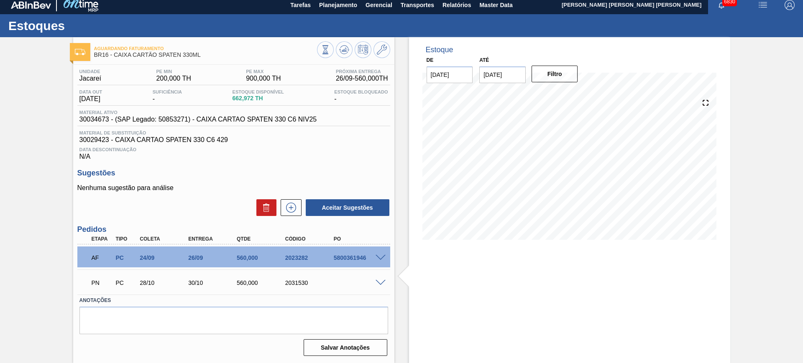
scroll to position [5, 0]
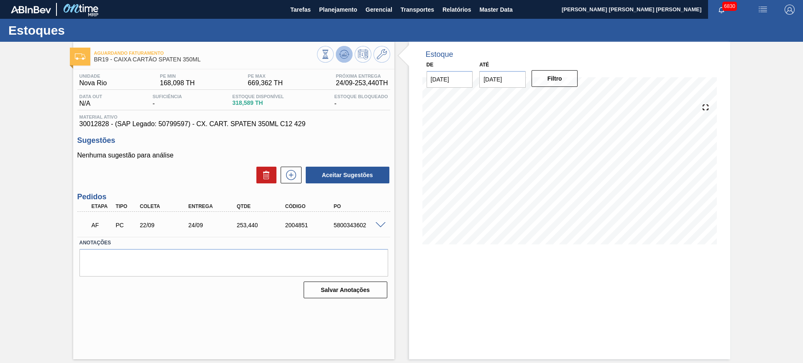
click at [347, 55] on icon at bounding box center [344, 54] width 10 height 10
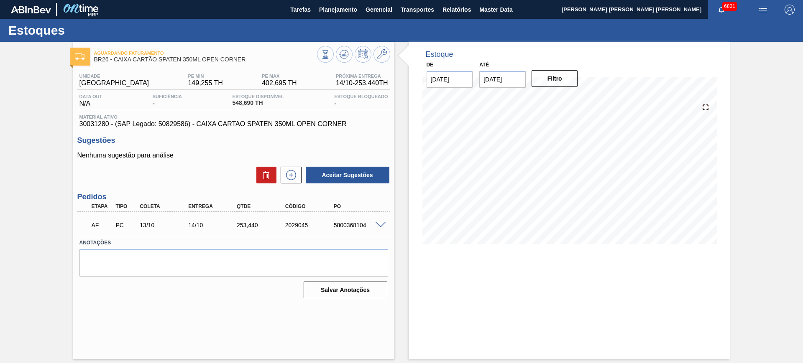
drag, startPoint x: 388, startPoint y: 223, endPoint x: 381, endPoint y: 223, distance: 7.1
click at [388, 223] on div at bounding box center [381, 225] width 17 height 6
click at [378, 223] on span at bounding box center [381, 225] width 10 height 6
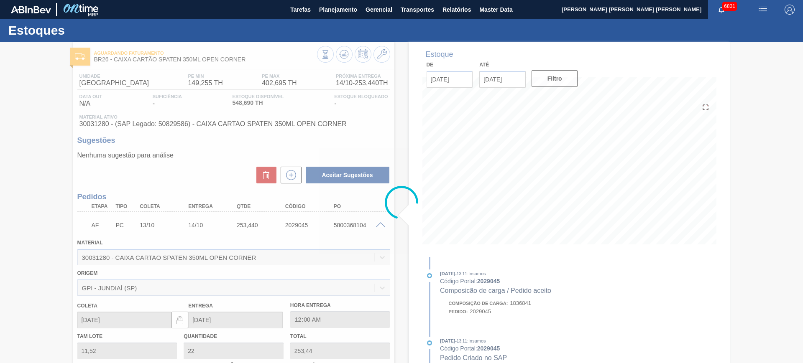
click at [342, 49] on div at bounding box center [401, 203] width 803 height 322
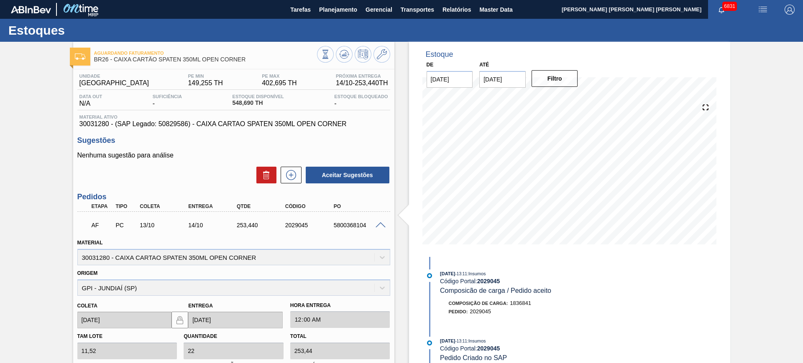
click at [343, 59] on icon at bounding box center [344, 54] width 10 height 10
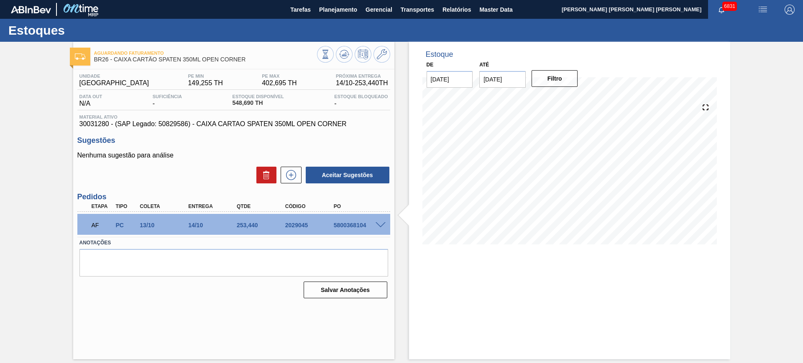
click at [383, 224] on span at bounding box center [381, 225] width 10 height 6
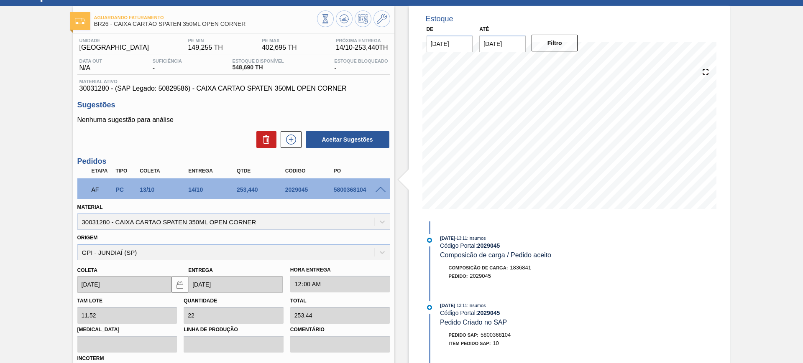
scroll to position [145, 0]
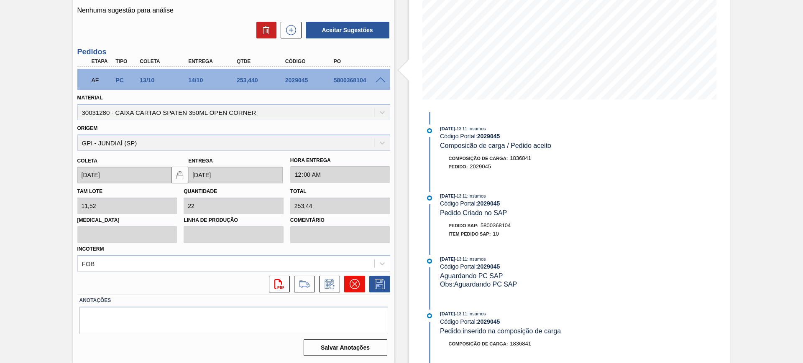
click at [353, 281] on icon at bounding box center [355, 284] width 10 height 10
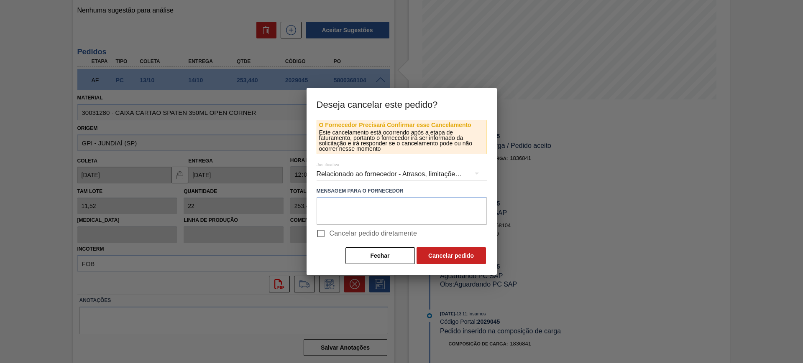
click at [346, 230] on span "Cancelar pedido diretamente" at bounding box center [374, 234] width 88 height 10
click at [330, 230] on input "Cancelar pedido diretamente" at bounding box center [321, 234] width 18 height 18
checkbox input "true"
click at [431, 256] on button "Cancelar pedido" at bounding box center [451, 256] width 69 height 17
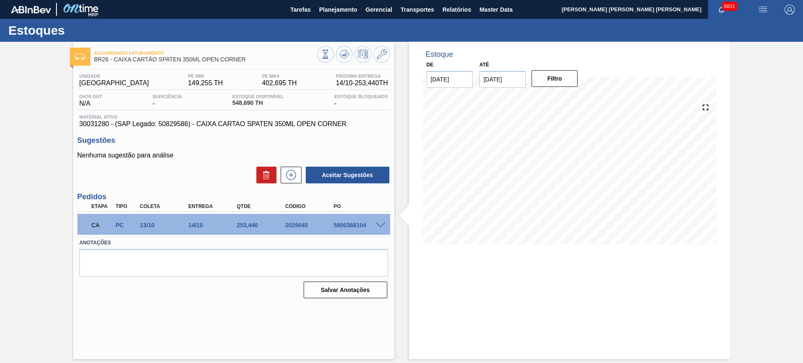
scroll to position [0, 0]
click at [344, 57] on icon at bounding box center [344, 54] width 10 height 10
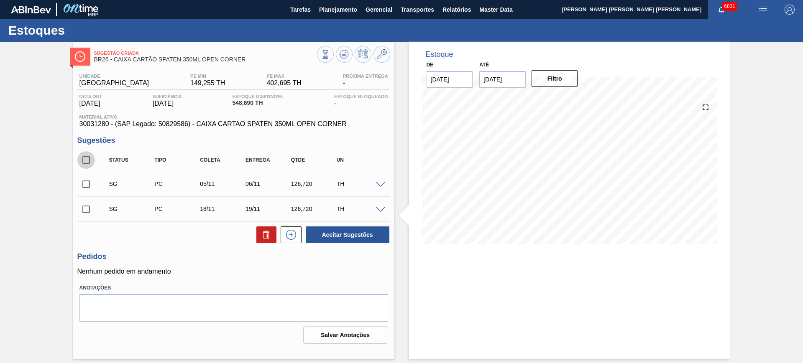
click at [84, 163] on input "checkbox" at bounding box center [86, 160] width 18 height 18
checkbox input "true"
click at [265, 231] on icon at bounding box center [266, 231] width 2 height 1
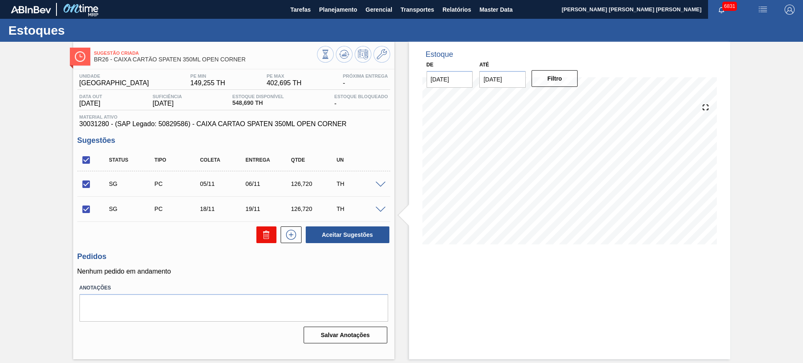
checkbox input "false"
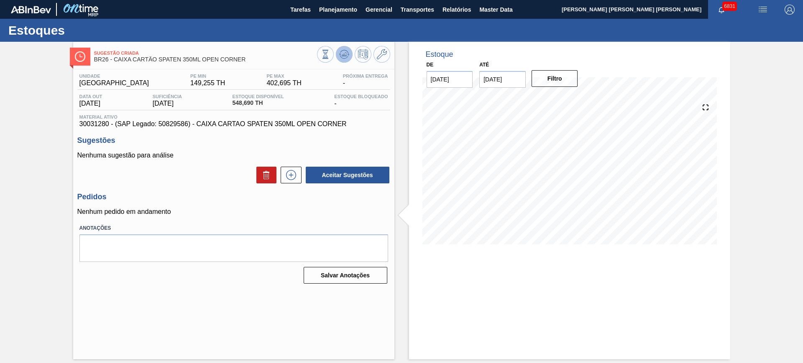
click at [343, 56] on icon at bounding box center [344, 54] width 10 height 10
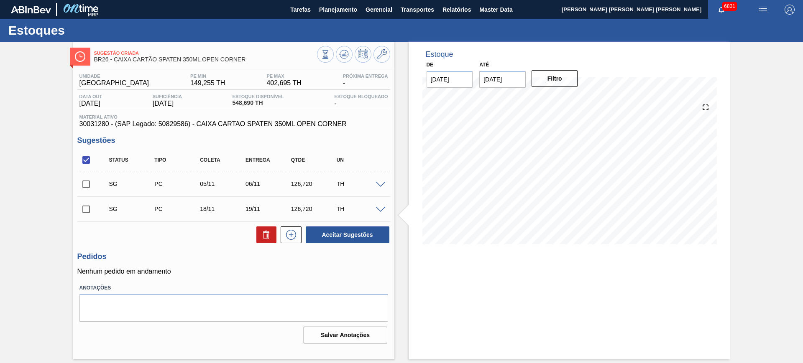
click at [379, 184] on span at bounding box center [381, 185] width 10 height 6
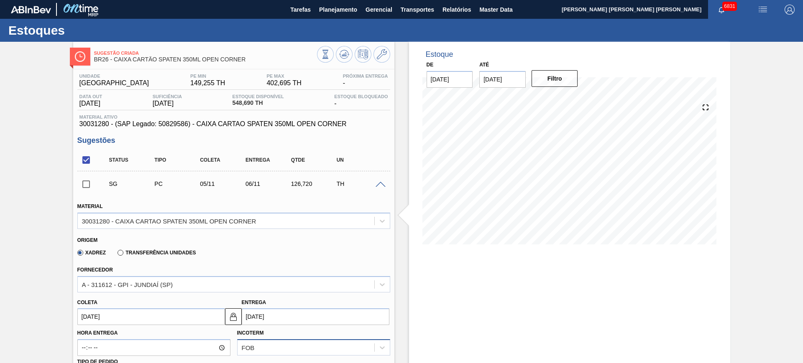
scroll to position [105, 0]
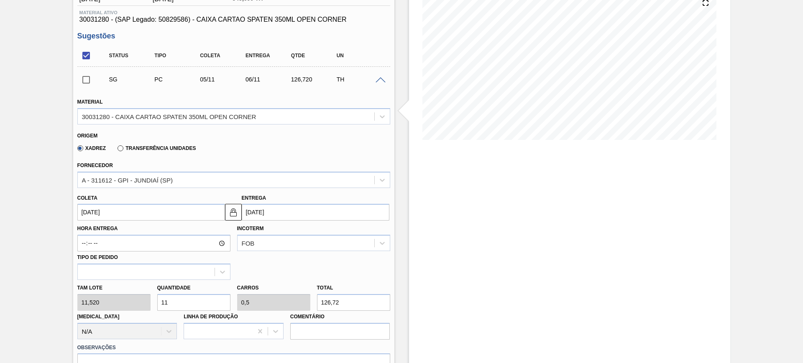
click at [284, 214] on input "06/11/2025" at bounding box center [316, 212] width 148 height 17
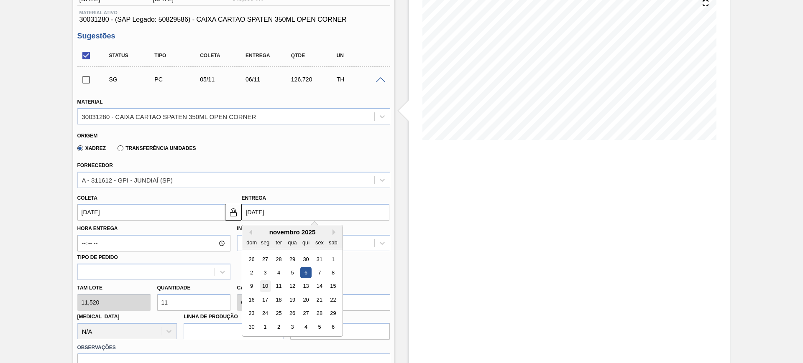
click at [266, 291] on div "10" at bounding box center [264, 286] width 11 height 11
type input "09/11/2025"
type input "10/11/2025"
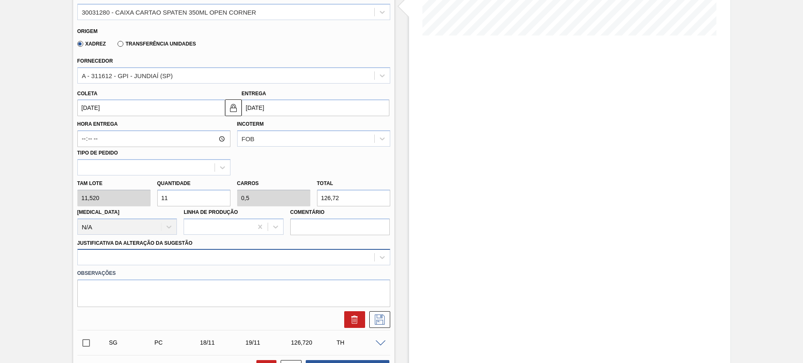
scroll to position [243, 0]
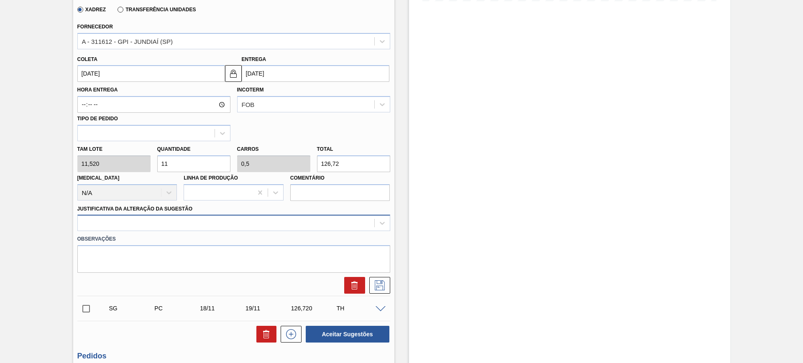
click at [210, 231] on div at bounding box center [233, 223] width 313 height 16
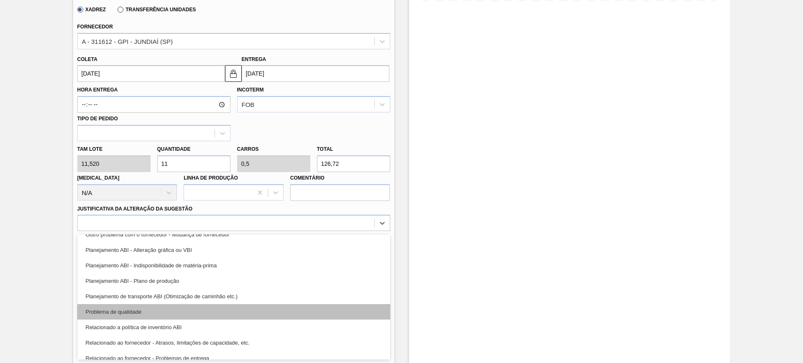
scroll to position [105, 0]
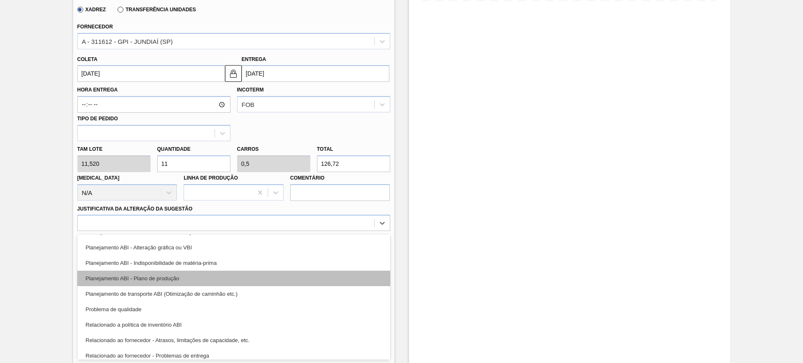
click at [222, 279] on div "Planejamento ABI - Plano de produção" at bounding box center [233, 278] width 313 height 15
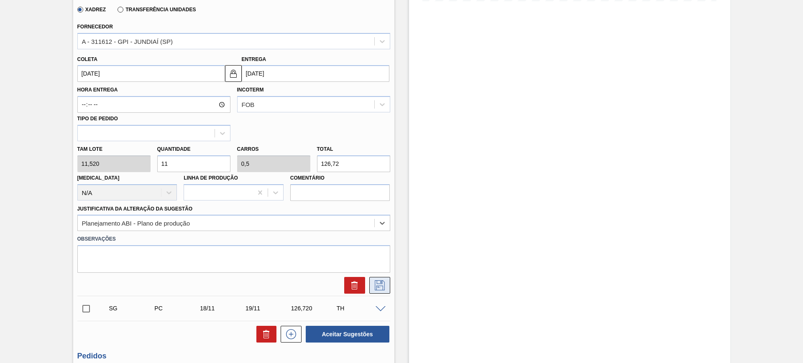
click at [376, 289] on icon at bounding box center [379, 286] width 13 height 10
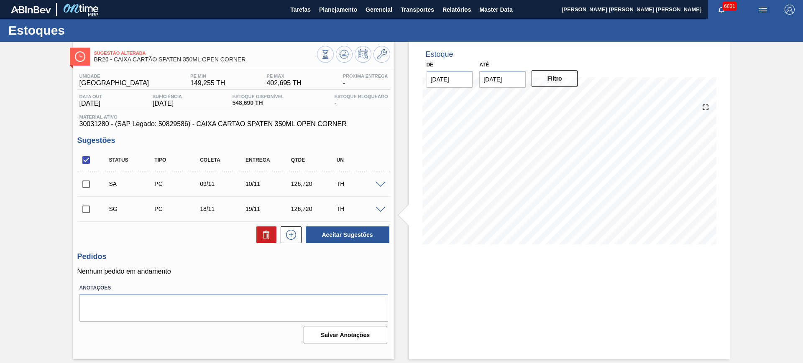
scroll to position [0, 0]
click at [88, 183] on input "checkbox" at bounding box center [86, 185] width 18 height 18
checkbox input "true"
click at [358, 233] on button "Aceitar Sugestões" at bounding box center [348, 235] width 84 height 17
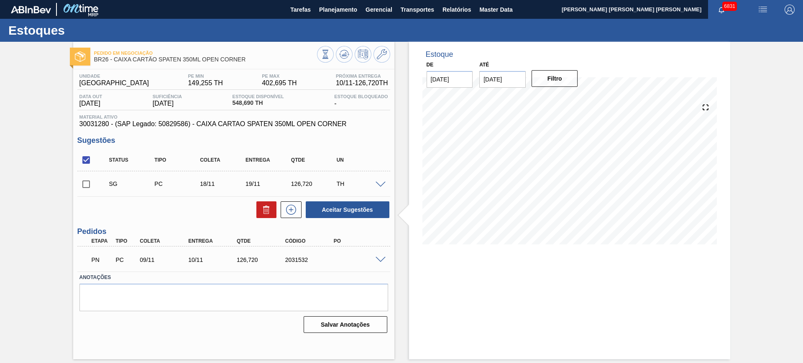
click at [383, 258] on span at bounding box center [381, 260] width 10 height 6
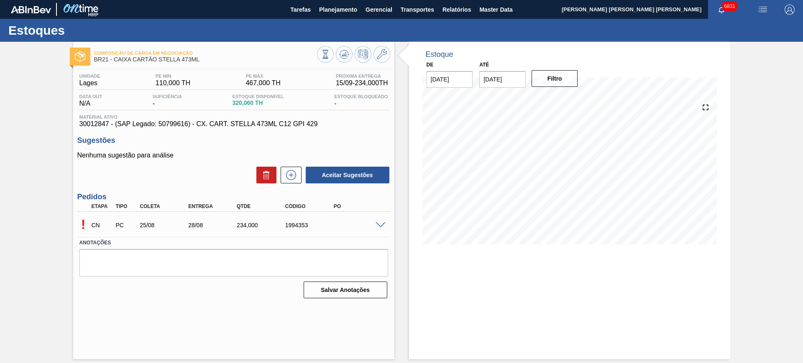
click at [380, 226] on span at bounding box center [381, 225] width 10 height 6
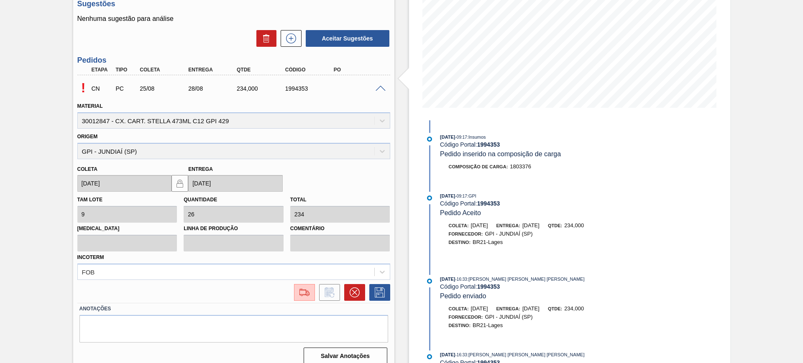
scroll to position [145, 0]
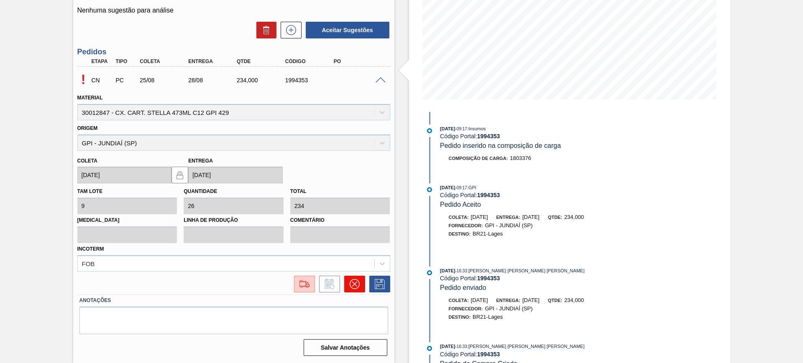
click at [356, 286] on icon at bounding box center [354, 284] width 5 height 5
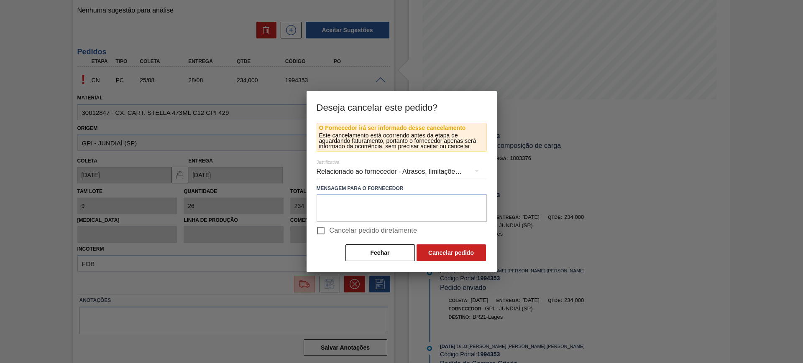
click at [335, 233] on span "Cancelar pedido diretamente" at bounding box center [374, 231] width 88 height 10
click at [330, 233] on input "Cancelar pedido diretamente" at bounding box center [321, 231] width 18 height 18
checkbox input "true"
click at [434, 254] on button "Cancelar pedido" at bounding box center [451, 253] width 69 height 17
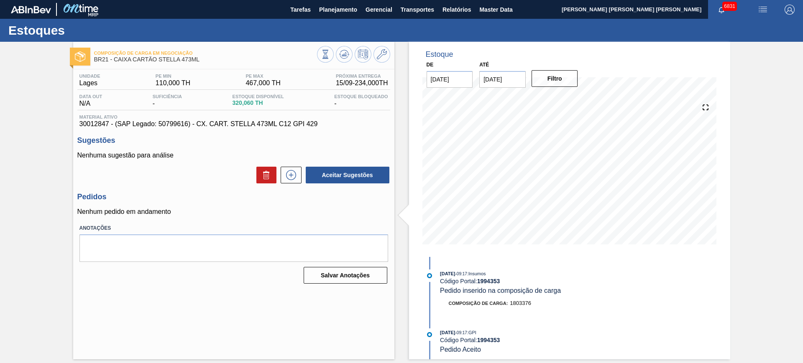
scroll to position [0, 0]
click at [338, 55] on button at bounding box center [344, 54] width 17 height 17
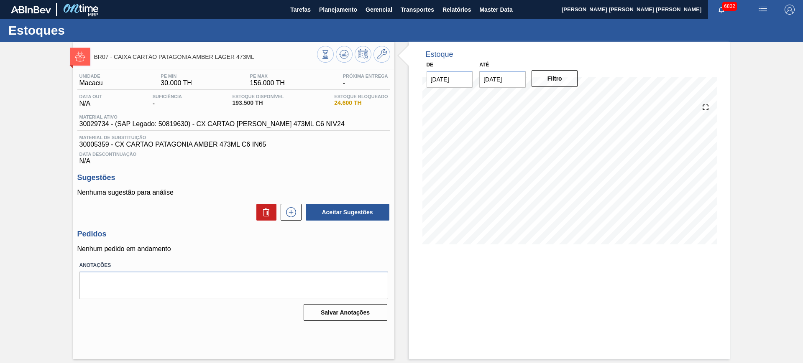
click at [345, 63] on div at bounding box center [353, 55] width 73 height 19
click at [343, 49] on icon at bounding box center [344, 54] width 10 height 10
click at [189, 57] on span "BR07 - CAIXA CARTÃO PATAGONIA AMBER LAGER 473ML" at bounding box center [205, 57] width 223 height 6
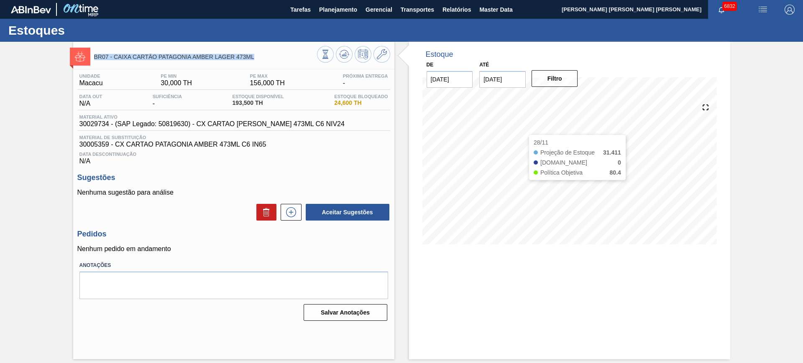
copy div "BR07 - CAIXA CARTÃO PATAGONIA AMBER LAGER 473ML"
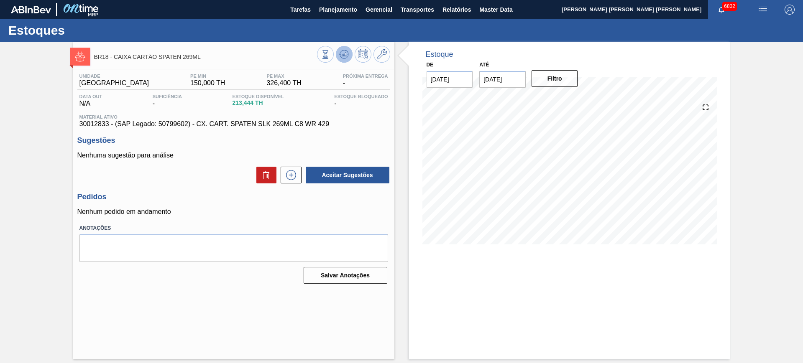
click at [345, 55] on icon at bounding box center [343, 54] width 5 height 4
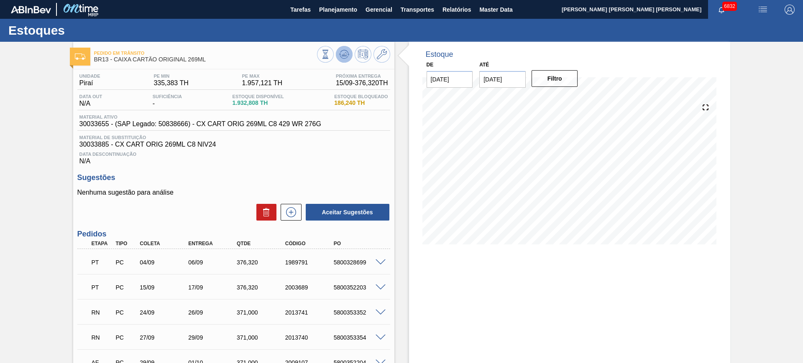
click at [343, 52] on icon at bounding box center [344, 54] width 10 height 10
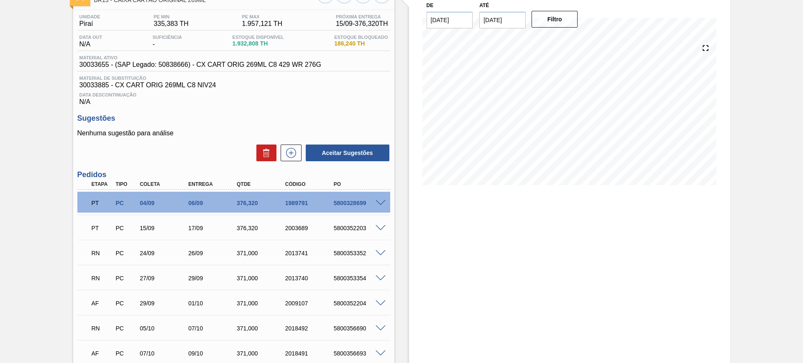
scroll to position [105, 0]
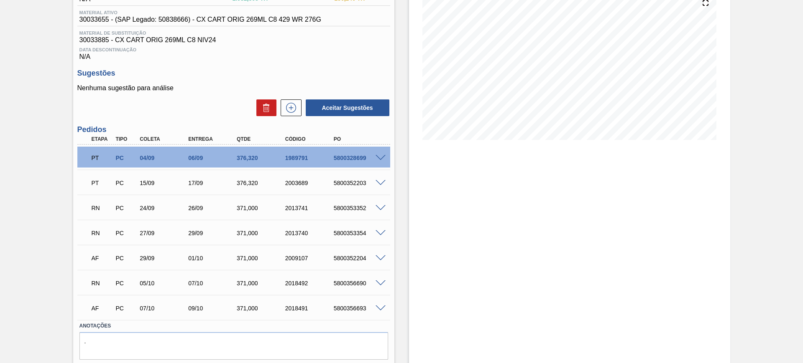
click at [376, 282] on span at bounding box center [381, 284] width 10 height 6
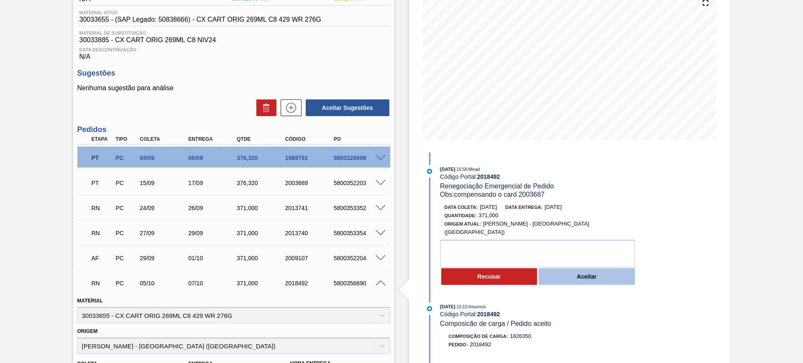
click at [565, 268] on button "Aceitar" at bounding box center [587, 276] width 96 height 17
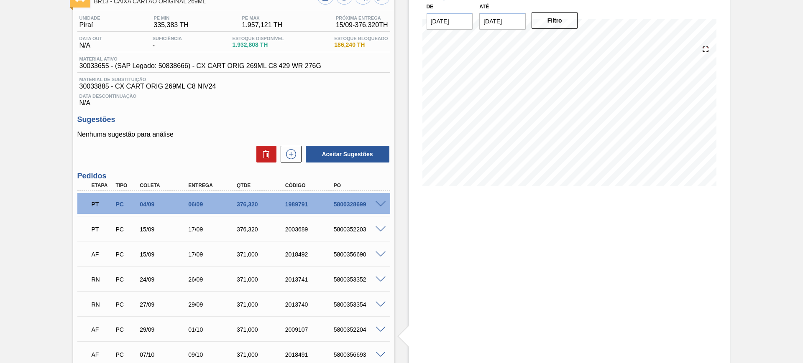
scroll to position [130, 0]
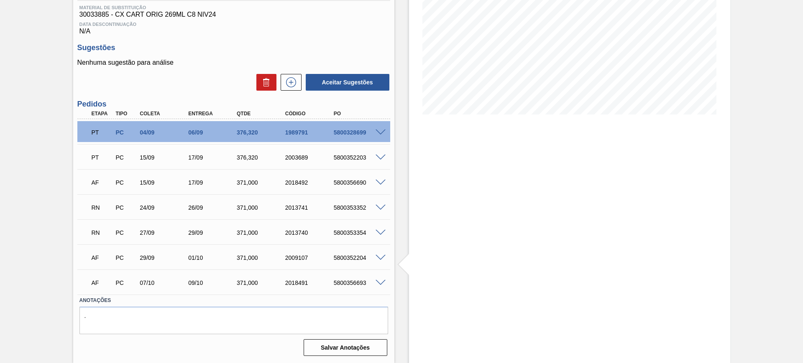
click at [378, 207] on span at bounding box center [381, 208] width 10 height 6
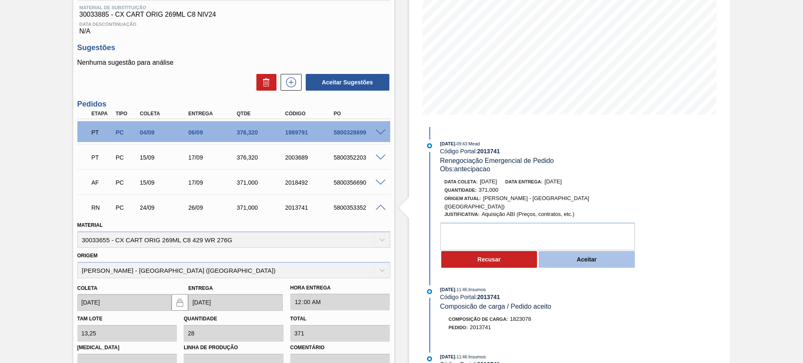
click at [566, 251] on button "Aceitar" at bounding box center [587, 259] width 96 height 17
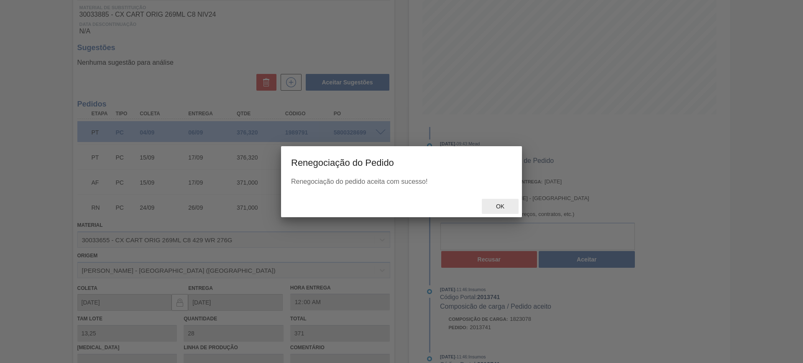
click at [504, 204] on span "Ok" at bounding box center [500, 206] width 22 height 7
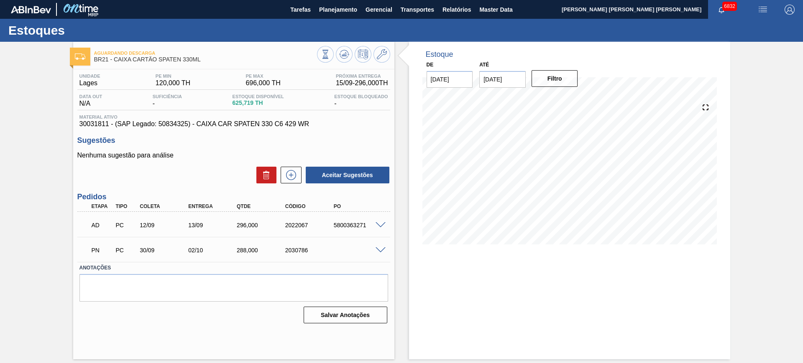
click at [385, 251] on span at bounding box center [381, 251] width 10 height 6
click at [377, 250] on span at bounding box center [381, 251] width 10 height 6
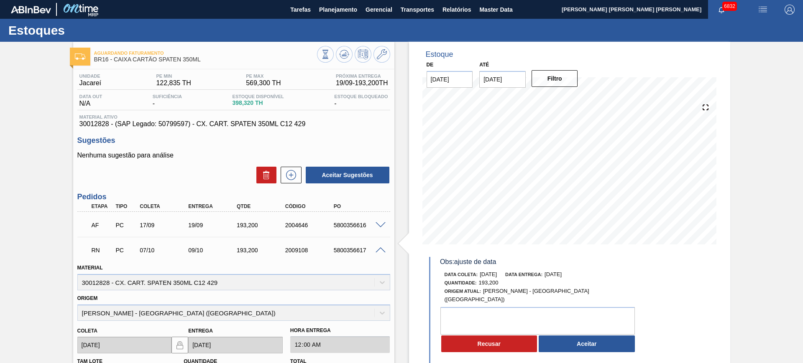
scroll to position [52, 0]
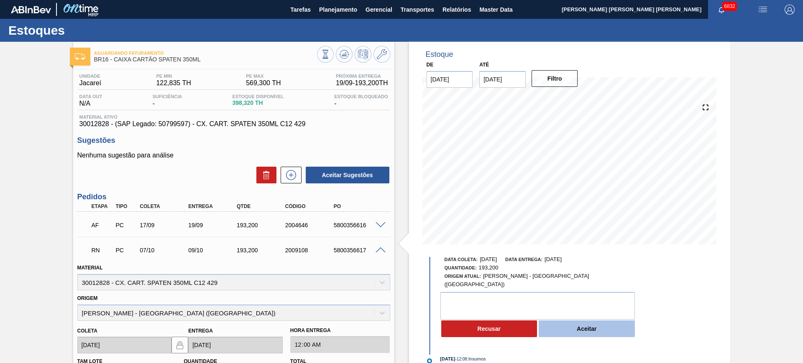
click at [616, 321] on button "Aceitar" at bounding box center [587, 329] width 96 height 17
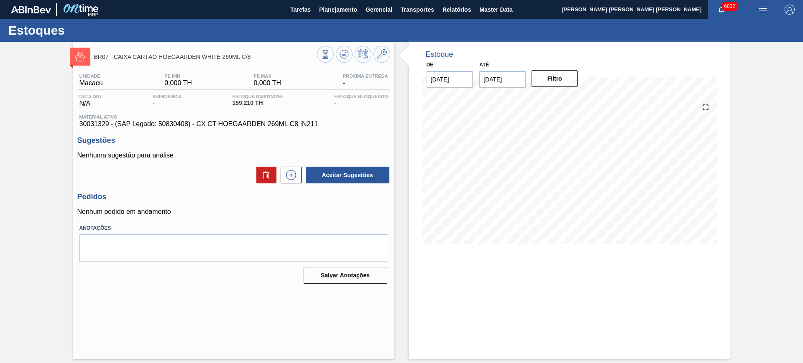
click at [222, 57] on span "BR07 - CAIXA CARTÃO HOEGAARDEN WHITE 269ML C/8" at bounding box center [205, 57] width 223 height 6
copy div "BR07 - CAIXA CARTÃO HOEGAARDEN WHITE 269ML C/8"
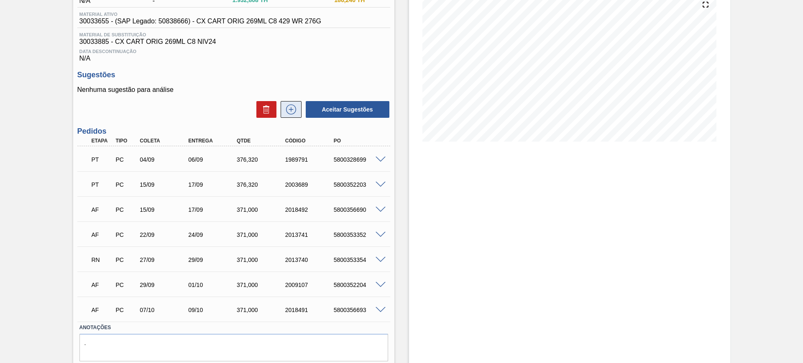
scroll to position [130, 0]
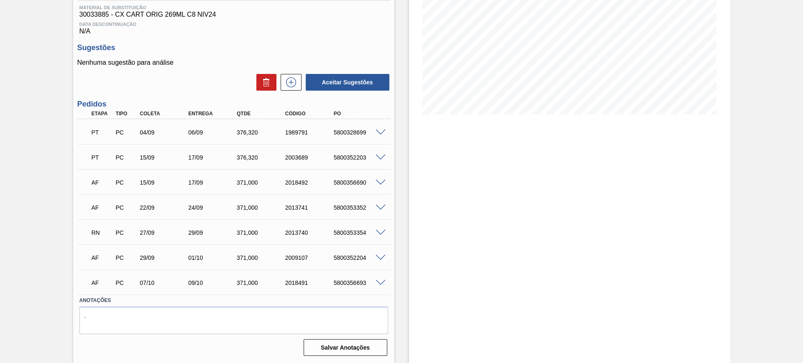
click at [381, 230] on span at bounding box center [381, 233] width 10 height 6
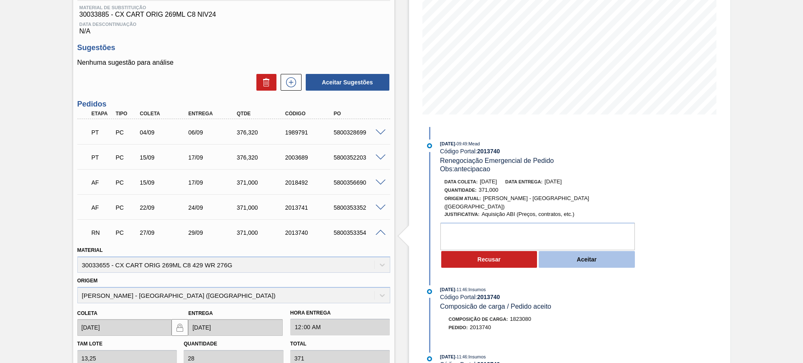
click at [567, 253] on button "Aceitar" at bounding box center [587, 259] width 96 height 17
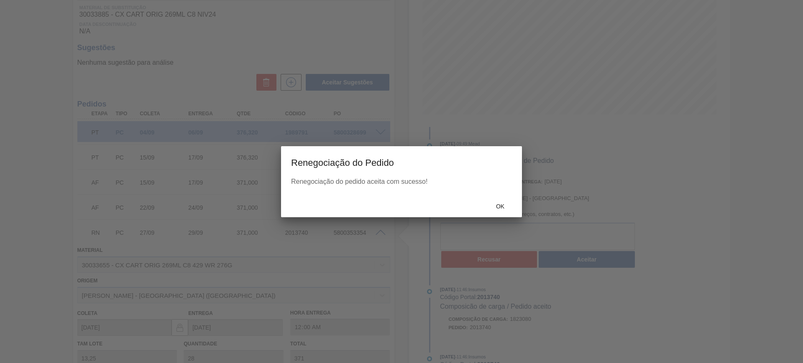
type input "antecipacao"
type input "24/09/2025"
type input "26/09/2025"
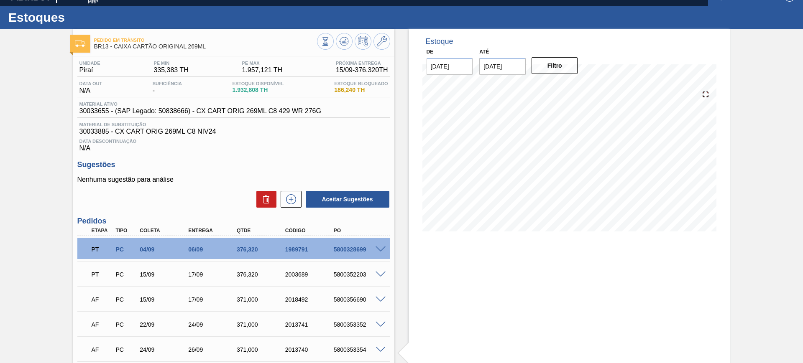
scroll to position [0, 0]
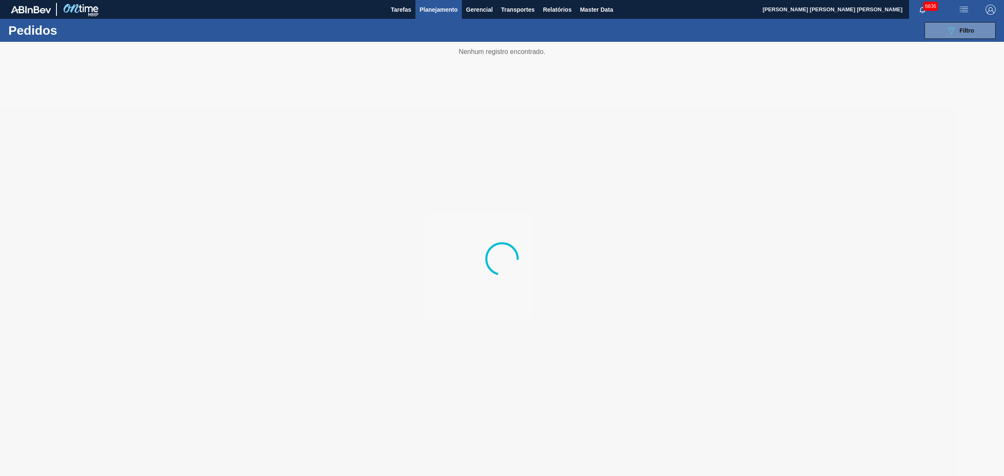
click at [429, 9] on span "Planejamento" at bounding box center [438, 10] width 38 height 10
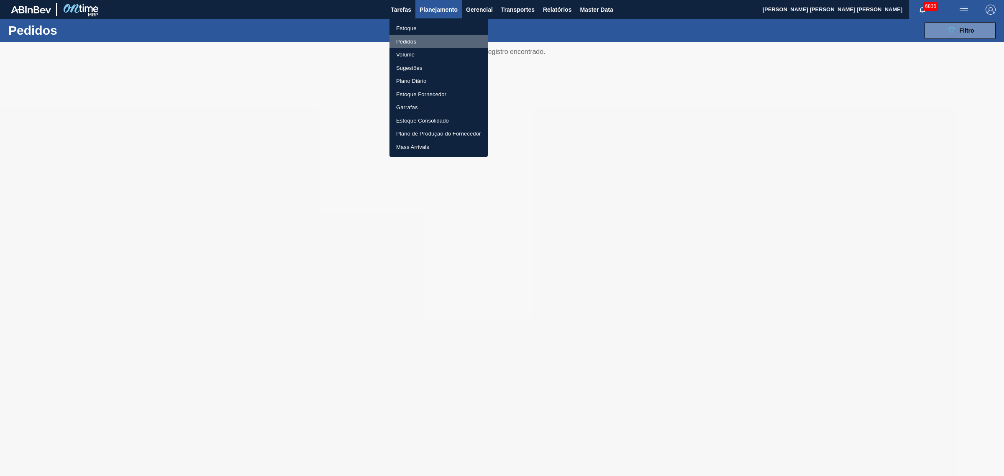
click at [417, 42] on li "Pedidos" at bounding box center [438, 41] width 98 height 13
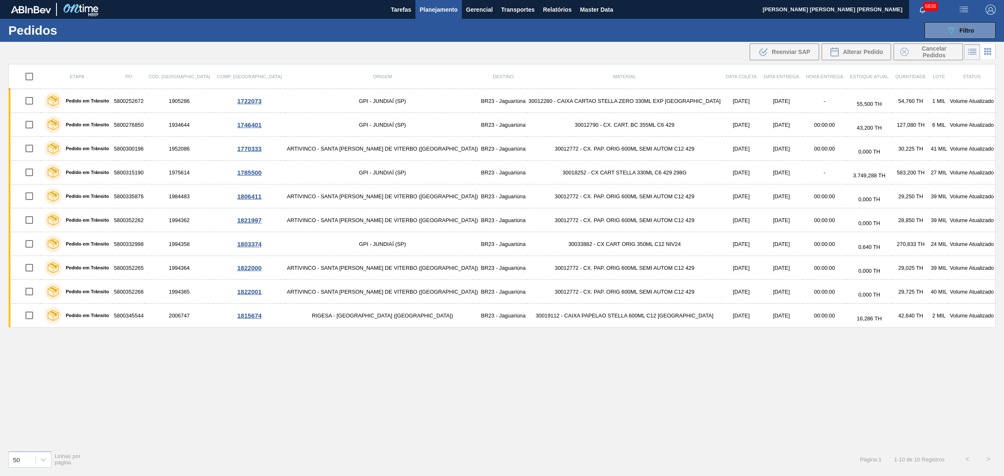
click at [36, 78] on input "checkbox" at bounding box center [29, 77] width 18 height 18
checkbox input "true"
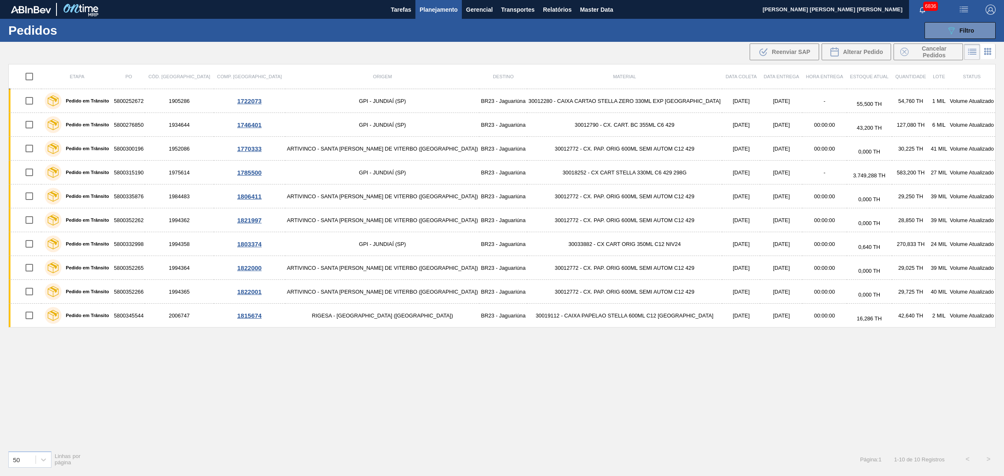
checkbox input "true"
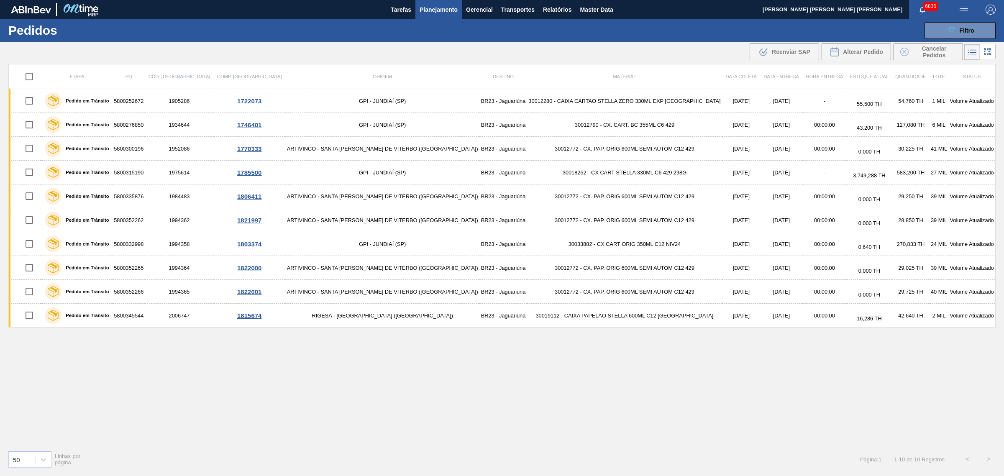
checkbox input "true"
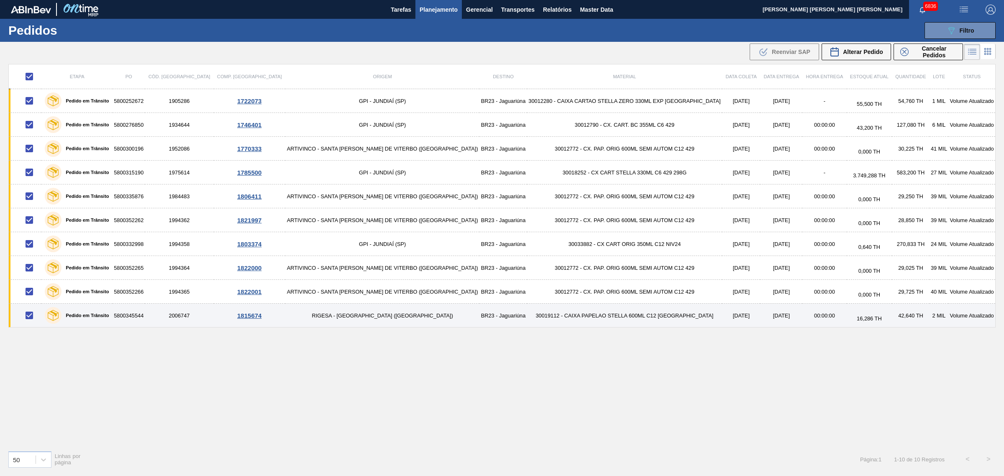
click at [34, 315] on input "checkbox" at bounding box center [29, 316] width 18 height 18
checkbox input "false"
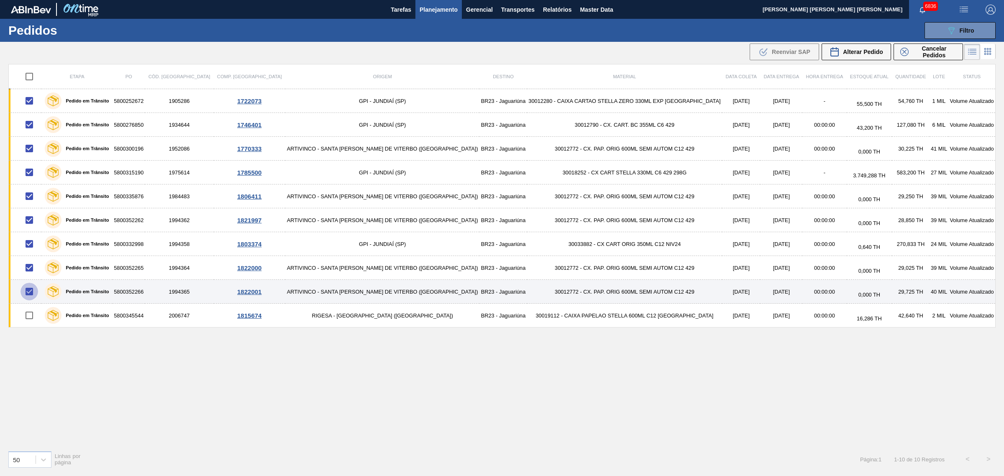
click at [33, 291] on input "checkbox" at bounding box center [29, 292] width 18 height 18
checkbox input "false"
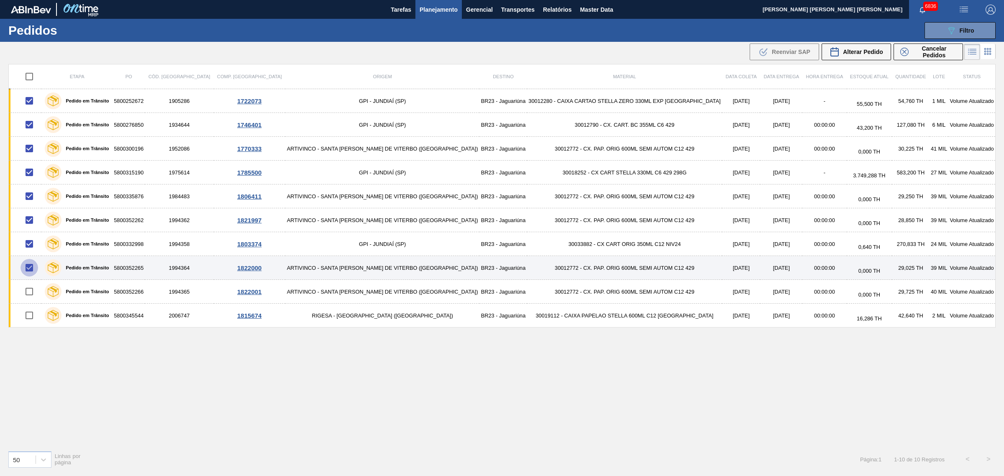
click at [34, 269] on input "checkbox" at bounding box center [29, 268] width 18 height 18
checkbox input "false"
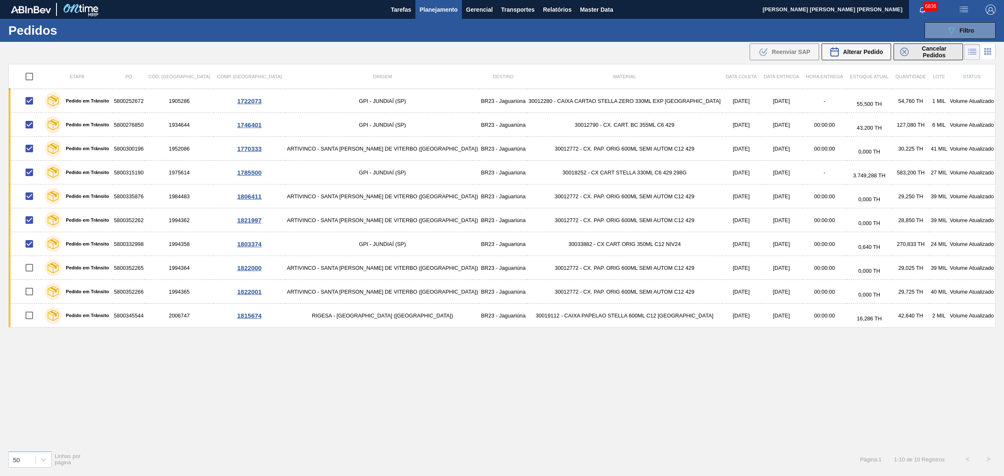
click at [916, 53] on span "Cancelar Pedidos" at bounding box center [934, 51] width 44 height 13
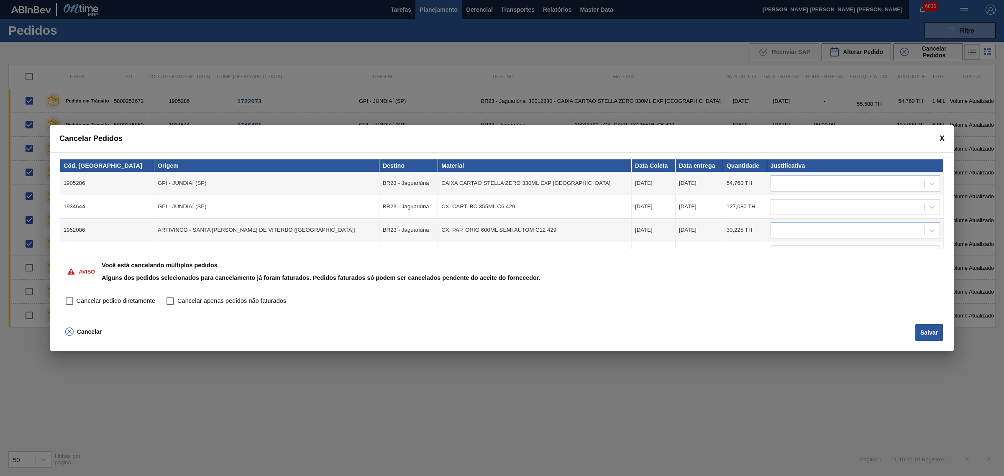
click at [71, 299] on input "Cancelar pedido diretamente" at bounding box center [69, 301] width 14 height 14
checkbox input "true"
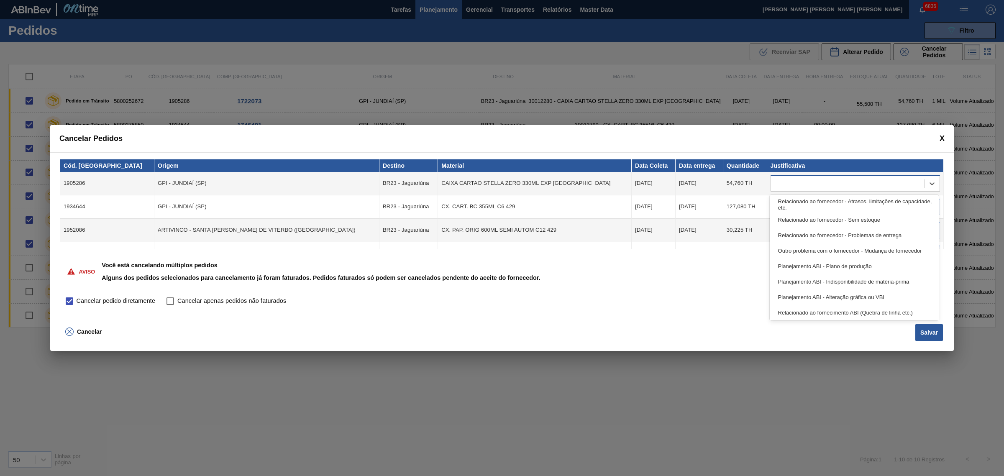
click at [848, 185] on div at bounding box center [847, 183] width 153 height 12
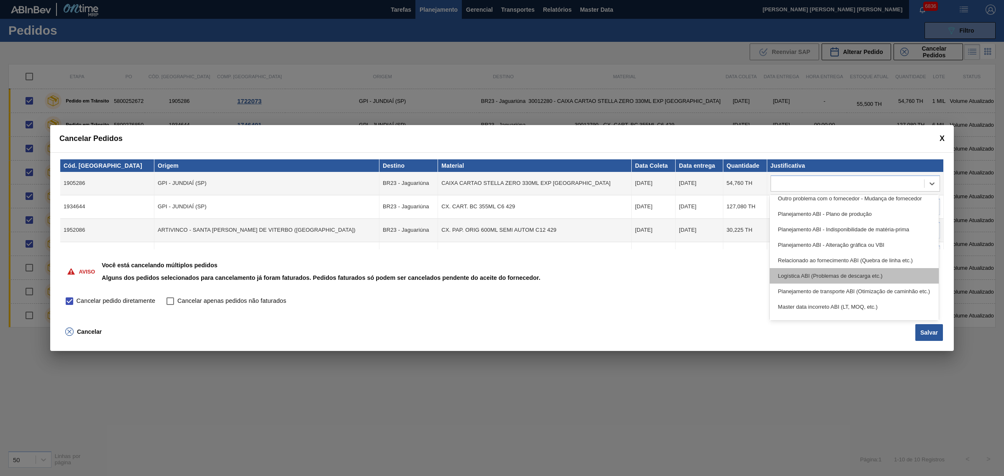
click at [846, 276] on div "Logística ABI (Problemas de descarga etc.)" at bounding box center [853, 275] width 169 height 15
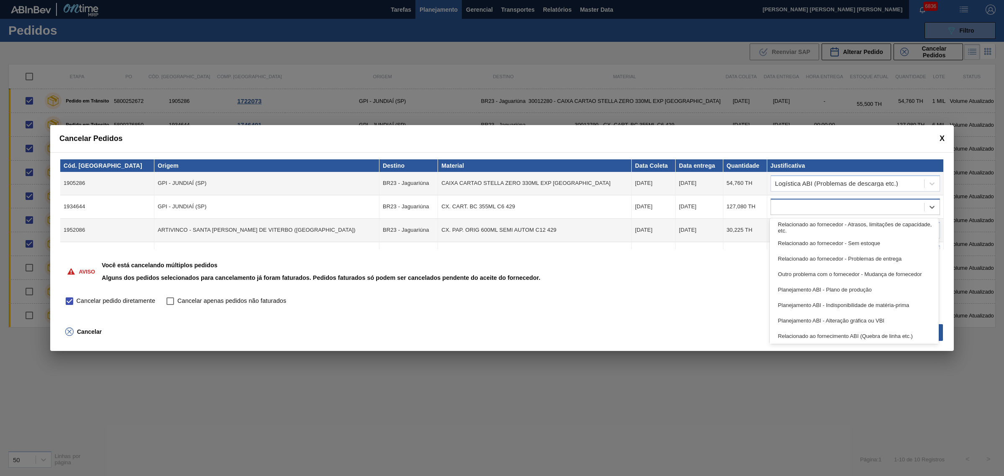
click at [815, 209] on div at bounding box center [847, 207] width 153 height 12
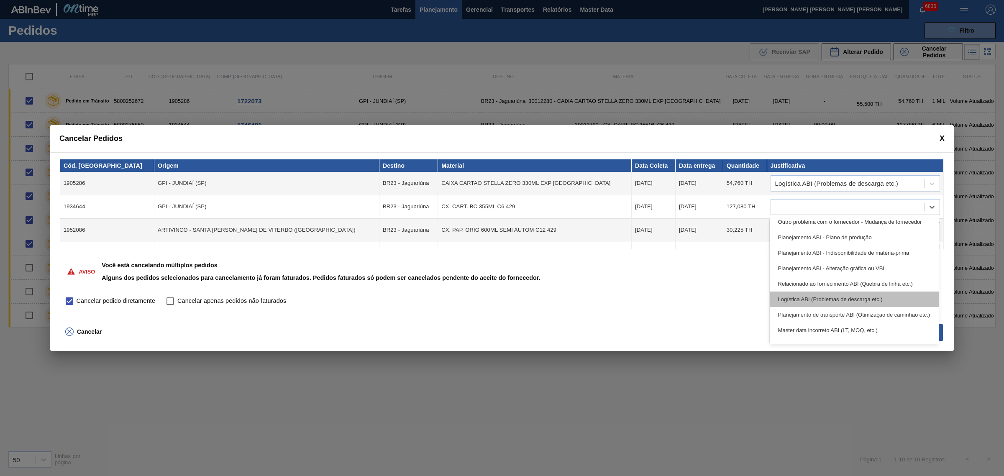
click at [836, 297] on div "Logística ABI (Problemas de descarga etc.)" at bounding box center [853, 298] width 169 height 15
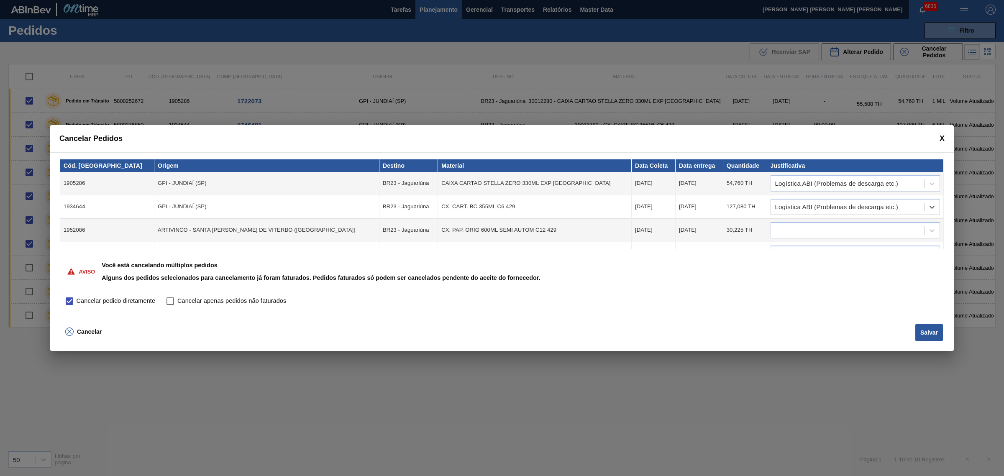
drag, startPoint x: 822, startPoint y: 222, endPoint x: 817, endPoint y: 239, distance: 17.5
click at [820, 222] on div at bounding box center [854, 230] width 169 height 16
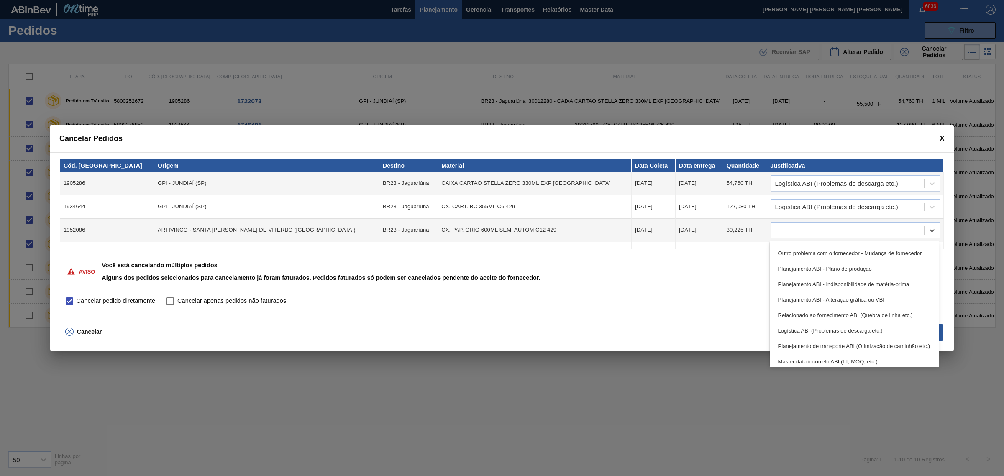
scroll to position [105, 0]
click at [851, 276] on div "Logística ABI (Problemas de descarga etc.)" at bounding box center [853, 269] width 169 height 15
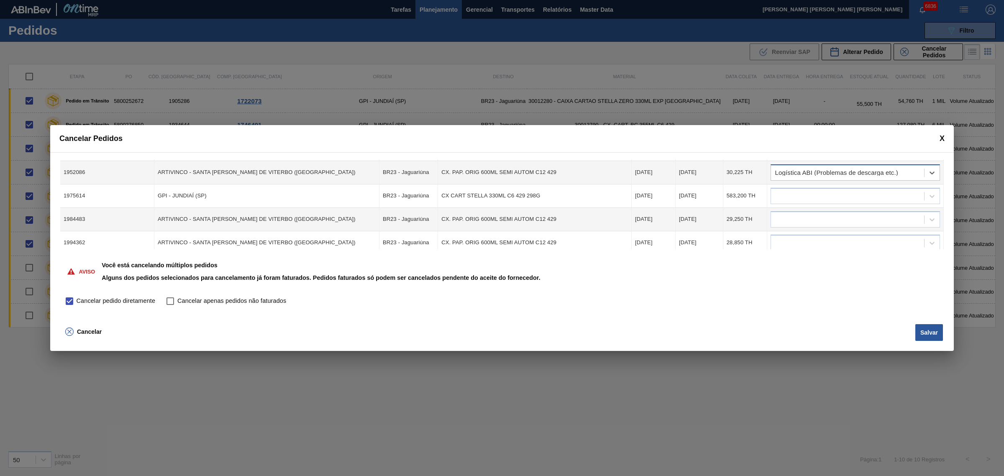
scroll to position [33, 0]
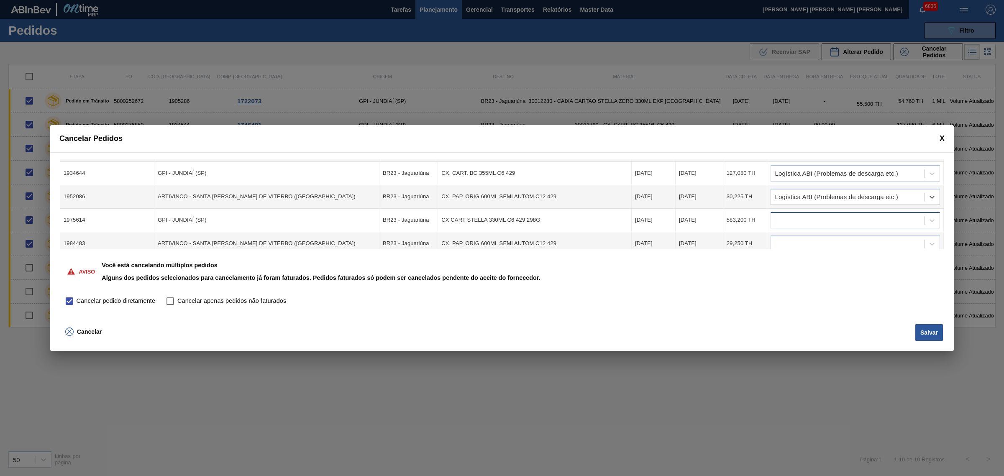
click at [818, 214] on div at bounding box center [847, 220] width 153 height 12
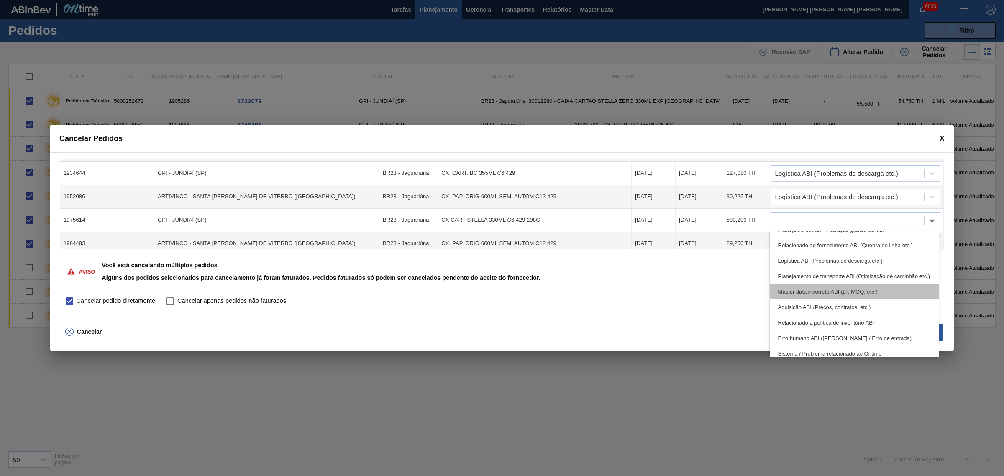
scroll to position [105, 0]
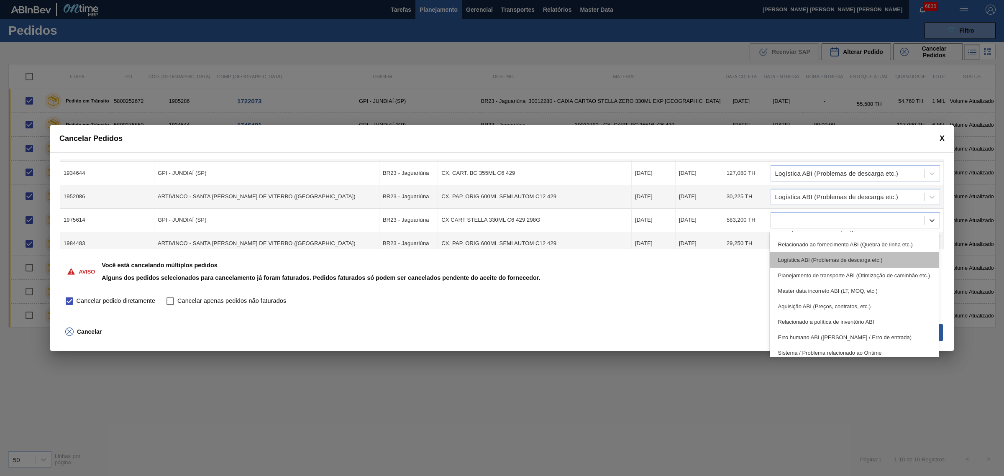
click at [832, 263] on div "Logística ABI (Problemas de descarga etc.)" at bounding box center [853, 259] width 169 height 15
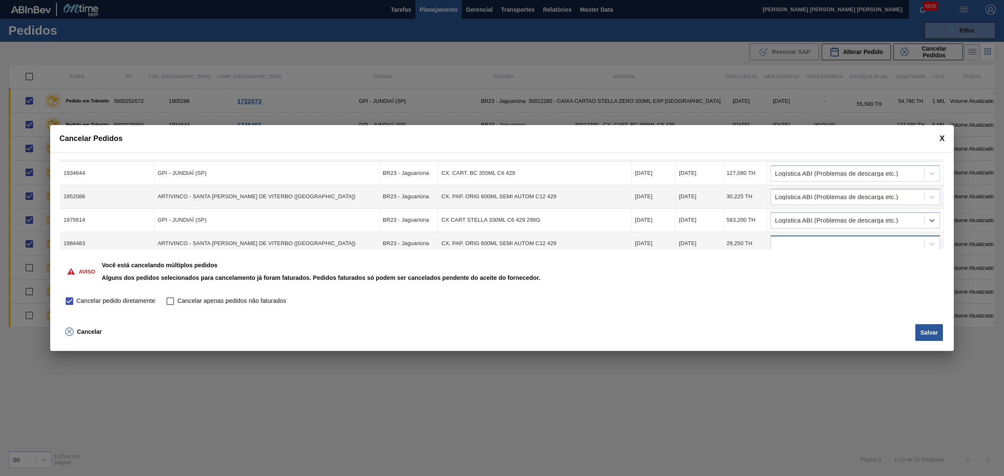
click at [814, 238] on div at bounding box center [847, 244] width 153 height 12
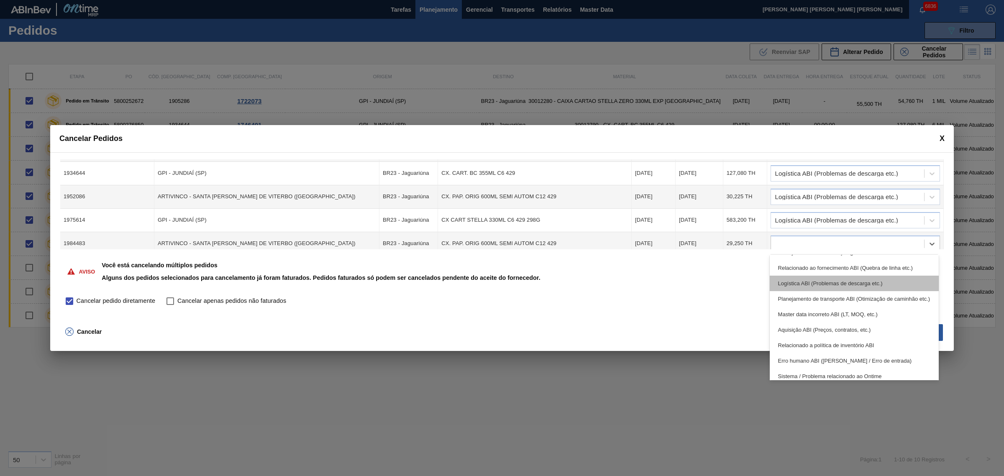
click at [822, 284] on div "Logística ABI (Problemas de descarga etc.)" at bounding box center [853, 283] width 169 height 15
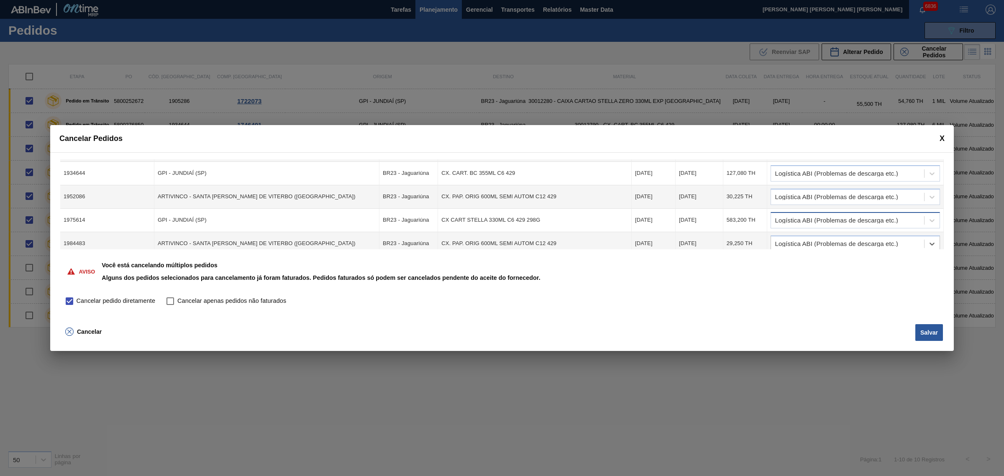
scroll to position [86, 0]
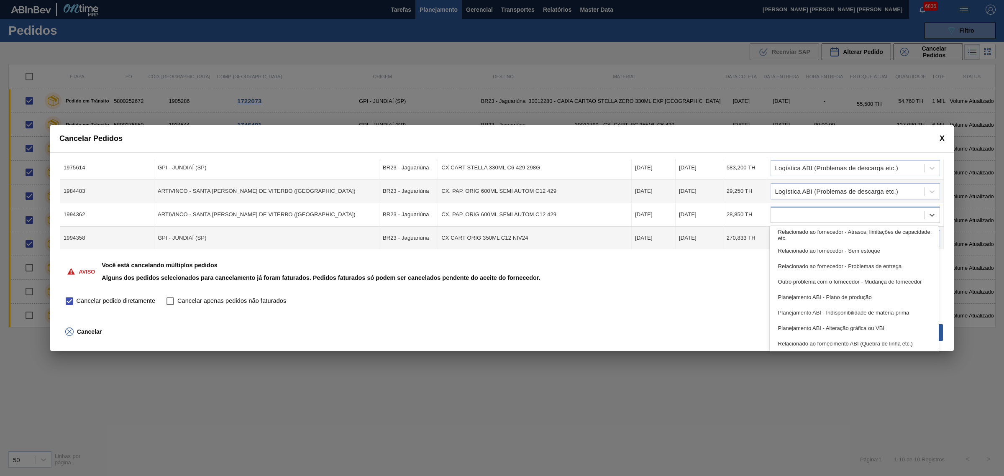
click at [833, 209] on div at bounding box center [847, 215] width 153 height 12
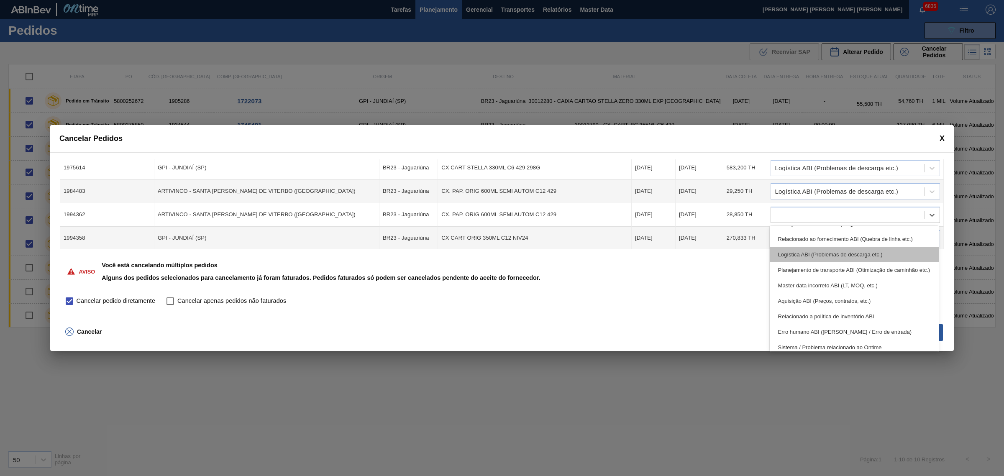
click at [843, 255] on div "Logística ABI (Problemas de descarga etc.)" at bounding box center [853, 254] width 169 height 15
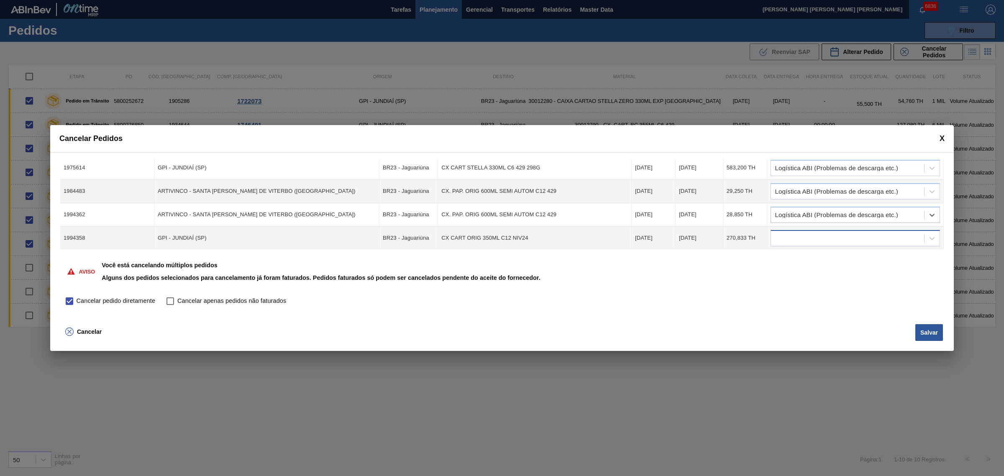
click at [826, 238] on div at bounding box center [847, 238] width 153 height 12
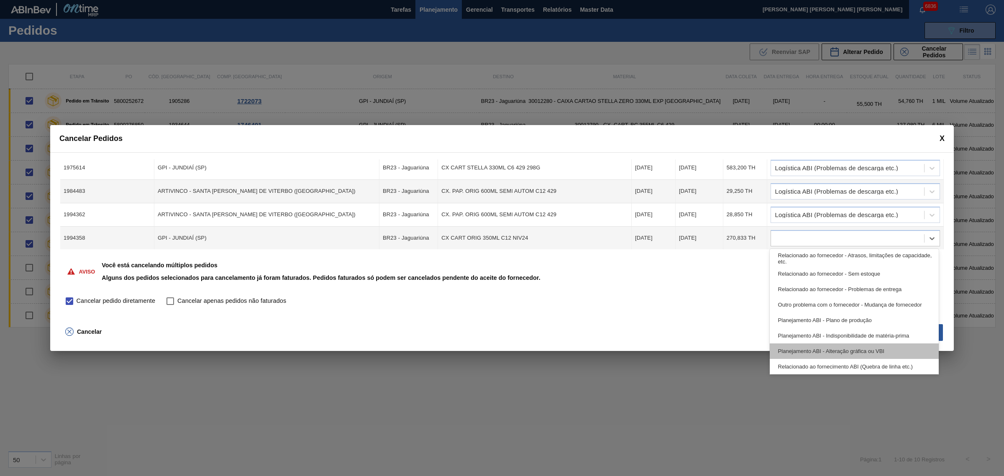
scroll to position [52, 0]
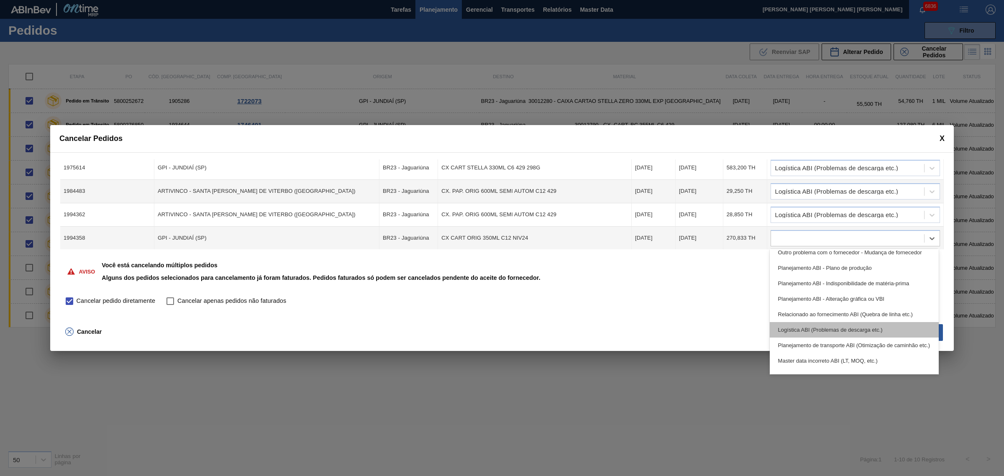
click at [841, 324] on div "Logística ABI (Problemas de descarga etc.)" at bounding box center [853, 329] width 169 height 15
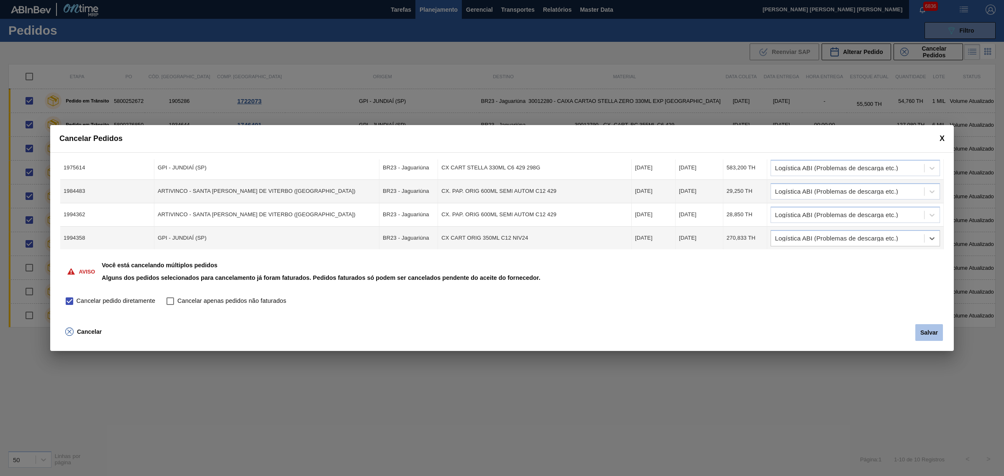
click at [927, 331] on button "Salvar" at bounding box center [929, 332] width 28 height 17
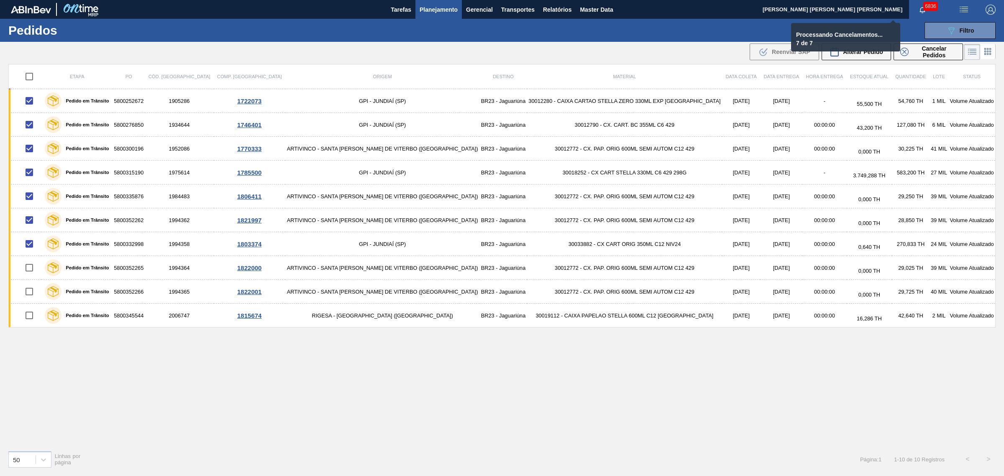
checkbox input "false"
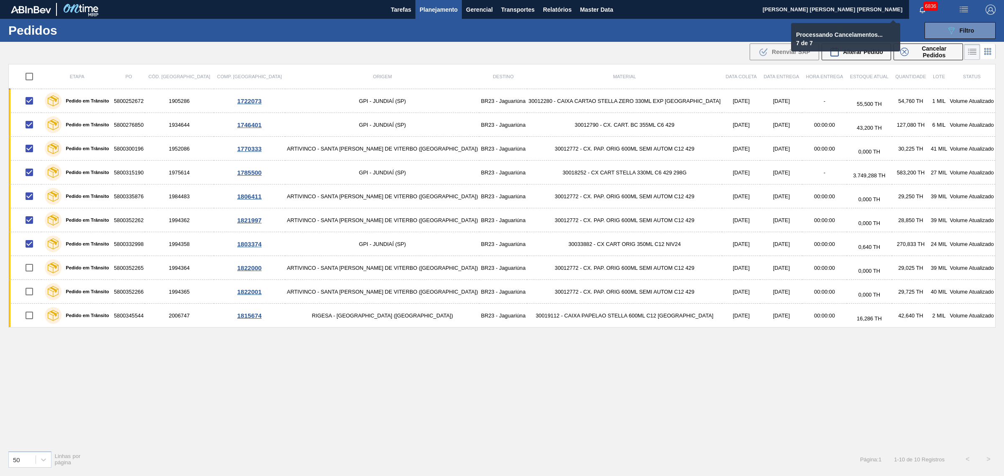
checkbox input "false"
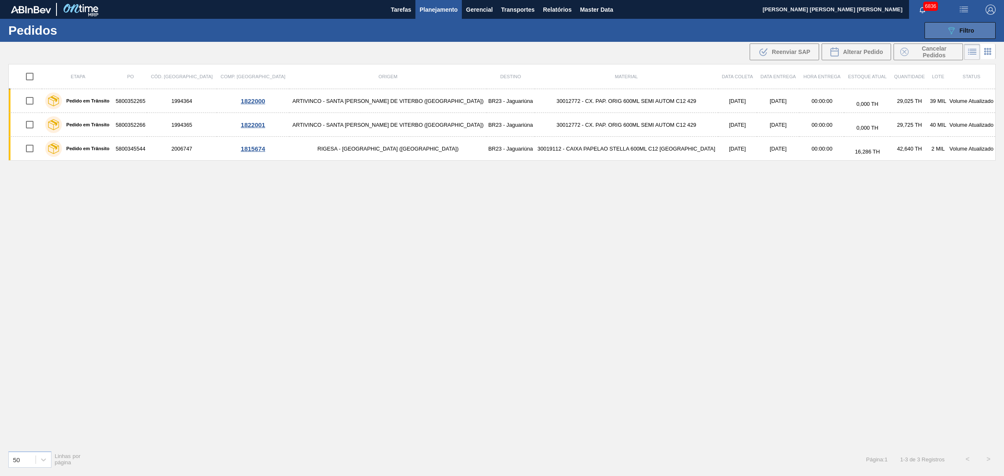
drag, startPoint x: 976, startPoint y: 23, endPoint x: 969, endPoint y: 35, distance: 13.1
click at [976, 23] on button "089F7B8B-B2A5-4AFE-B5C0-19BA573D28AC Filtro" at bounding box center [959, 30] width 71 height 17
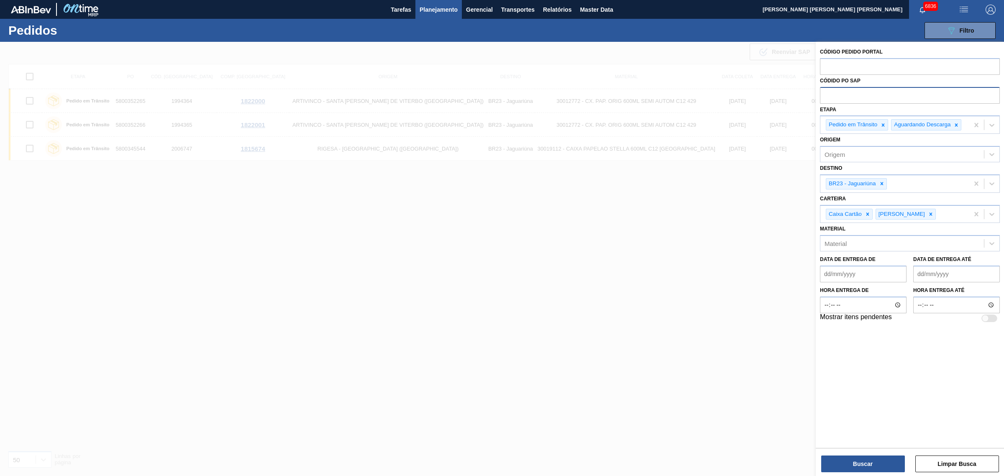
click at [856, 100] on input "text" at bounding box center [910, 95] width 180 height 16
paste input "5800329575"
type input "5800329575"
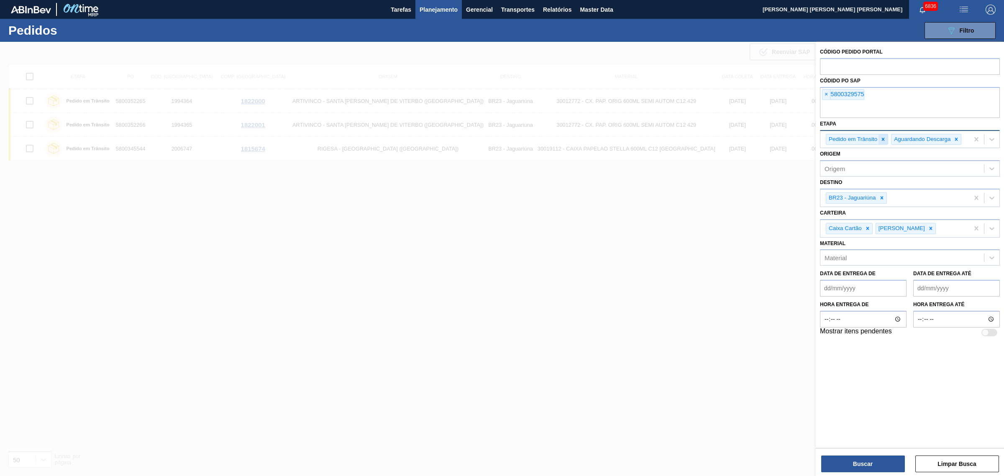
click at [882, 138] on icon at bounding box center [883, 139] width 6 height 6
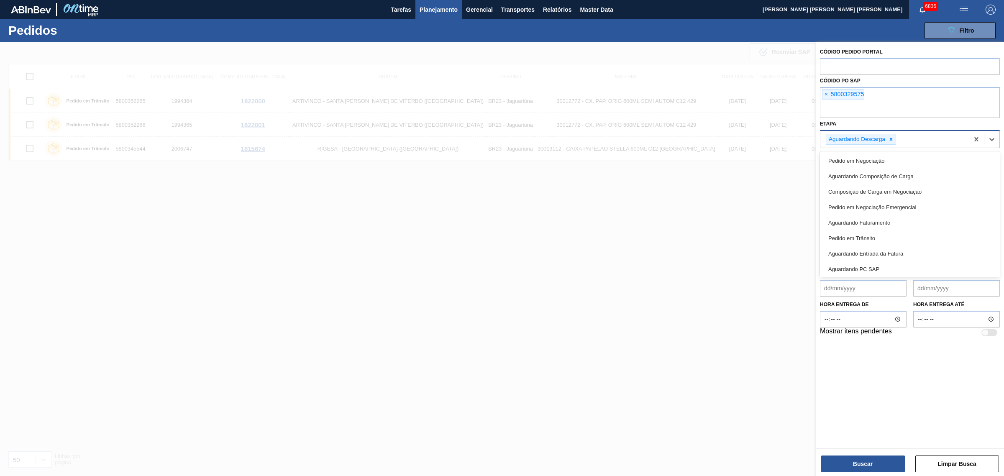
click at [882, 138] on div "Aguardando Descarga" at bounding box center [856, 139] width 60 height 10
click at [891, 136] on div at bounding box center [890, 139] width 9 height 10
click at [892, 123] on div "Etapa option Aguardando Descarga, deselected. option Pedido em Negociação focus…" at bounding box center [910, 132] width 180 height 28
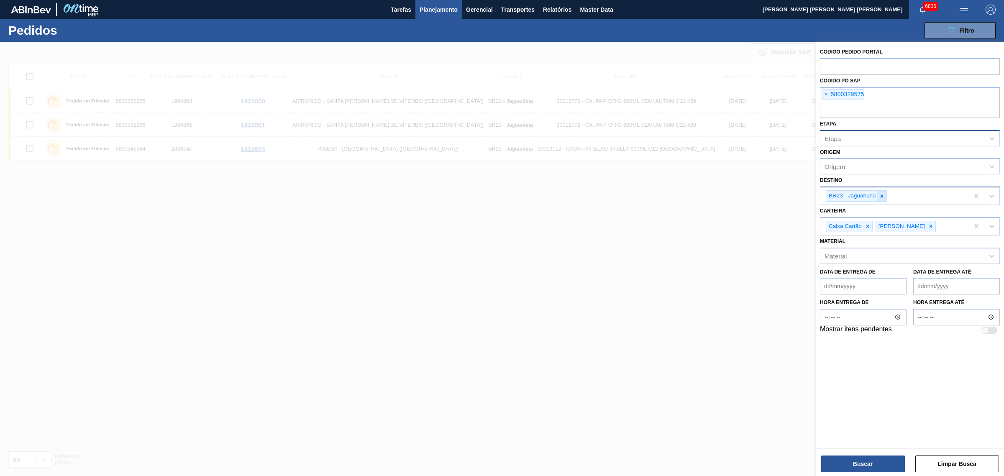
click at [882, 193] on icon at bounding box center [882, 196] width 6 height 6
click at [869, 223] on icon at bounding box center [867, 224] width 6 height 6
click at [878, 223] on icon at bounding box center [881, 224] width 6 height 6
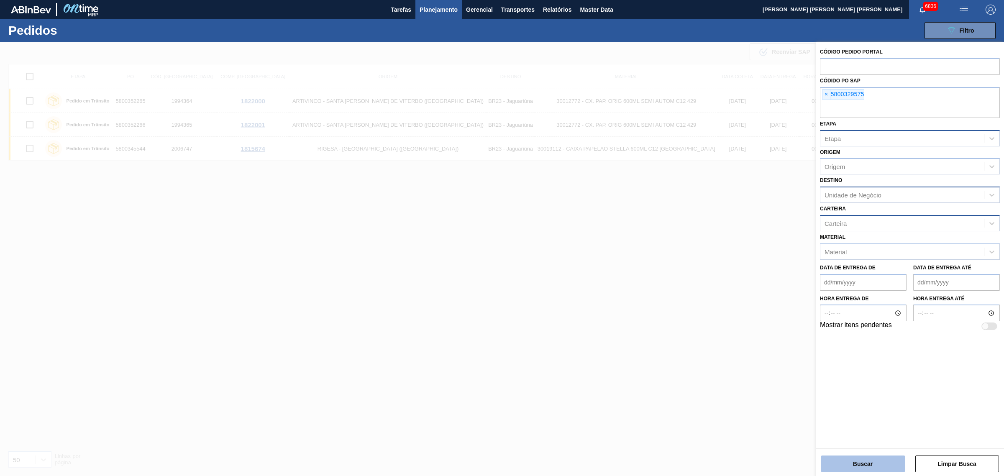
drag, startPoint x: 872, startPoint y: 467, endPoint x: 866, endPoint y: 466, distance: 6.3
click at [868, 467] on button "Buscar" at bounding box center [863, 463] width 84 height 17
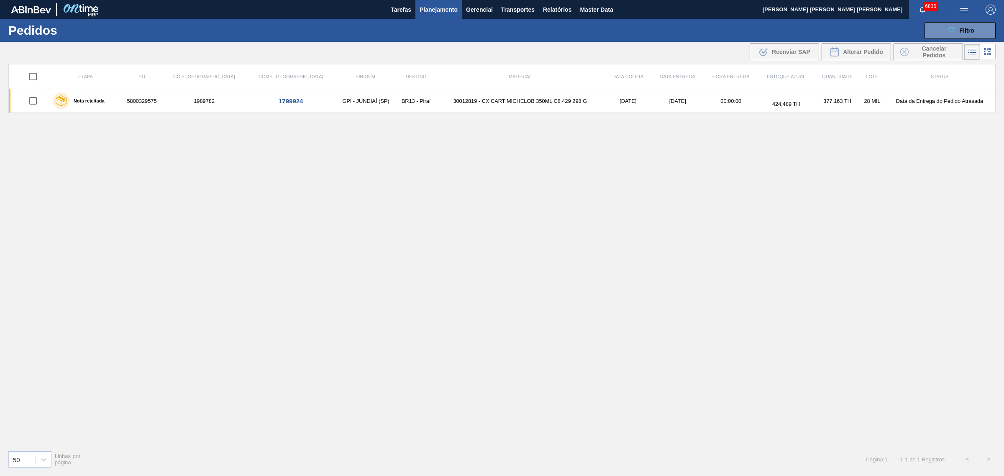
click at [30, 78] on input "checkbox" at bounding box center [33, 77] width 18 height 18
checkbox input "true"
click at [919, 51] on span "Cancelar Pedidos" at bounding box center [934, 51] width 44 height 13
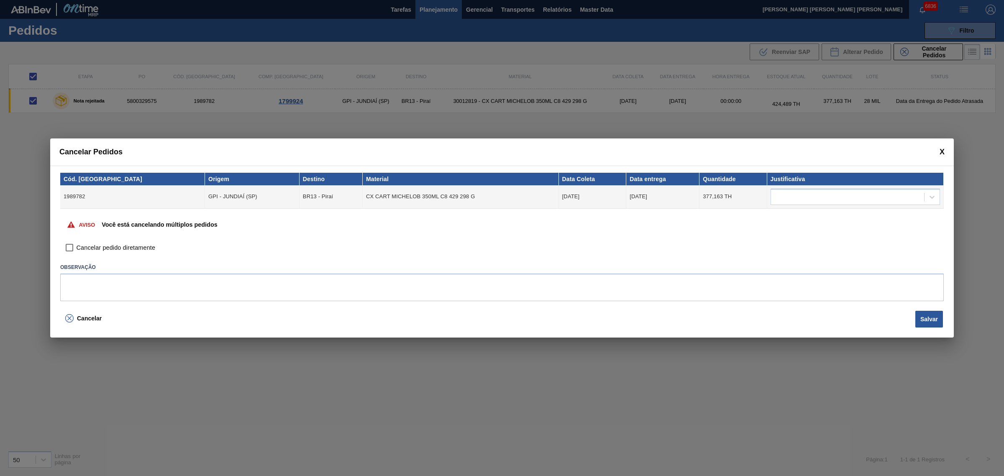
click at [83, 249] on span "Cancelar pedido diretamente" at bounding box center [116, 247] width 79 height 9
click at [77, 249] on input "Cancelar pedido diretamente" at bounding box center [69, 248] width 14 height 14
checkbox input "true"
click at [801, 196] on div at bounding box center [847, 197] width 153 height 12
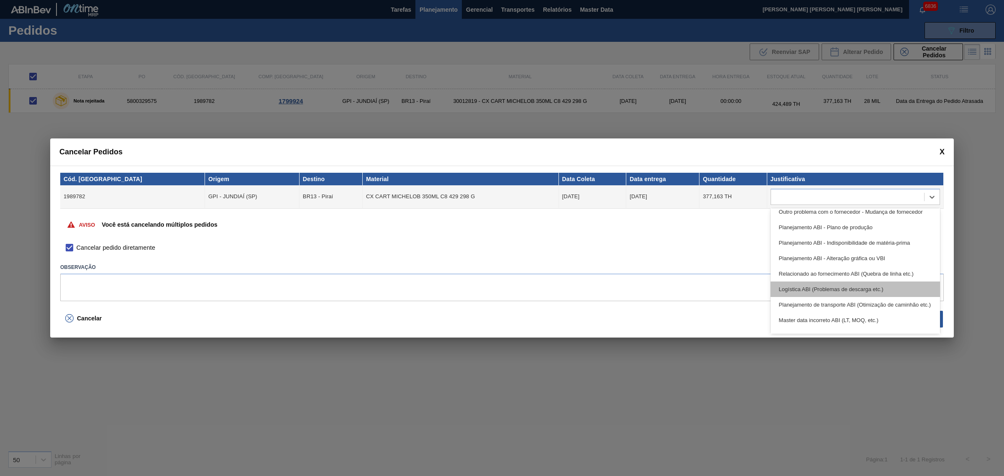
click at [861, 286] on div "Logística ABI (Problemas de descarga etc.)" at bounding box center [854, 288] width 169 height 15
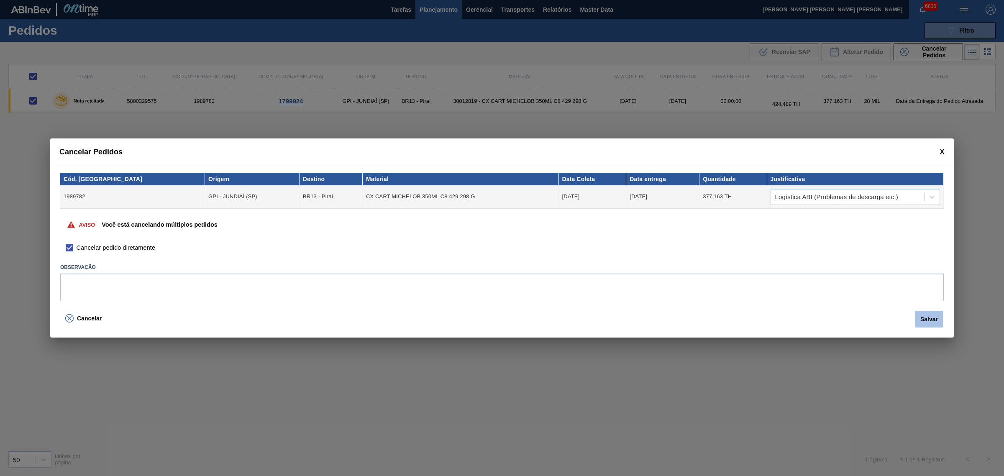
click at [923, 316] on button "Salvar" at bounding box center [929, 319] width 28 height 17
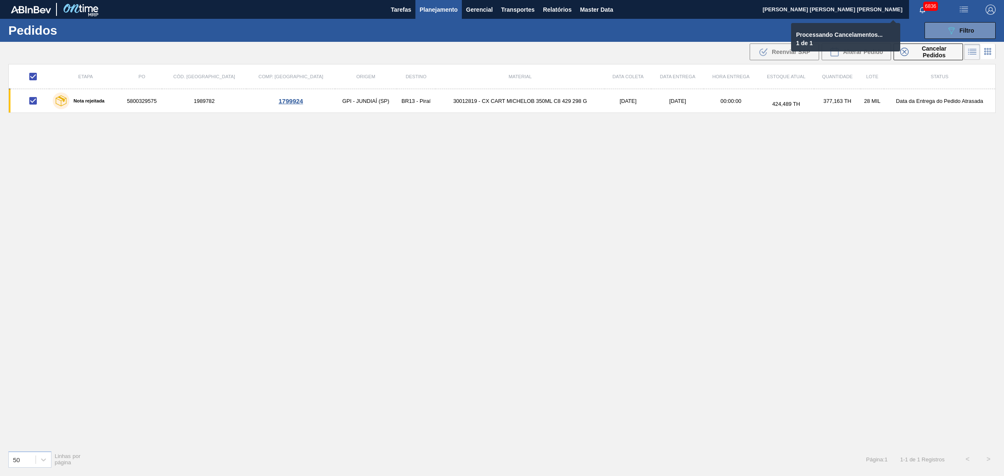
checkbox input "false"
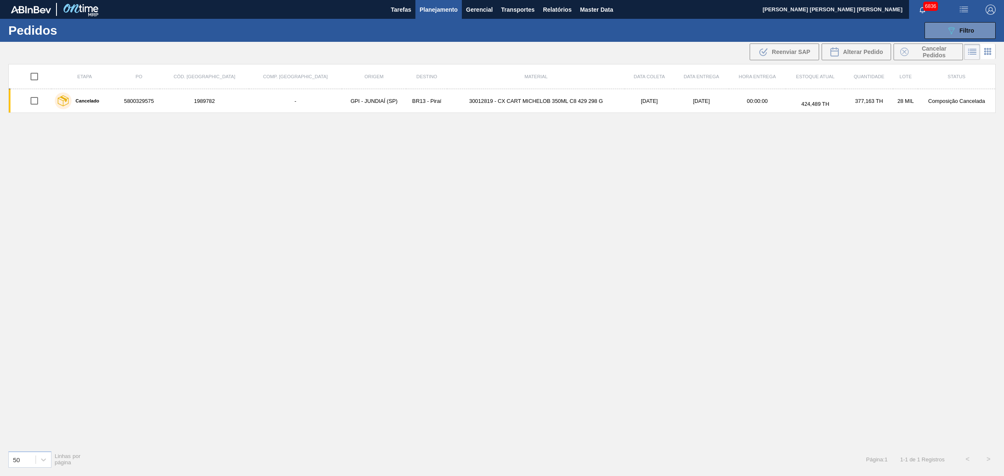
drag, startPoint x: 396, startPoint y: 315, endPoint x: 414, endPoint y: 264, distance: 54.1
click at [396, 315] on div "Etapa PO Cód. Pedido Comp. Carga Origem Destino Material Data coleta Data entre…" at bounding box center [501, 254] width 987 height 380
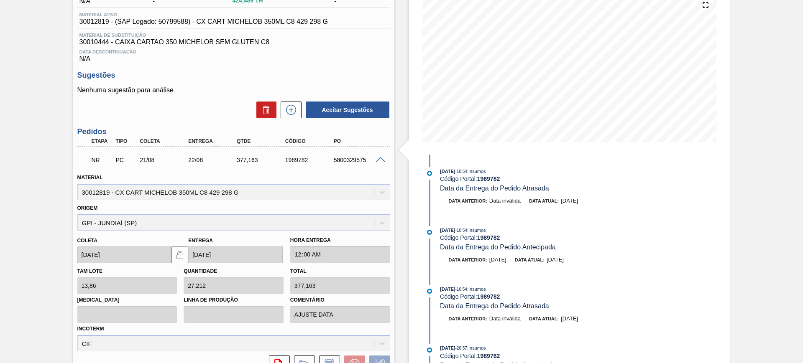
scroll to position [105, 0]
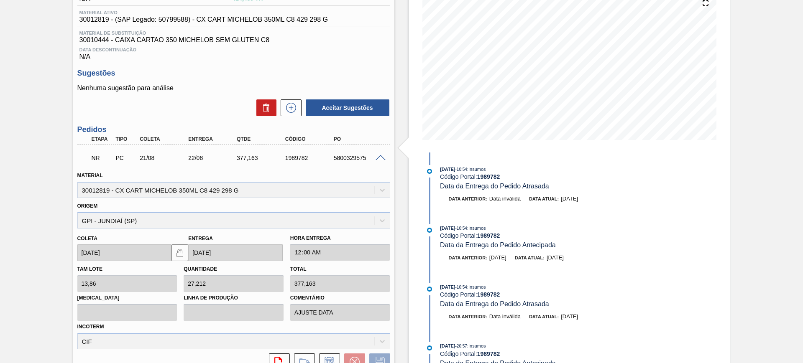
click at [376, 158] on span at bounding box center [381, 158] width 10 height 6
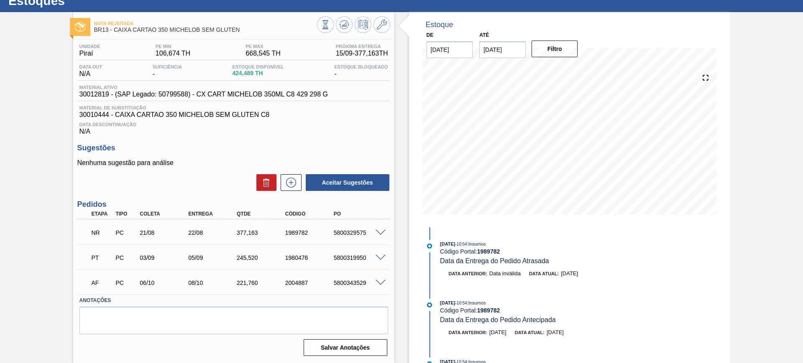
scroll to position [30, 0]
click at [343, 233] on div "5800329575" at bounding box center [359, 233] width 54 height 7
copy div "5800329575"
click at [345, 25] on icon at bounding box center [345, 24] width 1 height 3
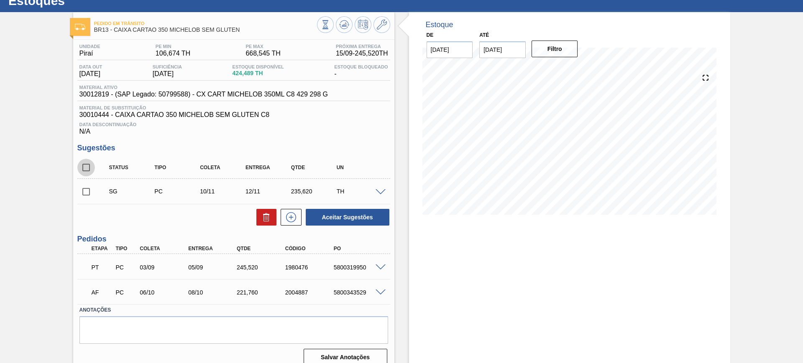
click at [84, 170] on input "checkbox" at bounding box center [86, 168] width 18 height 18
checkbox input "true"
click at [331, 218] on button "Aceitar Sugestões" at bounding box center [348, 217] width 84 height 17
checkbox input "false"
